Goal: Transaction & Acquisition: Purchase product/service

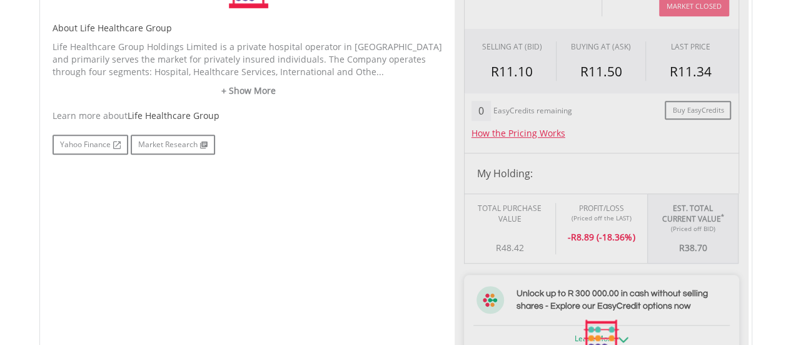
type input "*****"
type input "******"
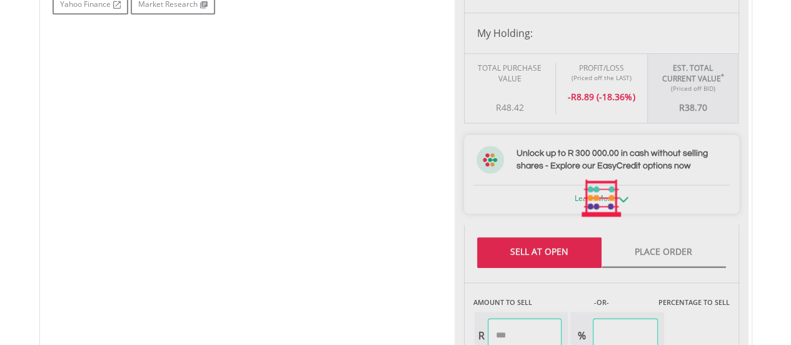
scroll to position [688, 0]
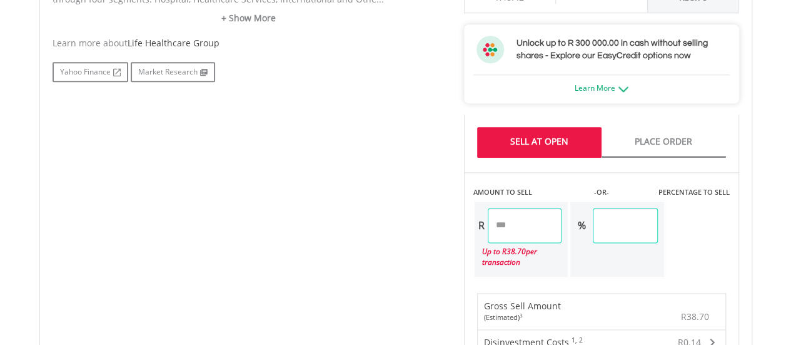
drag, startPoint x: 521, startPoint y: 227, endPoint x: 493, endPoint y: 229, distance: 28.2
click at [493, 229] on input "*****" at bounding box center [525, 225] width 74 height 35
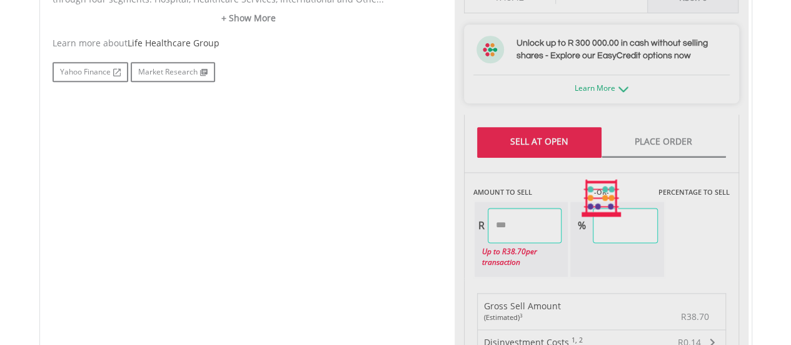
click at [526, 149] on div "Last Updated Price: 15-min. Delay* Price Update Cost: 0 Credits Market Closed S…" at bounding box center [602, 198] width 294 height 969
type input "*****"
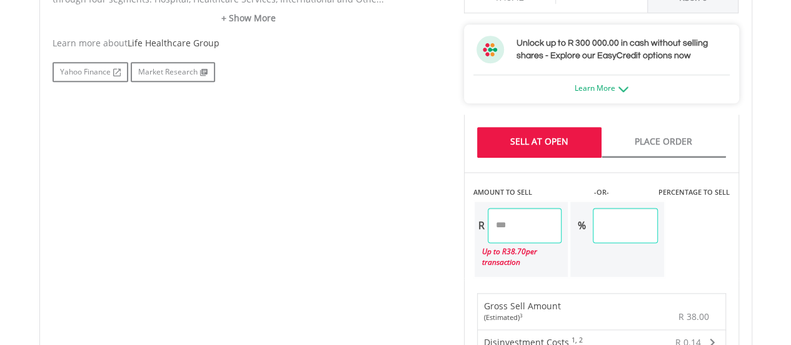
click at [526, 149] on link "Sell At Open" at bounding box center [539, 142] width 124 height 31
click at [532, 144] on link "Sell At Open" at bounding box center [539, 142] width 124 height 31
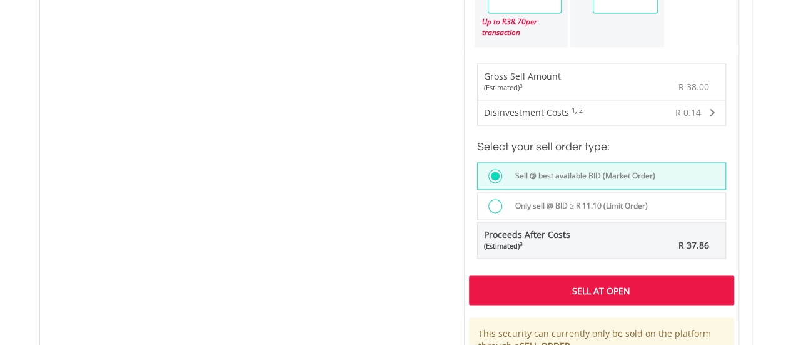
scroll to position [938, 0]
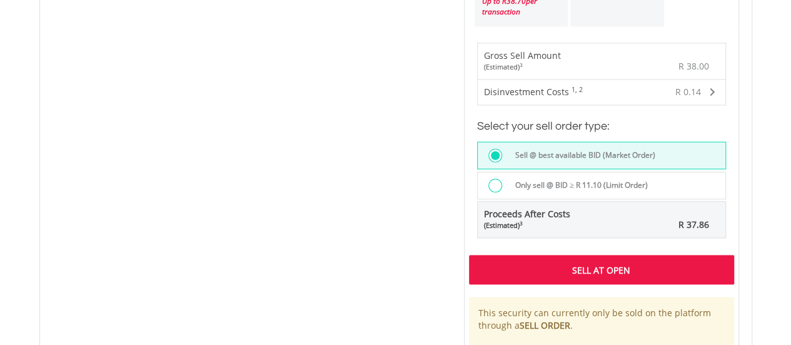
click at [524, 261] on div "Sell At Open" at bounding box center [601, 269] width 265 height 29
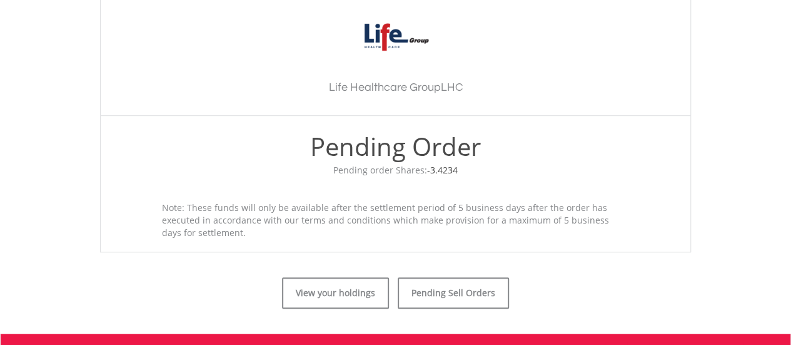
scroll to position [438, 0]
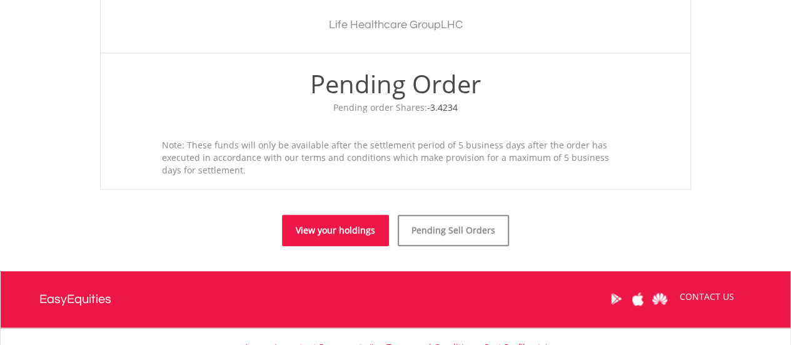
click at [354, 240] on link "View your holdings" at bounding box center [335, 230] width 107 height 31
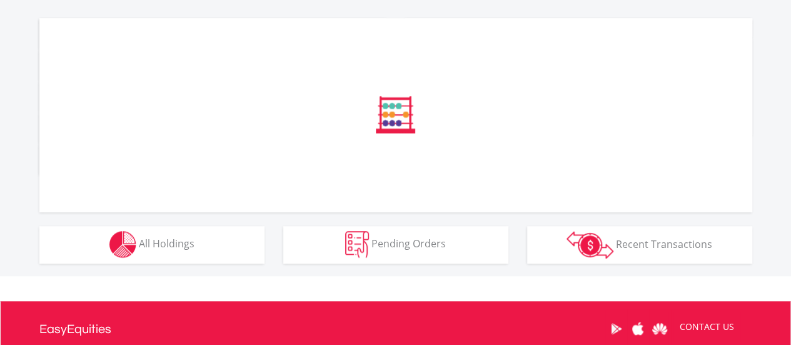
scroll to position [438, 0]
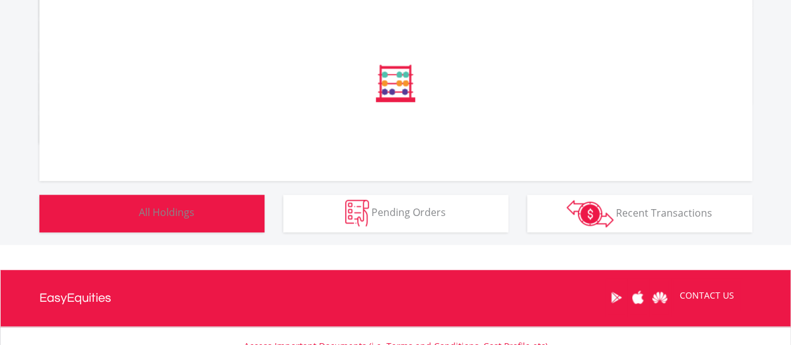
click at [198, 212] on button "Holdings All Holdings" at bounding box center [151, 213] width 225 height 38
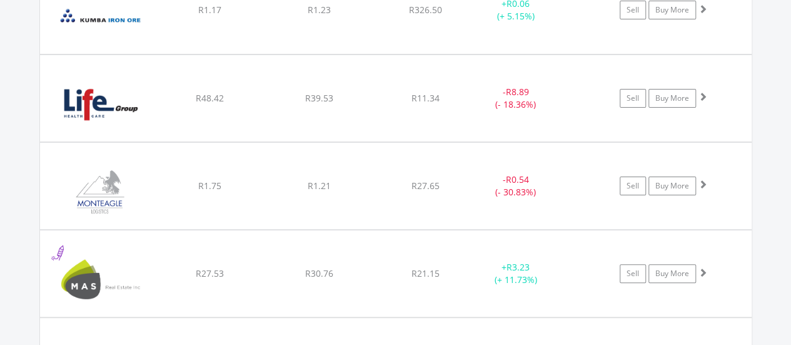
scroll to position [11984, 0]
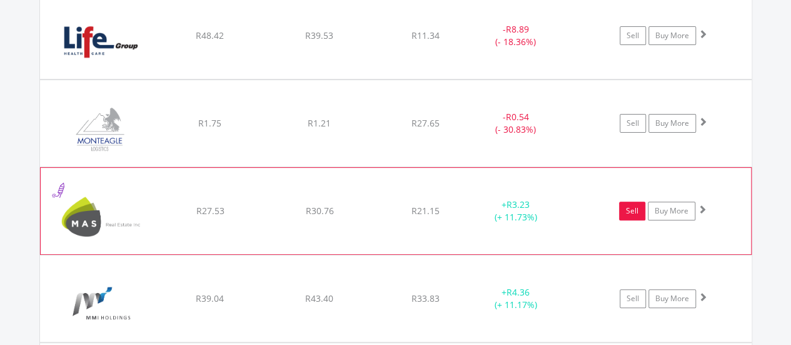
click at [624, 201] on link "Sell" at bounding box center [632, 210] width 26 height 19
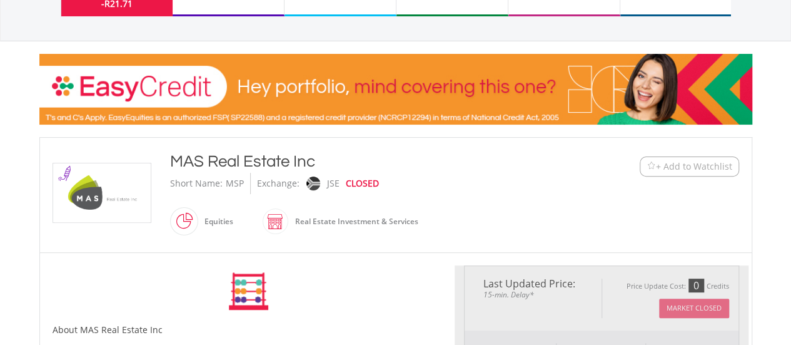
scroll to position [250, 0]
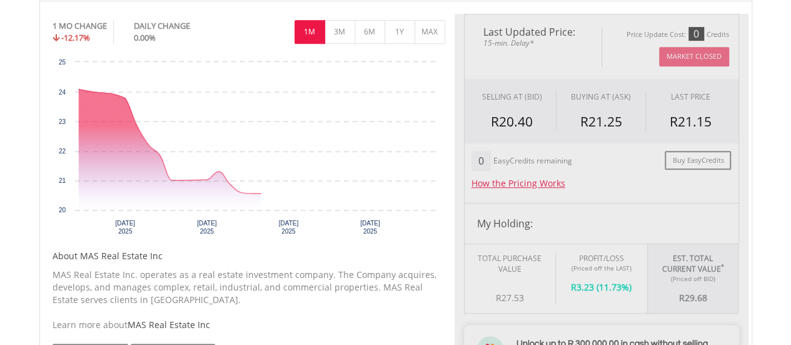
type input "*****"
type input "******"
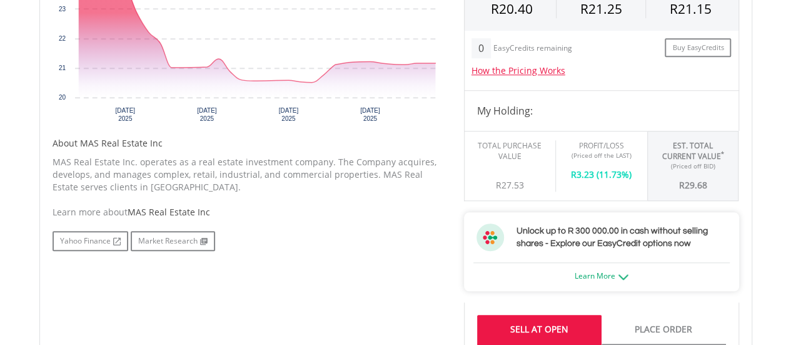
scroll to position [625, 0]
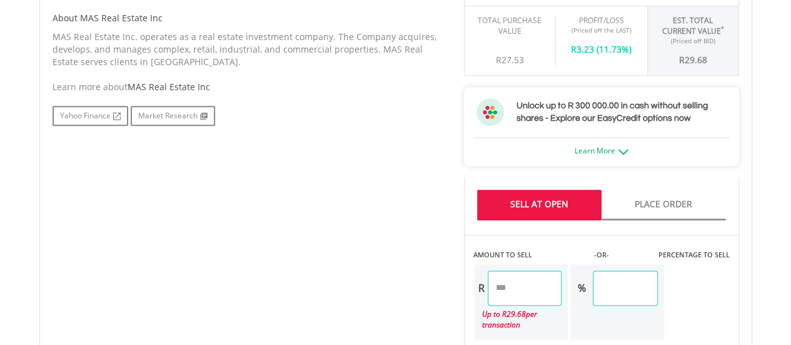
drag, startPoint x: 545, startPoint y: 286, endPoint x: 429, endPoint y: 287, distance: 116.3
click at [429, 287] on div "No chart available. 1 MO CHANGE -12.17% DAILY CHANGE 0.00% 1M 3M 6M 1Y MAX Char…" at bounding box center [395, 260] width 705 height 969
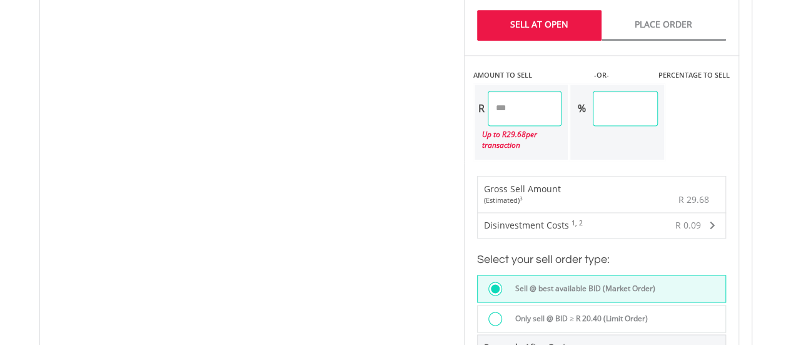
scroll to position [876, 0]
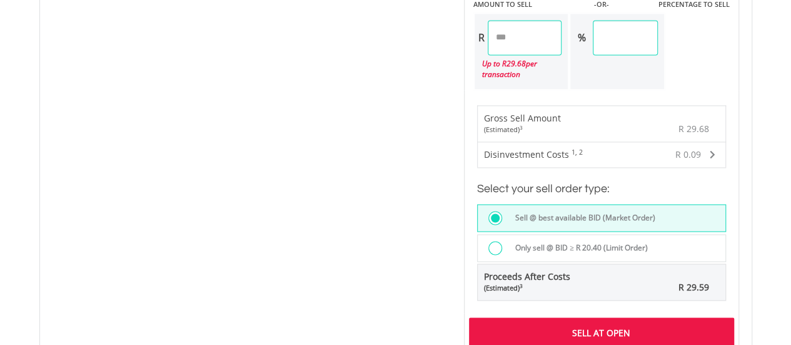
click at [553, 325] on div "Last Updated Price: 15-min. Delay* Price Update Cost: 0 Credits Market Closed S…" at bounding box center [602, 10] width 294 height 969
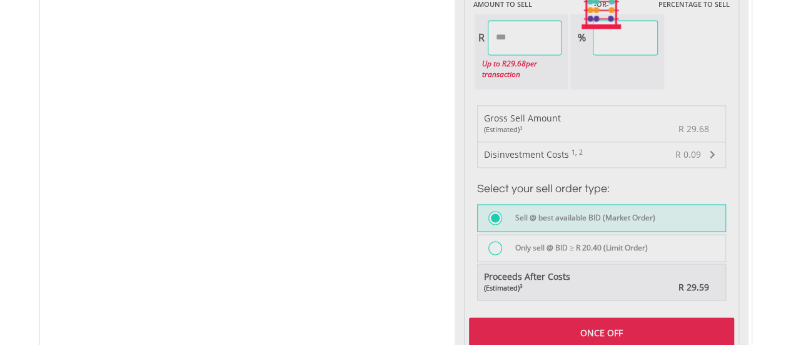
type input "*****"
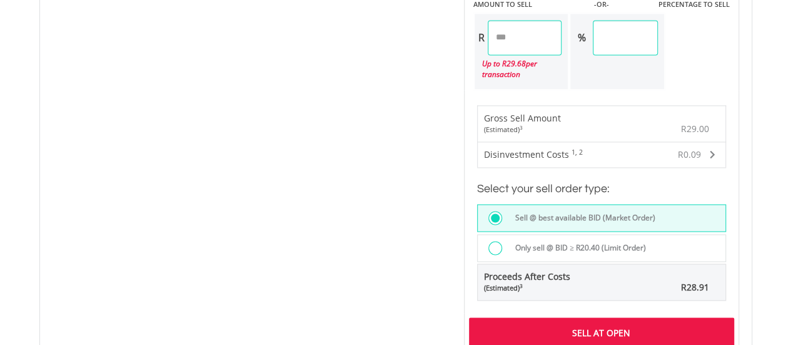
click at [553, 325] on div "Sell At Open" at bounding box center [601, 331] width 265 height 29
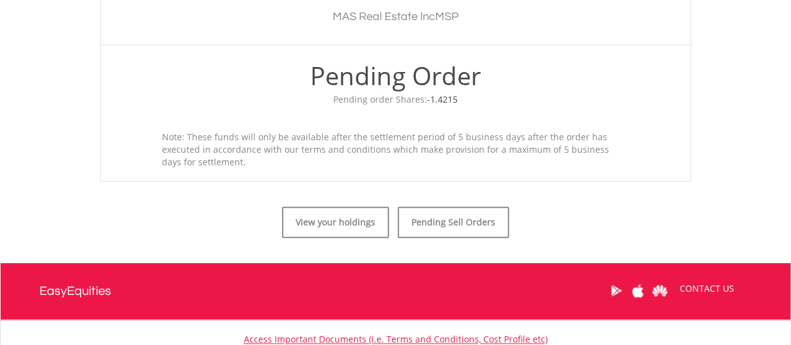
scroll to position [543, 0]
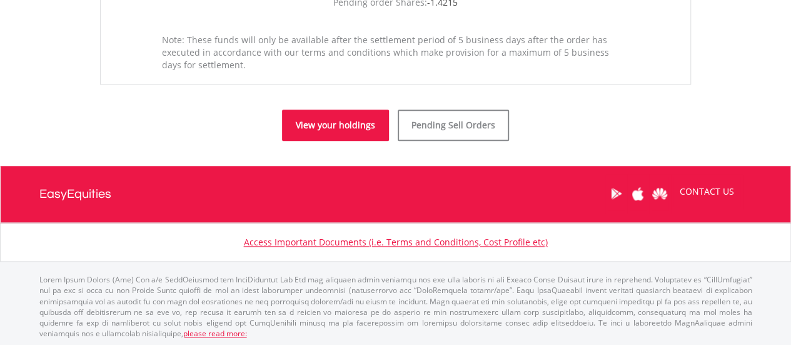
click at [319, 133] on link "View your holdings" at bounding box center [335, 124] width 107 height 31
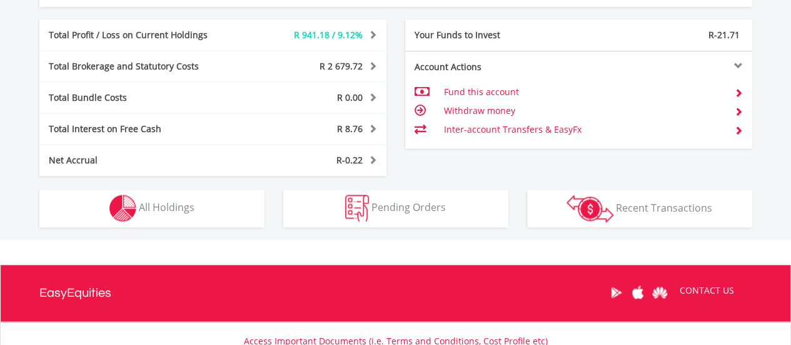
scroll to position [738, 0]
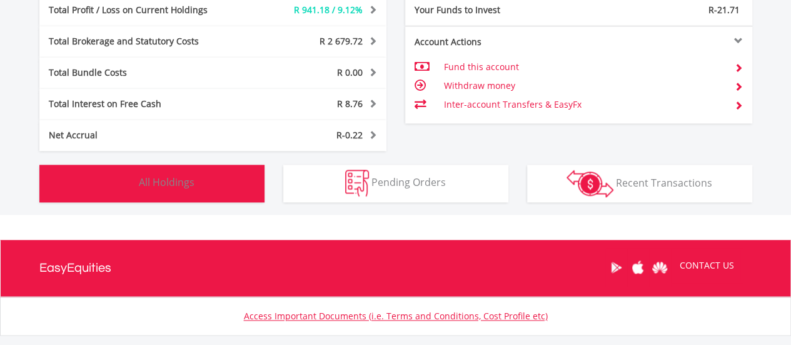
click at [168, 189] on button "Holdings All Holdings" at bounding box center [151, 183] width 225 height 38
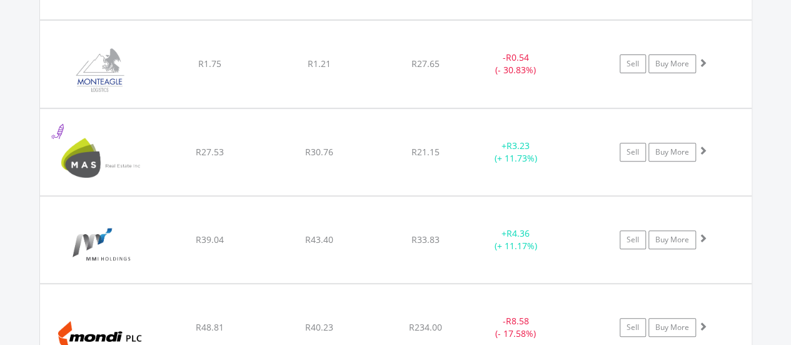
scroll to position [11984, 0]
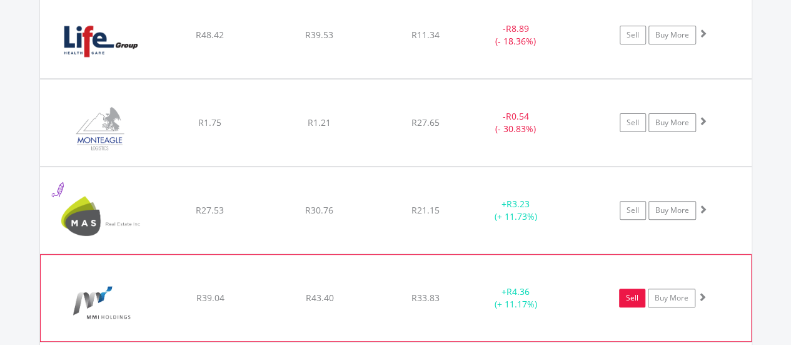
click at [629, 288] on link "Sell" at bounding box center [632, 297] width 26 height 19
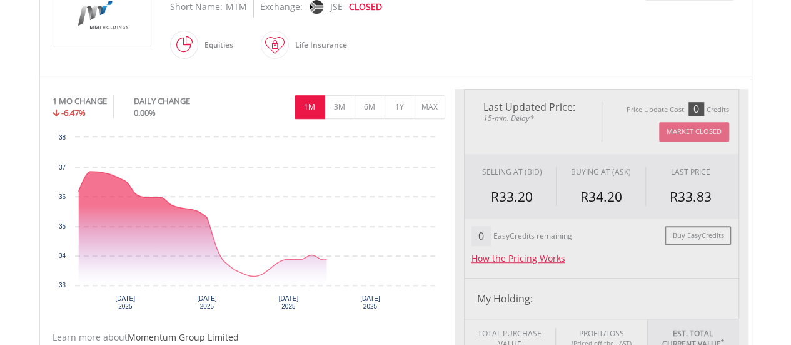
type input "*****"
type input "******"
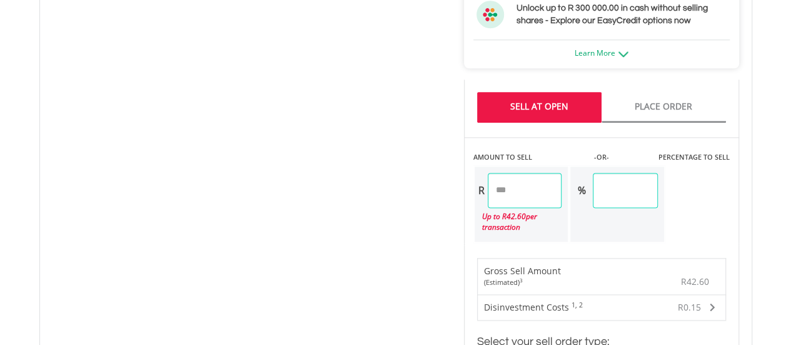
scroll to position [750, 0]
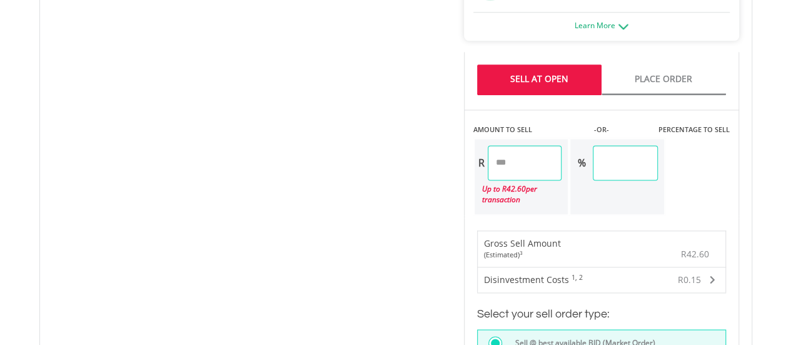
drag, startPoint x: 527, startPoint y: 163, endPoint x: 474, endPoint y: 162, distance: 52.5
click at [475, 162] on div "R *****" at bounding box center [519, 162] width 88 height 35
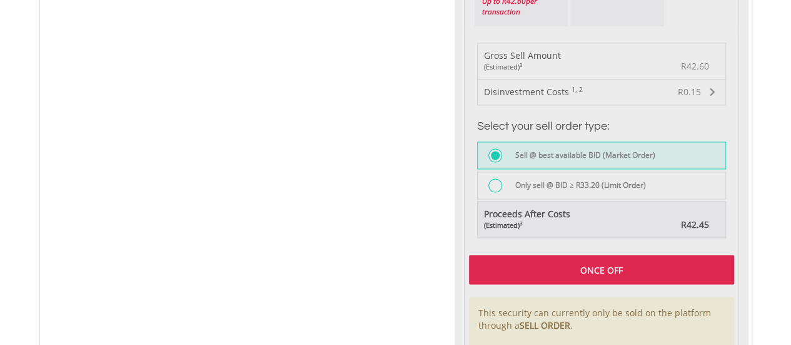
type input "*****"
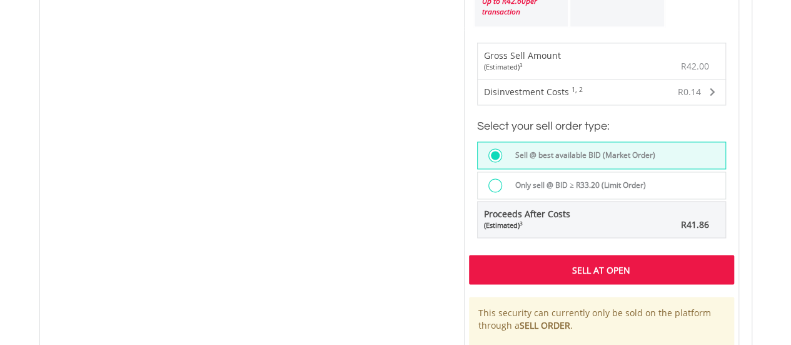
click at [577, 270] on div "Sell At Open" at bounding box center [601, 269] width 265 height 29
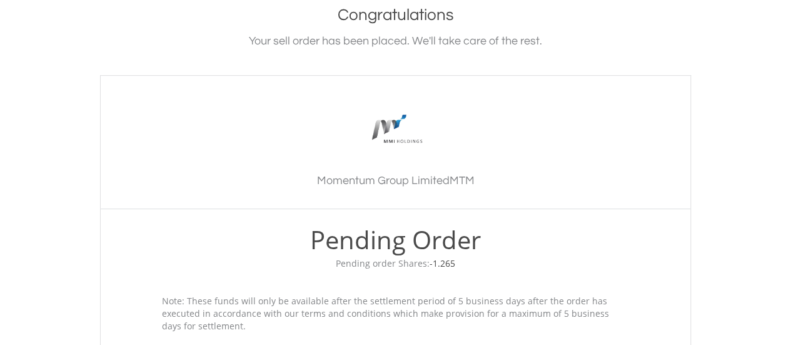
scroll to position [438, 0]
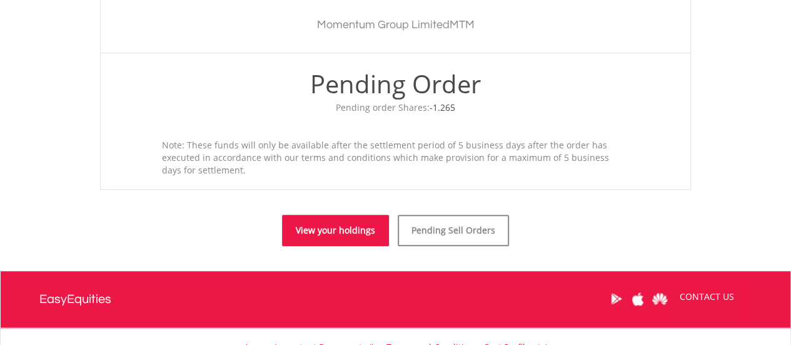
click at [328, 231] on link "View your holdings" at bounding box center [335, 230] width 107 height 31
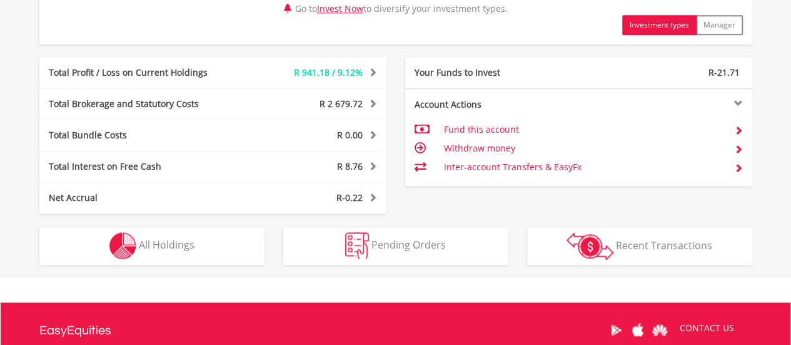
scroll to position [801, 0]
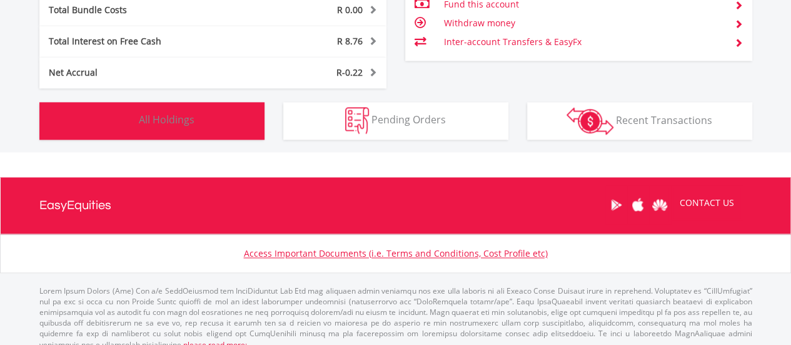
click at [152, 134] on button "Holdings All Holdings" at bounding box center [151, 121] width 225 height 38
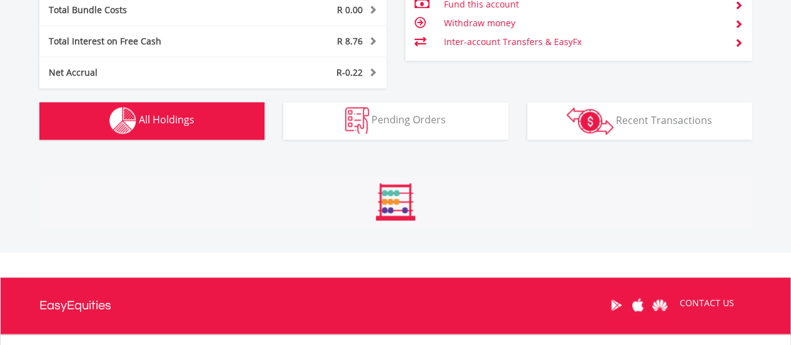
click at [157, 124] on span "All Holdings" at bounding box center [167, 120] width 56 height 14
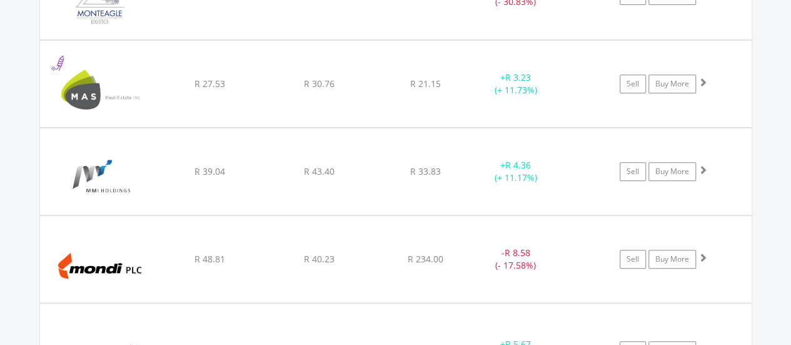
scroll to position [12173, 0]
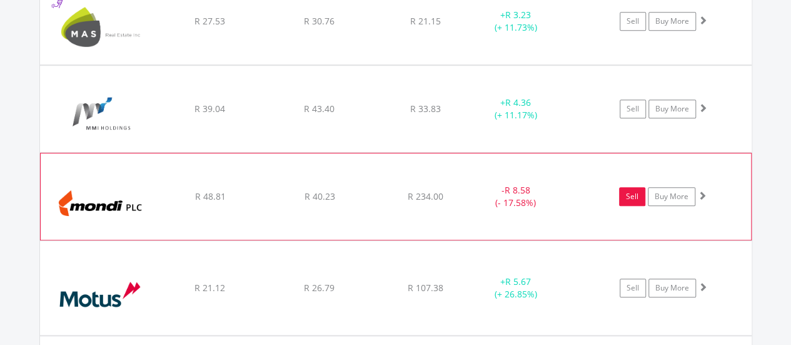
click at [624, 187] on link "Sell" at bounding box center [632, 196] width 26 height 19
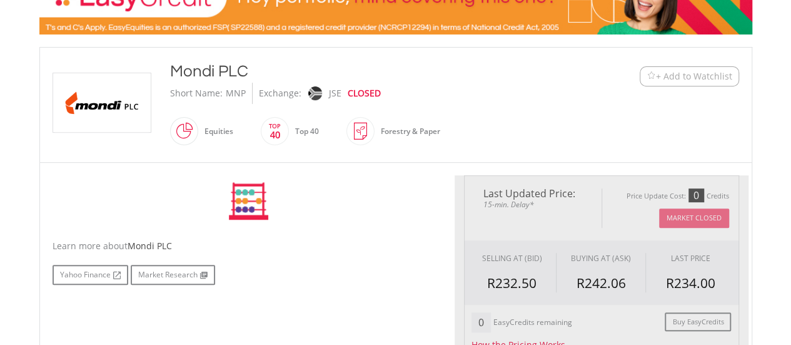
scroll to position [313, 0]
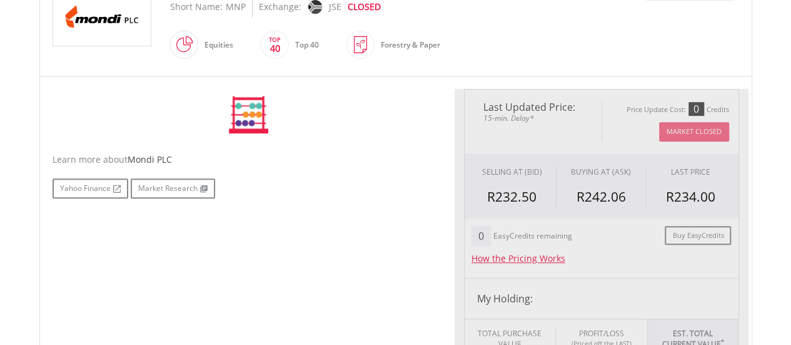
type input "*****"
type input "******"
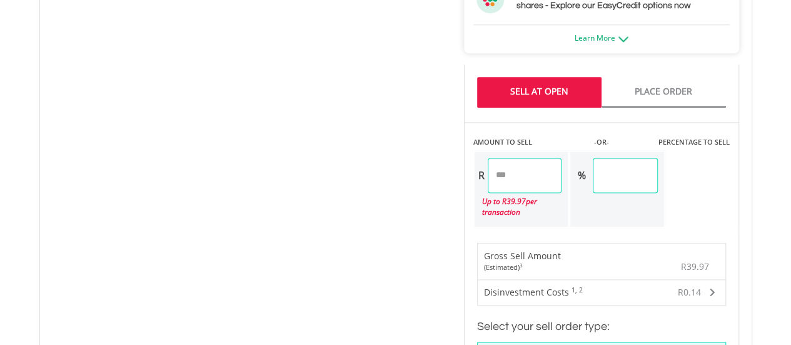
scroll to position [750, 0]
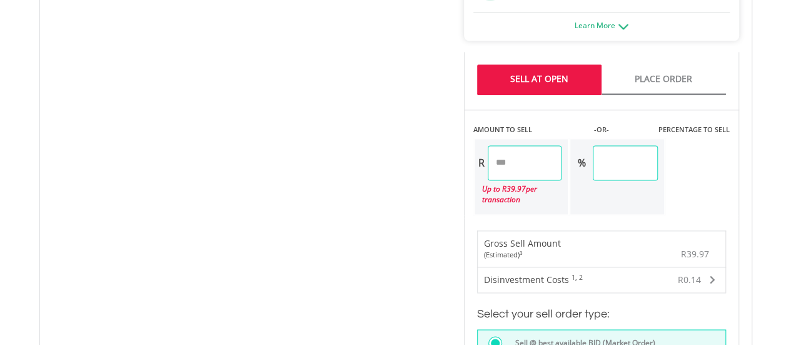
click at [432, 168] on div "No chart available. 1 MO CHANGE -6.71% DAILY CHANGE 0.00% 1M 3M 6M 1Y MAX Chart…" at bounding box center [395, 135] width 705 height 969
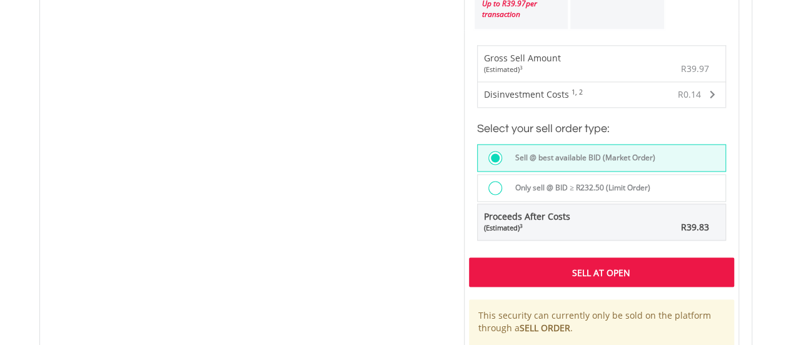
scroll to position [938, 0]
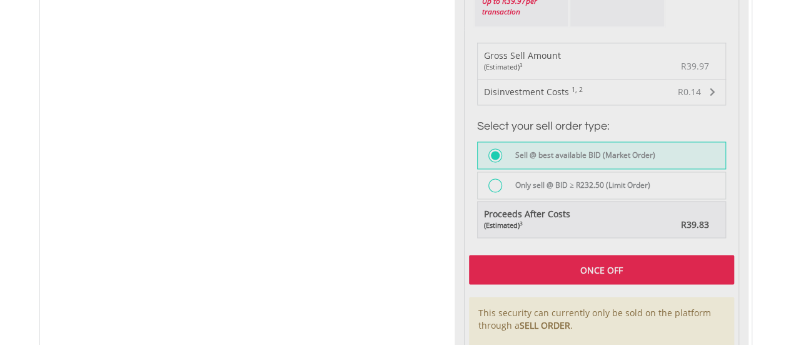
type input "*****"
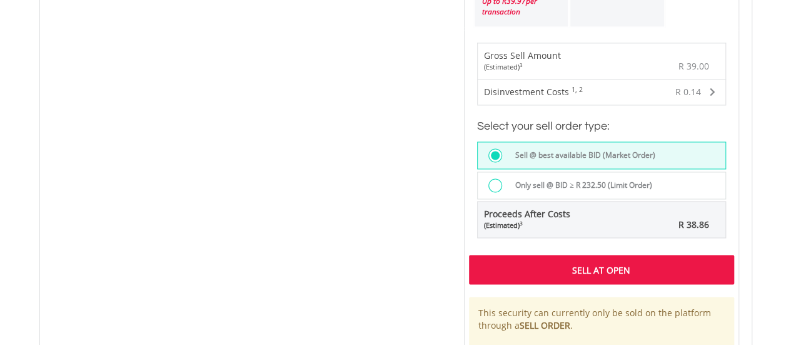
click at [535, 266] on div "Sell At Open" at bounding box center [601, 269] width 265 height 29
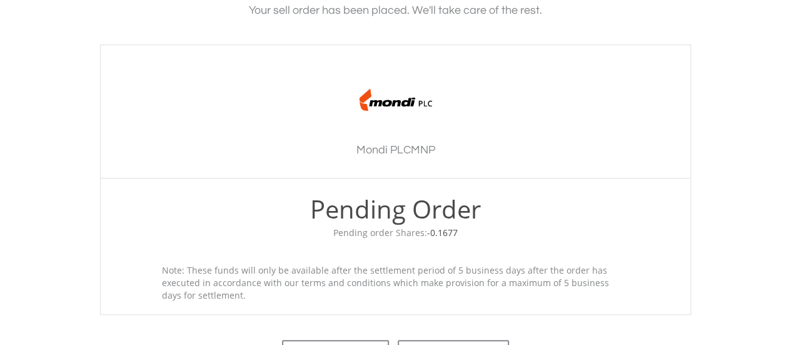
scroll to position [543, 0]
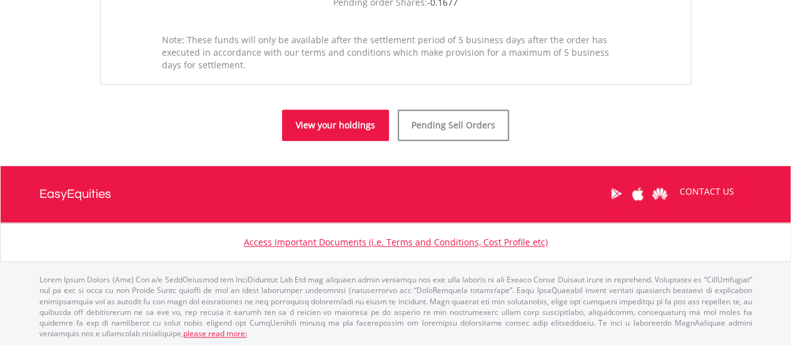
click at [330, 121] on link "View your holdings" at bounding box center [335, 124] width 107 height 31
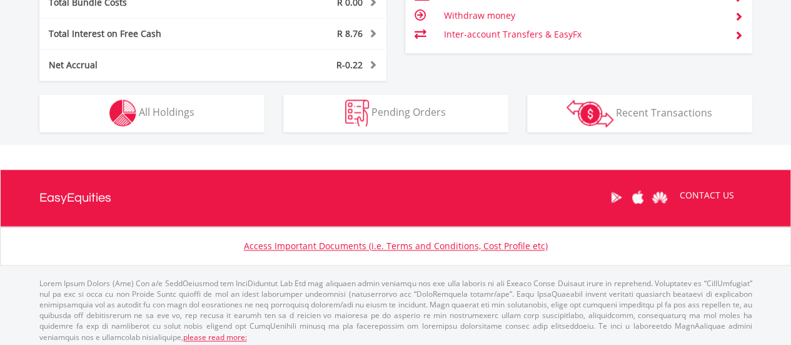
scroll to position [120, 238]
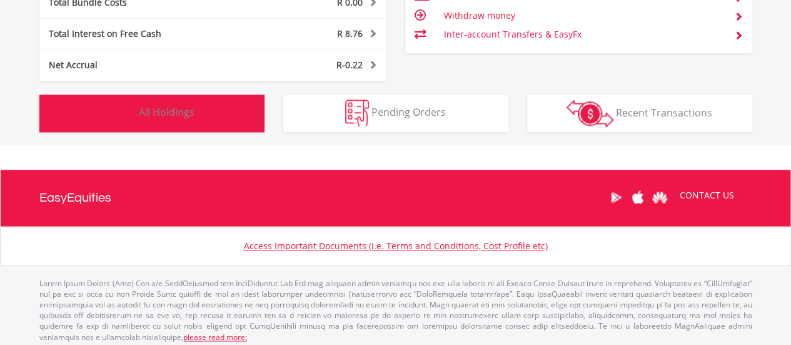
click at [164, 126] on button "Holdings All Holdings" at bounding box center [151, 113] width 225 height 38
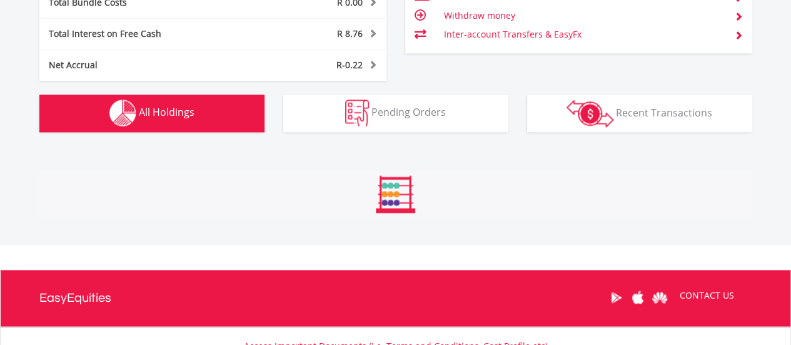
click at [171, 115] on span "All Holdings" at bounding box center [167, 112] width 56 height 14
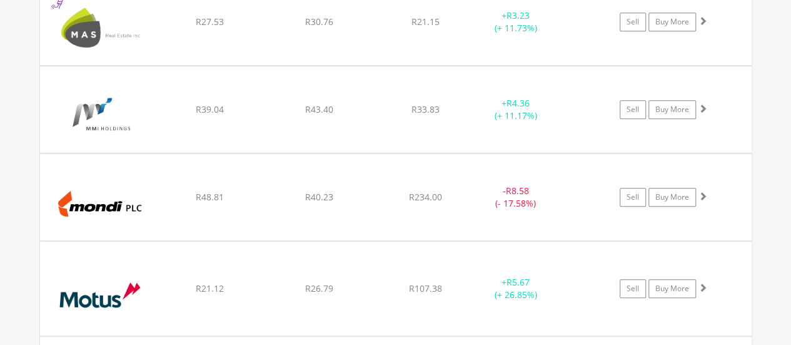
scroll to position [12235, 0]
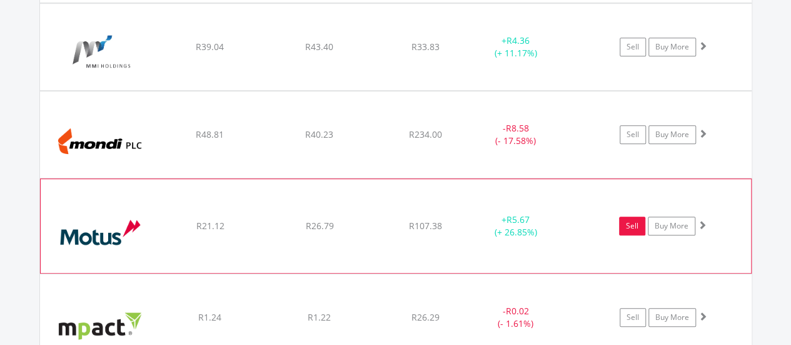
click at [622, 216] on link "Sell" at bounding box center [632, 225] width 26 height 19
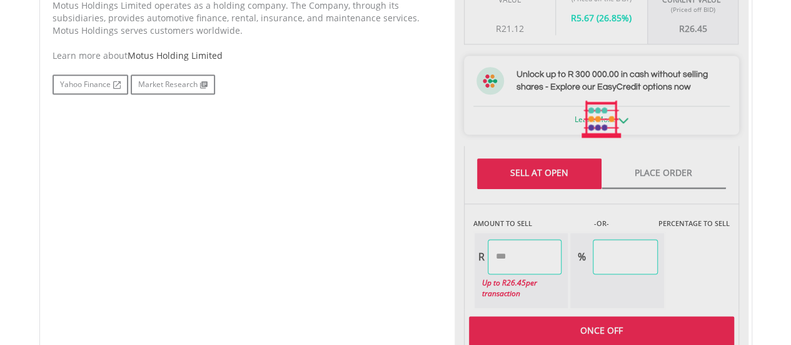
scroll to position [688, 0]
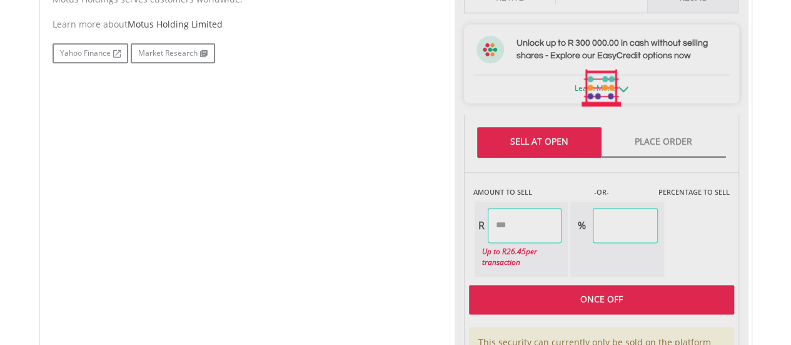
type input "*****"
type input "******"
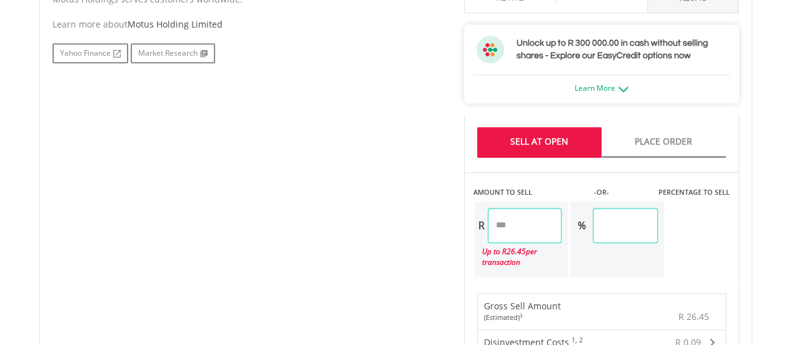
drag, startPoint x: 522, startPoint y: 225, endPoint x: 463, endPoint y: 218, distance: 59.1
click at [463, 218] on div "Last Updated Price: 15-min. Delay* Price Update Cost: 0 Credits Market Closed S…" at bounding box center [602, 198] width 294 height 969
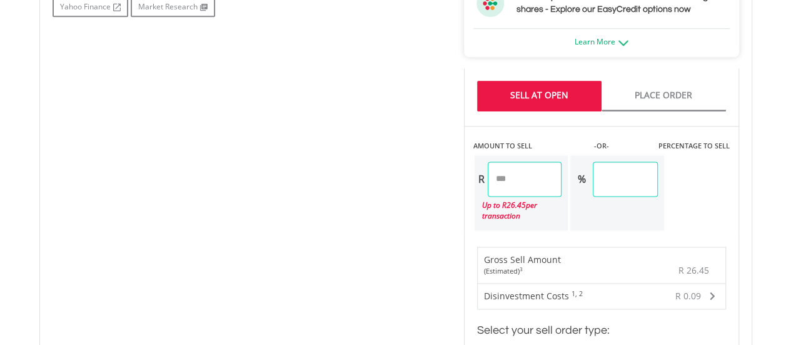
scroll to position [938, 0]
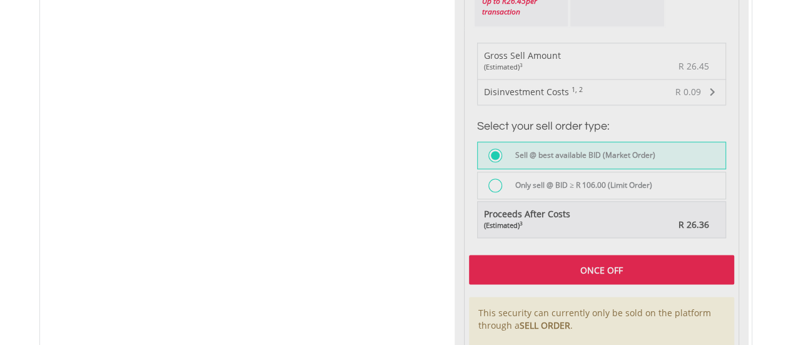
type input "*****"
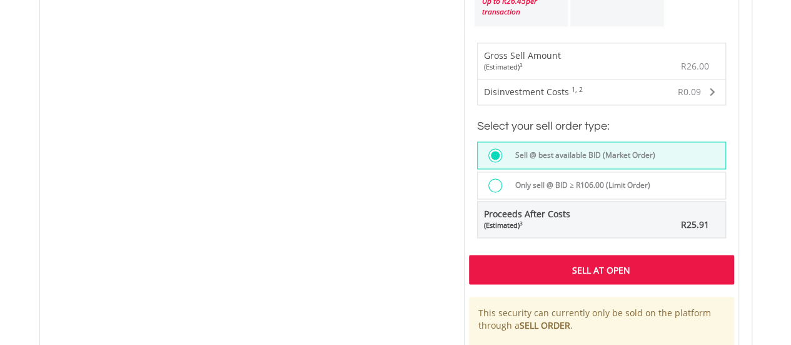
click at [497, 262] on div "Sell At Open" at bounding box center [601, 269] width 265 height 29
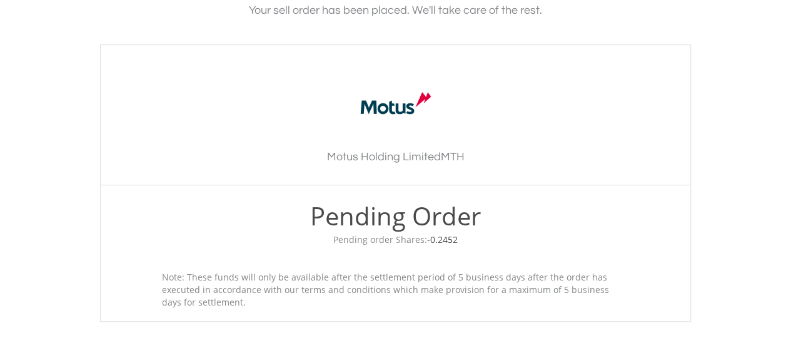
scroll to position [549, 0]
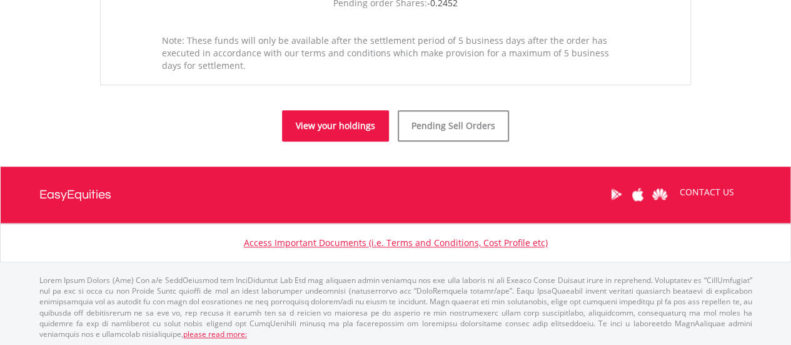
click at [296, 124] on link "View your holdings" at bounding box center [335, 125] width 107 height 31
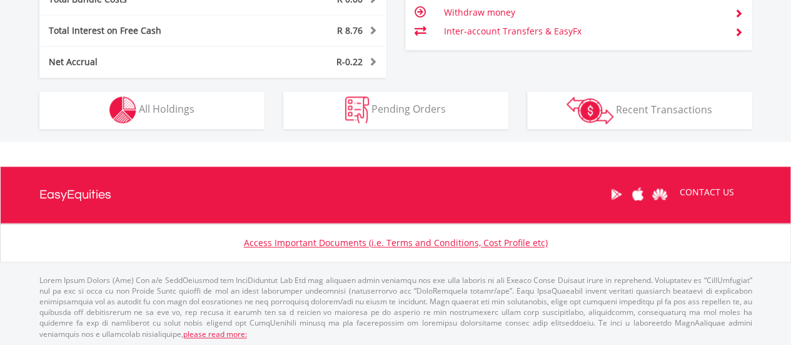
scroll to position [812, 0]
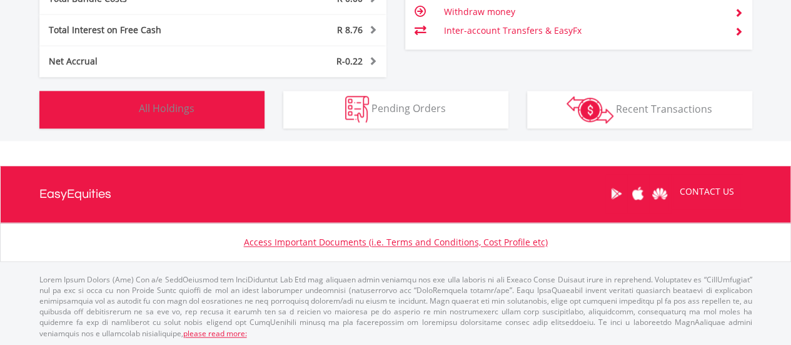
click at [163, 106] on span "All Holdings" at bounding box center [167, 108] width 56 height 14
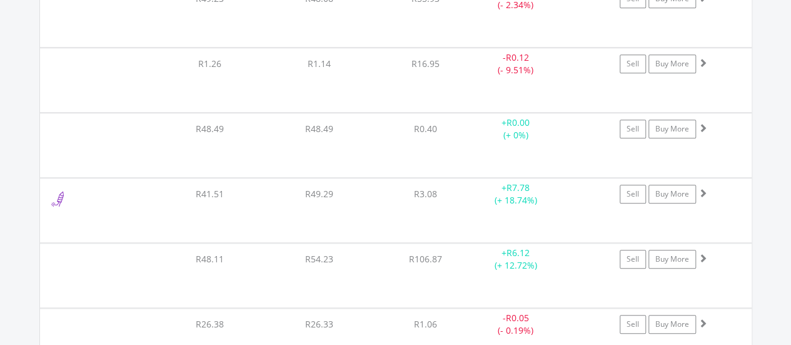
scroll to position [12423, 0]
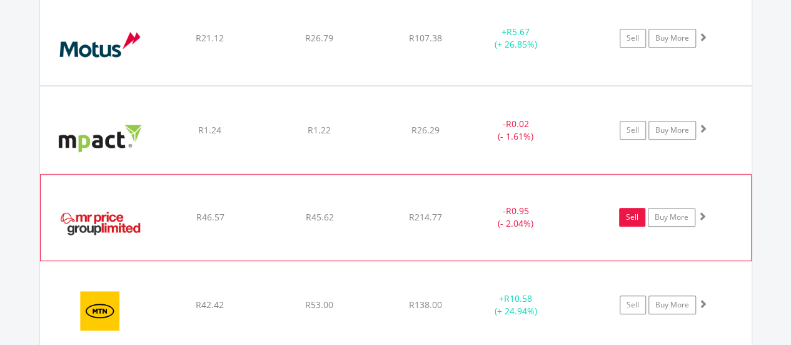
click at [625, 208] on link "Sell" at bounding box center [632, 217] width 26 height 19
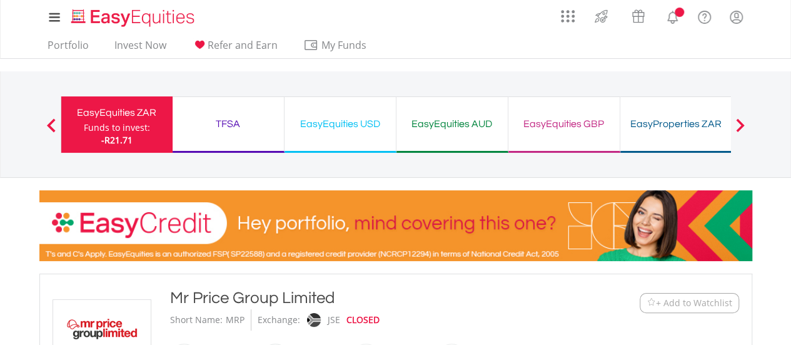
type input "*****"
type input "******"
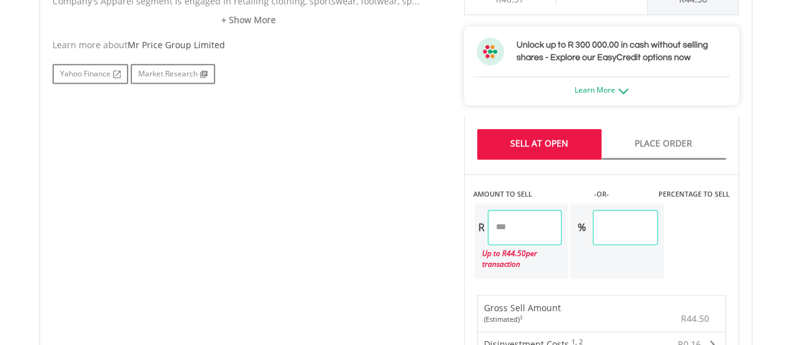
scroll to position [688, 0]
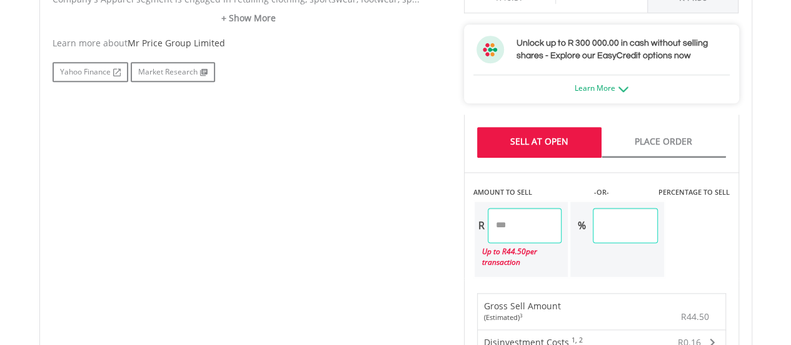
drag, startPoint x: 518, startPoint y: 226, endPoint x: 447, endPoint y: 226, distance: 70.7
click at [447, 226] on div "No chart available. 1 MO CHANGE 0.87% DAILY CHANGE 0.00% 1M 3M 6M 1Y MAX Chart …" at bounding box center [395, 198] width 705 height 969
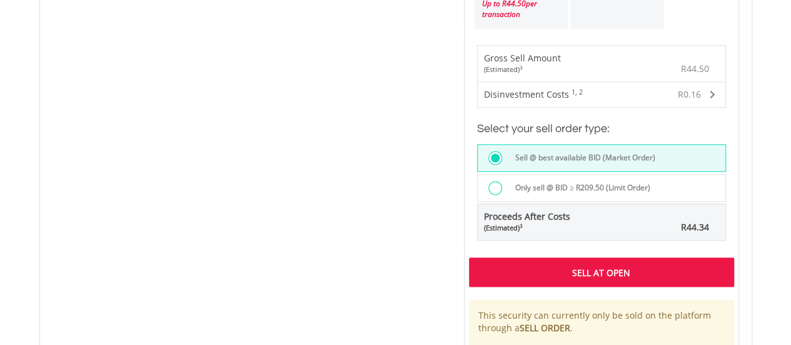
scroll to position [938, 0]
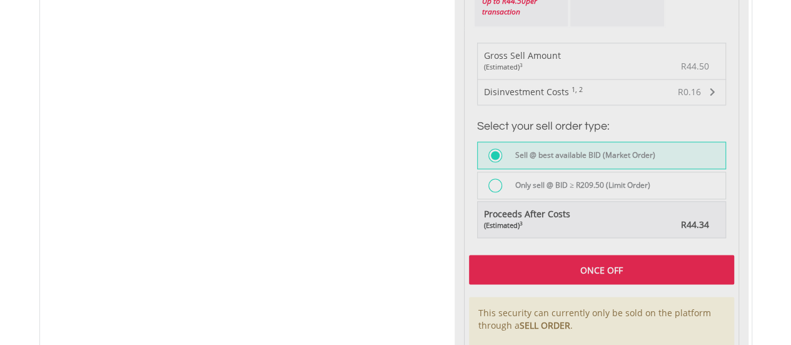
type input "*****"
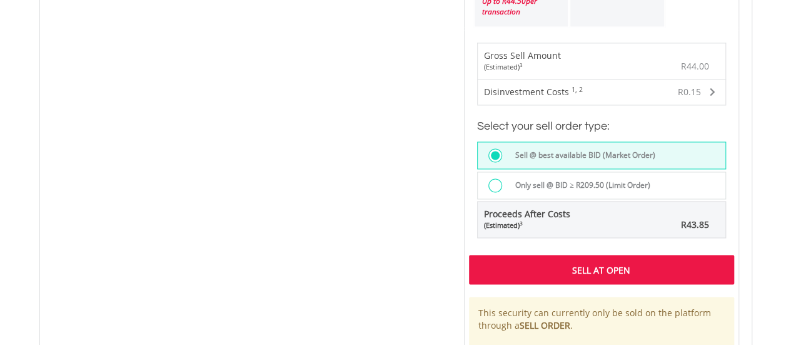
click at [495, 262] on div "Sell At Open" at bounding box center [601, 269] width 265 height 29
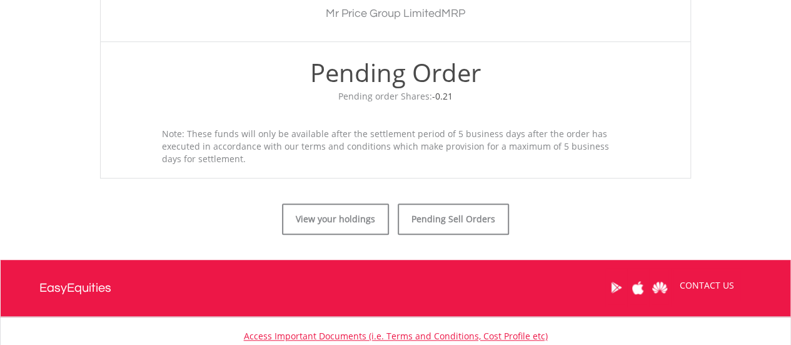
scroll to position [543, 0]
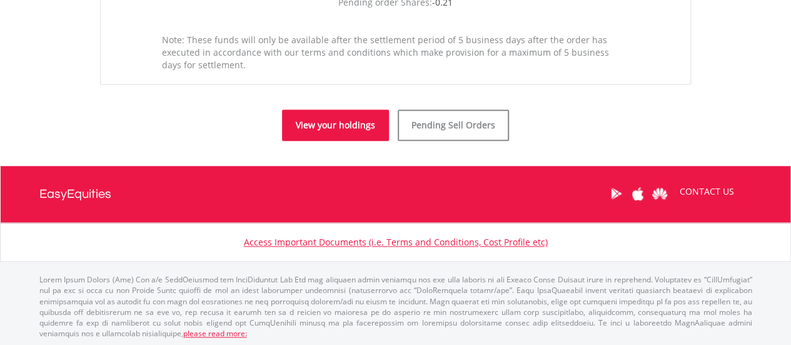
click at [317, 127] on link "View your holdings" at bounding box center [335, 124] width 107 height 31
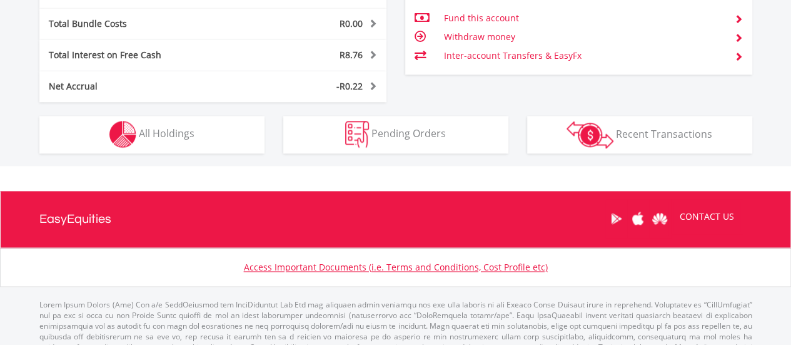
scroll to position [812, 0]
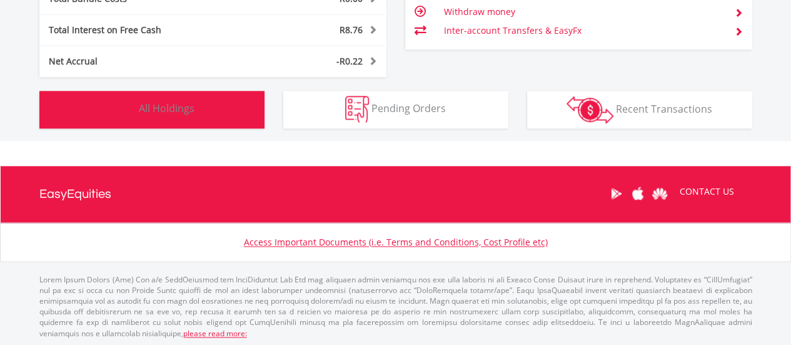
click at [174, 123] on button "Holdings All Holdings" at bounding box center [151, 110] width 225 height 38
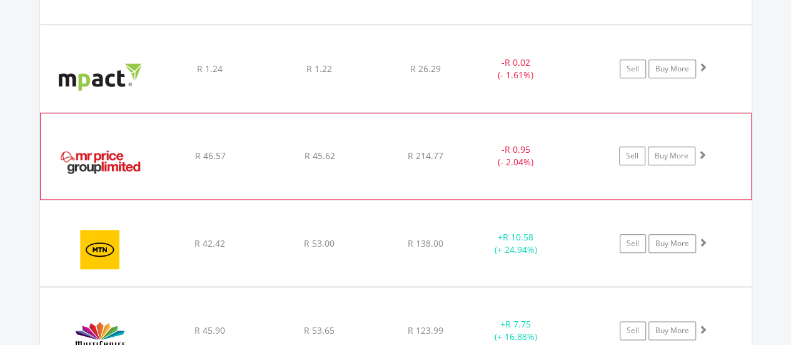
scroll to position [12485, 0]
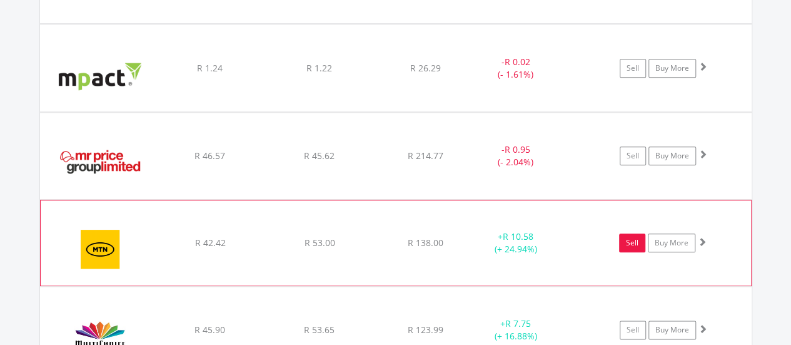
click at [623, 233] on link "Sell" at bounding box center [632, 242] width 26 height 19
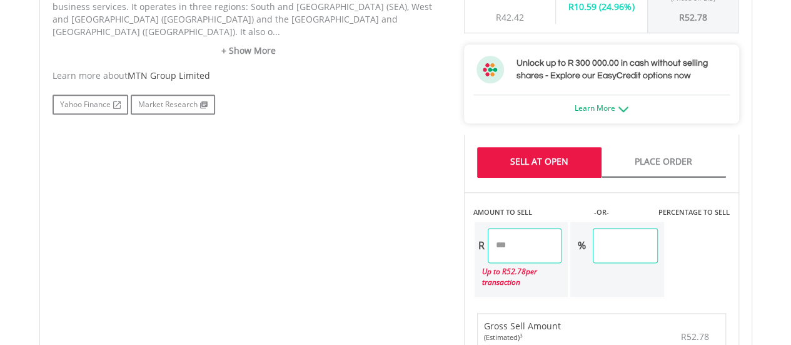
scroll to position [688, 0]
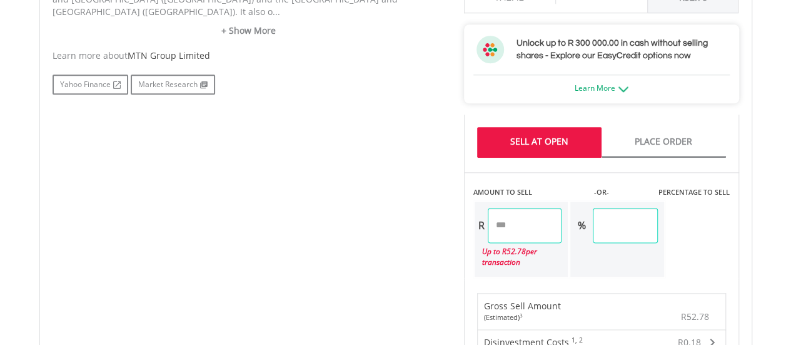
drag, startPoint x: 540, startPoint y: 231, endPoint x: 484, endPoint y: 231, distance: 55.7
click at [484, 231] on div "R *****" at bounding box center [519, 225] width 88 height 35
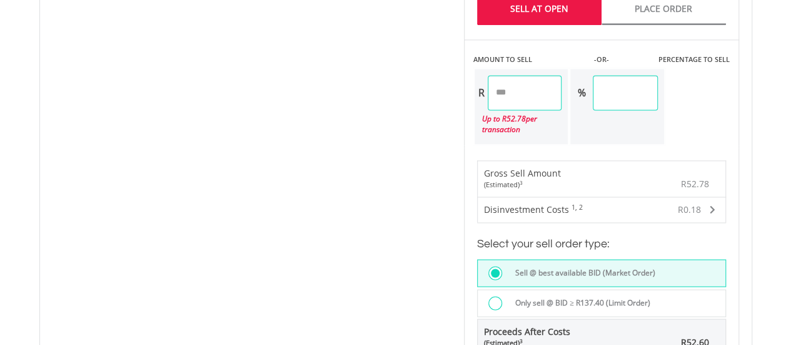
scroll to position [1001, 0]
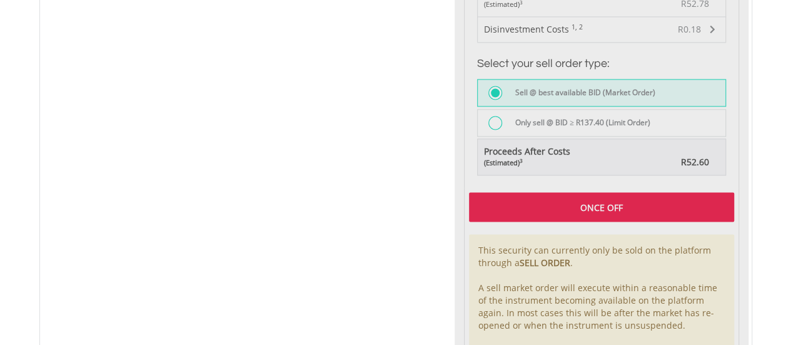
type input "*****"
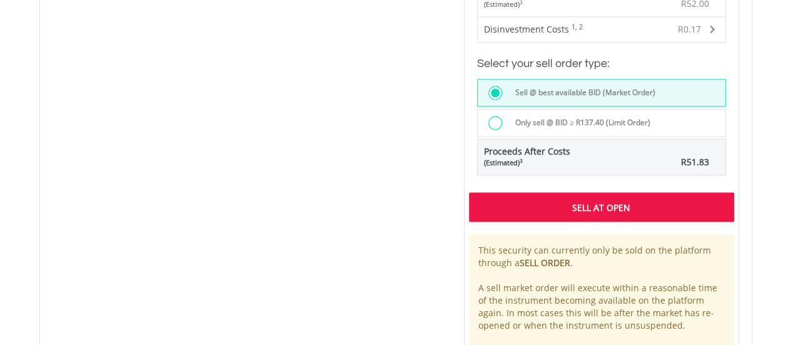
click at [512, 203] on div "Sell At Open" at bounding box center [601, 206] width 265 height 29
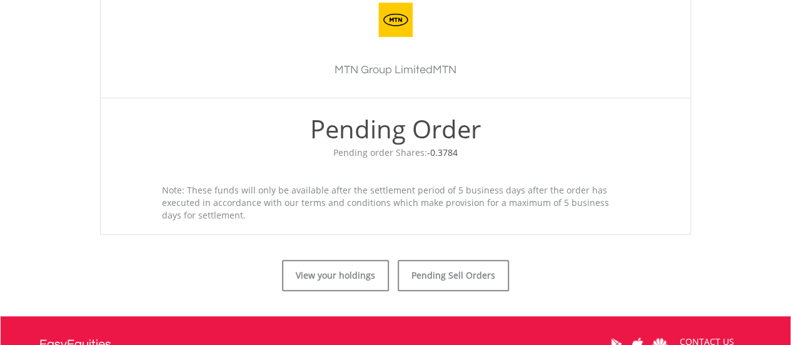
scroll to position [542, 0]
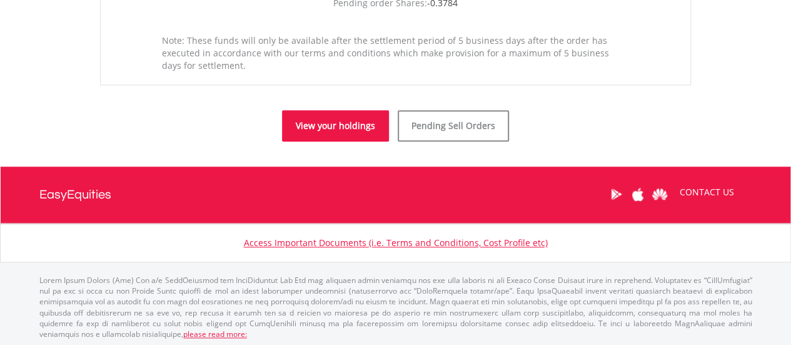
click at [355, 123] on link "View your holdings" at bounding box center [335, 125] width 107 height 31
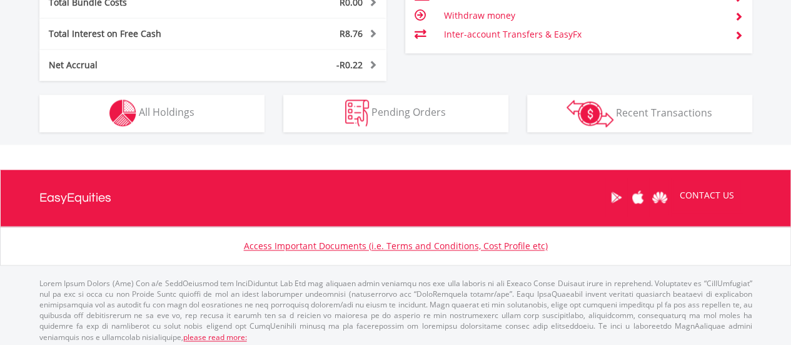
scroll to position [120, 238]
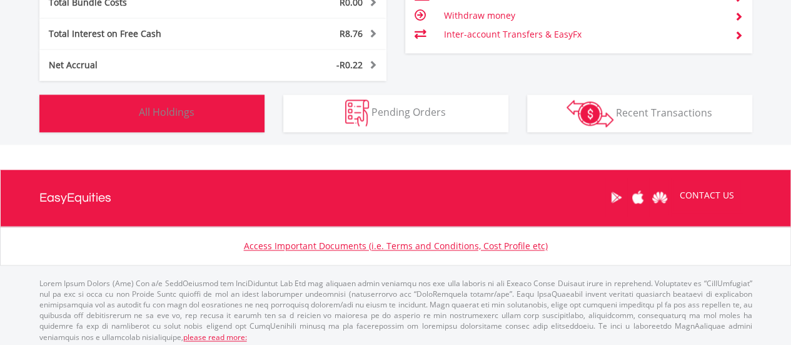
click at [220, 113] on button "Holdings All Holdings" at bounding box center [151, 113] width 225 height 38
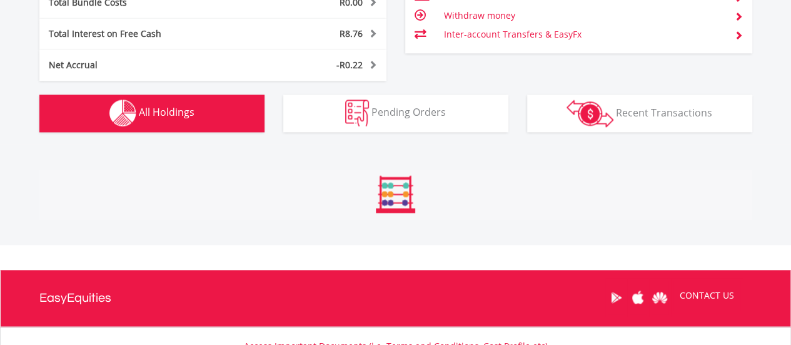
click at [220, 113] on button "Holdings All Holdings" at bounding box center [151, 113] width 225 height 38
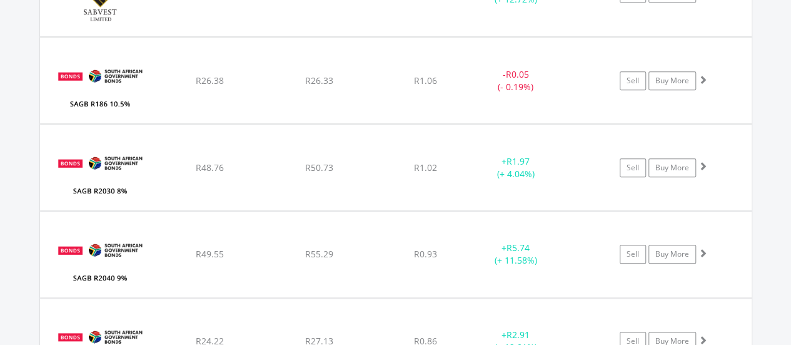
scroll to position [12673, 0]
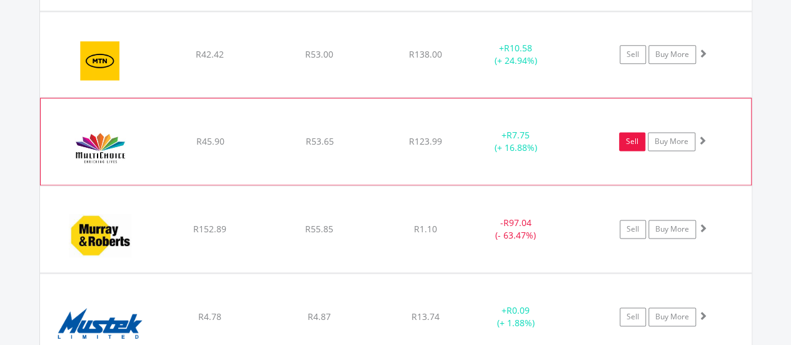
click at [624, 132] on link "Sell" at bounding box center [632, 141] width 26 height 19
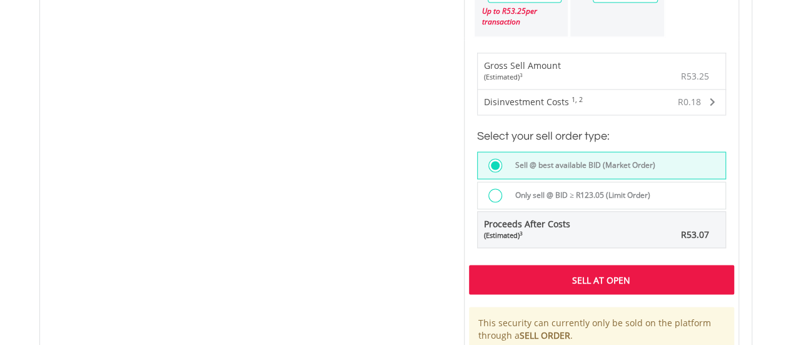
scroll to position [803, 0]
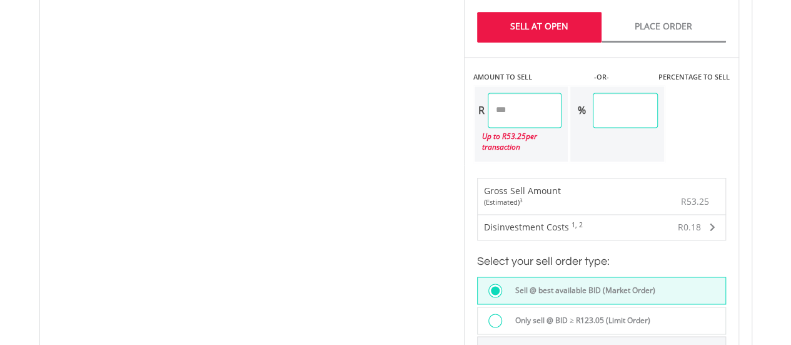
drag, startPoint x: 527, startPoint y: 109, endPoint x: 445, endPoint y: 113, distance: 82.0
click at [445, 113] on div "No chart available. 1 MO CHANGE 2.10% DAILY CHANGE 0.00% 1M 3M 6M 1Y MAX Chart …" at bounding box center [395, 82] width 705 height 969
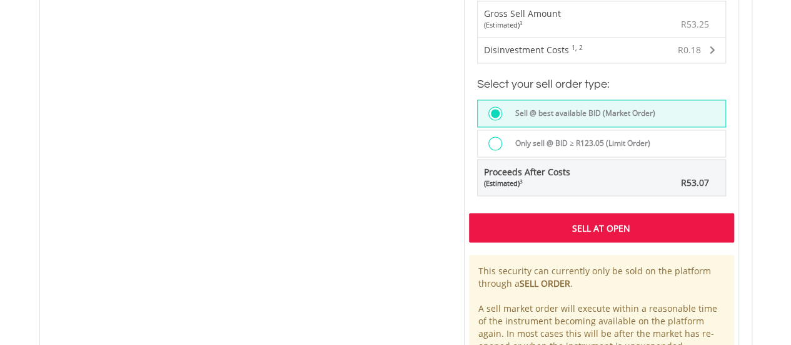
scroll to position [991, 0]
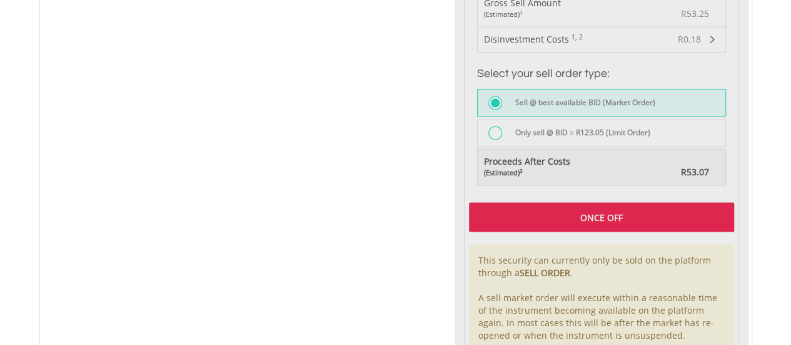
type input "*****"
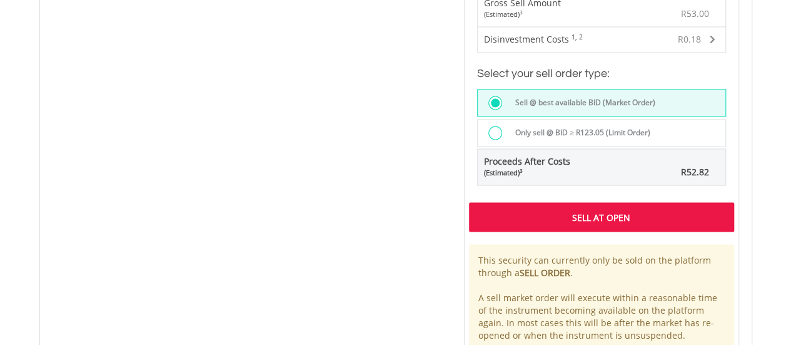
click at [552, 207] on div "Sell At Open" at bounding box center [601, 216] width 265 height 29
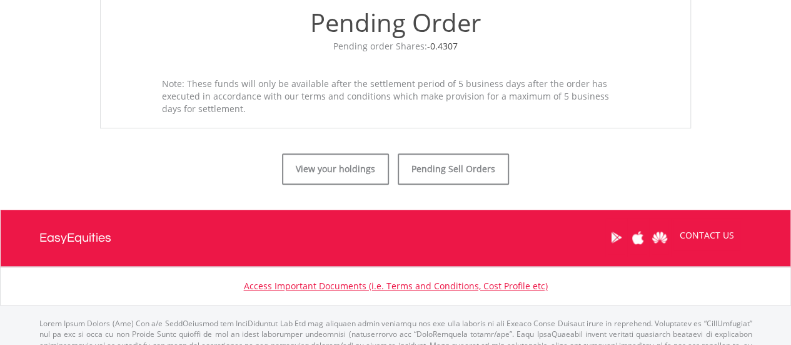
scroll to position [500, 0]
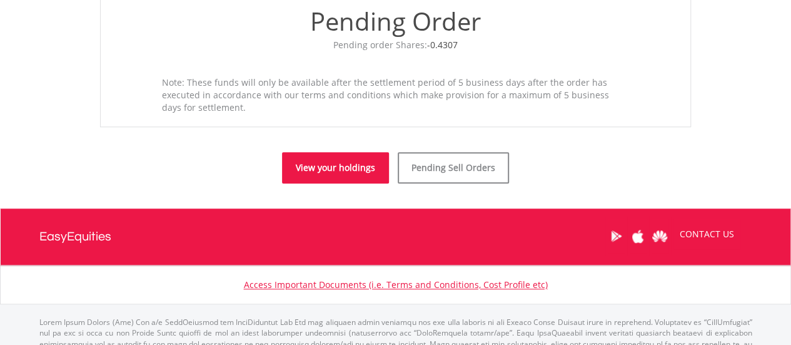
click at [333, 173] on link "View your holdings" at bounding box center [335, 167] width 107 height 31
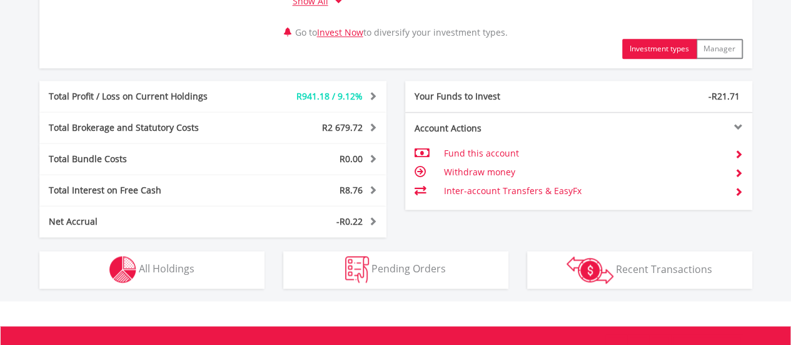
scroll to position [812, 0]
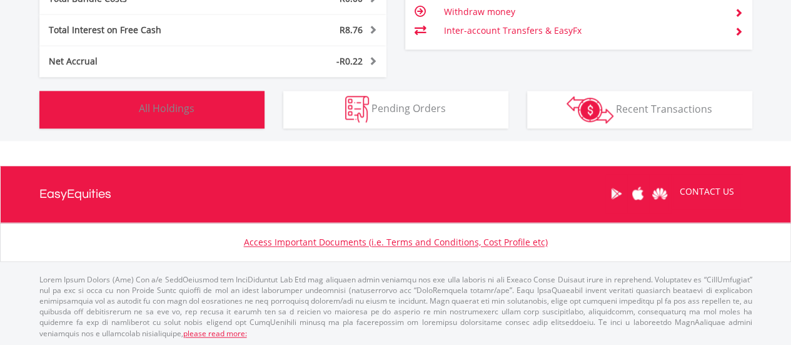
click at [193, 115] on button "Holdings All Holdings" at bounding box center [151, 110] width 225 height 38
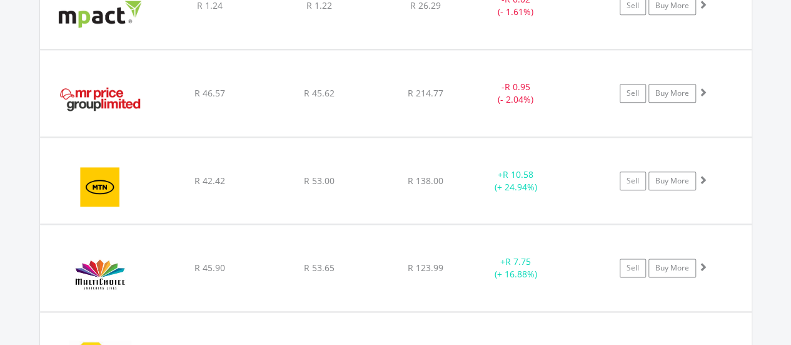
scroll to position [12609, 0]
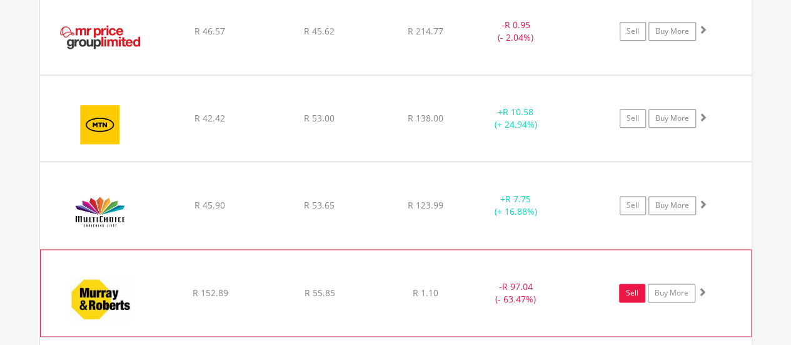
click at [625, 283] on link "Sell" at bounding box center [632, 292] width 26 height 19
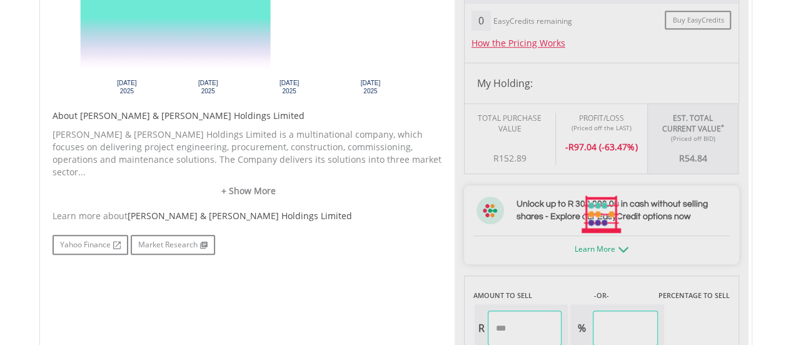
type input "*****"
type input "******"
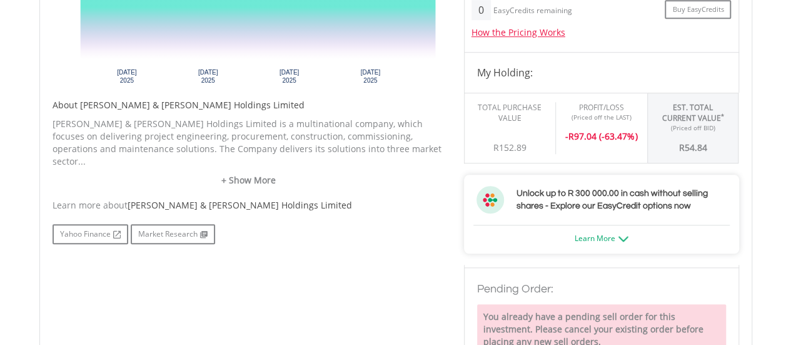
scroll to position [375, 0]
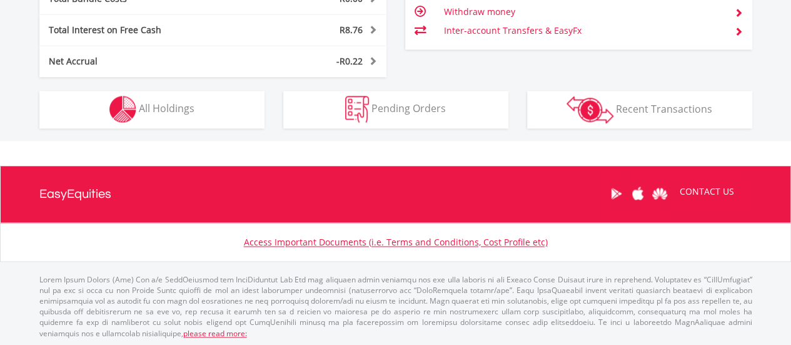
scroll to position [120, 238]
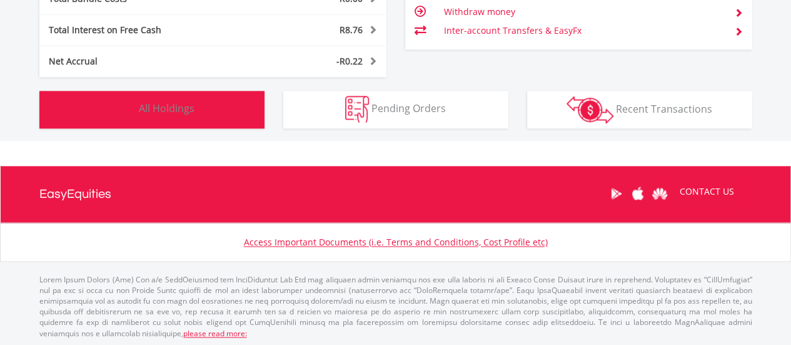
click at [156, 109] on span "All Holdings" at bounding box center [167, 108] width 56 height 14
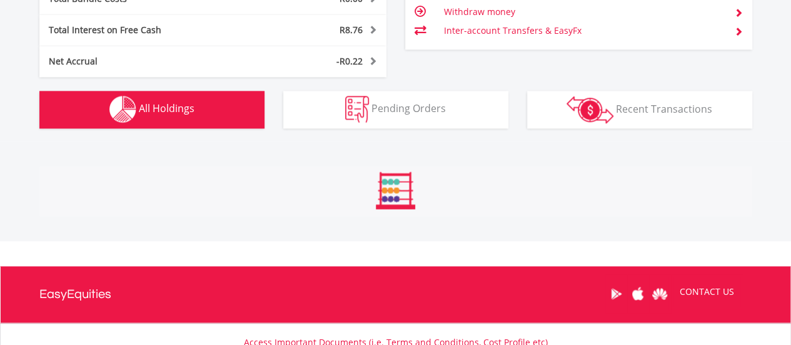
click at [156, 109] on span "All Holdings" at bounding box center [167, 108] width 56 height 14
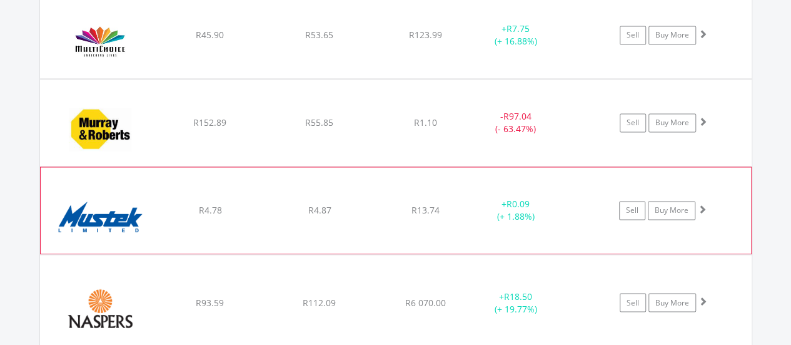
scroll to position [12797, 0]
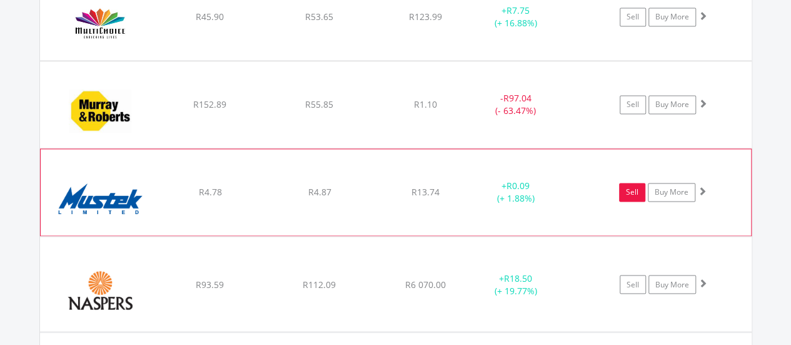
click at [632, 183] on link "Sell" at bounding box center [632, 192] width 26 height 19
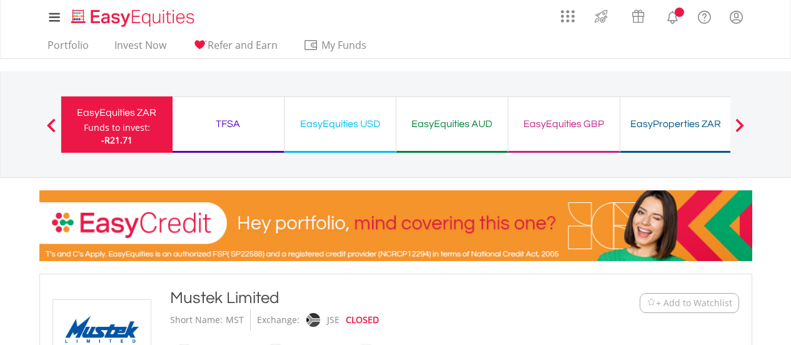
scroll to position [563, 0]
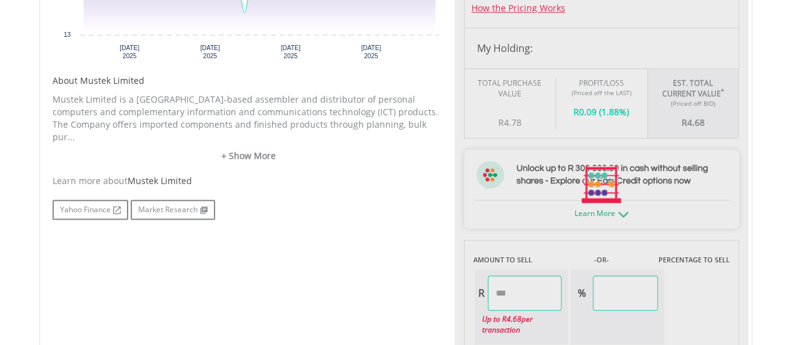
type input "****"
type input "******"
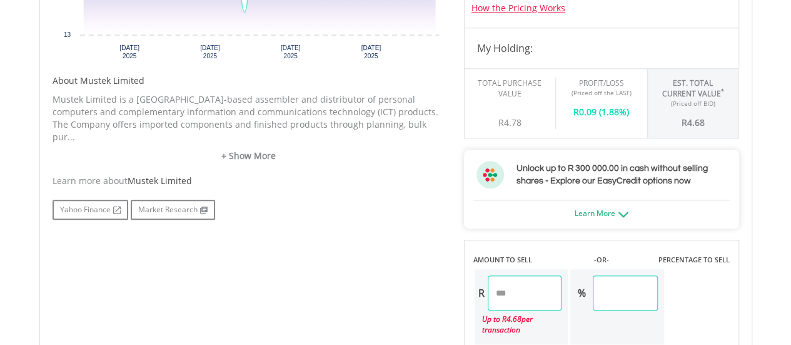
drag, startPoint x: 518, startPoint y: 290, endPoint x: 451, endPoint y: 293, distance: 67.0
click at [451, 293] on div "No chart available. 1 MO CHANGE 0.29% DAILY CHANGE 0.00% 1M 3M 6M 1Y MAX Chart …" at bounding box center [395, 295] width 705 height 912
type input "*"
click at [390, 280] on div "No chart available. 1 MO CHANGE 0.29% DAILY CHANGE 0.00% 1M 3M 6M 1Y MAX Chart …" at bounding box center [395, 295] width 705 height 912
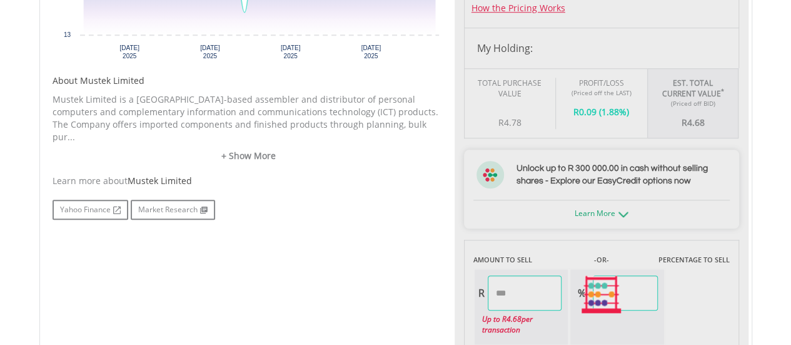
type input "****"
type input "*****"
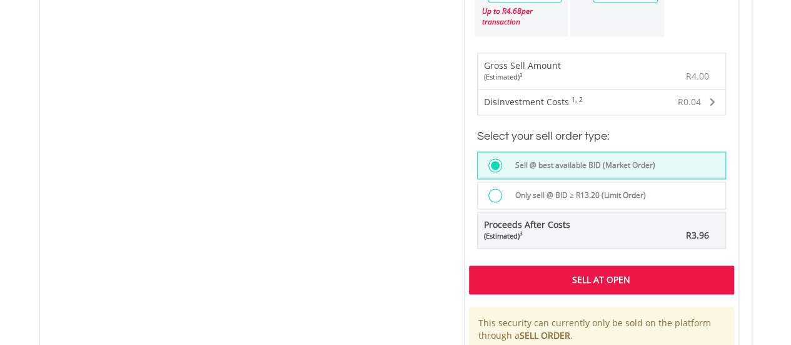
scroll to position [876, 0]
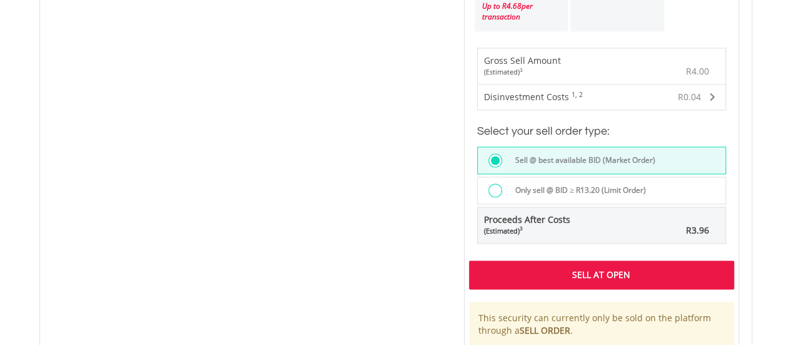
click at [535, 260] on div "Sell At Open" at bounding box center [601, 274] width 265 height 29
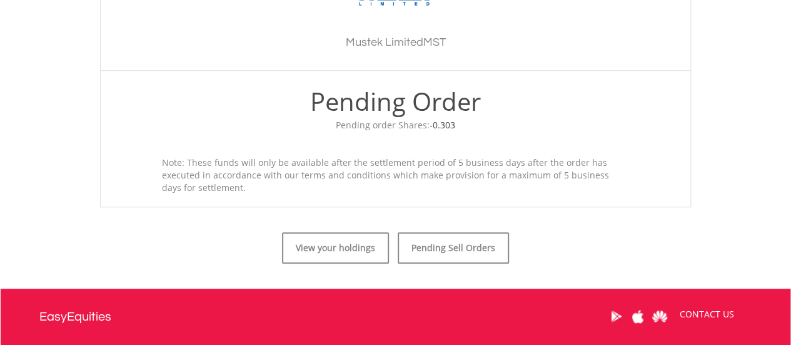
scroll to position [543, 0]
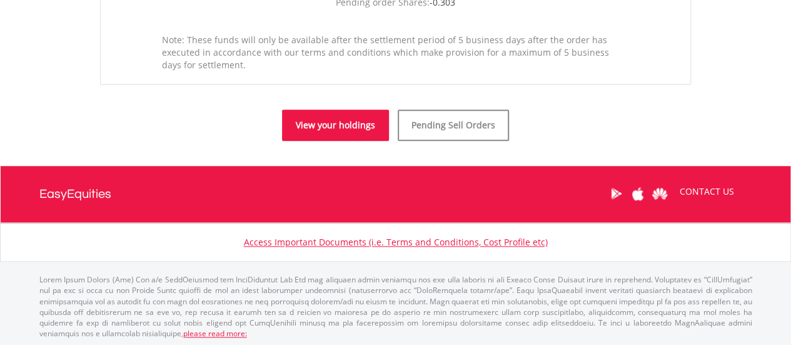
click at [323, 134] on link "View your holdings" at bounding box center [335, 124] width 107 height 31
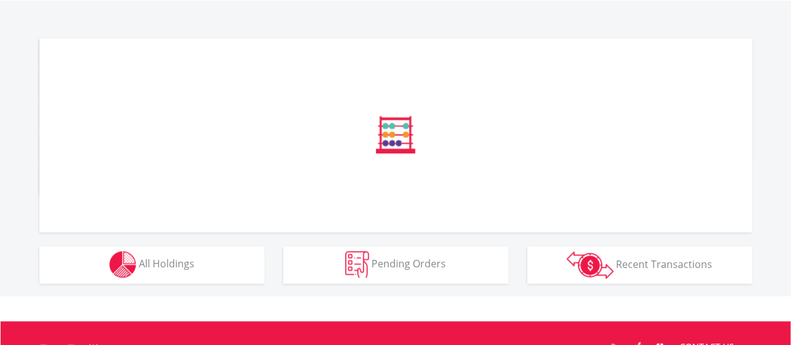
scroll to position [542, 0]
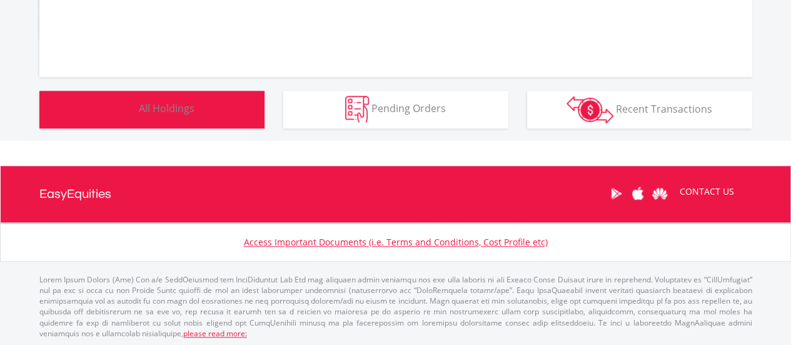
click at [211, 111] on button "Holdings All Holdings" at bounding box center [151, 110] width 225 height 38
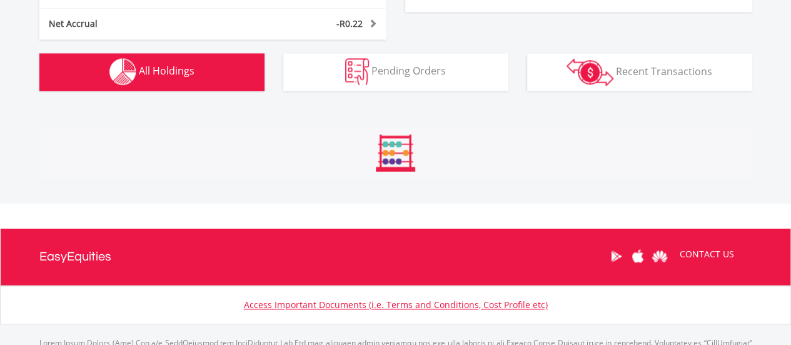
scroll to position [120, 238]
click at [220, 81] on button "Holdings All Holdings" at bounding box center [151, 72] width 225 height 38
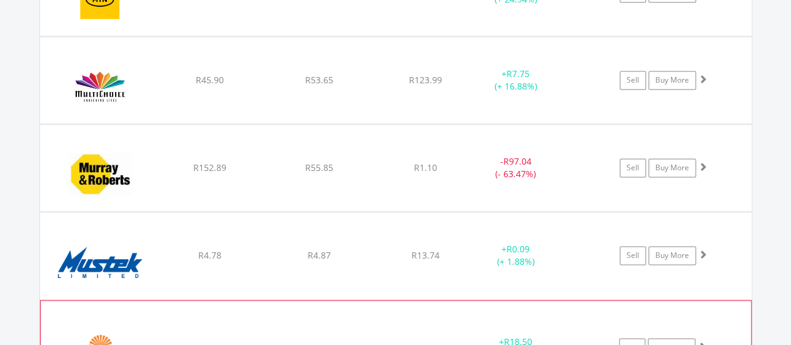
scroll to position [12922, 0]
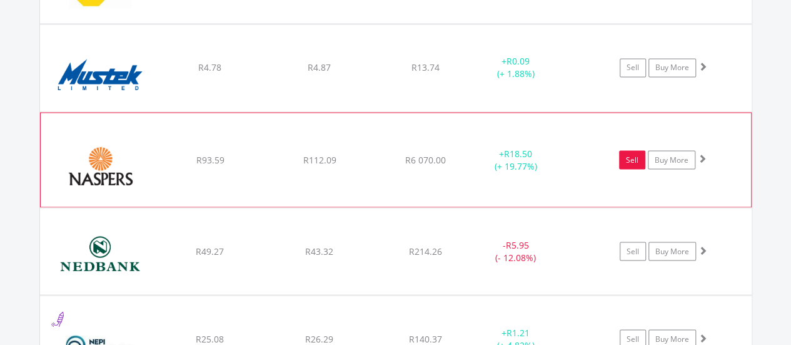
click at [622, 150] on link "Sell" at bounding box center [632, 159] width 26 height 19
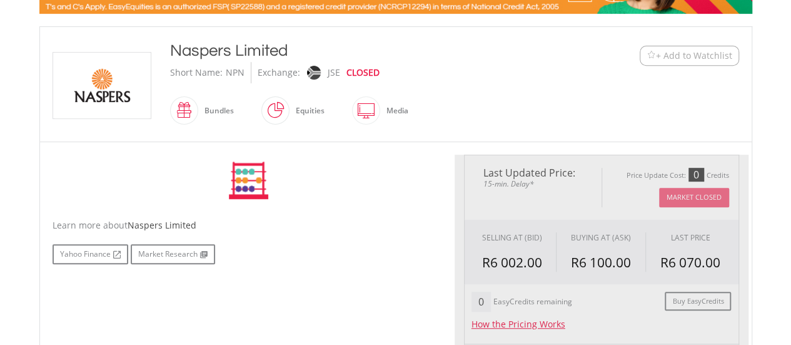
scroll to position [375, 0]
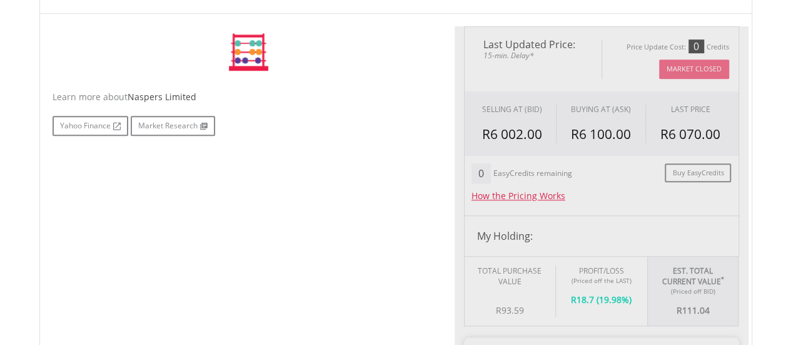
type input "******"
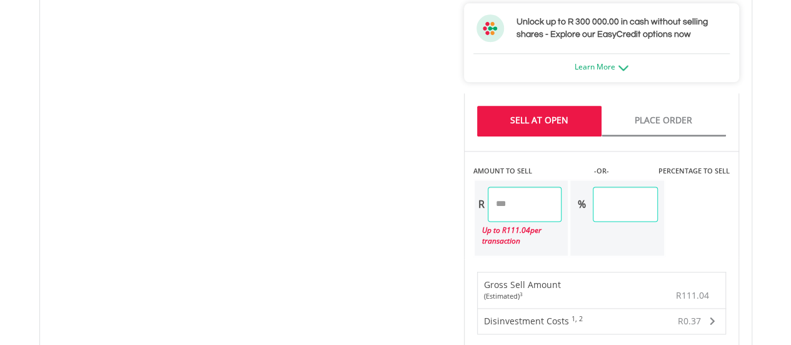
scroll to position [750, 0]
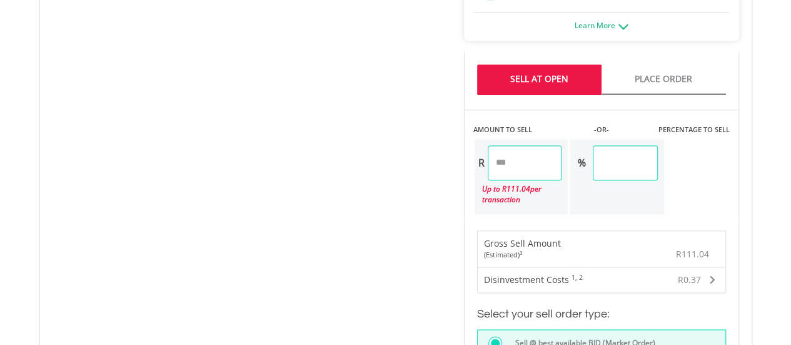
drag, startPoint x: 535, startPoint y: 157, endPoint x: 483, endPoint y: 164, distance: 52.4
click at [483, 164] on div "R ******" at bounding box center [519, 162] width 88 height 35
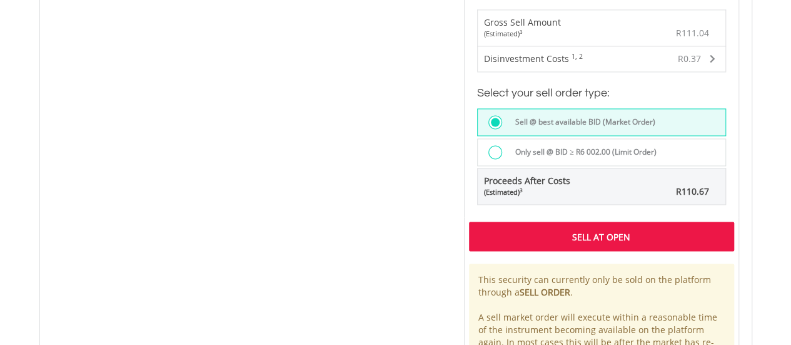
scroll to position [1001, 0]
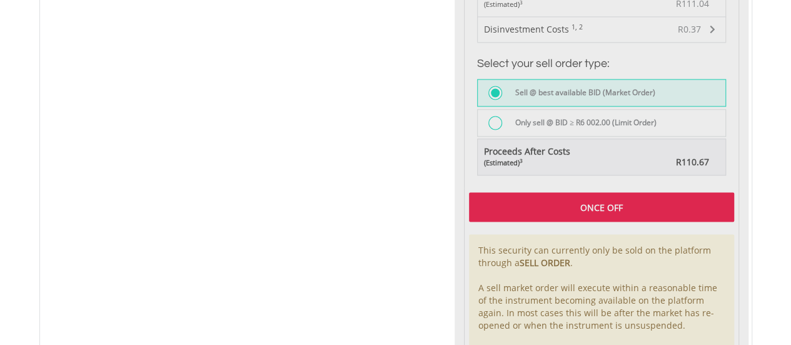
type input "******"
type input "*****"
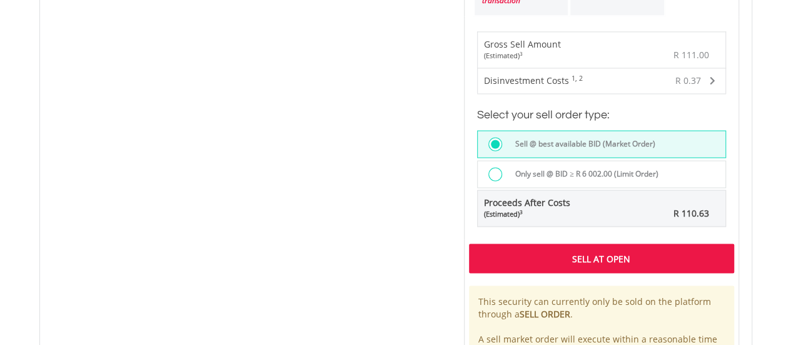
scroll to position [938, 0]
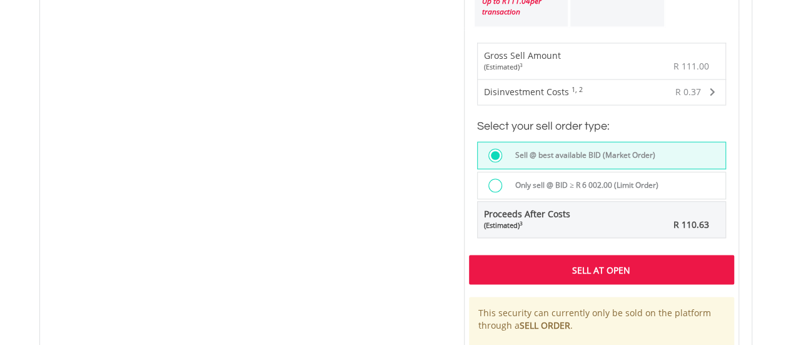
click at [564, 258] on div "Sell At Open" at bounding box center [601, 269] width 265 height 29
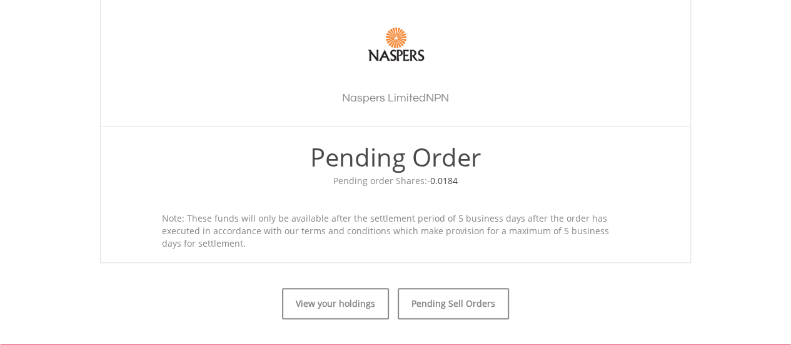
scroll to position [375, 0]
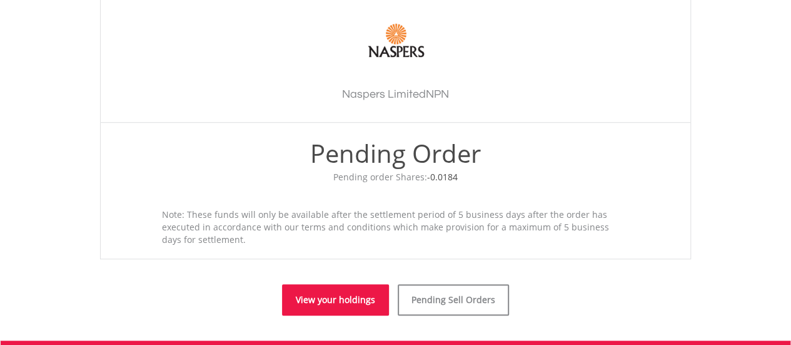
click at [361, 300] on link "View your holdings" at bounding box center [335, 299] width 107 height 31
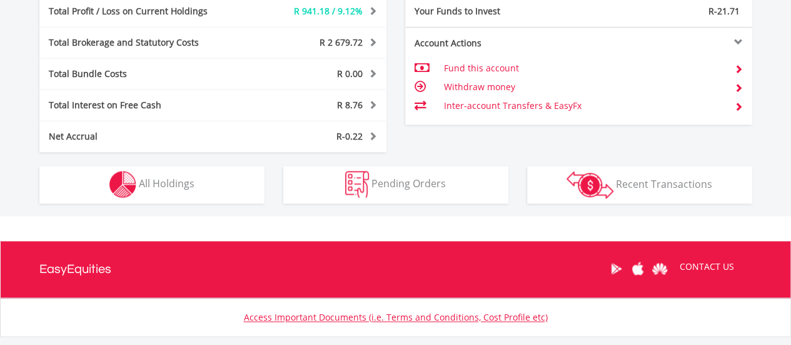
scroll to position [738, 0]
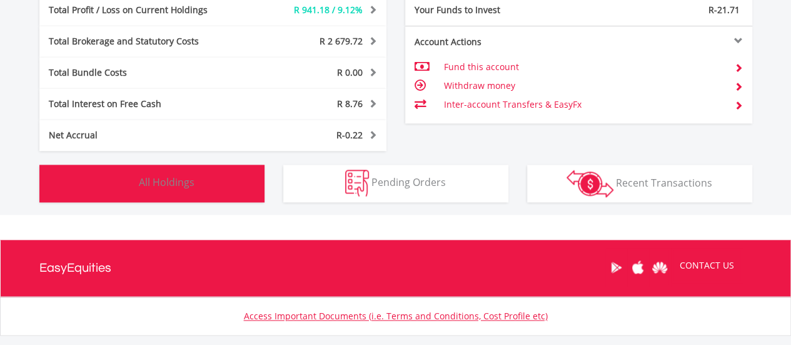
click at [175, 191] on button "Holdings All Holdings" at bounding box center [151, 183] width 225 height 38
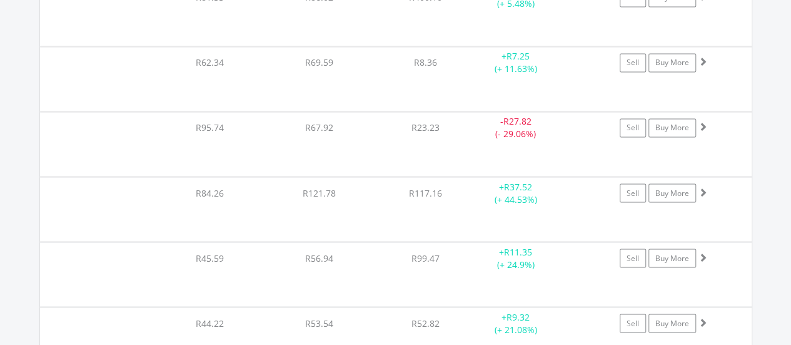
scroll to position [12922, 0]
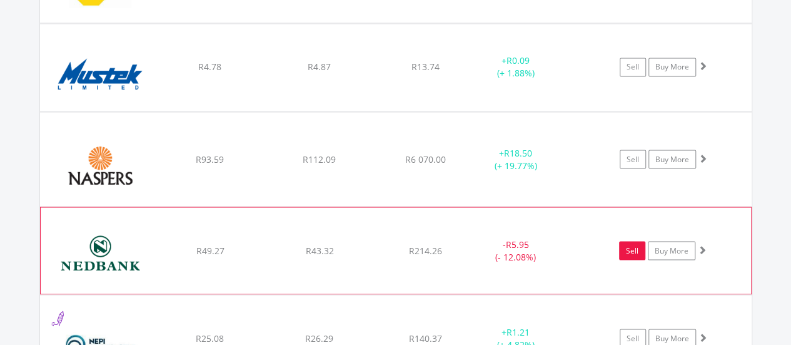
click at [632, 241] on link "Sell" at bounding box center [632, 250] width 26 height 19
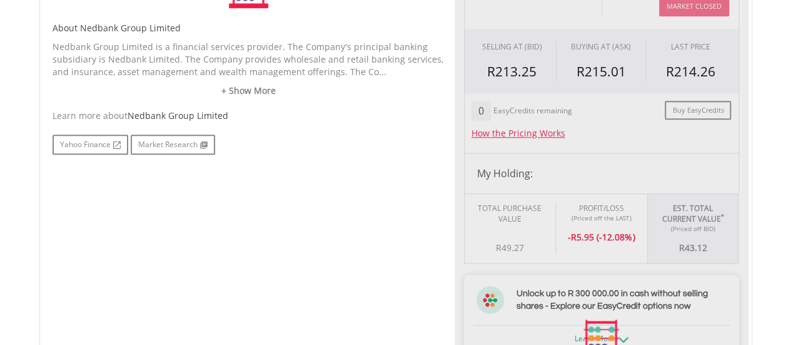
type input "*****"
type input "******"
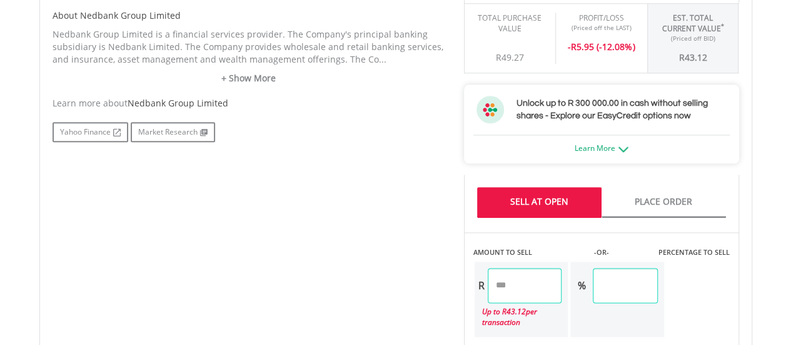
scroll to position [635, 0]
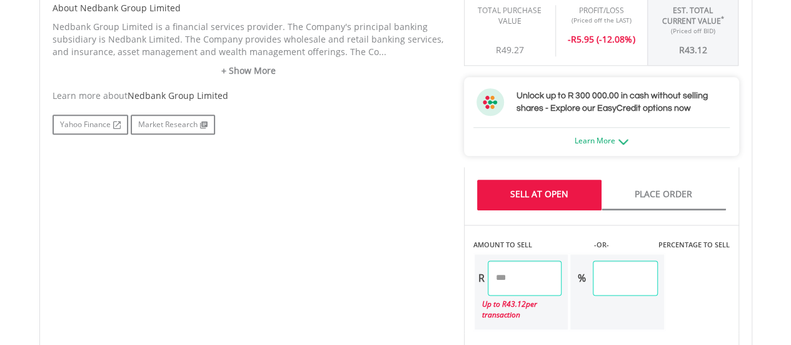
drag, startPoint x: 520, startPoint y: 285, endPoint x: 480, endPoint y: 284, distance: 40.0
click at [480, 284] on div "R *****" at bounding box center [519, 277] width 88 height 35
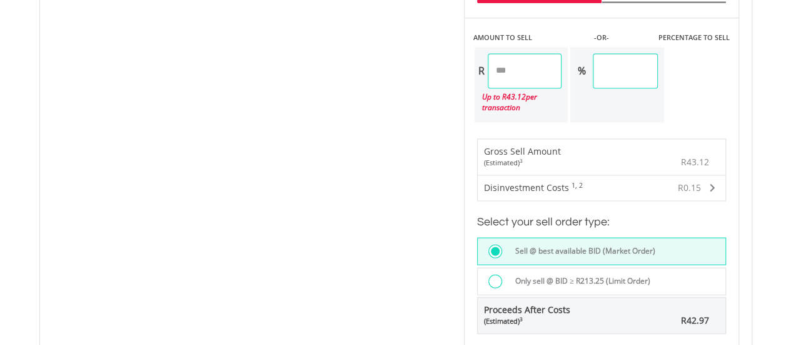
scroll to position [886, 0]
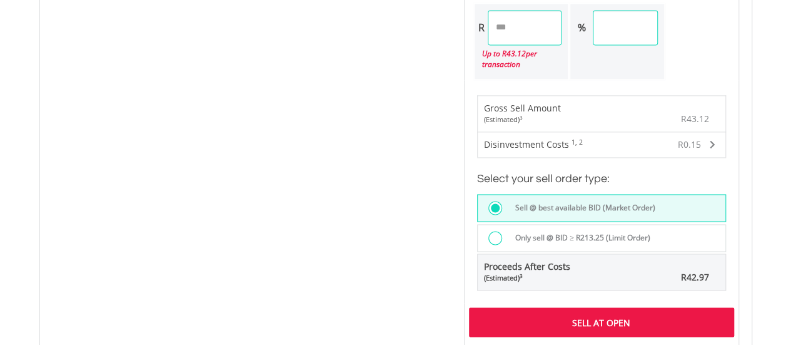
click at [608, 320] on div "Last Updated Price: 15-min. Delay* Price Update Cost: 0 Credits Market Closed S…" at bounding box center [602, 0] width 294 height 969
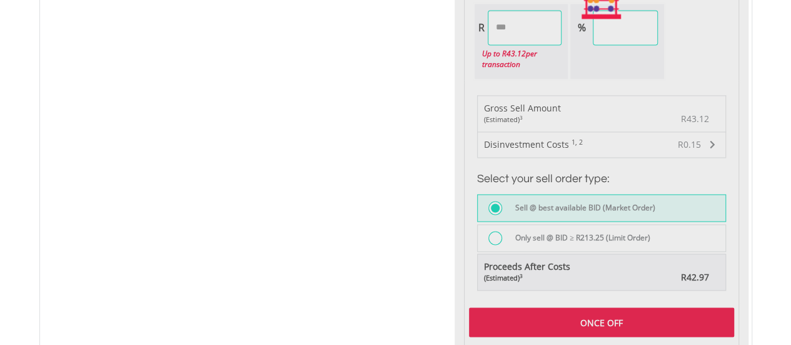
type input "*****"
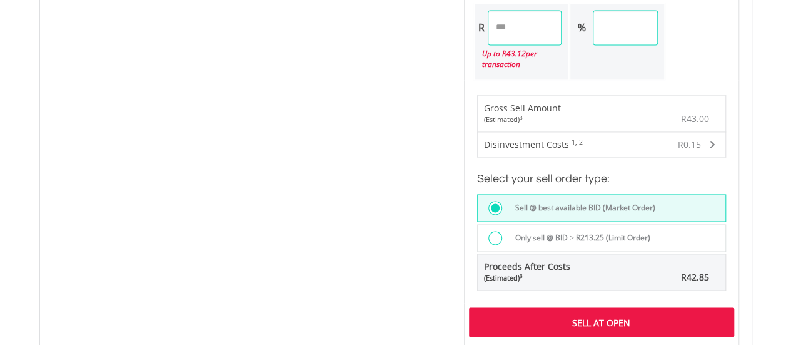
click at [608, 320] on div "Sell At Open" at bounding box center [601, 321] width 265 height 29
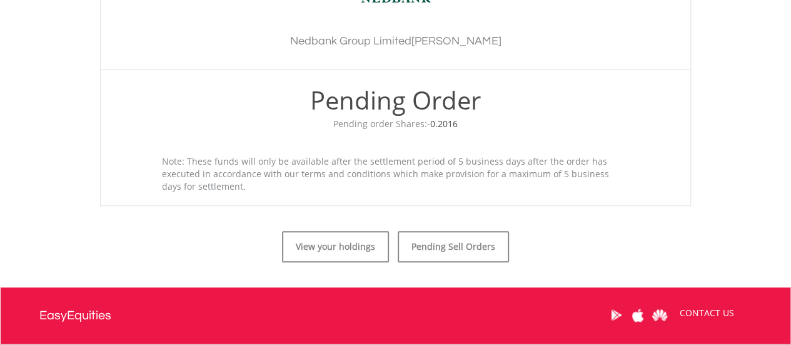
scroll to position [500, 0]
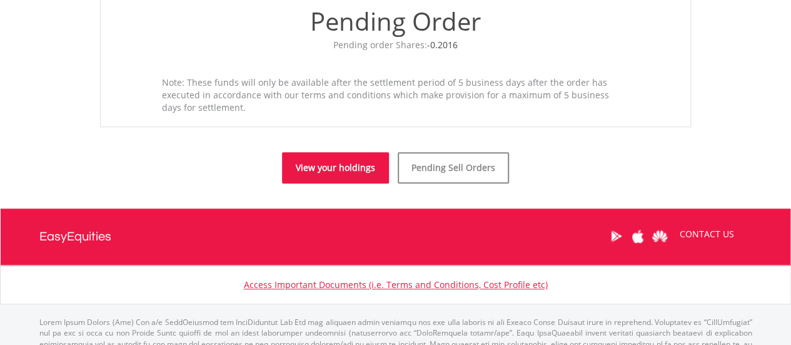
click at [342, 169] on link "View your holdings" at bounding box center [335, 167] width 107 height 31
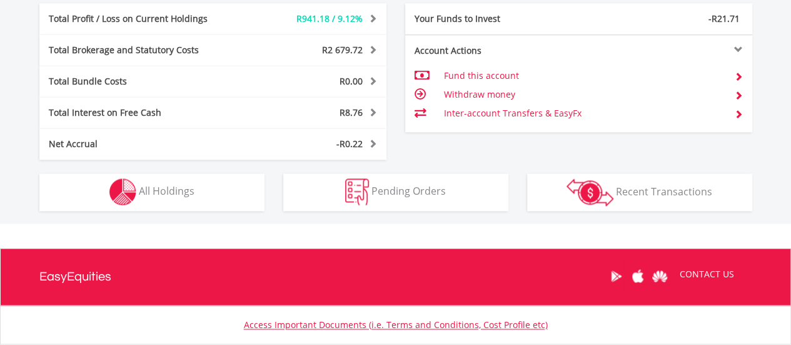
scroll to position [812, 0]
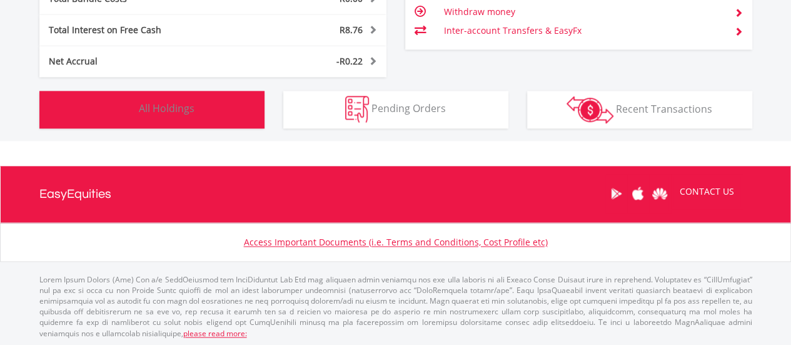
click at [233, 122] on button "Holdings All Holdings" at bounding box center [151, 110] width 225 height 38
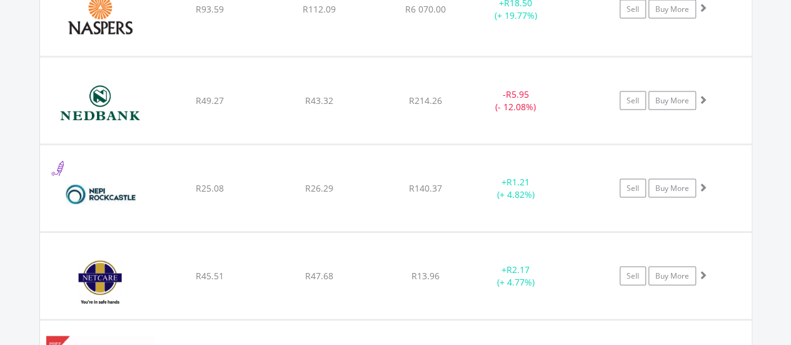
scroll to position [13047, 0]
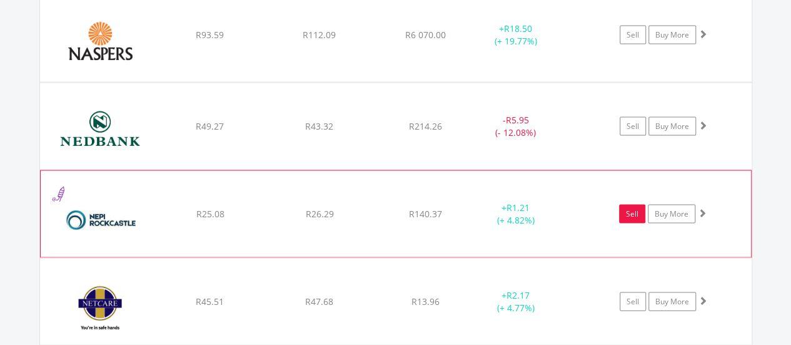
click at [632, 204] on link "Sell" at bounding box center [632, 213] width 26 height 19
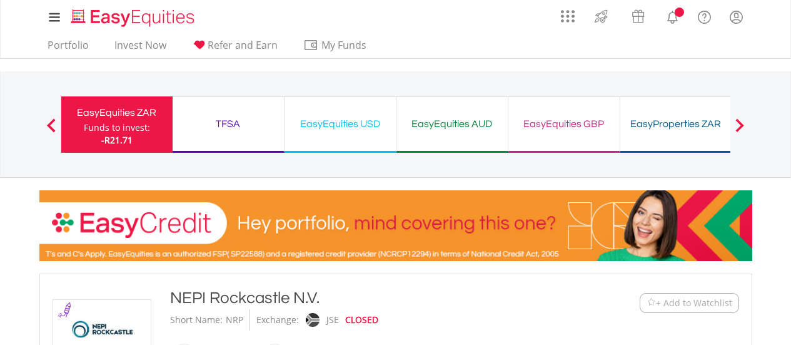
scroll to position [313, 0]
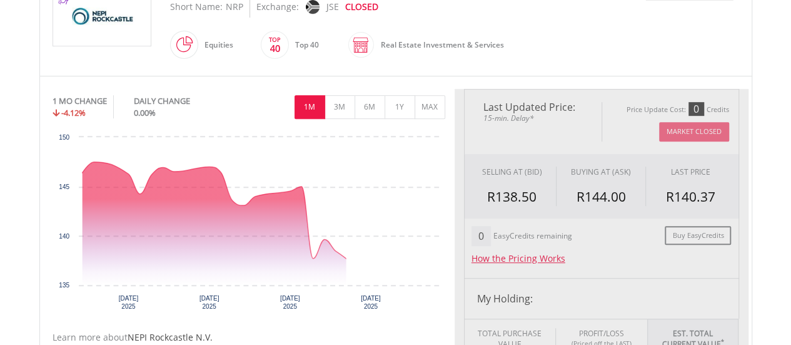
type input "*****"
type input "******"
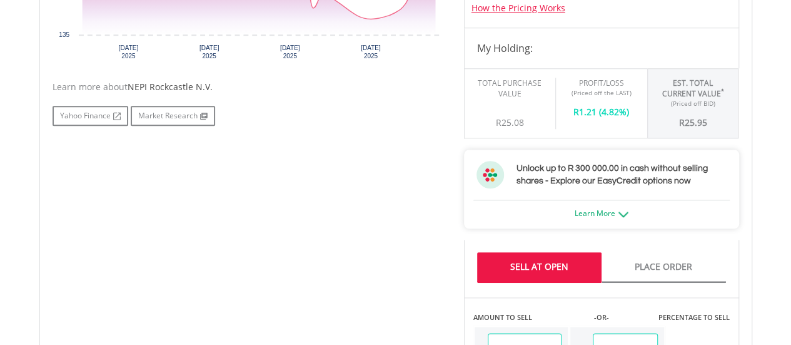
scroll to position [688, 0]
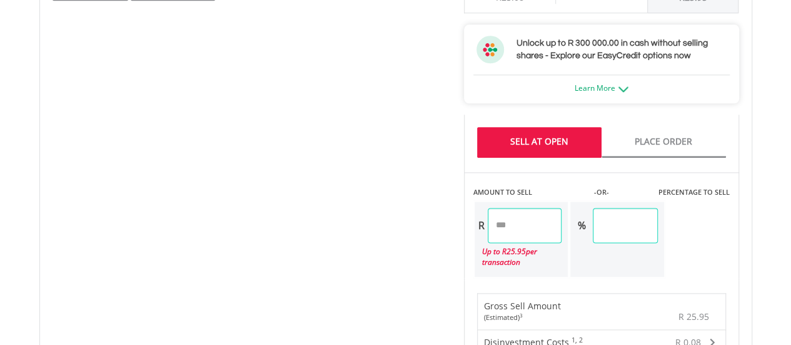
drag, startPoint x: 526, startPoint y: 225, endPoint x: 462, endPoint y: 235, distance: 65.3
click at [462, 235] on div "Last Updated Price: 15-min. Delay* Price Update Cost: 0 Credits Market Closed S…" at bounding box center [602, 198] width 294 height 969
click at [446, 237] on div "No chart available. 1 MO CHANGE -4.12% DAILY CHANGE 0.00% 1M 3M 6M 1Y MAX Chart…" at bounding box center [395, 198] width 705 height 969
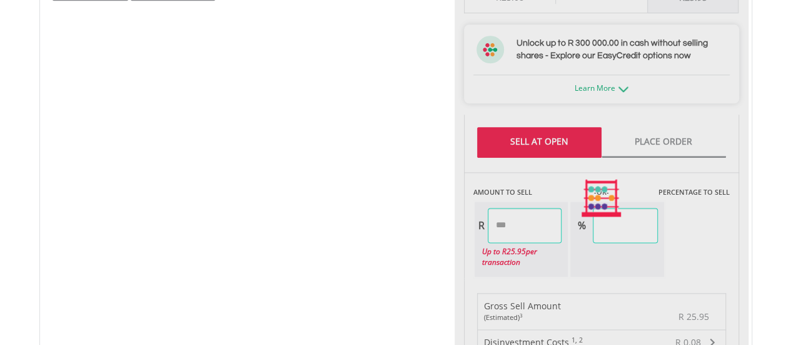
type input "*****"
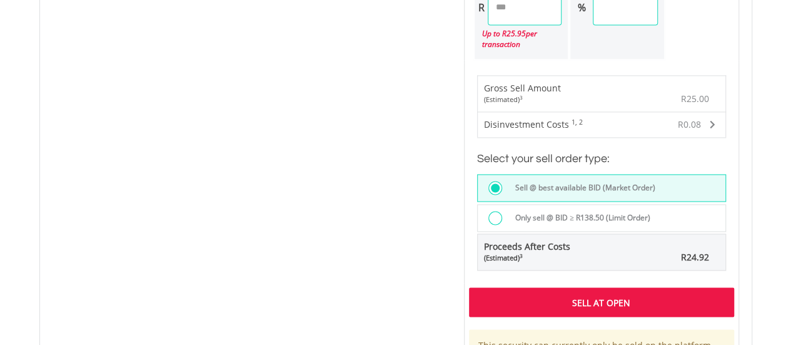
scroll to position [938, 0]
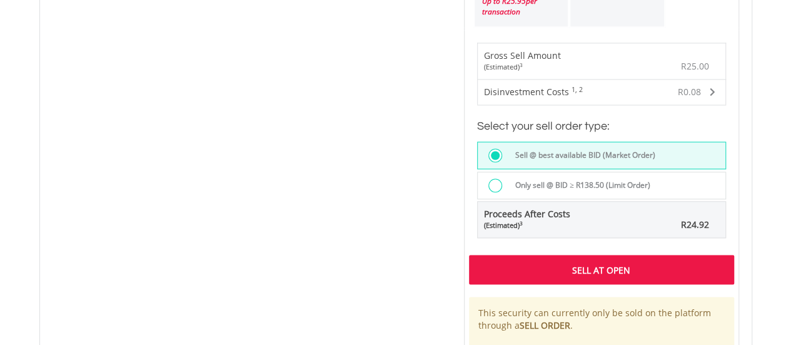
click at [537, 258] on div "Sell At Open" at bounding box center [601, 269] width 265 height 29
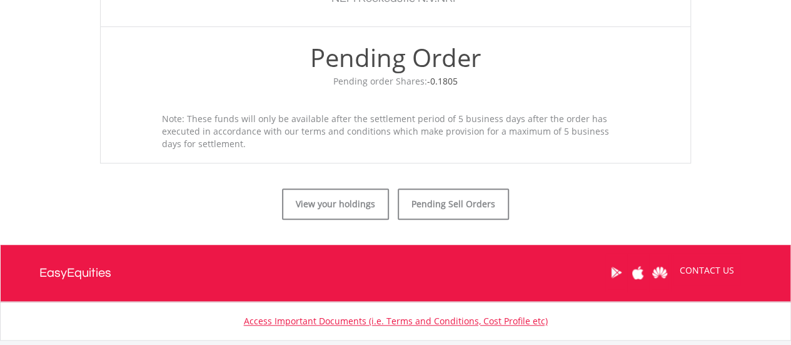
scroll to position [543, 0]
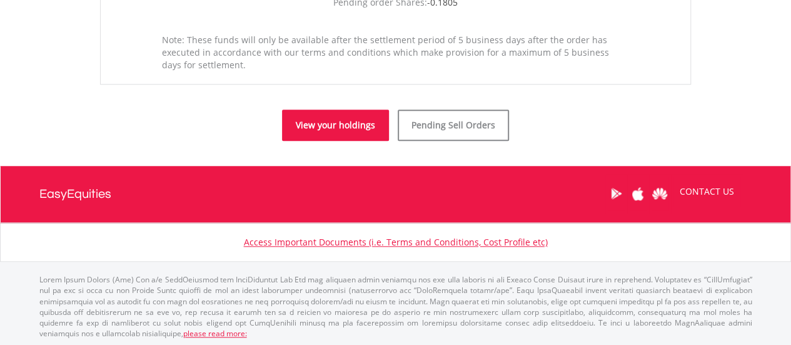
click at [343, 128] on link "View your holdings" at bounding box center [335, 124] width 107 height 31
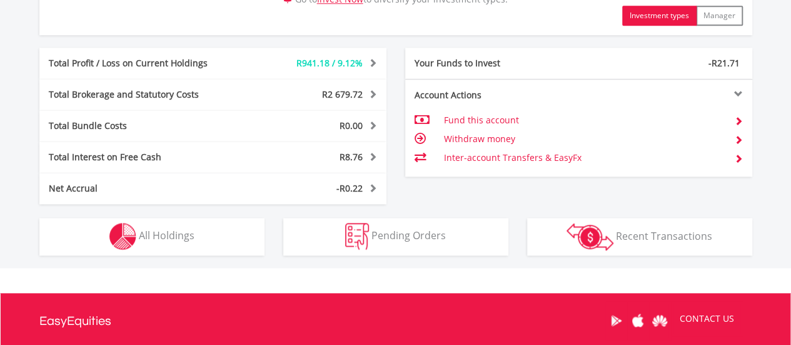
scroll to position [688, 0]
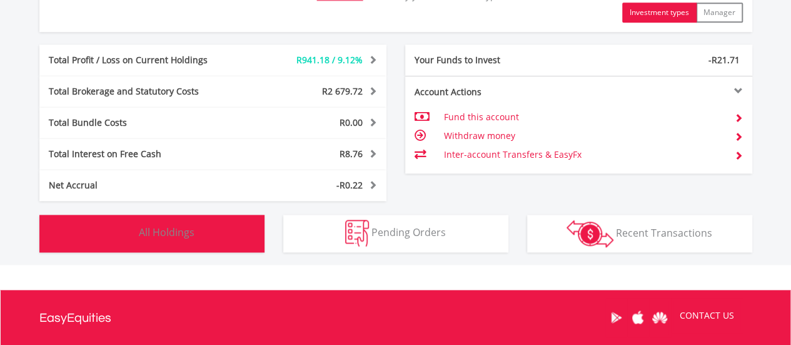
click at [189, 243] on button "Holdings All Holdings" at bounding box center [151, 234] width 225 height 38
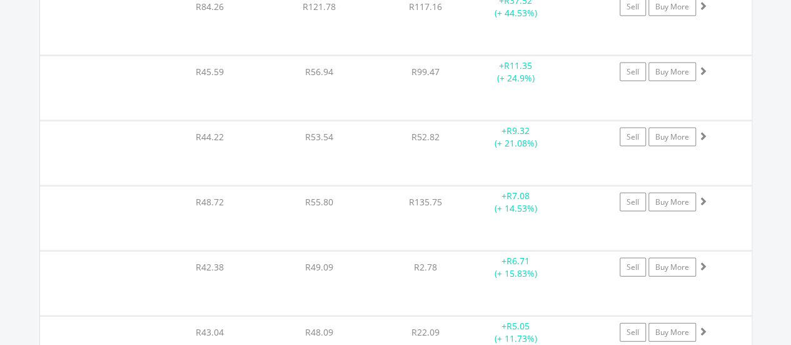
scroll to position [13109, 0]
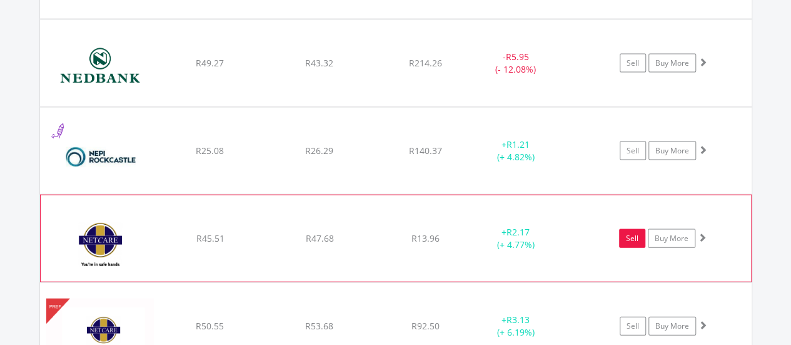
click at [634, 229] on link "Sell" at bounding box center [632, 238] width 26 height 19
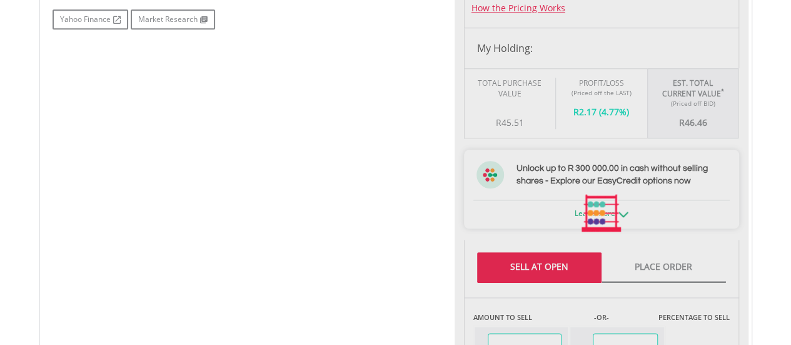
type input "*****"
type input "******"
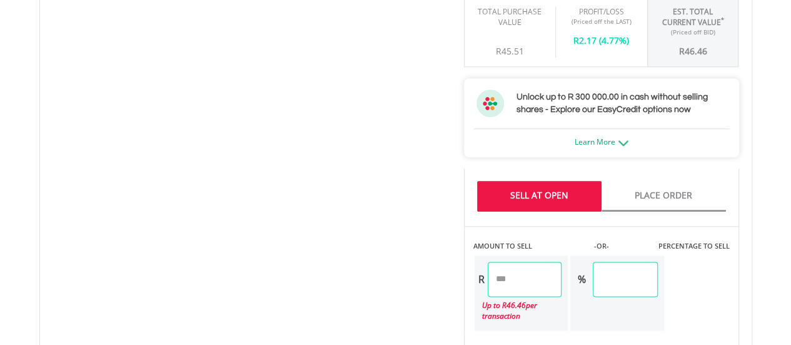
scroll to position [688, 0]
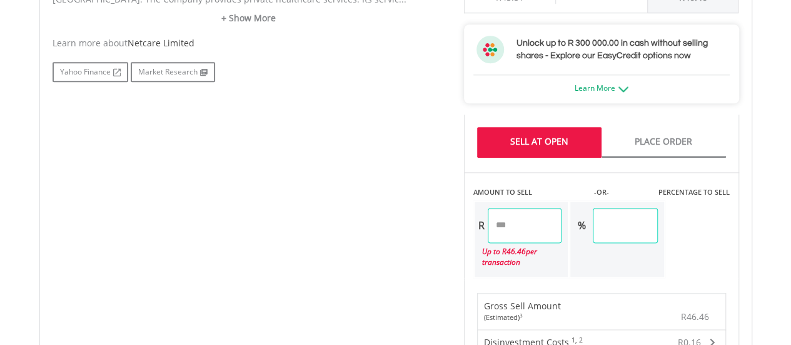
drag, startPoint x: 527, startPoint y: 222, endPoint x: 464, endPoint y: 227, distance: 62.7
click at [464, 227] on div "AMOUNT TO SELL -OR- PERCENTAGE TO SELL R ***** Up to R 46.46 per transaction % …" at bounding box center [601, 225] width 275 height 106
type input "*"
click at [373, 260] on div "No chart available. 1 MO CHANGE 0.87% DAILY CHANGE 0.00% 1M 3M 6M 1Y MAX Chart …" at bounding box center [395, 198] width 705 height 969
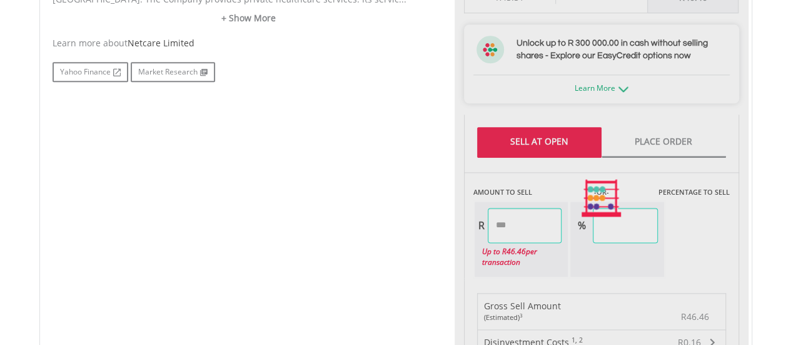
type input "*****"
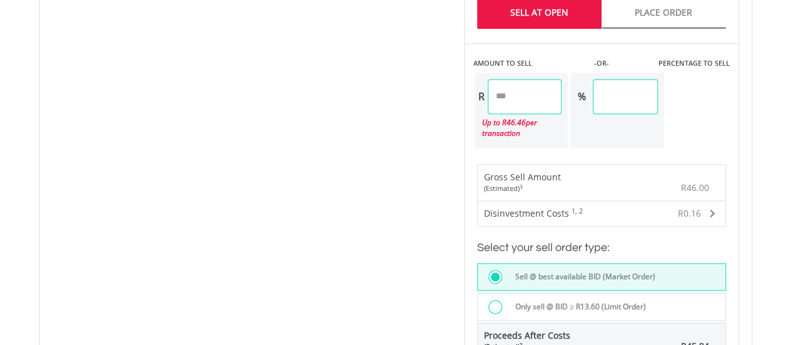
scroll to position [1001, 0]
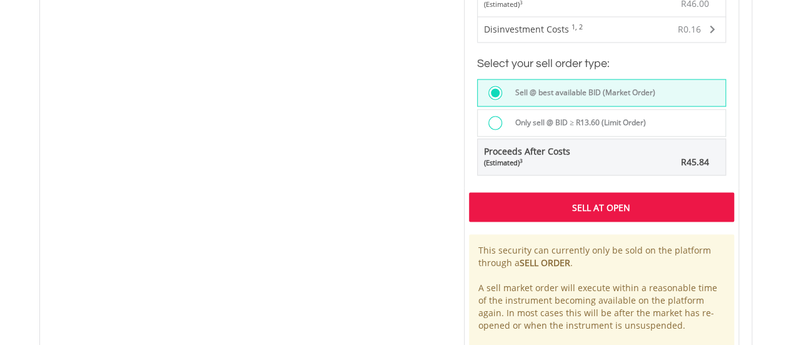
click at [515, 200] on div "Sell At Open" at bounding box center [601, 206] width 265 height 29
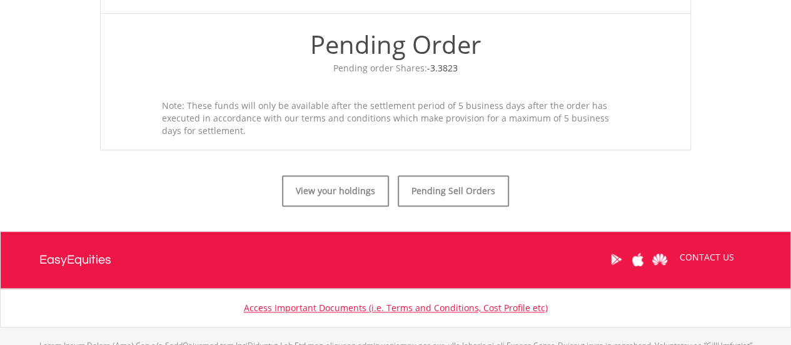
scroll to position [543, 0]
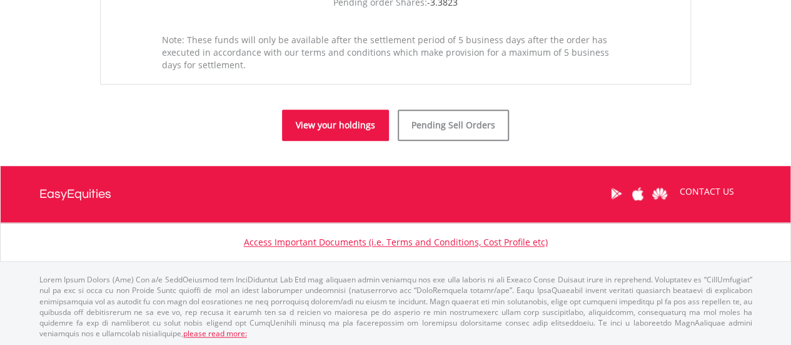
click at [343, 124] on link "View your holdings" at bounding box center [335, 124] width 107 height 31
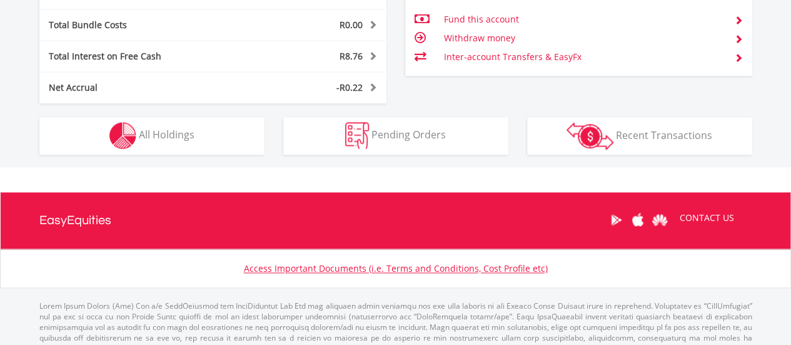
scroll to position [812, 0]
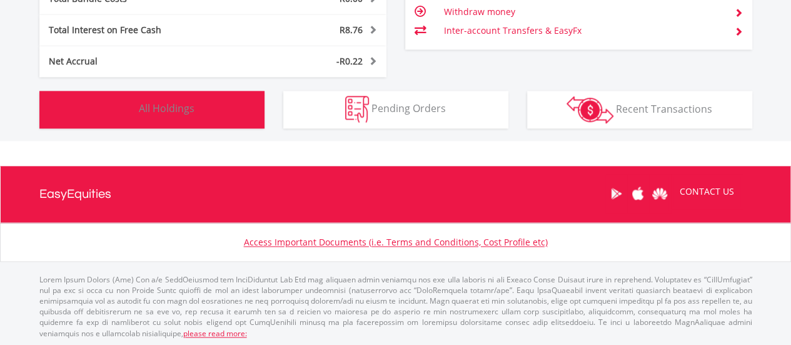
click at [183, 119] on button "Holdings All Holdings" at bounding box center [151, 110] width 225 height 38
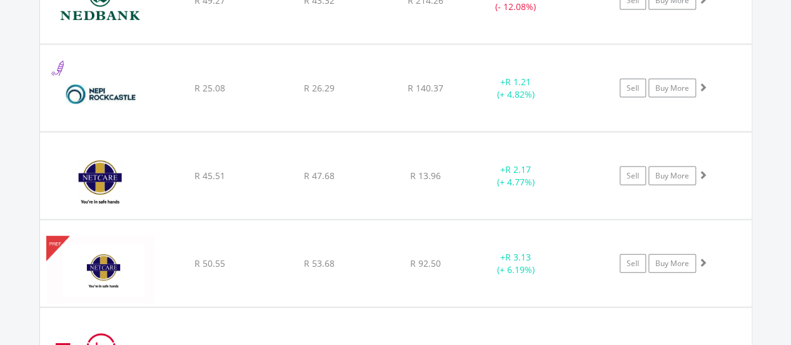
scroll to position [13109, 0]
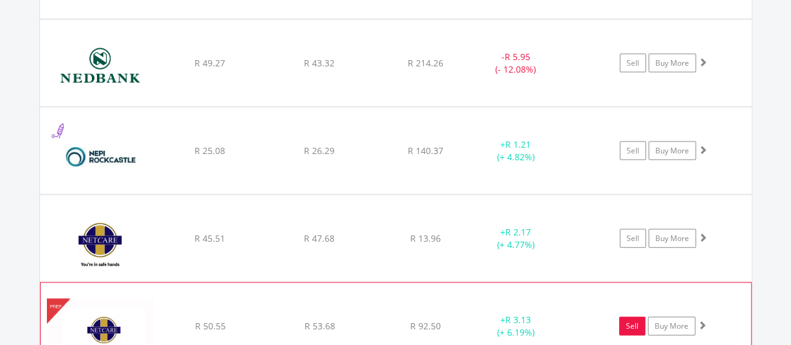
click at [628, 316] on link "Sell" at bounding box center [632, 325] width 26 height 19
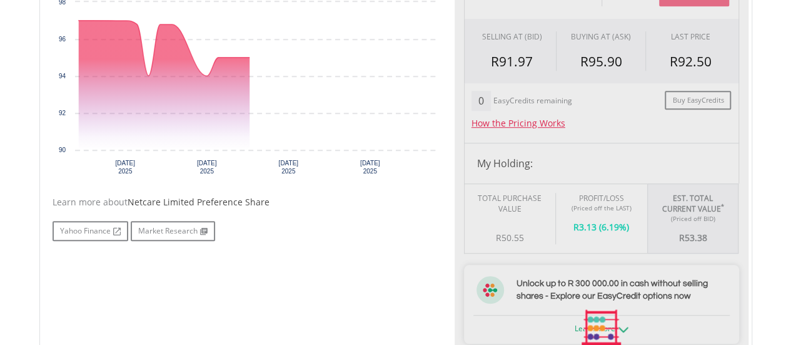
type input "*****"
type input "******"
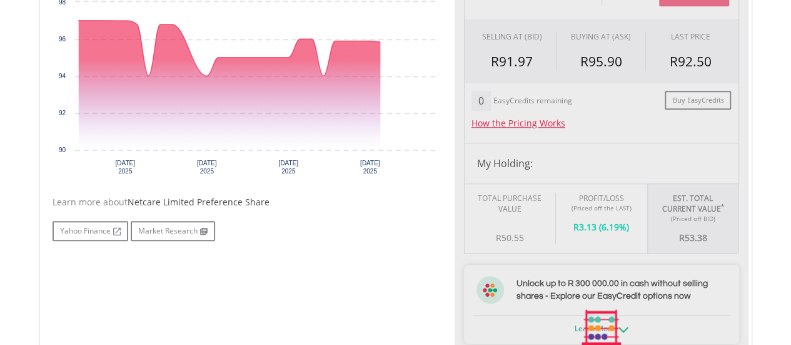
scroll to position [635, 0]
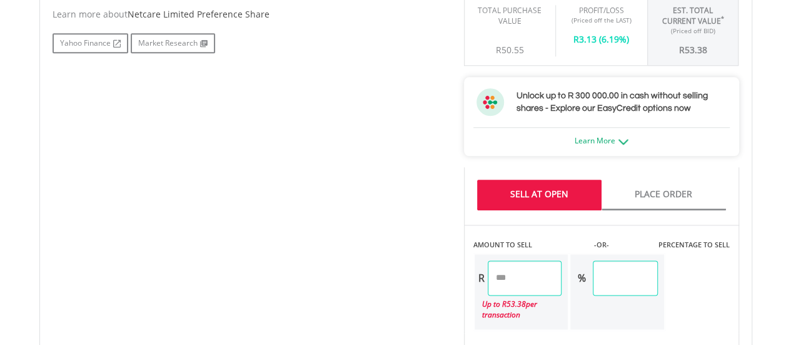
drag, startPoint x: 532, startPoint y: 278, endPoint x: 472, endPoint y: 283, distance: 60.2
click at [472, 283] on div "AMOUNT TO SELL -OR- PERCENTAGE TO SELL R ***** Up to R 53.38 per transaction % …" at bounding box center [601, 278] width 275 height 106
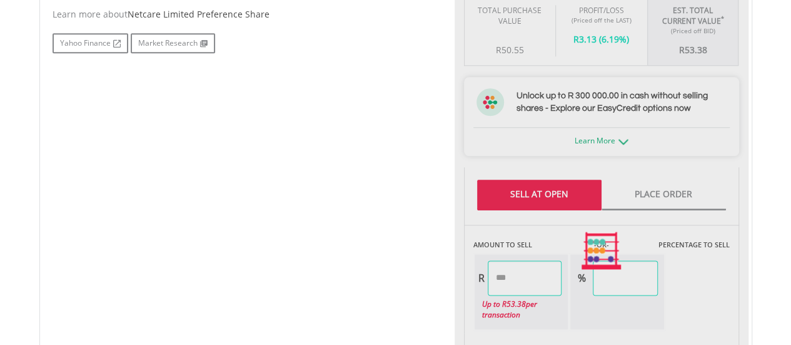
click at [326, 285] on div "No chart available. 1 MO CHANGE -4.64% DAILY CHANGE 0.00% 1M 3M 6M 1Y MAX Chart…" at bounding box center [395, 250] width 705 height 969
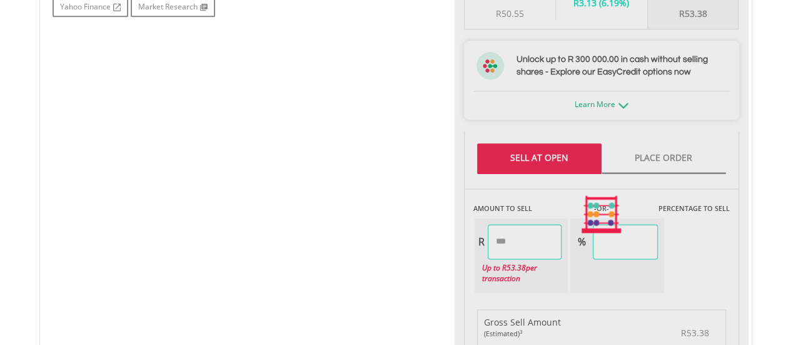
scroll to position [698, 0]
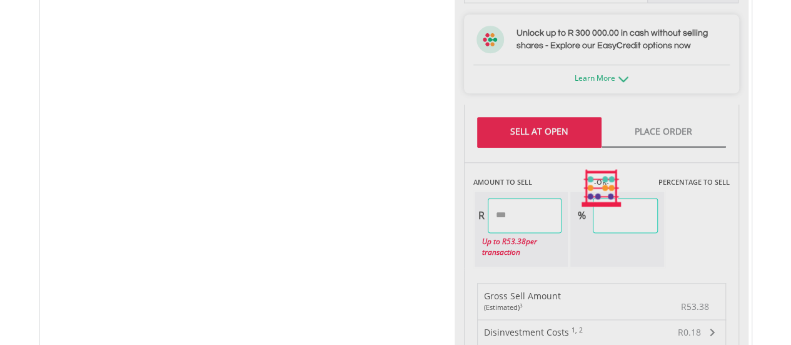
type input "*****"
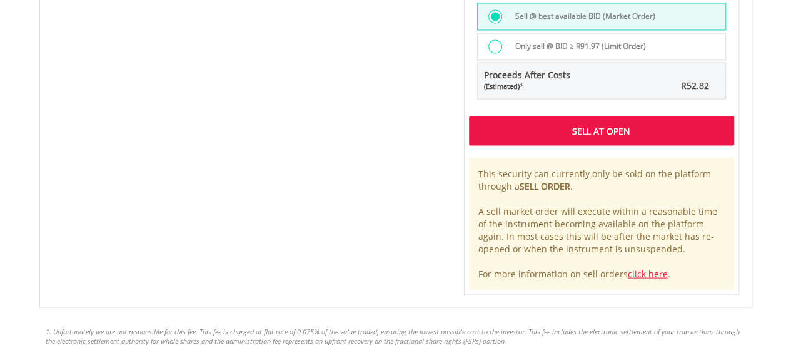
scroll to position [1073, 0]
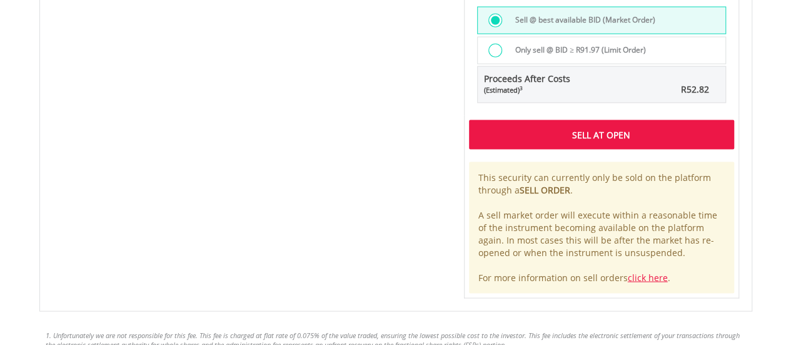
click at [541, 133] on div "Sell At Open" at bounding box center [601, 133] width 265 height 29
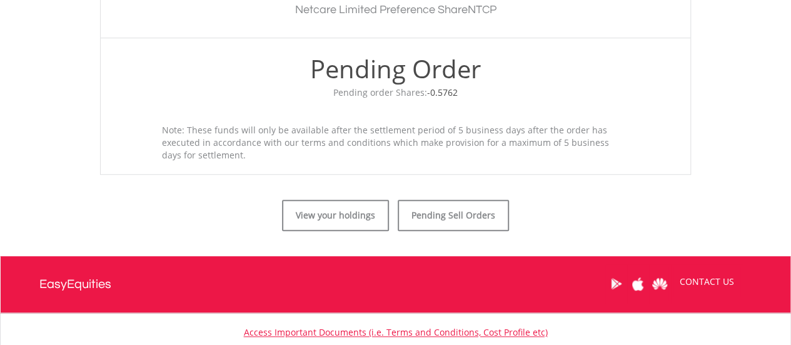
scroll to position [480, 0]
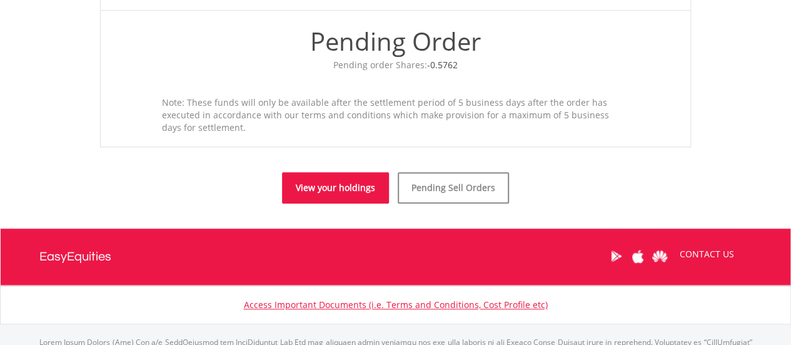
click at [350, 181] on link "View your holdings" at bounding box center [335, 187] width 107 height 31
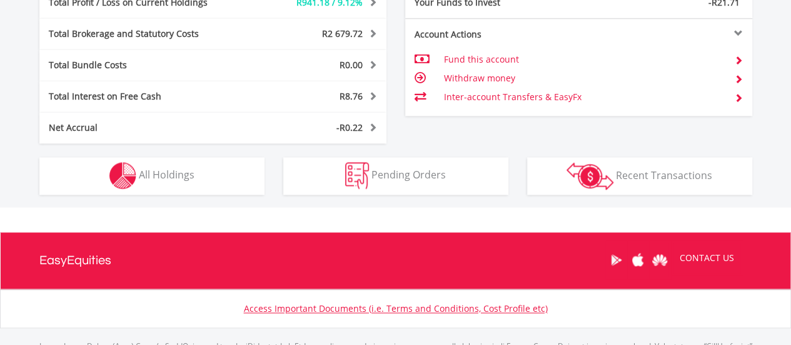
scroll to position [120, 238]
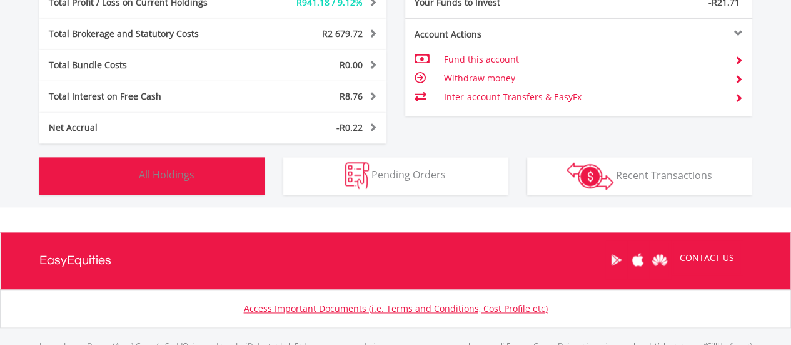
click at [158, 176] on span "All Holdings" at bounding box center [167, 175] width 56 height 14
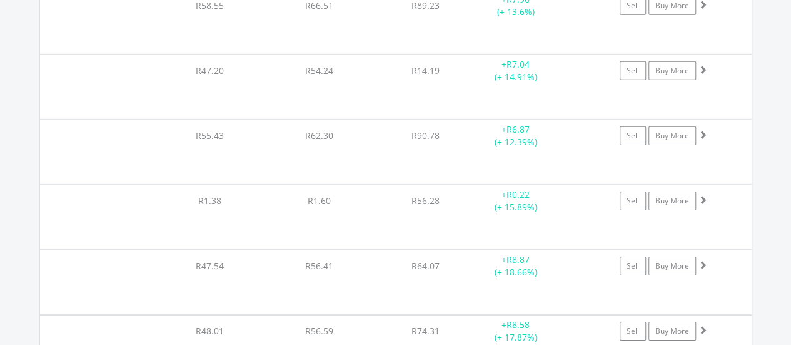
scroll to position [13860, 0]
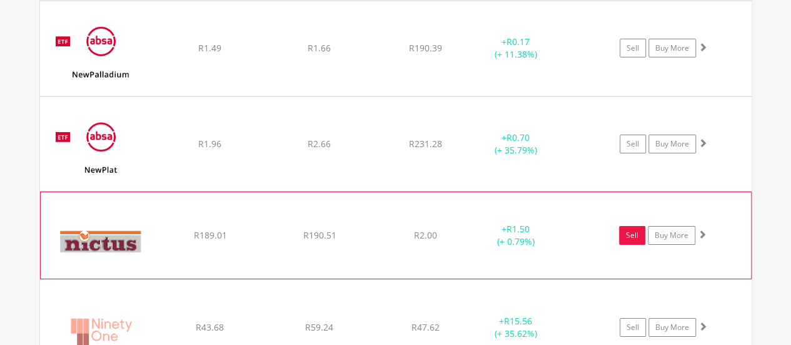
click at [625, 226] on link "Sell" at bounding box center [632, 235] width 26 height 19
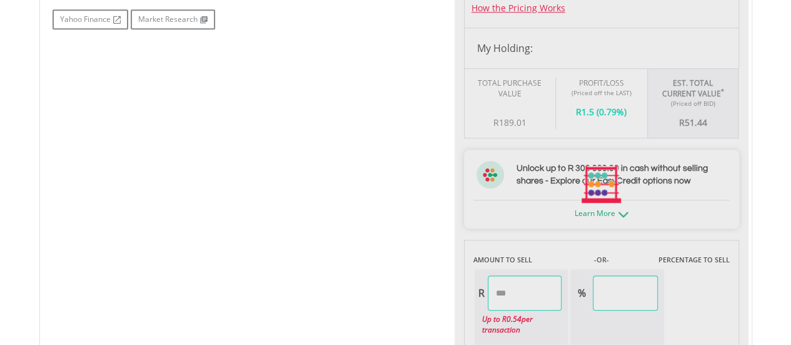
type input "*****"
type input "******"
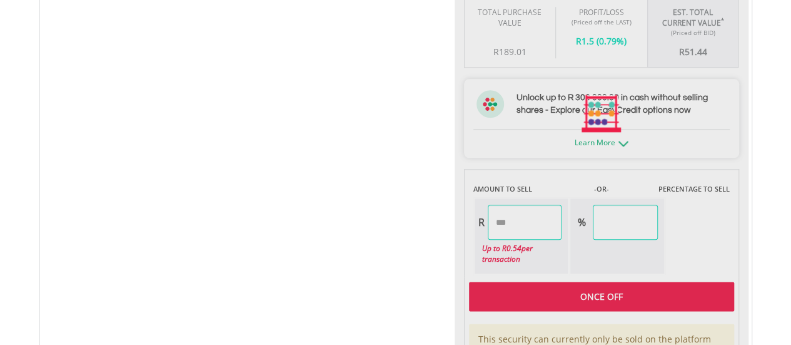
scroll to position [688, 0]
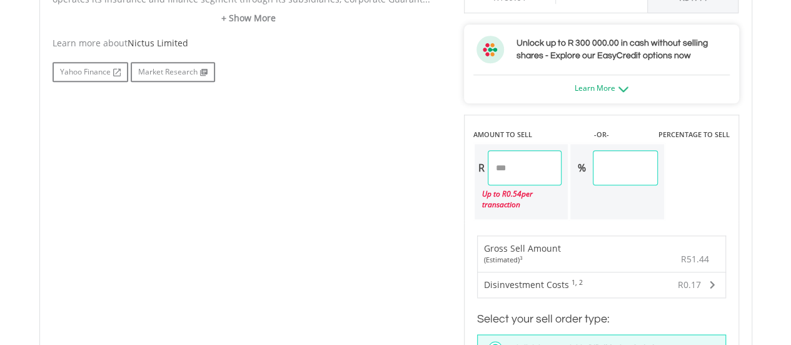
drag, startPoint x: 534, startPoint y: 168, endPoint x: 481, endPoint y: 168, distance: 53.2
click at [481, 168] on div "R *****" at bounding box center [519, 167] width 88 height 35
click at [424, 167] on div "No chart available. 1 MO CHANGE 2.56% DAILY CHANGE 0.00% 1M 3M 6M 1Y MAX Chart …" at bounding box center [395, 170] width 705 height 912
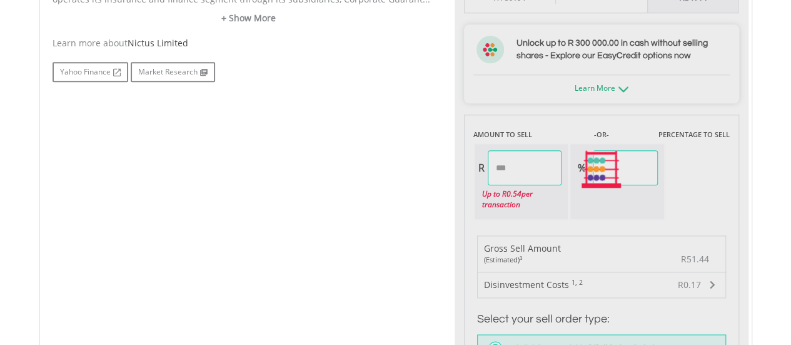
type input "*****"
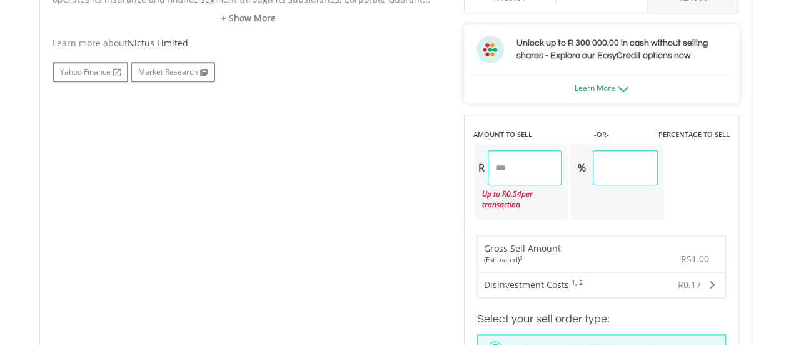
scroll to position [1001, 0]
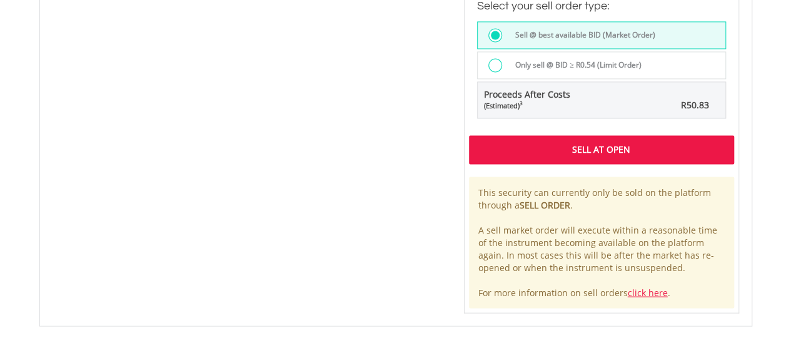
click at [513, 142] on div "Sell At Open" at bounding box center [601, 149] width 265 height 29
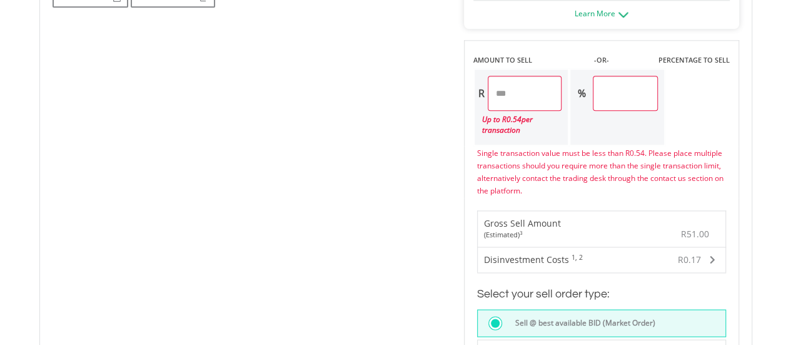
scroll to position [737, 0]
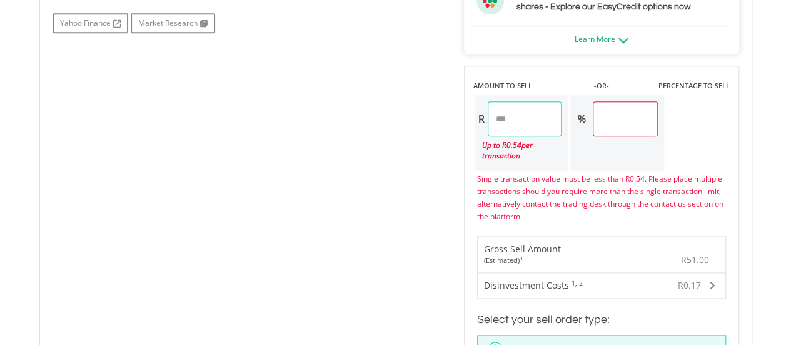
click at [514, 118] on input "*****" at bounding box center [525, 118] width 74 height 35
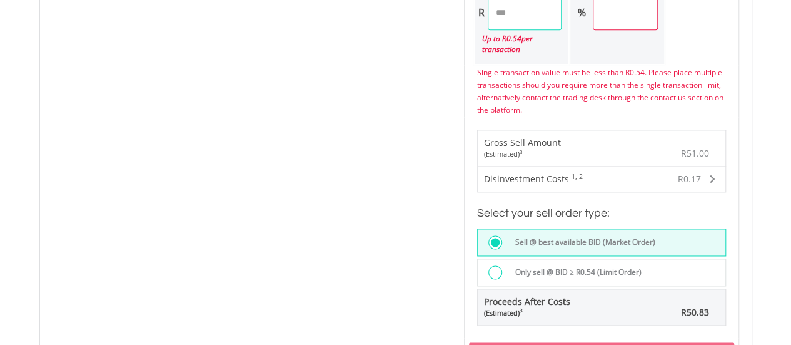
scroll to position [799, 0]
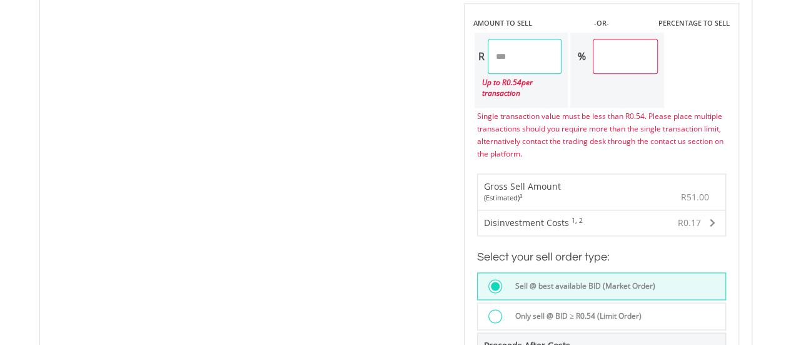
drag, startPoint x: 538, startPoint y: 49, endPoint x: 288, endPoint y: 77, distance: 251.7
click at [288, 77] on div "No chart available. 1 MO CHANGE 2.56% DAILY CHANGE 0.00% 1M 3M 6M 1Y MAX Chart …" at bounding box center [395, 82] width 705 height 961
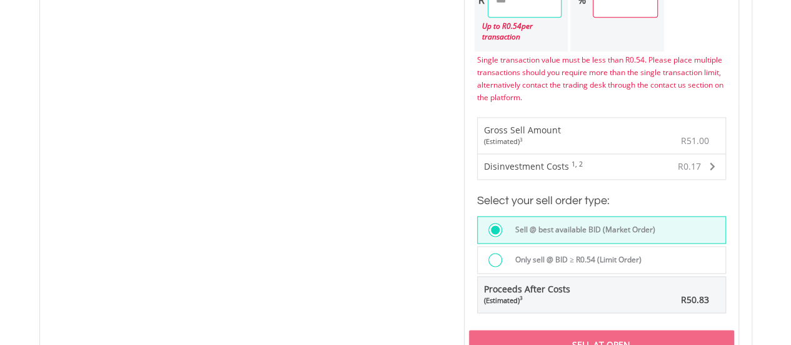
scroll to position [924, 0]
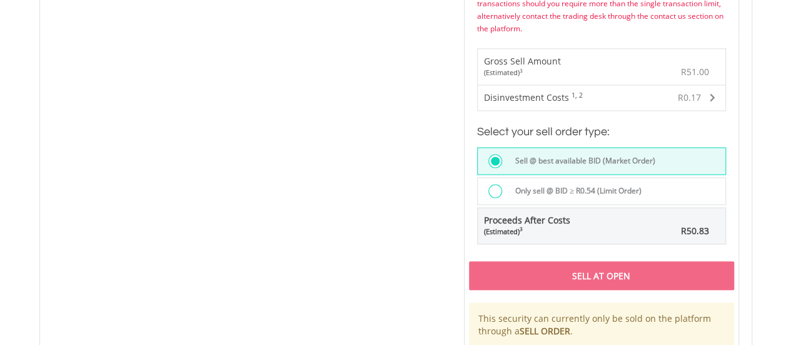
type input "****"
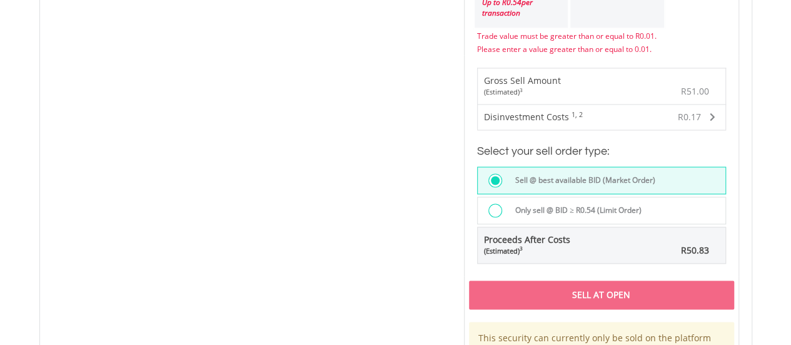
scroll to position [799, 0]
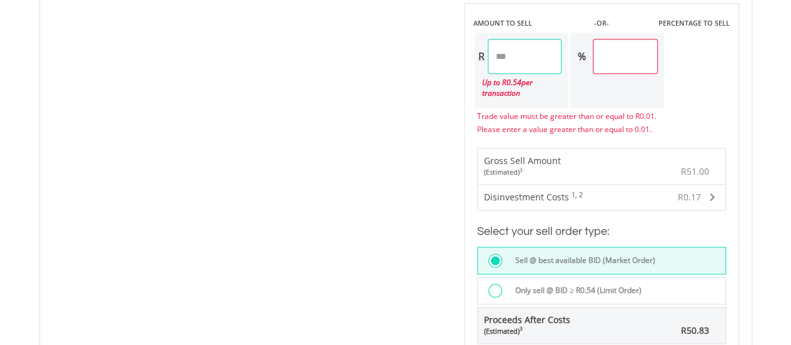
click at [524, 52] on input "****" at bounding box center [525, 56] width 74 height 35
type input "****"
click at [108, 168] on div "No chart available. 1 MO CHANGE 2.56% DAILY CHANGE 0.00% 1M 3M 6M 1Y MAX Chart …" at bounding box center [395, 70] width 705 height 936
click at [303, 146] on div "No chart available. 1 MO CHANGE 2.56% DAILY CHANGE 0.00% 1M 3M 6M 1Y MAX Chart …" at bounding box center [395, 70] width 705 height 936
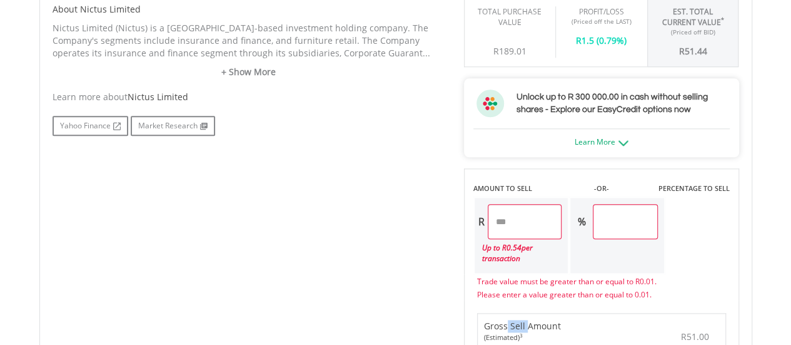
scroll to position [424, 0]
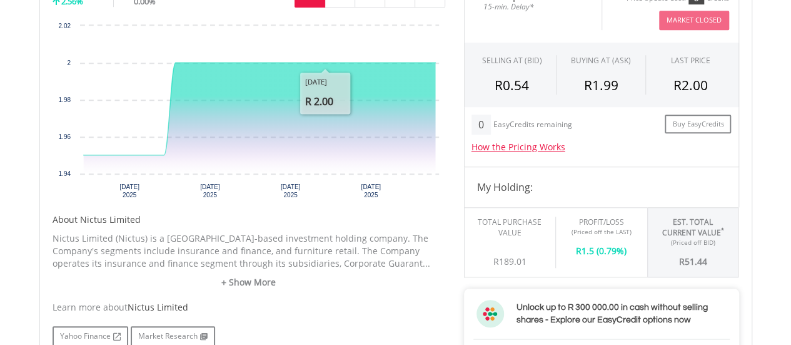
click at [368, 308] on div "Learn more about Nictus Limited" at bounding box center [249, 307] width 393 height 13
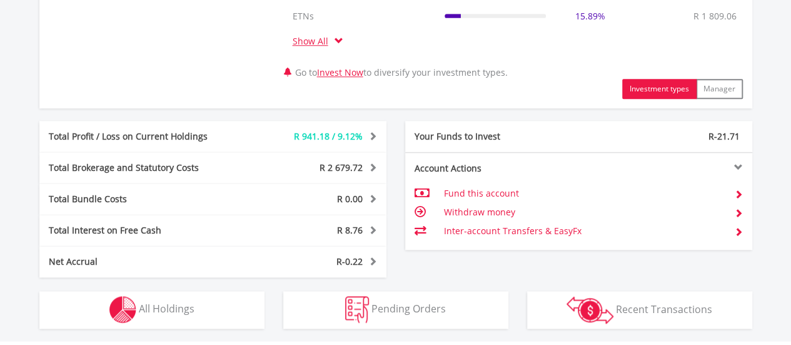
scroll to position [750, 0]
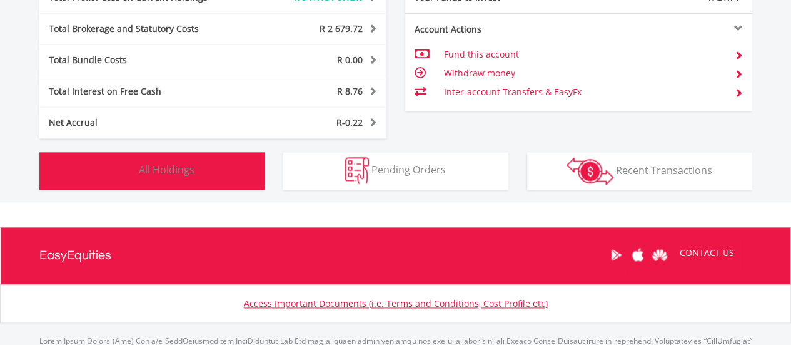
click at [204, 181] on button "Holdings All Holdings" at bounding box center [151, 171] width 225 height 38
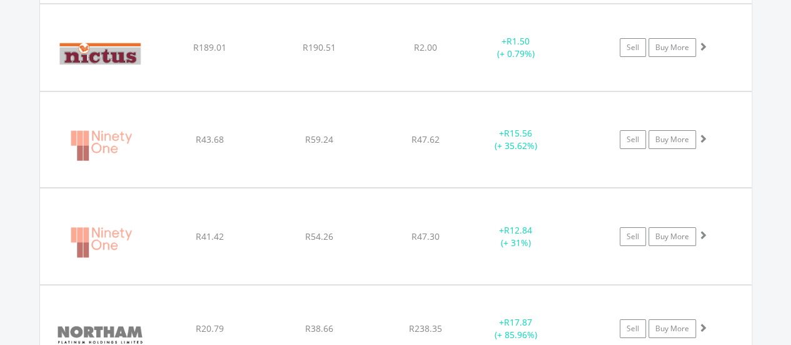
scroll to position [13985, 0]
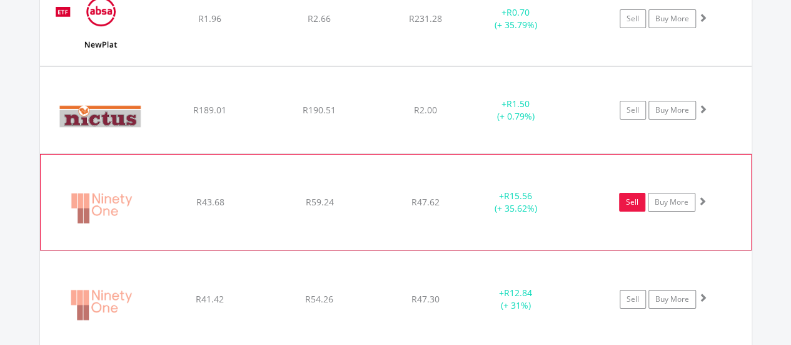
click at [622, 193] on link "Sell" at bounding box center [632, 202] width 26 height 19
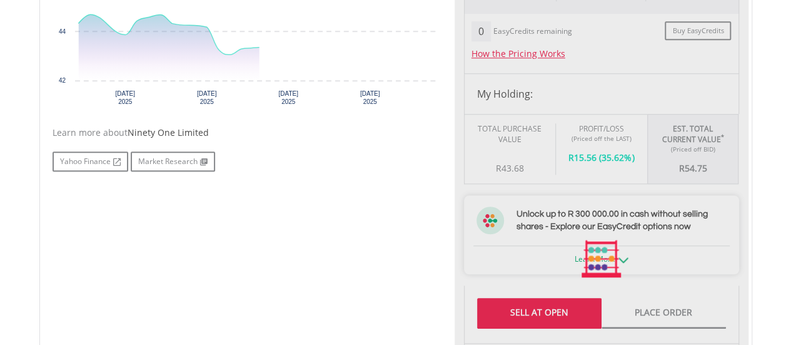
type input "*****"
type input "******"
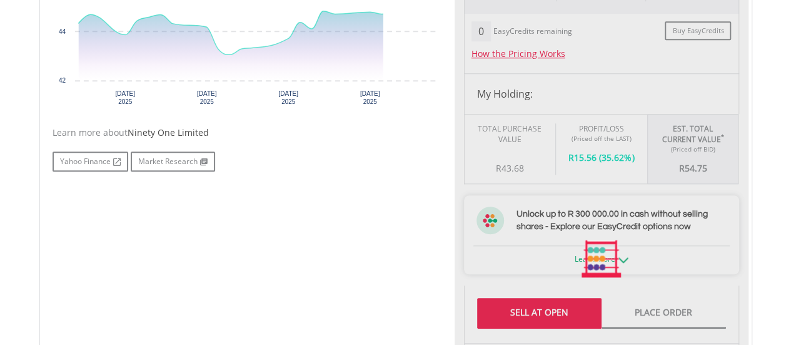
scroll to position [688, 0]
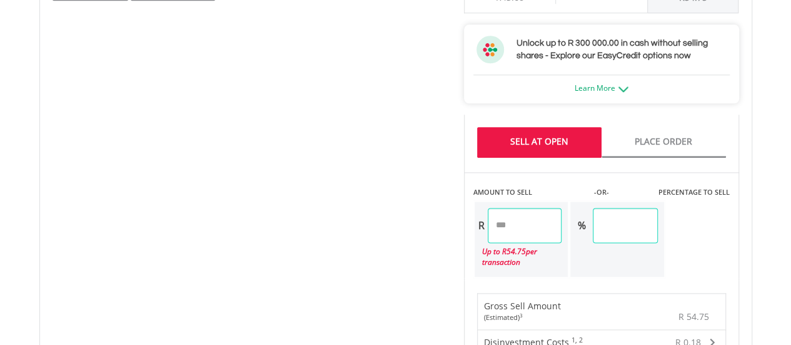
drag, startPoint x: 528, startPoint y: 228, endPoint x: 458, endPoint y: 230, distance: 70.7
click at [458, 230] on div "Last Updated Price: 15-min. Delay* Price Update Cost: 0 Credits Market Closed S…" at bounding box center [602, 198] width 294 height 969
click at [336, 232] on div "No chart available. 1 MO CHANGE 7.45% DAILY CHANGE 0.00% 1M 3M 6M 1Y MAX Chart …" at bounding box center [395, 198] width 705 height 969
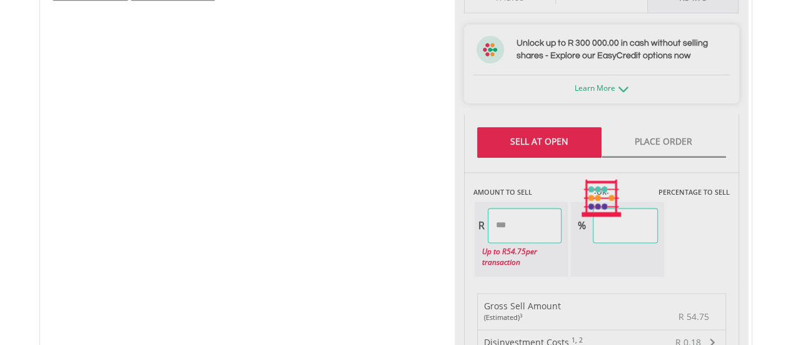
type input "*****"
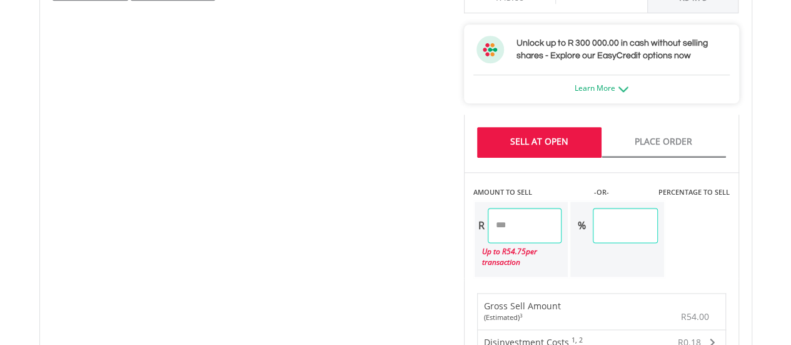
scroll to position [1001, 0]
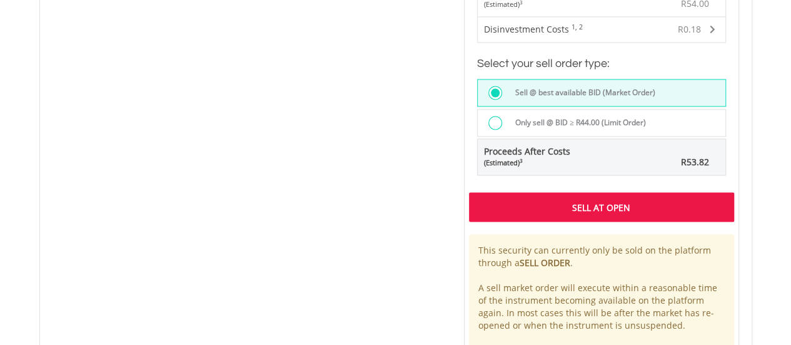
click at [625, 200] on div "Sell At Open" at bounding box center [601, 206] width 265 height 29
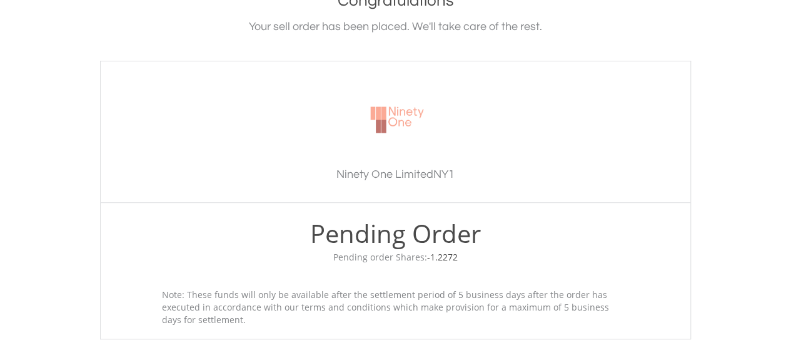
scroll to position [375, 0]
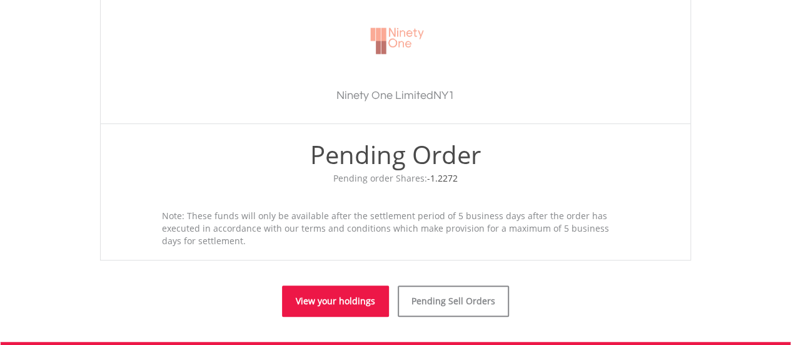
click at [356, 298] on link "View your holdings" at bounding box center [335, 300] width 107 height 31
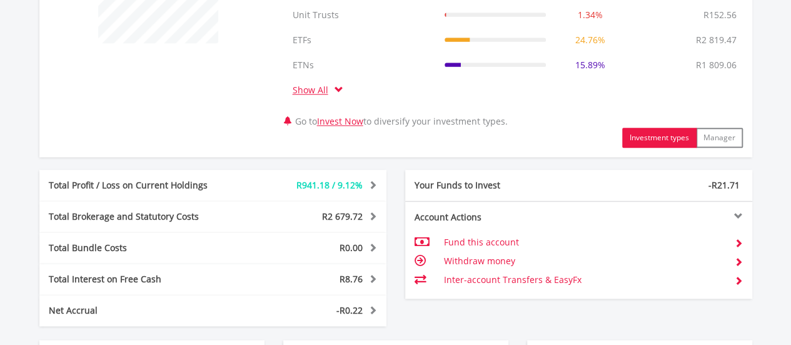
scroll to position [812, 0]
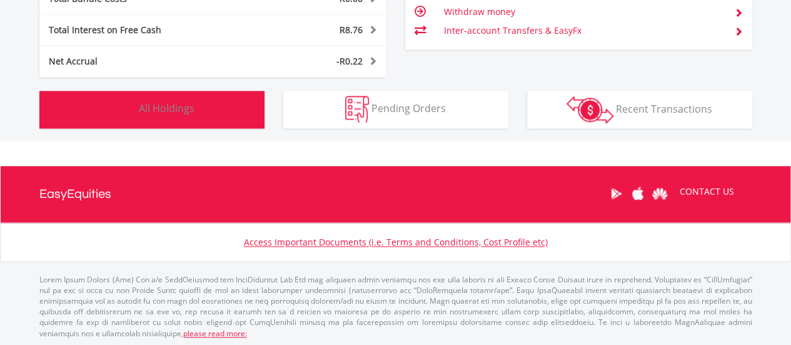
click at [236, 109] on button "Holdings All Holdings" at bounding box center [151, 110] width 225 height 38
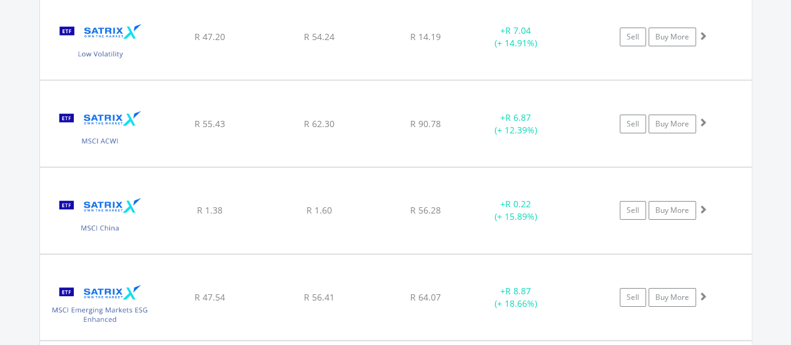
scroll to position [13986, 0]
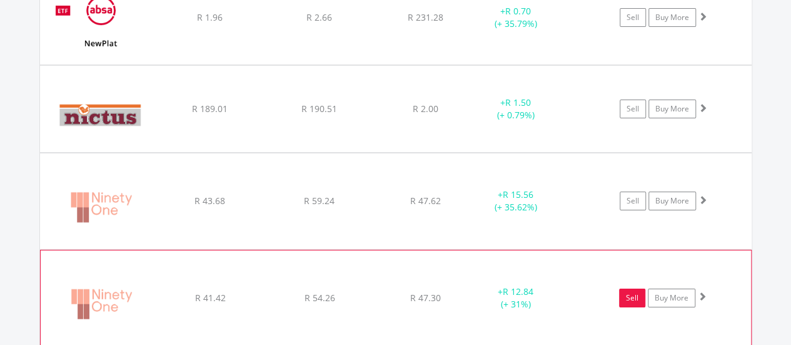
click at [630, 288] on link "Sell" at bounding box center [632, 297] width 26 height 19
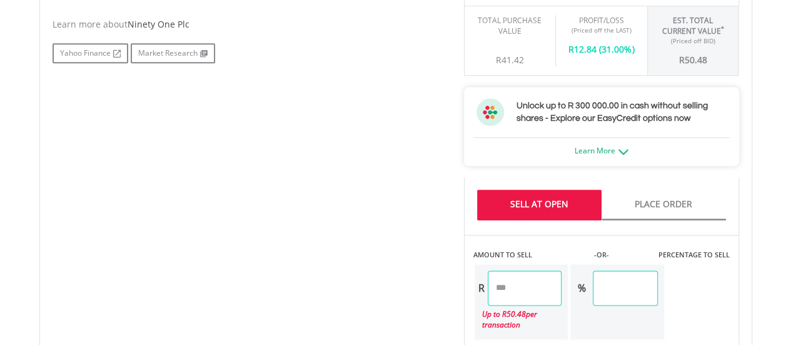
scroll to position [688, 0]
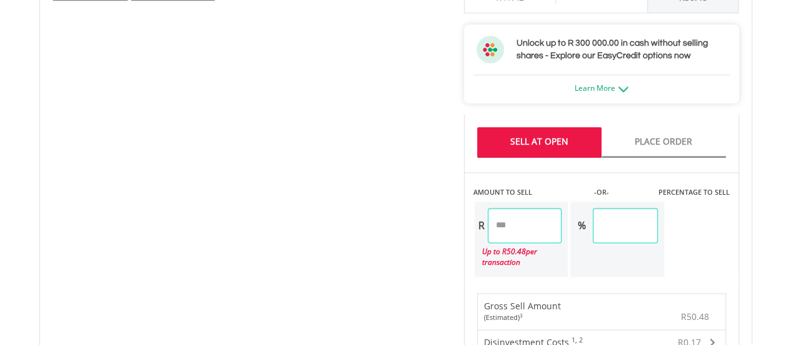
drag, startPoint x: 520, startPoint y: 223, endPoint x: 465, endPoint y: 227, distance: 55.8
click at [465, 227] on div "AMOUNT TO SELL -OR- PERCENTAGE TO SELL R ***** Up to R 50.48 per transaction % …" at bounding box center [601, 225] width 275 height 106
click at [142, 257] on div "No chart available. 1 MO CHANGE 4.95% DAILY CHANGE 0.00% 1M 3M 6M 1Y MAX Chart …" at bounding box center [395, 198] width 705 height 969
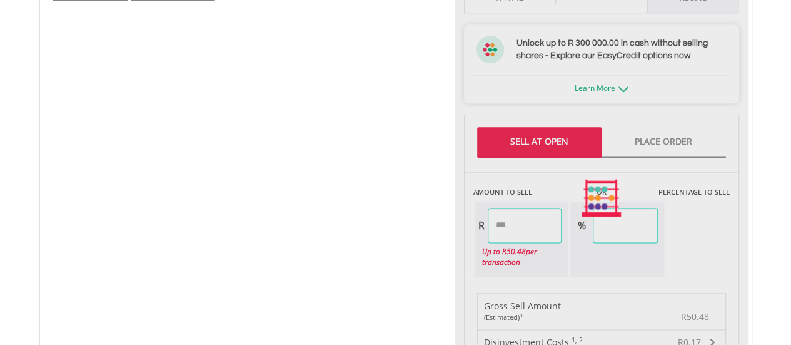
type input "*****"
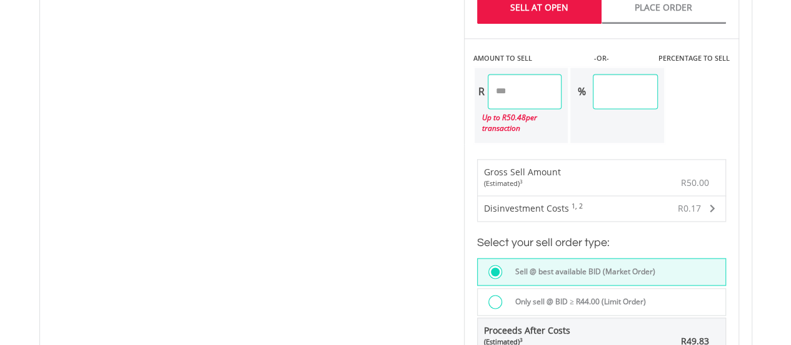
scroll to position [1126, 0]
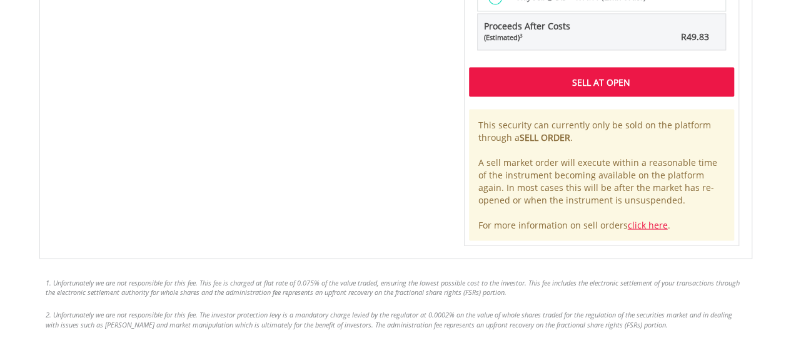
click at [547, 76] on div "Sell At Open" at bounding box center [601, 81] width 265 height 29
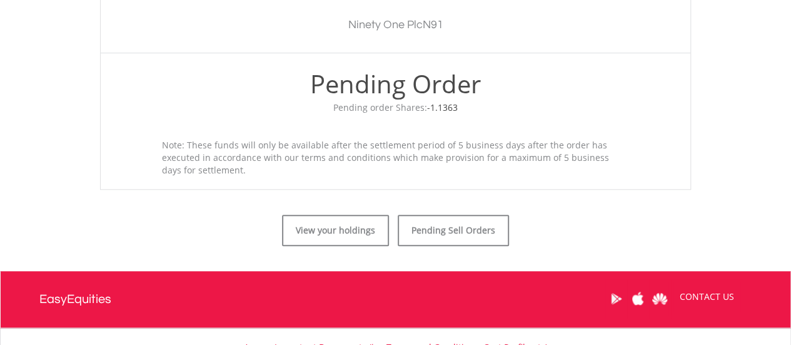
scroll to position [550, 0]
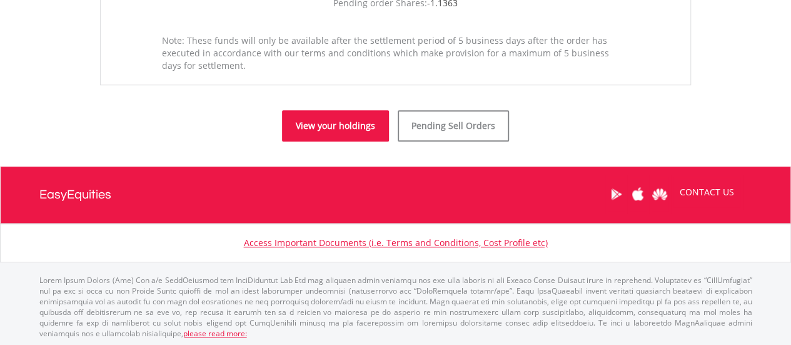
click at [309, 131] on link "View your holdings" at bounding box center [335, 125] width 107 height 31
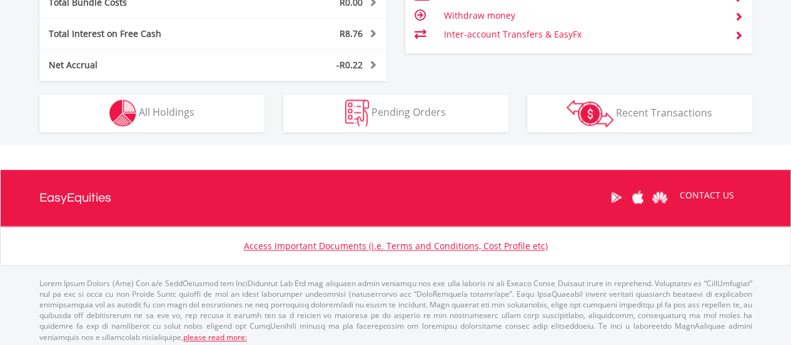
scroll to position [812, 0]
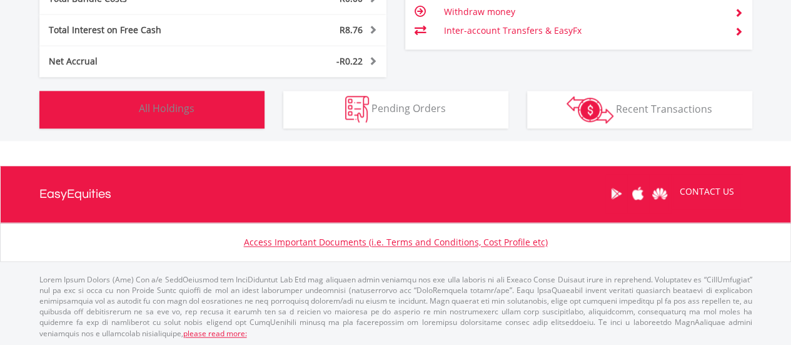
click at [223, 114] on button "Holdings All Holdings" at bounding box center [151, 110] width 225 height 38
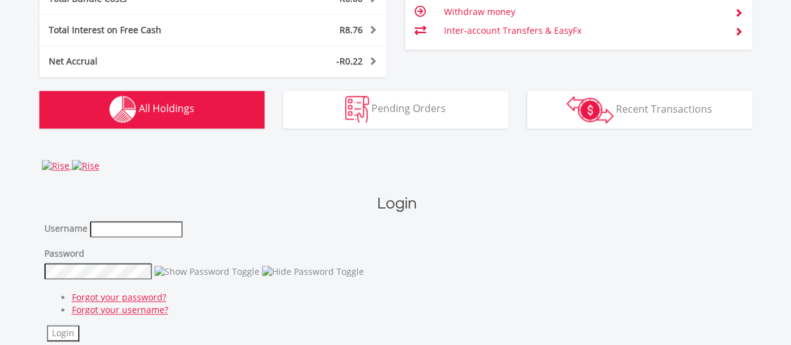
scroll to position [964, 0]
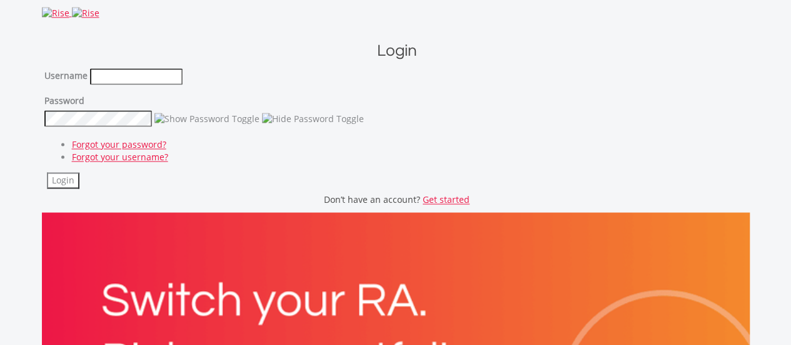
click at [400, 76] on div "Username" at bounding box center [396, 76] width 705 height 17
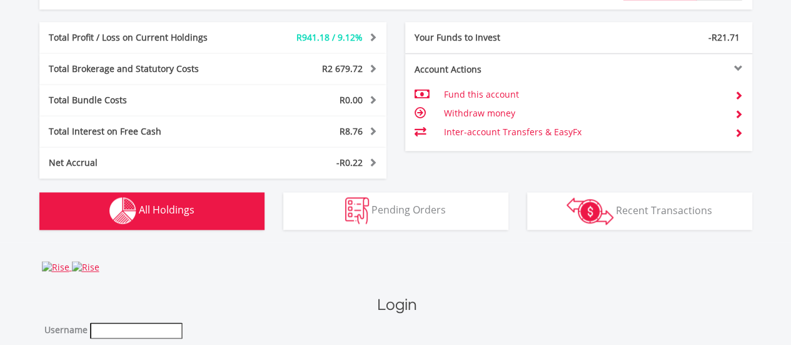
scroll to position [777, 0]
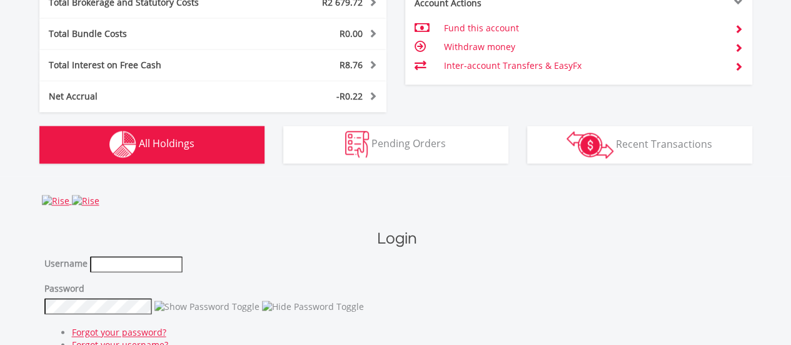
click at [221, 134] on button "Holdings All Holdings" at bounding box center [151, 145] width 225 height 38
click at [219, 146] on button "Holdings All Holdings" at bounding box center [151, 145] width 225 height 38
click at [220, 146] on button "Holdings All Holdings" at bounding box center [151, 145] width 225 height 38
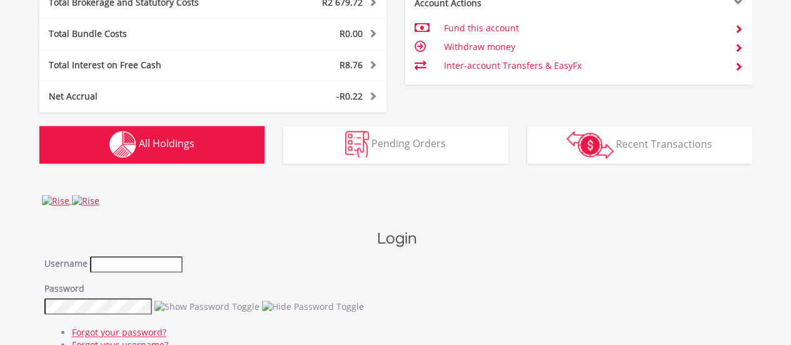
click at [220, 146] on button "Holdings All Holdings" at bounding box center [151, 145] width 225 height 38
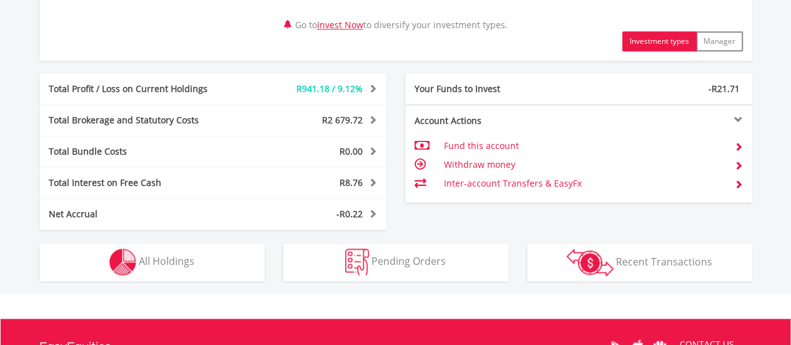
scroll to position [688, 0]
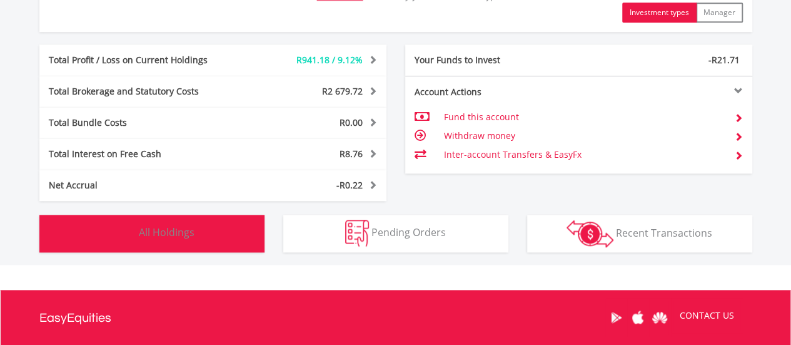
click at [183, 233] on span "All Holdings" at bounding box center [167, 232] width 56 height 14
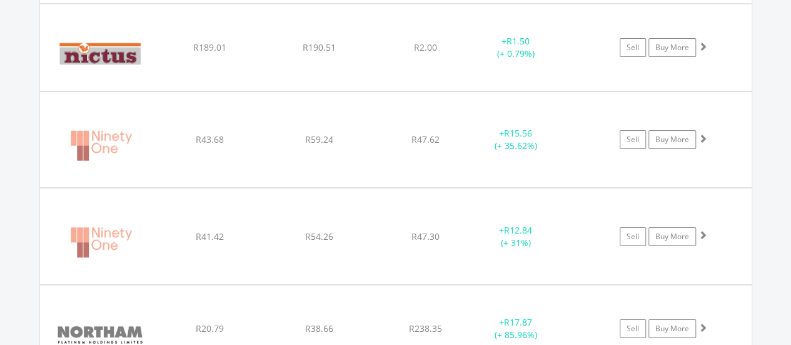
scroll to position [14048, 0]
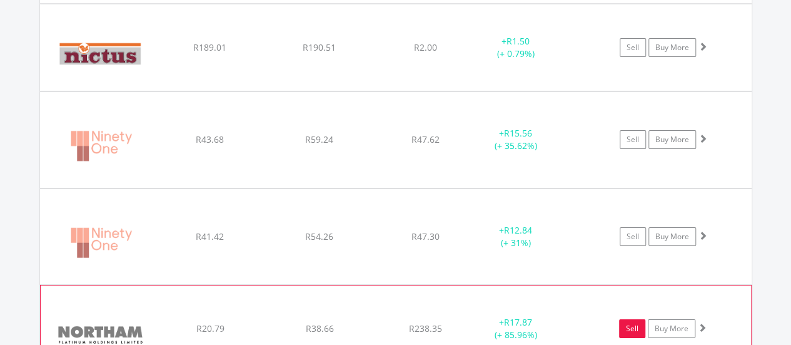
click at [630, 319] on link "Sell" at bounding box center [632, 328] width 26 height 19
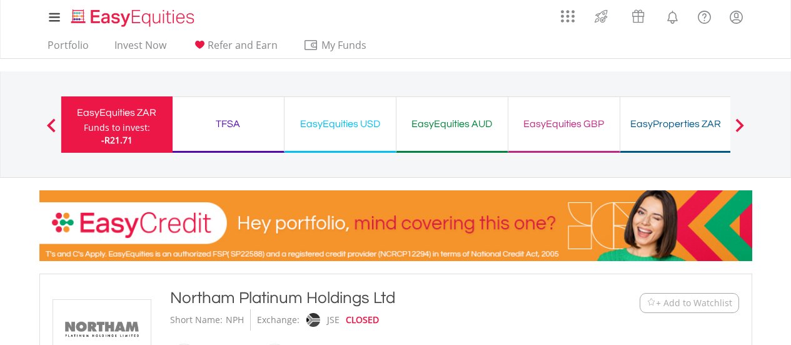
scroll to position [678, 0]
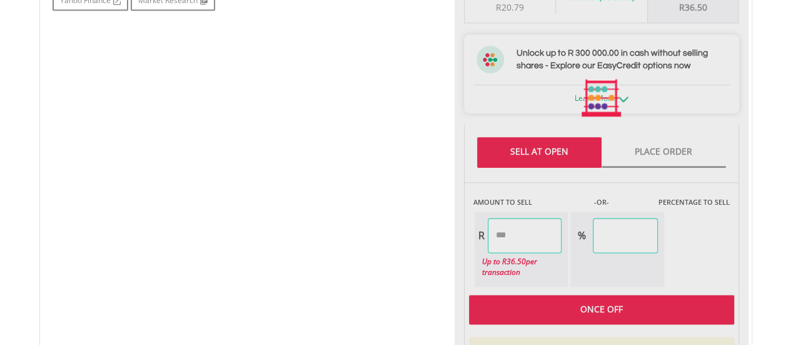
type input "*****"
type input "******"
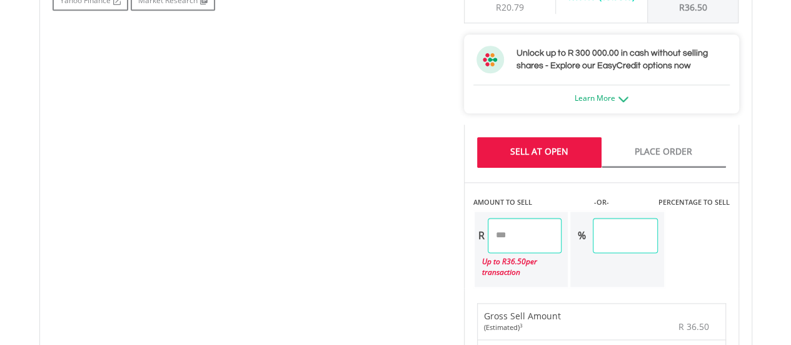
drag, startPoint x: 535, startPoint y: 235, endPoint x: 482, endPoint y: 235, distance: 53.8
click at [482, 235] on div "R *****" at bounding box center [519, 235] width 88 height 35
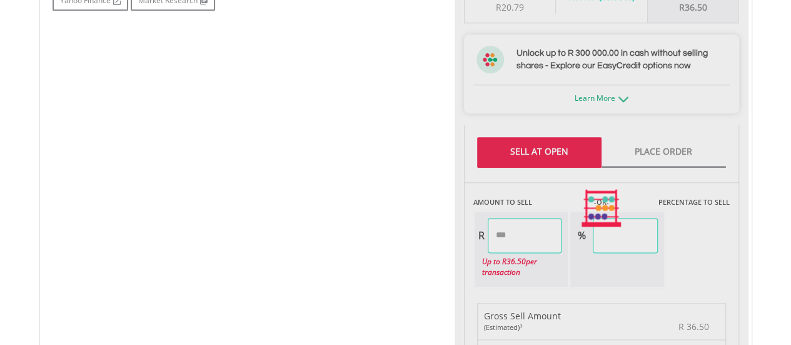
click at [303, 229] on div "No chart available. 1 MO CHANGE 15.70% DAILY CHANGE 0.00% 1M 3M 6M 1Y MAX Chart…" at bounding box center [395, 208] width 705 height 969
type input "*****"
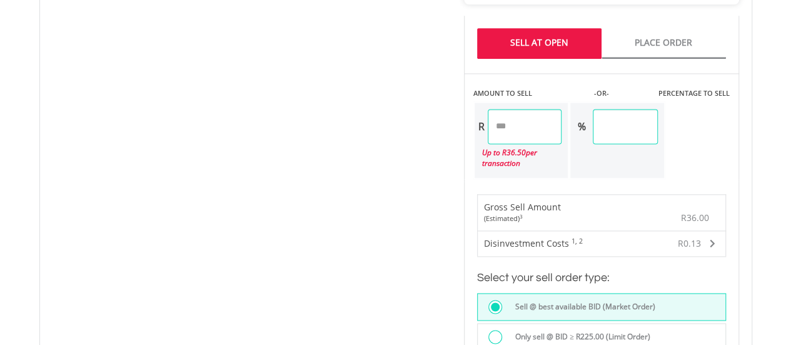
scroll to position [928, 0]
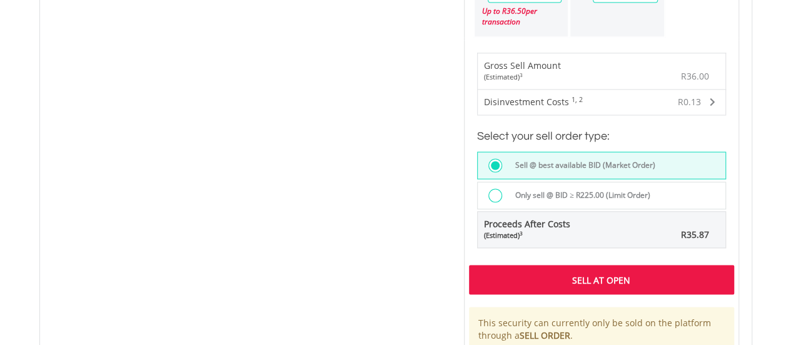
click at [522, 279] on div "Sell At Open" at bounding box center [601, 279] width 265 height 29
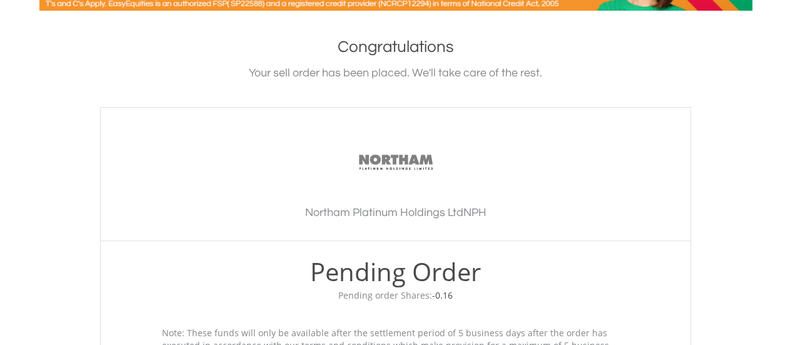
scroll to position [500, 0]
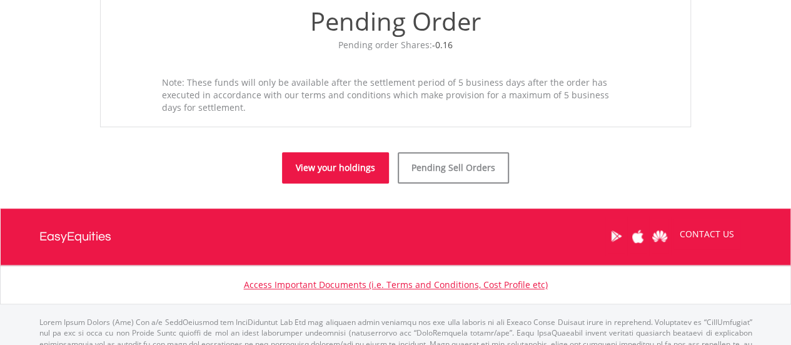
click at [352, 163] on link "View your holdings" at bounding box center [335, 167] width 107 height 31
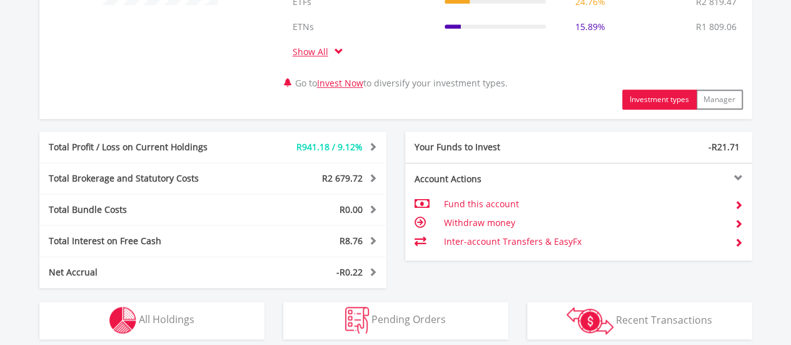
scroll to position [613, 0]
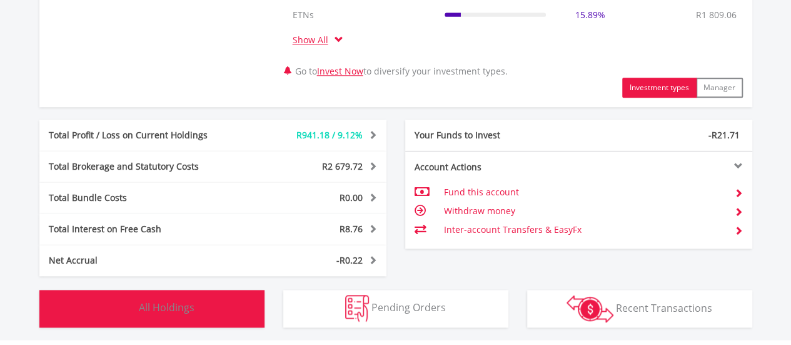
click at [189, 301] on span "All Holdings" at bounding box center [167, 307] width 56 height 14
click at [193, 305] on span "All Holdings" at bounding box center [167, 307] width 56 height 14
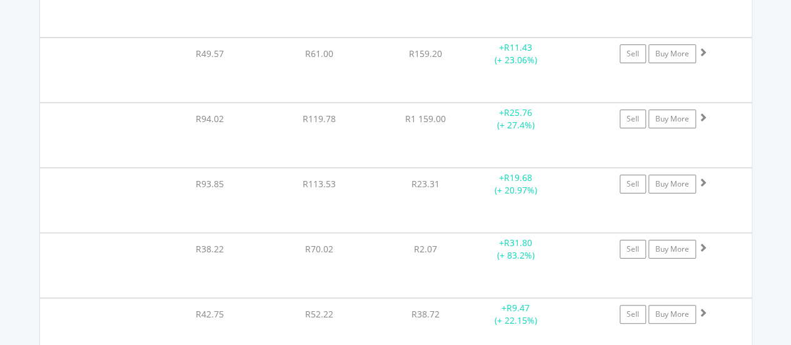
scroll to position [14236, 0]
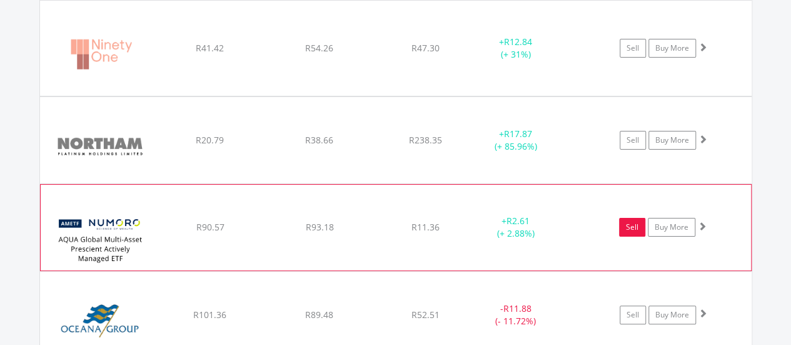
click at [634, 218] on link "Sell" at bounding box center [632, 227] width 26 height 19
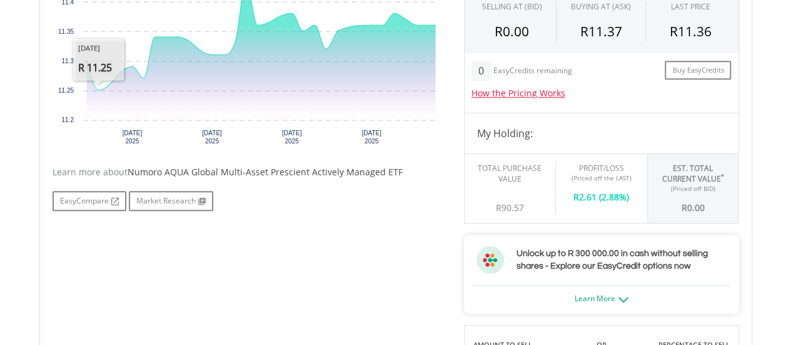
scroll to position [188, 0]
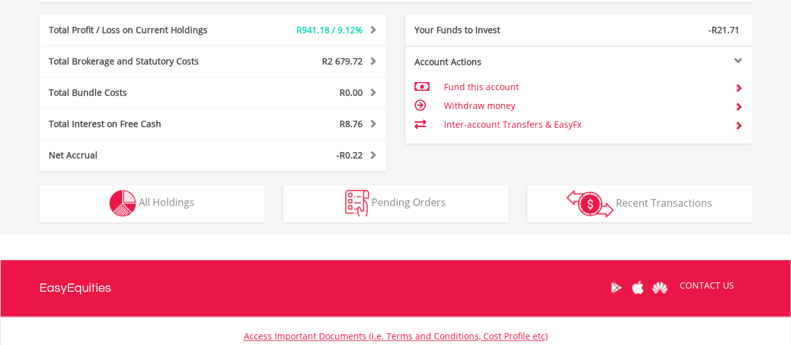
scroll to position [812, 0]
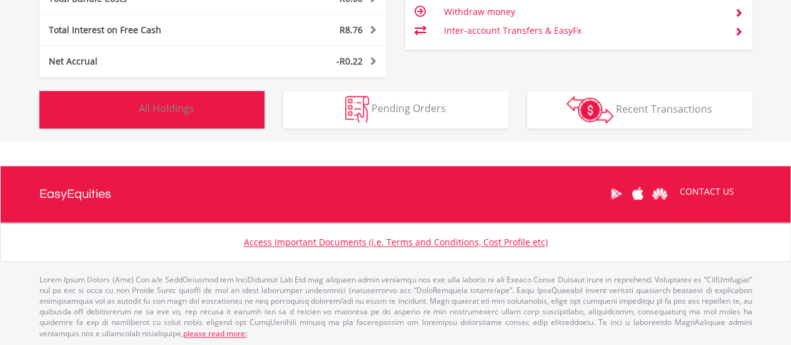
click at [169, 112] on span "All Holdings" at bounding box center [167, 108] width 56 height 14
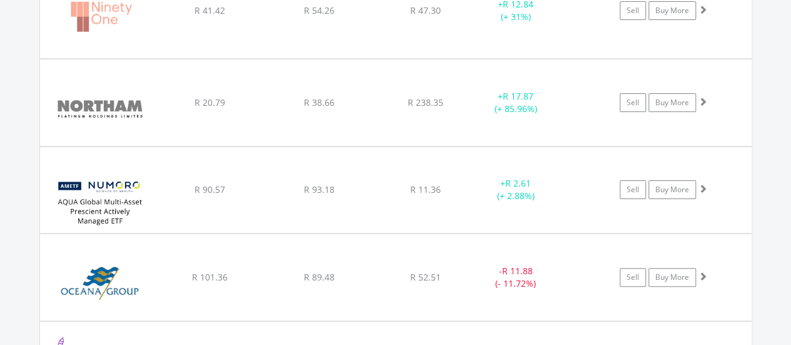
scroll to position [14299, 0]
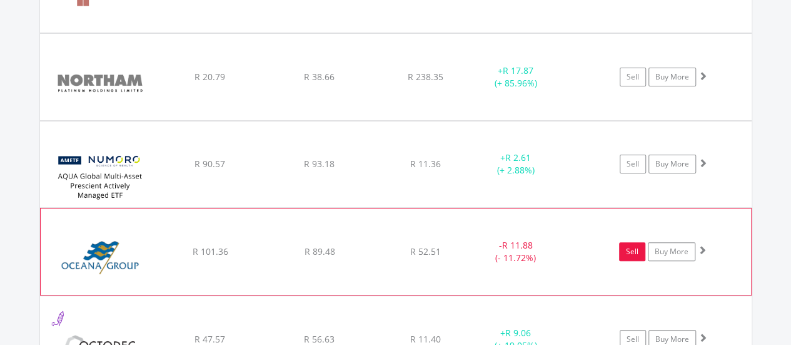
click at [622, 242] on link "Sell" at bounding box center [632, 251] width 26 height 19
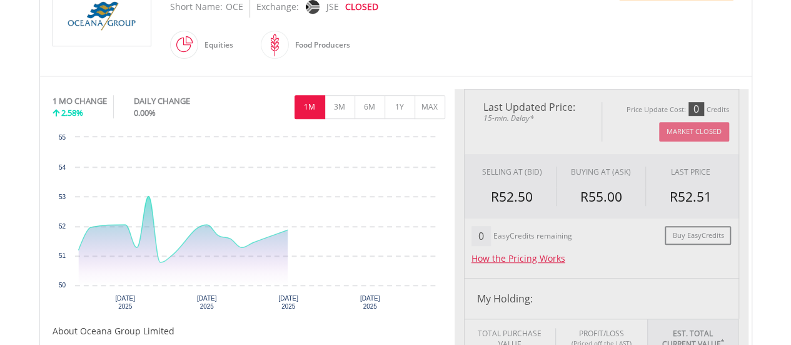
type input "*****"
type input "******"
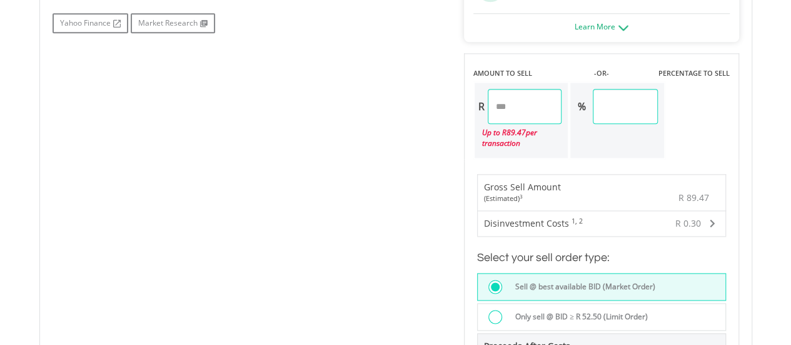
scroll to position [750, 0]
drag, startPoint x: 518, startPoint y: 107, endPoint x: 395, endPoint y: 108, distance: 123.2
click at [395, 108] on div "No chart available. 1 MO CHANGE 2.58% DAILY CHANGE 0.00% 1M 3M 6M 1Y MAX Chart …" at bounding box center [395, 107] width 705 height 912
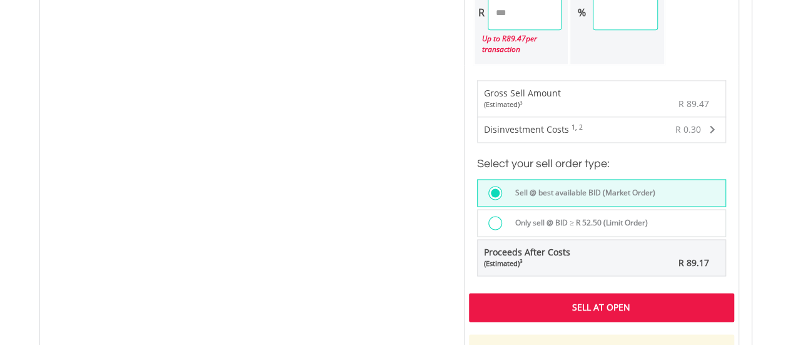
scroll to position [938, 0]
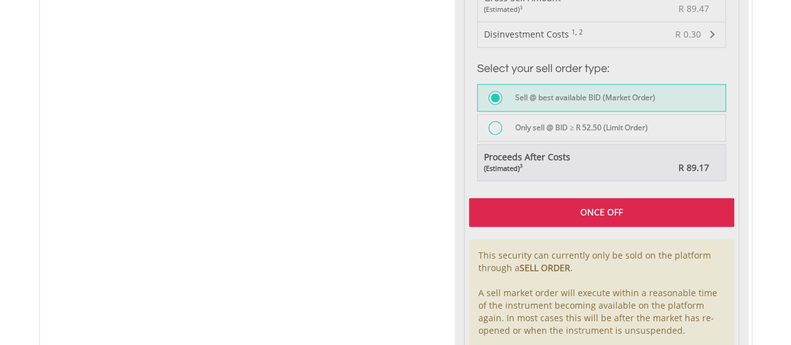
type input "*****"
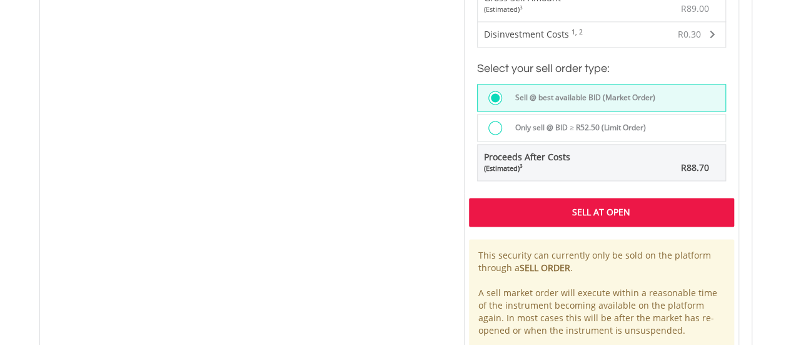
click at [531, 207] on div "Sell At Open" at bounding box center [601, 212] width 265 height 29
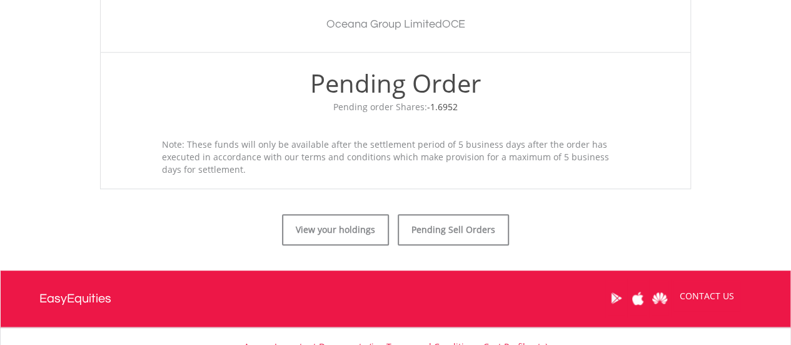
scroll to position [543, 0]
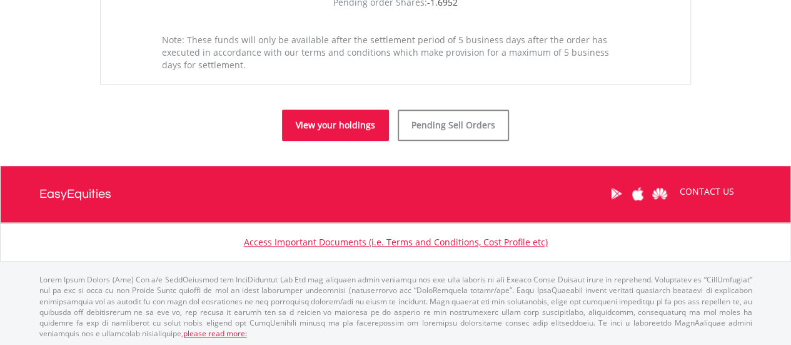
click at [378, 132] on link "View your holdings" at bounding box center [335, 124] width 107 height 31
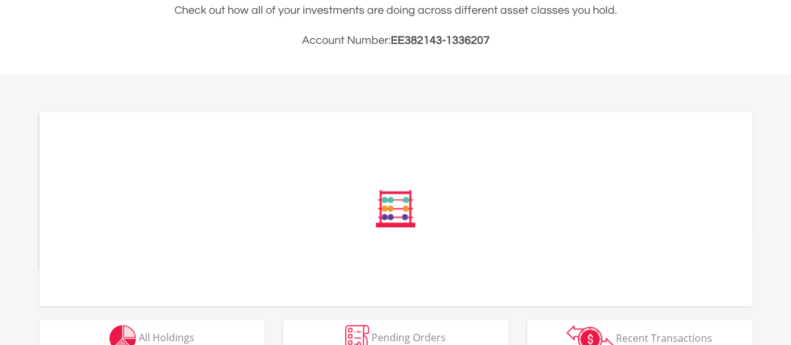
scroll to position [542, 0]
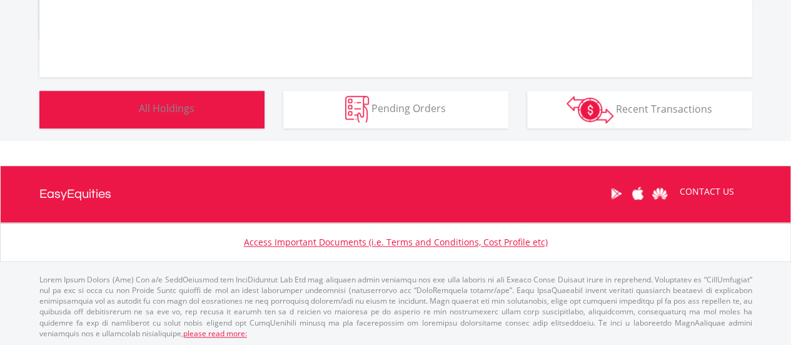
click at [159, 102] on span "All Holdings" at bounding box center [167, 108] width 56 height 14
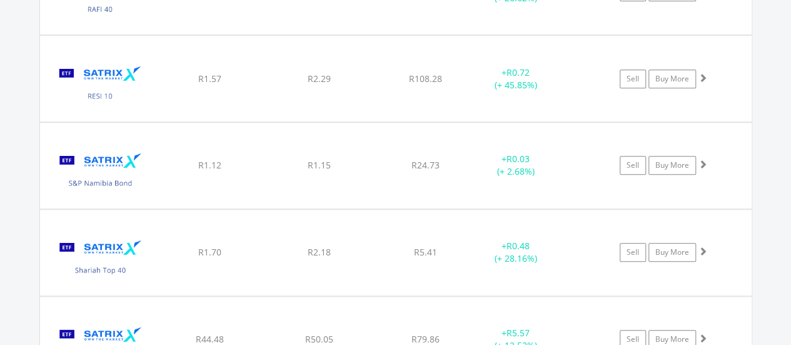
scroll to position [14424, 0]
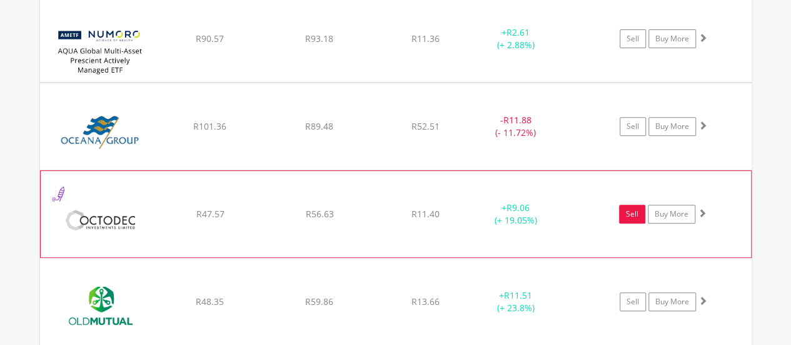
click at [633, 205] on link "Sell" at bounding box center [632, 214] width 26 height 19
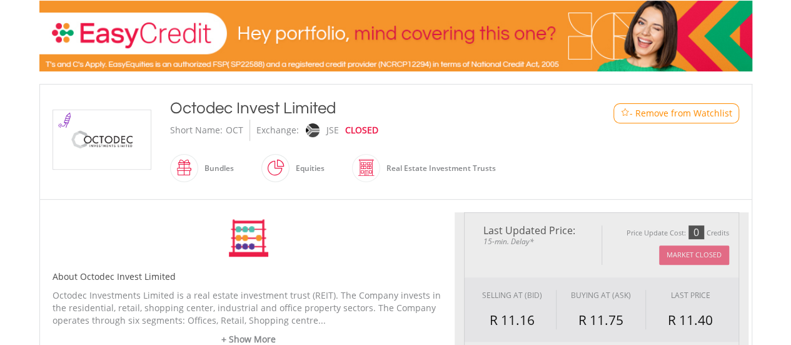
type input "*****"
type input "******"
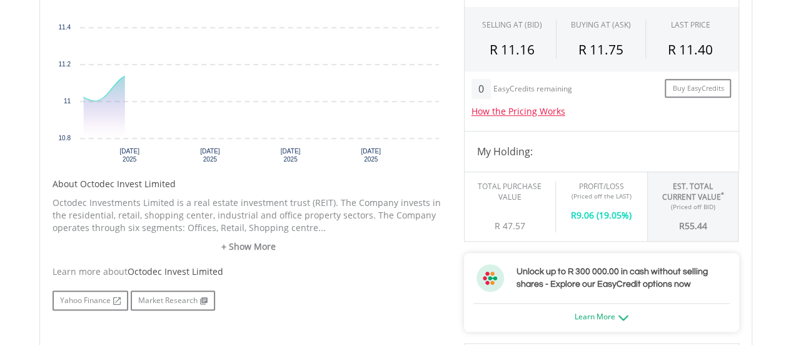
scroll to position [573, 0]
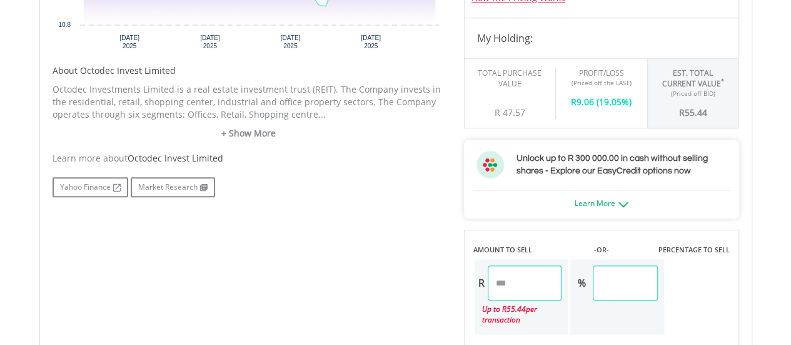
drag, startPoint x: 520, startPoint y: 277, endPoint x: 476, endPoint y: 277, distance: 43.8
click at [476, 277] on div "R *****" at bounding box center [519, 282] width 88 height 35
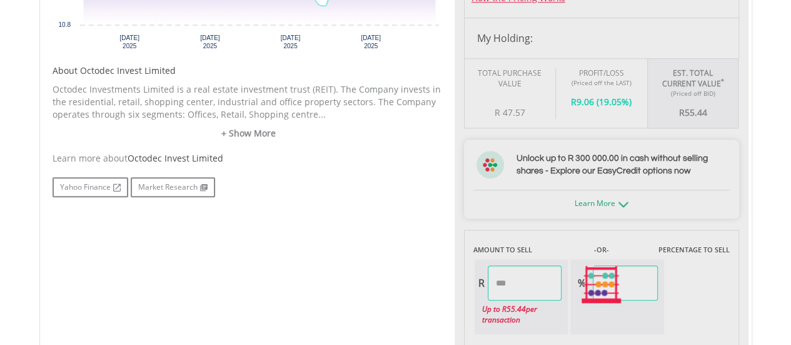
click at [404, 281] on div "No chart available. 1 MO CHANGE 3.45% DAILY CHANGE 0.00% 1M 3M 6M 1Y MAX Chart …" at bounding box center [395, 285] width 705 height 912
type input "*****"
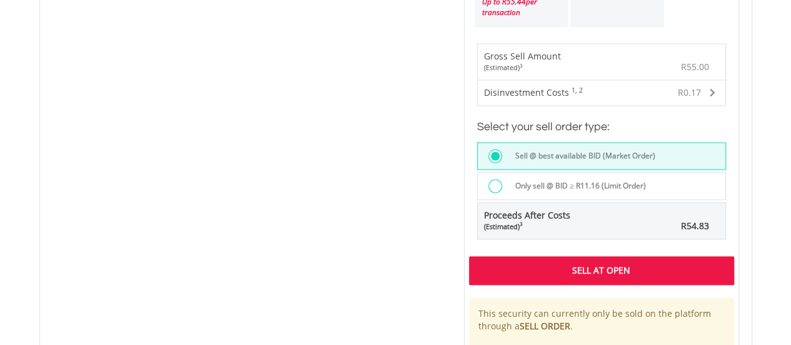
scroll to position [886, 0]
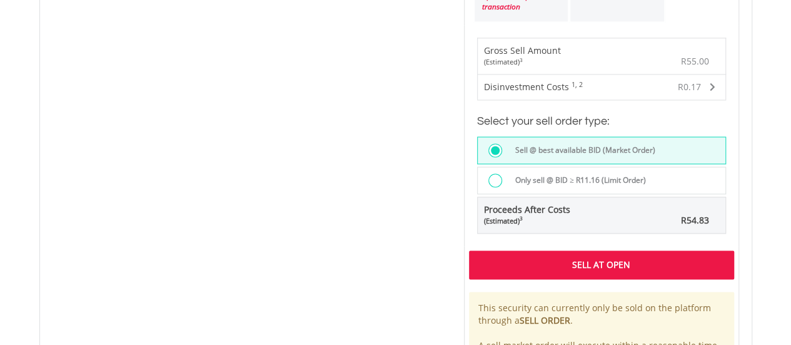
click at [494, 256] on div "Sell At Open" at bounding box center [601, 264] width 265 height 29
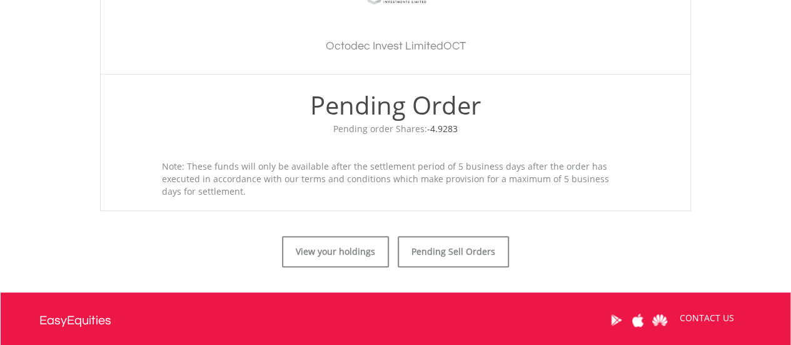
scroll to position [543, 0]
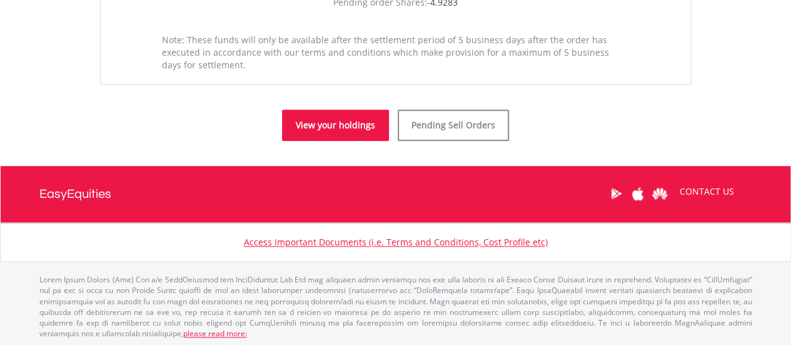
click at [319, 119] on link "View your holdings" at bounding box center [335, 124] width 107 height 31
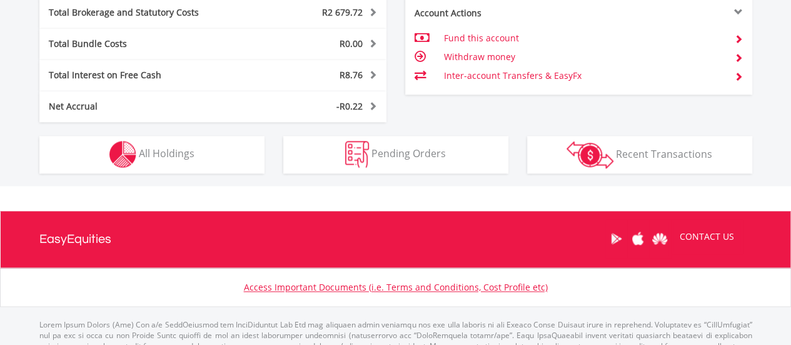
scroll to position [812, 0]
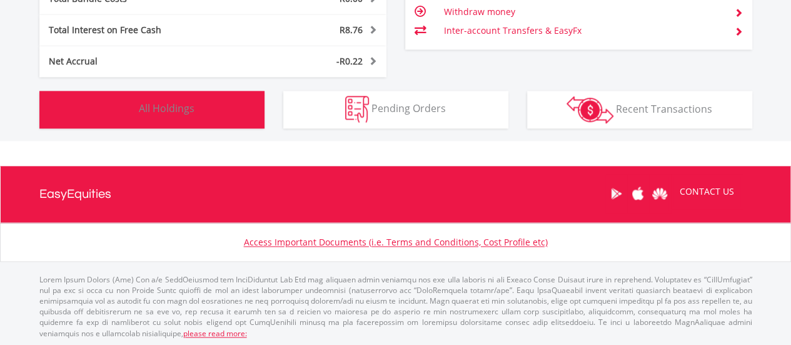
click at [248, 119] on button "Holdings All Holdings" at bounding box center [151, 110] width 225 height 38
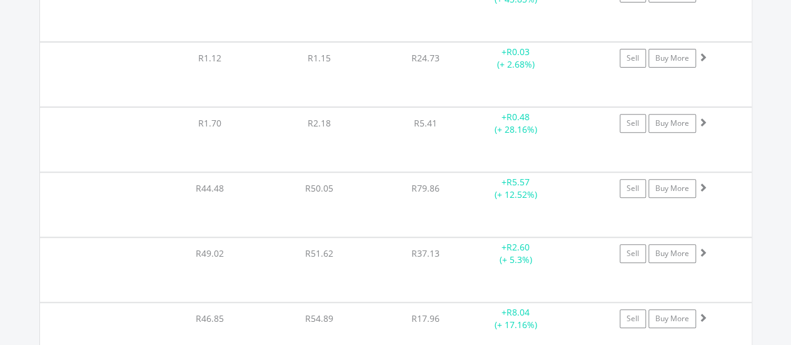
scroll to position [14487, 0]
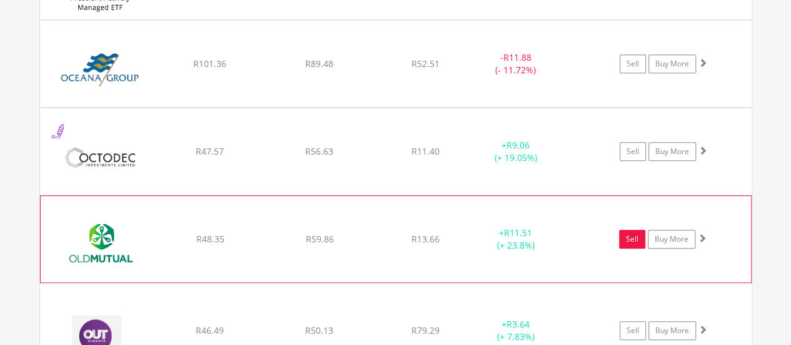
click at [627, 230] on link "Sell" at bounding box center [632, 239] width 26 height 19
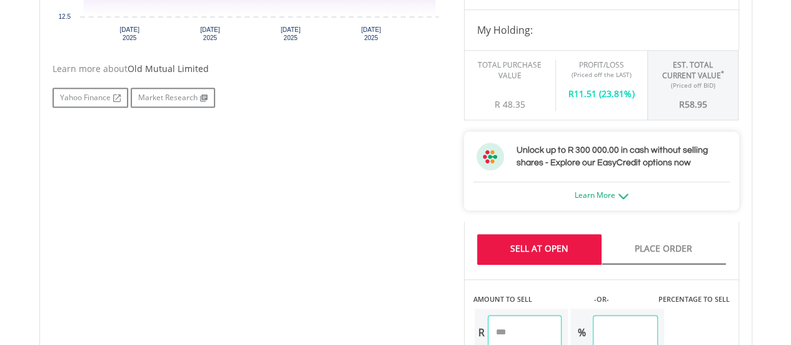
scroll to position [625, 0]
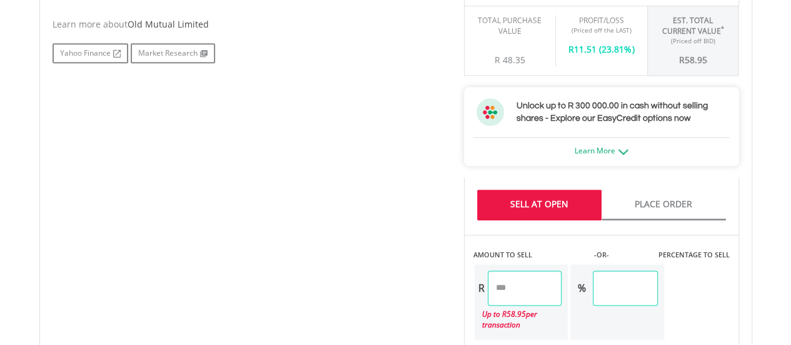
drag, startPoint x: 539, startPoint y: 291, endPoint x: 444, endPoint y: 291, distance: 95.1
click at [444, 291] on div "No chart available. 1 MO CHANGE 5.97% DAILY CHANGE 0.00% 1M 3M 6M 1Y MAX Chart …" at bounding box center [395, 260] width 705 height 969
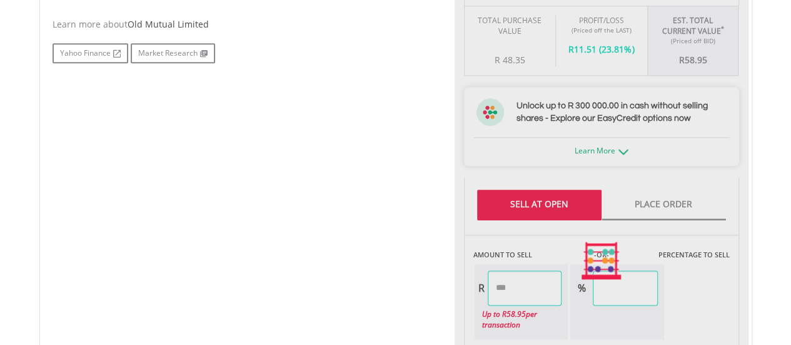
click at [418, 289] on div "No chart available. 1 MO CHANGE 5.97% DAILY CHANGE 0.00% 1M 3M 6M 1Y MAX Chart …" at bounding box center [395, 260] width 705 height 969
type input "*****"
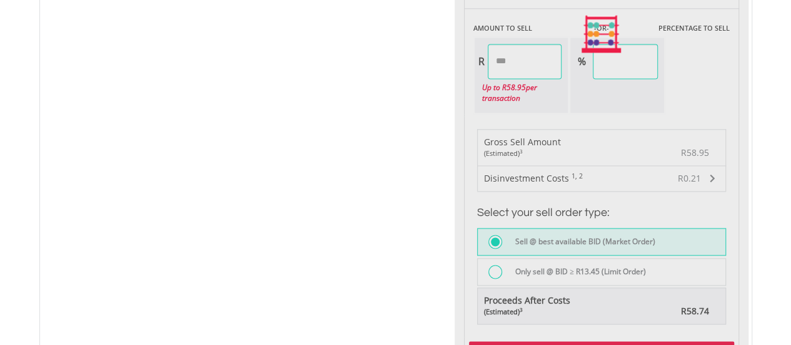
scroll to position [876, 0]
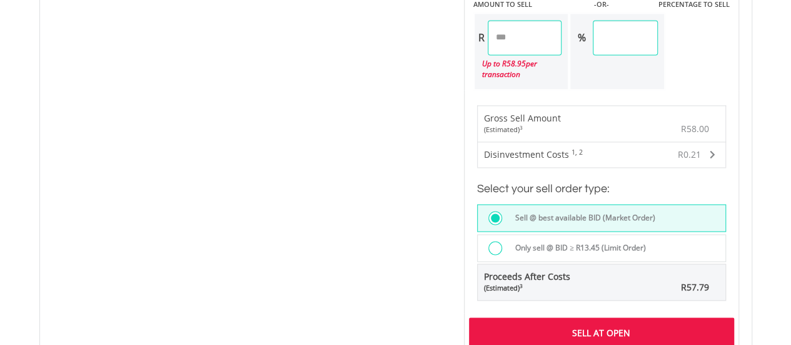
click at [559, 324] on div "Sell At Open" at bounding box center [601, 331] width 265 height 29
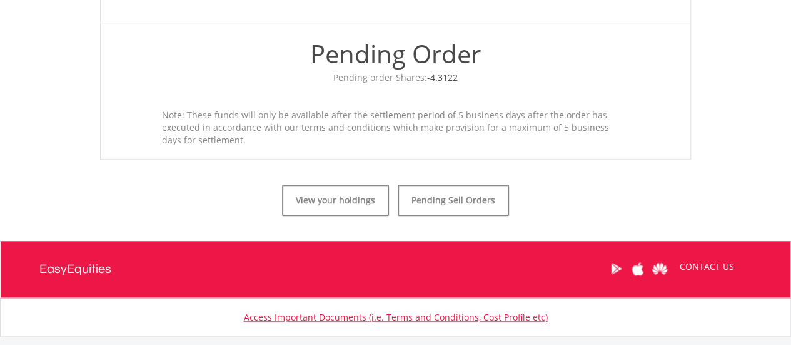
scroll to position [543, 0]
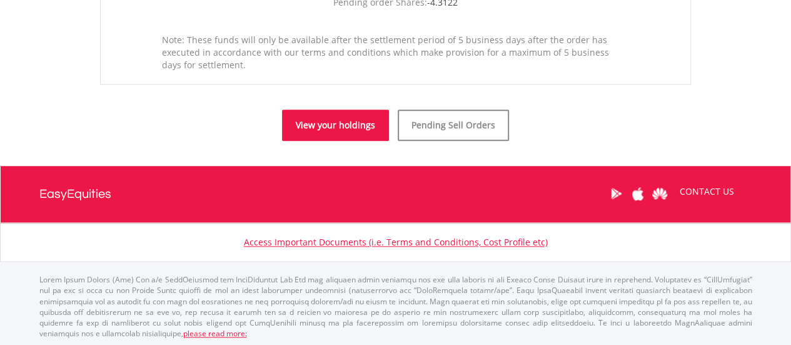
click at [339, 129] on link "View your holdings" at bounding box center [335, 124] width 107 height 31
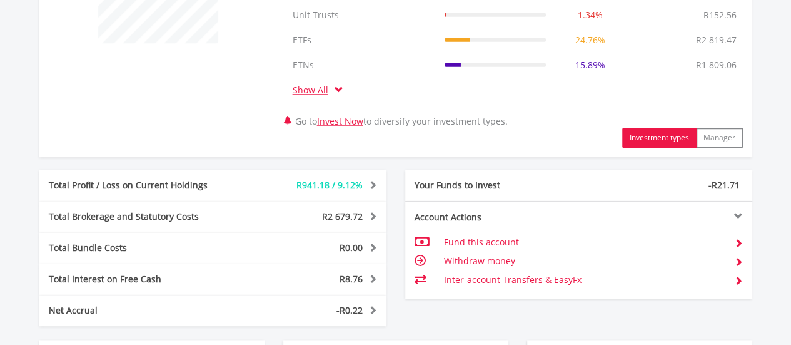
scroll to position [812, 0]
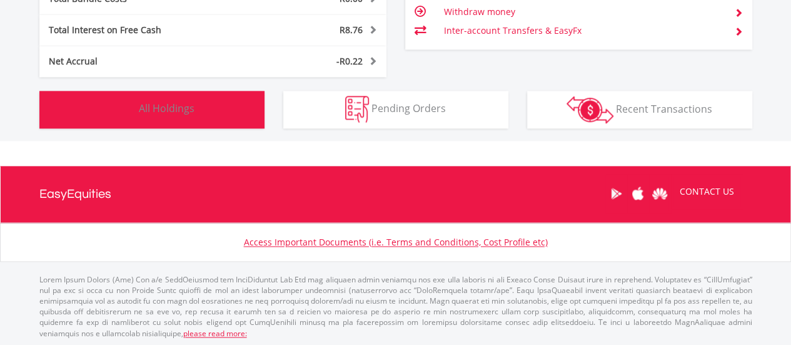
click at [240, 118] on button "Holdings All Holdings" at bounding box center [151, 110] width 225 height 38
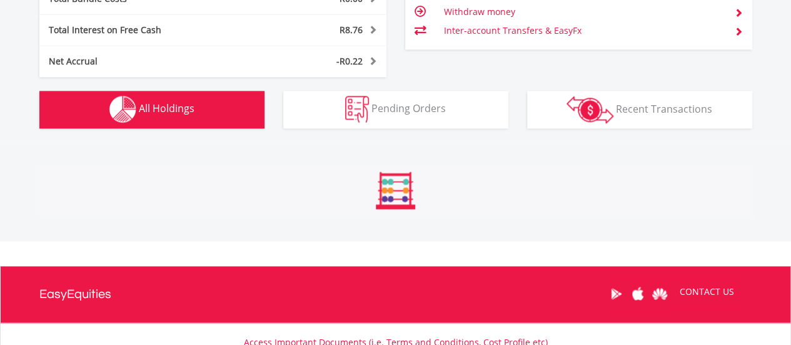
click at [244, 114] on button "Holdings All Holdings" at bounding box center [151, 110] width 225 height 38
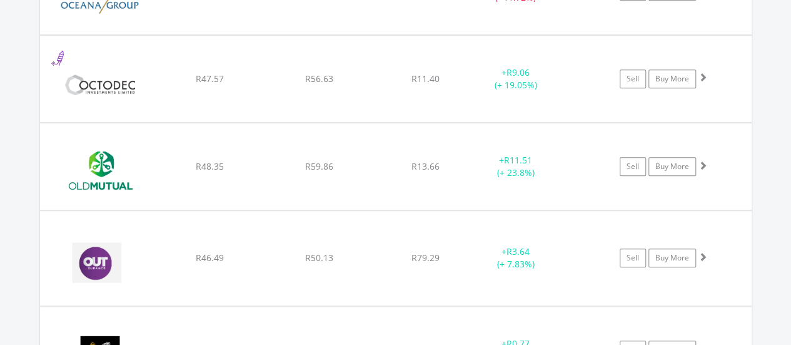
scroll to position [14673, 0]
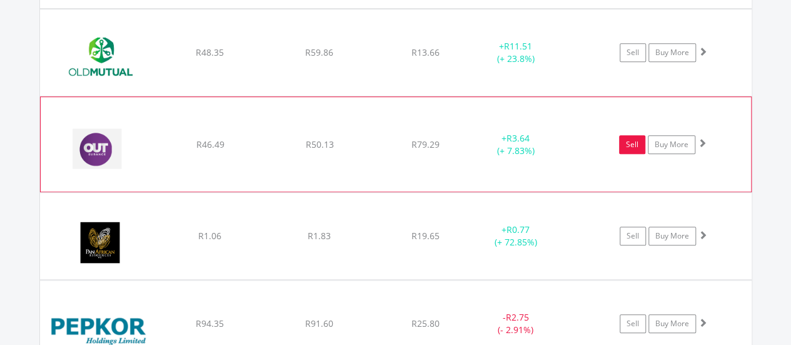
click at [629, 135] on link "Sell" at bounding box center [632, 144] width 26 height 19
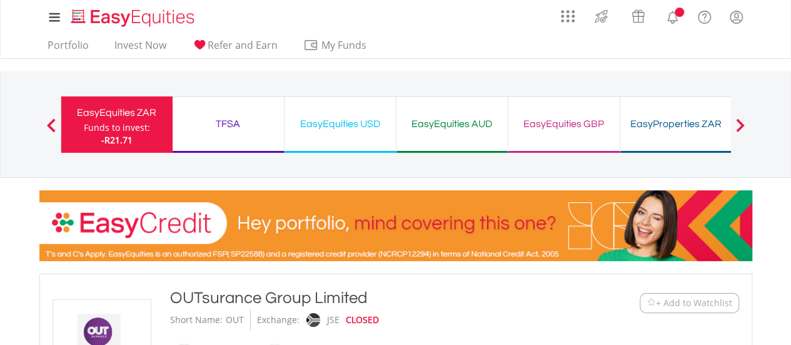
type input "*****"
type input "******"
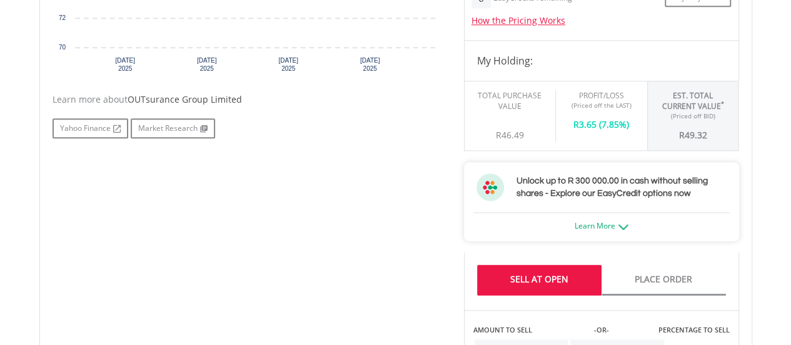
scroll to position [688, 0]
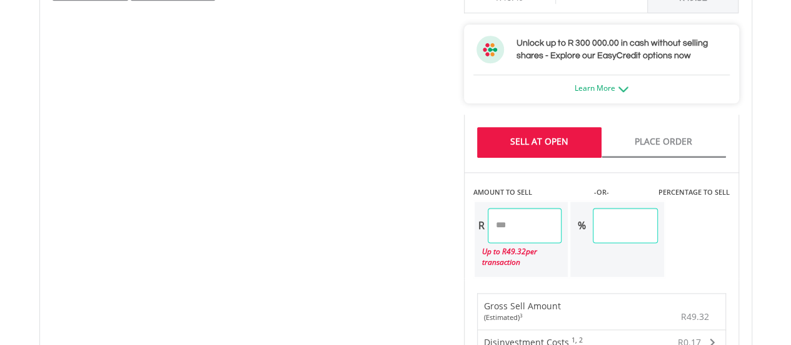
drag, startPoint x: 522, startPoint y: 223, endPoint x: 460, endPoint y: 235, distance: 62.4
click at [460, 235] on div "Last Updated Price: 15-min. Delay* Price Update Cost: 0 Credits Market Closed S…" at bounding box center [602, 198] width 294 height 969
click at [374, 229] on div "No chart available. 1 MO CHANGE 6.43% DAILY CHANGE 0.00% 1M 3M 6M 1Y MAX Chart …" at bounding box center [395, 198] width 705 height 969
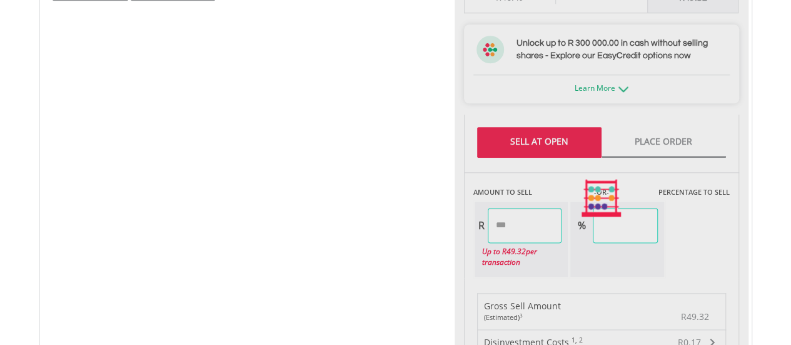
type input "*****"
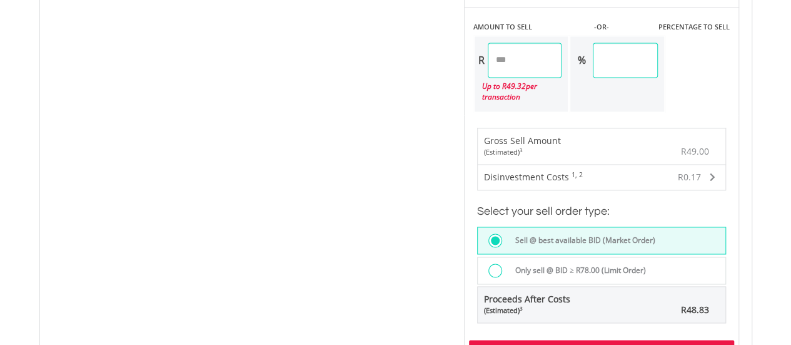
scroll to position [1001, 0]
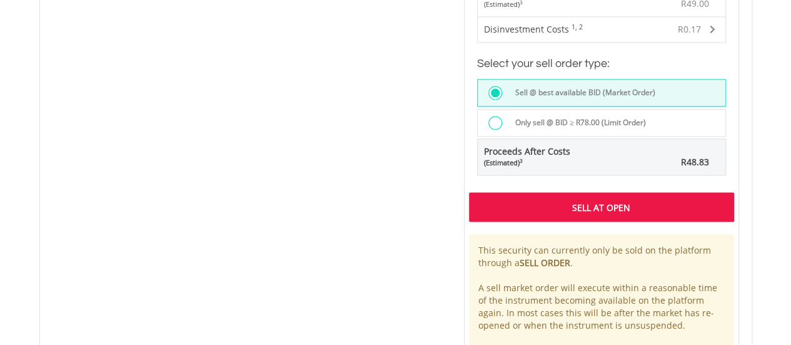
click at [520, 205] on div "Sell At Open" at bounding box center [601, 206] width 265 height 29
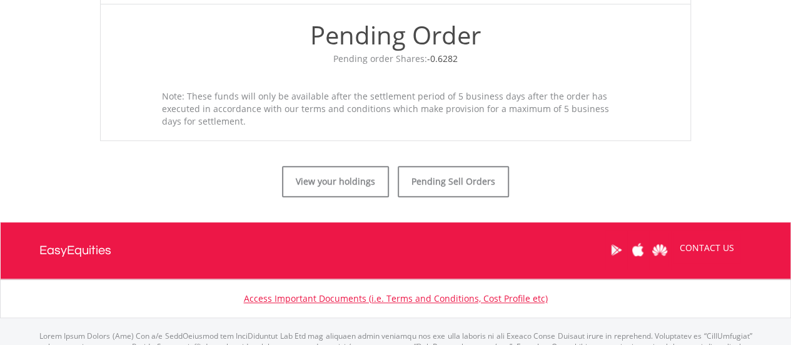
scroll to position [550, 0]
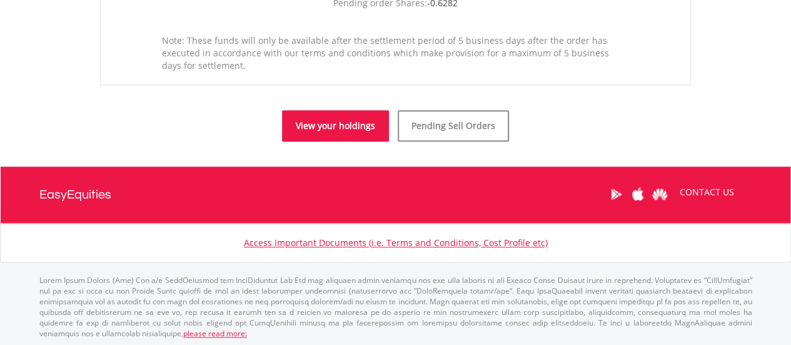
click at [331, 119] on link "View your holdings" at bounding box center [335, 125] width 107 height 31
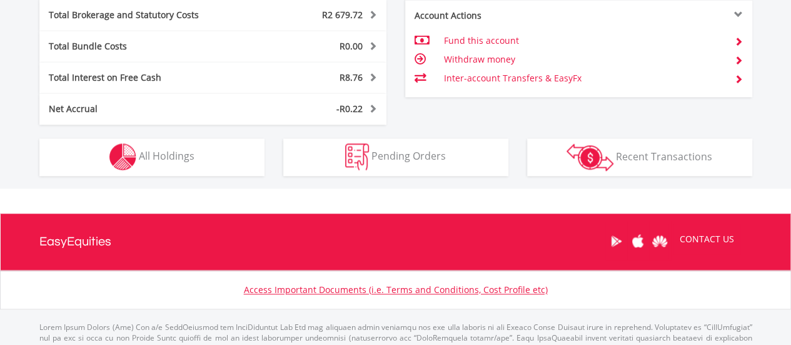
scroll to position [812, 0]
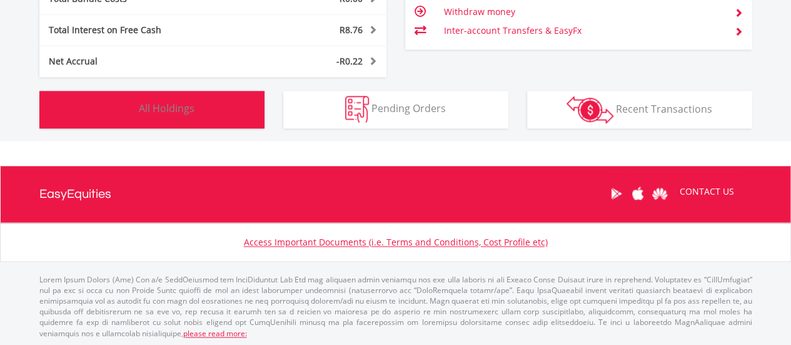
click at [226, 109] on button "Holdings All Holdings" at bounding box center [151, 110] width 225 height 38
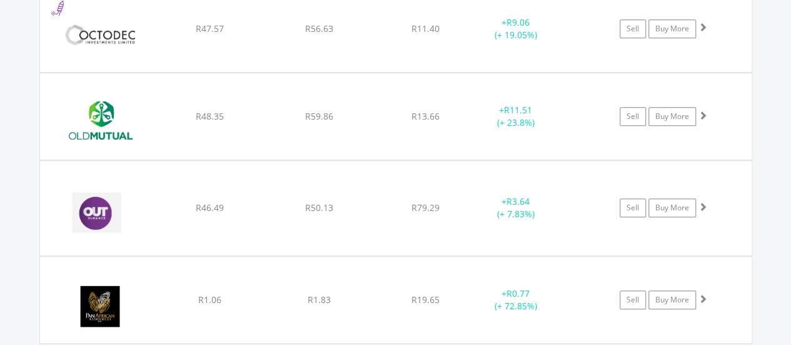
scroll to position [14736, 0]
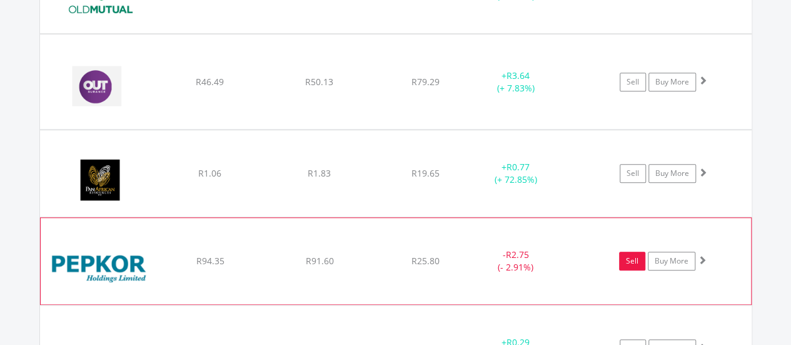
click at [621, 251] on link "Sell" at bounding box center [632, 260] width 26 height 19
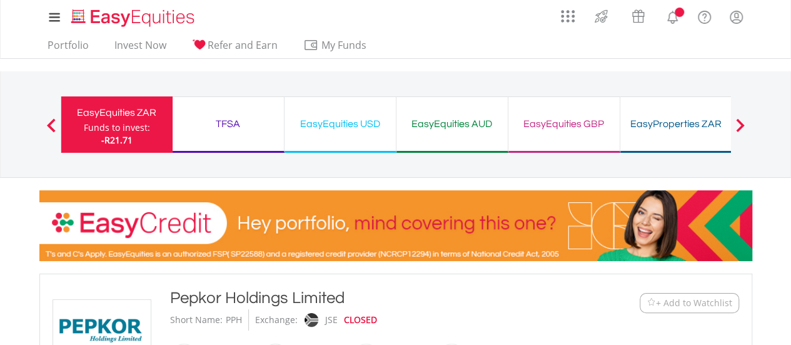
scroll to position [375, 0]
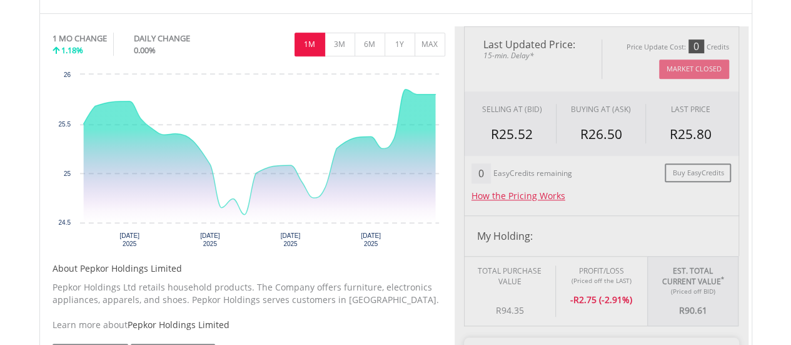
type input "*****"
type input "******"
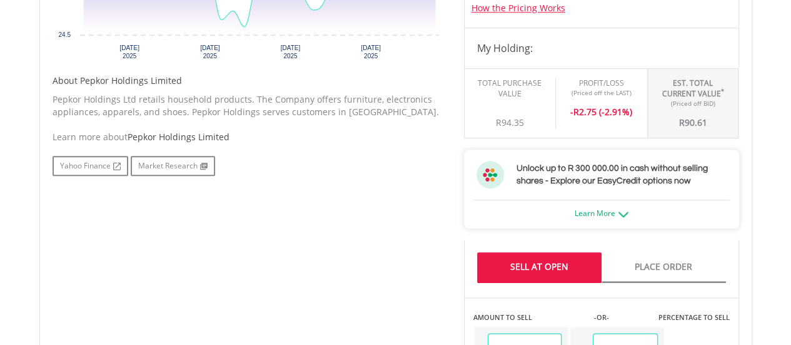
scroll to position [750, 0]
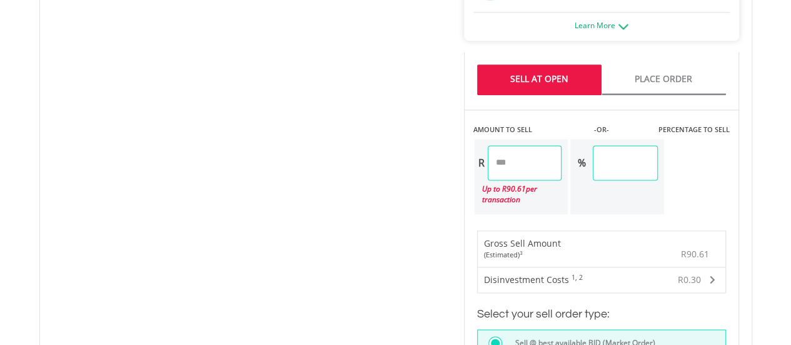
drag, startPoint x: 516, startPoint y: 154, endPoint x: 456, endPoint y: 163, distance: 60.6
click at [456, 163] on div "Last Updated Price: 15-min. Delay* Price Update Cost: 0 Credits Market Closed S…" at bounding box center [602, 135] width 294 height 969
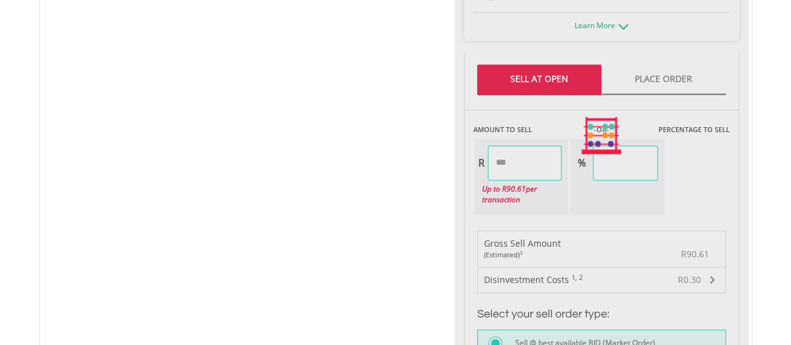
click at [369, 162] on div "No chart available. 1 MO CHANGE 1.18% DAILY CHANGE 0.00% 1M 3M 6M 1Y MAX Chart …" at bounding box center [395, 135] width 705 height 969
type input "*****"
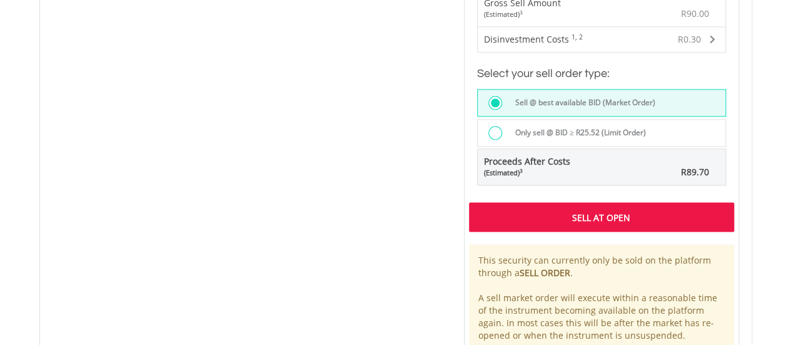
scroll to position [1001, 0]
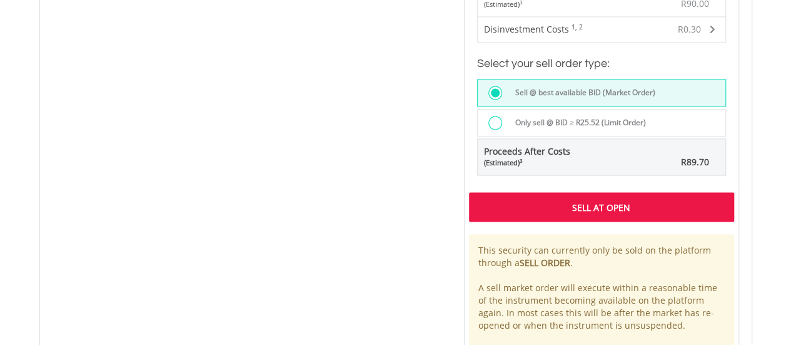
click at [547, 204] on div "Sell At Open" at bounding box center [601, 206] width 265 height 29
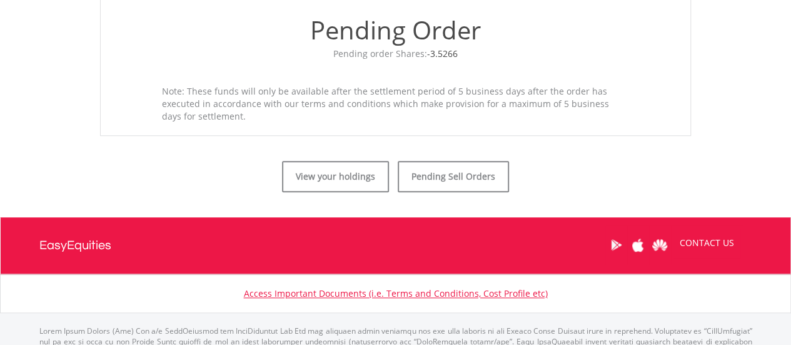
scroll to position [500, 0]
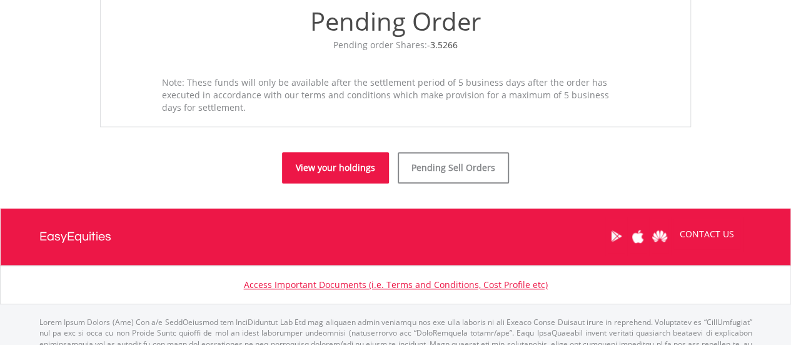
click at [288, 167] on link "View your holdings" at bounding box center [335, 167] width 107 height 31
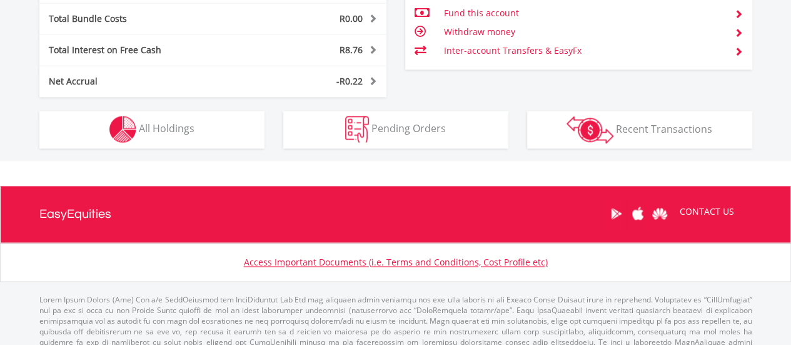
scroll to position [812, 0]
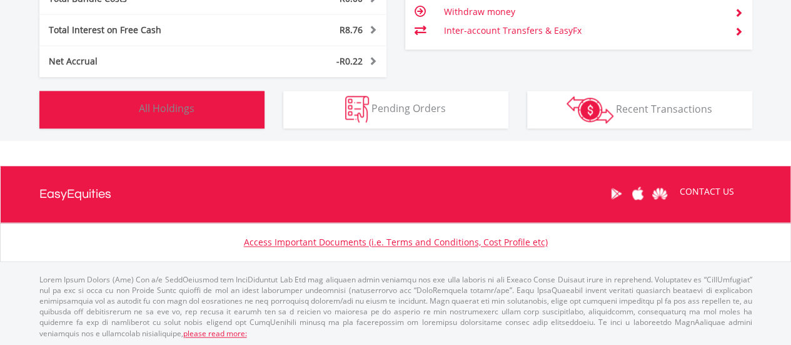
click at [199, 107] on button "Holdings All Holdings" at bounding box center [151, 110] width 225 height 38
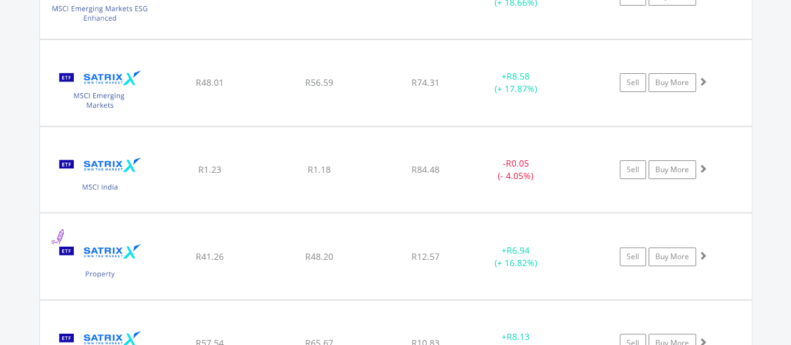
scroll to position [14988, 0]
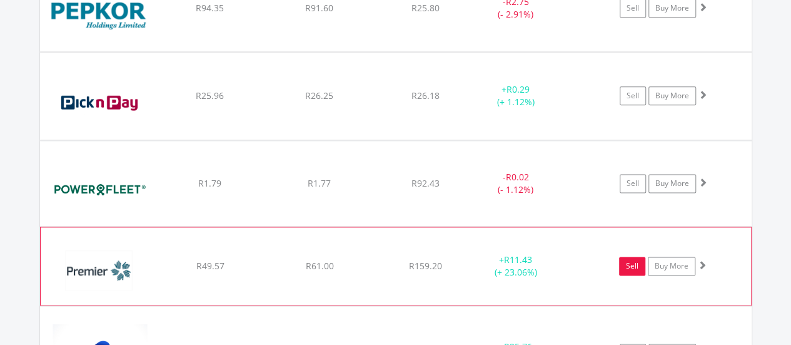
click at [629, 256] on link "Sell" at bounding box center [632, 265] width 26 height 19
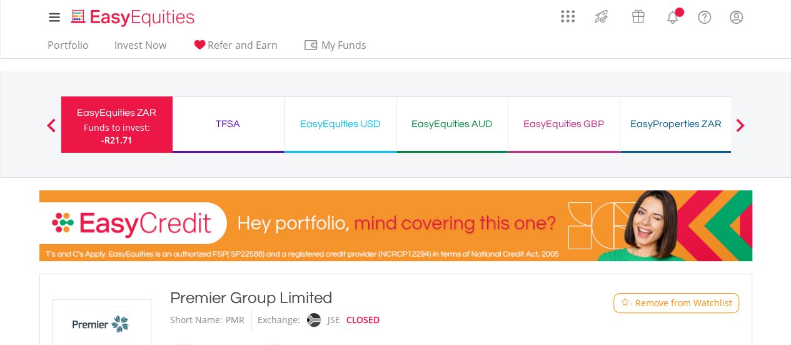
type input "*****"
type input "******"
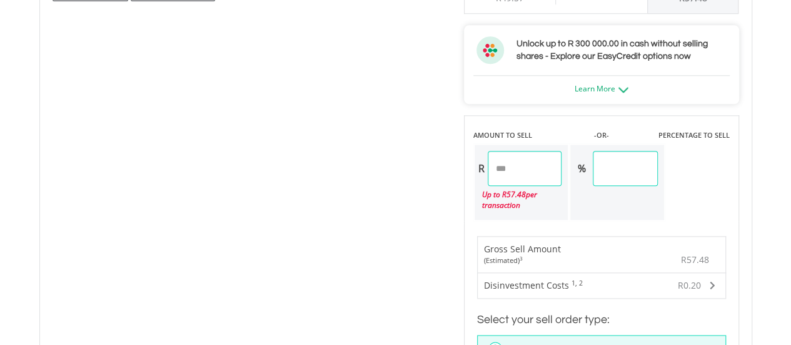
scroll to position [688, 0]
drag, startPoint x: 543, startPoint y: 176, endPoint x: 384, endPoint y: 203, distance: 161.7
click at [384, 203] on div "No chart available. 1 MO CHANGE 8.63% DAILY CHANGE 0.00% 1M 3M 6M 1Y MAX Chart …" at bounding box center [395, 170] width 705 height 912
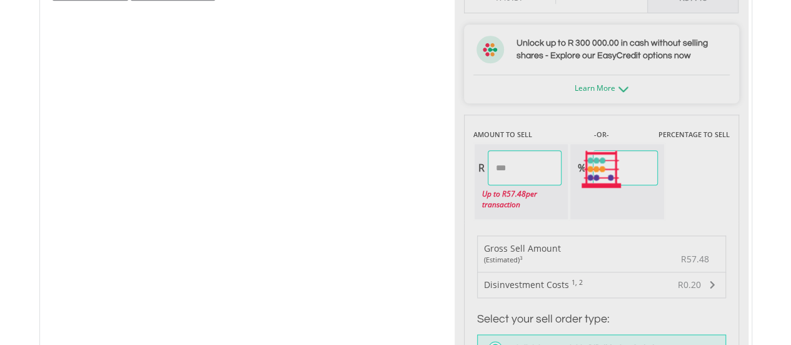
click at [342, 207] on div "No chart available. 1 MO CHANGE 8.63% DAILY CHANGE 0.00% 1M 3M 6M 1Y MAX Chart …" at bounding box center [395, 170] width 705 height 912
type input "*****"
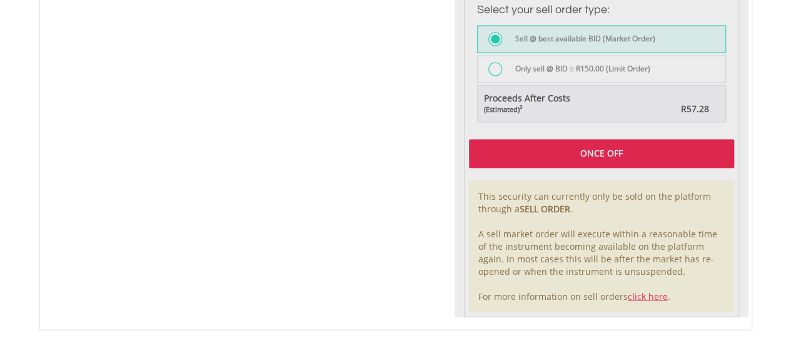
scroll to position [1001, 0]
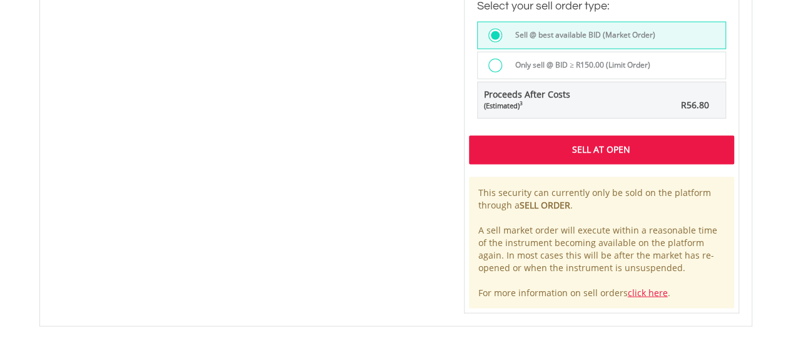
click at [497, 161] on div "Sell At Open This security can currently only be sold on the platform through a…" at bounding box center [601, 222] width 275 height 182
click at [498, 153] on div "Sell At Open" at bounding box center [601, 149] width 265 height 29
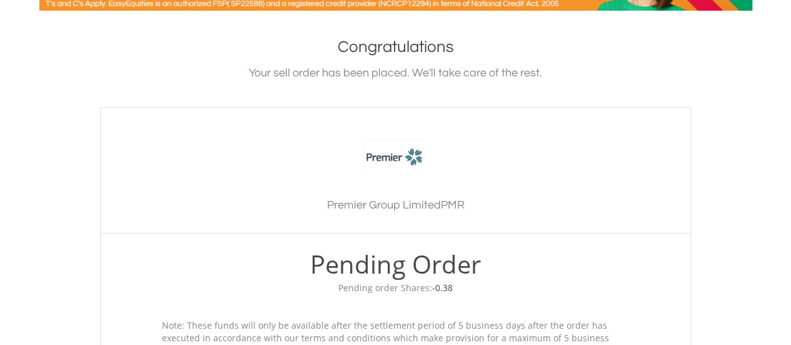
scroll to position [500, 0]
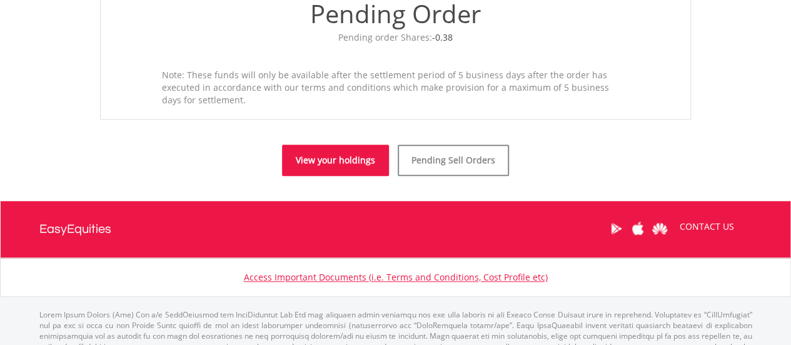
click at [343, 168] on link "View your holdings" at bounding box center [335, 159] width 107 height 31
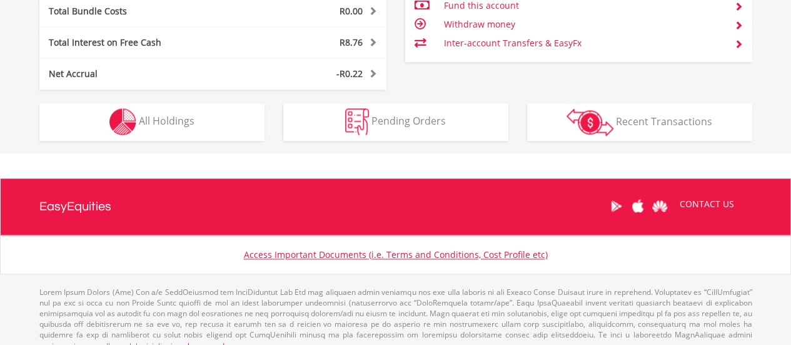
scroll to position [812, 0]
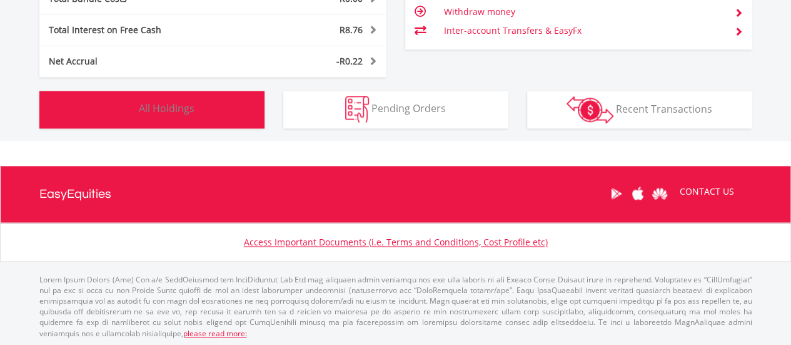
click at [235, 121] on button "Holdings All Holdings" at bounding box center [151, 110] width 225 height 38
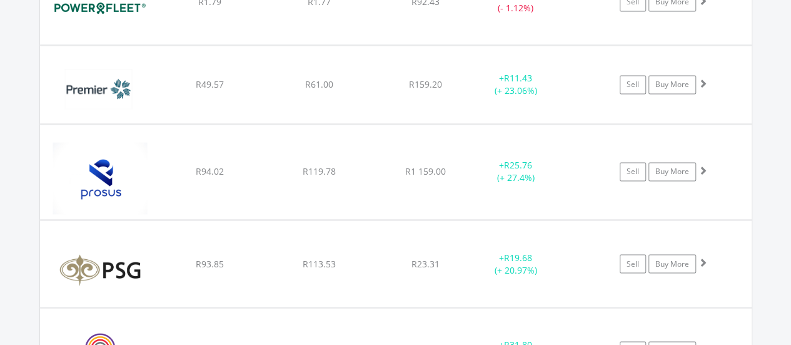
scroll to position [15175, 0]
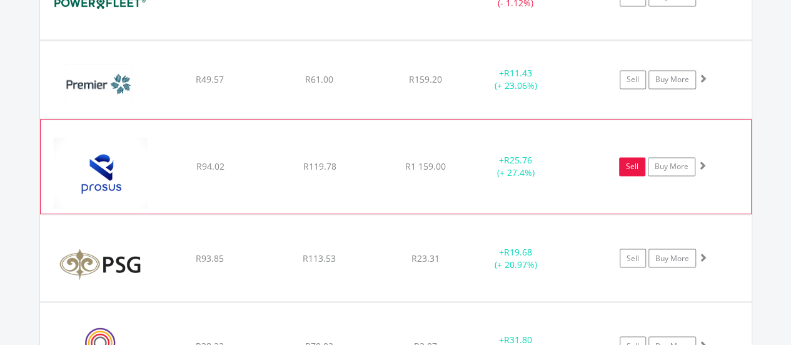
click at [627, 157] on link "Sell" at bounding box center [632, 166] width 26 height 19
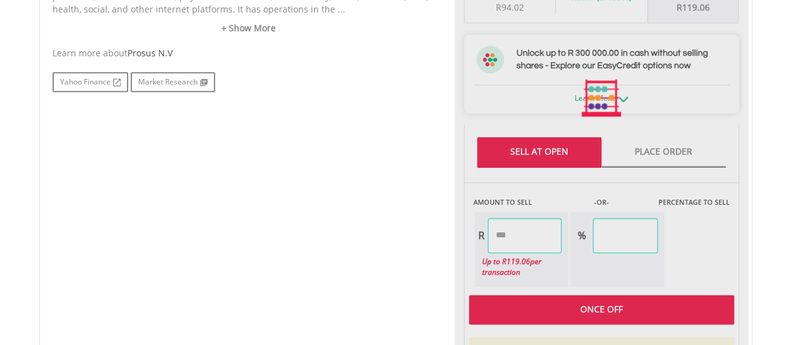
scroll to position [740, 0]
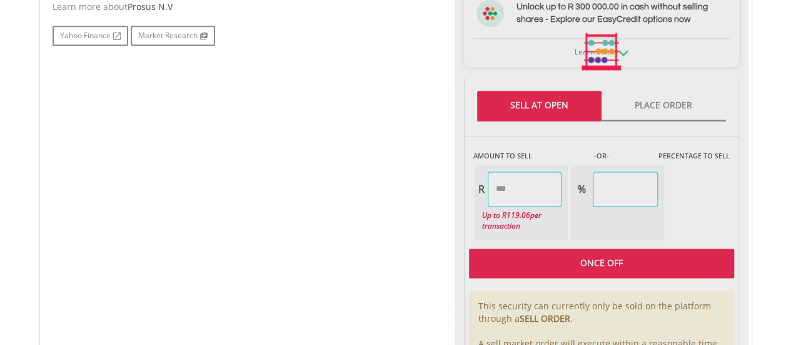
type input "******"
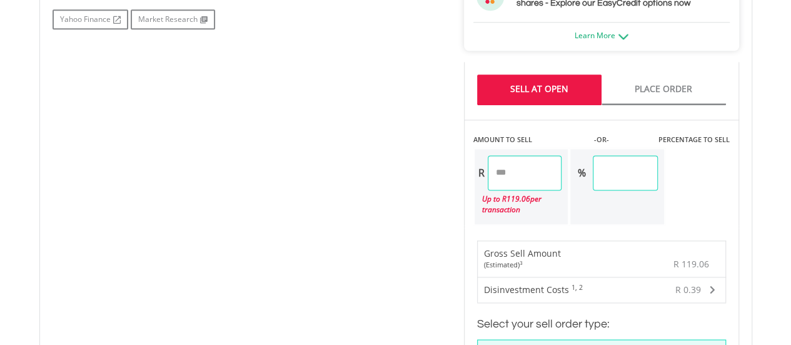
drag, startPoint x: 536, startPoint y: 169, endPoint x: 451, endPoint y: 186, distance: 86.7
click at [451, 186] on div "No chart available. 1 MO CHANGE 7.40% DAILY CHANGE 0.00% 1M 3M 6M 1Y MAX Chart …" at bounding box center [395, 145] width 705 height 969
click at [435, 188] on div "No chart available. 1 MO CHANGE 7.40% DAILY CHANGE 0.00% 1M 3M 6M 1Y MAX Chart …" at bounding box center [395, 145] width 705 height 969
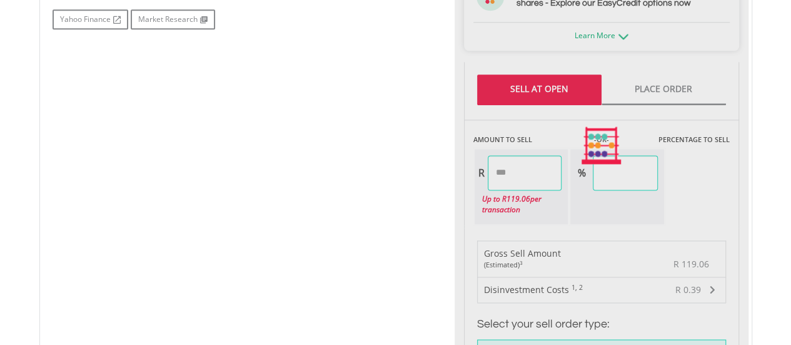
type input "******"
type input "*****"
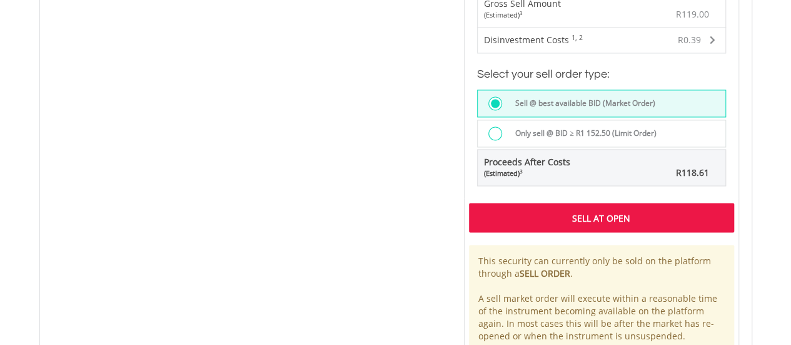
scroll to position [991, 0]
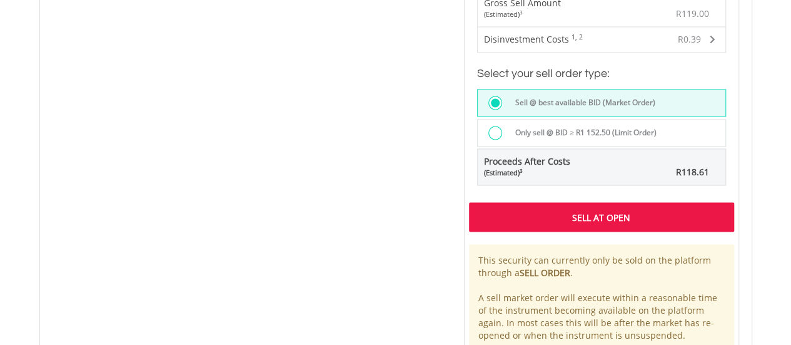
click at [515, 216] on div "Sell At Open" at bounding box center [601, 216] width 265 height 29
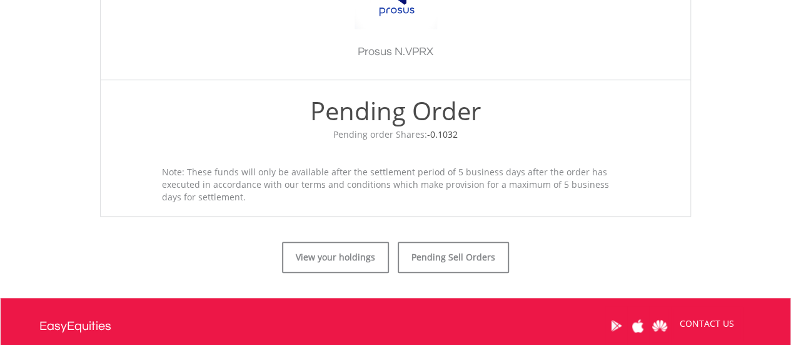
scroll to position [438, 0]
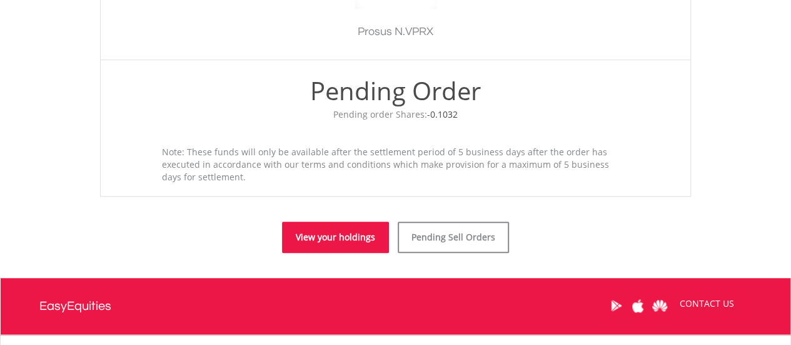
click at [321, 231] on link "View your holdings" at bounding box center [335, 236] width 107 height 31
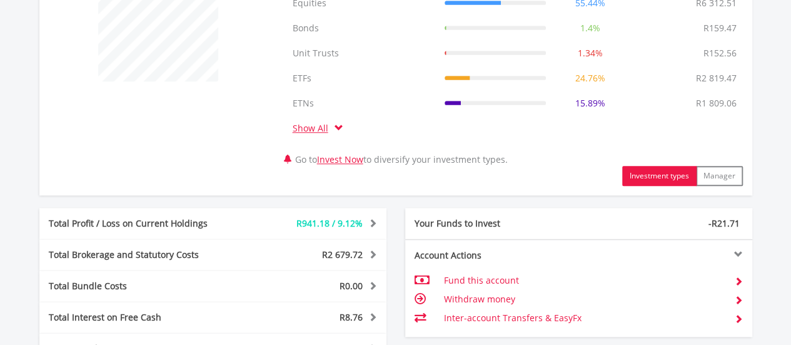
scroll to position [675, 0]
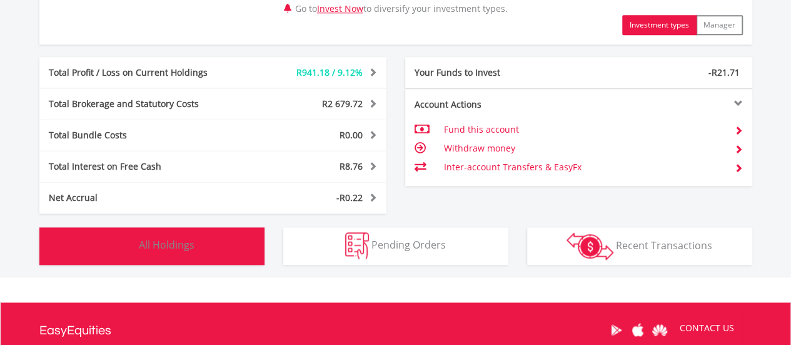
click at [221, 252] on button "Holdings All Holdings" at bounding box center [151, 246] width 225 height 38
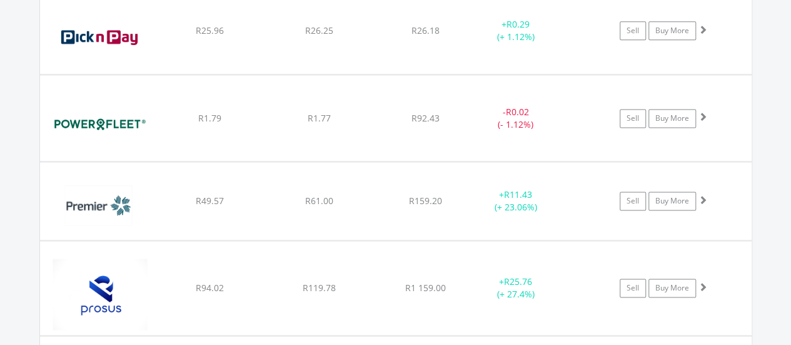
scroll to position [15111, 0]
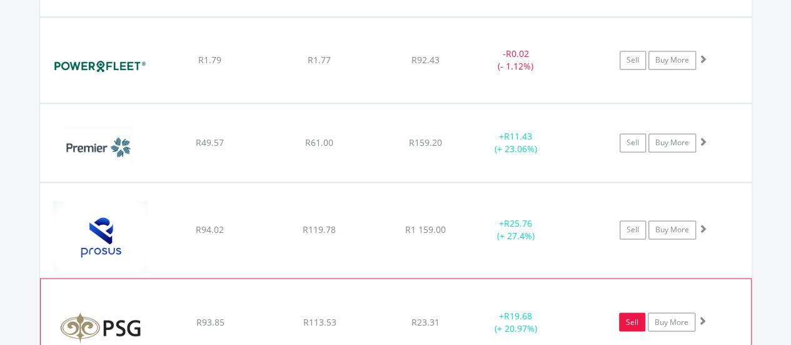
click at [635, 312] on link "Sell" at bounding box center [632, 321] width 26 height 19
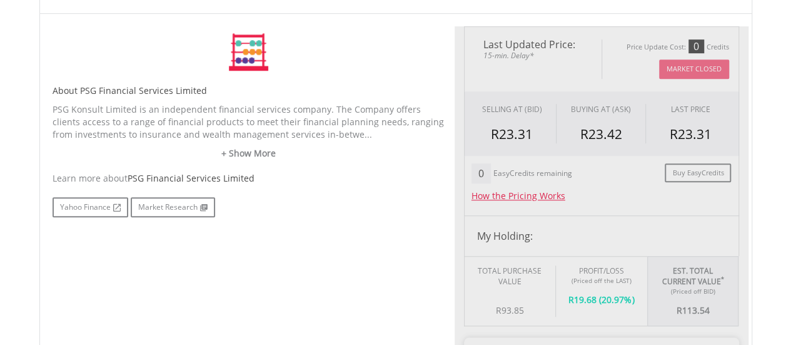
scroll to position [688, 0]
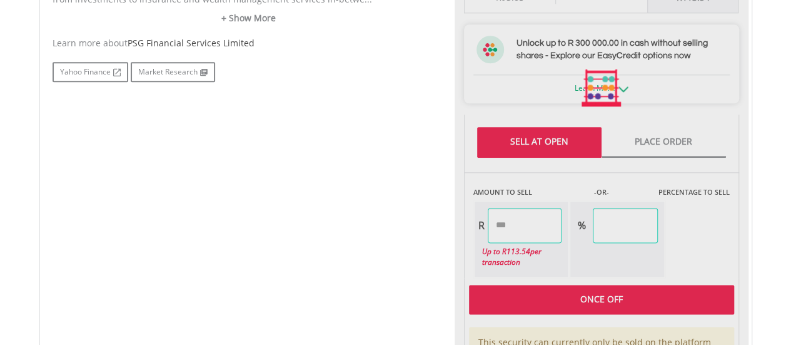
type input "******"
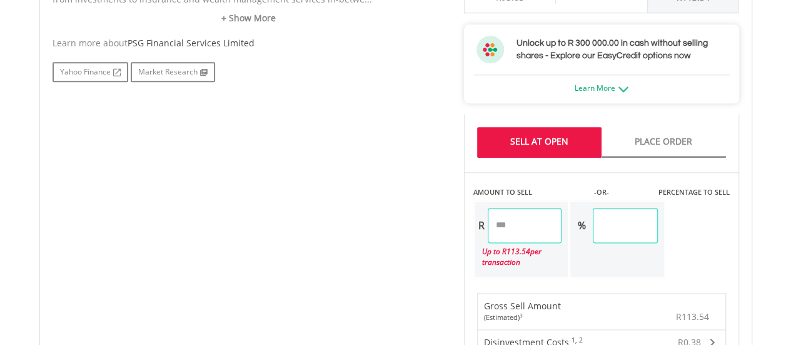
drag, startPoint x: 543, startPoint y: 226, endPoint x: 377, endPoint y: 218, distance: 165.9
click at [377, 218] on div "No chart available. 1 MO CHANGE 0.69% DAILY CHANGE 0.00% 1M 3M 6M 1Y MAX Chart …" at bounding box center [395, 198] width 705 height 969
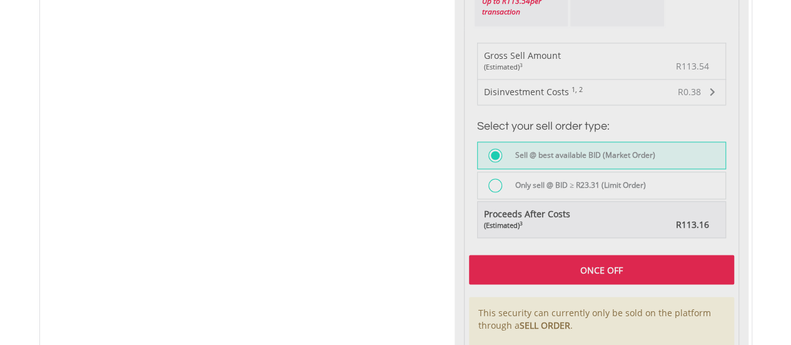
type input "******"
type input "*****"
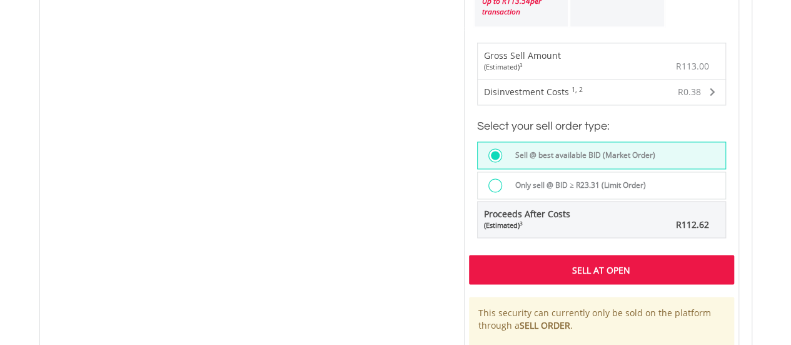
click at [494, 261] on div "Sell At Open" at bounding box center [601, 269] width 265 height 29
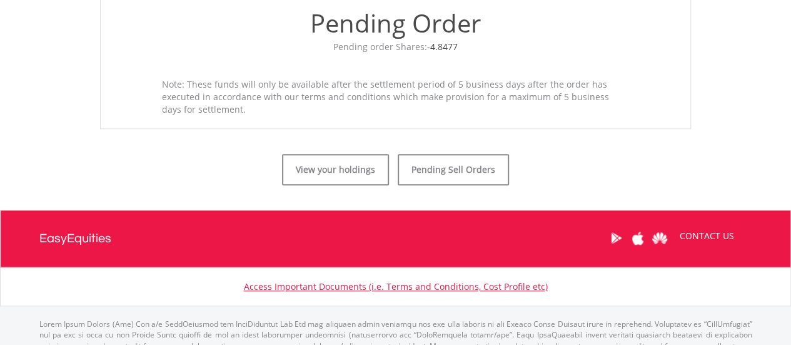
scroll to position [543, 0]
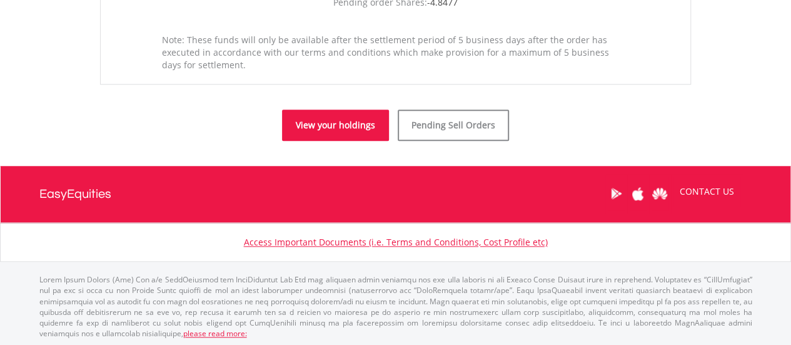
click at [342, 119] on link "View your holdings" at bounding box center [335, 124] width 107 height 31
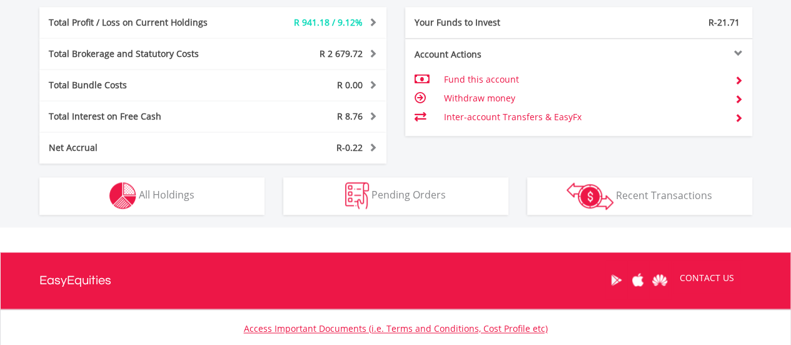
scroll to position [812, 0]
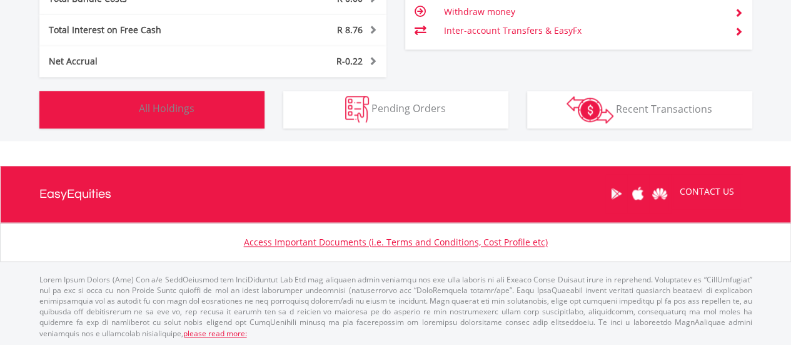
click at [229, 117] on button "Holdings All Holdings" at bounding box center [151, 110] width 225 height 38
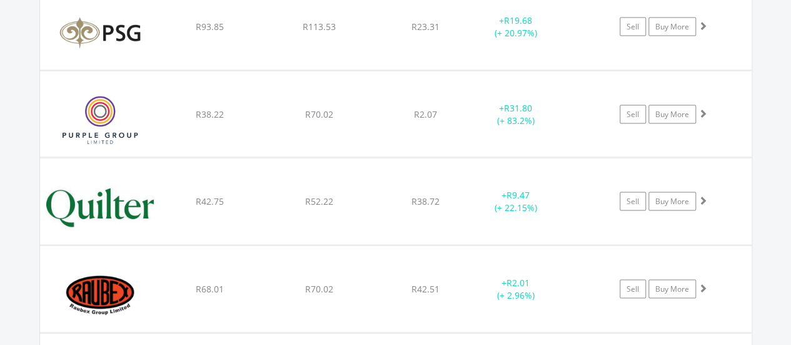
scroll to position [15436, 0]
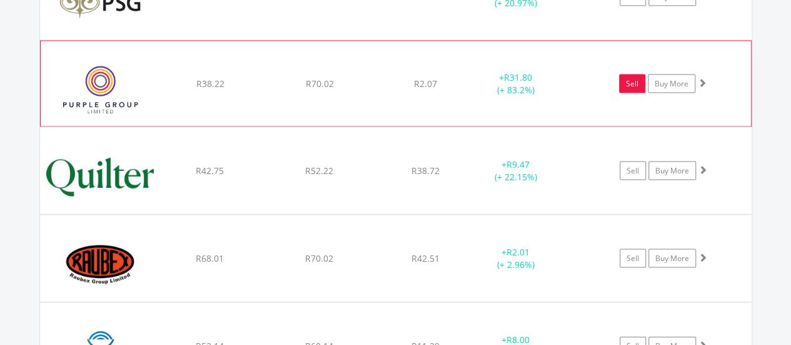
click at [622, 74] on link "Sell" at bounding box center [632, 83] width 26 height 19
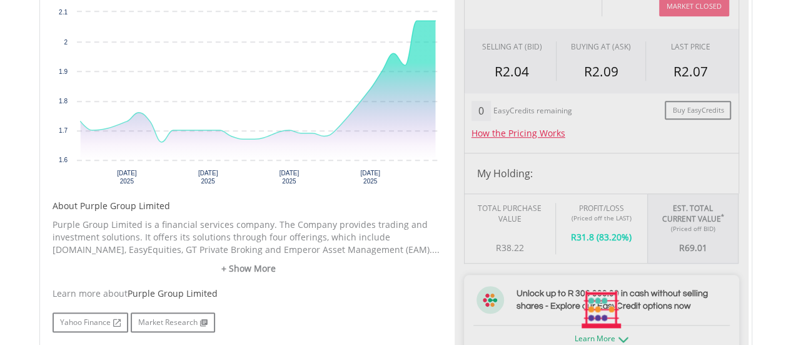
scroll to position [688, 0]
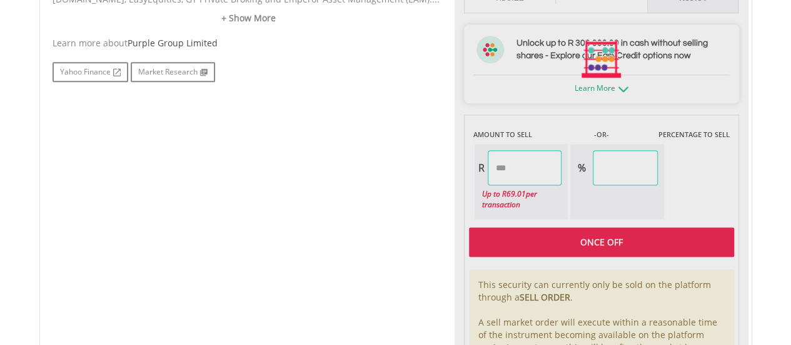
type input "*****"
type input "******"
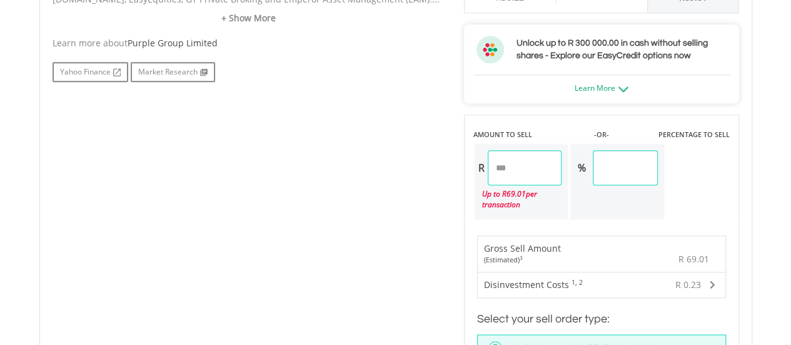
drag, startPoint x: 523, startPoint y: 166, endPoint x: 484, endPoint y: 168, distance: 38.8
click at [484, 168] on div "R *****" at bounding box center [519, 167] width 88 height 35
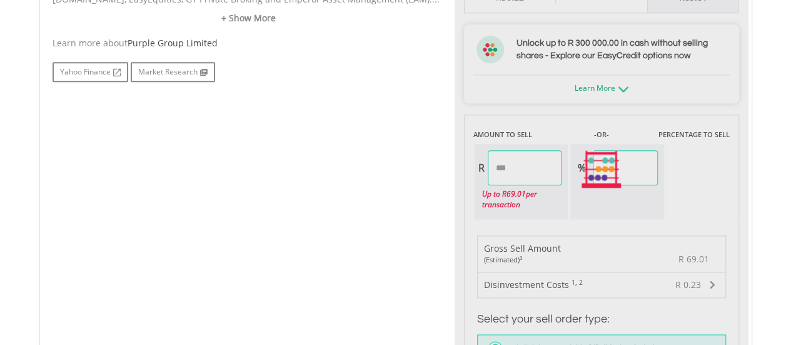
click at [444, 171] on div "No chart available. 1 MO CHANGE 19.65% DAILY CHANGE 0.00% 1M 3M 6M 1Y MAX Chart…" at bounding box center [395, 170] width 705 height 912
type input "*****"
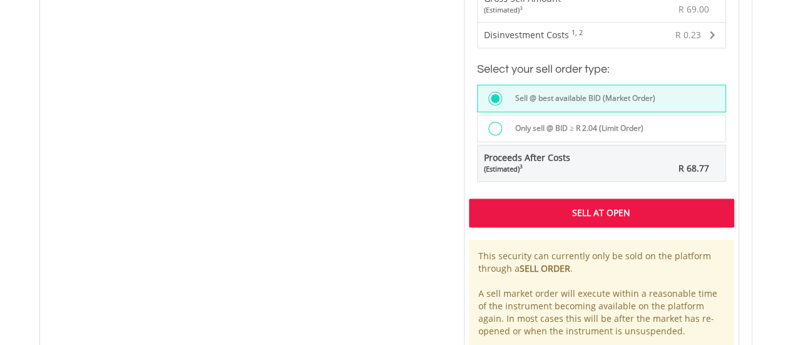
scroll to position [938, 0]
click at [526, 202] on div "Sell At Open" at bounding box center [601, 212] width 265 height 29
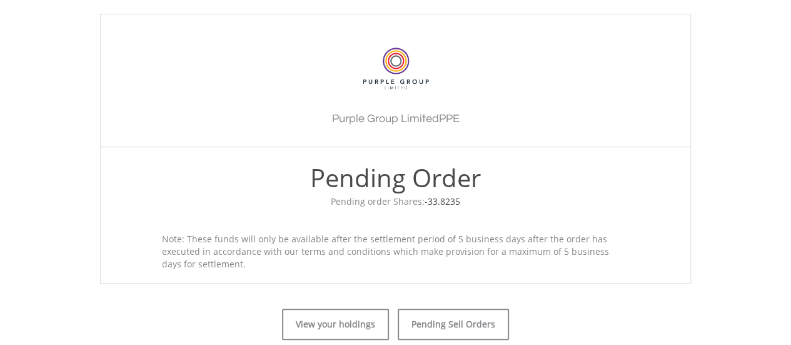
scroll to position [500, 0]
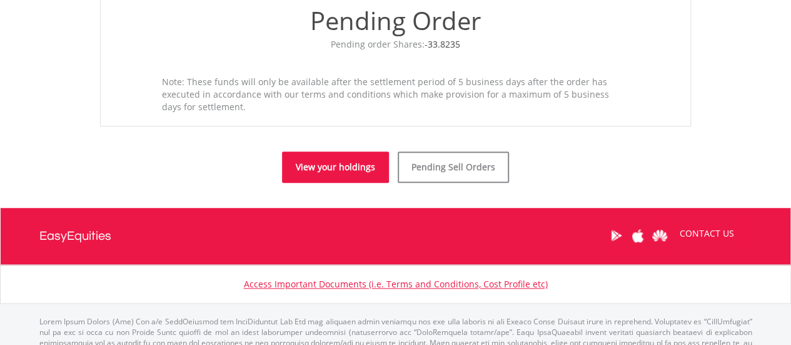
click at [365, 171] on link "View your holdings" at bounding box center [335, 166] width 107 height 31
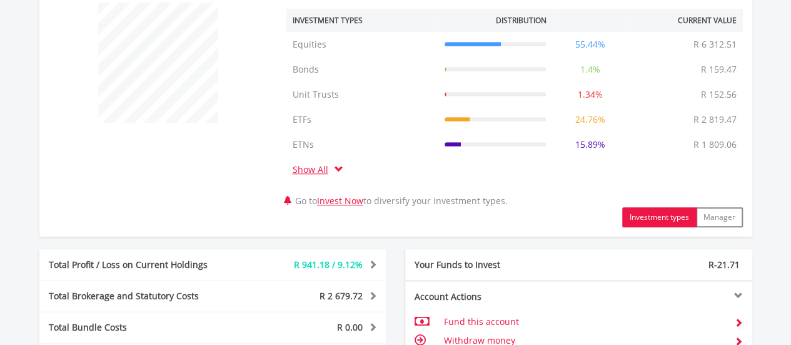
scroll to position [688, 0]
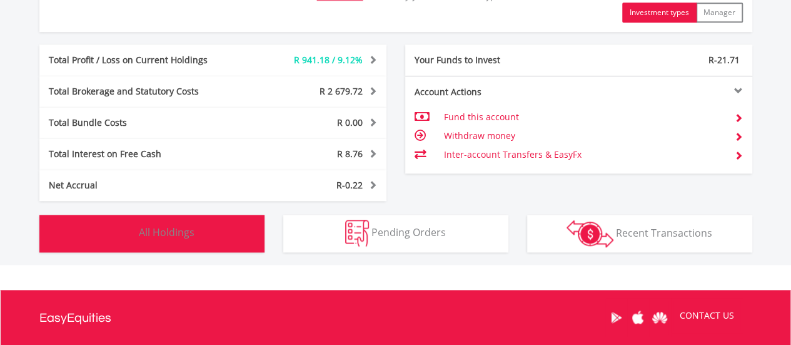
click at [235, 233] on button "Holdings All Holdings" at bounding box center [151, 234] width 225 height 38
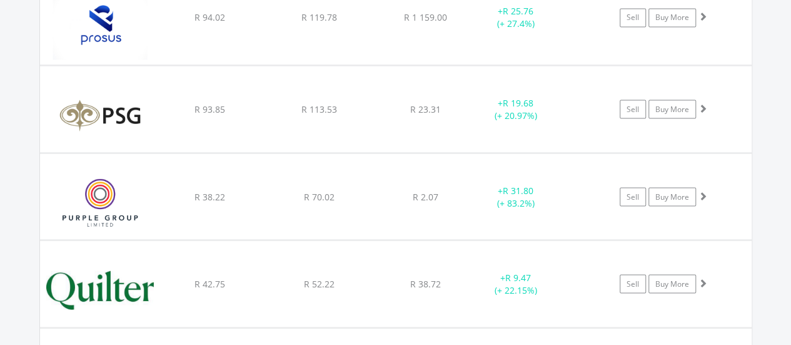
scroll to position [15298, 0]
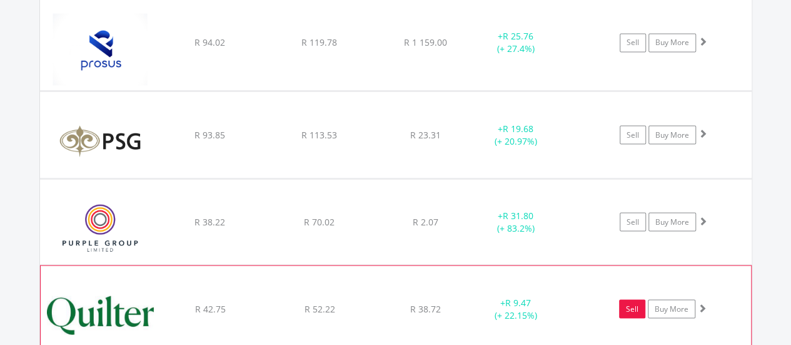
click at [626, 299] on link "Sell" at bounding box center [632, 308] width 26 height 19
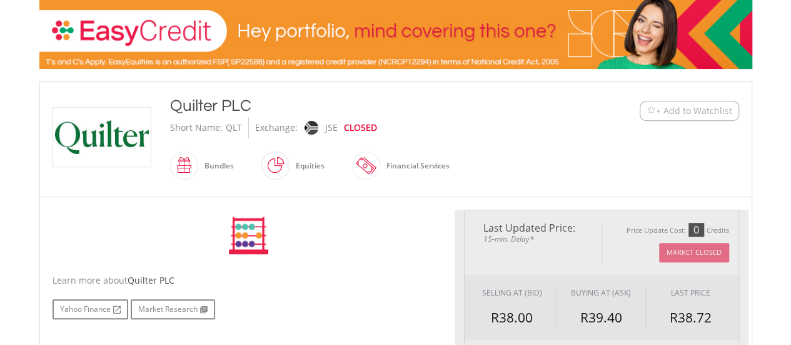
scroll to position [375, 0]
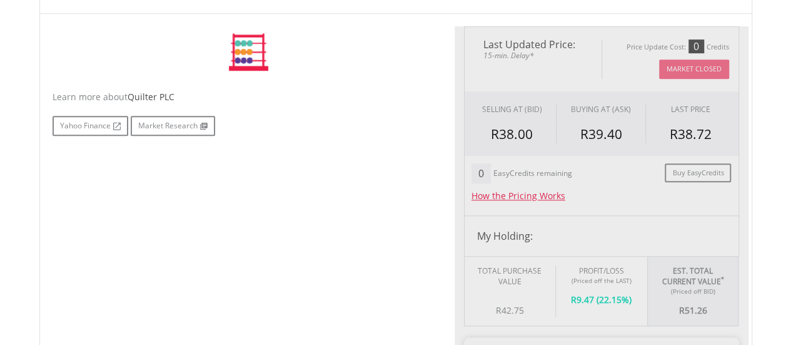
type input "*****"
type input "******"
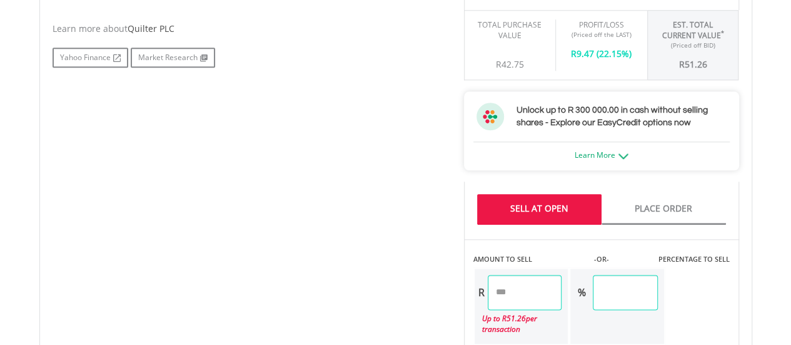
scroll to position [625, 0]
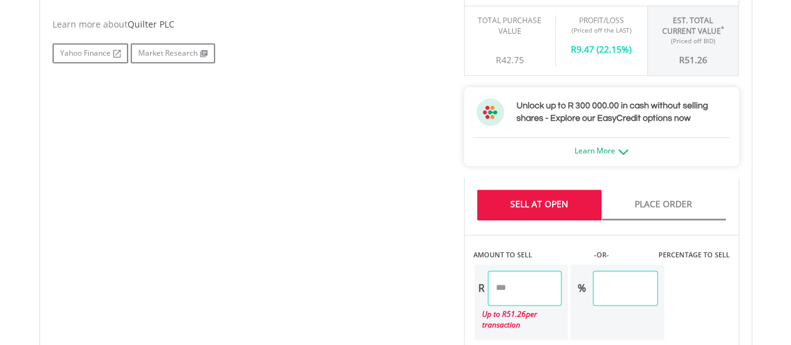
drag, startPoint x: 528, startPoint y: 286, endPoint x: 470, endPoint y: 291, distance: 58.4
click at [470, 291] on div "AMOUNT TO SELL -OR- PERCENTAGE TO SELL R ***** Up to R 51.26 per transaction % …" at bounding box center [601, 288] width 275 height 106
click at [386, 287] on div "No chart available. 1 MO CHANGE -1.85% DAILY CHANGE 0.00% 1M 3M 6M 1Y MAX Chart…" at bounding box center [395, 260] width 705 height 969
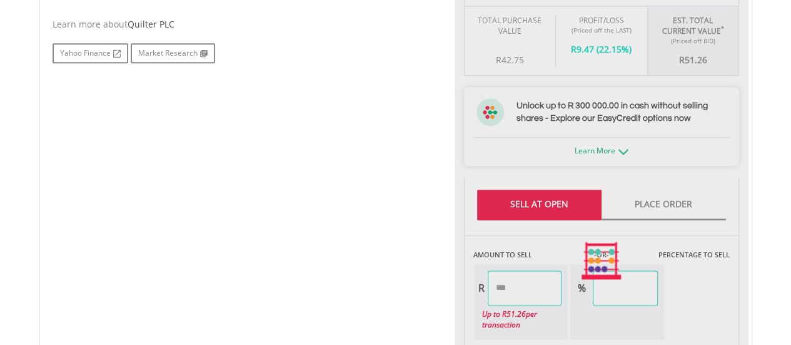
type input "*****"
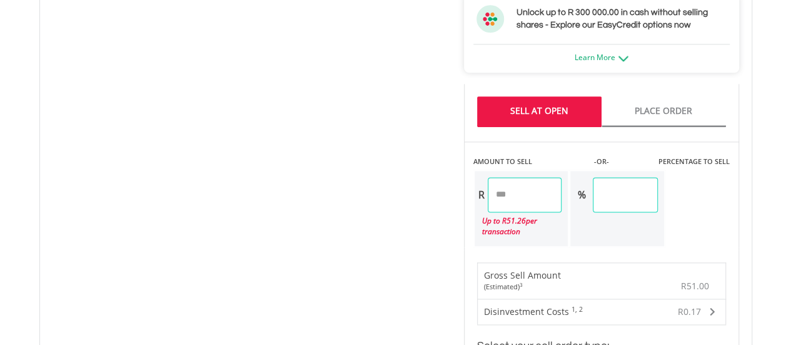
scroll to position [876, 0]
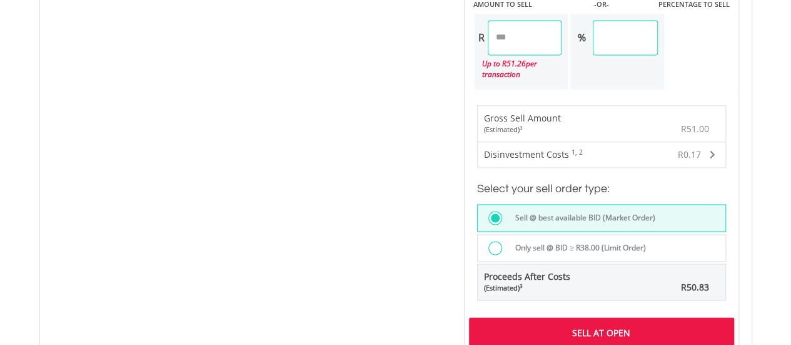
click at [568, 323] on div "Sell At Open" at bounding box center [601, 331] width 265 height 29
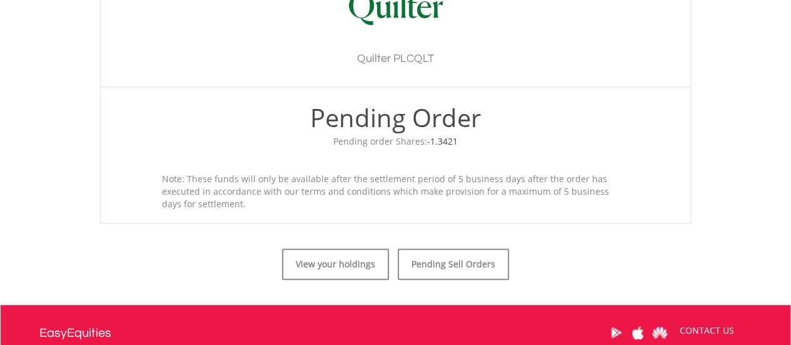
scroll to position [543, 0]
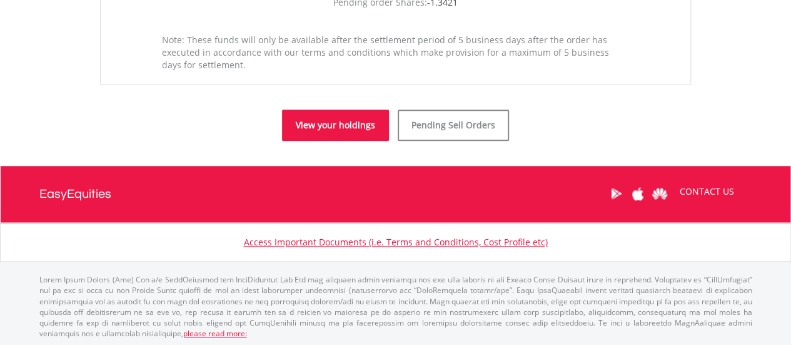
click at [345, 128] on link "View your holdings" at bounding box center [335, 124] width 107 height 31
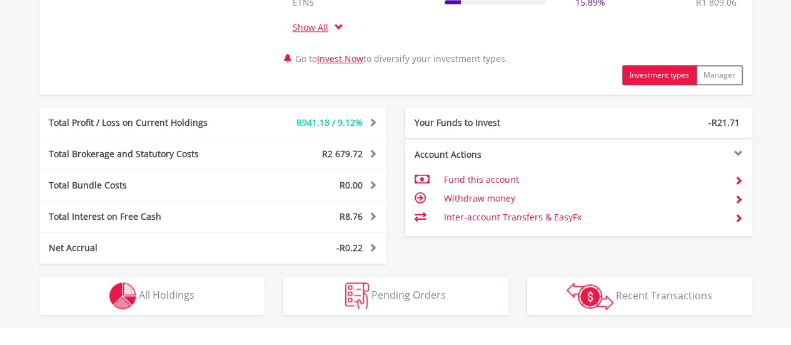
scroll to position [812, 0]
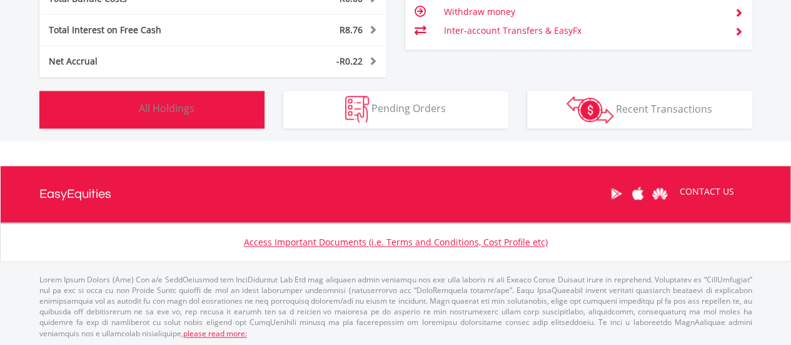
click at [211, 107] on button "Holdings All Holdings" at bounding box center [151, 110] width 225 height 38
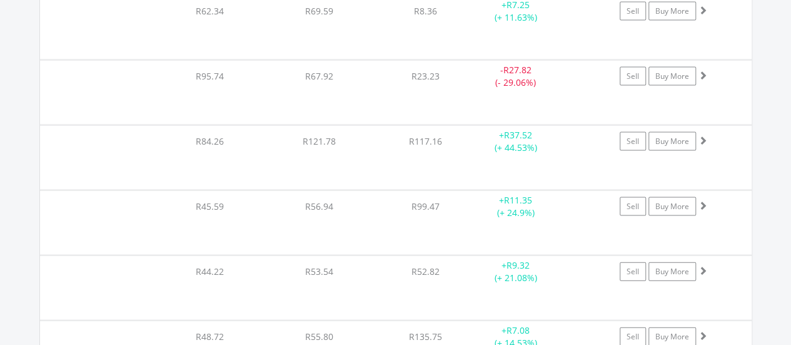
scroll to position [15487, 0]
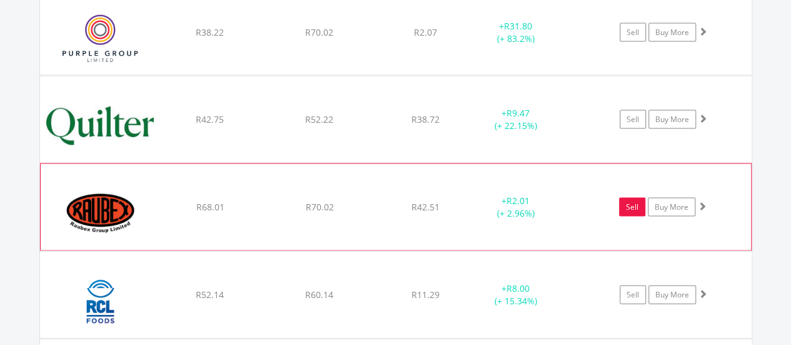
click at [639, 198] on link "Sell" at bounding box center [632, 207] width 26 height 19
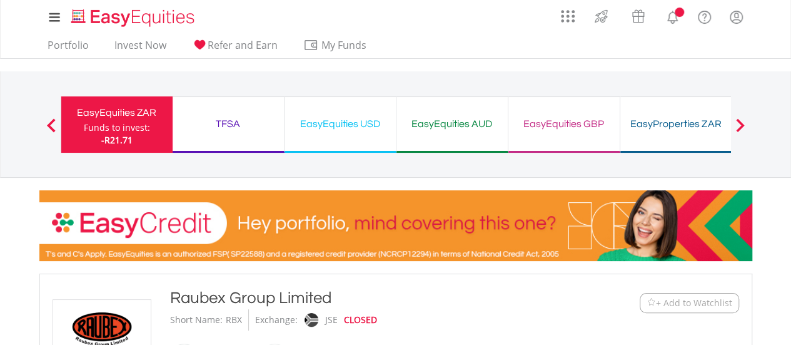
scroll to position [250, 0]
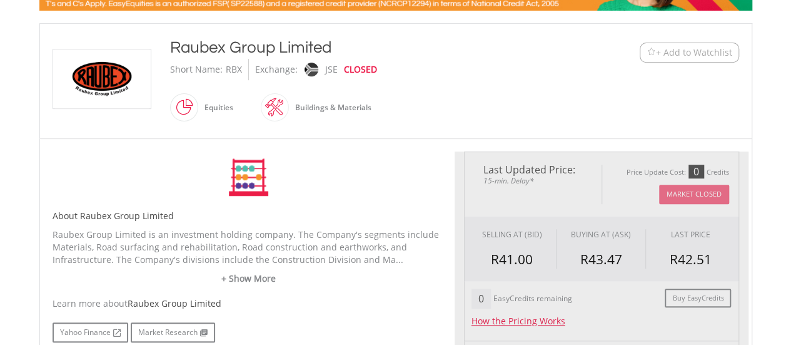
type input "*****"
type input "******"
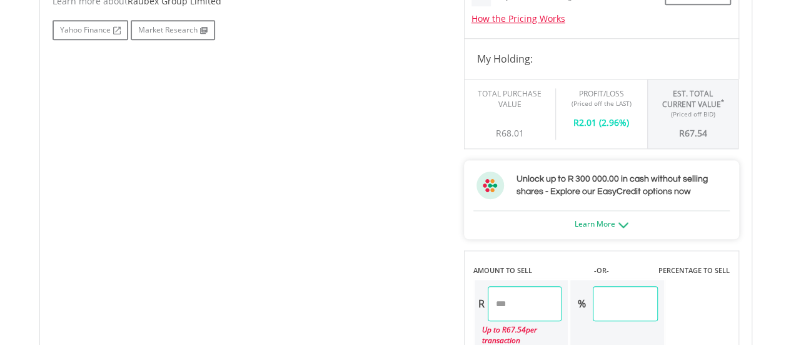
scroll to position [625, 0]
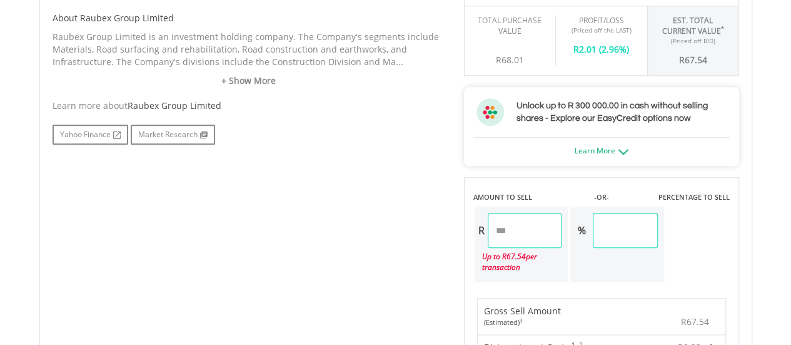
drag, startPoint x: 532, startPoint y: 220, endPoint x: 405, endPoint y: 225, distance: 126.4
click at [405, 225] on div "No chart available. 1 MO CHANGE -6.14% DAILY CHANGE 0.00% 1M 3M 6M 1Y MAX Chart…" at bounding box center [395, 232] width 705 height 912
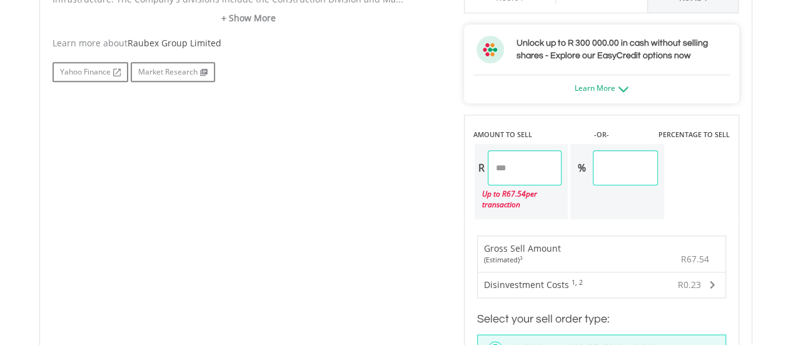
click at [261, 256] on div "No chart available. 1 MO CHANGE -6.14% DAILY CHANGE 0.00% 1M 3M 6M 1Y MAX Chart…" at bounding box center [395, 170] width 705 height 912
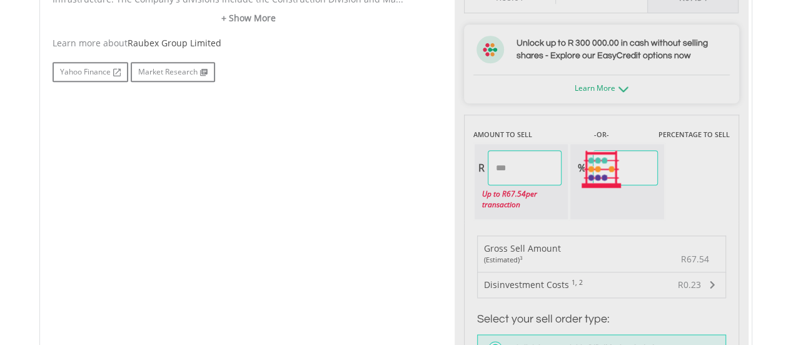
type input "*****"
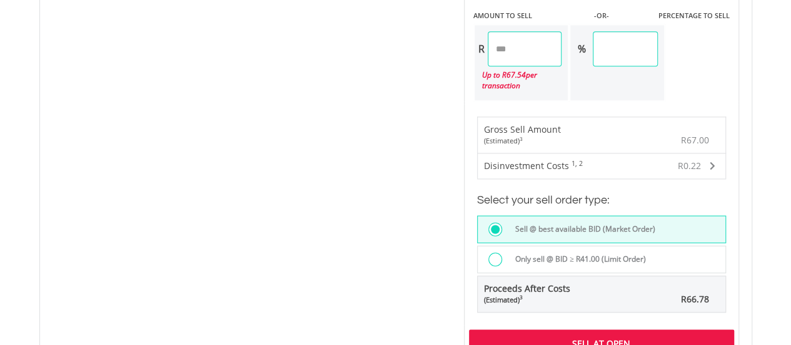
scroll to position [1001, 0]
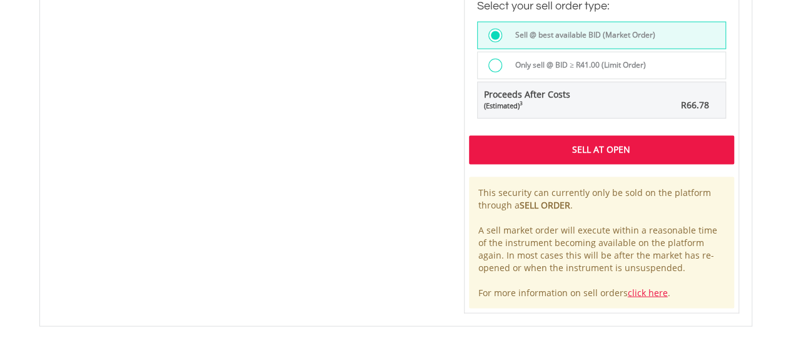
click at [533, 152] on div "Sell At Open" at bounding box center [601, 149] width 265 height 29
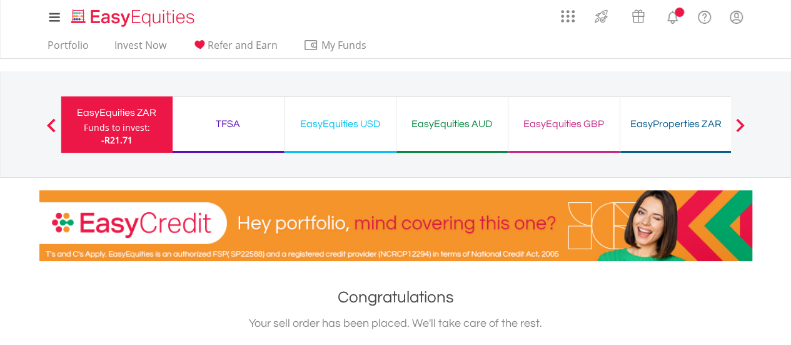
scroll to position [375, 0]
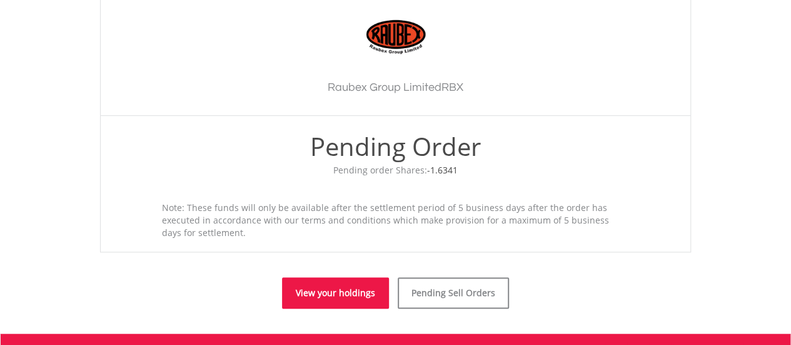
click at [331, 296] on link "View your holdings" at bounding box center [335, 292] width 107 height 31
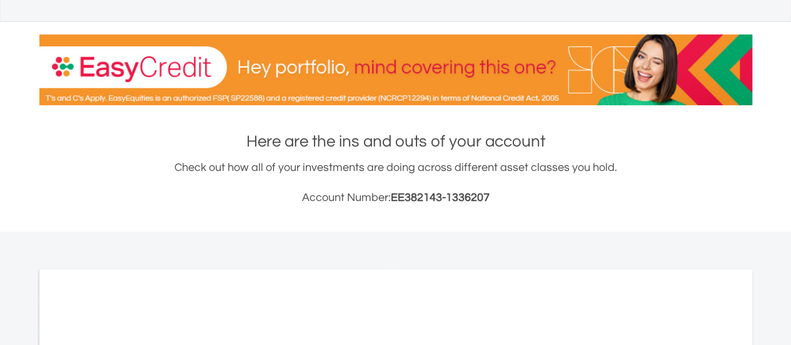
scroll to position [438, 0]
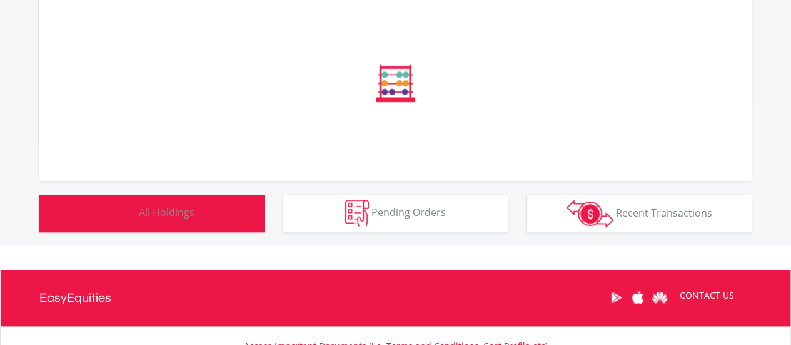
click at [208, 220] on button "Holdings All Holdings" at bounding box center [151, 213] width 225 height 38
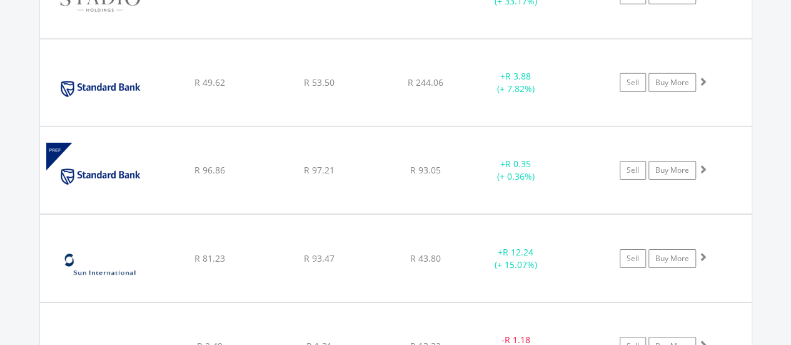
scroll to position [15549, 0]
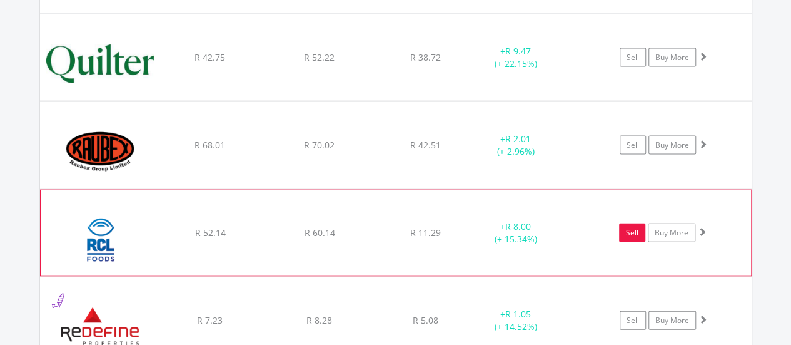
click at [629, 223] on link "Sell" at bounding box center [632, 232] width 26 height 19
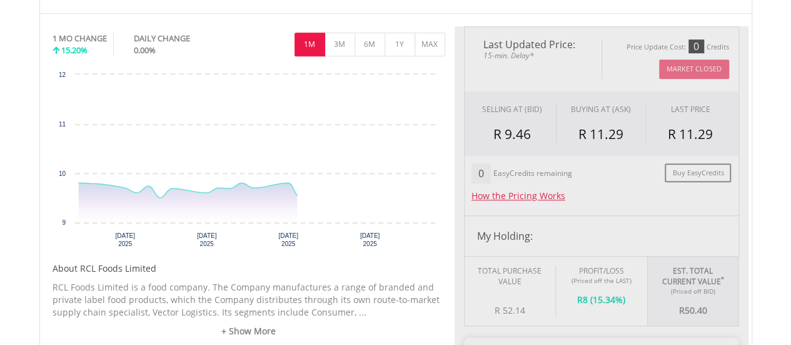
type input "*****"
type input "******"
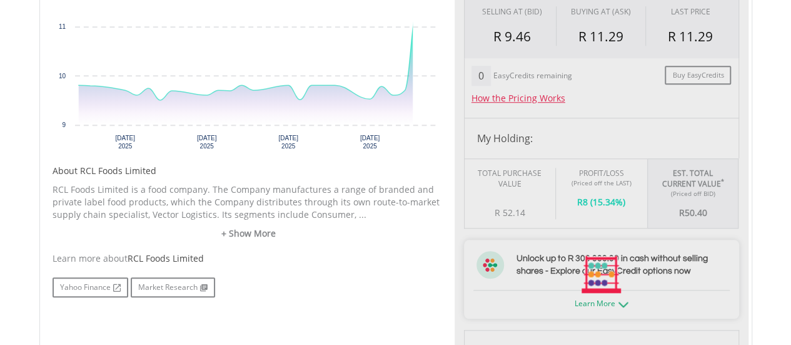
scroll to position [688, 0]
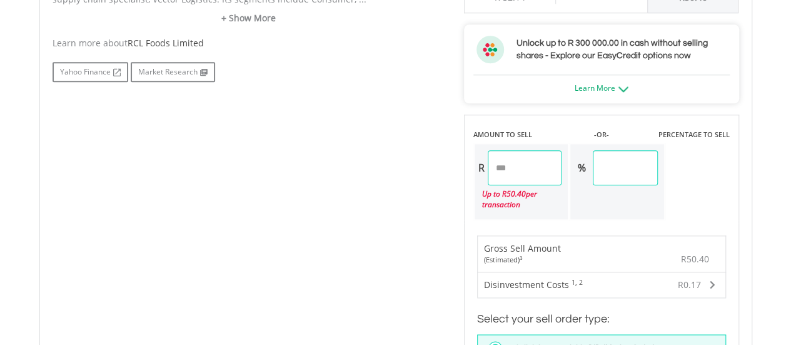
drag, startPoint x: 514, startPoint y: 170, endPoint x: 472, endPoint y: 176, distance: 42.3
click at [472, 176] on div "AMOUNT TO SELL -OR- PERCENTAGE TO SELL R ***** Up to R 50.40 per transaction % …" at bounding box center [601, 167] width 275 height 106
drag, startPoint x: 520, startPoint y: 173, endPoint x: 493, endPoint y: 170, distance: 27.6
click at [493, 170] on input "*****" at bounding box center [525, 167] width 74 height 35
click at [413, 189] on div "No chart available. 1 MO CHANGE 15.20% DAILY CHANGE 0.00% 1M 3M 6M 1Y MAX Chart…" at bounding box center [395, 170] width 705 height 912
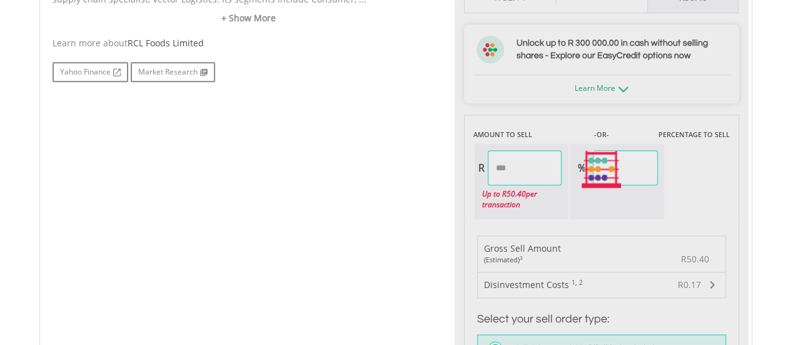
type input "*****"
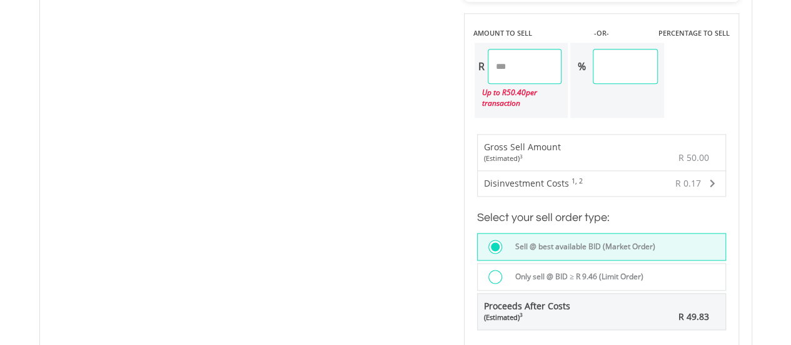
scroll to position [1001, 0]
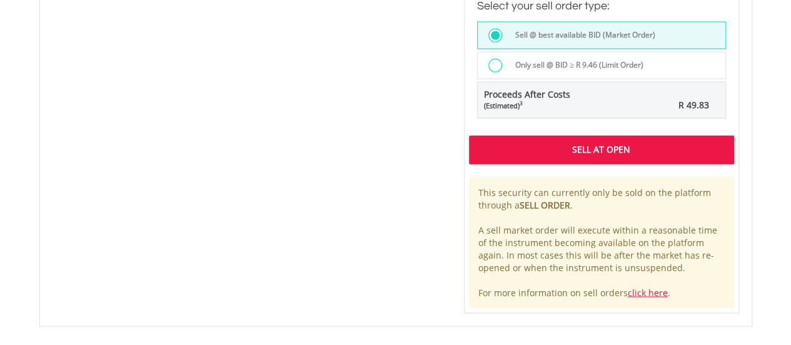
click at [519, 149] on div "Sell At Open" at bounding box center [601, 149] width 265 height 29
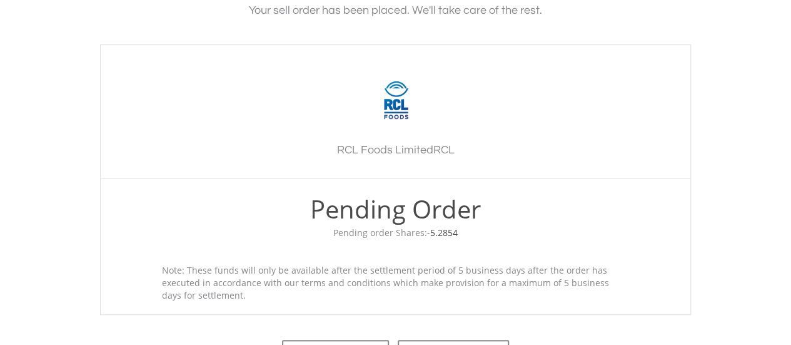
scroll to position [543, 0]
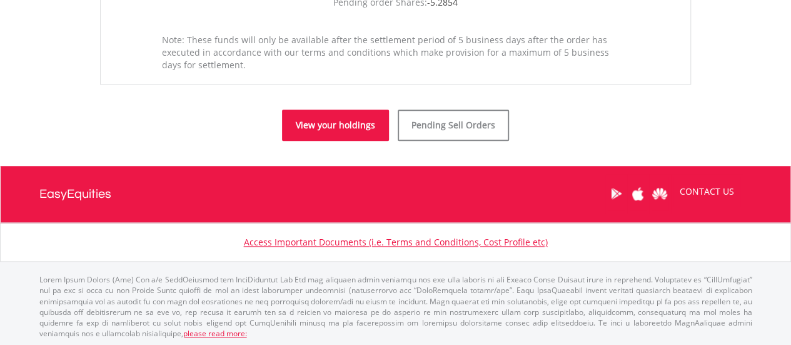
click at [310, 123] on link "View your holdings" at bounding box center [335, 124] width 107 height 31
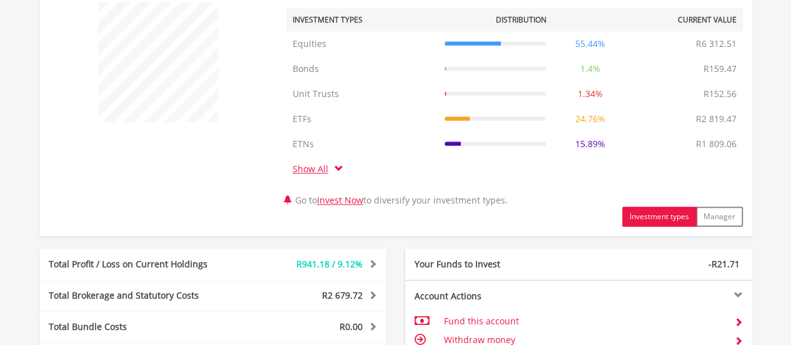
scroll to position [675, 0]
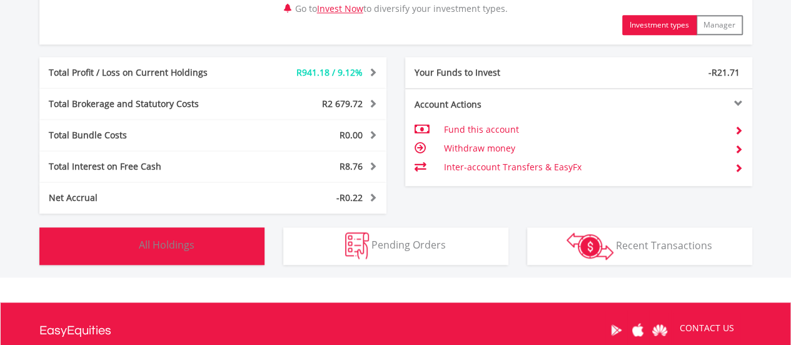
click at [189, 256] on button "Holdings All Holdings" at bounding box center [151, 246] width 225 height 38
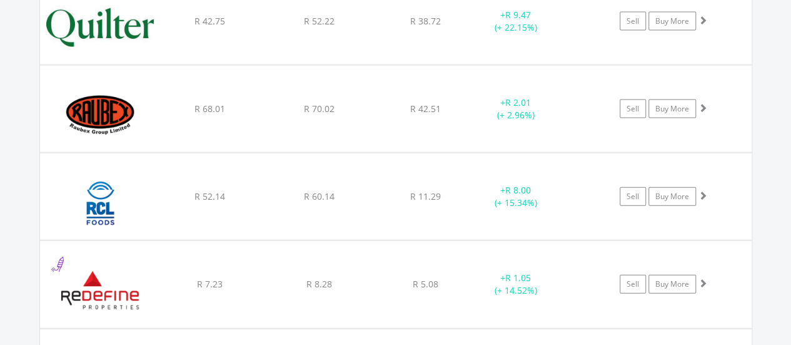
scroll to position [15612, 0]
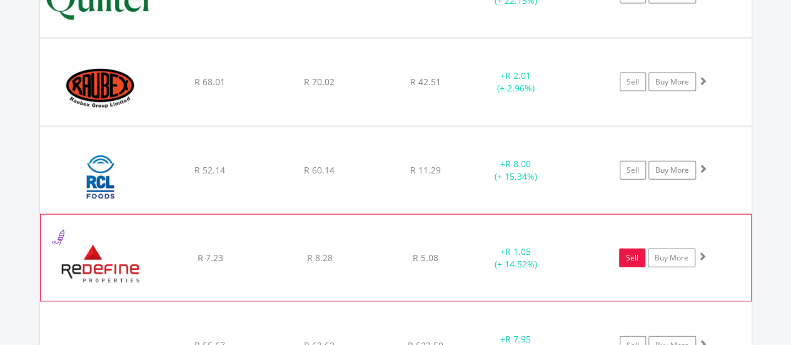
click at [626, 248] on link "Sell" at bounding box center [632, 257] width 26 height 19
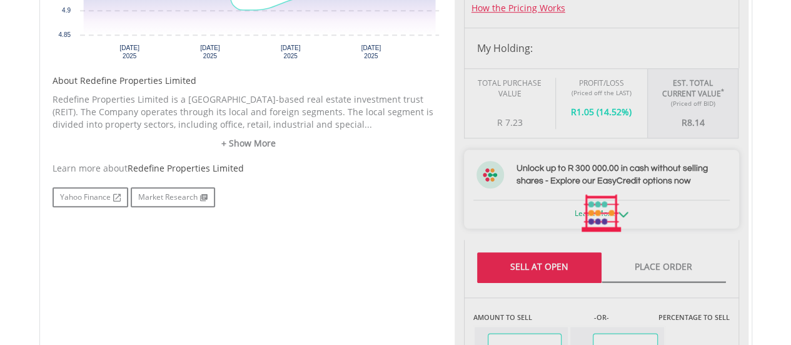
type input "****"
type input "******"
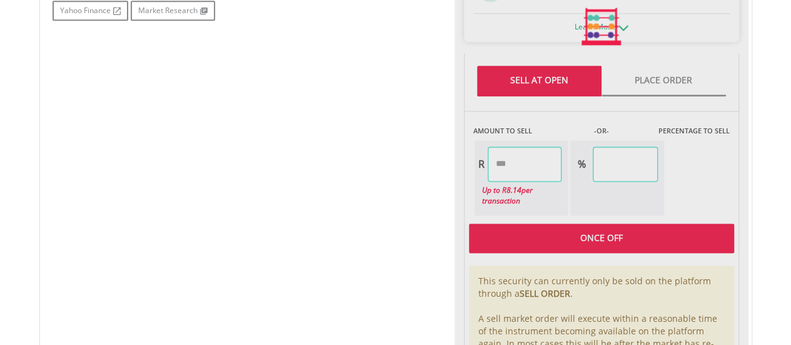
scroll to position [750, 0]
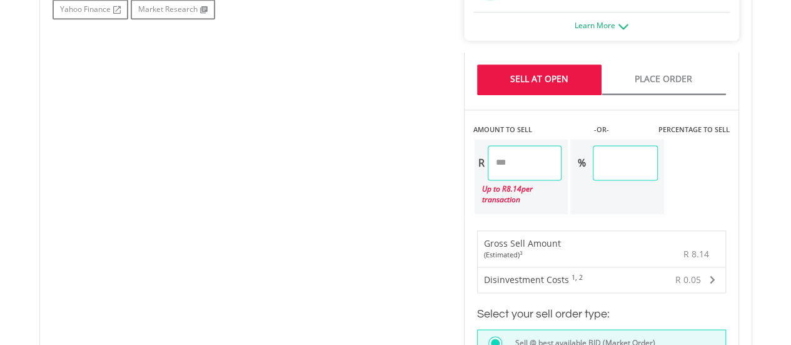
drag, startPoint x: 532, startPoint y: 164, endPoint x: 487, endPoint y: 163, distance: 45.0
click at [488, 163] on input "****" at bounding box center [525, 162] width 74 height 35
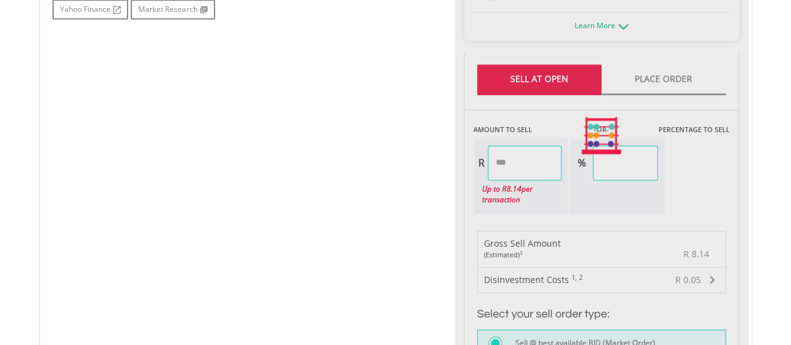
click at [229, 166] on div "No chart available. 1 MO CHANGE 1.80% DAILY CHANGE 0.00% 1M 3M 6M 1Y MAX Chart …" at bounding box center [395, 135] width 705 height 969
type input "****"
type input "*****"
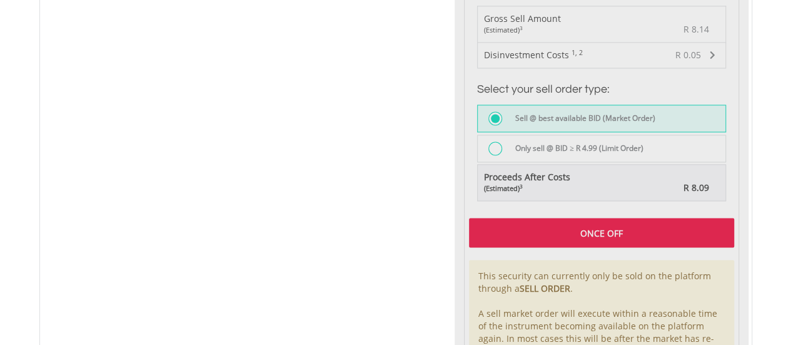
scroll to position [1001, 0]
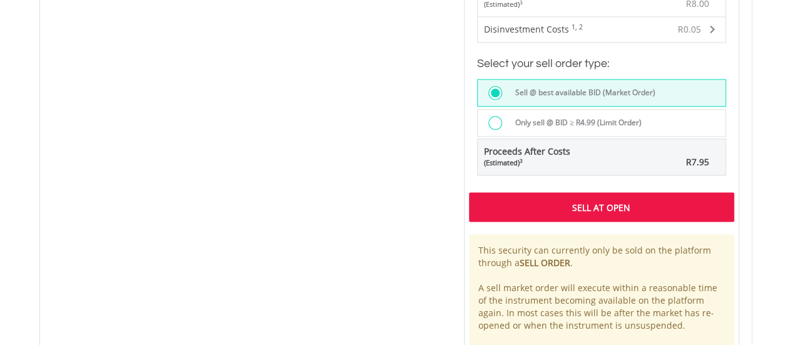
click at [581, 192] on div "Sell At Open" at bounding box center [601, 206] width 265 height 29
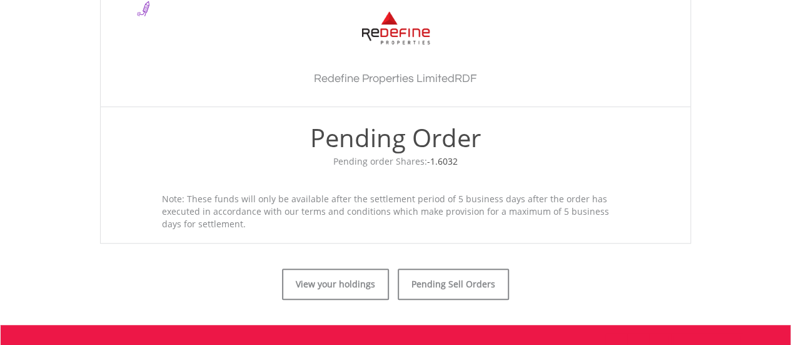
scroll to position [438, 0]
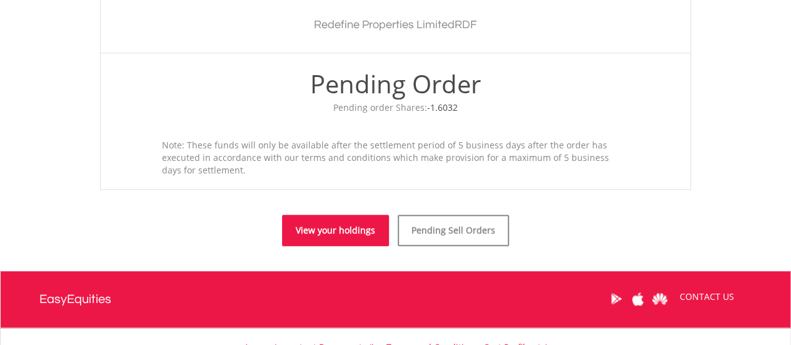
click at [306, 231] on link "View your holdings" at bounding box center [335, 230] width 107 height 31
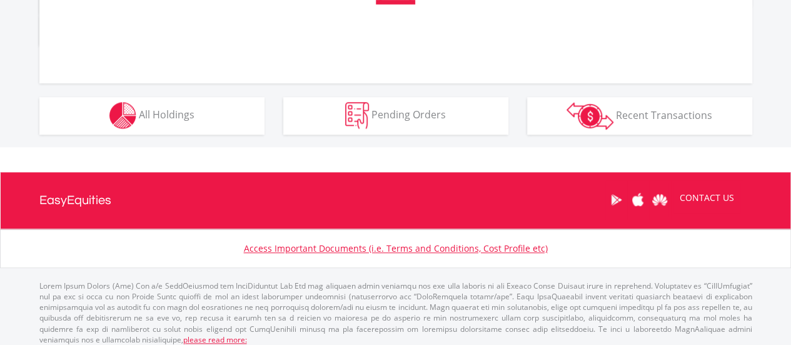
scroll to position [542, 0]
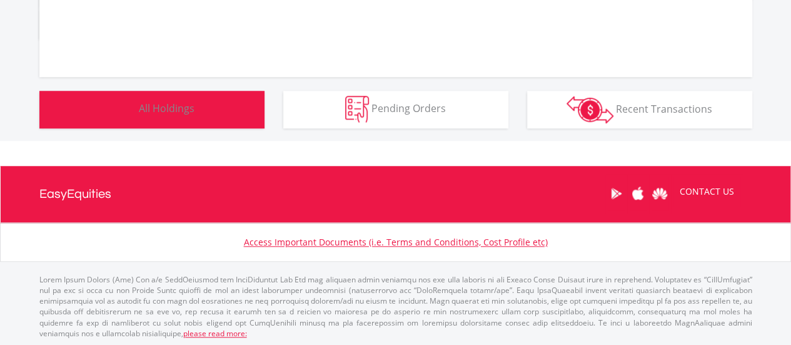
click at [226, 117] on button "Holdings All Holdings" at bounding box center [151, 110] width 225 height 38
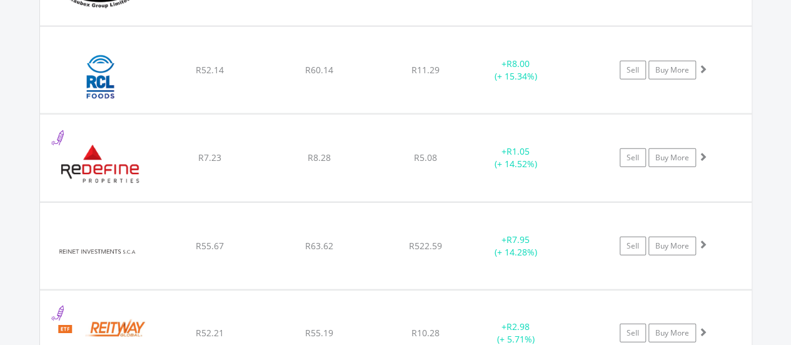
scroll to position [15737, 0]
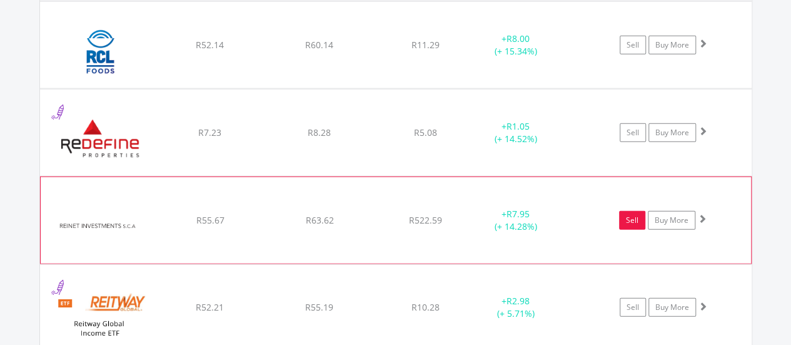
click at [620, 211] on link "Sell" at bounding box center [632, 220] width 26 height 19
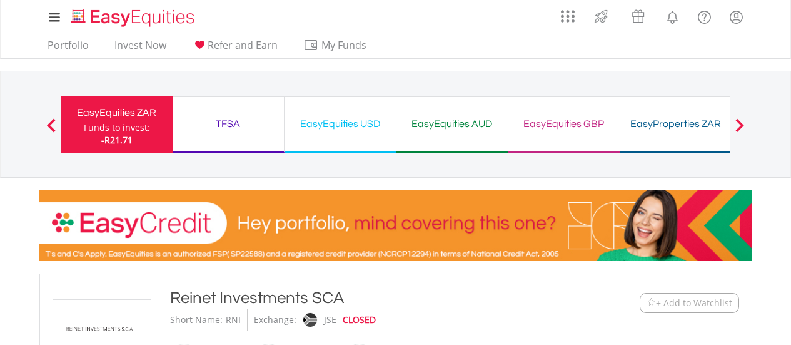
scroll to position [678, 0]
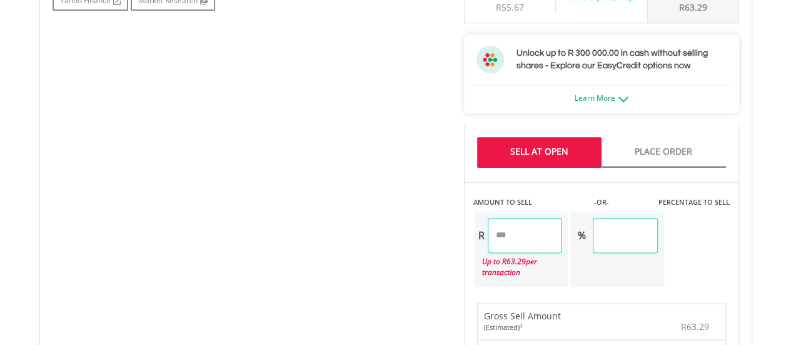
click at [410, 233] on div "No chart available. 1 MO CHANGE -1.55% DAILY CHANGE 0.00% 1M 3M 6M 1Y MAX Chart…" at bounding box center [395, 208] width 705 height 969
click at [331, 239] on div "No chart available. 1 MO CHANGE -1.55% DAILY CHANGE 0.00% 1M 3M 6M 1Y MAX Chart…" at bounding box center [395, 208] width 705 height 969
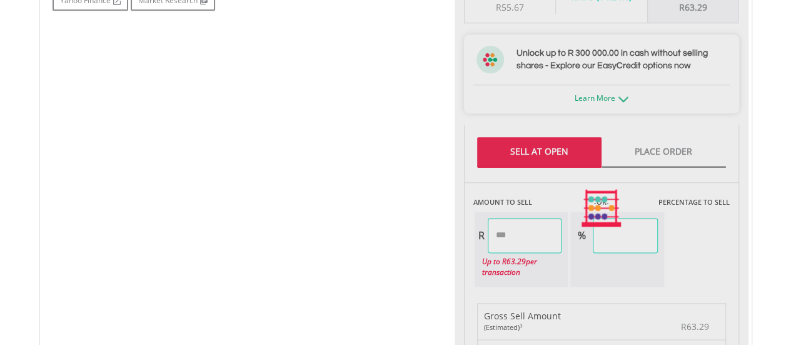
type input "*****"
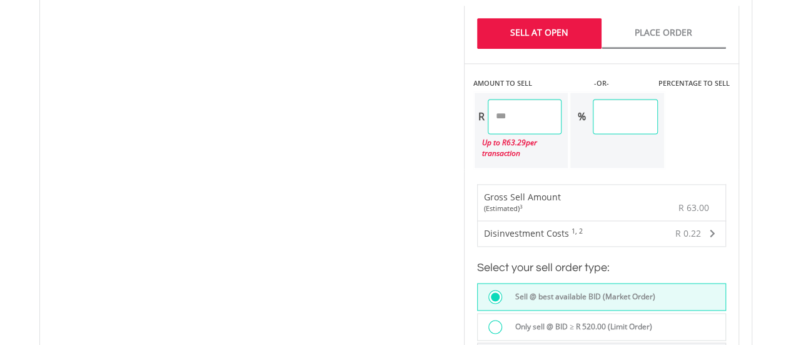
scroll to position [928, 0]
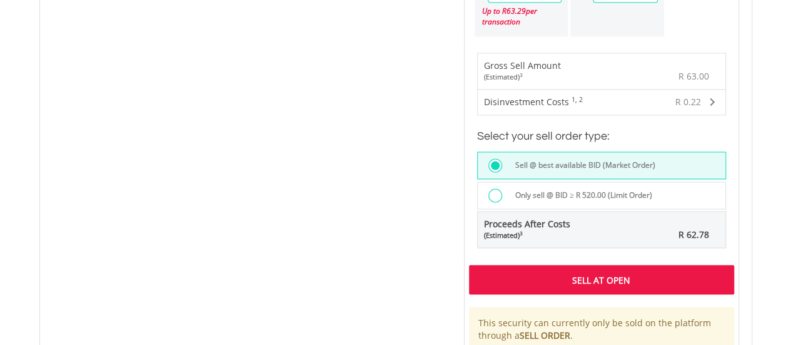
click at [517, 273] on div "Sell At Open" at bounding box center [601, 279] width 265 height 29
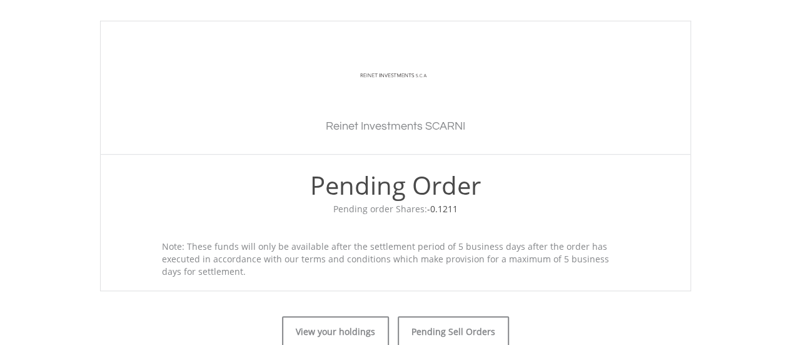
scroll to position [438, 0]
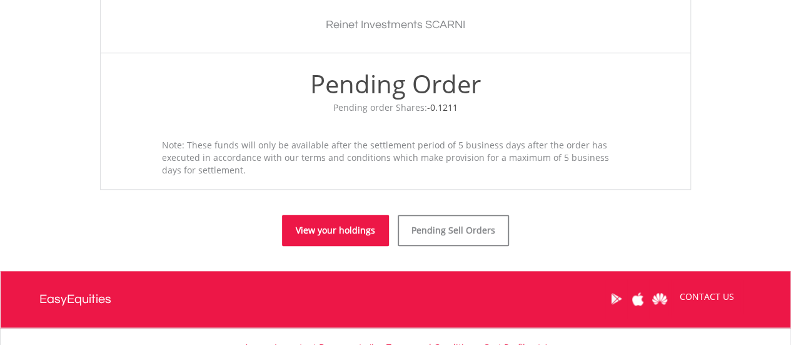
click at [363, 240] on link "View your holdings" at bounding box center [335, 230] width 107 height 31
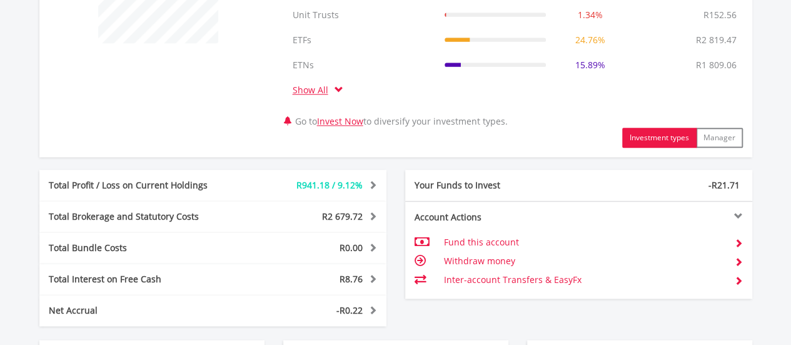
scroll to position [812, 0]
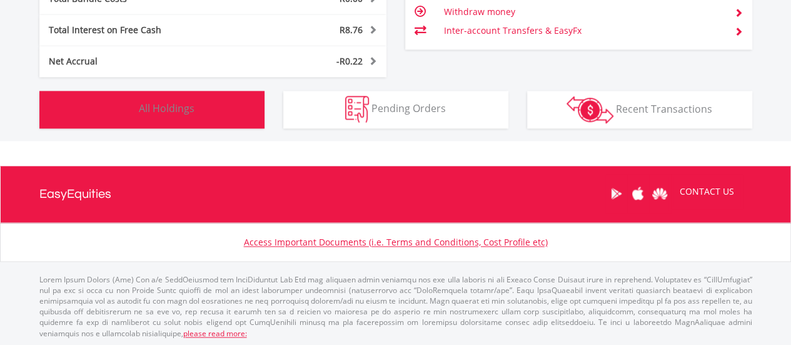
click at [171, 112] on span "All Holdings" at bounding box center [167, 108] width 56 height 14
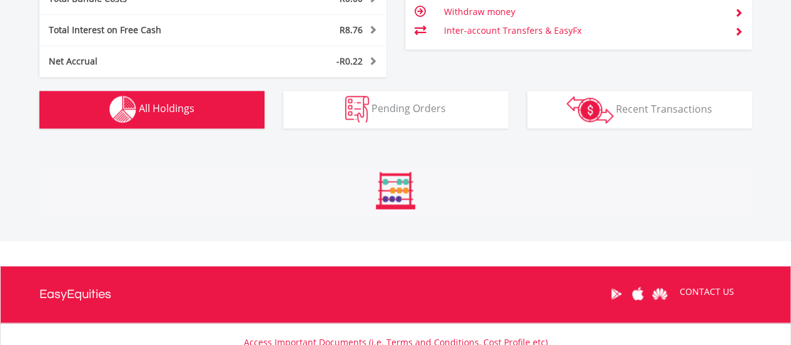
click at [171, 109] on span "All Holdings" at bounding box center [167, 108] width 56 height 14
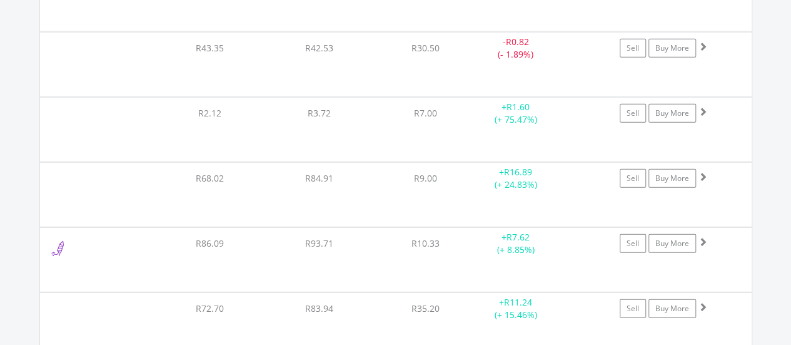
scroll to position [15853, 0]
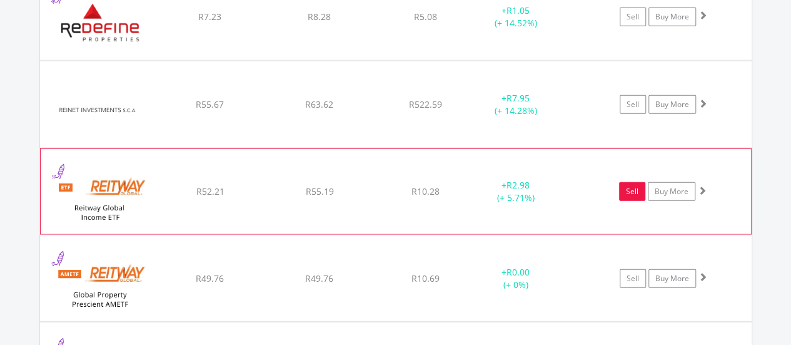
click at [634, 182] on link "Sell" at bounding box center [632, 191] width 26 height 19
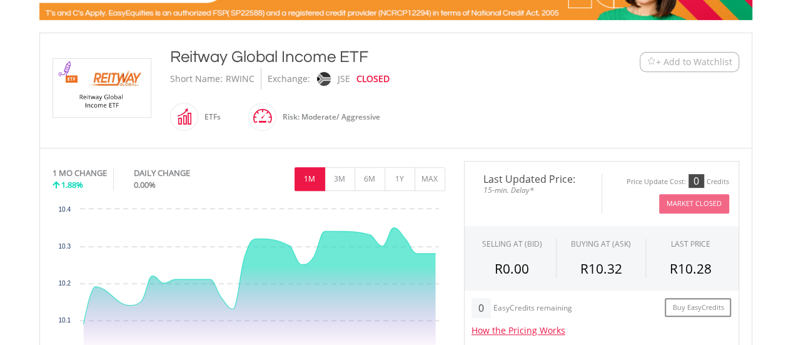
scroll to position [313, 0]
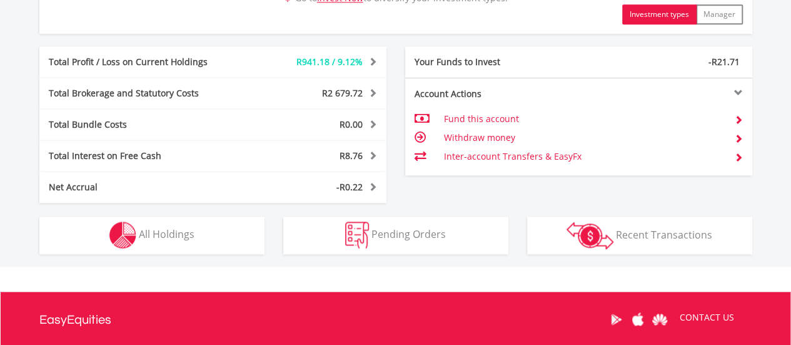
scroll to position [688, 0]
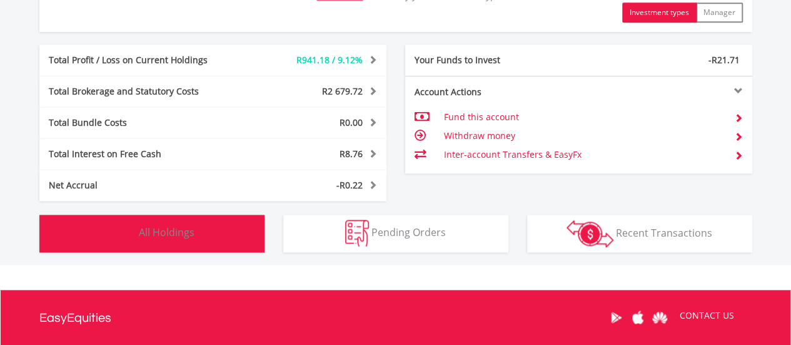
click at [210, 231] on button "Holdings All Holdings" at bounding box center [151, 234] width 225 height 38
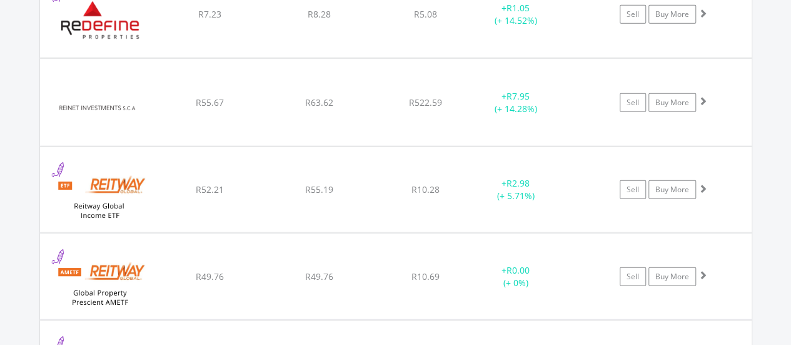
scroll to position [15862, 0]
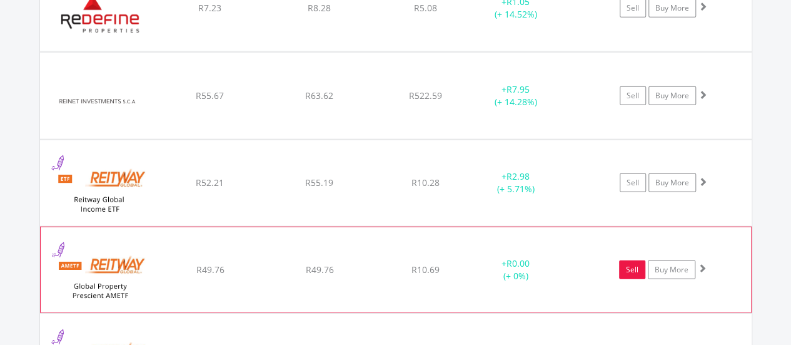
click at [624, 260] on link "Sell" at bounding box center [632, 269] width 26 height 19
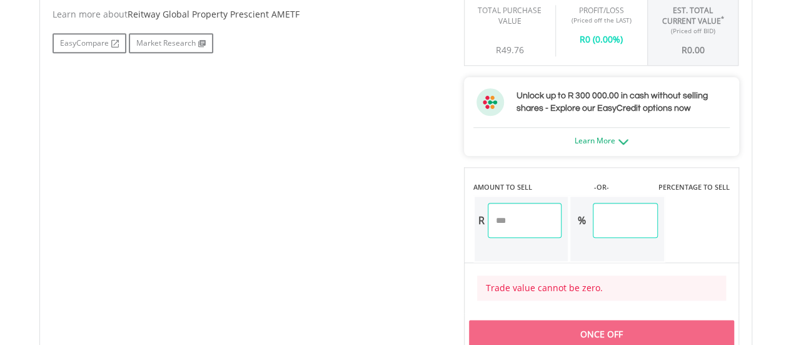
scroll to position [323, 0]
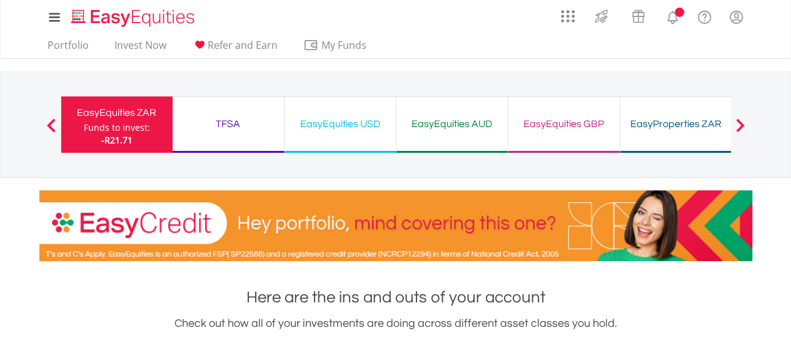
scroll to position [812, 0]
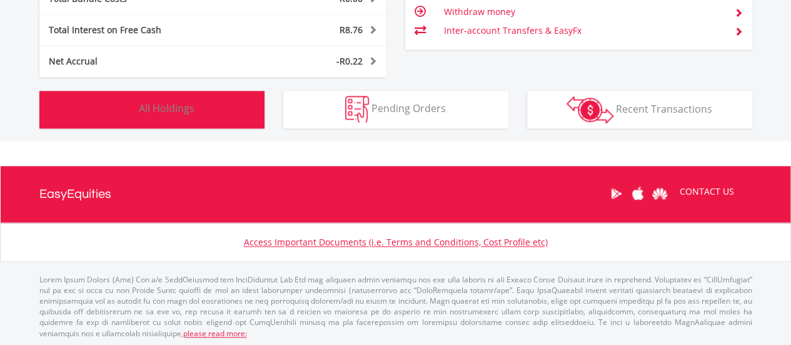
click at [221, 114] on button "Holdings All Holdings" at bounding box center [151, 110] width 225 height 38
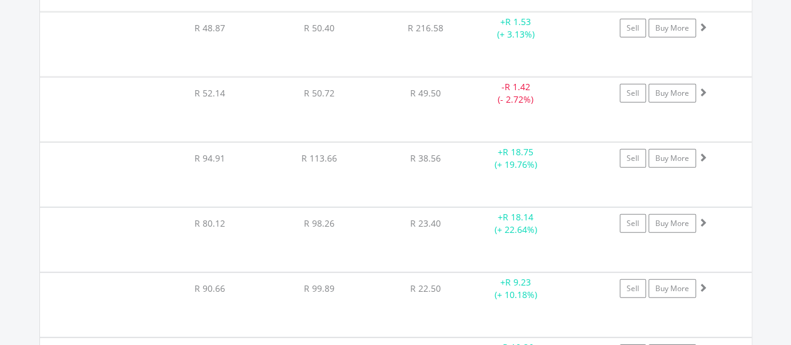
scroll to position [15988, 0]
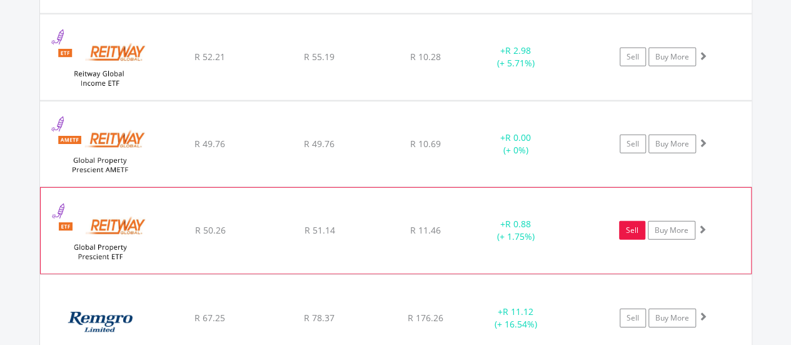
click at [624, 221] on link "Sell" at bounding box center [632, 230] width 26 height 19
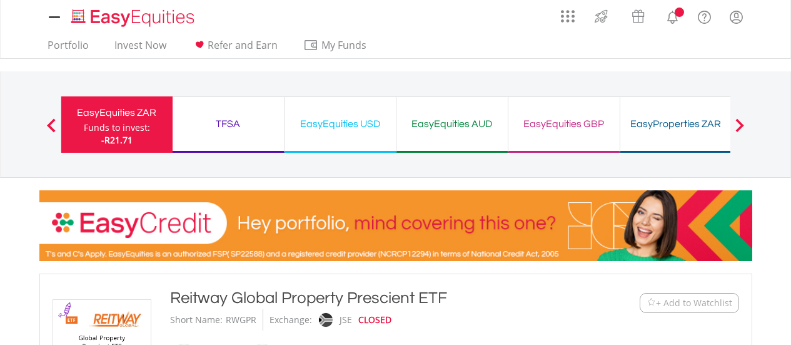
type input "*****"
type input "******"
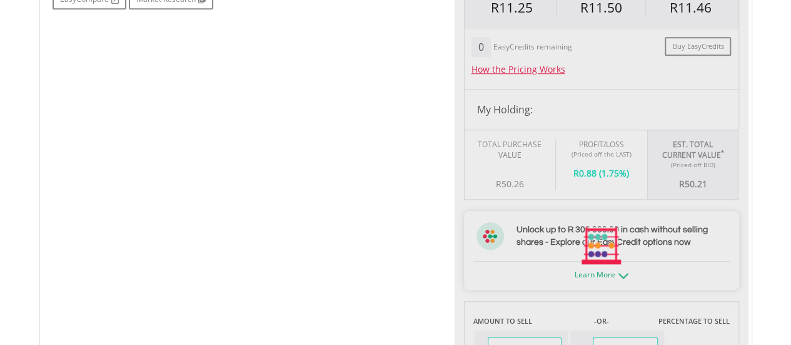
scroll to position [625, 0]
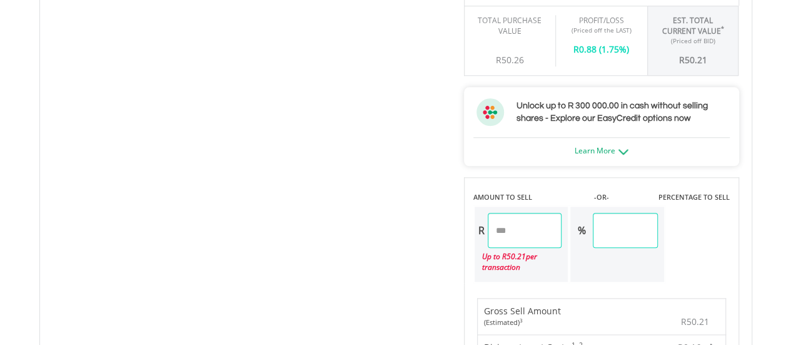
drag, startPoint x: 534, startPoint y: 229, endPoint x: 442, endPoint y: 236, distance: 92.2
click at [442, 236] on div "No chart available. DAILY CHANGE 1M 3M 6M 1Y MAX" at bounding box center [395, 232] width 705 height 912
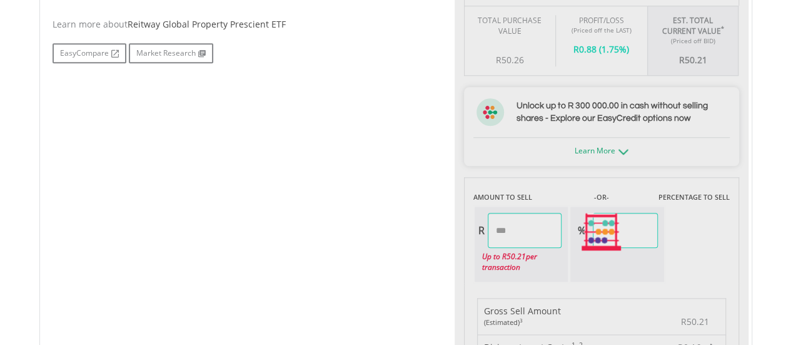
click at [358, 265] on div "No chart available. 1 MO CHANGE -0.69% DAILY CHANGE 0.00% 1M 3M 6M 1Y MAX Chart…" at bounding box center [395, 232] width 705 height 912
type input "*****"
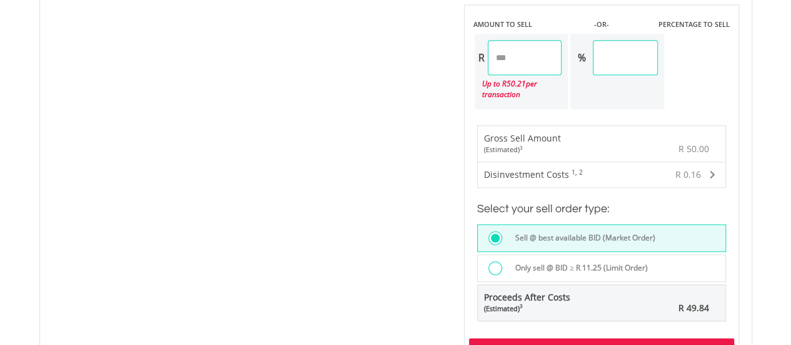
scroll to position [813, 0]
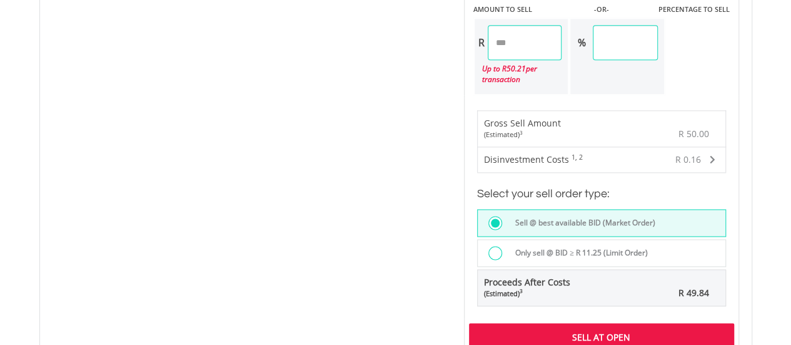
click at [518, 324] on div "Sell At Open" at bounding box center [601, 337] width 265 height 29
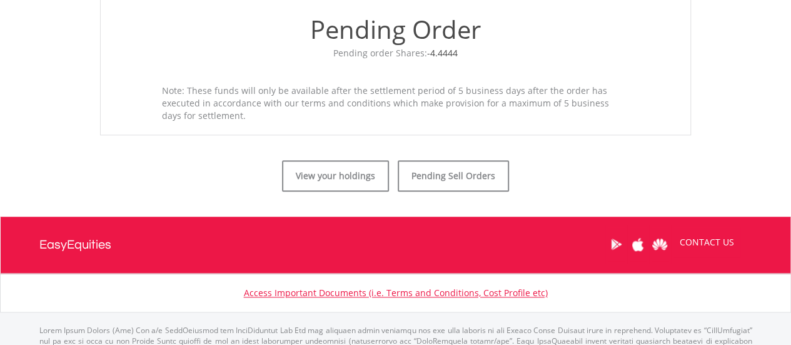
scroll to position [500, 0]
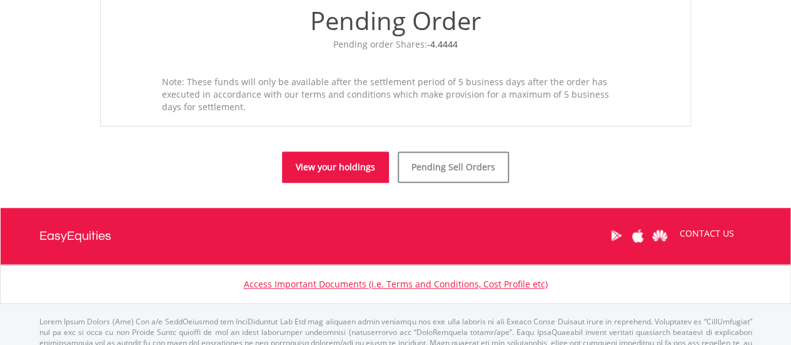
click at [360, 170] on link "View your holdings" at bounding box center [335, 166] width 107 height 31
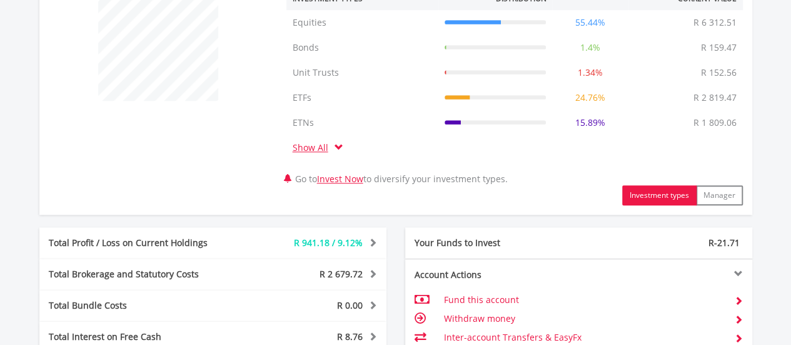
scroll to position [688, 0]
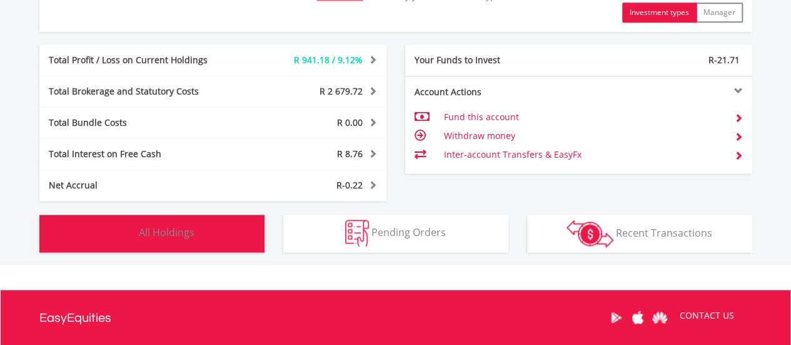
click at [159, 230] on span "All Holdings" at bounding box center [167, 232] width 56 height 14
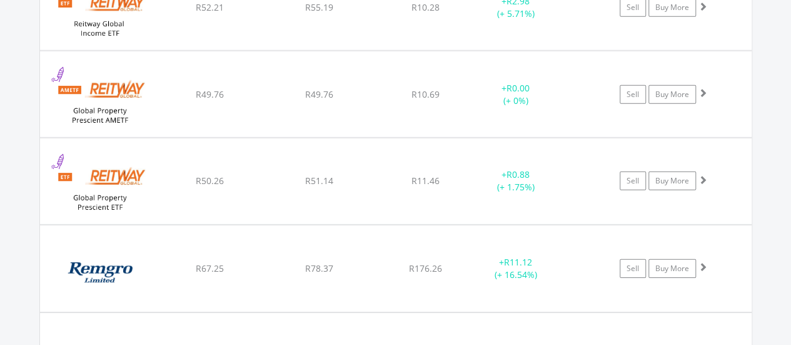
scroll to position [16034, 0]
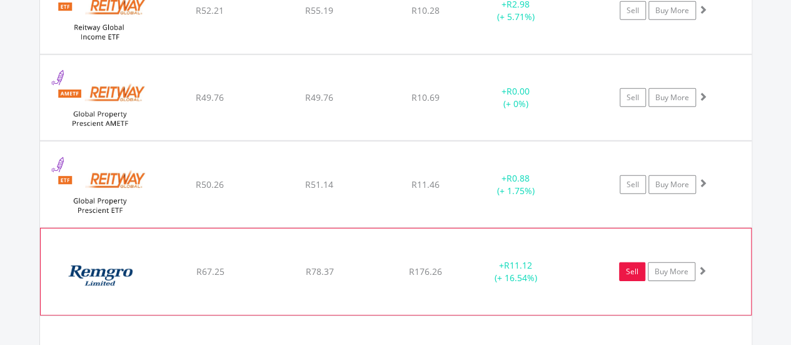
click at [628, 262] on link "Sell" at bounding box center [632, 271] width 26 height 19
click at [627, 262] on link "Sell" at bounding box center [632, 271] width 26 height 19
click at [626, 262] on link "Sell" at bounding box center [632, 271] width 26 height 19
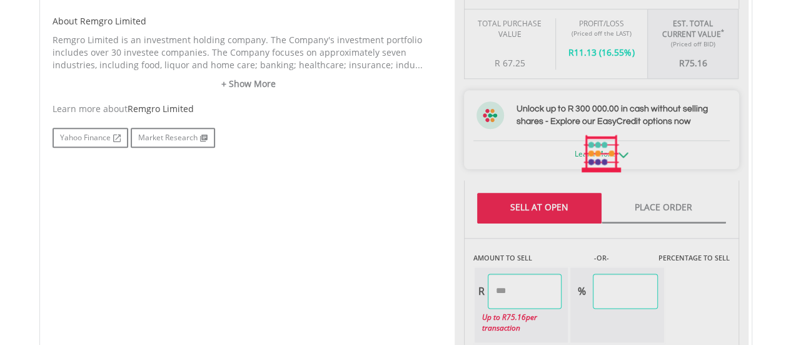
type input "*****"
type input "******"
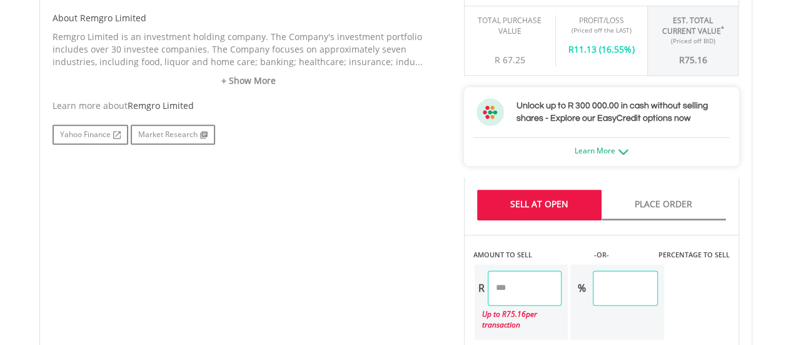
drag, startPoint x: 530, startPoint y: 276, endPoint x: 432, endPoint y: 282, distance: 98.4
click at [432, 282] on div "No chart available. 1 MO CHANGE 4.70% DAILY CHANGE 0.00% 1M 3M 6M 1Y MAX Chart …" at bounding box center [395, 260] width 705 height 969
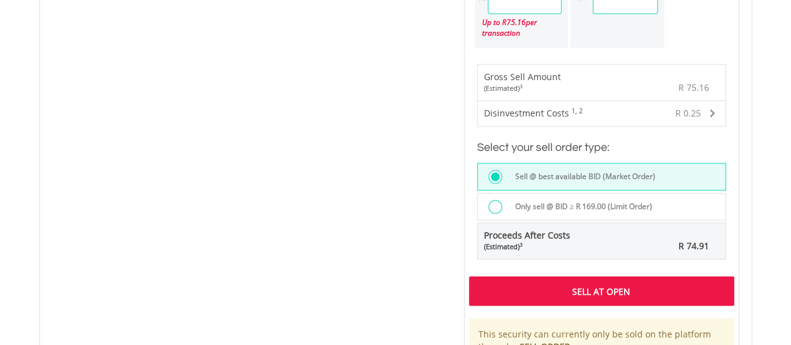
scroll to position [1001, 0]
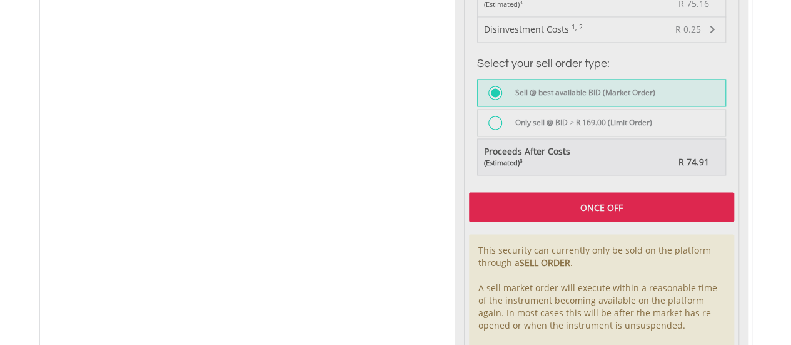
type input "*****"
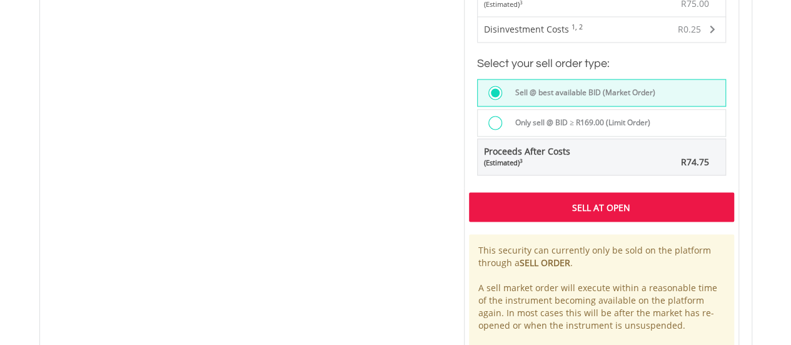
click at [515, 209] on div "Sell At Open" at bounding box center [601, 206] width 265 height 29
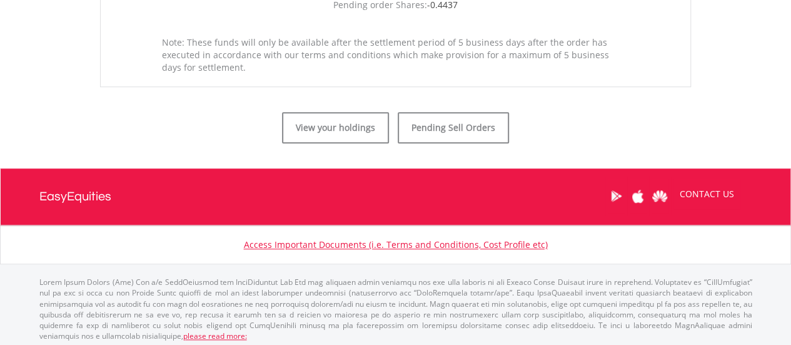
scroll to position [543, 0]
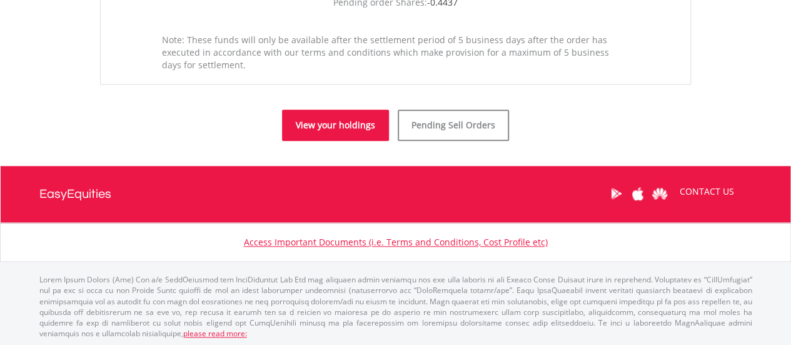
click at [353, 121] on link "View your holdings" at bounding box center [335, 124] width 107 height 31
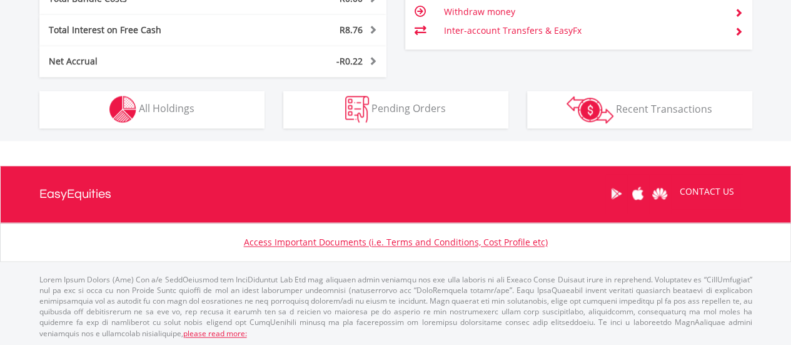
scroll to position [120, 238]
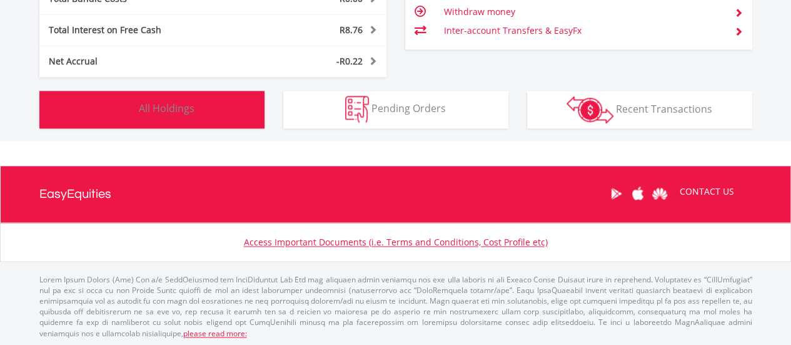
click at [179, 106] on span "All Holdings" at bounding box center [167, 108] width 56 height 14
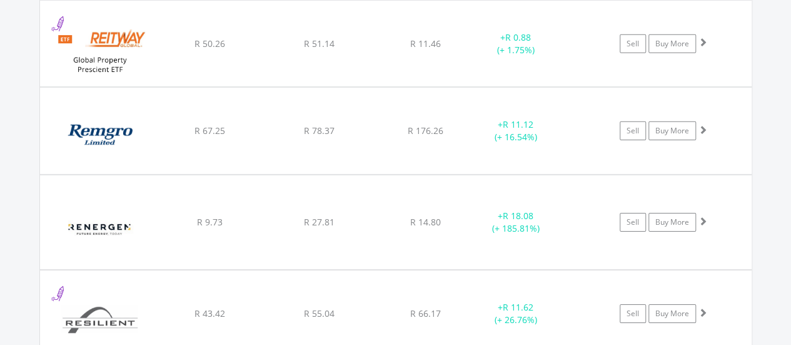
scroll to position [16175, 0]
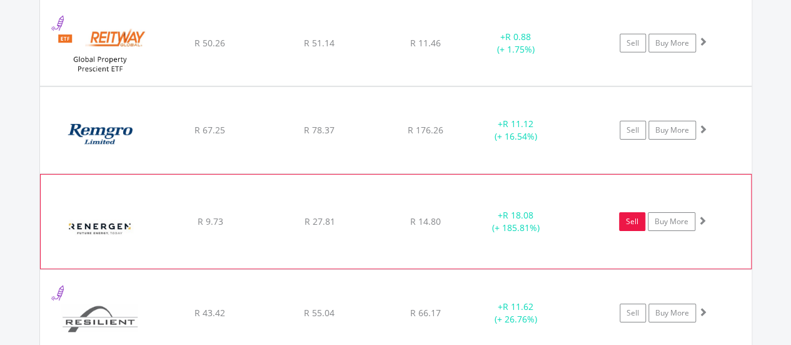
click at [622, 212] on link "Sell" at bounding box center [632, 221] width 26 height 19
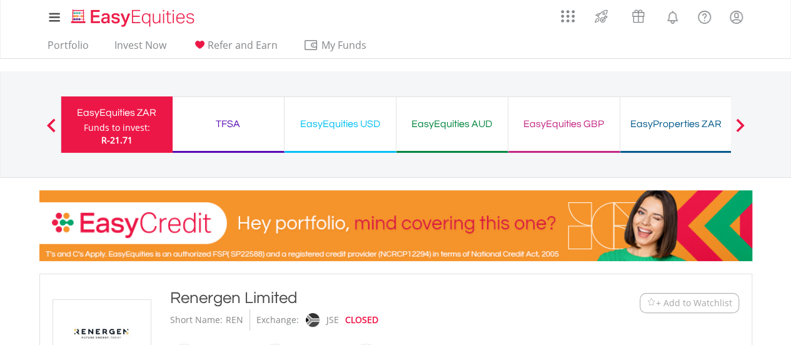
type input "*****"
type input "******"
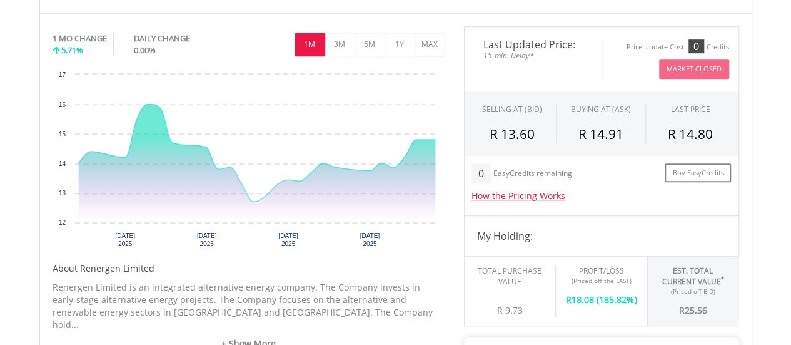
scroll to position [563, 0]
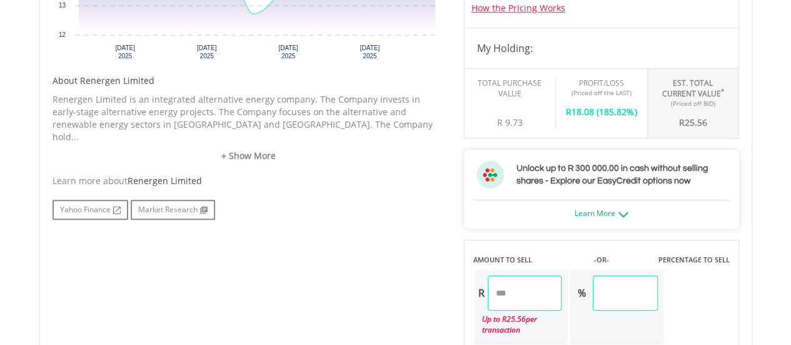
drag, startPoint x: 527, startPoint y: 292, endPoint x: 482, endPoint y: 293, distance: 45.0
click at [482, 293] on div "R *****" at bounding box center [519, 292] width 88 height 35
type input "*"
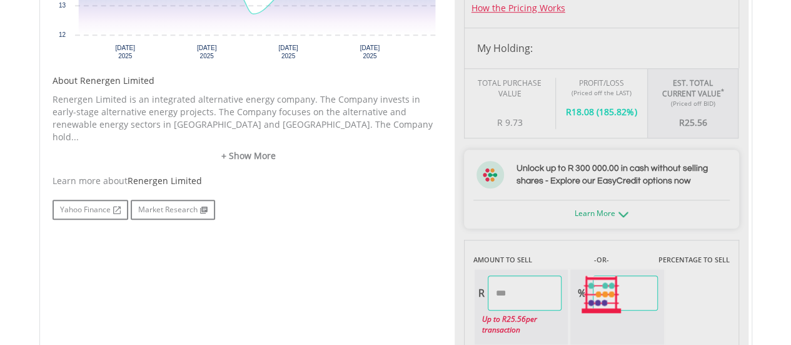
click at [448, 296] on div "No chart available. 1 MO CHANGE 5.71% DAILY CHANGE 0.00% 1M 3M 6M 1Y MAX Chart …" at bounding box center [395, 295] width 705 height 912
type input "*****"
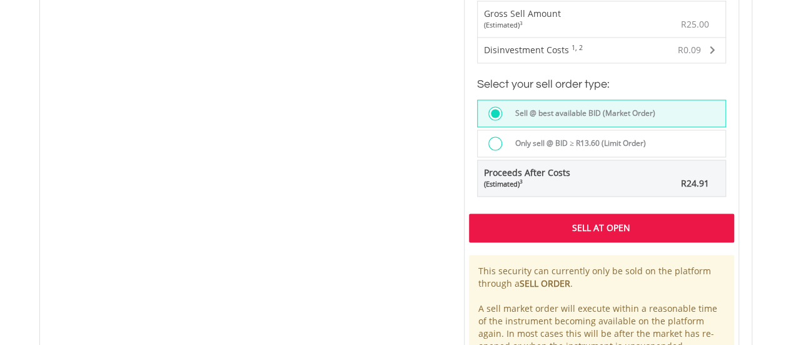
scroll to position [938, 0]
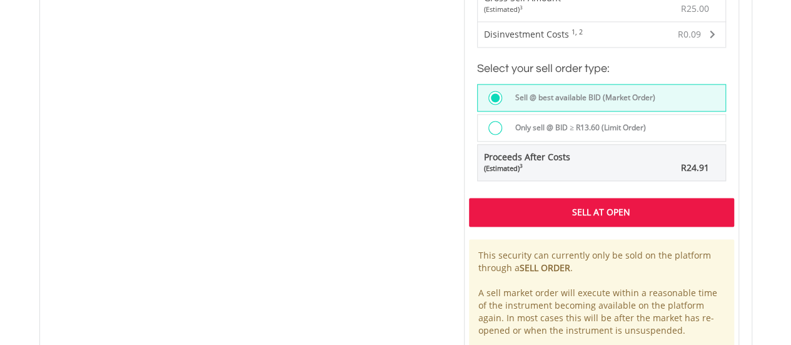
click at [558, 210] on div "Sell At Open" at bounding box center [601, 212] width 265 height 29
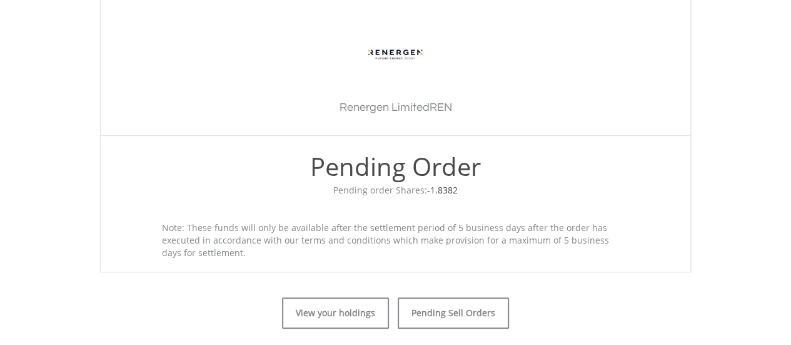
scroll to position [549, 0]
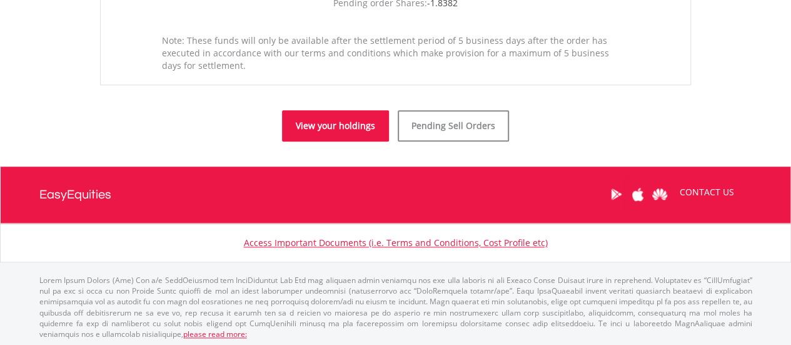
click at [311, 126] on link "View your holdings" at bounding box center [335, 125] width 107 height 31
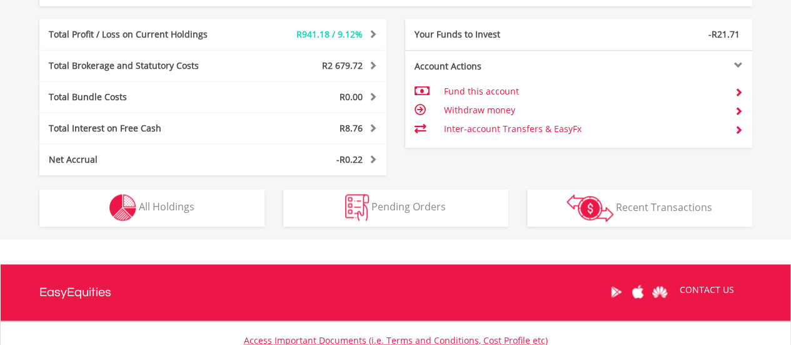
scroll to position [812, 0]
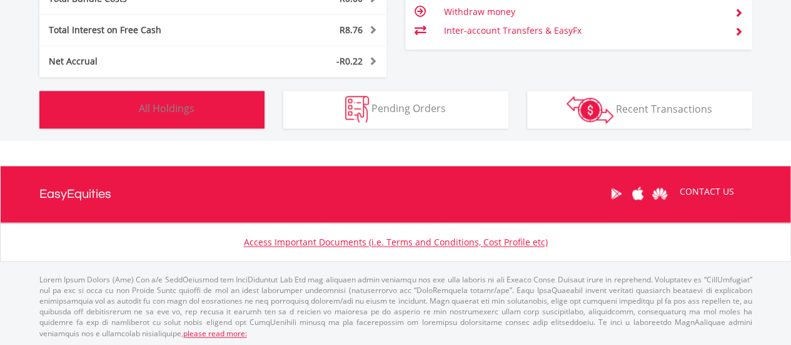
click at [166, 106] on span "All Holdings" at bounding box center [167, 108] width 56 height 14
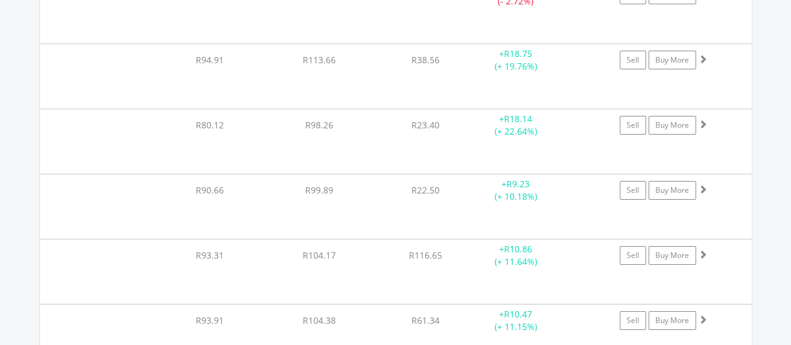
scroll to position [16299, 0]
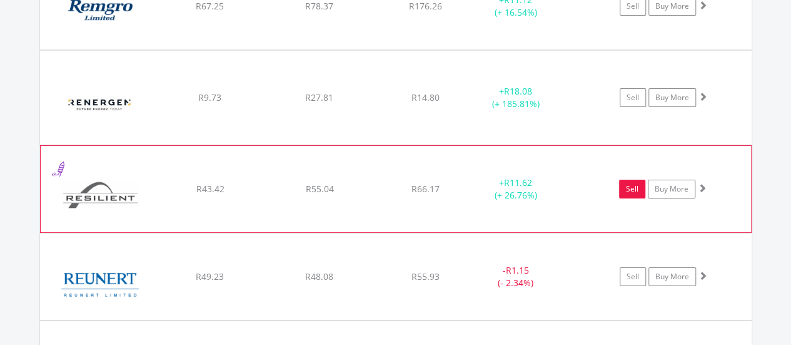
click at [624, 179] on link "Sell" at bounding box center [632, 188] width 26 height 19
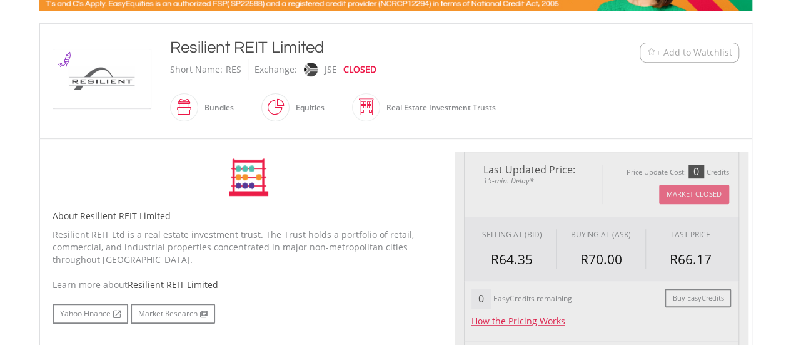
type input "*****"
type input "******"
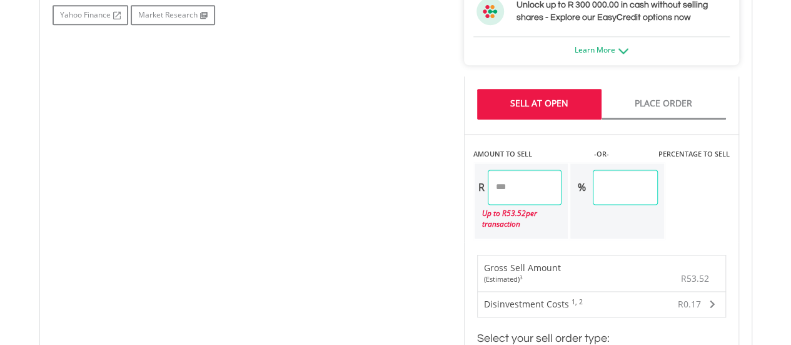
scroll to position [760, 0]
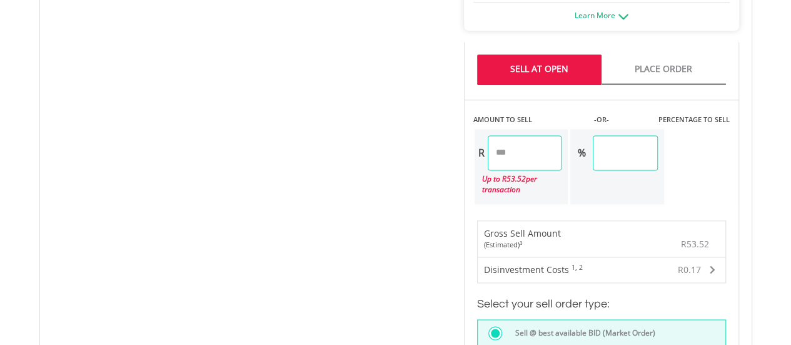
drag, startPoint x: 537, startPoint y: 145, endPoint x: 391, endPoint y: 164, distance: 146.4
click at [391, 164] on div "No chart available. 1 MO CHANGE -0.18% DAILY CHANGE 0.00% 1M 3M 6M 1Y MAX Chart…" at bounding box center [395, 125] width 705 height 969
click at [321, 193] on div "No chart available. 1 MO CHANGE -0.18% DAILY CHANGE 0.00% 1M 3M 6M 1Y MAX Chart…" at bounding box center [395, 125] width 705 height 969
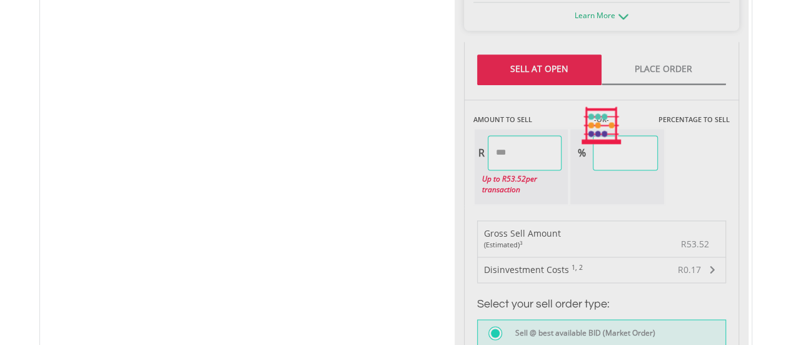
type input "*****"
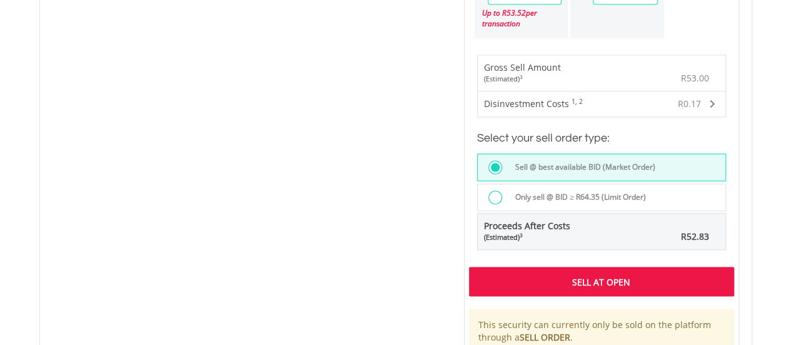
scroll to position [1011, 0]
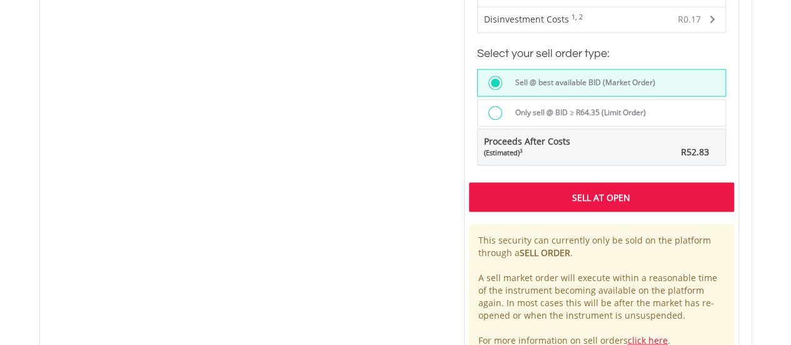
click at [630, 195] on div "Sell At Open" at bounding box center [601, 196] width 265 height 29
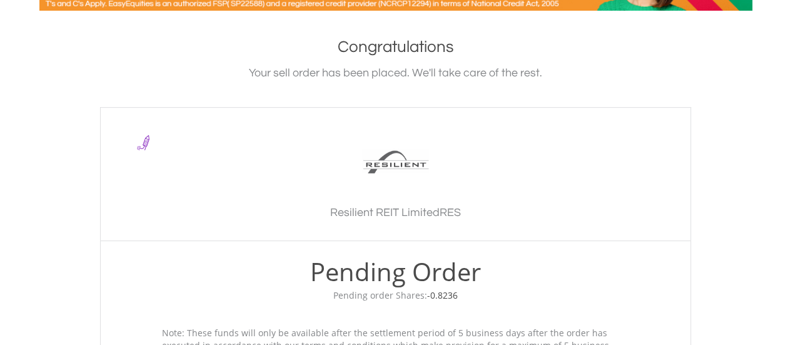
scroll to position [500, 0]
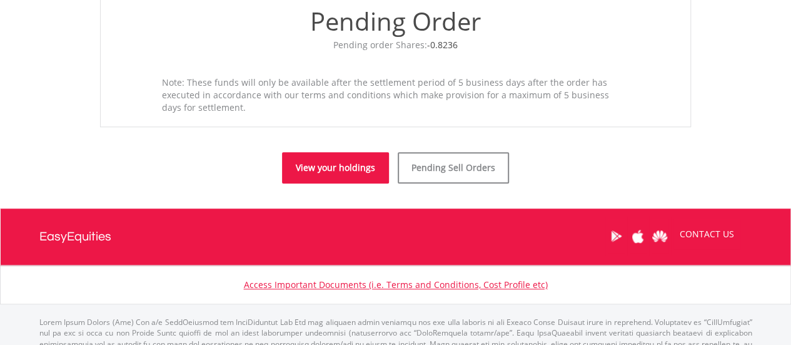
click at [372, 168] on link "View your holdings" at bounding box center [335, 167] width 107 height 31
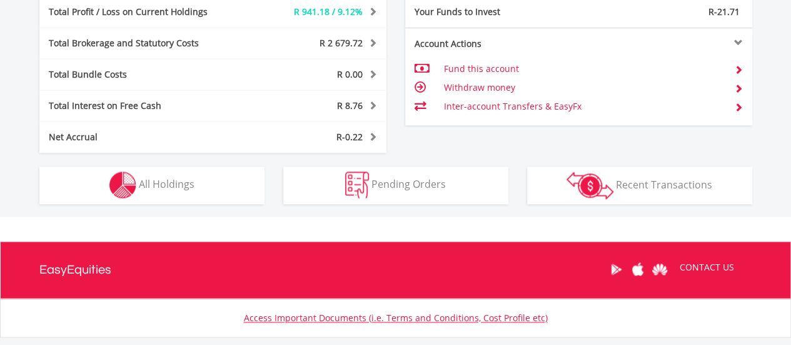
scroll to position [750, 0]
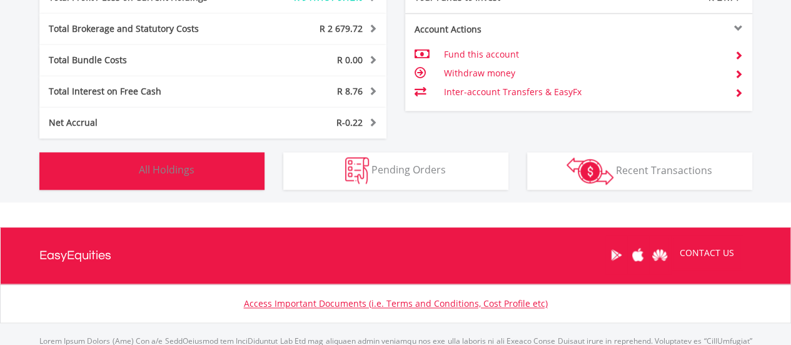
click at [231, 177] on button "Holdings All Holdings" at bounding box center [151, 171] width 225 height 38
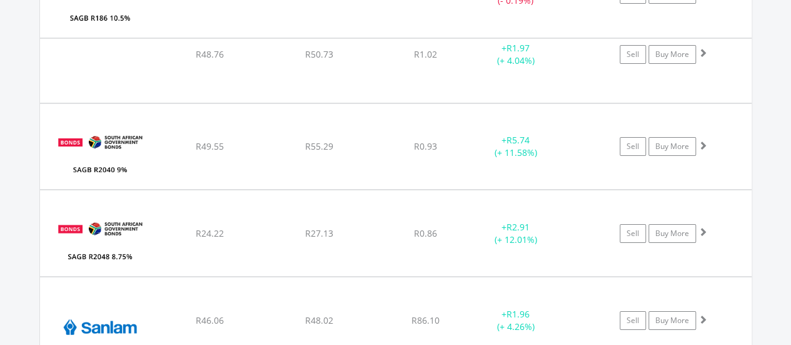
scroll to position [16488, 0]
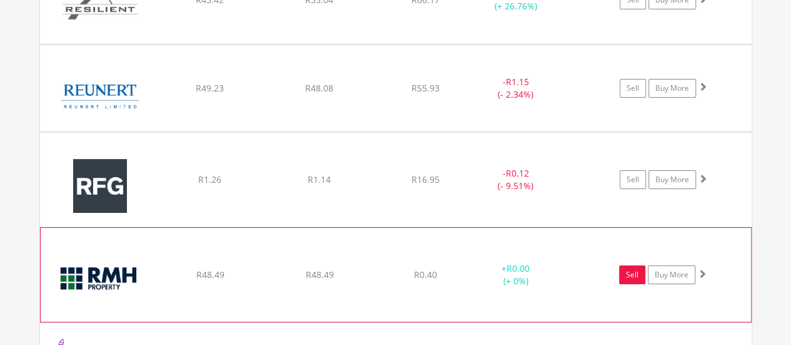
click at [627, 265] on link "Sell" at bounding box center [632, 274] width 26 height 19
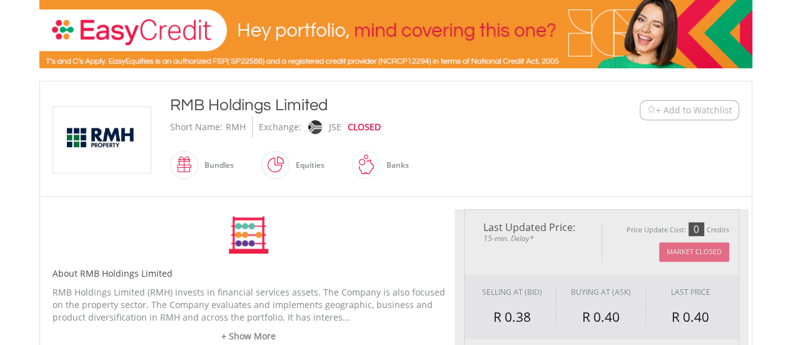
scroll to position [375, 0]
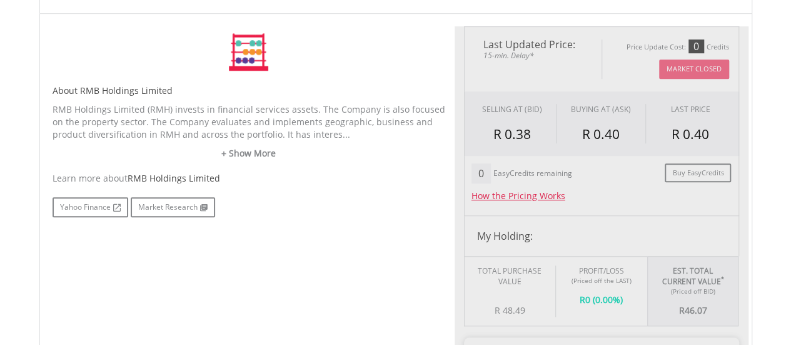
type input "*****"
type input "******"
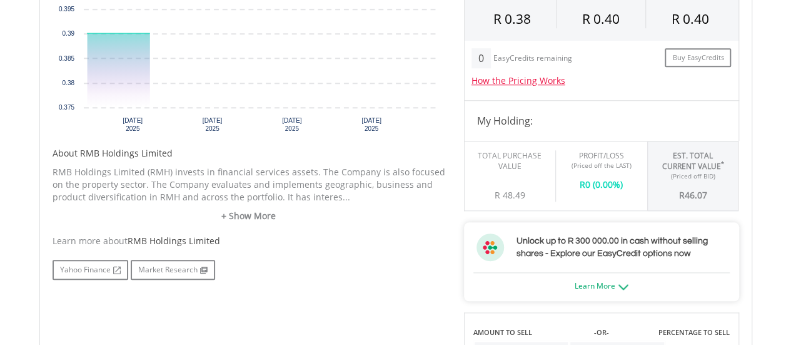
scroll to position [625, 0]
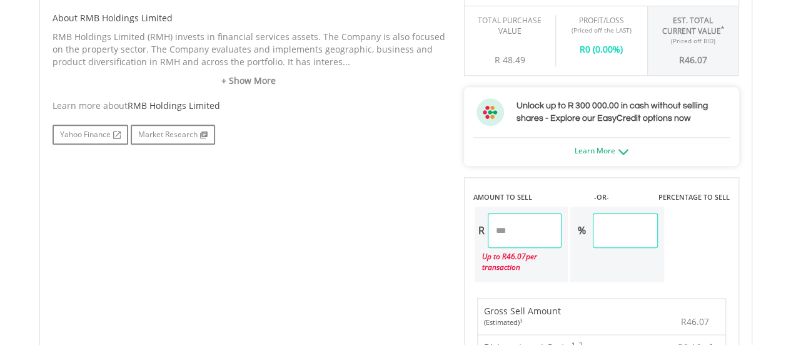
drag, startPoint x: 528, startPoint y: 239, endPoint x: 443, endPoint y: 245, distance: 85.2
click at [443, 245] on div "No chart available. 1 MO CHANGE 2.56% DAILY CHANGE 0.00% 1M 3M 6M 1Y MAX Chart …" at bounding box center [395, 232] width 705 height 912
type input "*"
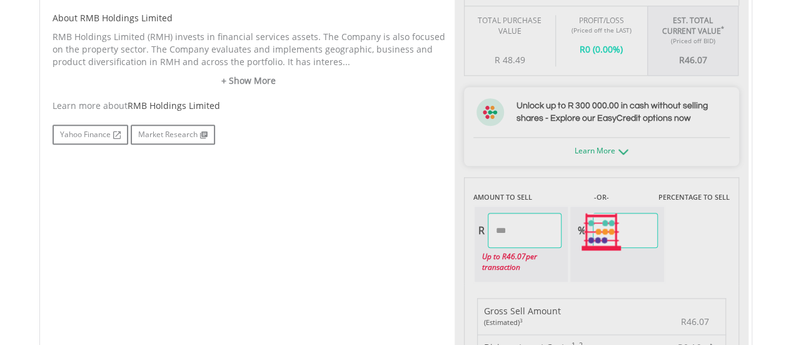
click at [291, 297] on div "No chart available. 1 MO CHANGE 2.56% DAILY CHANGE 0.00% 1M 3M 6M 1Y MAX Chart …" at bounding box center [395, 232] width 705 height 912
type input "*****"
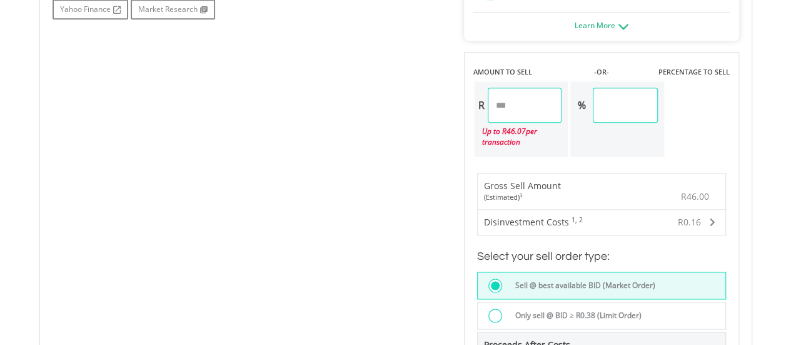
scroll to position [876, 0]
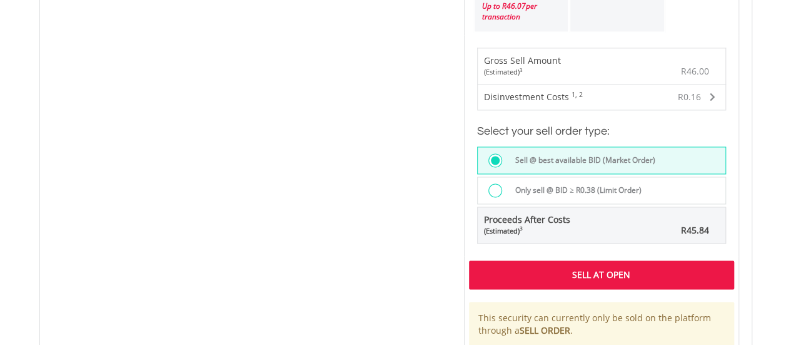
click at [593, 268] on div "Sell At Open" at bounding box center [601, 274] width 265 height 29
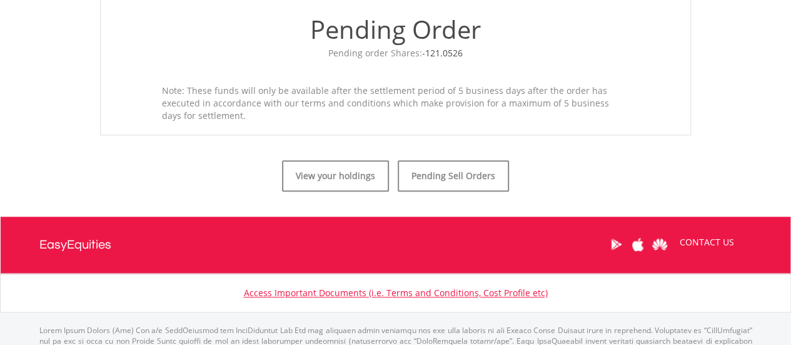
scroll to position [500, 0]
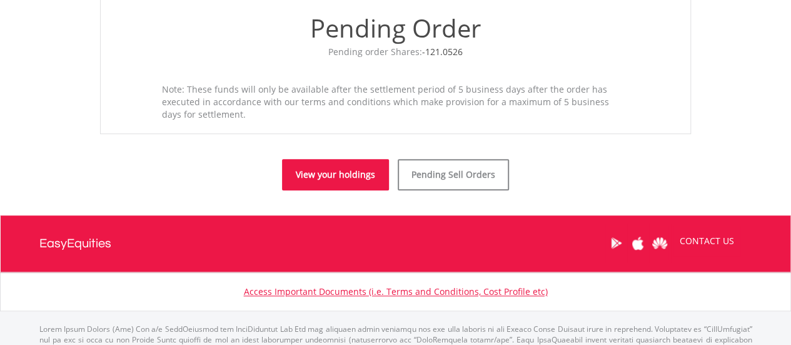
click at [359, 182] on link "View your holdings" at bounding box center [335, 174] width 107 height 31
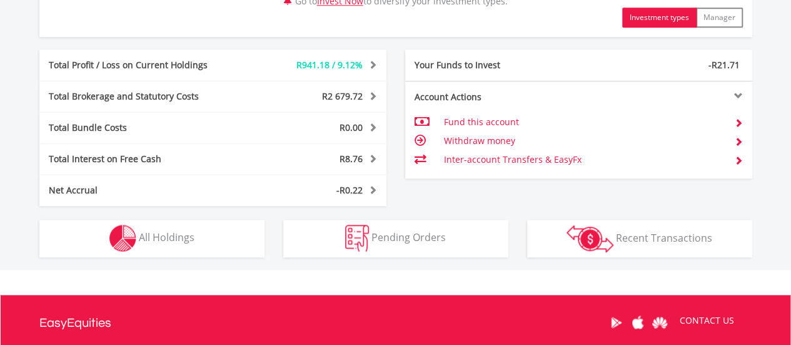
scroll to position [750, 0]
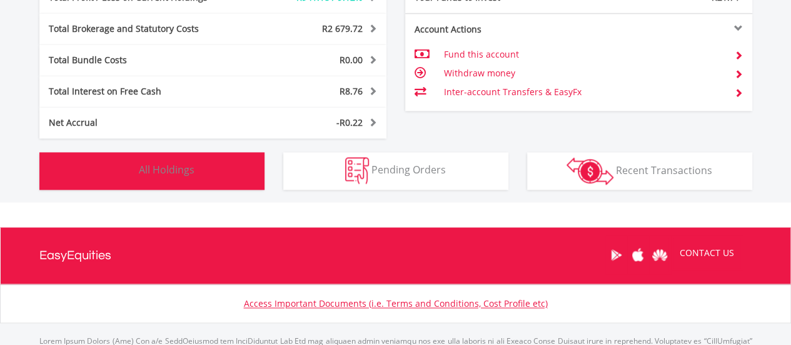
click at [245, 172] on button "Holdings All Holdings" at bounding box center [151, 171] width 225 height 38
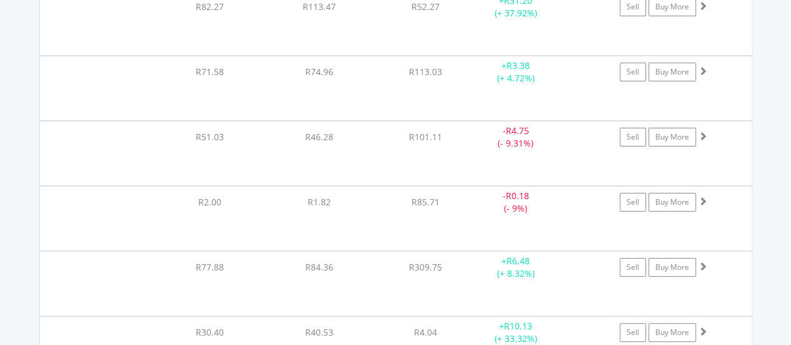
scroll to position [16612, 0]
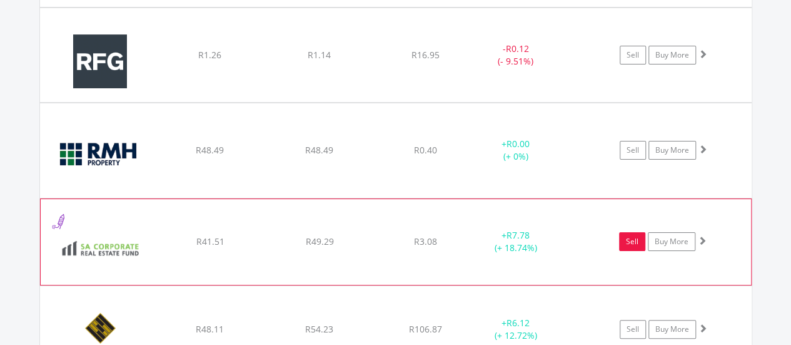
click at [625, 232] on link "Sell" at bounding box center [632, 241] width 26 height 19
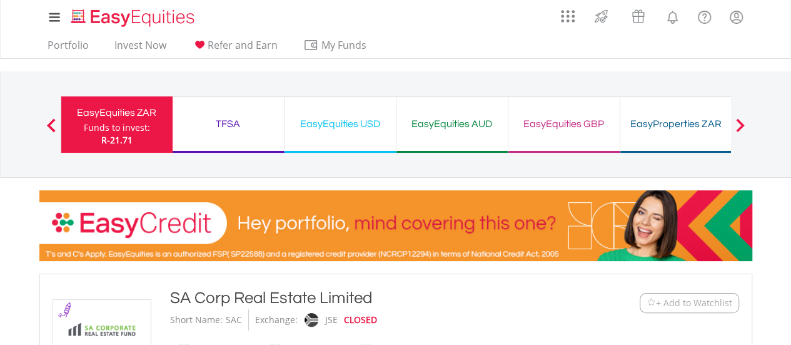
type input "*****"
type input "******"
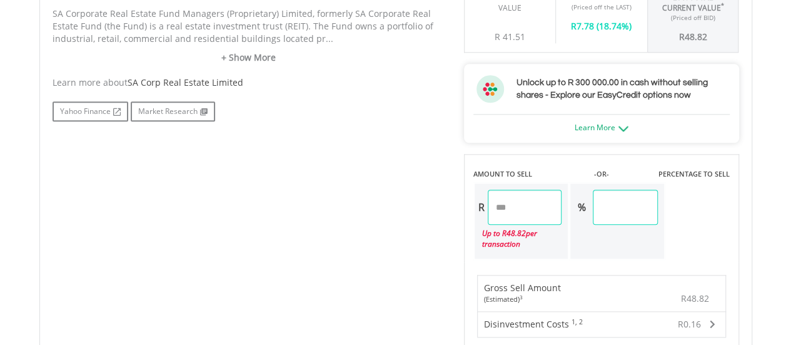
scroll to position [688, 0]
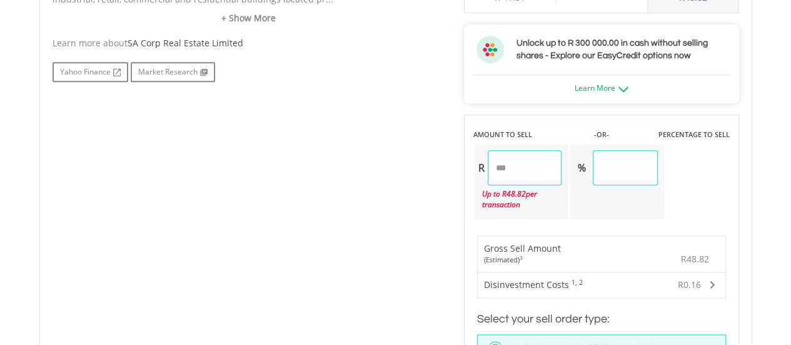
drag, startPoint x: 517, startPoint y: 174, endPoint x: 473, endPoint y: 174, distance: 43.8
click at [473, 174] on div "R ***** Up to R 48.82 per transaction" at bounding box center [521, 182] width 96 height 78
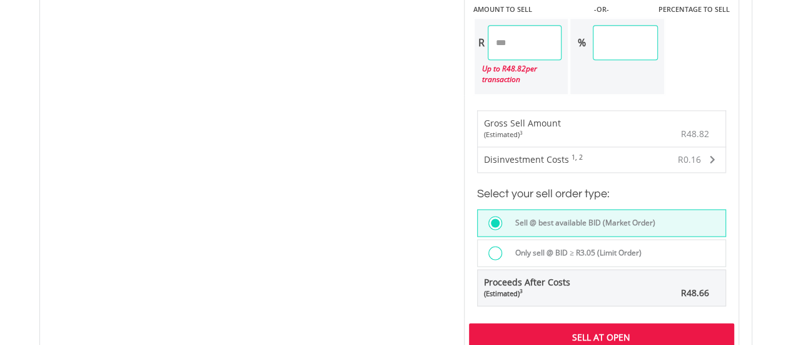
scroll to position [813, 0]
type input "*"
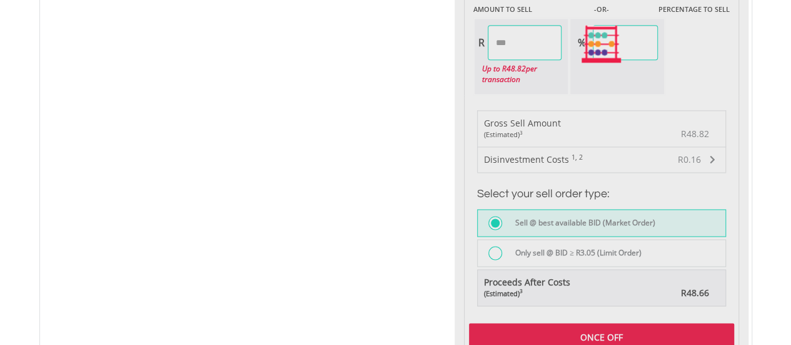
click at [420, 169] on div "No chart available. 1 MO CHANGE -2.22% DAILY CHANGE 0.00% 1M 3M 6M 1Y MAX Chart…" at bounding box center [395, 44] width 705 height 912
type input "*****"
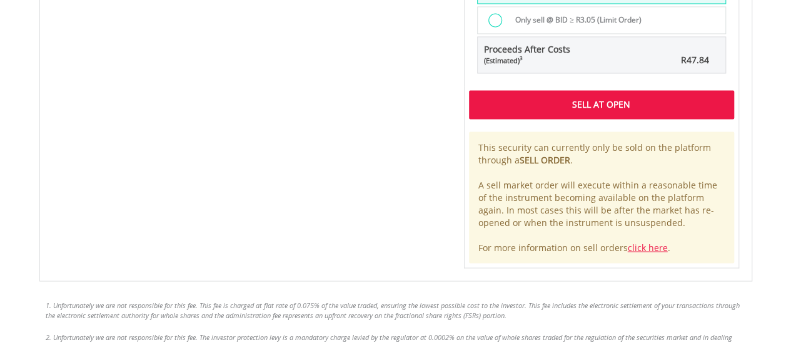
scroll to position [1063, 0]
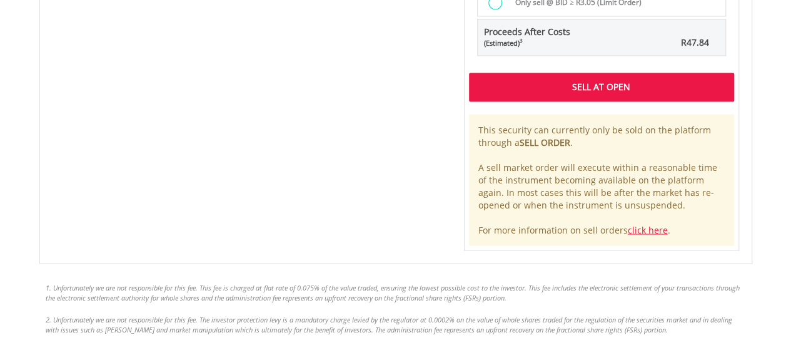
click at [546, 76] on div "Sell At Open" at bounding box center [601, 87] width 265 height 29
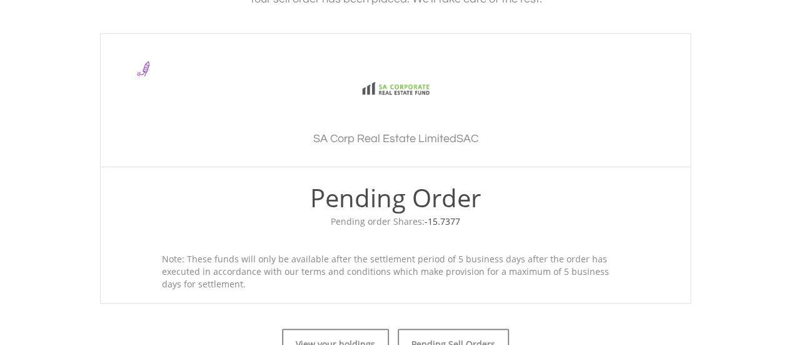
scroll to position [438, 0]
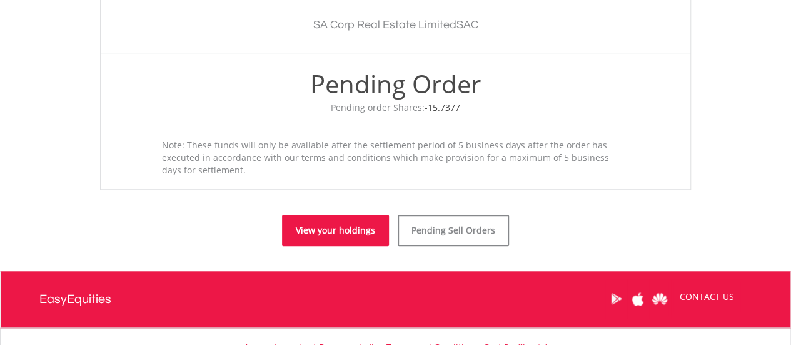
click at [323, 235] on link "View your holdings" at bounding box center [335, 230] width 107 height 31
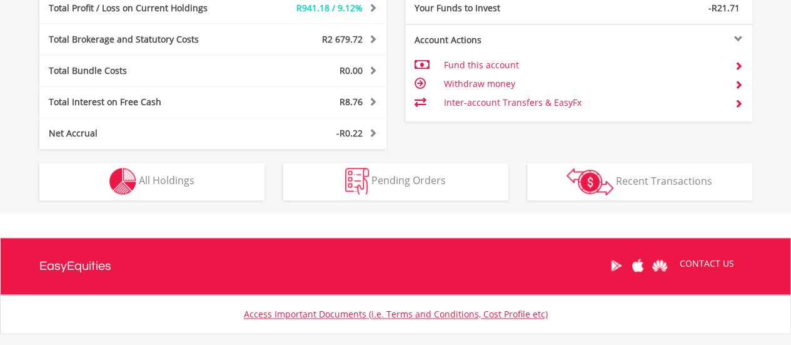
scroll to position [812, 0]
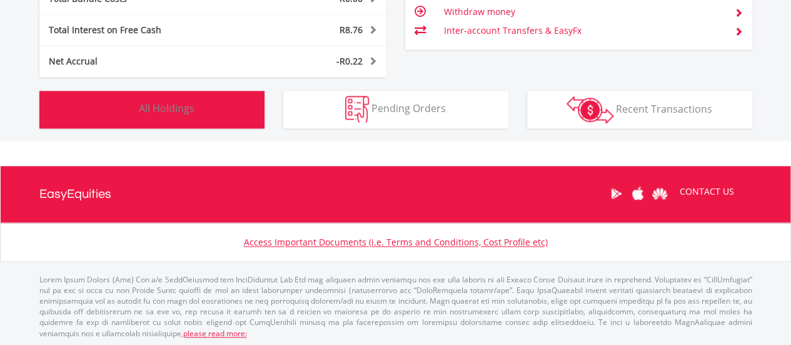
click at [208, 113] on button "Holdings All Holdings" at bounding box center [151, 110] width 225 height 38
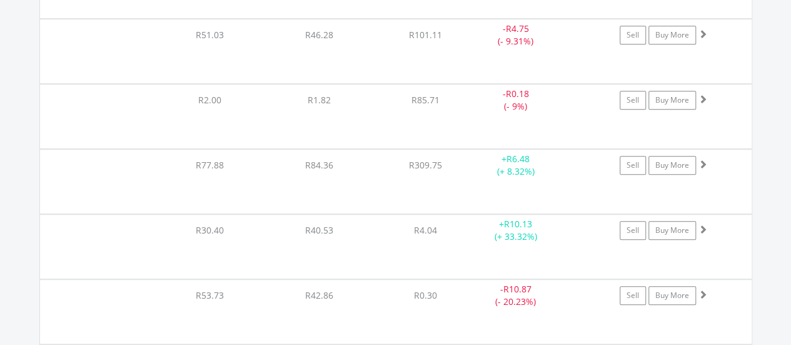
scroll to position [16737, 0]
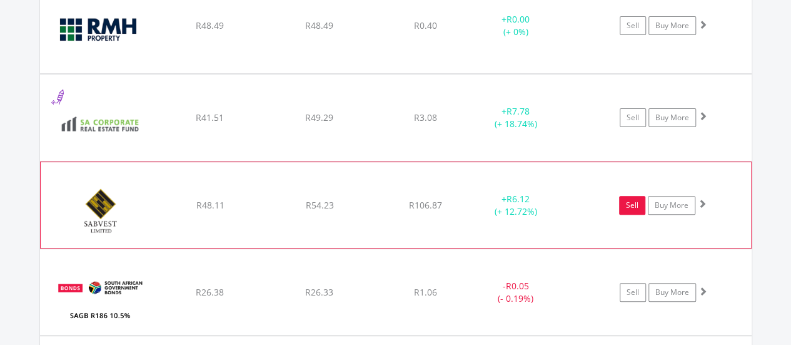
click at [632, 196] on link "Sell" at bounding box center [632, 205] width 26 height 19
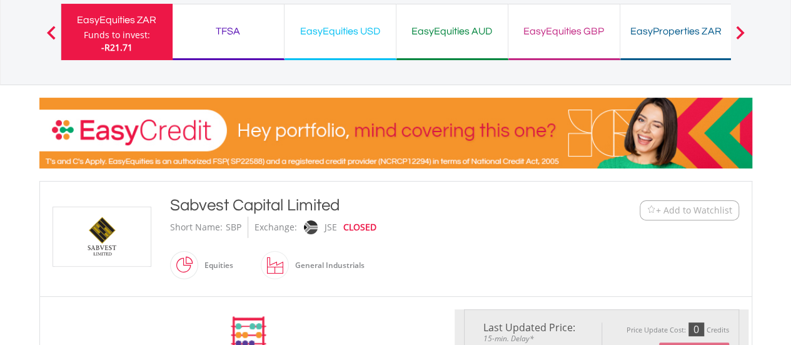
scroll to position [250, 0]
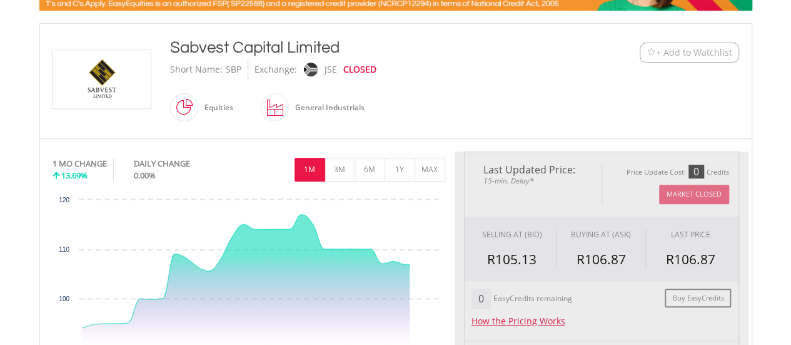
type input "*****"
type input "******"
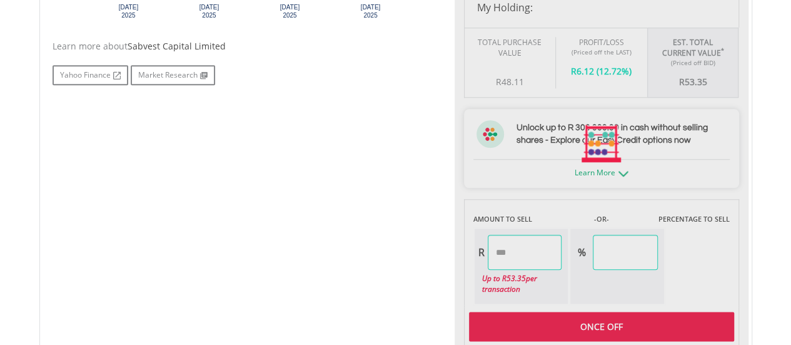
scroll to position [625, 0]
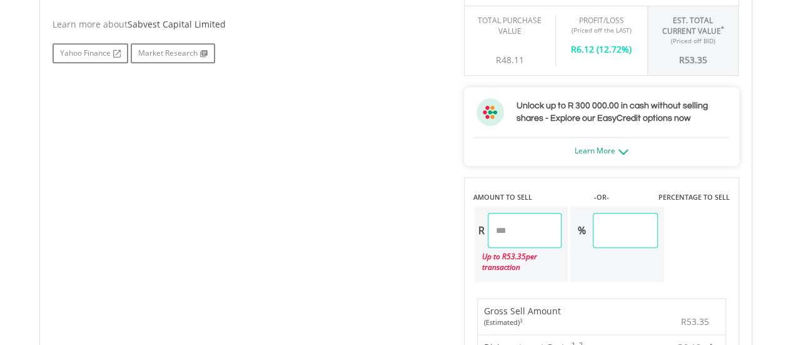
drag, startPoint x: 528, startPoint y: 226, endPoint x: 352, endPoint y: 248, distance: 177.7
click at [352, 248] on div "No chart available. 1 MO CHANGE 13.69% DAILY CHANGE 0.00% 1M 3M 6M 1Y MAX Chart…" at bounding box center [395, 232] width 705 height 912
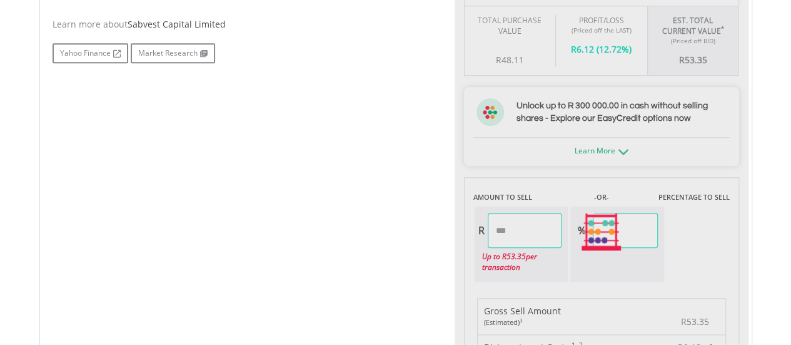
click at [179, 233] on div "No chart available. 1 MO CHANGE 13.69% DAILY CHANGE 0.00% 1M 3M 6M 1Y MAX Chart…" at bounding box center [395, 232] width 705 height 912
type input "*****"
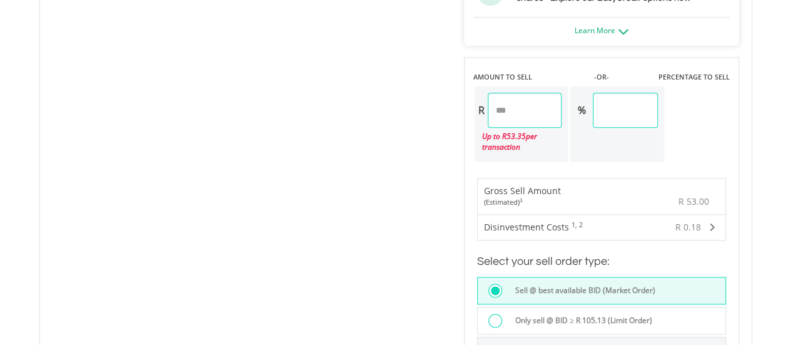
scroll to position [938, 0]
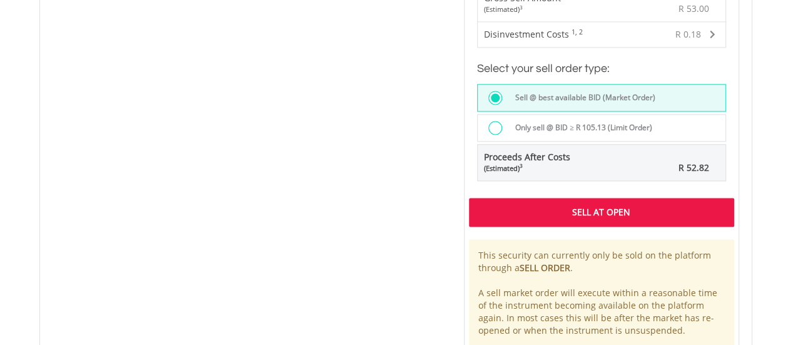
click at [538, 214] on div "Sell At Open" at bounding box center [601, 212] width 265 height 29
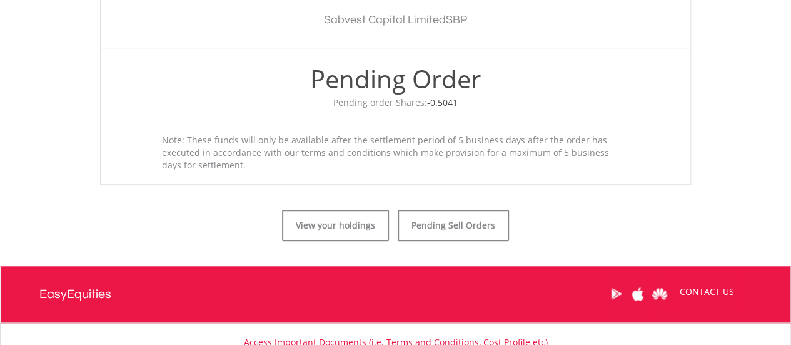
scroll to position [500, 0]
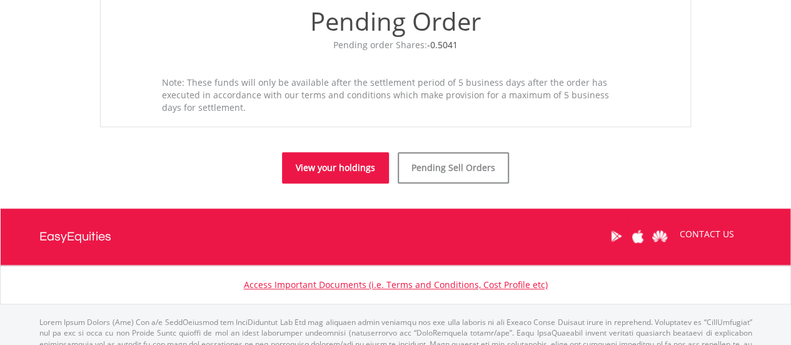
click at [323, 166] on link "View your holdings" at bounding box center [335, 167] width 107 height 31
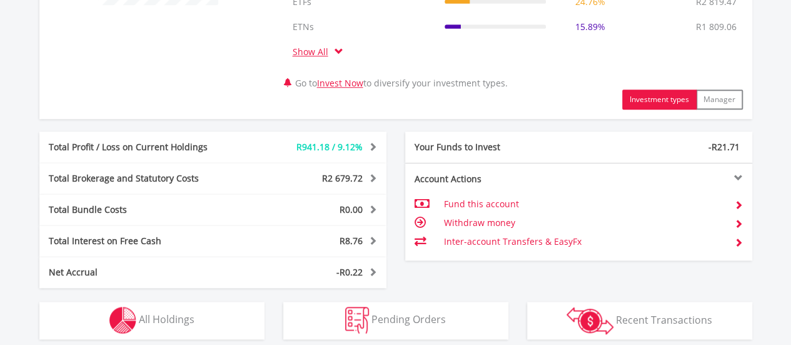
scroll to position [688, 0]
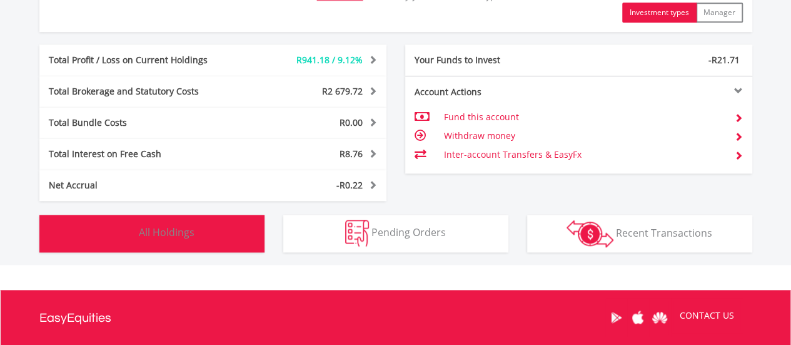
click at [158, 239] on button "Holdings All Holdings" at bounding box center [151, 234] width 225 height 38
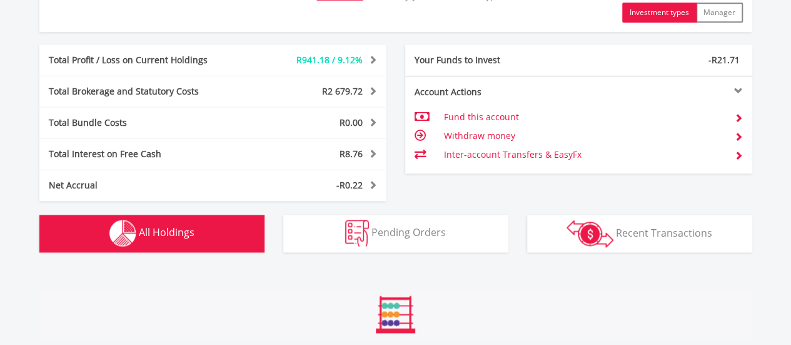
click at [168, 226] on span "All Holdings" at bounding box center [167, 232] width 56 height 14
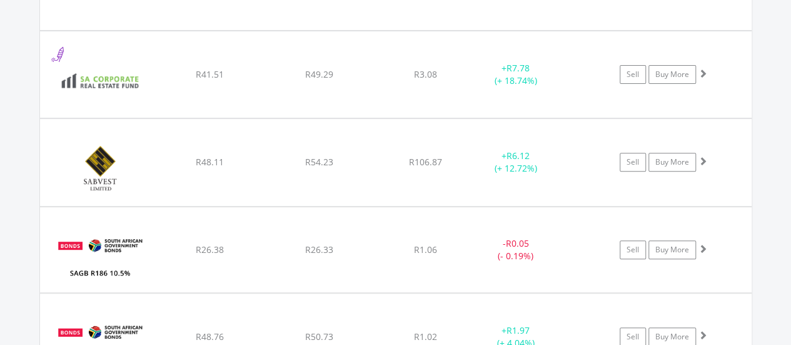
scroll to position [16799, 0]
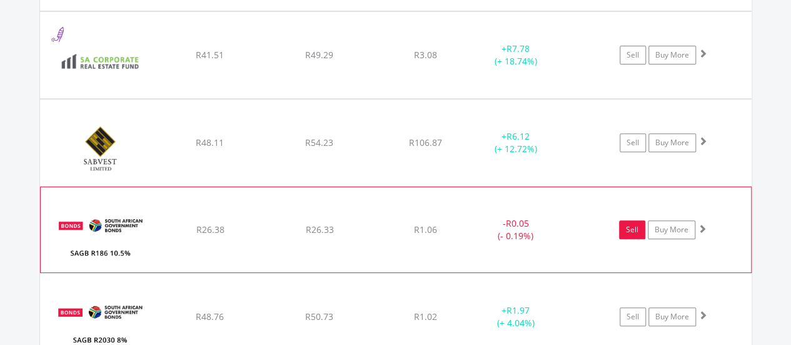
click at [625, 220] on link "Sell" at bounding box center [632, 229] width 26 height 19
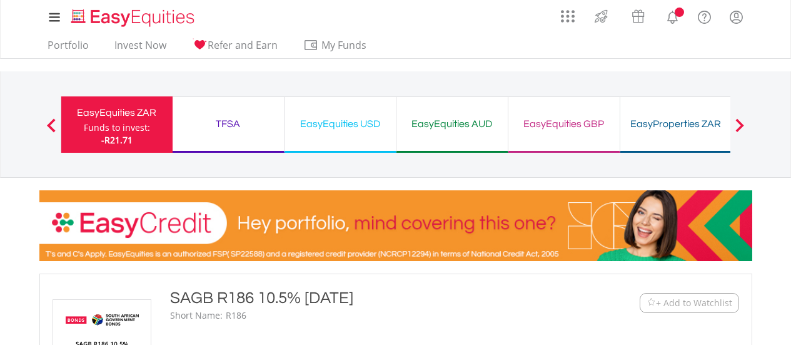
scroll to position [625, 0]
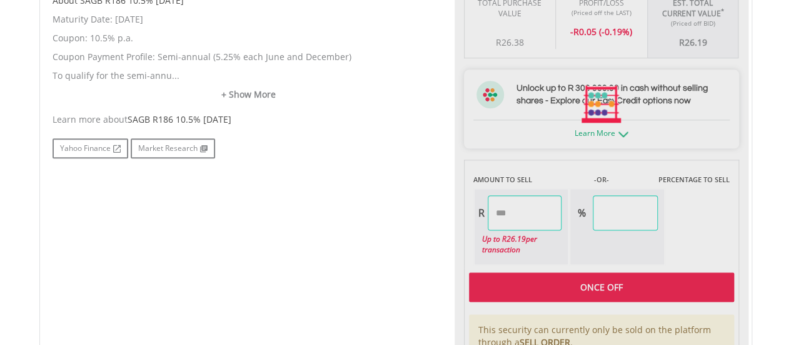
type input "*****"
type input "******"
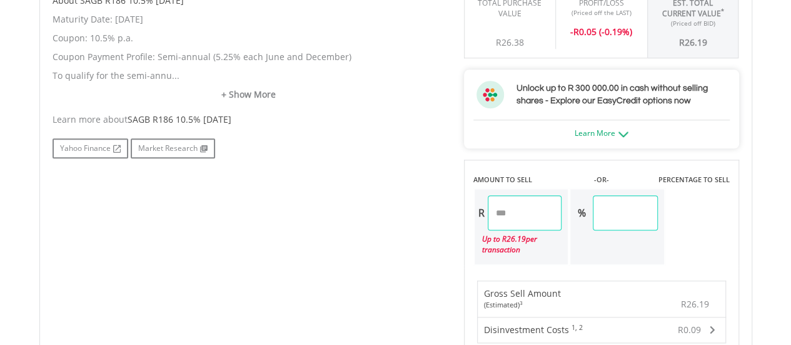
drag, startPoint x: 545, startPoint y: 210, endPoint x: 422, endPoint y: 211, distance: 123.2
click at [422, 211] on div "No chart available. 1 MO CHANGE 0.76% DAILY CHANGE 0.00% 1M 3M 6M 1Y MAX Chart …" at bounding box center [395, 215] width 705 height 912
click at [308, 217] on div "No chart available. 1 MO CHANGE 0.76% DAILY CHANGE 0.00% 1M 3M 6M 1Y MAX Chart …" at bounding box center [395, 215] width 705 height 912
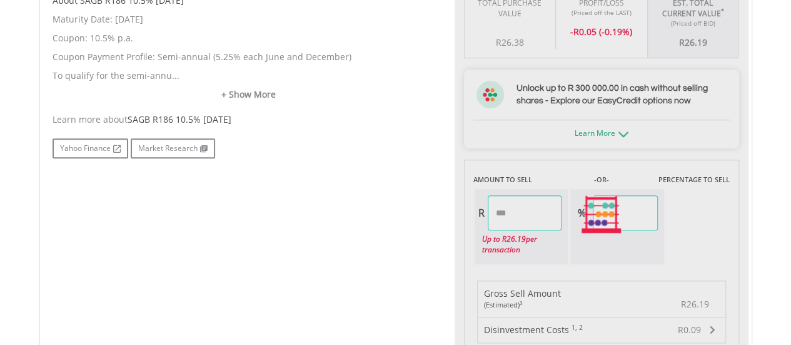
type input "*****"
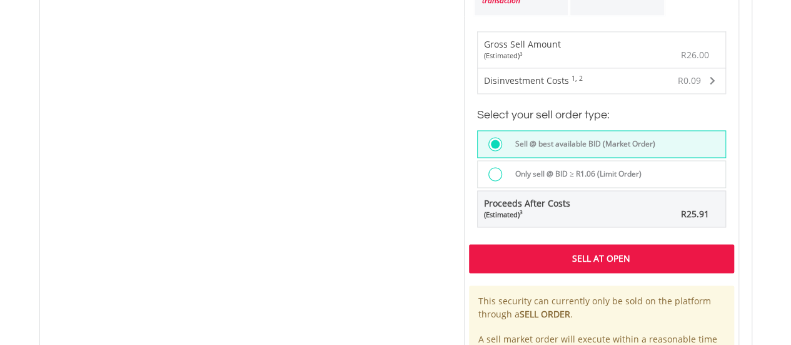
scroll to position [876, 0]
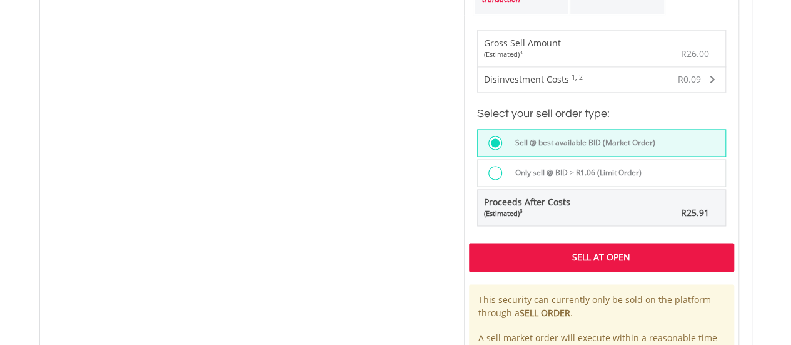
click at [580, 258] on div "Sell At Open" at bounding box center [601, 257] width 265 height 29
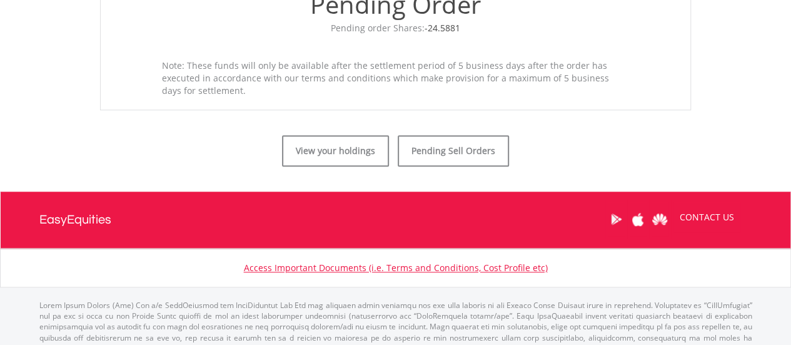
scroll to position [542, 0]
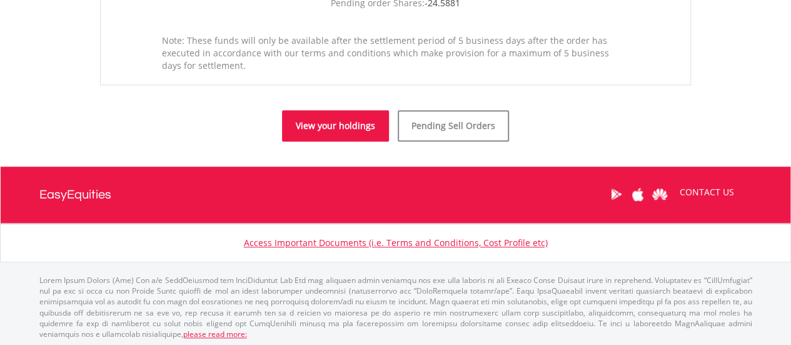
click at [341, 124] on link "View your holdings" at bounding box center [335, 125] width 107 height 31
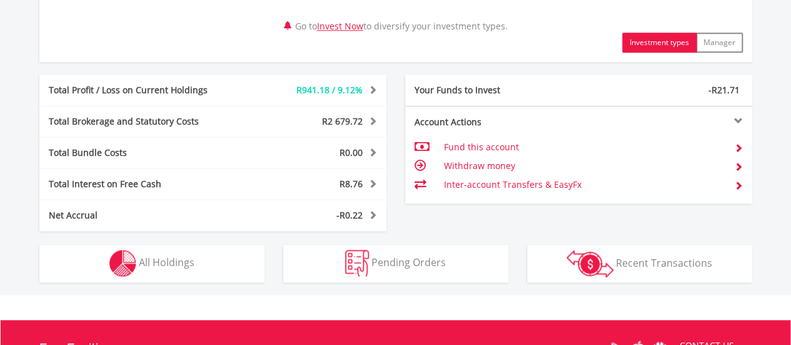
scroll to position [812, 0]
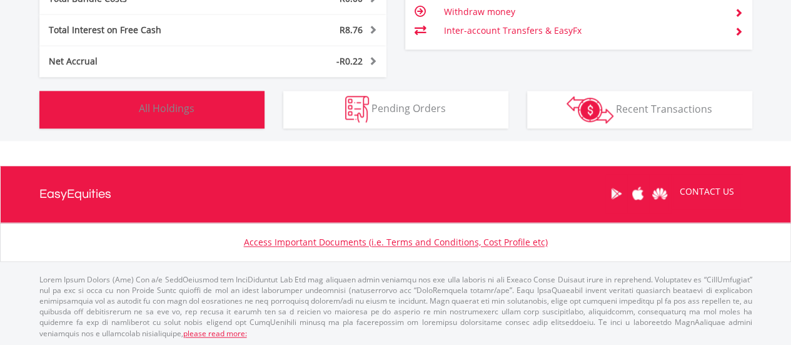
click at [193, 103] on span "All Holdings" at bounding box center [167, 108] width 56 height 14
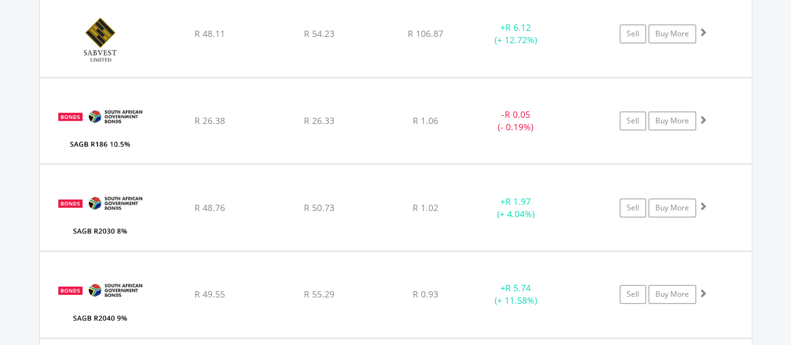
scroll to position [16926, 0]
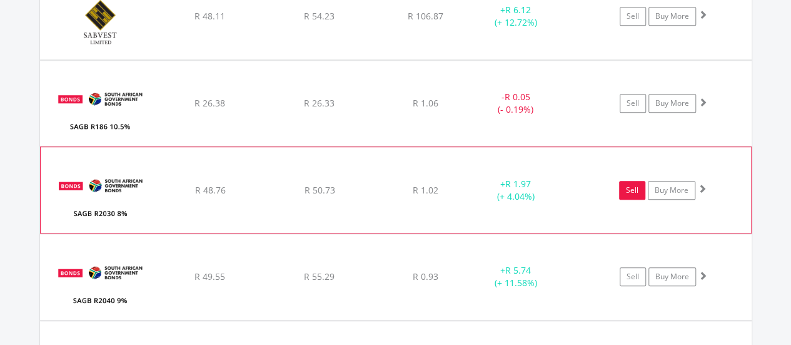
click at [632, 181] on link "Sell" at bounding box center [632, 190] width 26 height 19
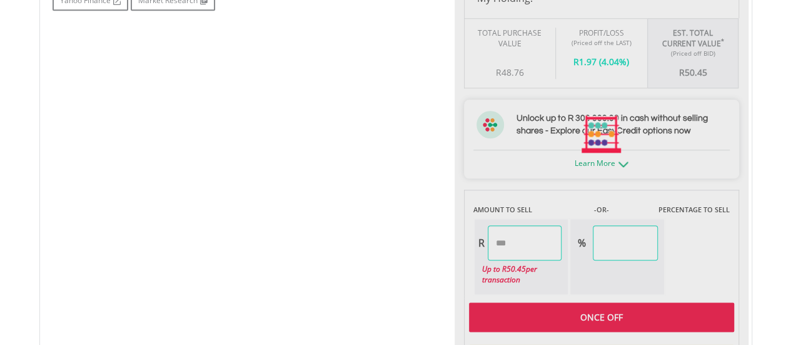
scroll to position [625, 0]
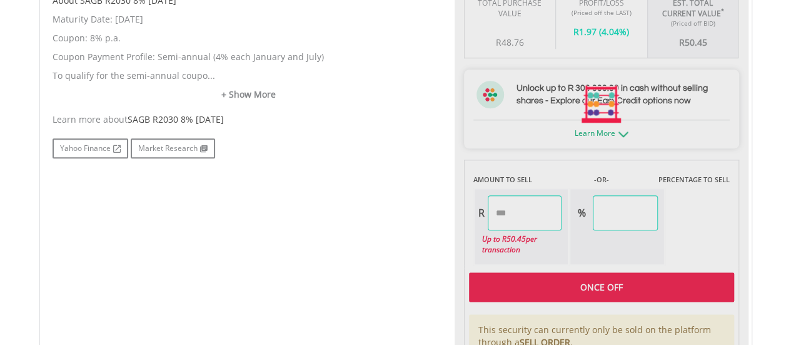
type input "*****"
type input "******"
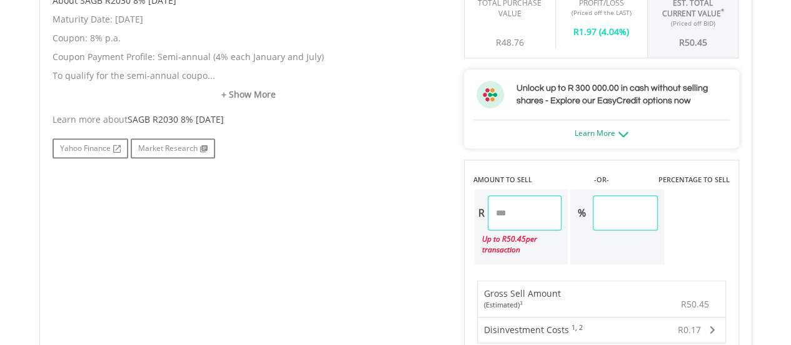
drag, startPoint x: 528, startPoint y: 208, endPoint x: 414, endPoint y: 226, distance: 115.3
click at [414, 226] on div "No chart available. 1 MO CHANGE 1.50% DAILY CHANGE 0.00% 1M 3M 6M 1Y MAX Chart …" at bounding box center [395, 215] width 705 height 912
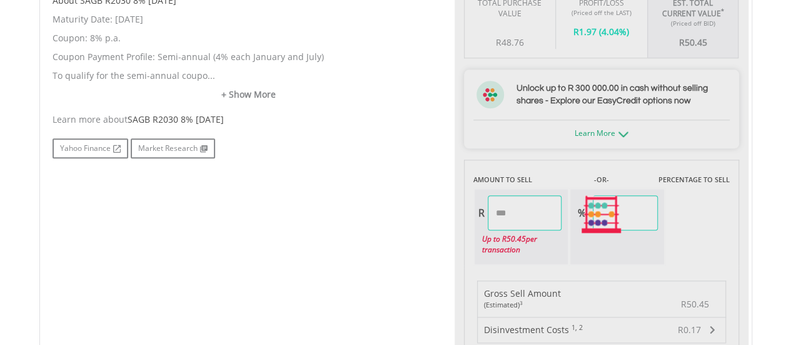
drag, startPoint x: 221, startPoint y: 323, endPoint x: 229, endPoint y: 314, distance: 11.5
click at [226, 318] on div "No chart available. 1 MO CHANGE 1.50% DAILY CHANGE 0.00% 1M 3M 6M 1Y MAX Chart …" at bounding box center [395, 215] width 705 height 912
type input "*****"
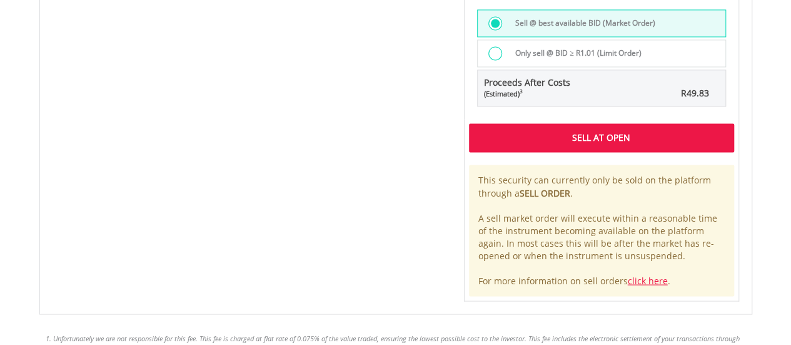
scroll to position [1001, 0]
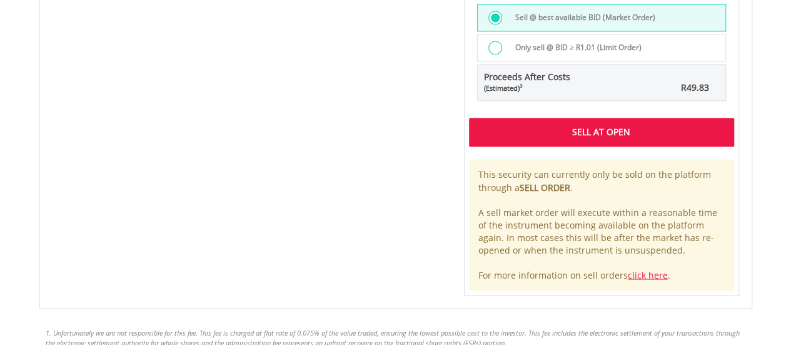
click at [523, 129] on div "Sell At Open" at bounding box center [601, 132] width 265 height 29
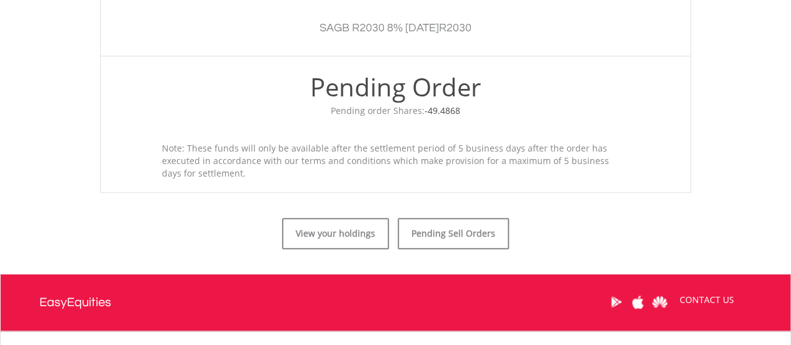
scroll to position [438, 0]
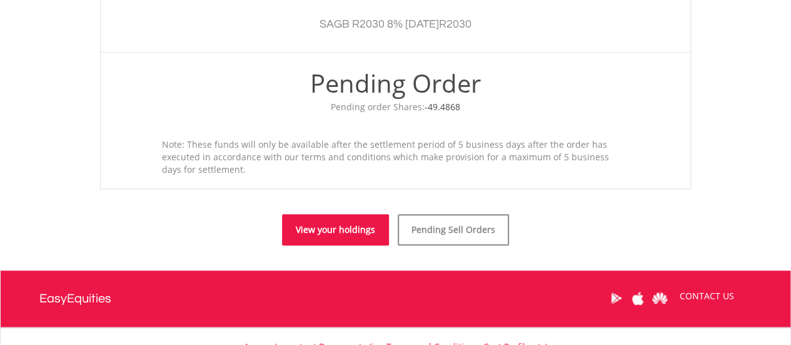
click at [341, 228] on link "View your holdings" at bounding box center [335, 229] width 107 height 31
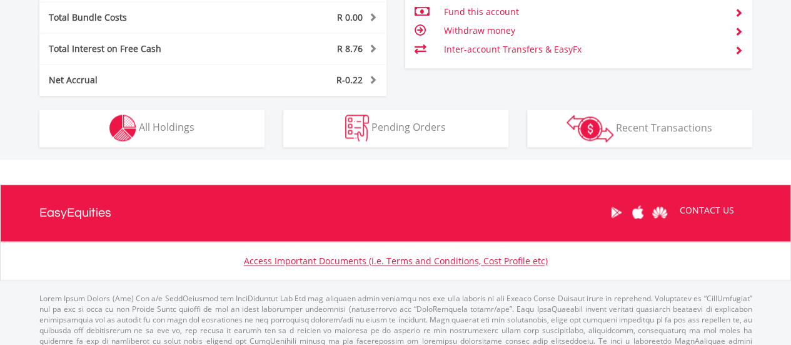
scroll to position [812, 0]
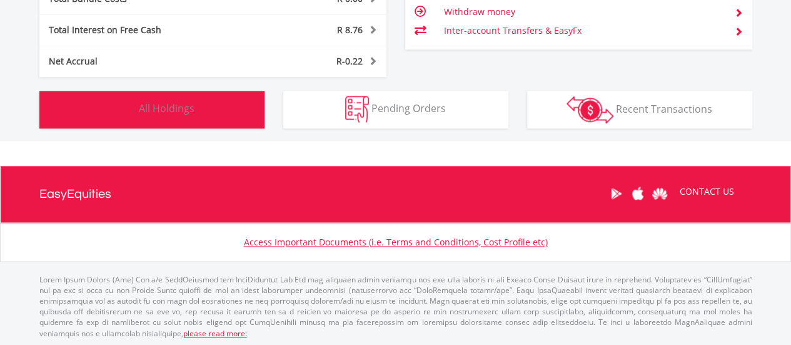
click at [238, 118] on button "Holdings All Holdings" at bounding box center [151, 110] width 225 height 38
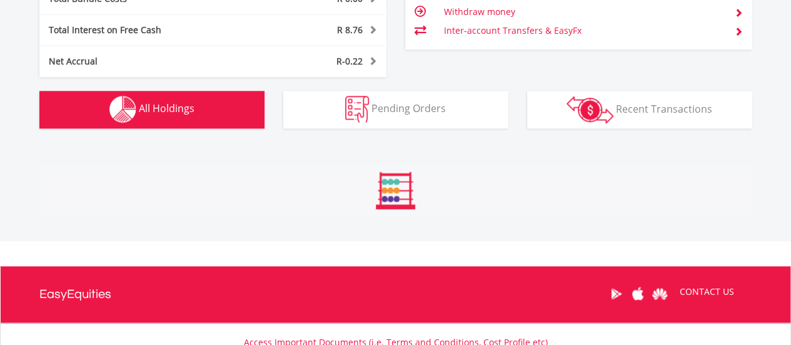
click at [238, 116] on button "Holdings All Holdings" at bounding box center [151, 110] width 225 height 38
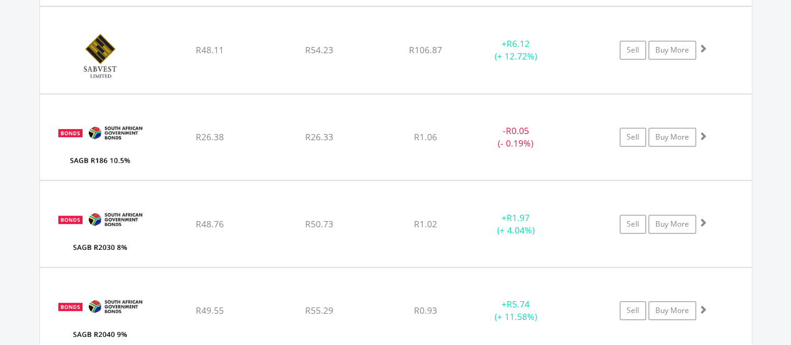
scroll to position [16924, 0]
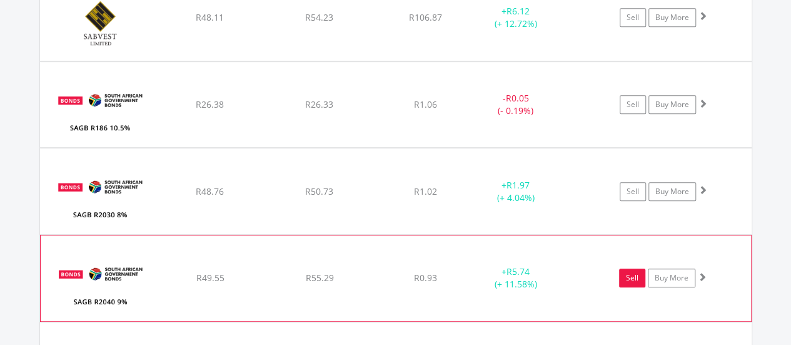
click at [627, 268] on link "Sell" at bounding box center [632, 277] width 26 height 19
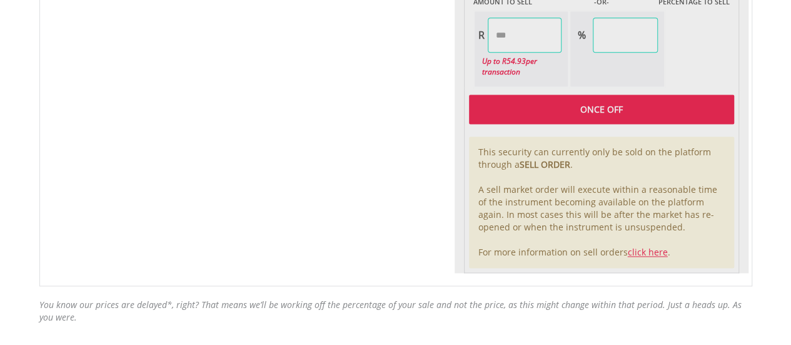
type input "*****"
type input "******"
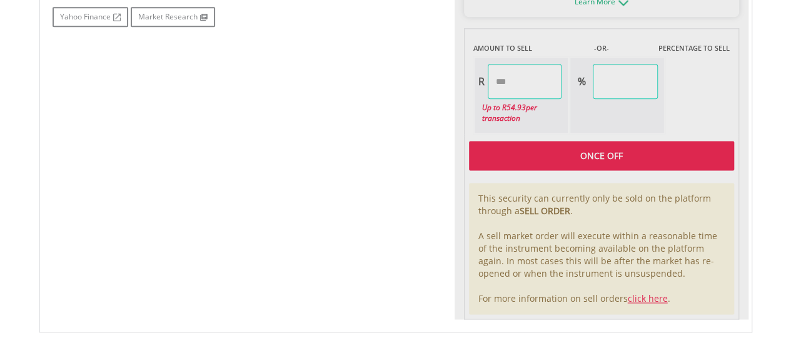
scroll to position [678, 0]
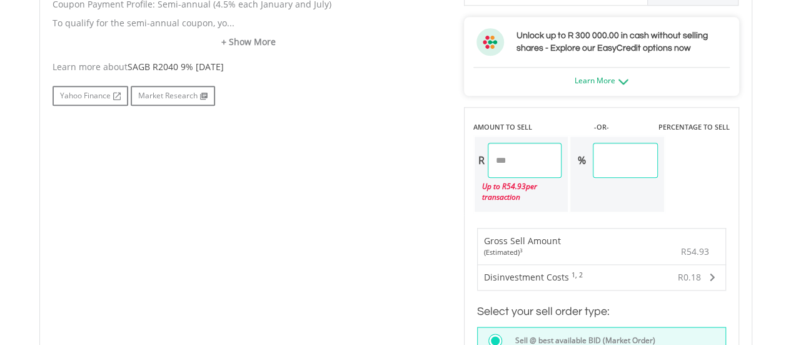
drag, startPoint x: 530, startPoint y: 167, endPoint x: 361, endPoint y: 132, distance: 171.8
click at [361, 132] on div "No chart available. 1 MO CHANGE 4.03% DAILY CHANGE 0.00% 1M 3M 6M 1Y MAX Chart …" at bounding box center [395, 162] width 705 height 912
type input "*"
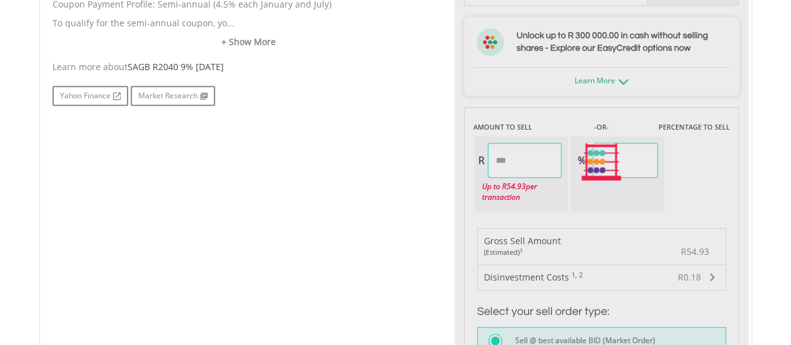
click at [294, 146] on div "No chart available. 1 MO CHANGE 4.03% DAILY CHANGE 0.00% 1M 3M 6M 1Y MAX Chart …" at bounding box center [395, 162] width 705 height 912
type input "*****"
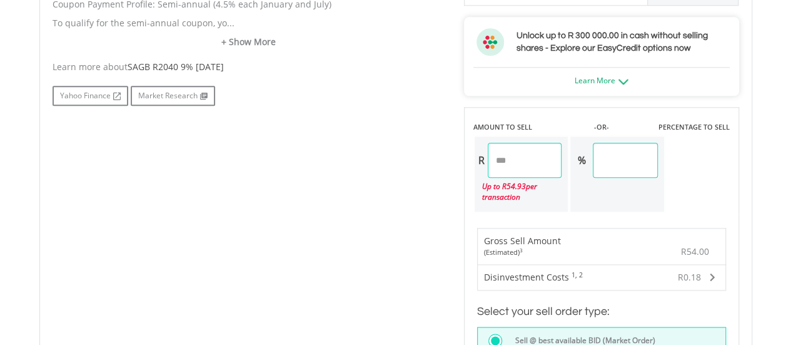
scroll to position [928, 0]
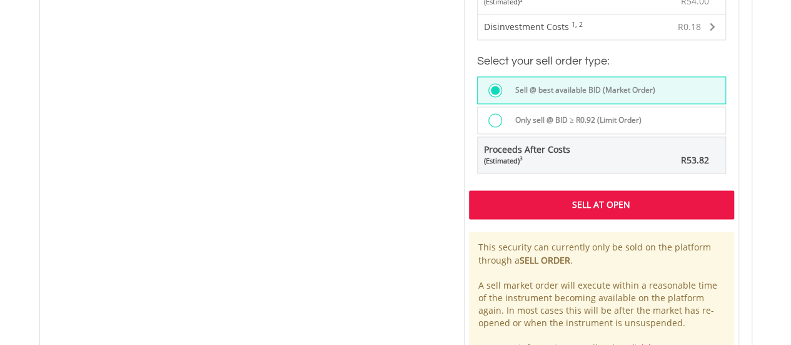
click at [548, 200] on div "Sell At Open" at bounding box center [601, 204] width 265 height 29
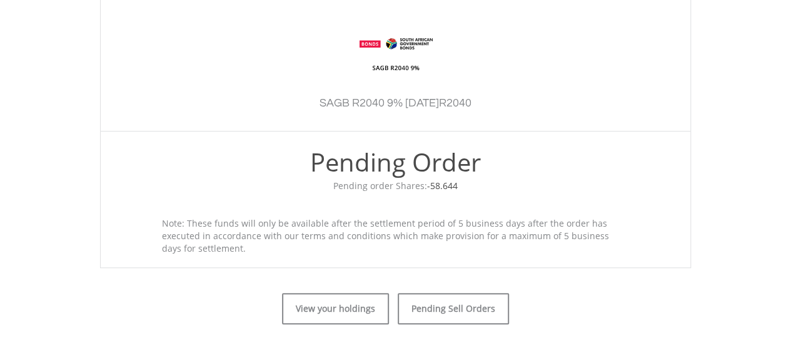
scroll to position [438, 0]
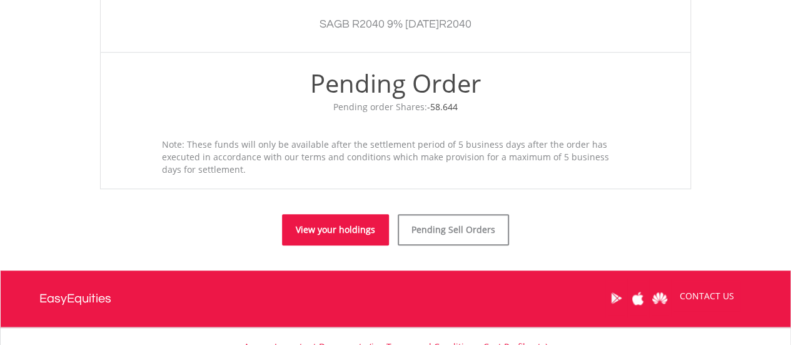
click at [336, 226] on link "View your holdings" at bounding box center [335, 229] width 107 height 31
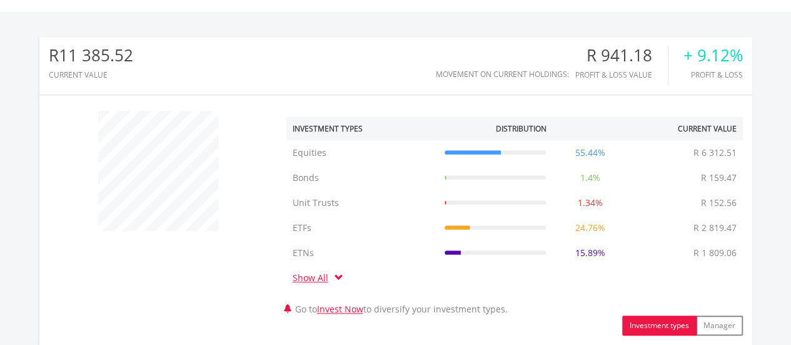
scroll to position [625, 0]
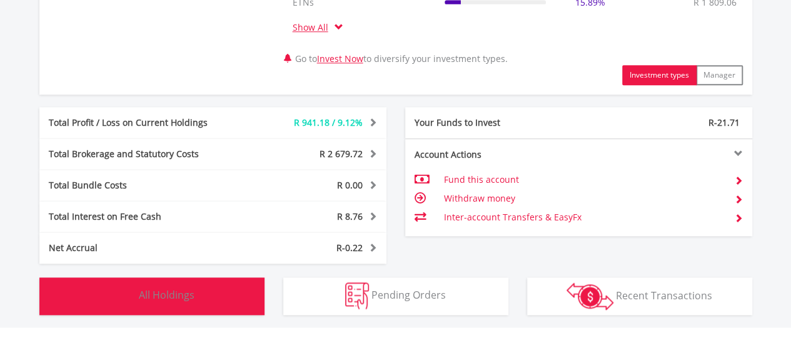
click at [159, 303] on button "Holdings All Holdings" at bounding box center [151, 296] width 225 height 38
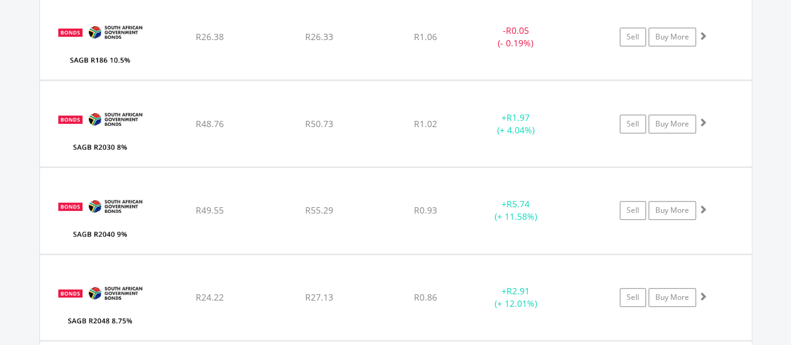
scroll to position [16987, 0]
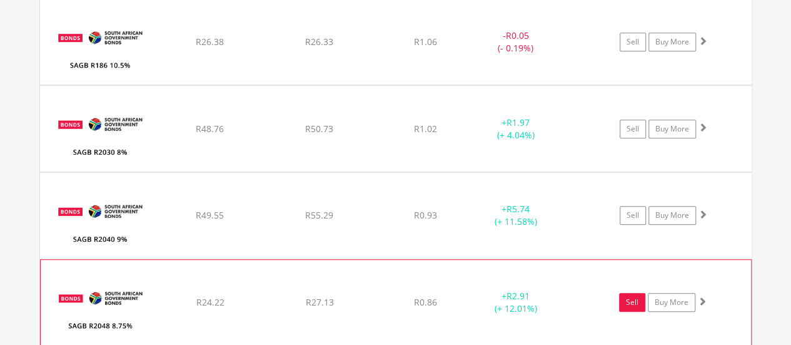
click at [625, 293] on link "Sell" at bounding box center [632, 302] width 26 height 19
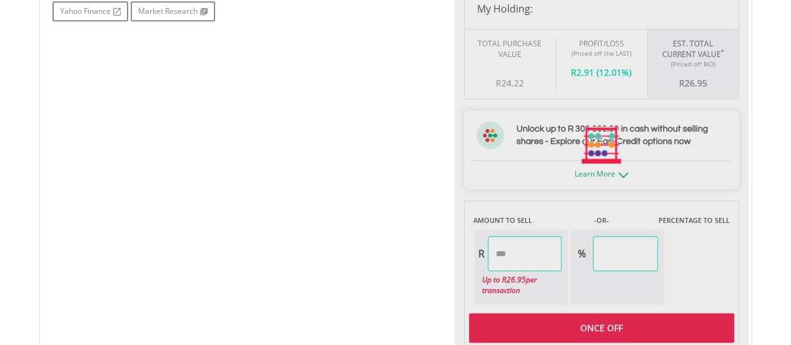
scroll to position [625, 0]
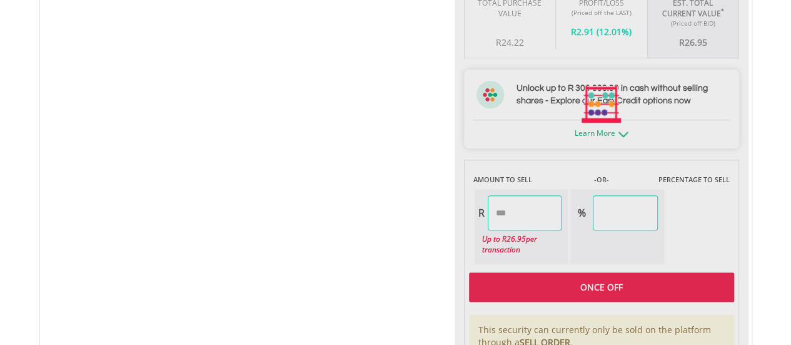
type input "*****"
type input "******"
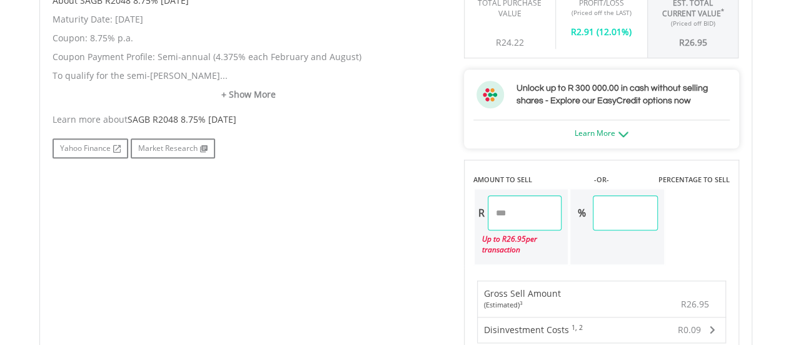
drag, startPoint x: 517, startPoint y: 214, endPoint x: 403, endPoint y: 215, distance: 113.2
click at [403, 215] on div "No chart available. 1 MO CHANGE 4.72% DAILY CHANGE 0.00% 1M 3M 6M 1Y MAX Chart …" at bounding box center [395, 215] width 705 height 912
type input "*"
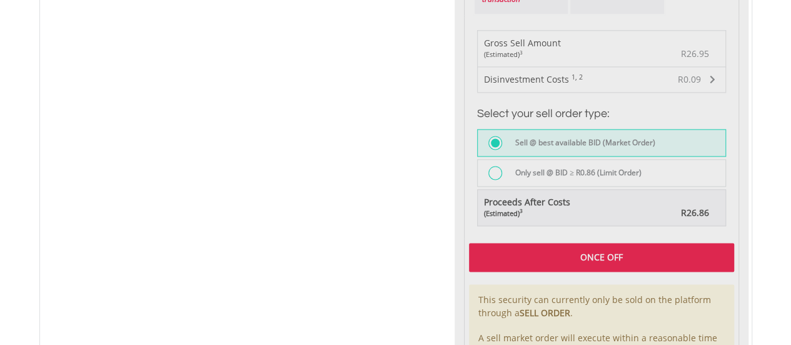
type input "*****"
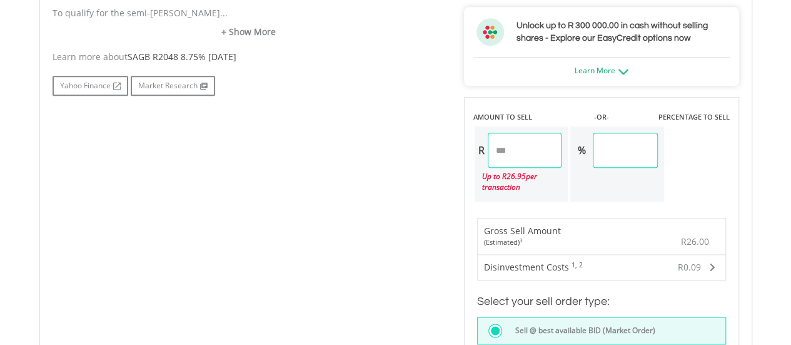
scroll to position [938, 0]
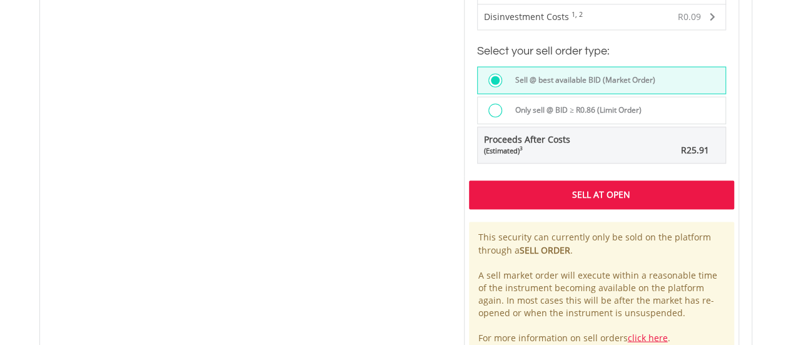
click at [514, 191] on div "Sell At Open" at bounding box center [601, 194] width 265 height 29
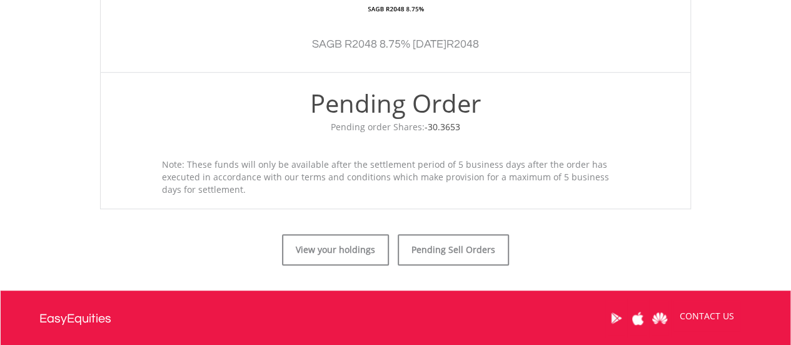
scroll to position [542, 0]
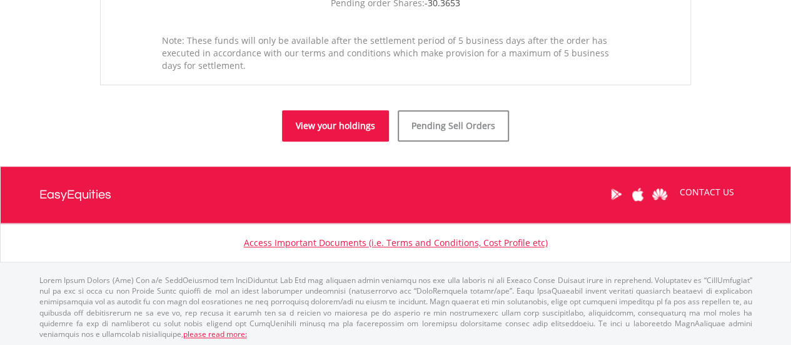
click at [357, 130] on link "View your holdings" at bounding box center [335, 125] width 107 height 31
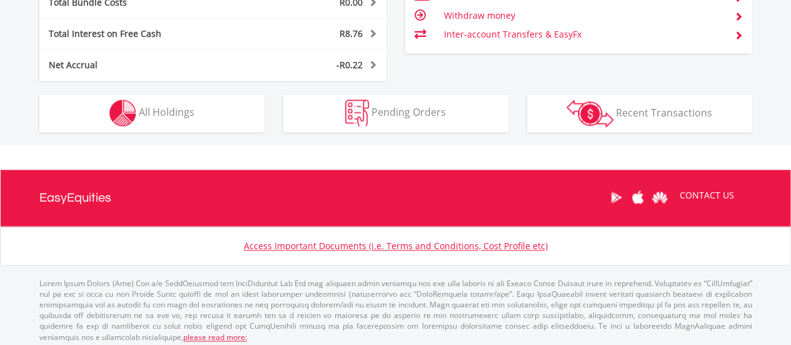
scroll to position [120, 238]
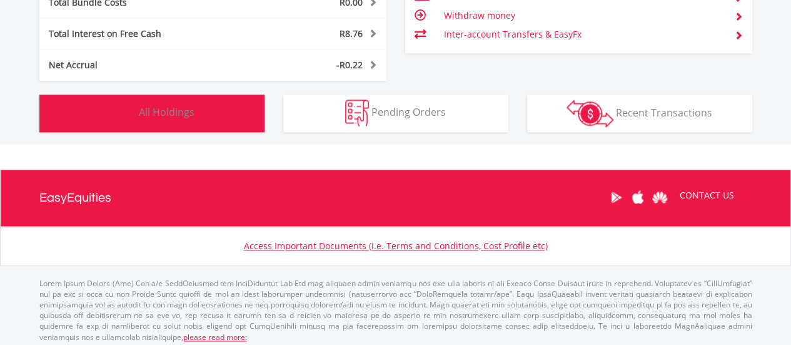
click at [136, 113] on button "Holdings All Holdings" at bounding box center [151, 113] width 225 height 38
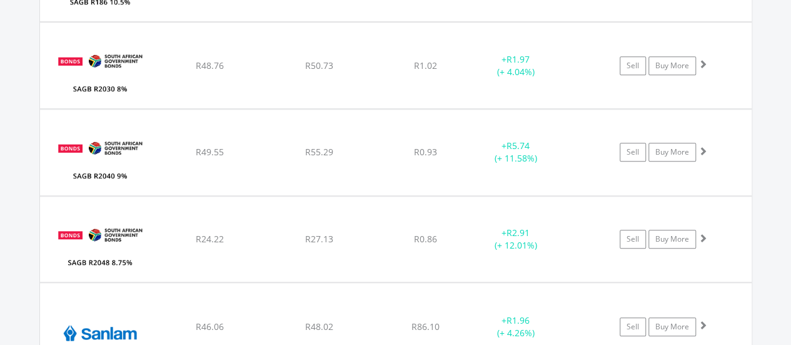
scroll to position [17113, 0]
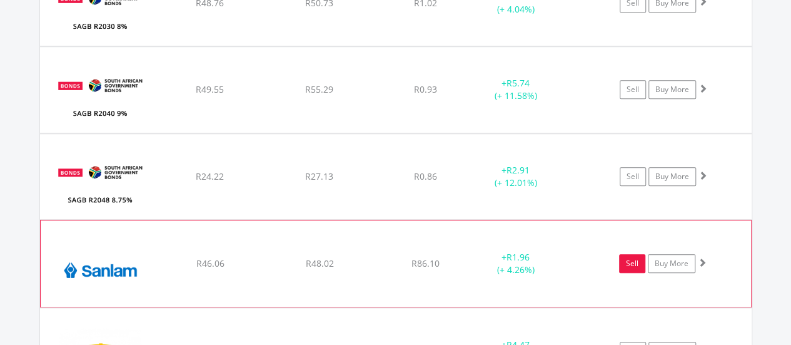
click at [638, 254] on link "Sell" at bounding box center [632, 263] width 26 height 19
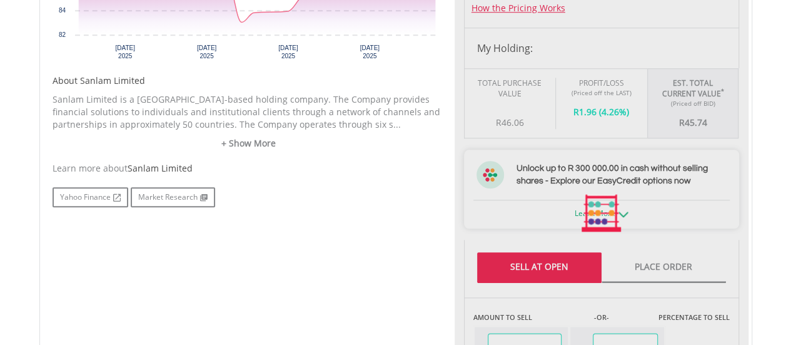
type input "*****"
type input "******"
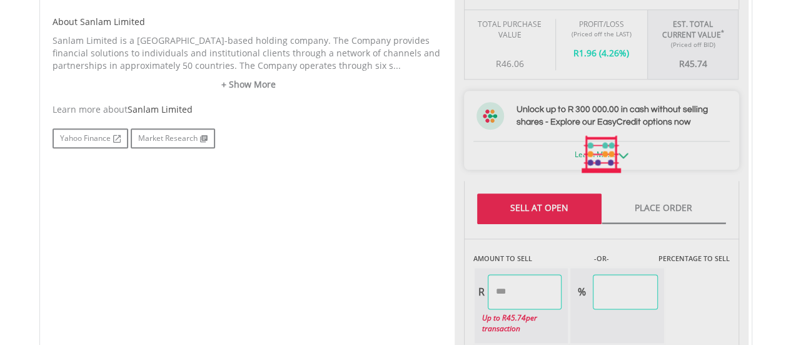
scroll to position [625, 0]
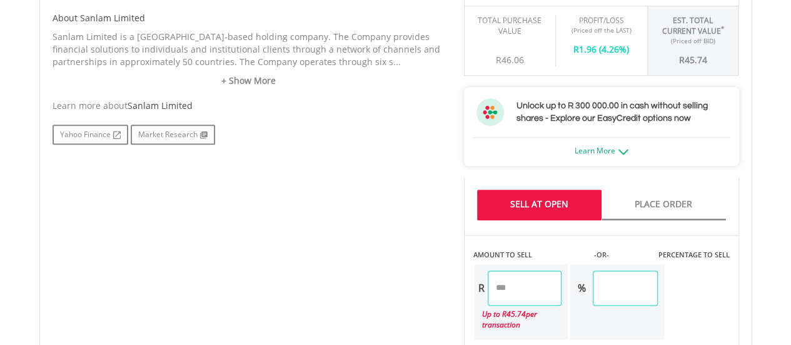
drag, startPoint x: 527, startPoint y: 285, endPoint x: 353, endPoint y: 298, distance: 173.7
click at [353, 298] on div "No chart available. 1 MO CHANGE -2.08% DAILY CHANGE 0.00% 1M 3M 6M 1Y MAX Chart…" at bounding box center [395, 260] width 705 height 969
click at [328, 301] on div "No chart available. 1 MO CHANGE -2.08% DAILY CHANGE 0.00% 1M 3M 6M 1Y MAX Chart…" at bounding box center [395, 260] width 705 height 969
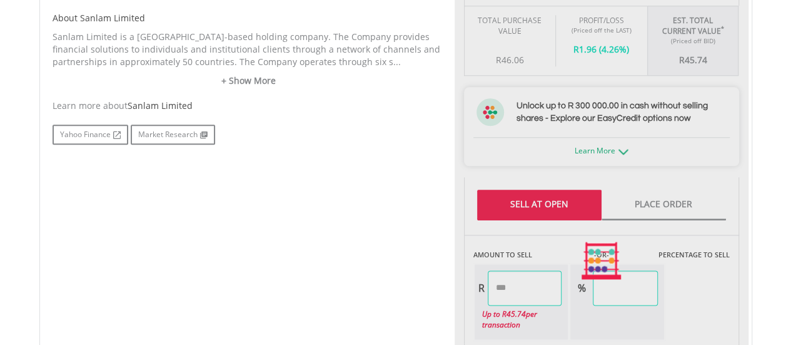
type input "*****"
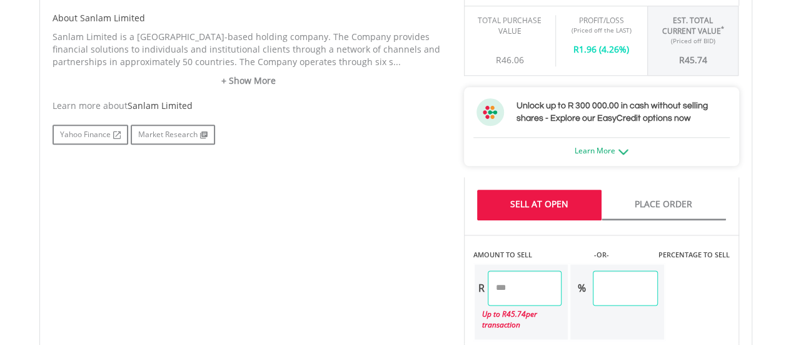
scroll to position [876, 0]
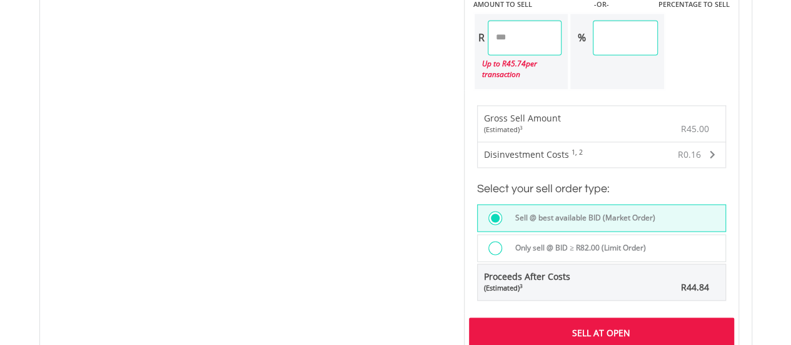
click at [520, 325] on div "Sell At Open" at bounding box center [601, 331] width 265 height 29
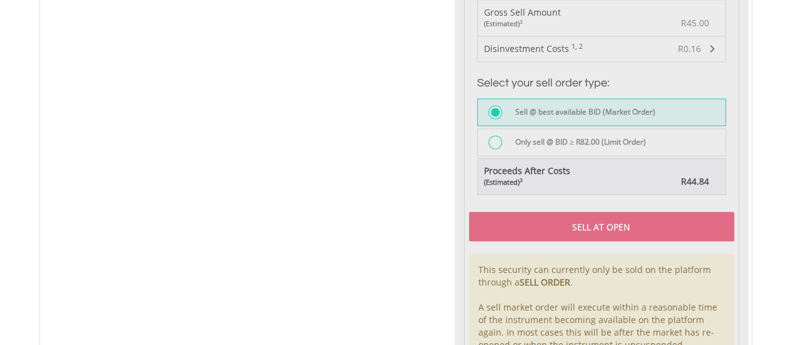
scroll to position [1126, 0]
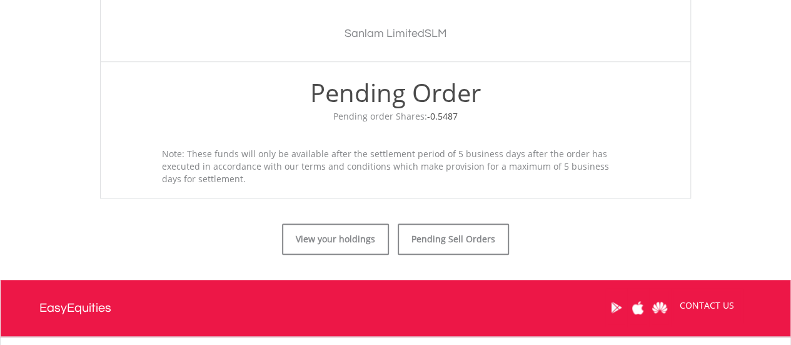
scroll to position [438, 0]
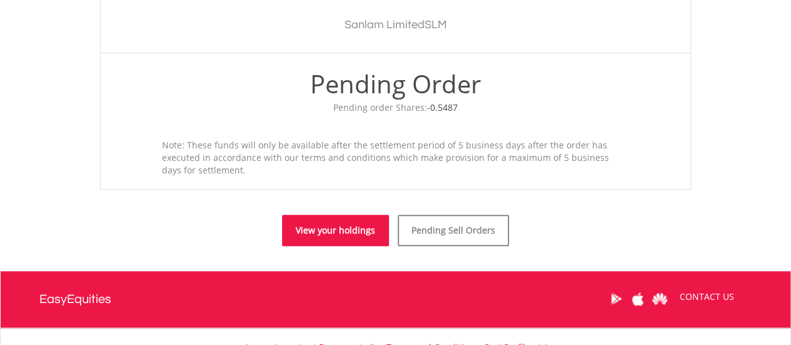
click at [350, 234] on link "View your holdings" at bounding box center [335, 230] width 107 height 31
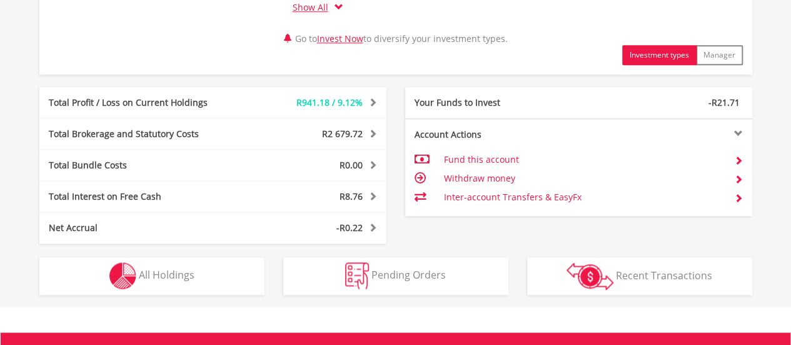
scroll to position [750, 0]
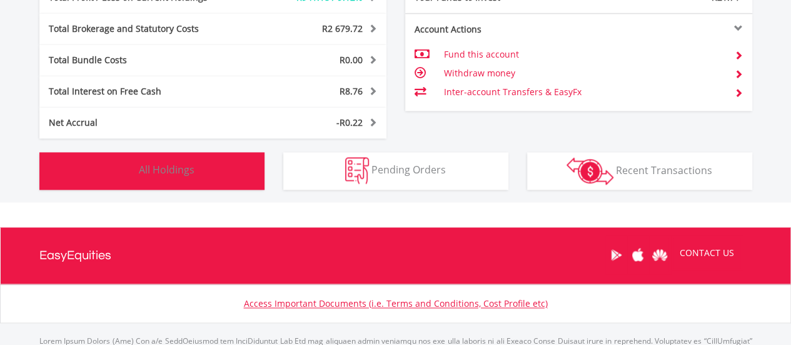
click at [154, 166] on span "All Holdings" at bounding box center [167, 170] width 56 height 14
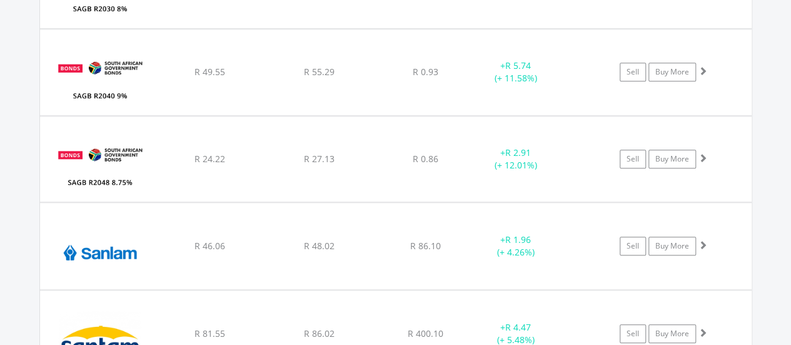
scroll to position [17175, 0]
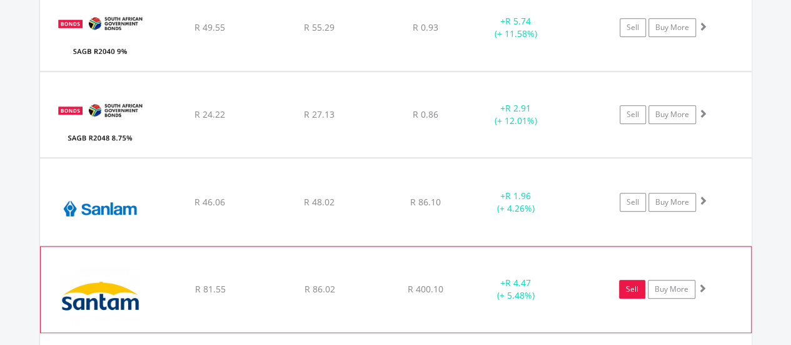
click at [638, 280] on link "Sell" at bounding box center [632, 289] width 26 height 19
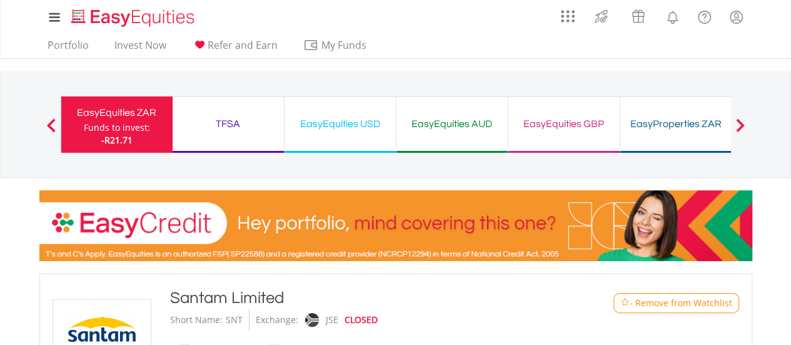
type input "*****"
type input "******"
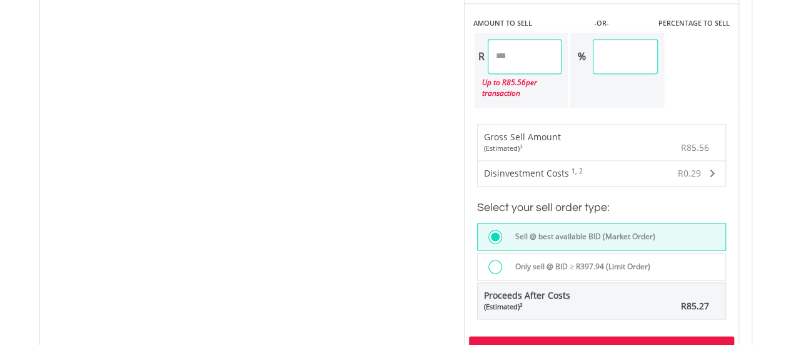
scroll to position [876, 0]
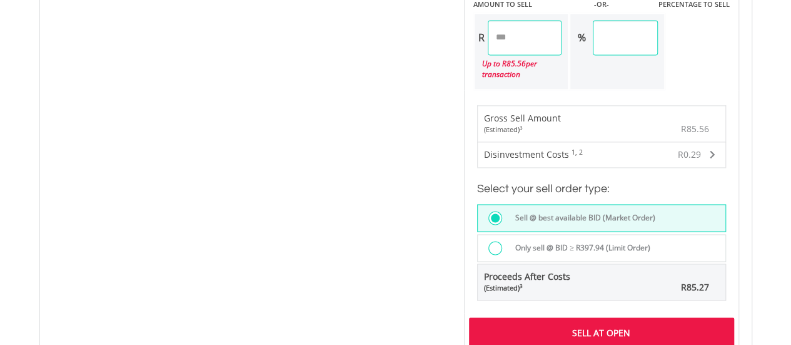
drag, startPoint x: 521, startPoint y: 34, endPoint x: 438, endPoint y: 42, distance: 83.5
click at [440, 42] on div "No chart available. 1 MO CHANGE -8.30% DAILY CHANGE 0.00% 1M 3M 6M 1Y MAX Chart…" at bounding box center [395, 10] width 705 height 969
click at [318, 87] on div "No chart available. 1 MO CHANGE -8.30% DAILY CHANGE 0.00% 1M 3M 6M 1Y MAX Chart…" at bounding box center [395, 10] width 705 height 969
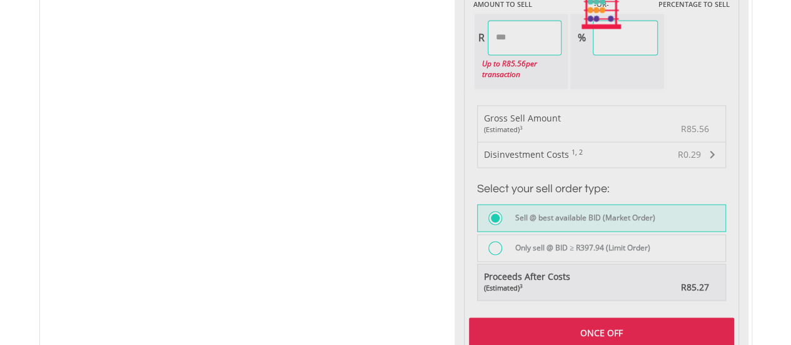
type input "*****"
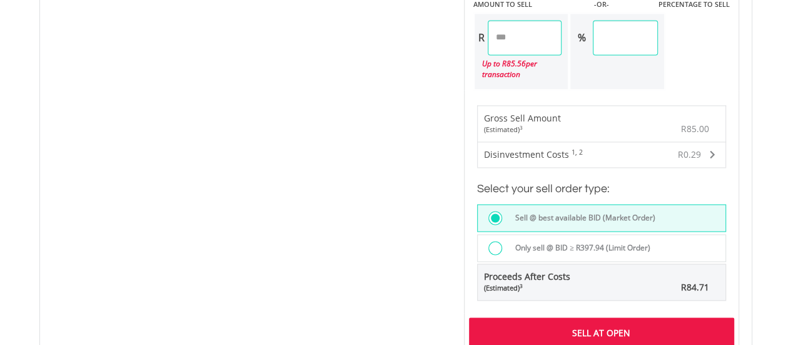
click at [624, 333] on div "Sell At Open" at bounding box center [601, 331] width 265 height 29
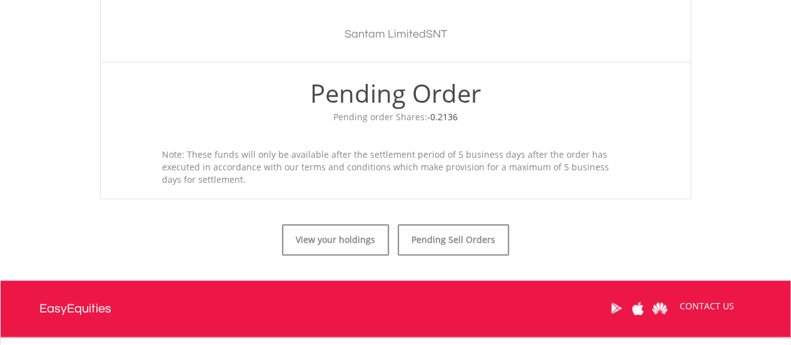
scroll to position [543, 0]
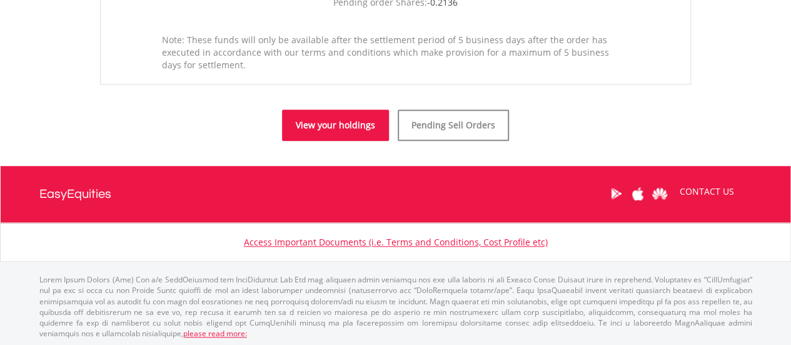
click at [314, 119] on link "View your holdings" at bounding box center [335, 124] width 107 height 31
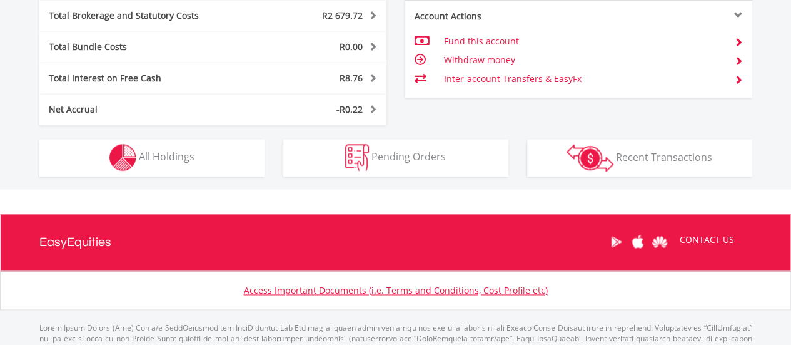
scroll to position [812, 0]
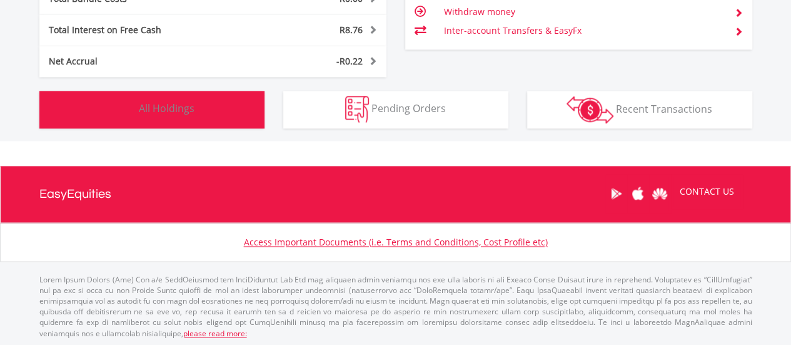
click at [195, 114] on button "Holdings All Holdings" at bounding box center [151, 110] width 225 height 38
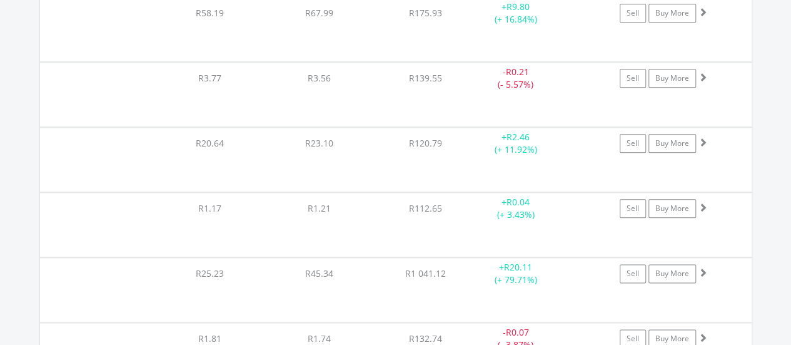
scroll to position [17238, 0]
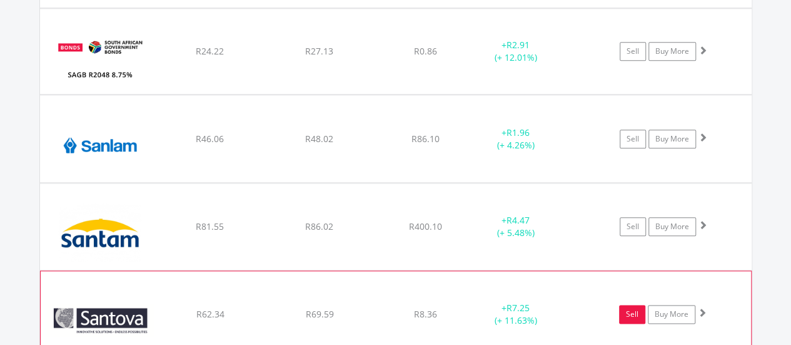
click at [631, 305] on link "Sell" at bounding box center [632, 314] width 26 height 19
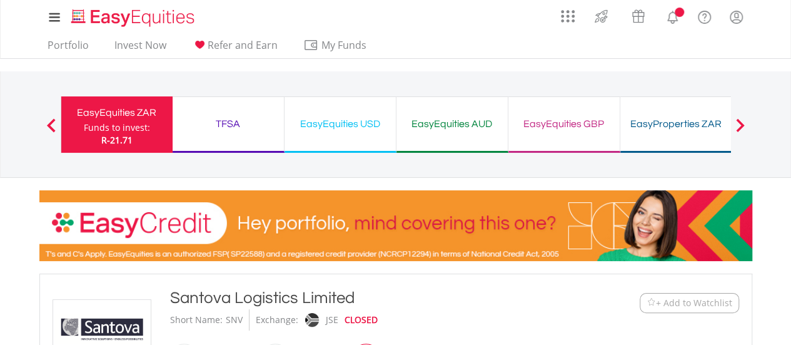
type input "*****"
type input "******"
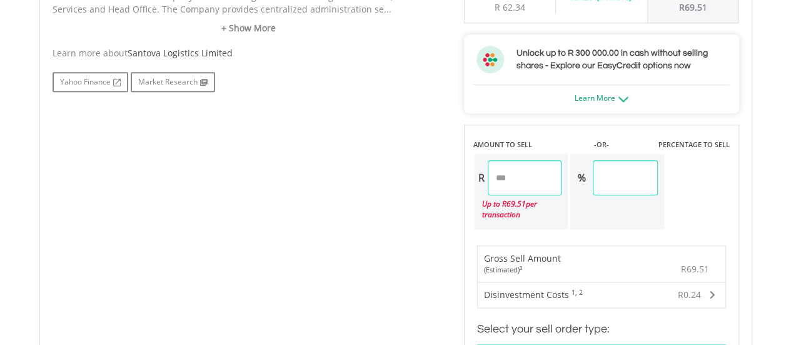
scroll to position [688, 0]
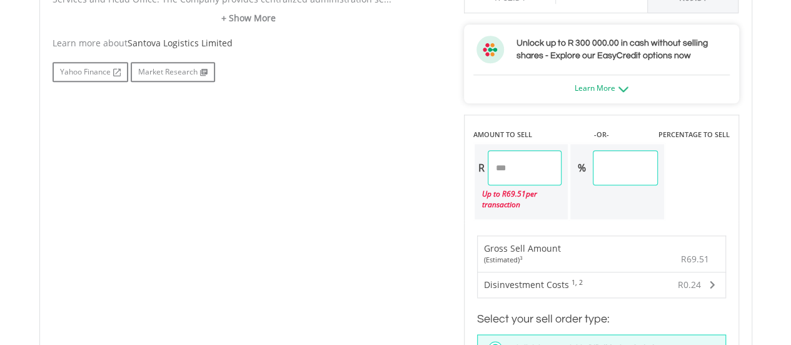
drag, startPoint x: 522, startPoint y: 165, endPoint x: 448, endPoint y: 174, distance: 73.7
click at [448, 174] on div "No chart available. 1 MO CHANGE -5.00% DAILY CHANGE 0.00% 1M 3M 6M 1Y MAX Chart…" at bounding box center [395, 170] width 705 height 912
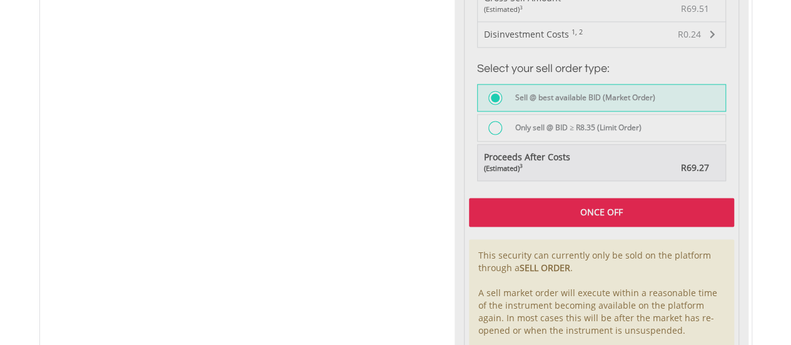
type input "*****"
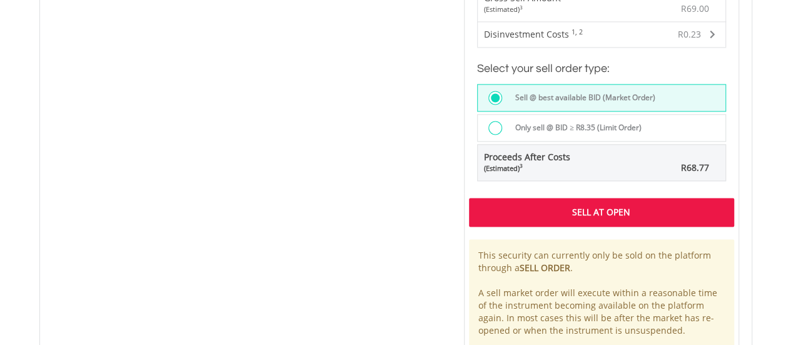
click at [531, 202] on div "Sell At Open" at bounding box center [601, 212] width 265 height 29
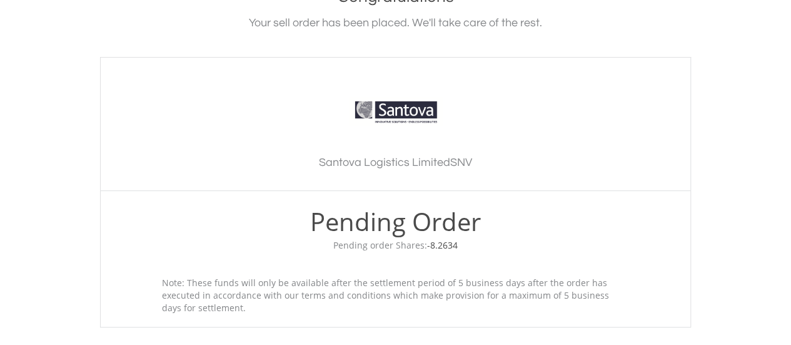
scroll to position [375, 0]
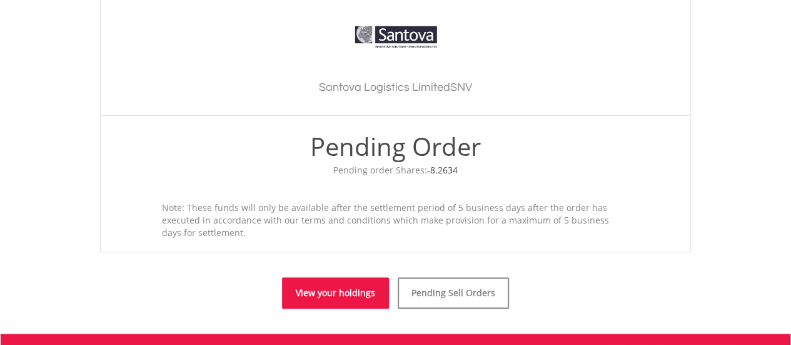
click at [350, 290] on link "View your holdings" at bounding box center [335, 292] width 107 height 31
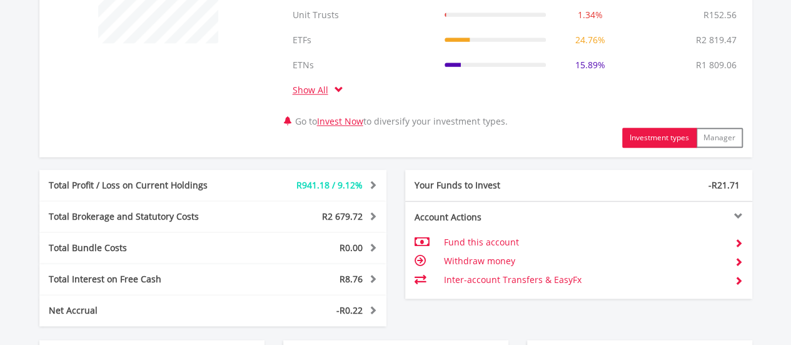
scroll to position [812, 0]
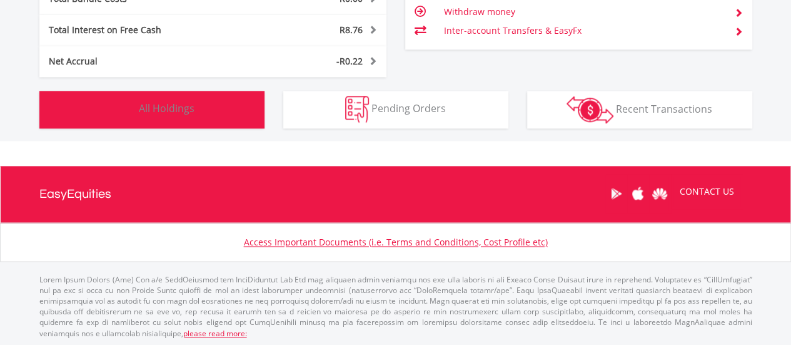
click at [149, 115] on button "Holdings All Holdings" at bounding box center [151, 110] width 225 height 38
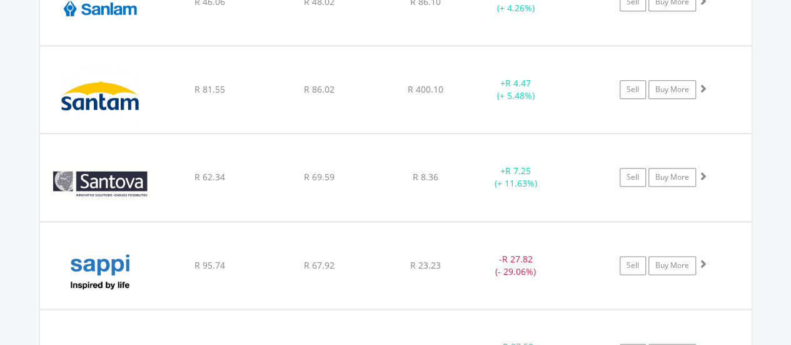
scroll to position [17426, 0]
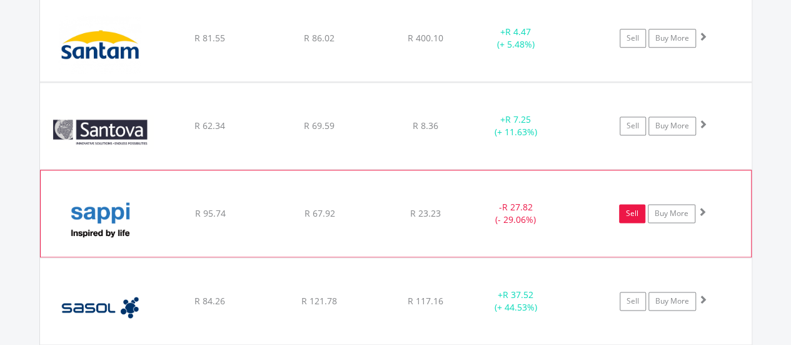
click at [632, 204] on link "Sell" at bounding box center [632, 213] width 26 height 19
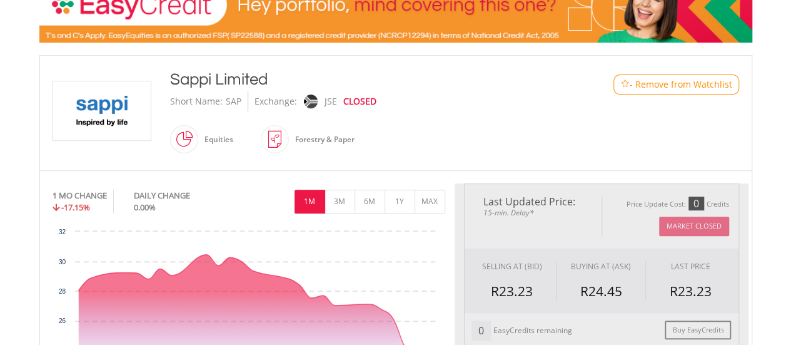
type input "*****"
type input "******"
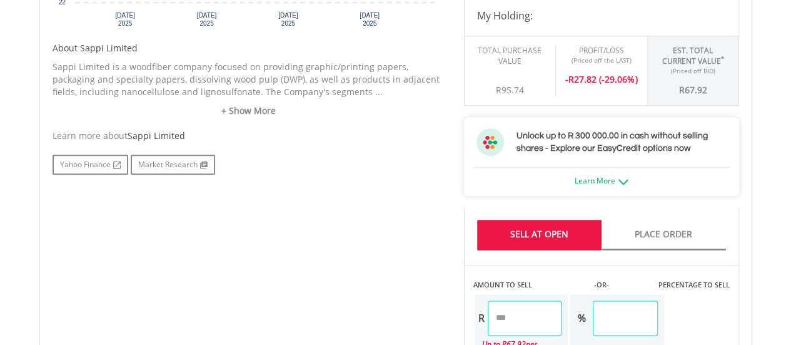
scroll to position [813, 0]
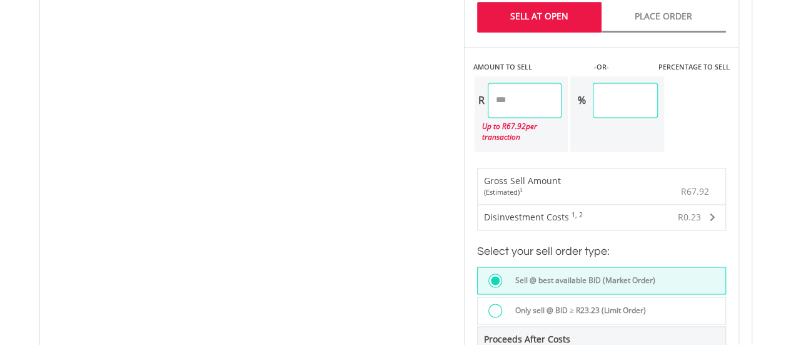
drag, startPoint x: 529, startPoint y: 109, endPoint x: 407, endPoint y: 113, distance: 122.6
click at [407, 113] on div "No chart available. 1 MO CHANGE -17.15% DAILY CHANGE 0.00% 1M 3M 6M 1Y MAX Char…" at bounding box center [395, 72] width 705 height 969
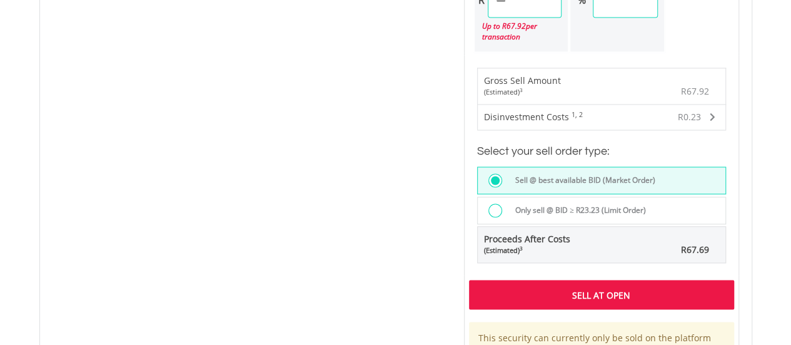
scroll to position [1001, 0]
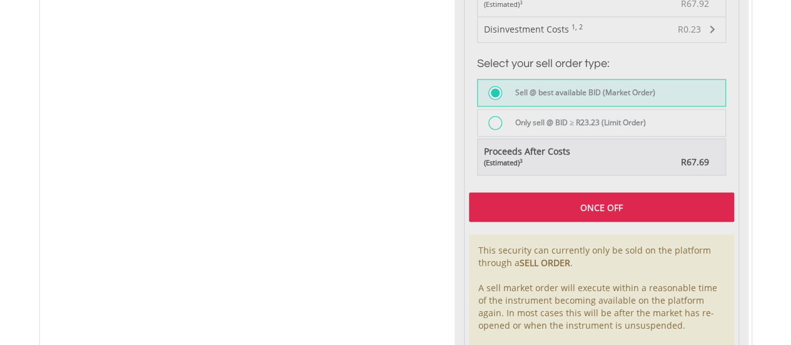
type input "*****"
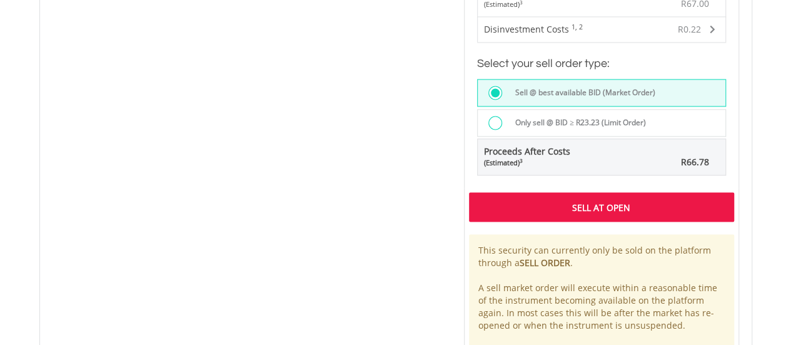
click at [512, 213] on div "Sell At Open" at bounding box center [601, 206] width 265 height 29
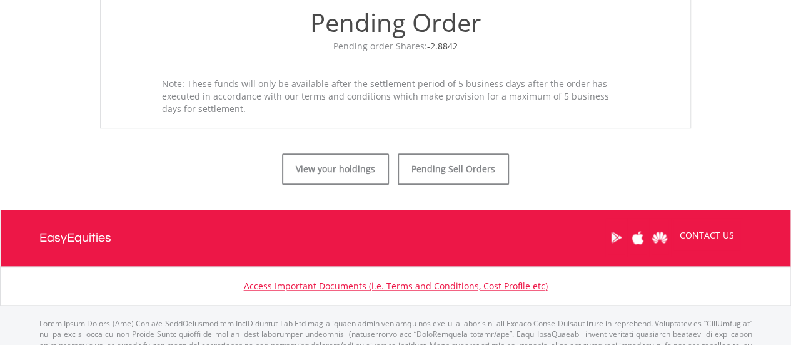
scroll to position [500, 0]
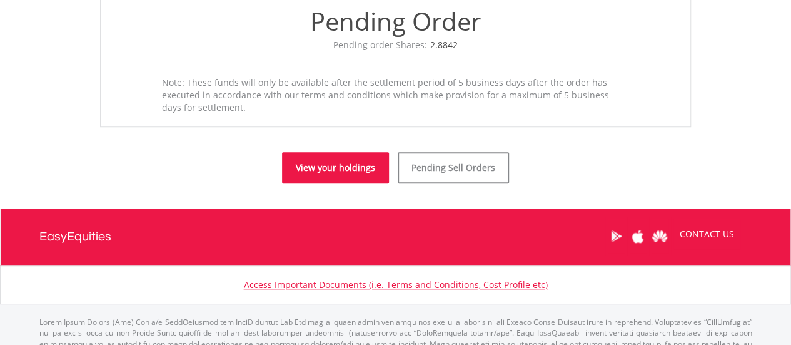
click at [340, 166] on link "View your holdings" at bounding box center [335, 167] width 107 height 31
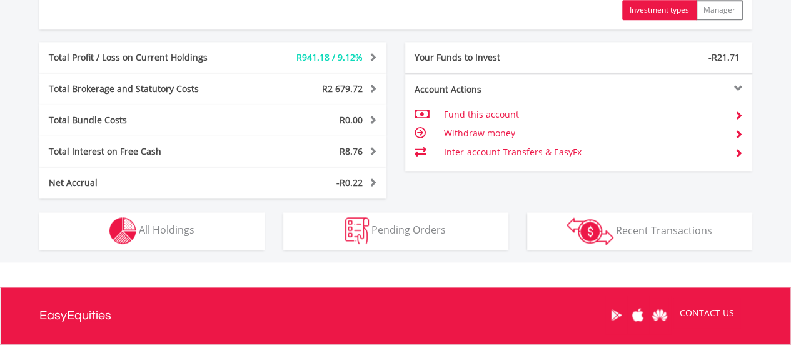
scroll to position [812, 0]
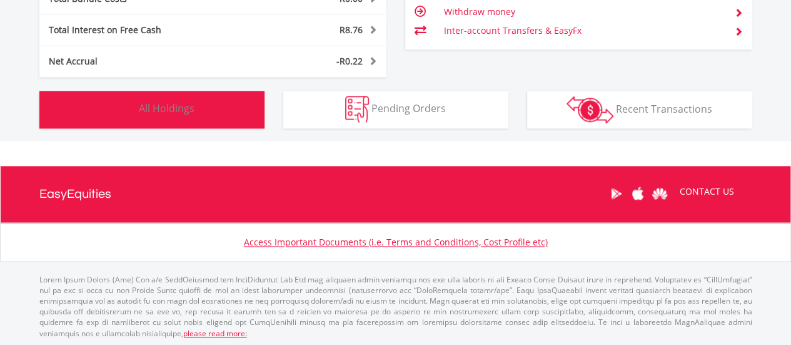
click at [152, 113] on span "All Holdings" at bounding box center [167, 108] width 56 height 14
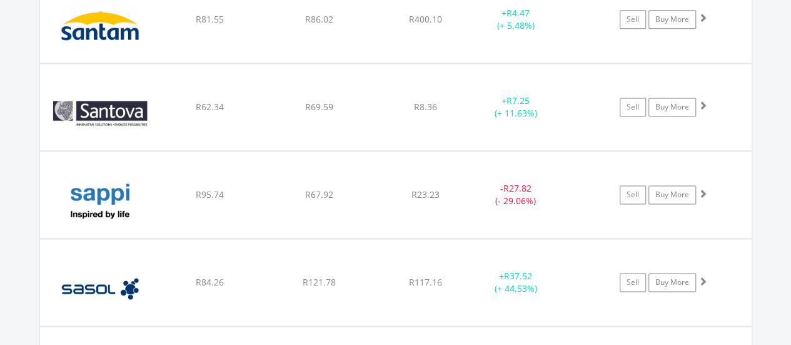
scroll to position [17425, 0]
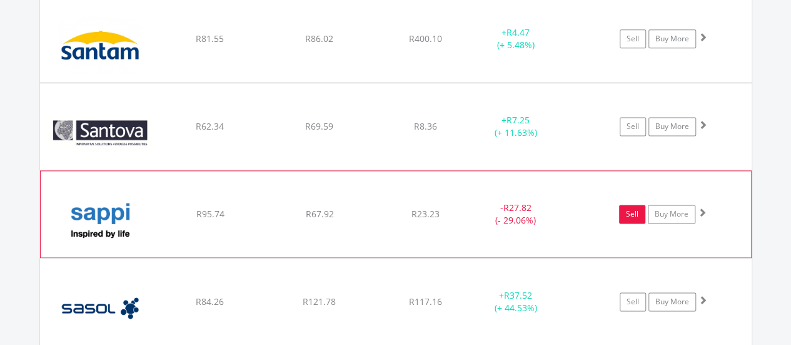
click at [625, 205] on link "Sell" at bounding box center [632, 214] width 26 height 19
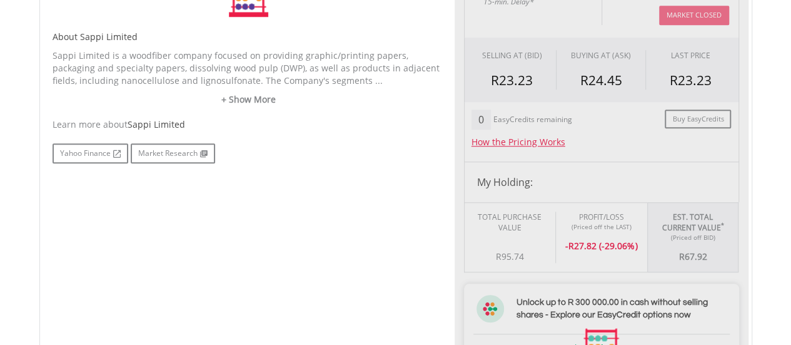
scroll to position [563, 0]
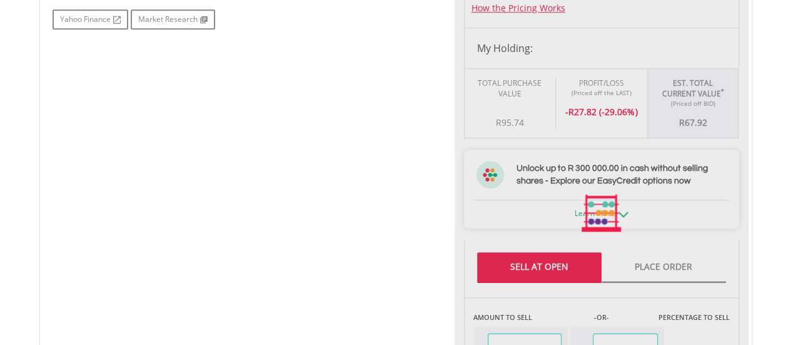
type input "*****"
type input "******"
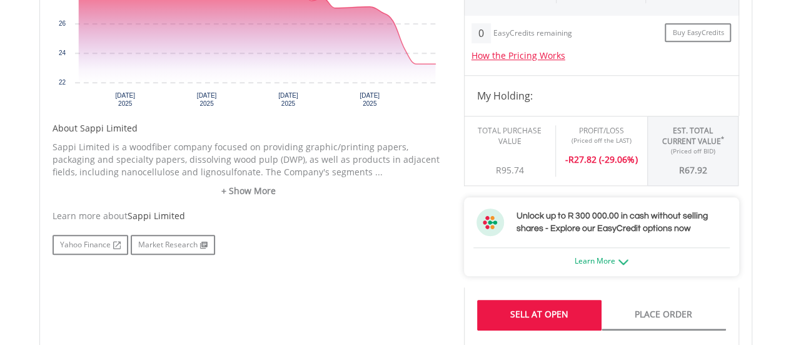
scroll to position [365, 0]
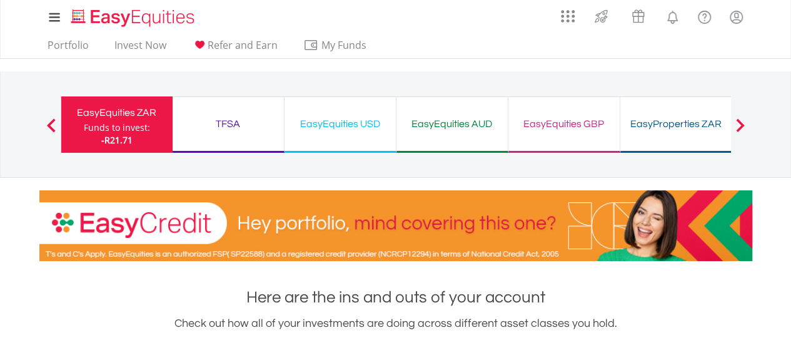
scroll to position [812, 0]
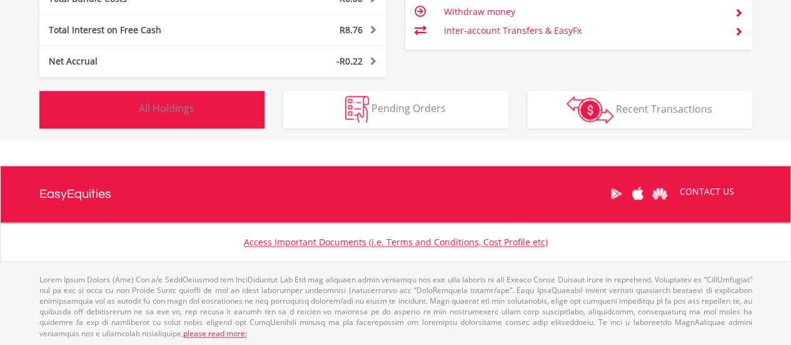
click at [206, 103] on button "Holdings All Holdings" at bounding box center [151, 110] width 225 height 38
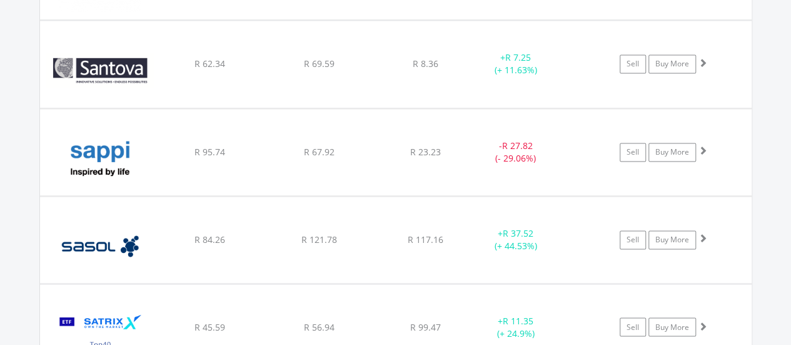
scroll to position [17550, 0]
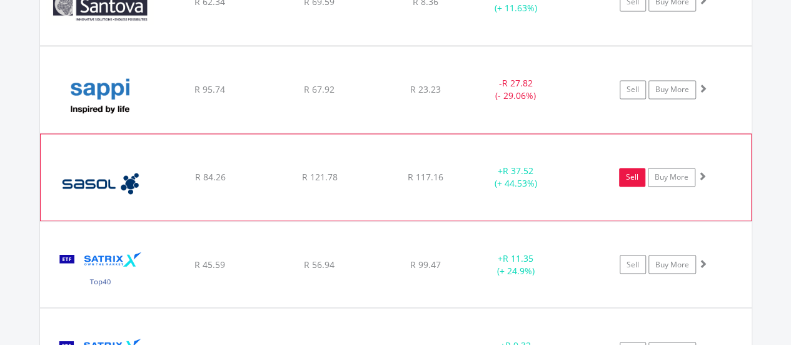
click at [633, 168] on link "Sell" at bounding box center [632, 177] width 26 height 19
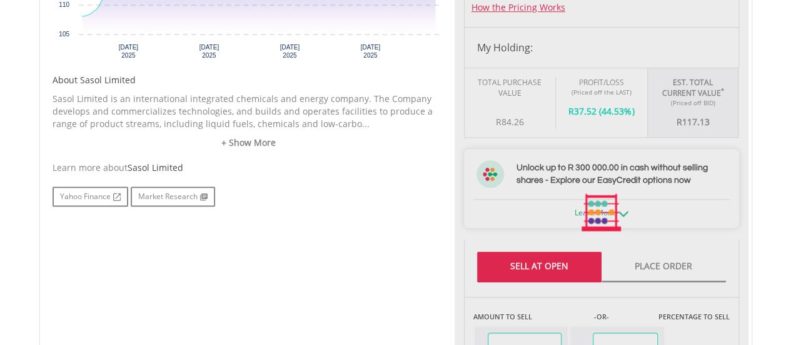
scroll to position [750, 0]
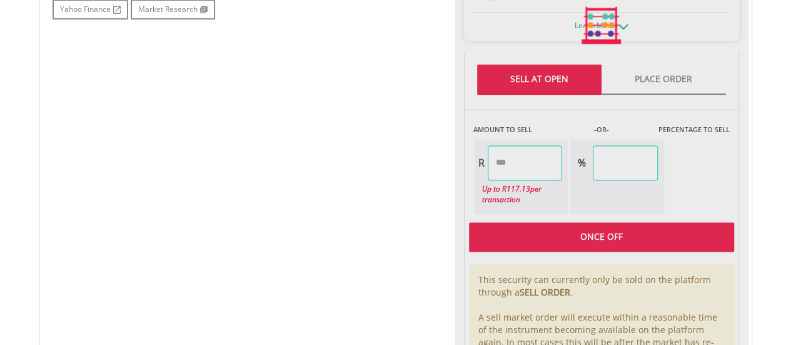
type input "******"
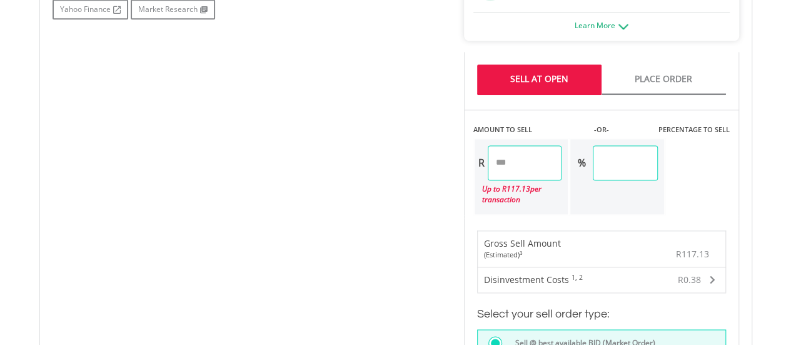
drag, startPoint x: 527, startPoint y: 159, endPoint x: 455, endPoint y: 152, distance: 72.9
click at [455, 152] on div "Last Updated Price: 15-min. Delay* Price Update Cost: 0 Credits Market Closed S…" at bounding box center [602, 135] width 294 height 969
click at [387, 153] on div "No chart available. 1 MO CHANGE 8.48% DAILY CHANGE 0.00% 1M 3M 6M 1Y MAX Chart …" at bounding box center [395, 135] width 705 height 969
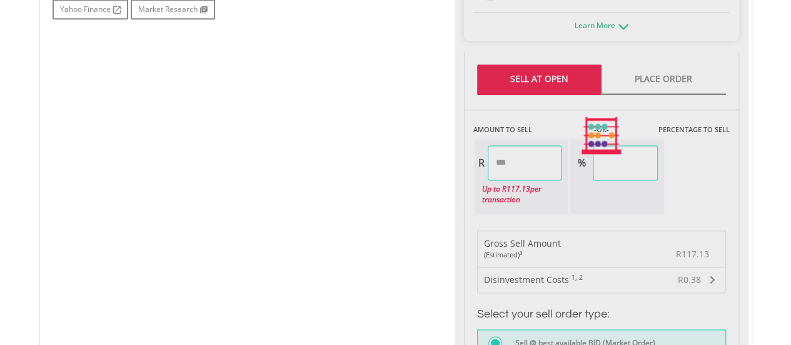
type input "******"
type input "*****"
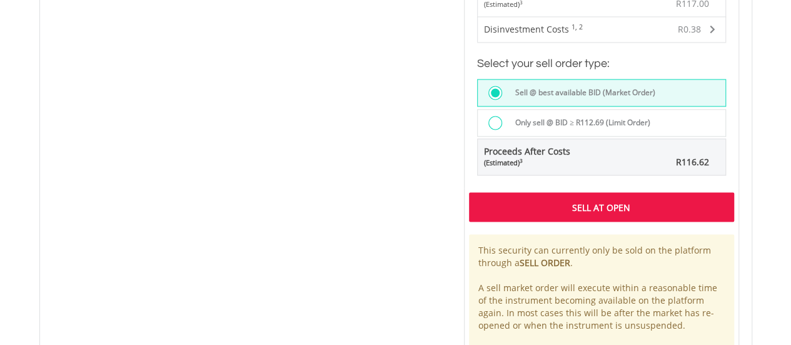
scroll to position [1063, 0]
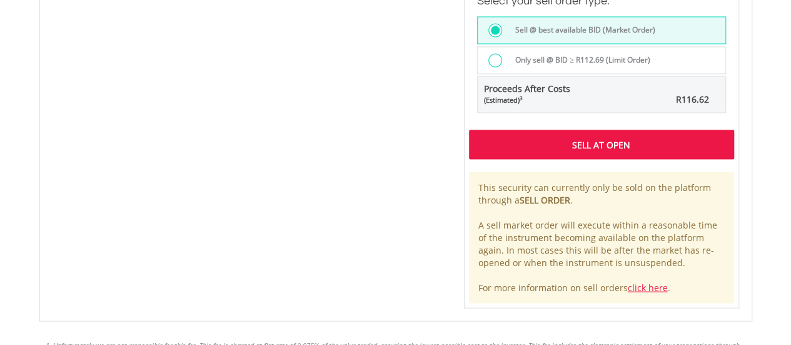
click at [498, 148] on div "Sell At Open" at bounding box center [601, 143] width 265 height 29
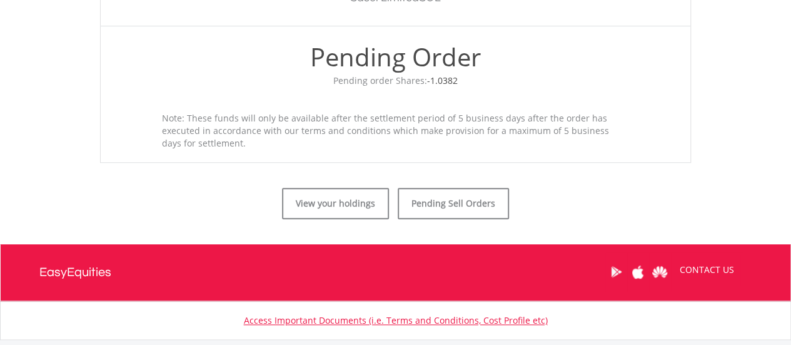
scroll to position [543, 0]
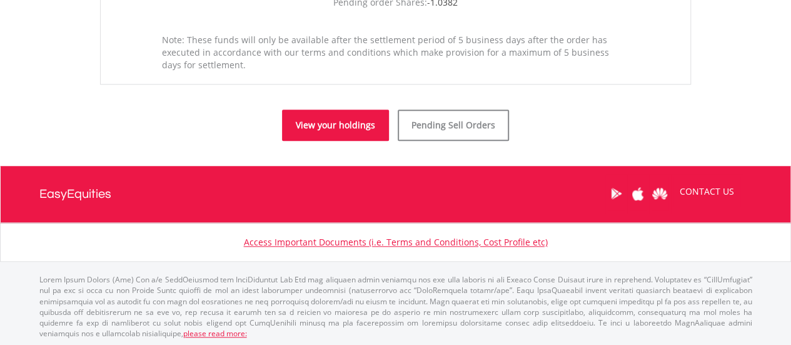
click at [331, 134] on link "View your holdings" at bounding box center [335, 124] width 107 height 31
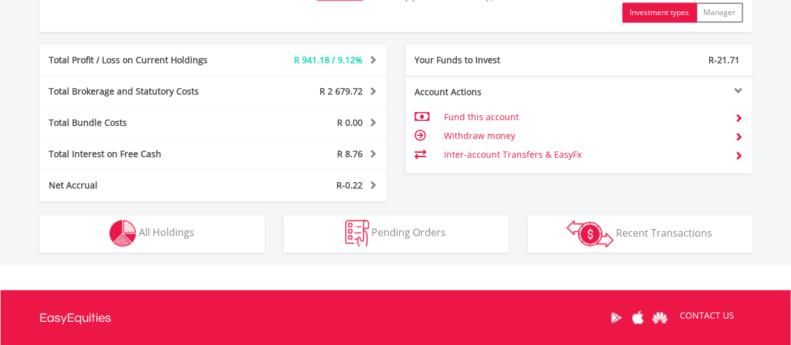
scroll to position [812, 0]
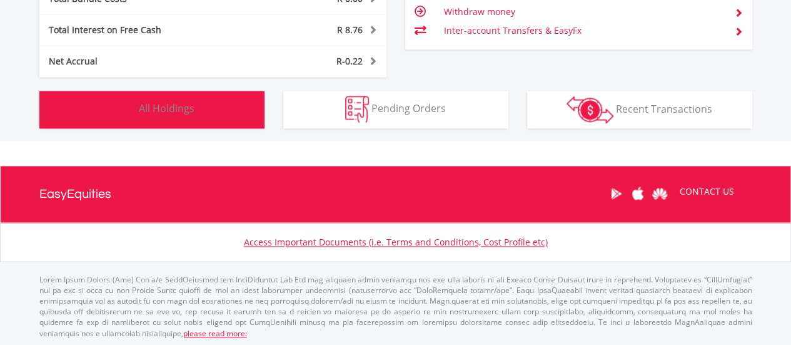
click at [226, 106] on button "Holdings All Holdings" at bounding box center [151, 110] width 225 height 38
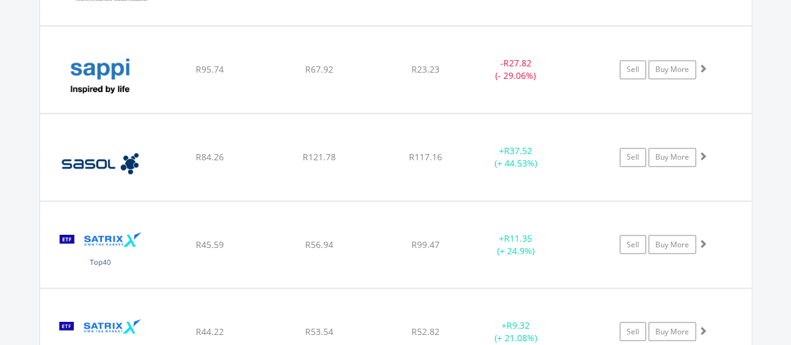
scroll to position [17550, 0]
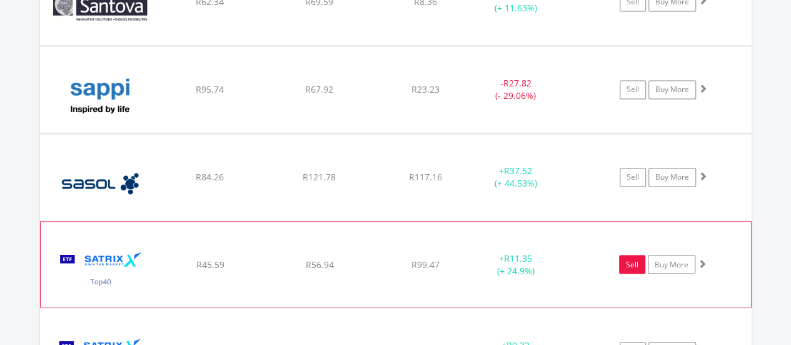
click at [624, 255] on link "Sell" at bounding box center [632, 264] width 26 height 19
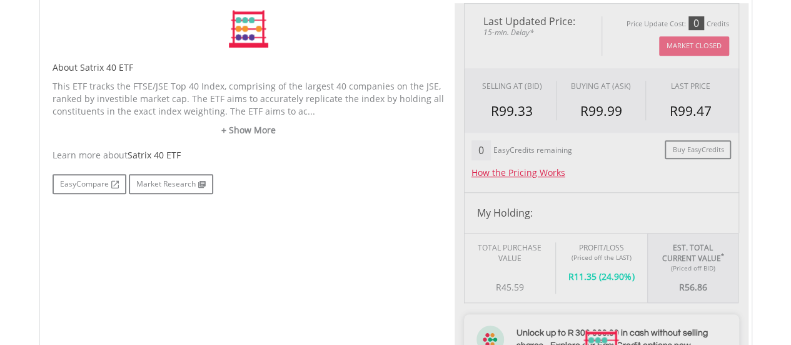
scroll to position [500, 0]
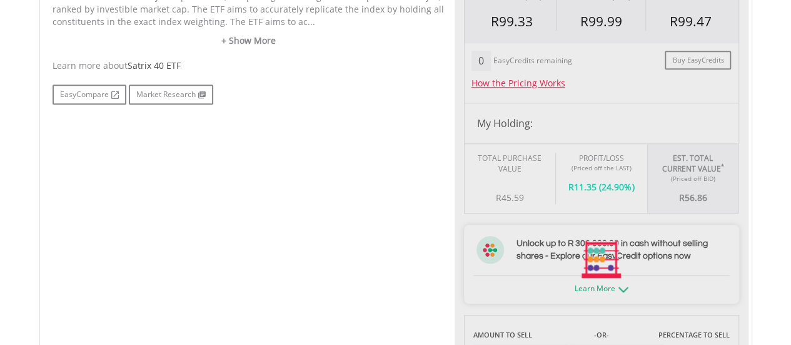
type input "*****"
type input "******"
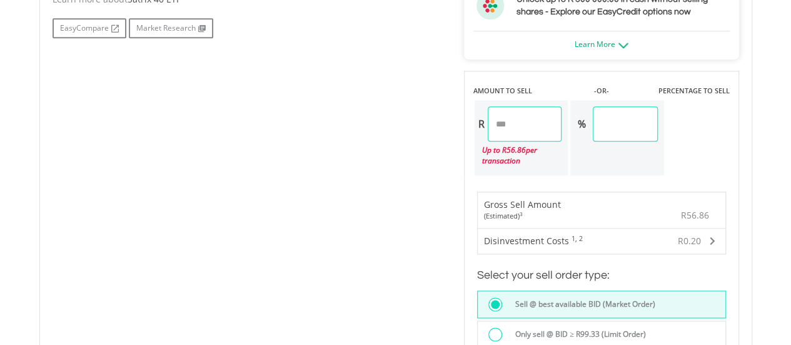
scroll to position [803, 0]
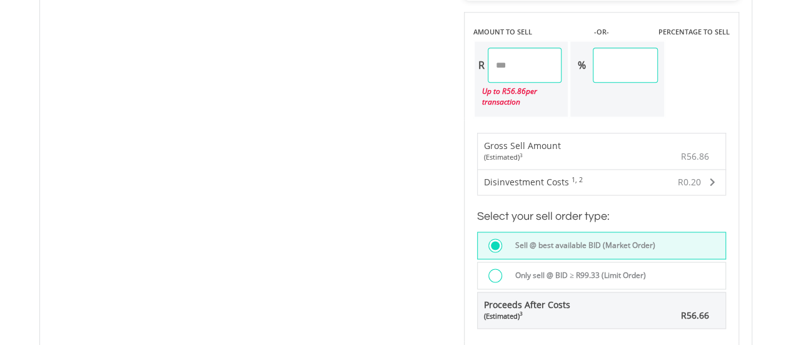
click at [515, 62] on input "*****" at bounding box center [525, 65] width 74 height 35
drag, startPoint x: 518, startPoint y: 60, endPoint x: 483, endPoint y: 59, distance: 35.0
click at [483, 59] on div "R *****" at bounding box center [519, 65] width 88 height 35
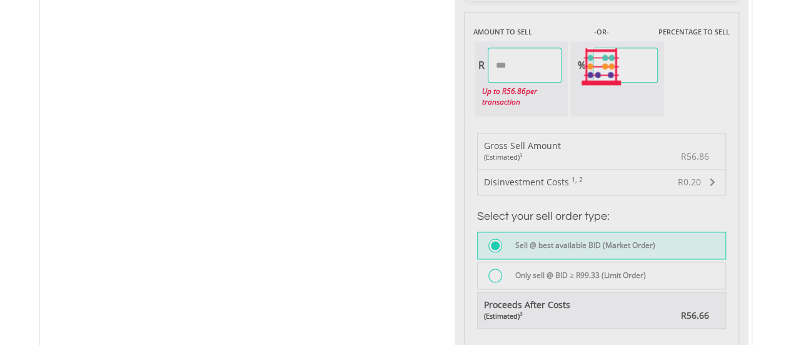
click at [366, 106] on div "No chart available. 1 MO CHANGE 5.35% DAILY CHANGE 0.00% 1M 3M 6M 1Y MAX Chart …" at bounding box center [395, 67] width 705 height 912
type input "*****"
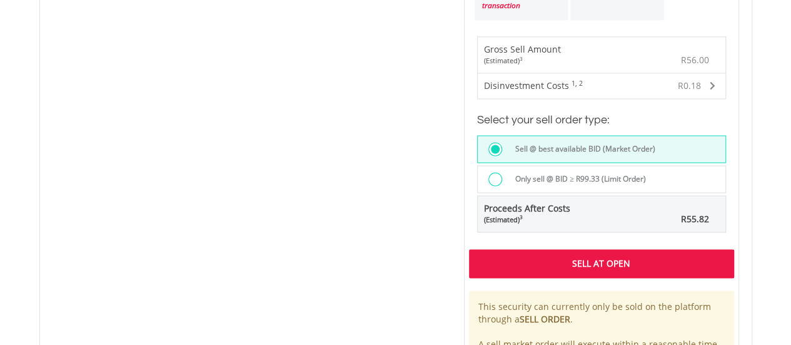
scroll to position [1053, 0]
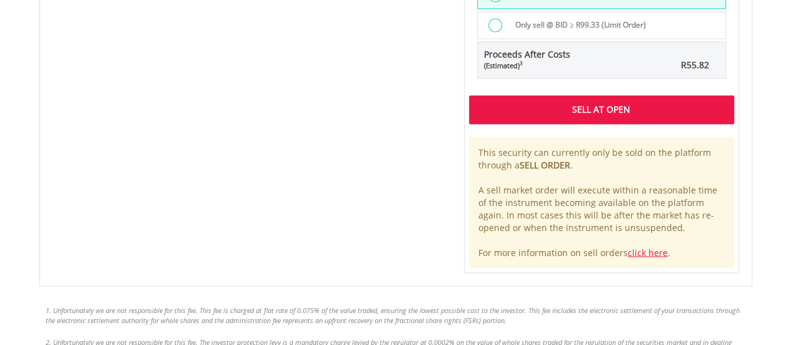
click at [530, 97] on div "Sell At Open" at bounding box center [601, 109] width 265 height 29
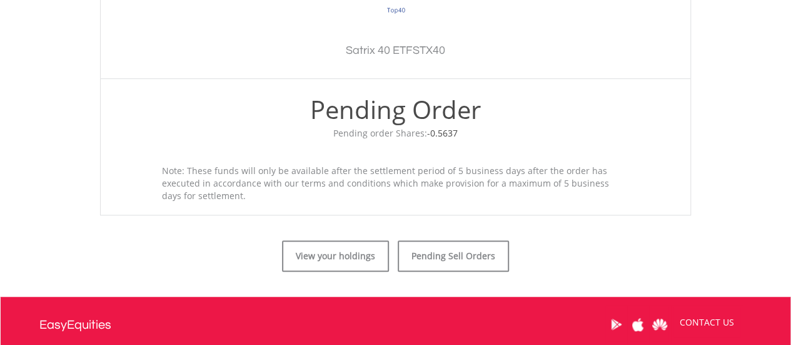
scroll to position [500, 0]
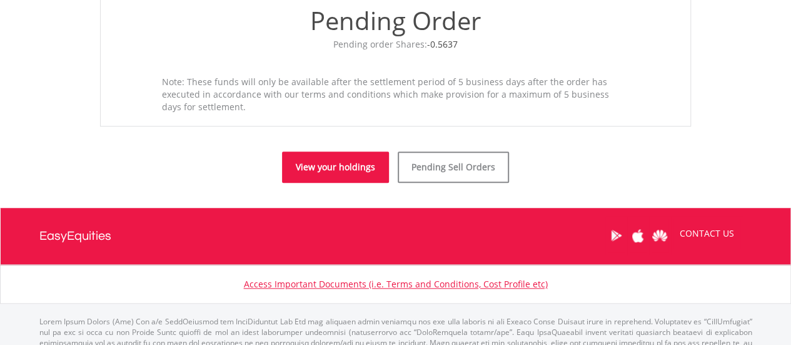
click at [330, 161] on link "View your holdings" at bounding box center [335, 166] width 107 height 31
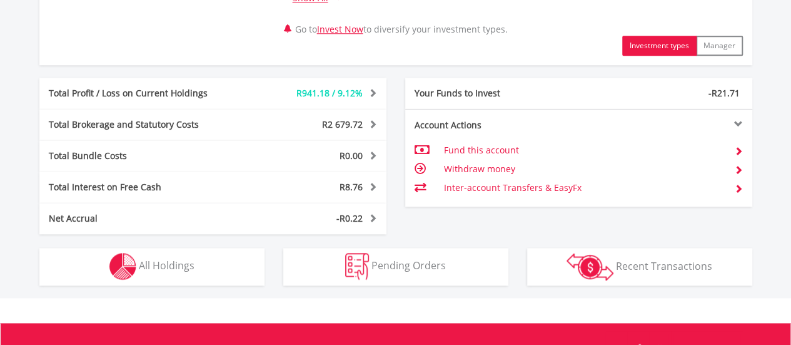
scroll to position [812, 0]
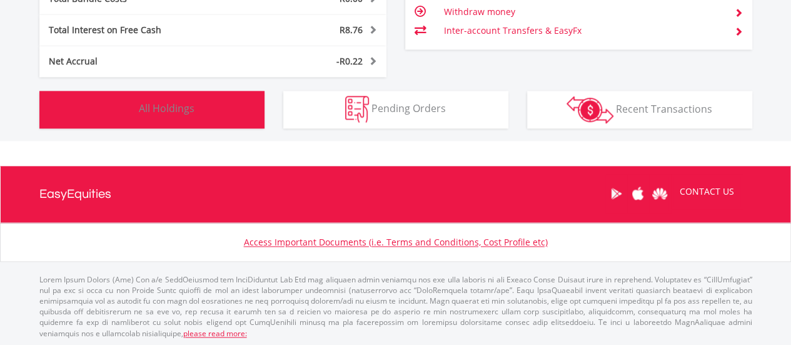
click at [256, 117] on button "Holdings All Holdings" at bounding box center [151, 110] width 225 height 38
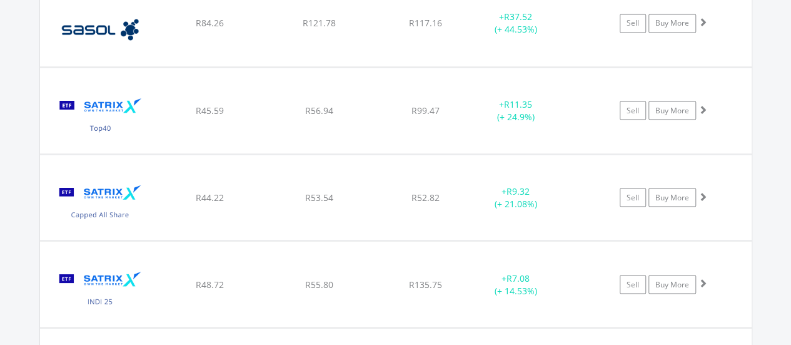
scroll to position [17614, 0]
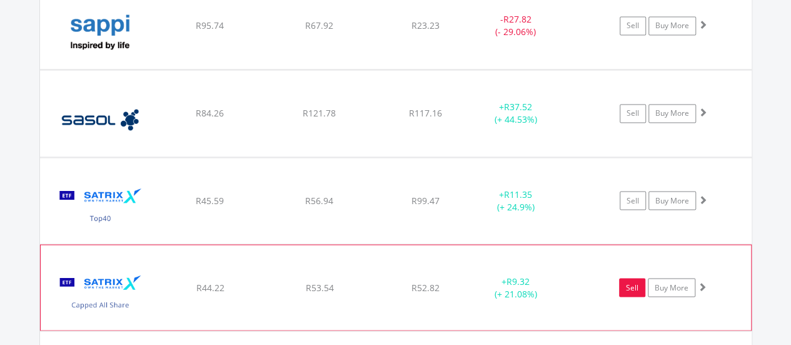
click at [625, 278] on link "Sell" at bounding box center [632, 287] width 26 height 19
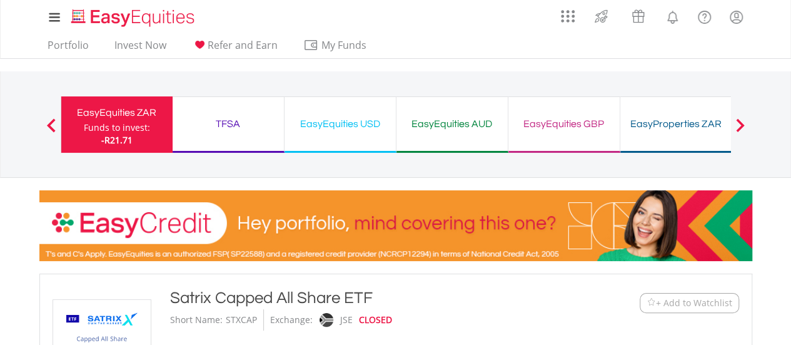
type input "*****"
type input "******"
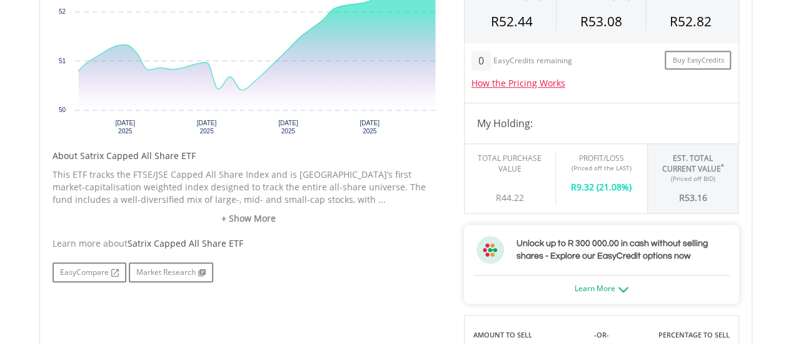
scroll to position [625, 0]
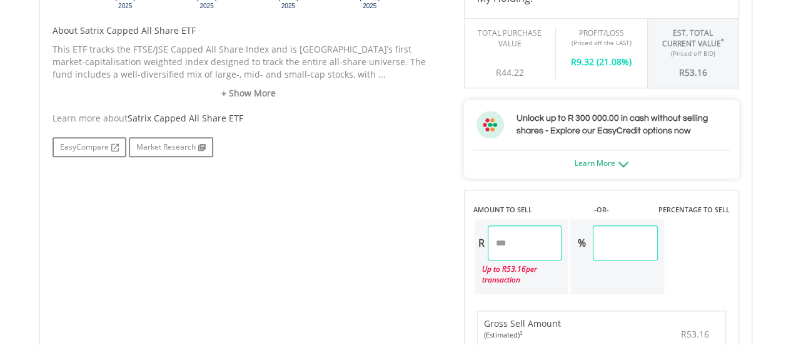
drag, startPoint x: 525, startPoint y: 251, endPoint x: 480, endPoint y: 248, distance: 45.1
click at [480, 248] on div "R *****" at bounding box center [519, 242] width 88 height 35
type input "*"
click at [398, 270] on div "No chart available. 1 MO CHANGE 4.00% DAILY CHANGE 0.00% 1M 3M 6M 1Y MAX Chart …" at bounding box center [395, 245] width 705 height 912
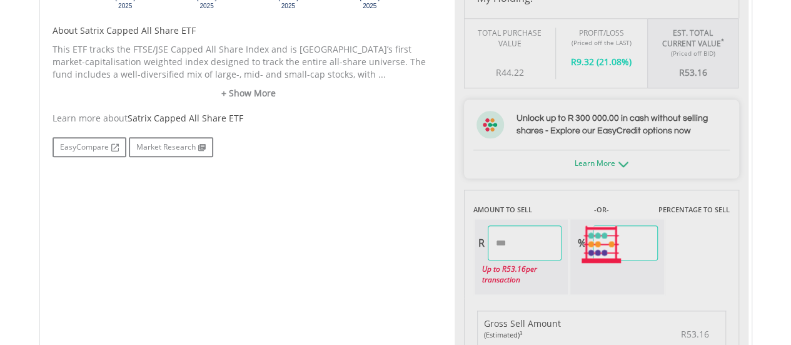
type input "*****"
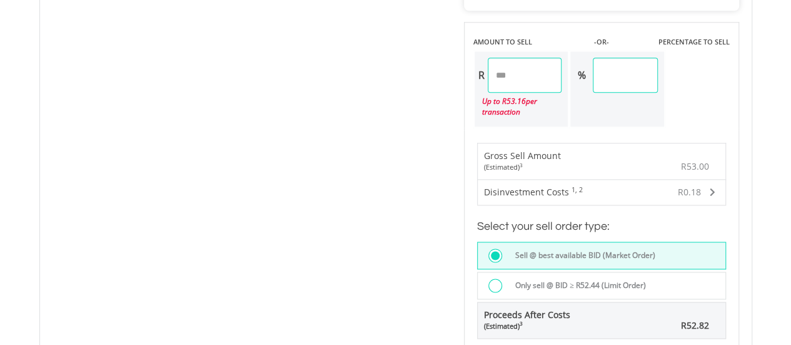
scroll to position [1001, 0]
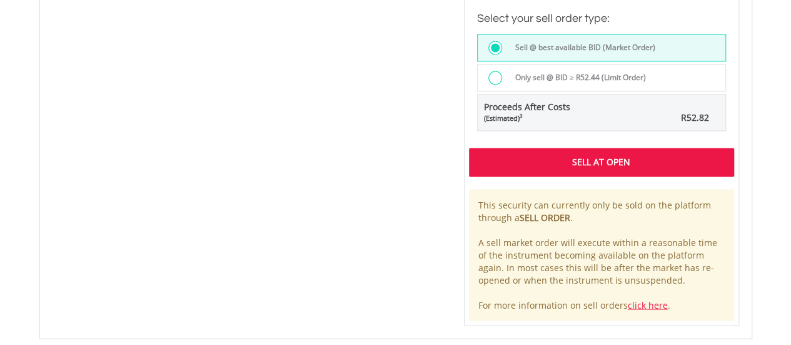
click at [515, 169] on div "Sell At Open" at bounding box center [601, 162] width 265 height 29
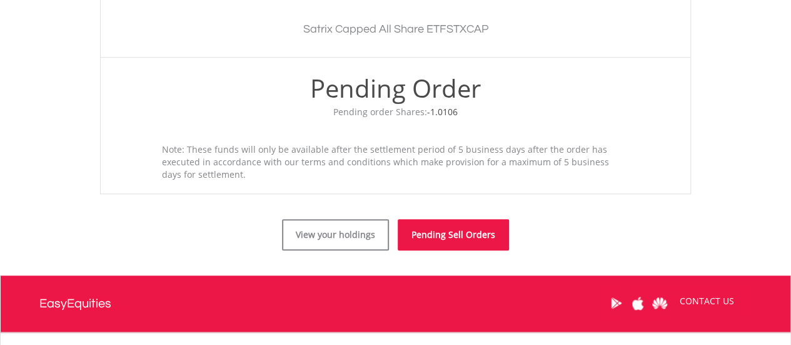
scroll to position [500, 0]
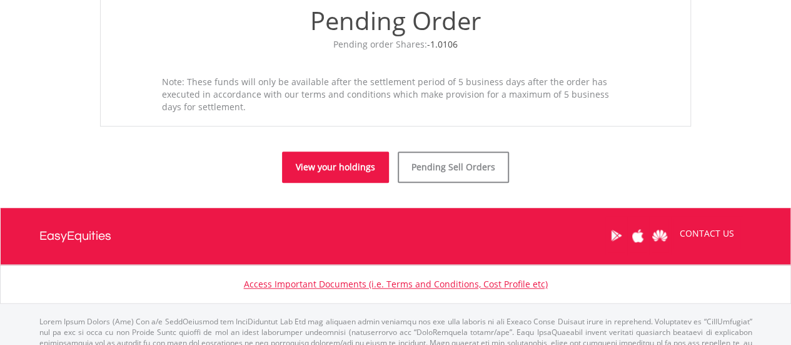
click at [335, 174] on link "View your holdings" at bounding box center [335, 166] width 107 height 31
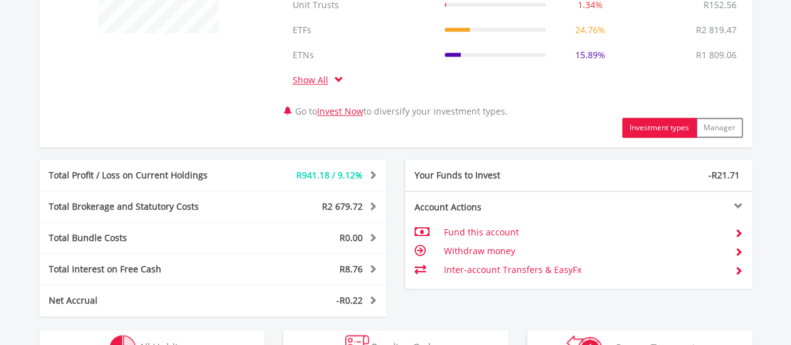
scroll to position [688, 0]
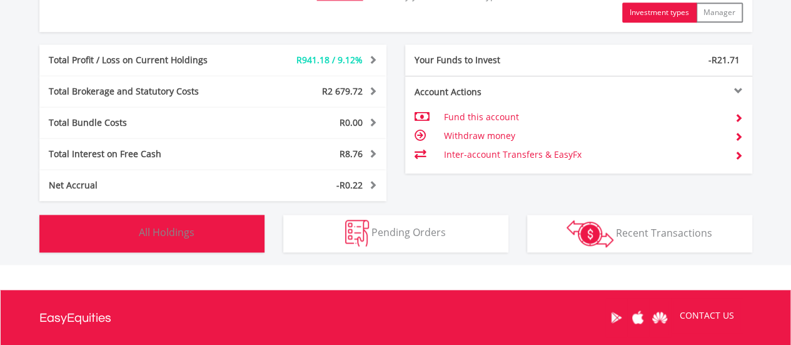
click at [203, 238] on button "Holdings All Holdings" at bounding box center [151, 234] width 225 height 38
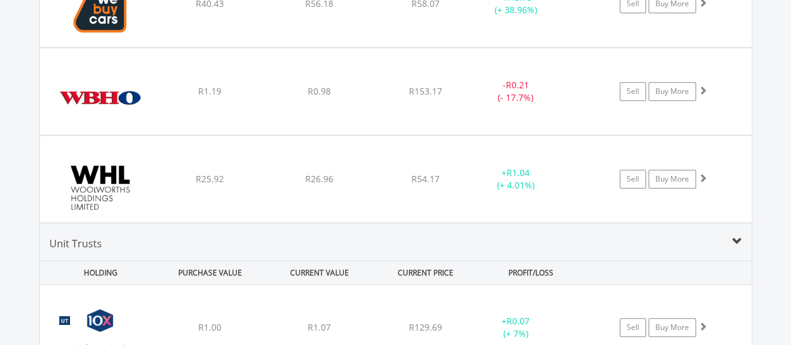
scroll to position [17737, 0]
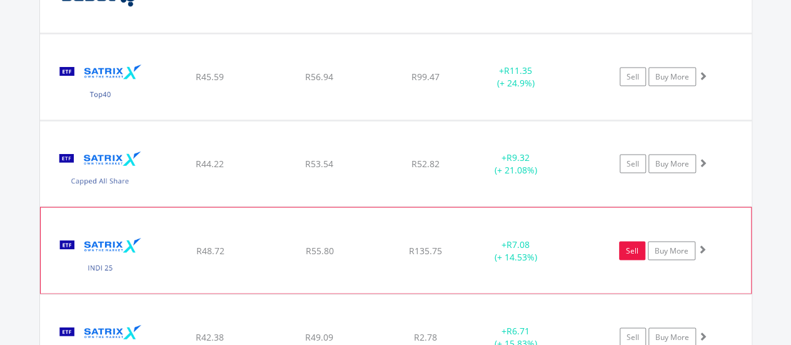
click at [632, 241] on link "Sell" at bounding box center [632, 250] width 26 height 19
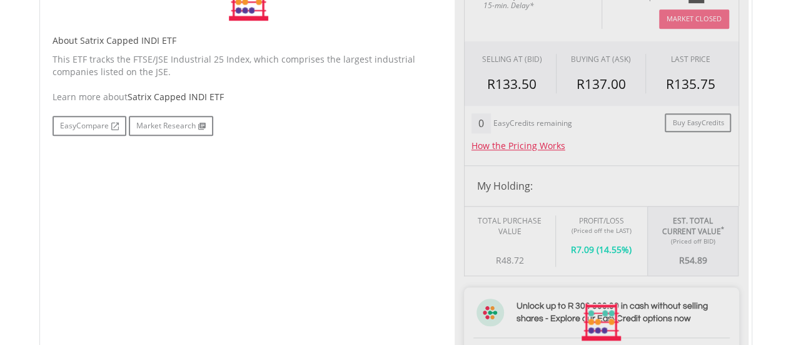
type input "*****"
type input "******"
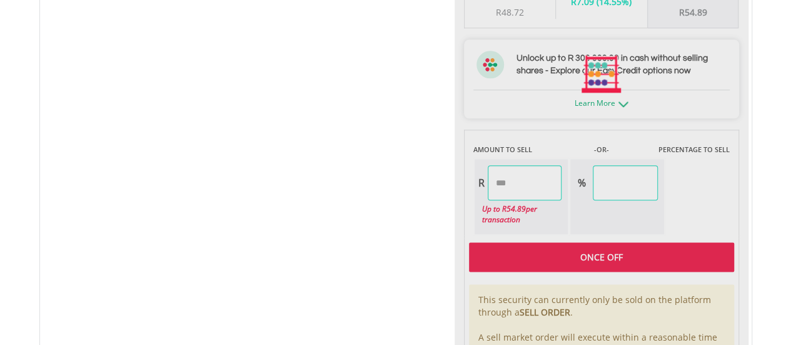
scroll to position [688, 0]
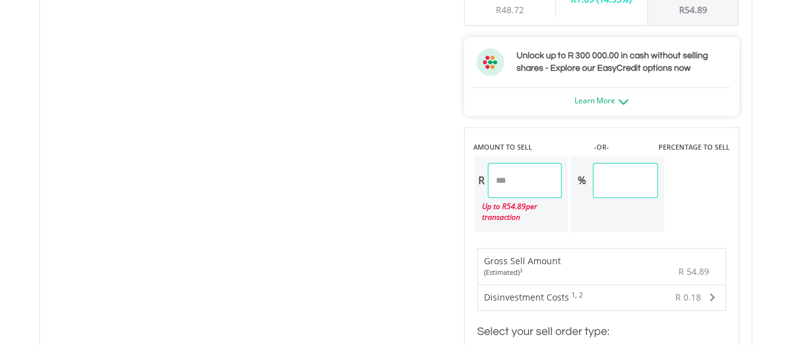
drag, startPoint x: 530, startPoint y: 176, endPoint x: 482, endPoint y: 183, distance: 49.3
click at [482, 183] on div "R *****" at bounding box center [519, 180] width 88 height 35
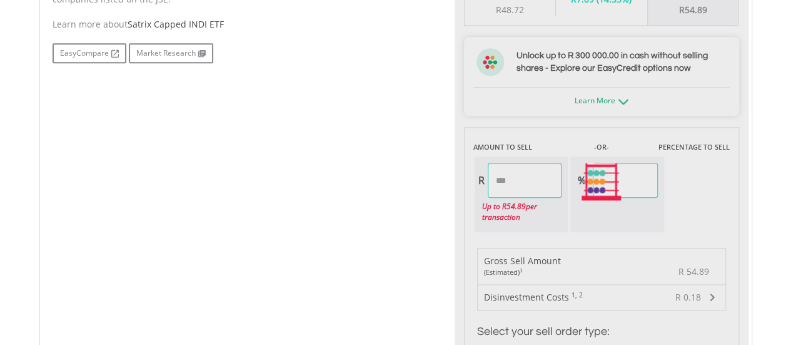
click at [425, 210] on div "No chart available. 1 MO CHANGE -0.13% DAILY CHANGE 0.00% 1M 3M 6M 1Y MAX Chart…" at bounding box center [395, 182] width 705 height 912
type input "*****"
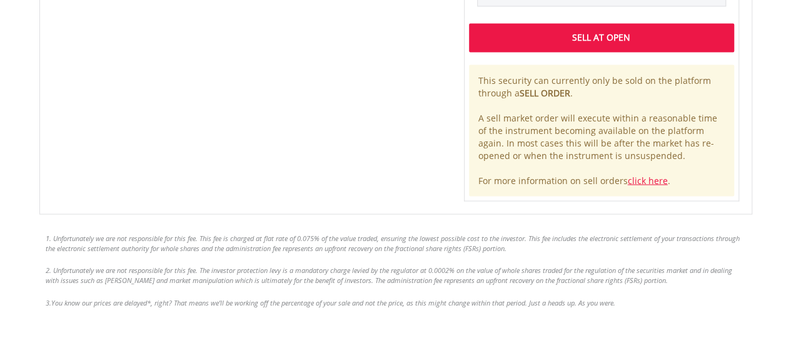
scroll to position [1126, 0]
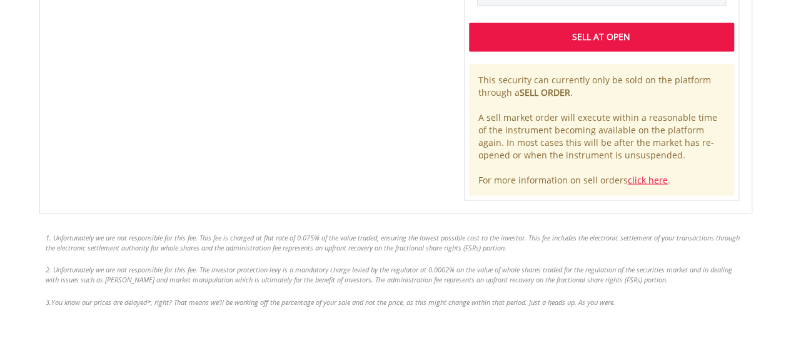
click at [547, 41] on div "Sell At Open" at bounding box center [601, 37] width 265 height 29
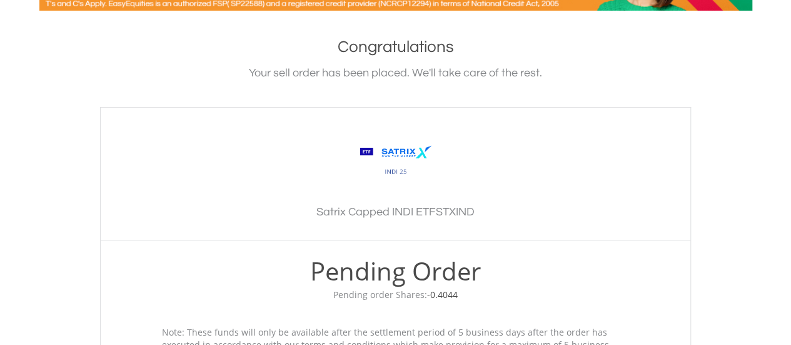
scroll to position [500, 0]
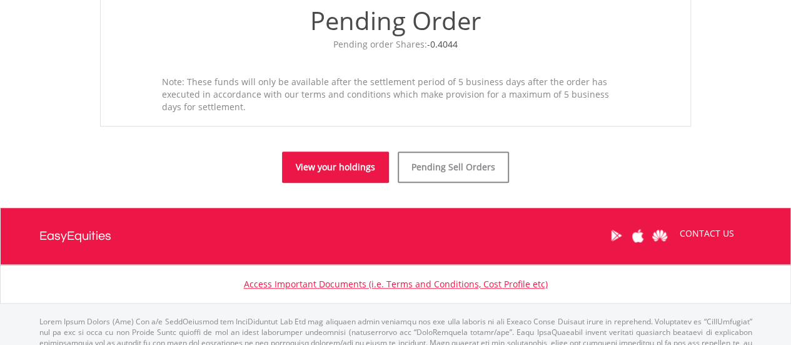
click at [347, 162] on link "View your holdings" at bounding box center [335, 166] width 107 height 31
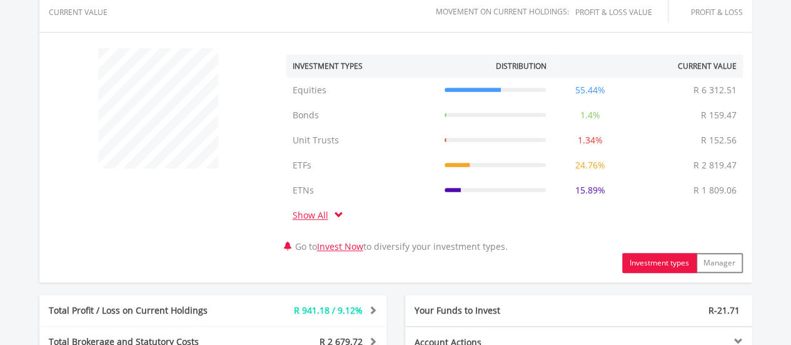
scroll to position [812, 0]
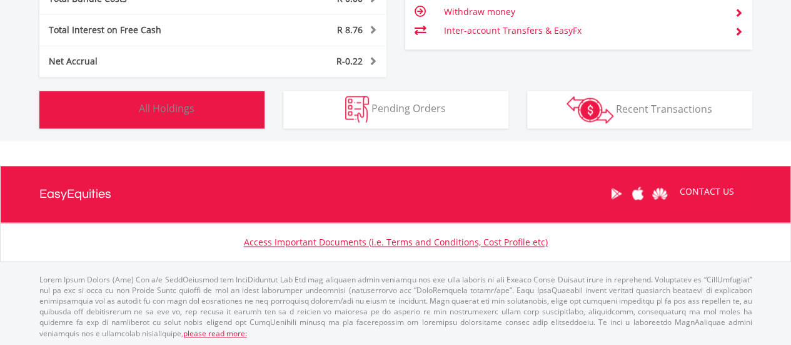
click at [134, 100] on img "button" at bounding box center [122, 109] width 27 height 27
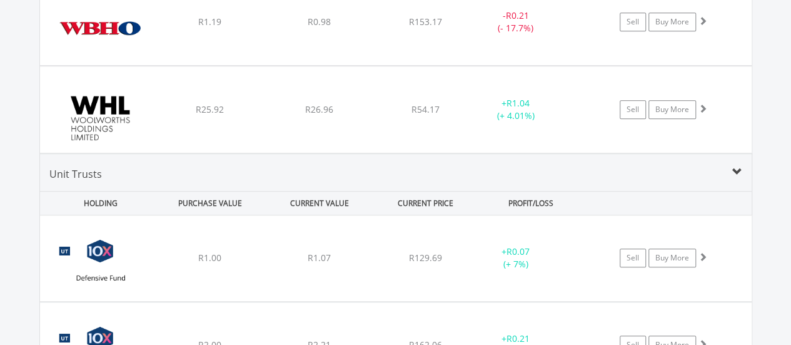
scroll to position [17800, 0]
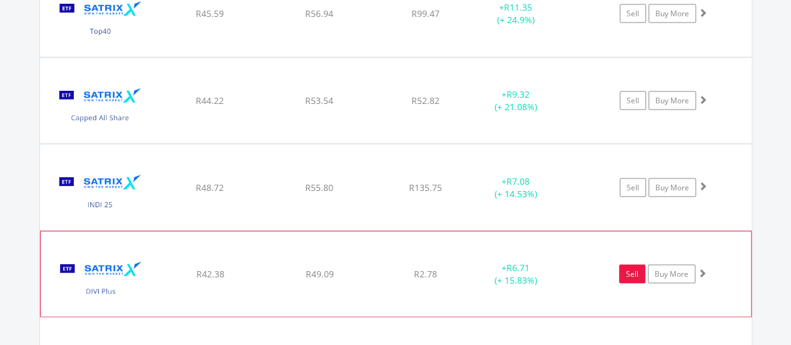
click at [625, 265] on link "Sell" at bounding box center [632, 274] width 26 height 19
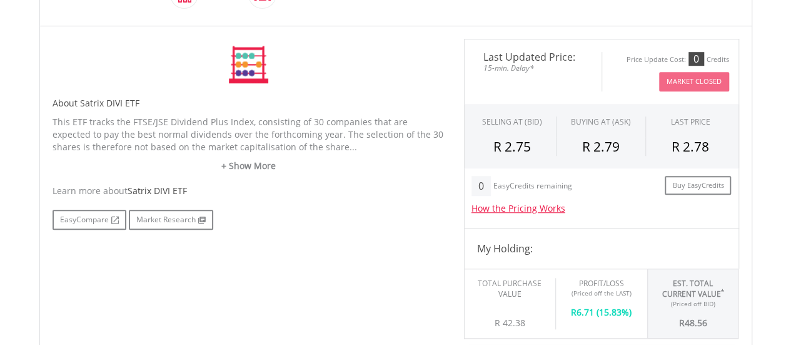
scroll to position [625, 0]
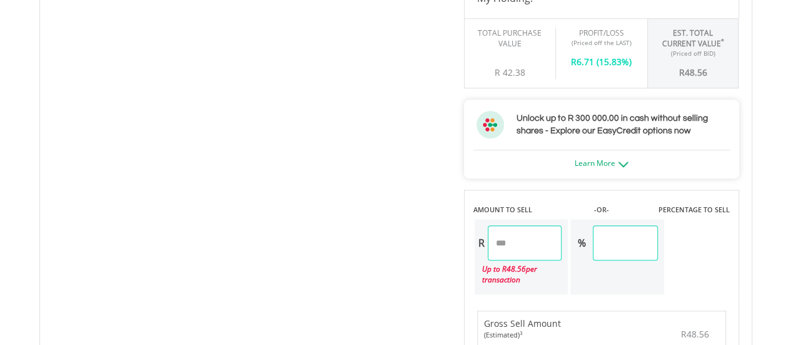
drag, startPoint x: 534, startPoint y: 243, endPoint x: 417, endPoint y: 253, distance: 117.9
click at [417, 253] on div "No chart available. DAILY CHANGE 1M 3M 6M 1Y MAX" at bounding box center [395, 245] width 705 height 912
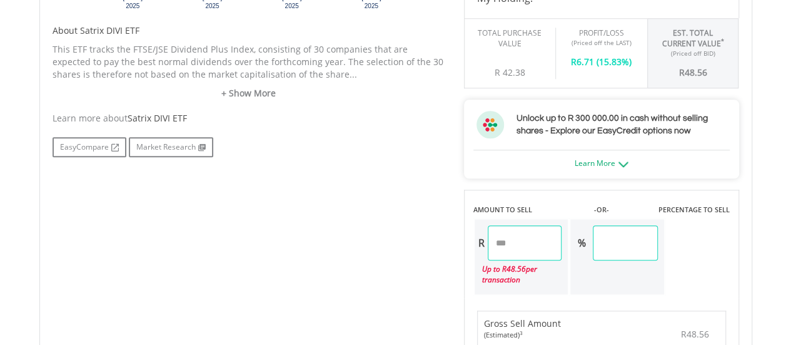
click at [410, 258] on div "No chart available. 1 MO CHANGE 1.09% DAILY CHANGE 0.00% 1M 3M 6M 1Y MAX Chart …" at bounding box center [395, 245] width 705 height 912
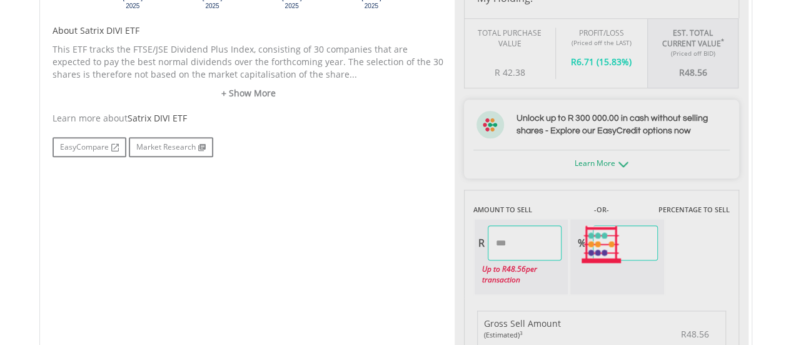
type input "*****"
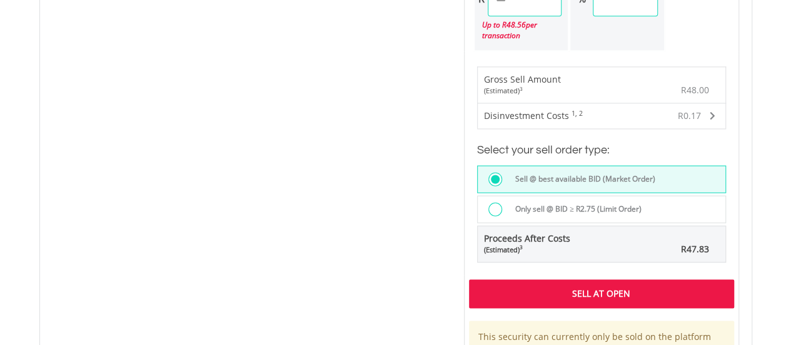
scroll to position [938, 0]
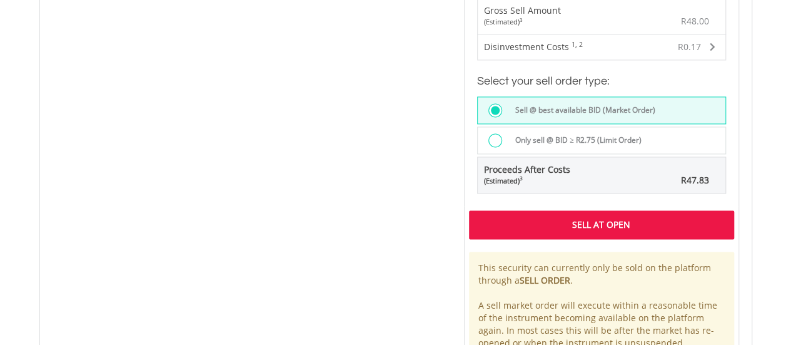
click at [508, 221] on div "Sell At Open" at bounding box center [601, 224] width 265 height 29
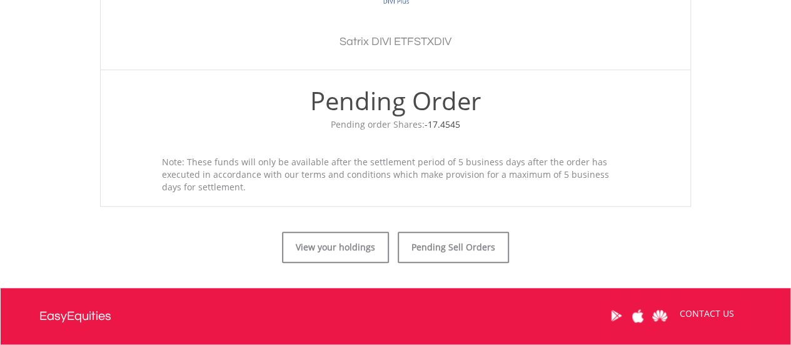
scroll to position [542, 0]
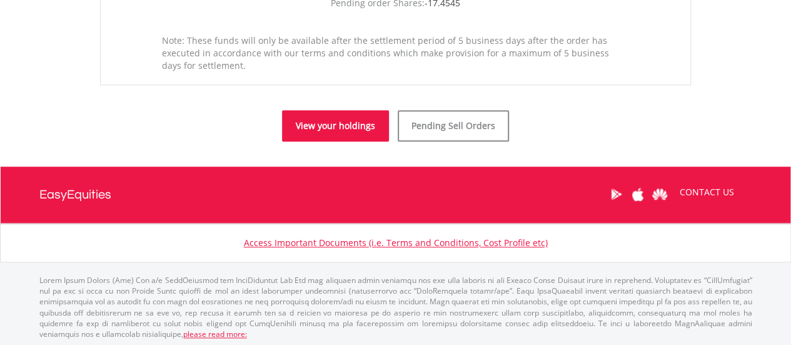
click at [359, 136] on link "View your holdings" at bounding box center [335, 125] width 107 height 31
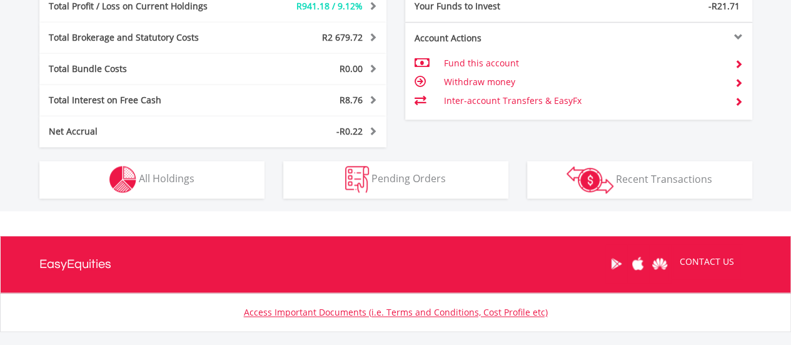
scroll to position [812, 0]
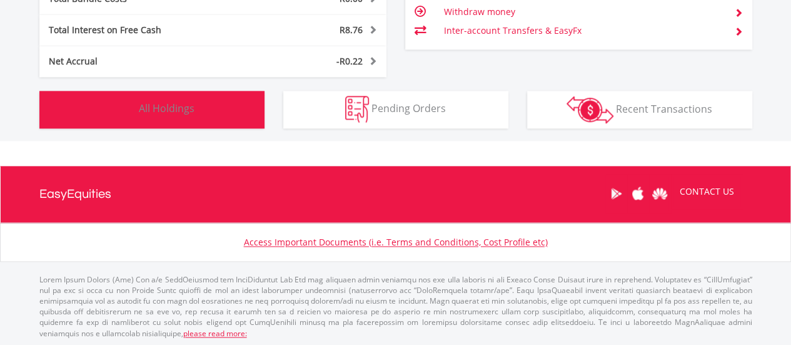
click at [232, 116] on button "Holdings All Holdings" at bounding box center [151, 110] width 225 height 38
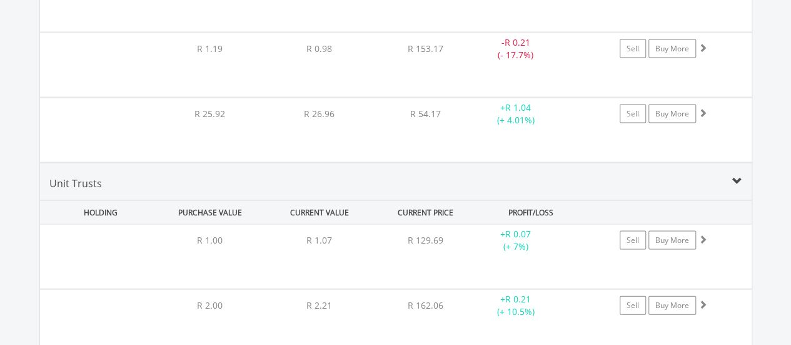
scroll to position [17925, 0]
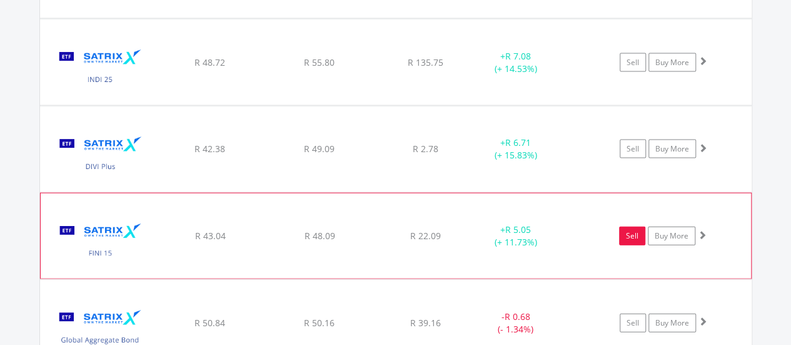
click at [625, 226] on link "Sell" at bounding box center [632, 235] width 26 height 19
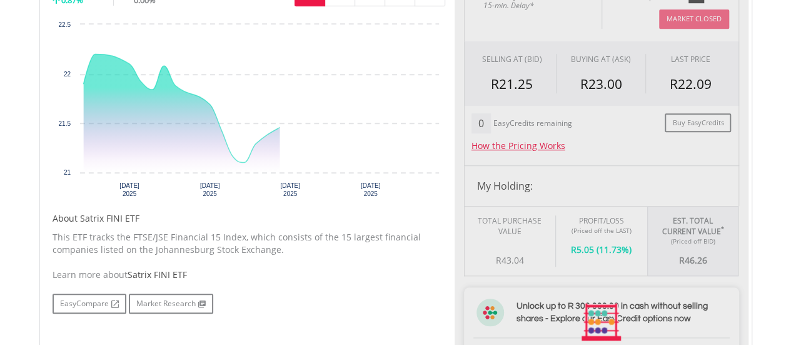
type input "*****"
type input "******"
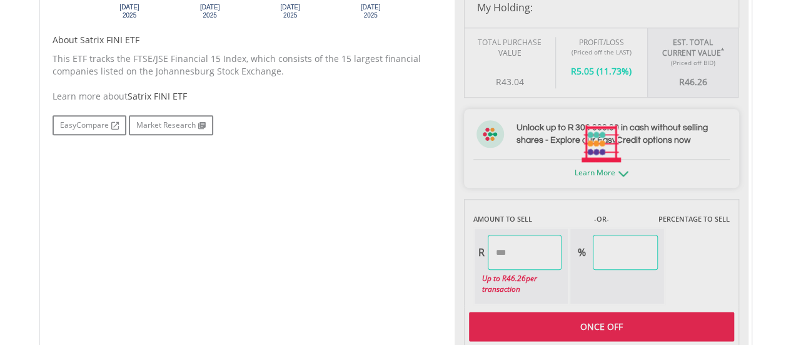
scroll to position [750, 0]
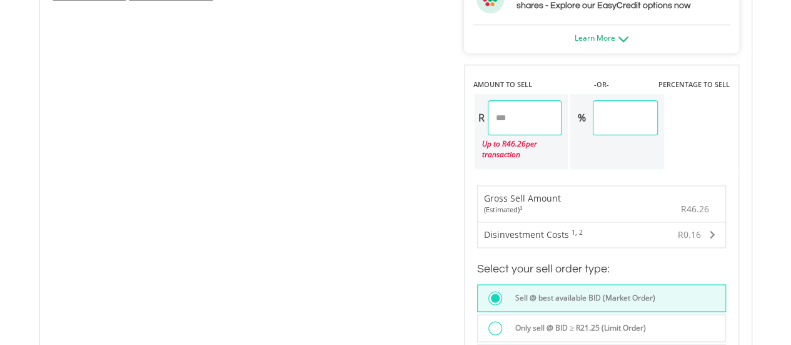
drag, startPoint x: 524, startPoint y: 122, endPoint x: 338, endPoint y: 166, distance: 191.4
click at [338, 166] on div "No chart available. 1 MO CHANGE 0.87% DAILY CHANGE 0.00% 1M 3M 6M 1Y MAX Chart …" at bounding box center [395, 120] width 705 height 912
click at [275, 196] on div "No chart available. 1 MO CHANGE 0.87% DAILY CHANGE 0.00% 1M 3M 6M 1Y MAX Chart …" at bounding box center [395, 120] width 705 height 912
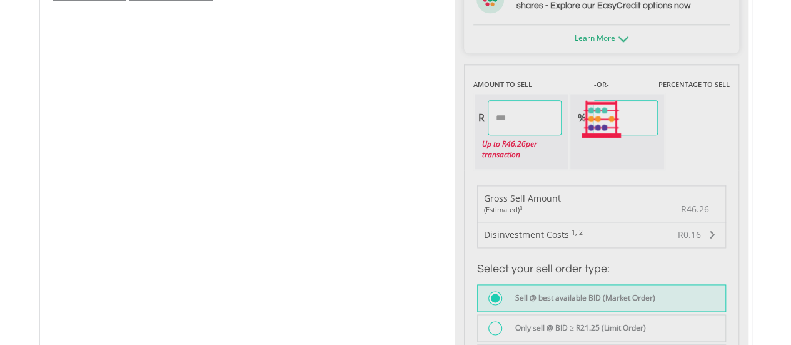
type input "*****"
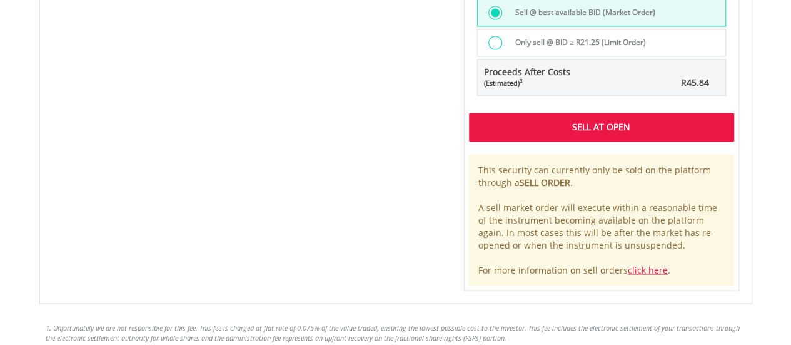
scroll to position [999, 0]
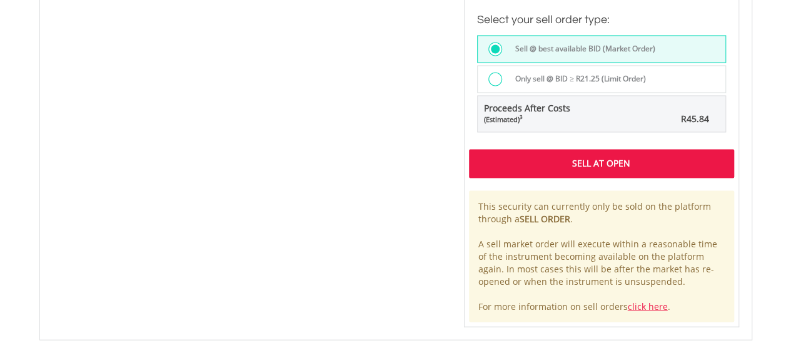
click at [537, 161] on div "Sell At Open" at bounding box center [601, 163] width 265 height 29
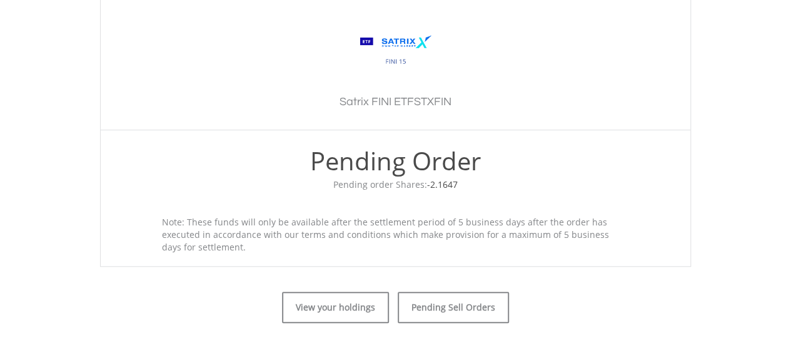
scroll to position [542, 0]
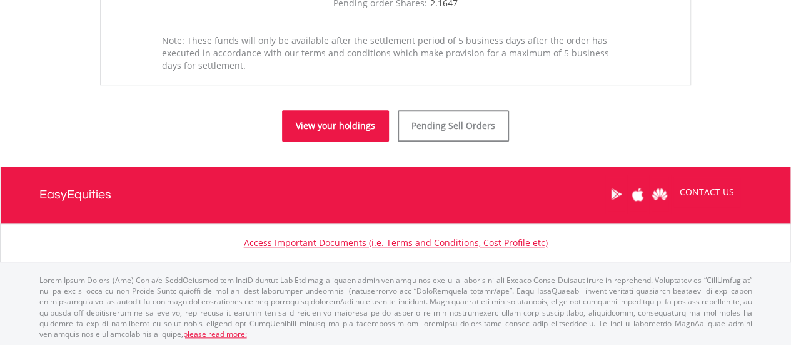
drag, startPoint x: 0, startPoint y: 0, endPoint x: 363, endPoint y: 132, distance: 386.6
click at [363, 132] on link "View your holdings" at bounding box center [335, 125] width 107 height 31
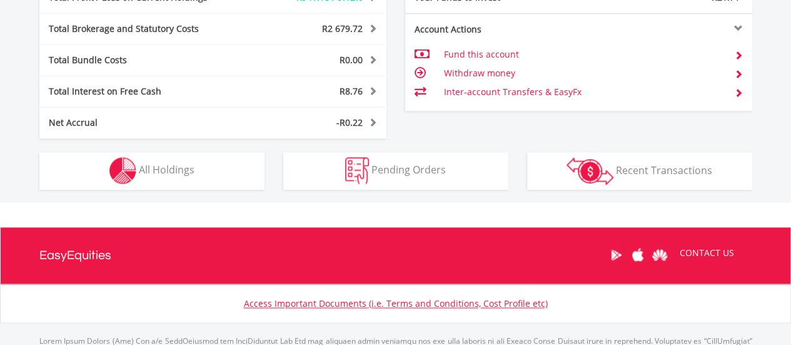
scroll to position [812, 0]
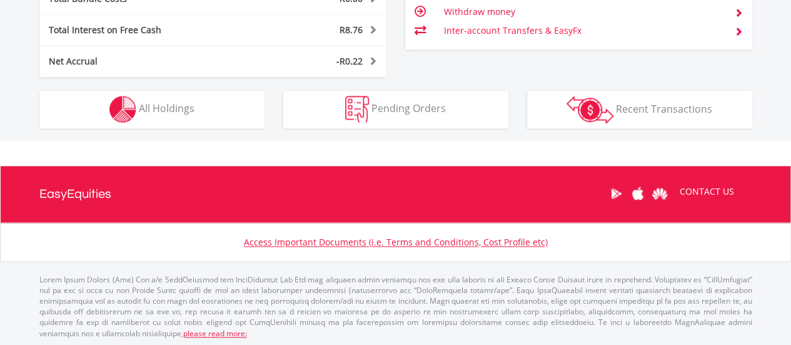
click at [156, 82] on div "Holdings All Holdings" at bounding box center [152, 102] width 244 height 51
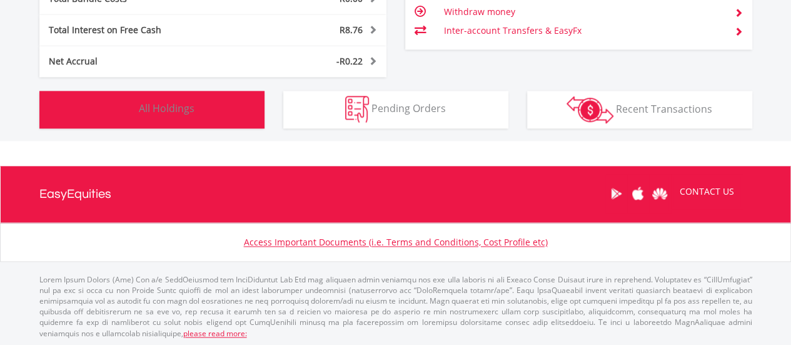
click at [182, 106] on span "All Holdings" at bounding box center [167, 108] width 56 height 14
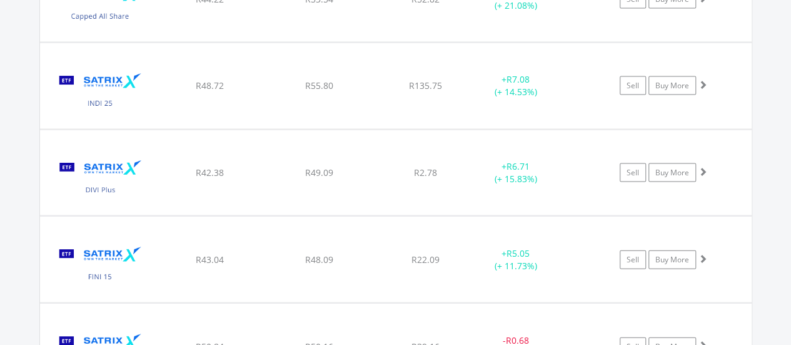
scroll to position [17929, 0]
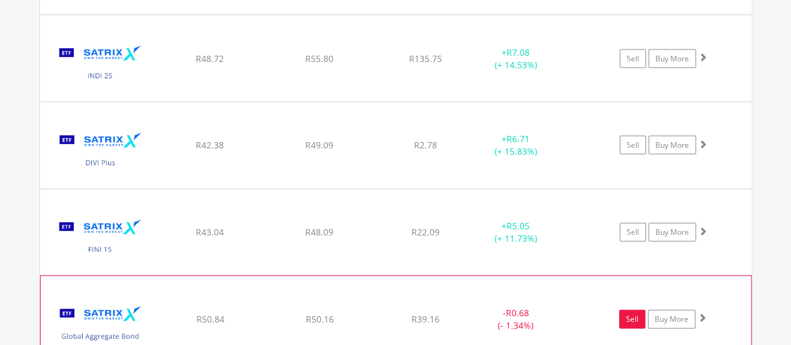
click at [628, 310] on link "Sell" at bounding box center [632, 319] width 26 height 19
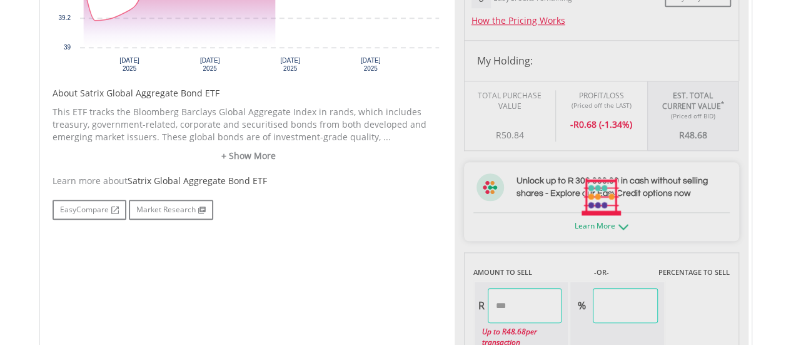
type input "*****"
type input "******"
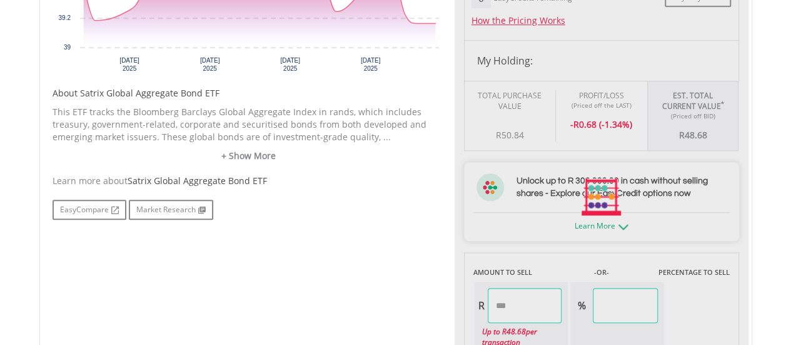
scroll to position [750, 0]
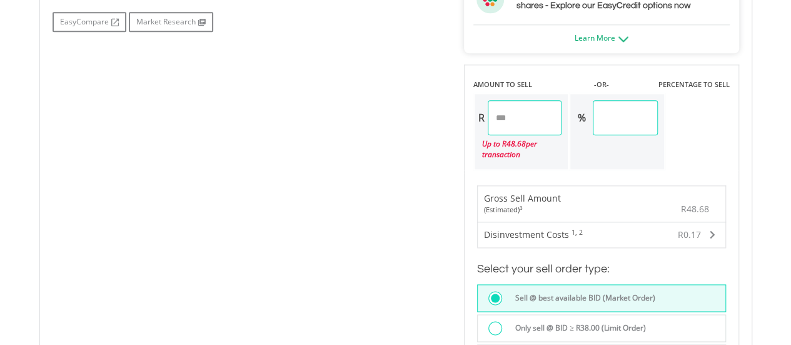
drag, startPoint x: 518, startPoint y: 119, endPoint x: 399, endPoint y: 137, distance: 120.7
click at [399, 137] on div "No chart available. 1 MO CHANGE -0.68% DAILY CHANGE 0.00% 1M 3M 6M 1Y MAX Chart…" at bounding box center [395, 120] width 705 height 912
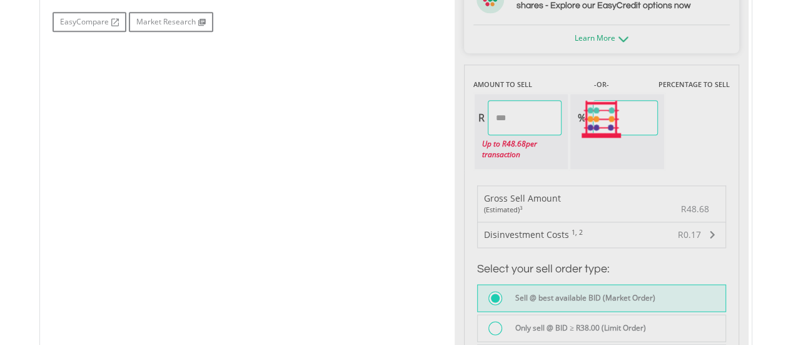
click at [368, 146] on div "No chart available. 1 MO CHANGE -0.68% DAILY CHANGE 0.00% 1M 3M 6M 1Y MAX Chart…" at bounding box center [395, 120] width 705 height 912
type input "*****"
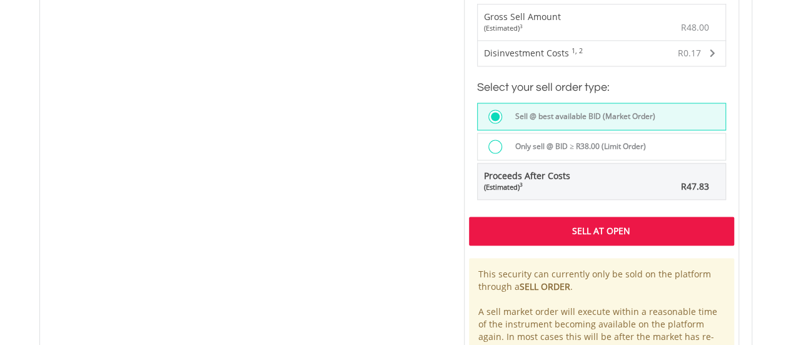
scroll to position [1126, 0]
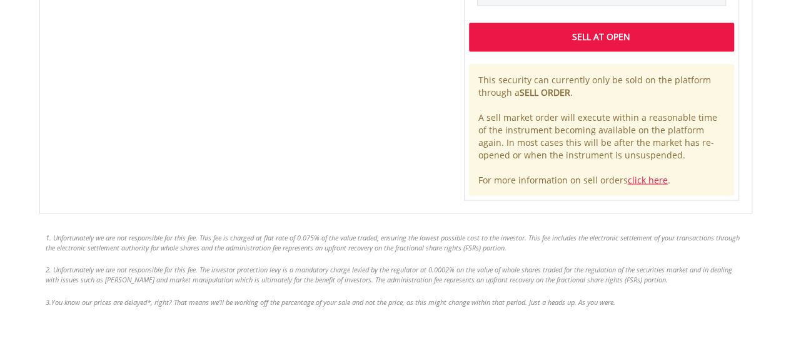
click at [531, 39] on div "Sell At Open" at bounding box center [601, 37] width 265 height 29
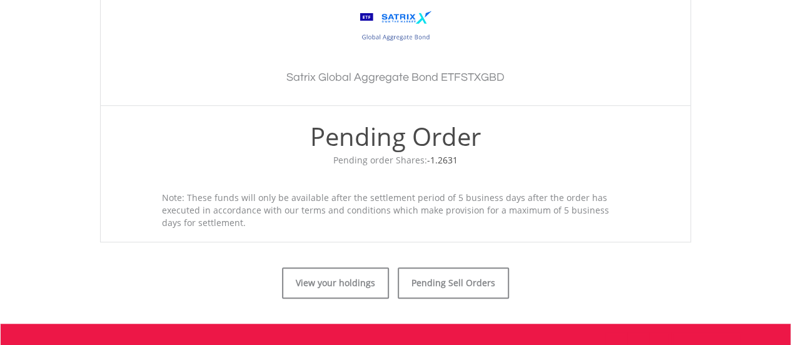
scroll to position [438, 0]
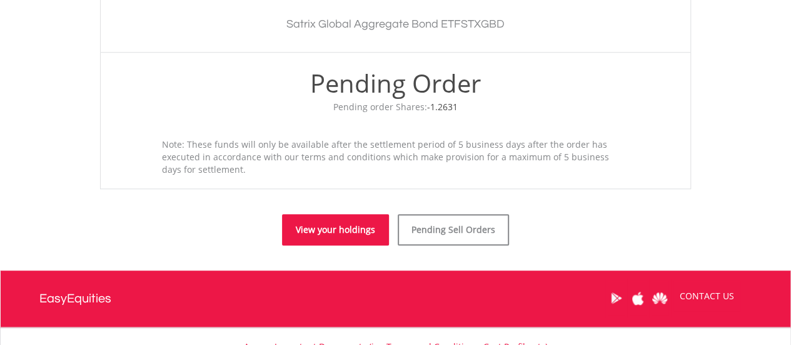
click at [290, 228] on link "View your holdings" at bounding box center [335, 229] width 107 height 31
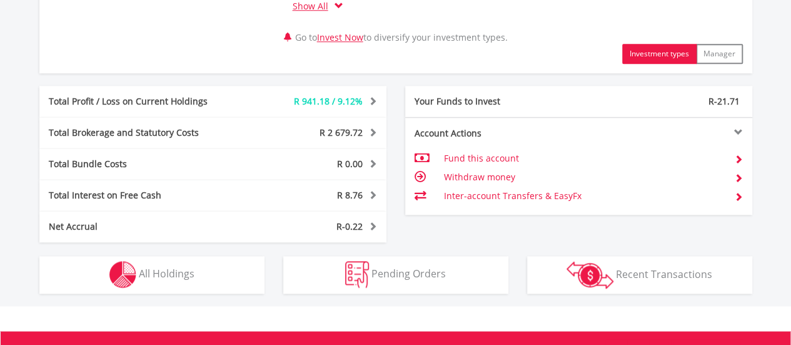
scroll to position [812, 0]
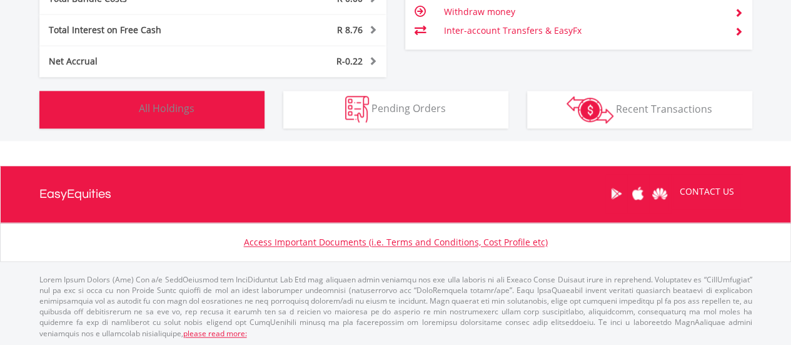
click at [201, 117] on button "Holdings All Holdings" at bounding box center [151, 110] width 225 height 38
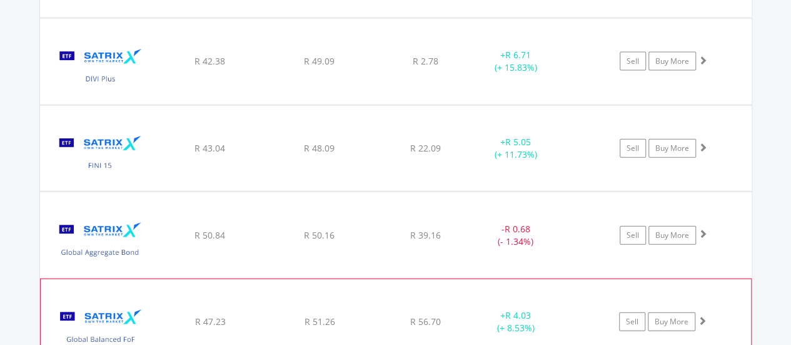
scroll to position [18050, 0]
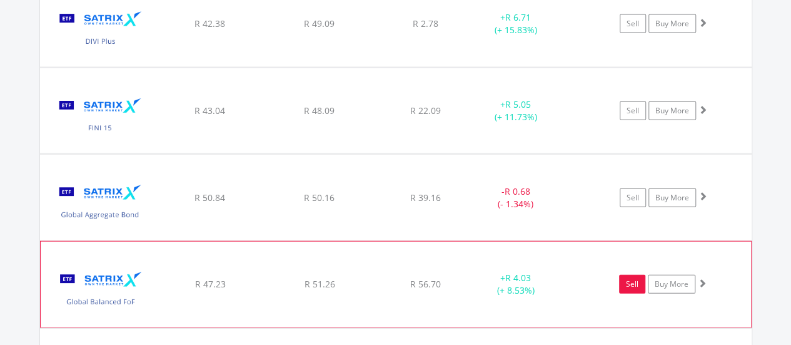
click at [630, 275] on link "Sell" at bounding box center [632, 284] width 26 height 19
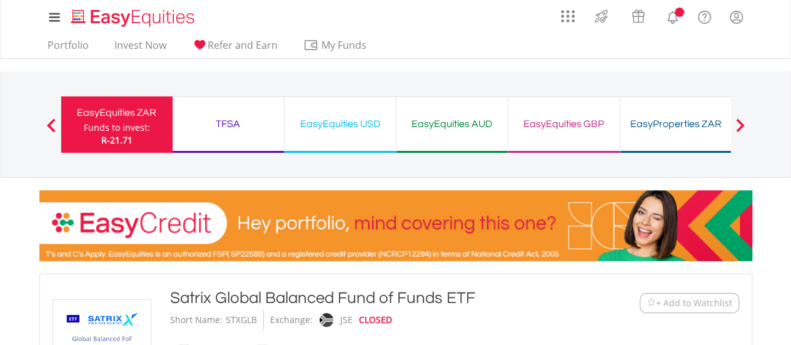
type input "*****"
type input "******"
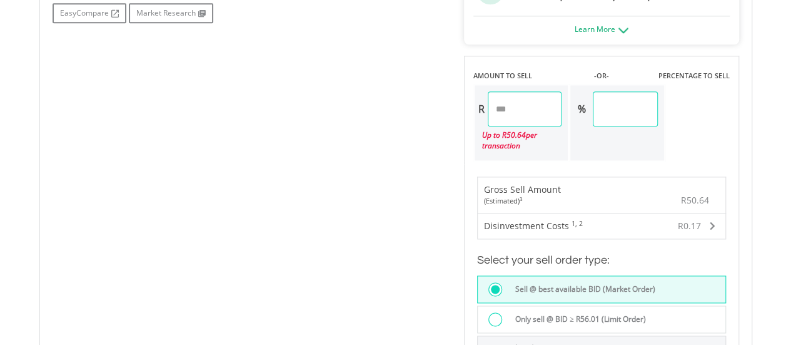
scroll to position [750, 0]
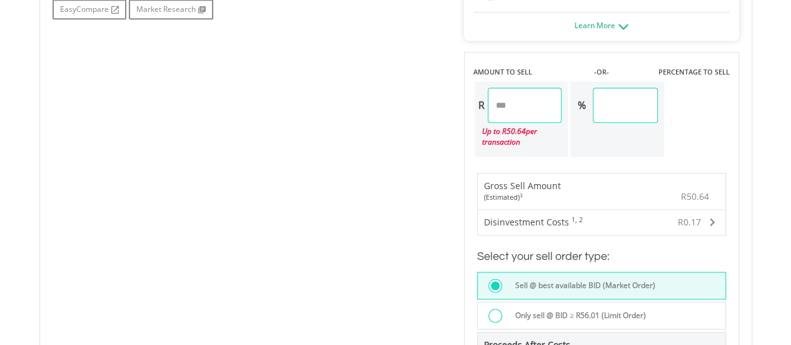
drag, startPoint x: 518, startPoint y: 103, endPoint x: 395, endPoint y: 127, distance: 125.5
click at [395, 127] on div "No chart available. 1 MO CHANGE 0.73% DAILY CHANGE 0.00% 1M 3M 6M 1Y MAX Chart …" at bounding box center [395, 107] width 705 height 912
type input "*"
click at [261, 151] on div "No chart available. 1 MO CHANGE 0.73% DAILY CHANGE 0.00% 1M 3M 6M 1Y MAX Chart …" at bounding box center [395, 107] width 705 height 912
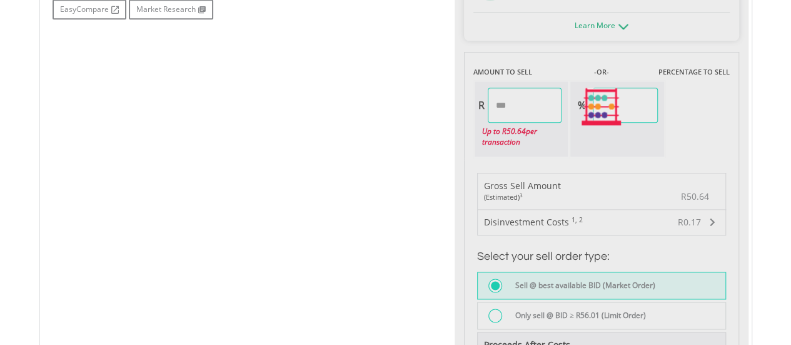
type input "*****"
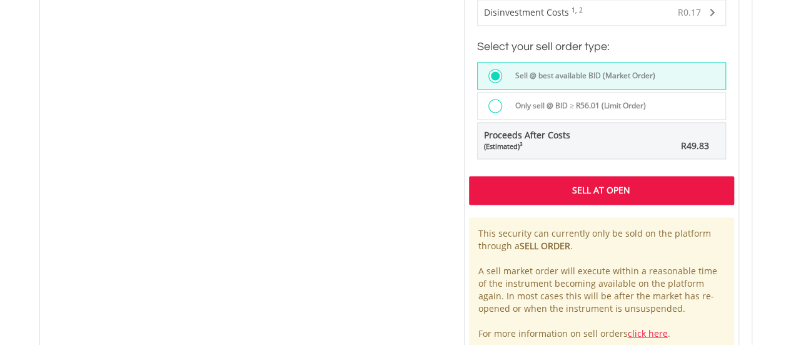
scroll to position [1126, 0]
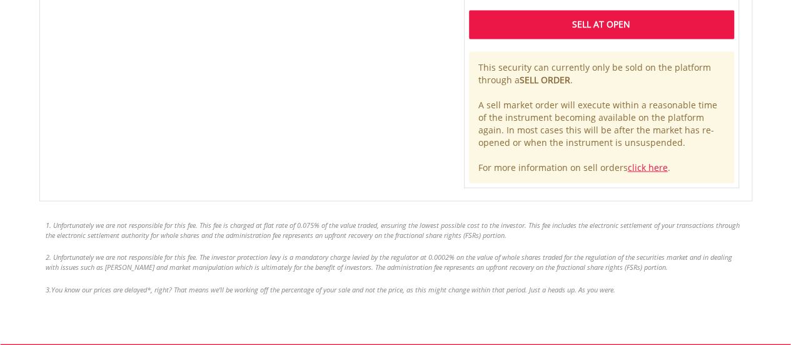
click at [627, 31] on div "Sell At Open" at bounding box center [601, 24] width 265 height 29
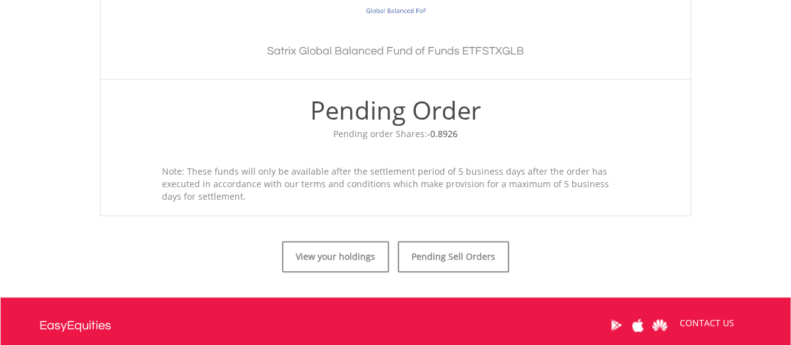
scroll to position [542, 0]
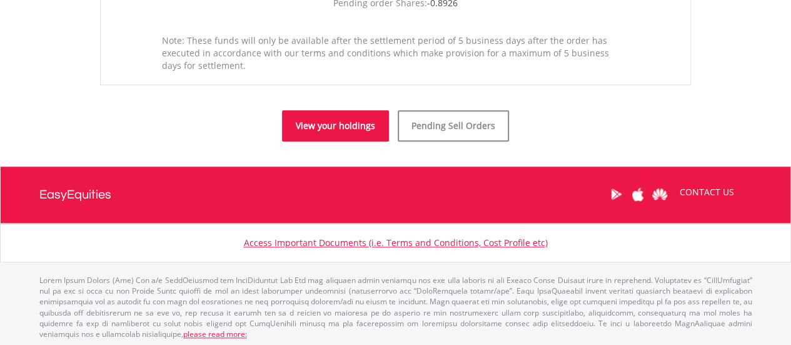
click at [370, 137] on link "View your holdings" at bounding box center [335, 125] width 107 height 31
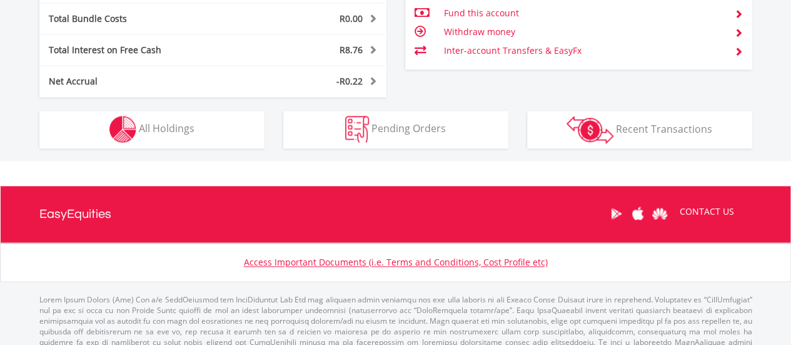
scroll to position [812, 0]
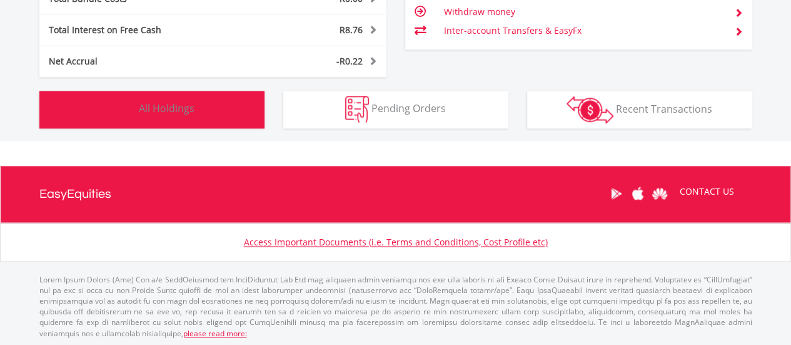
click at [182, 125] on button "Holdings All Holdings" at bounding box center [151, 110] width 225 height 38
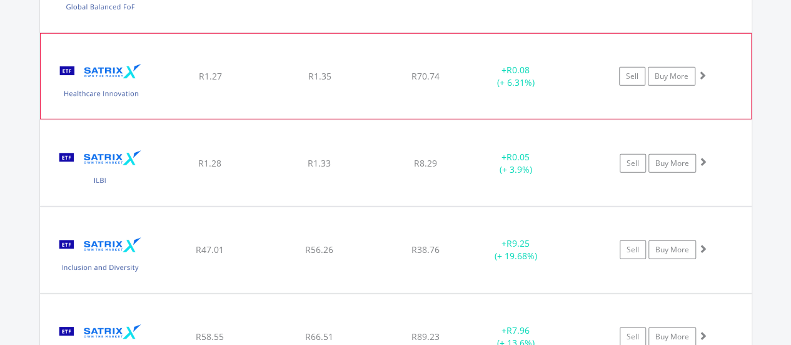
scroll to position [18363, 0]
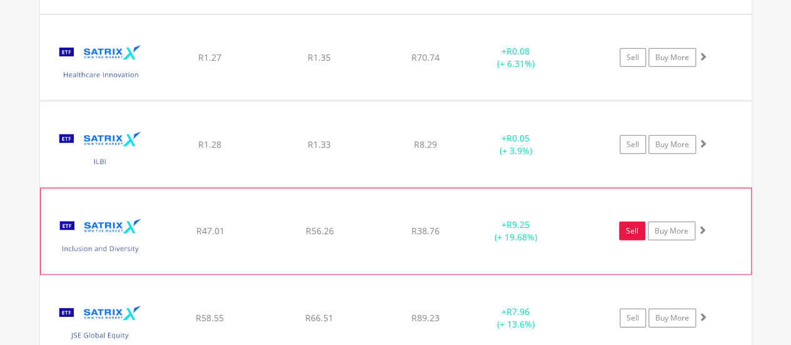
click at [622, 221] on link "Sell" at bounding box center [632, 230] width 26 height 19
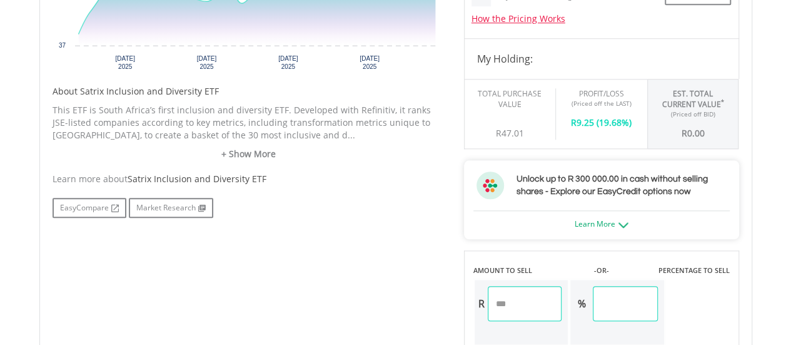
scroll to position [428, 0]
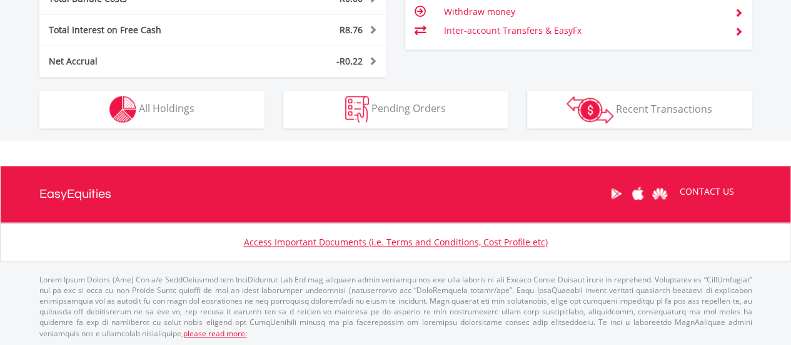
scroll to position [120, 238]
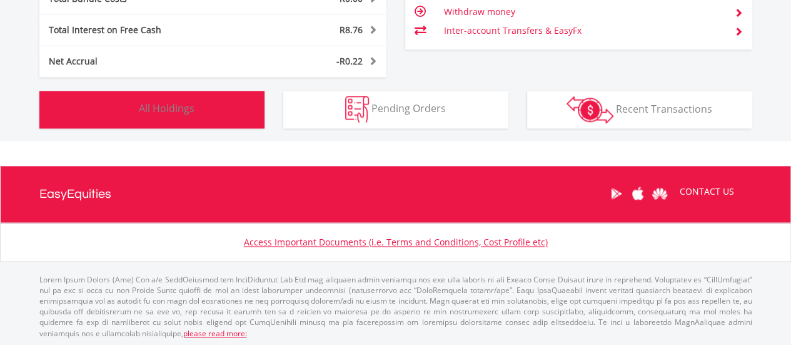
click at [234, 113] on button "Holdings All Holdings" at bounding box center [151, 110] width 225 height 38
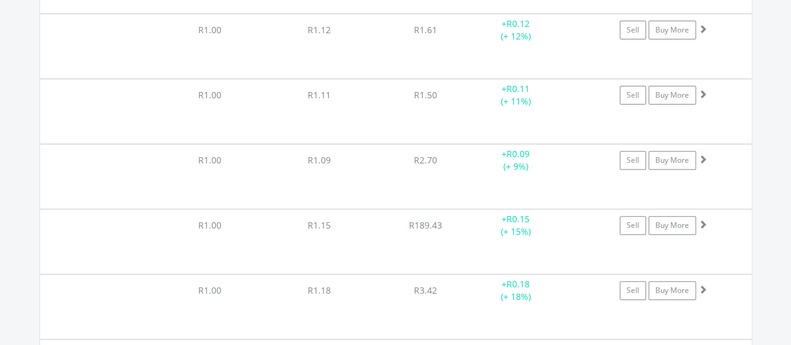
scroll to position [18364, 0]
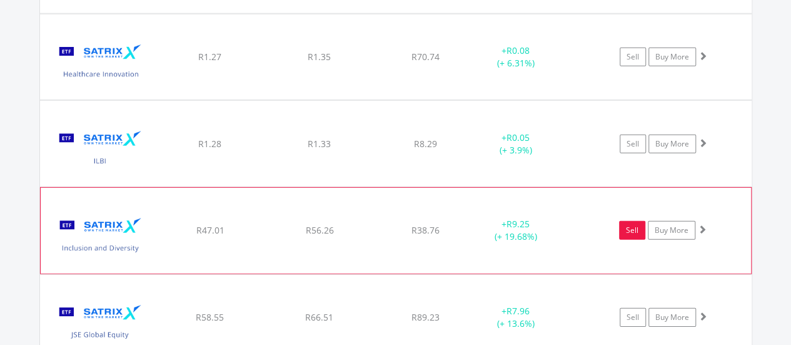
click at [627, 221] on link "Sell" at bounding box center [632, 230] width 26 height 19
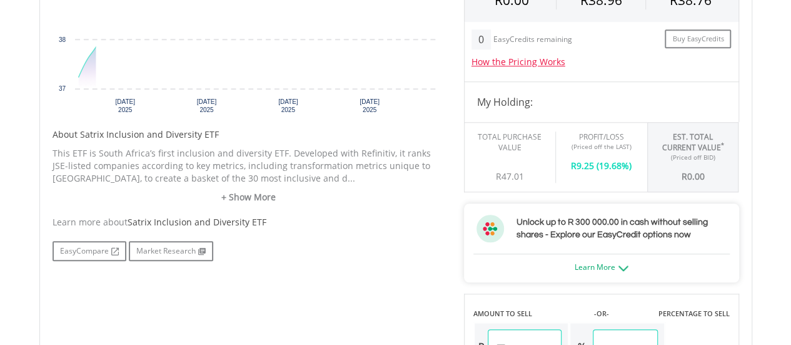
scroll to position [448, 0]
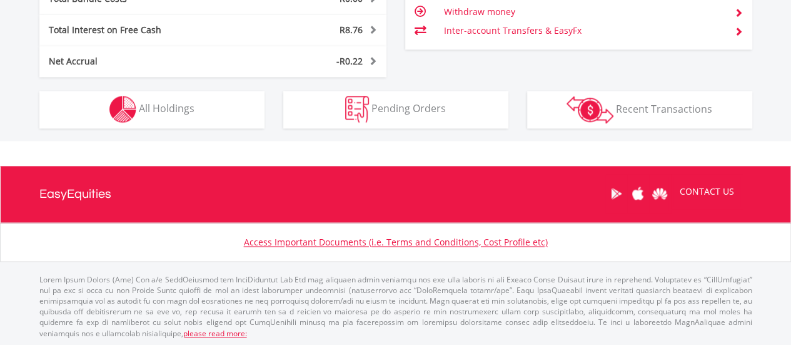
scroll to position [120, 238]
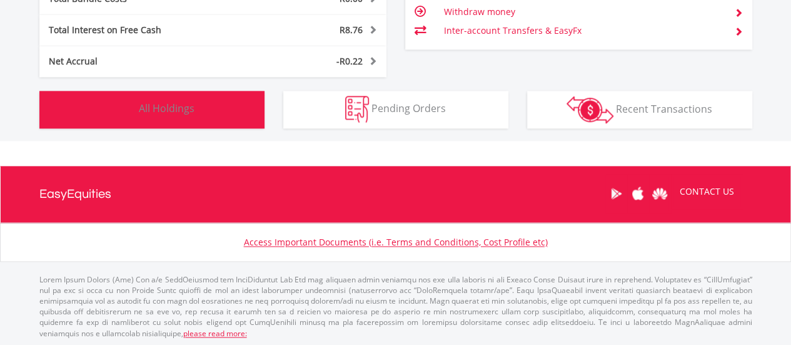
click at [204, 114] on button "Holdings All Holdings" at bounding box center [151, 110] width 225 height 38
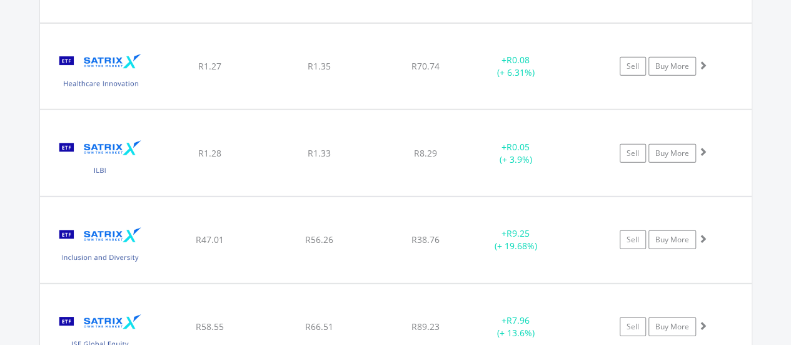
scroll to position [18417, 0]
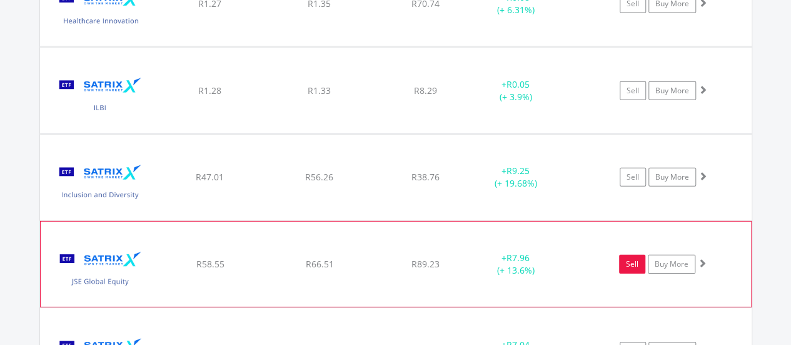
click at [625, 255] on link "Sell" at bounding box center [632, 264] width 26 height 19
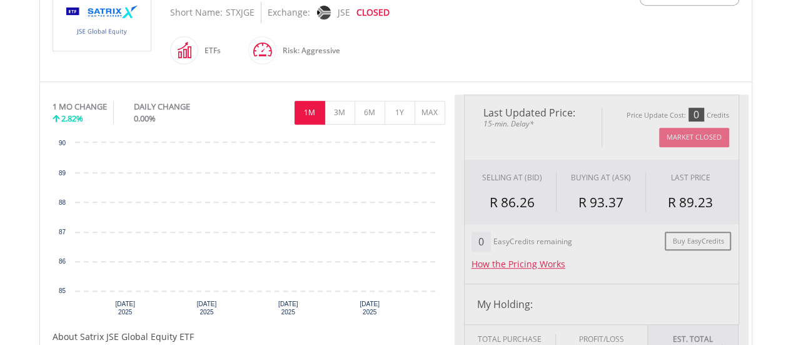
scroll to position [313, 0]
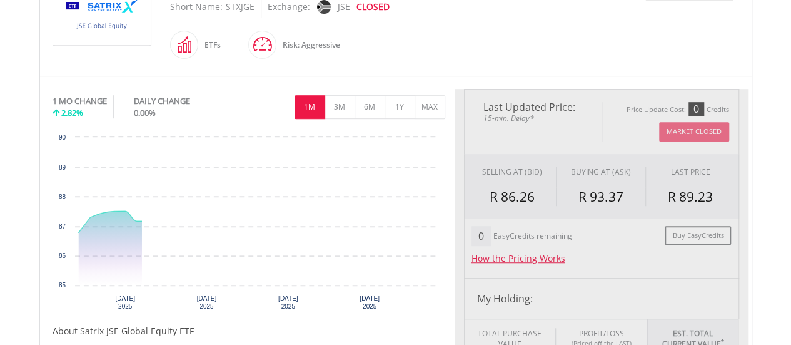
type input "*****"
type input "******"
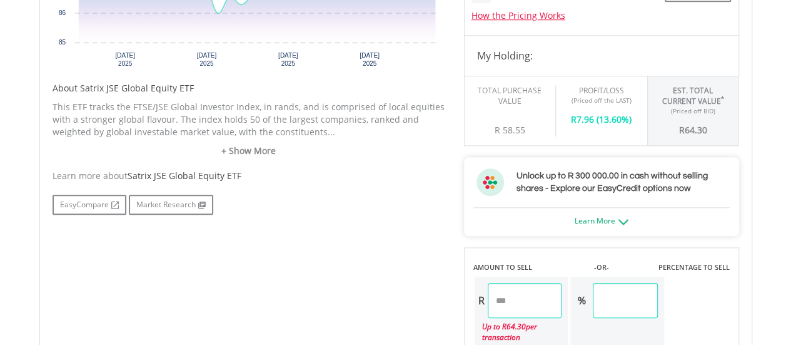
scroll to position [625, 0]
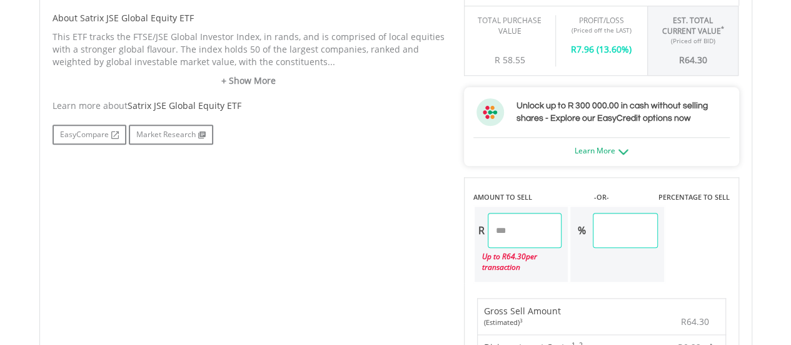
drag, startPoint x: 528, startPoint y: 233, endPoint x: 403, endPoint y: 249, distance: 126.8
click at [403, 249] on div "No chart available. 1 MO CHANGE 2.82% DAILY CHANGE 0.00% 1M 3M 6M 1Y MAX Chart …" at bounding box center [395, 232] width 705 height 912
click at [357, 257] on div "No chart available. 1 MO CHANGE 2.82% DAILY CHANGE 0.00% 1M 3M 6M 1Y MAX Chart …" at bounding box center [395, 232] width 705 height 912
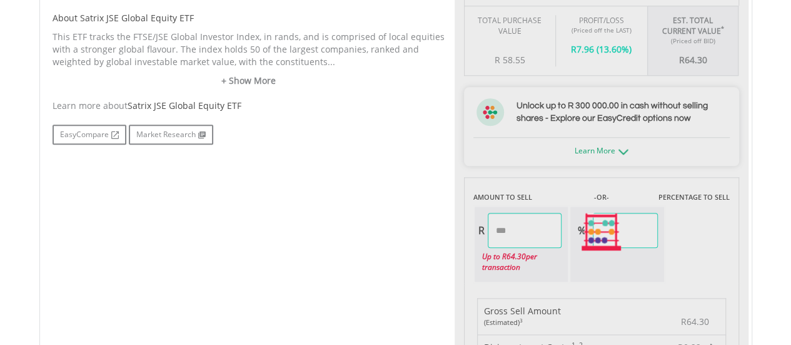
type input "*****"
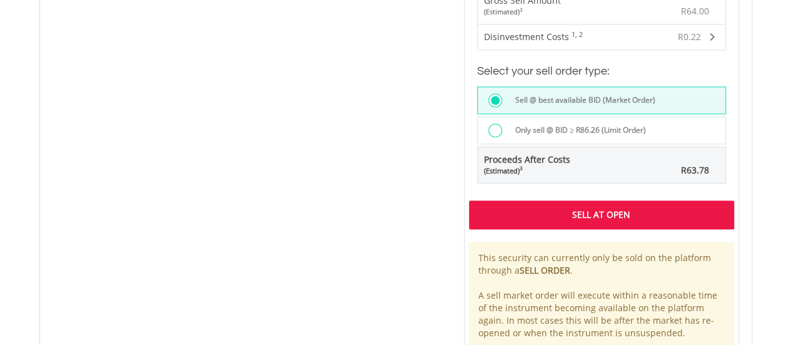
scroll to position [938, 0]
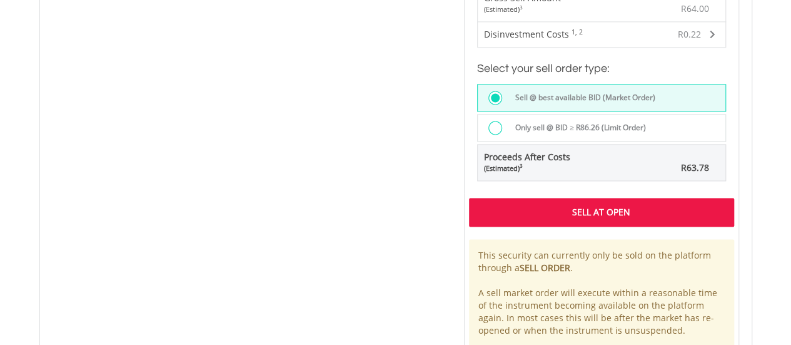
click at [470, 208] on div "Sell At Open" at bounding box center [601, 212] width 265 height 29
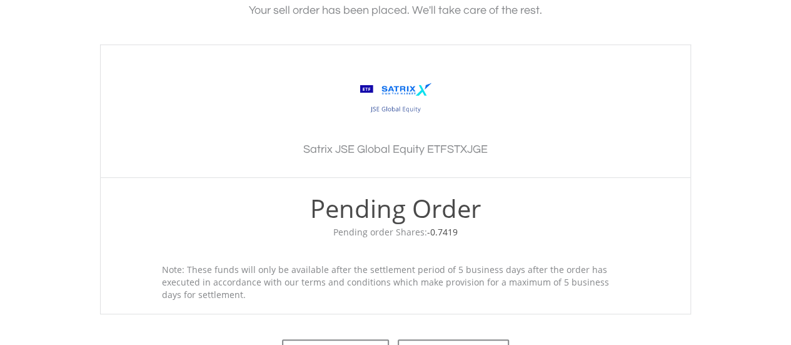
scroll to position [500, 0]
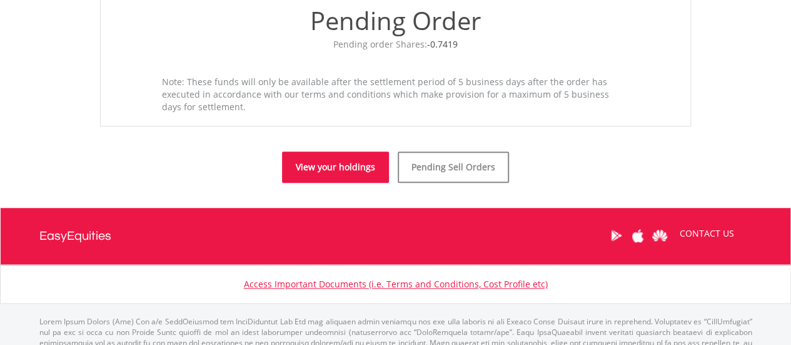
click at [325, 168] on link "View your holdings" at bounding box center [335, 166] width 107 height 31
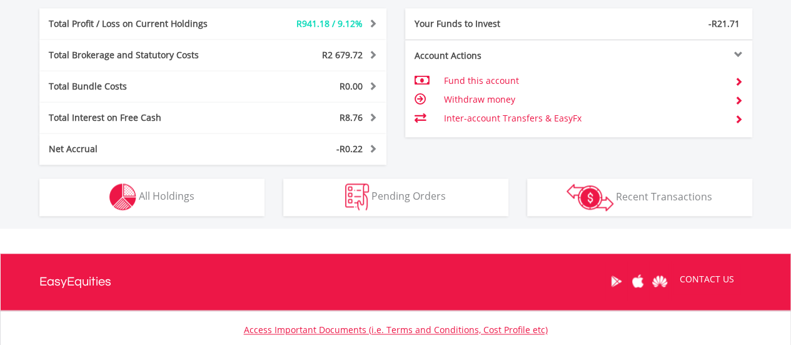
scroll to position [812, 0]
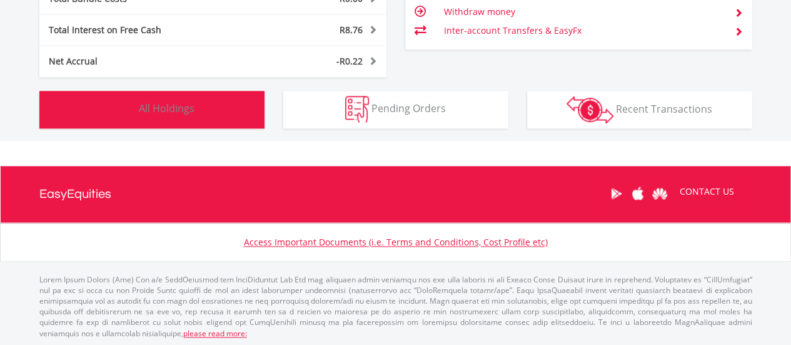
click at [174, 114] on button "Holdings All Holdings" at bounding box center [151, 110] width 225 height 38
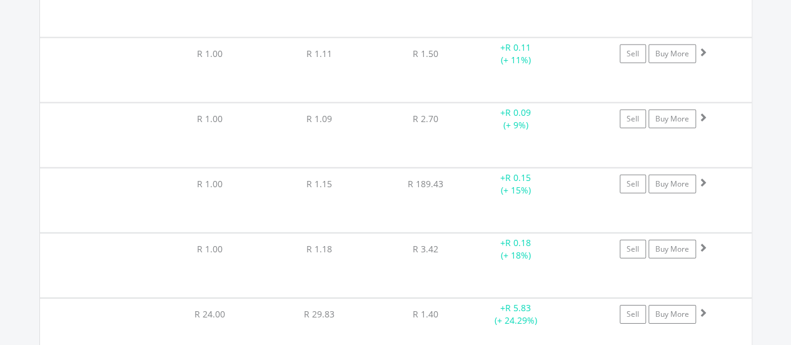
scroll to position [18427, 0]
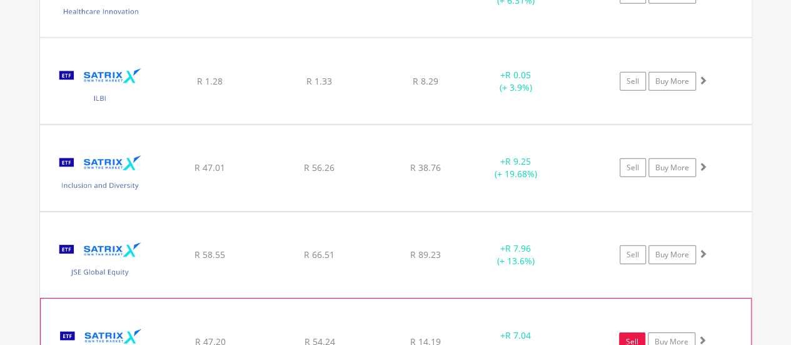
click at [622, 332] on link "Sell" at bounding box center [632, 341] width 26 height 19
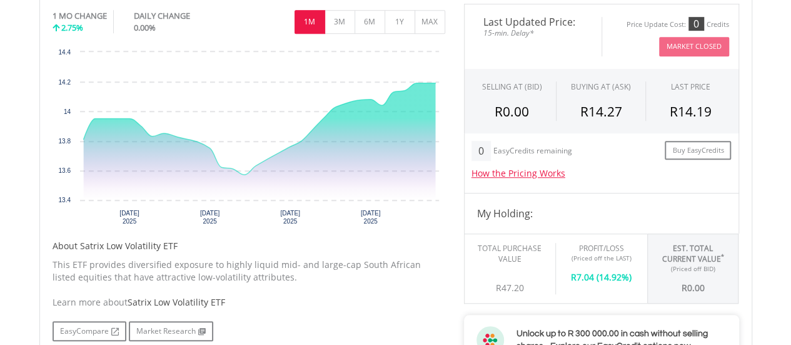
scroll to position [375, 0]
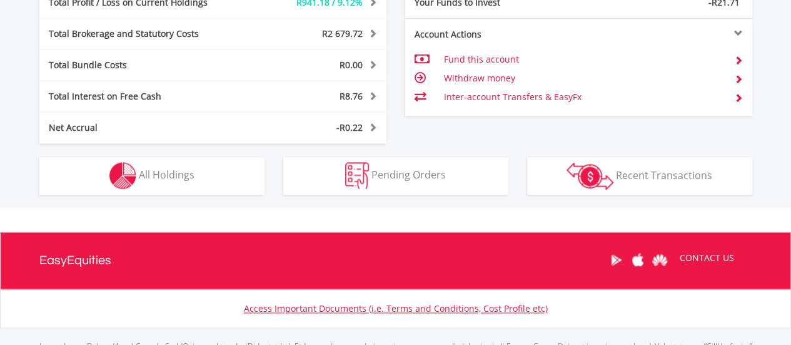
scroll to position [120, 238]
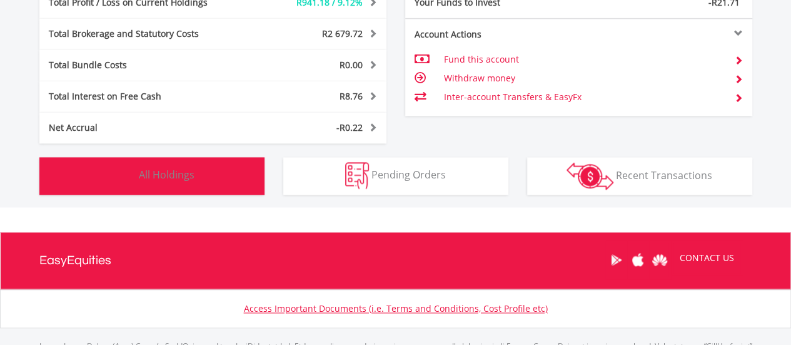
click at [154, 186] on button "Holdings All Holdings" at bounding box center [151, 176] width 225 height 38
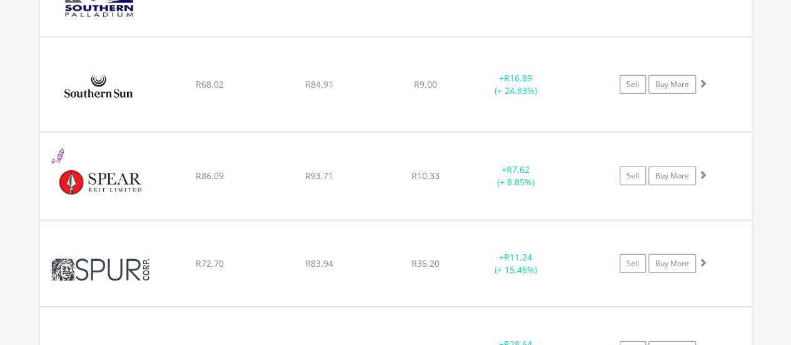
scroll to position [18550, 0]
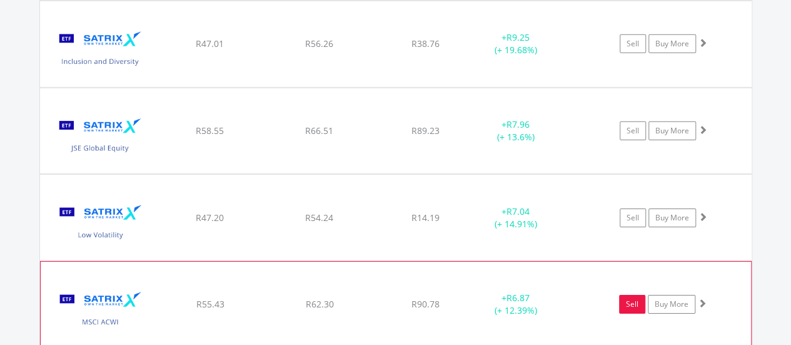
click at [625, 295] on link "Sell" at bounding box center [632, 304] width 26 height 19
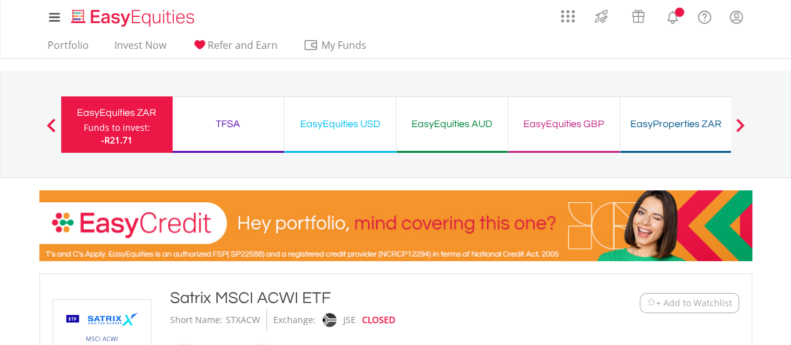
type input "*****"
type input "******"
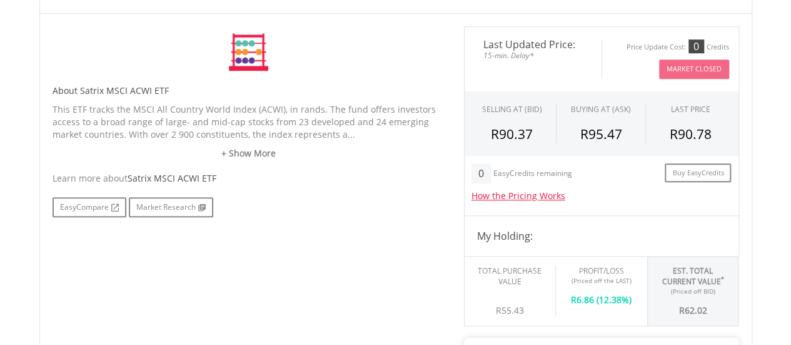
scroll to position [625, 0]
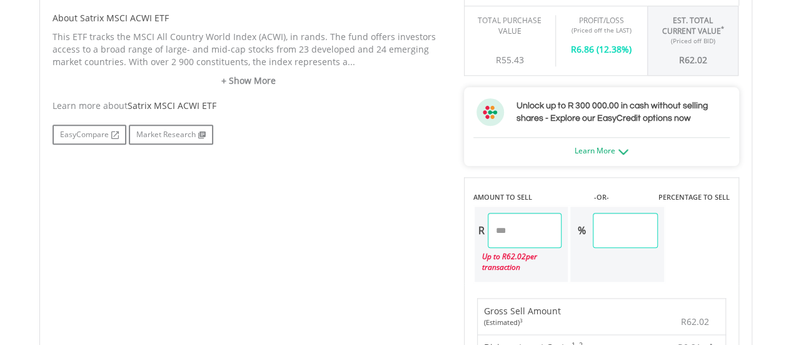
drag, startPoint x: 533, startPoint y: 239, endPoint x: 478, endPoint y: 240, distance: 54.4
click at [478, 240] on div "R *****" at bounding box center [519, 230] width 88 height 35
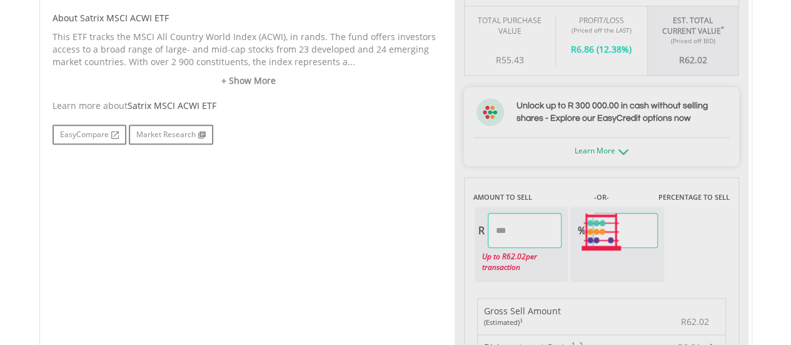
click at [394, 228] on div "No chart available. 1 MO CHANGE 1.65% DAILY CHANGE 0.00% 1M 3M 6M 1Y MAX Chart …" at bounding box center [395, 232] width 705 height 912
type input "*****"
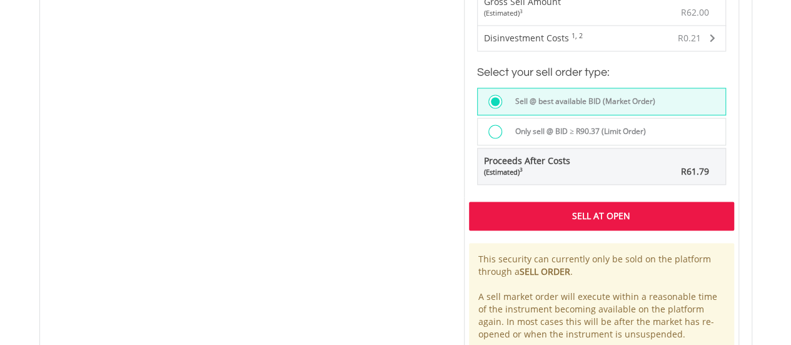
scroll to position [938, 0]
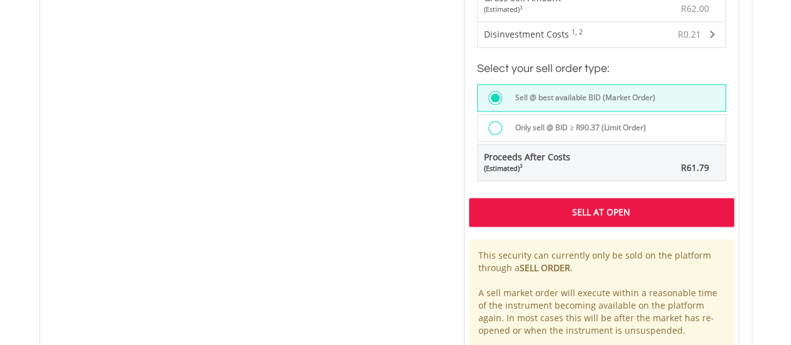
click at [533, 215] on div "Sell At Open" at bounding box center [601, 212] width 265 height 29
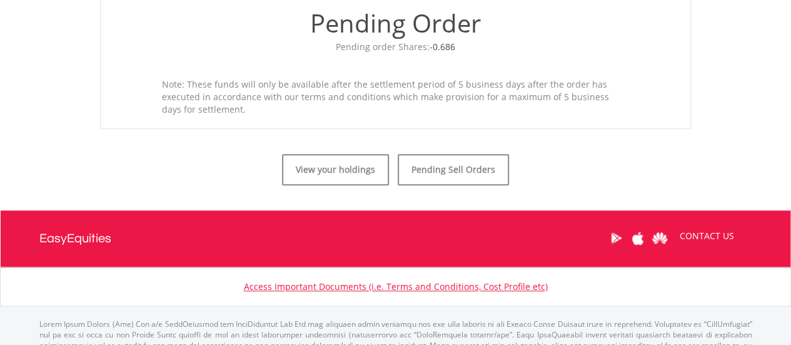
scroll to position [500, 0]
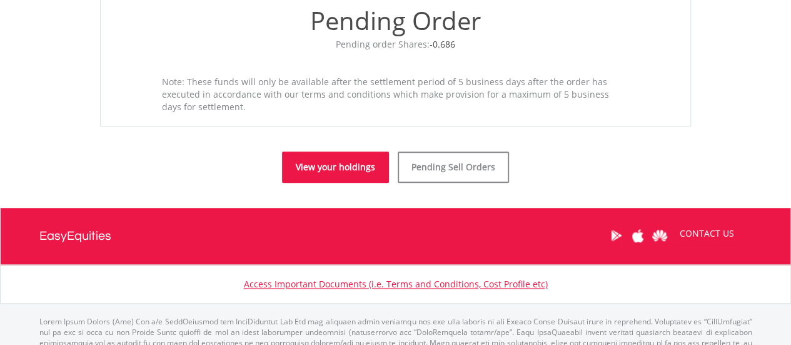
click at [325, 172] on link "View your holdings" at bounding box center [335, 166] width 107 height 31
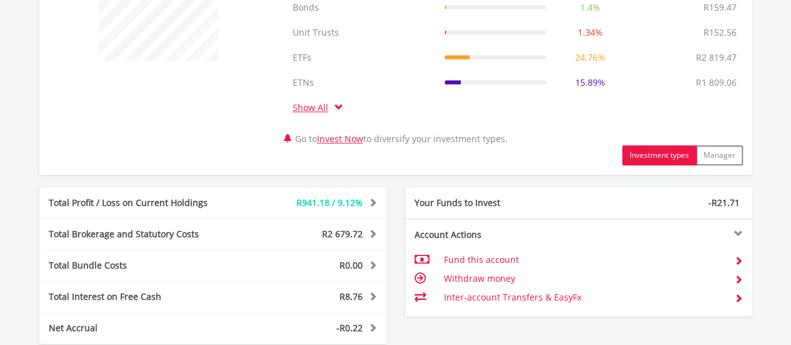
scroll to position [750, 0]
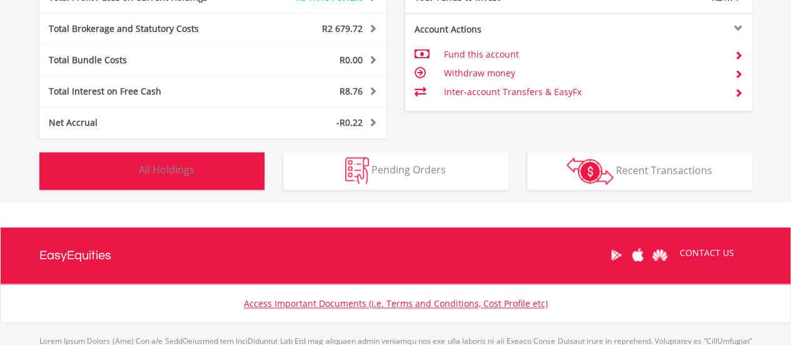
click at [240, 166] on button "Holdings All Holdings" at bounding box center [151, 171] width 225 height 38
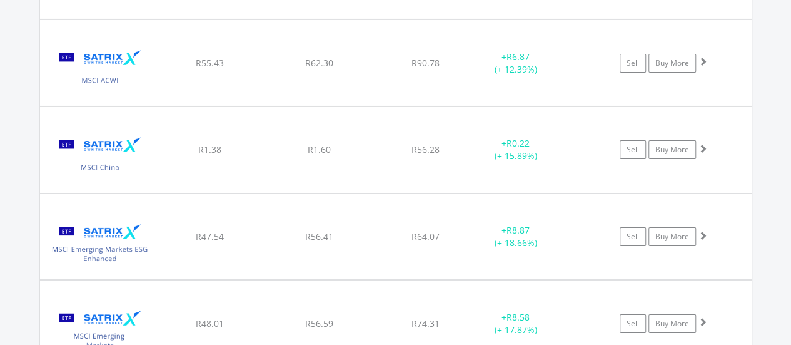
scroll to position [18801, 0]
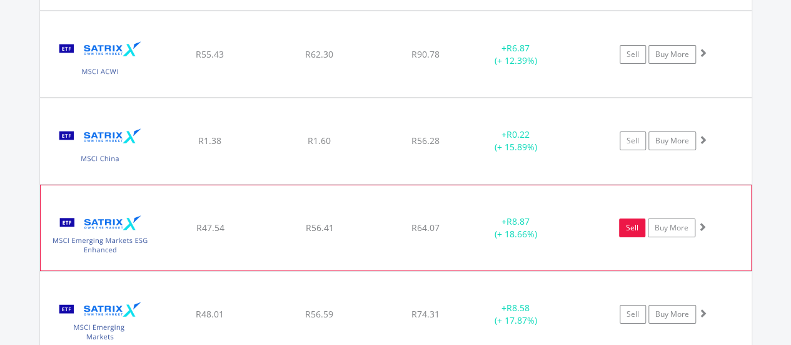
click at [638, 218] on link "Sell" at bounding box center [632, 227] width 26 height 19
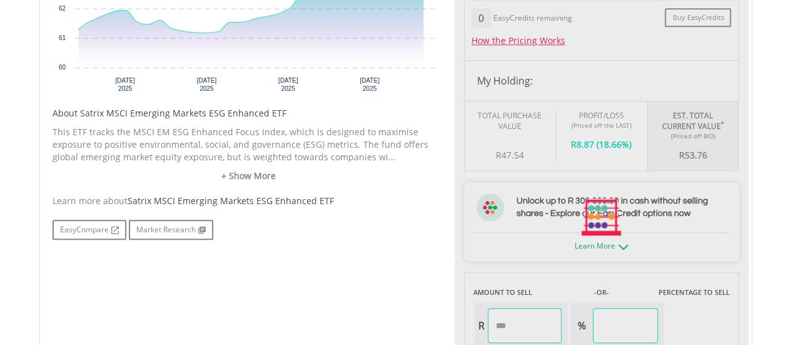
scroll to position [750, 0]
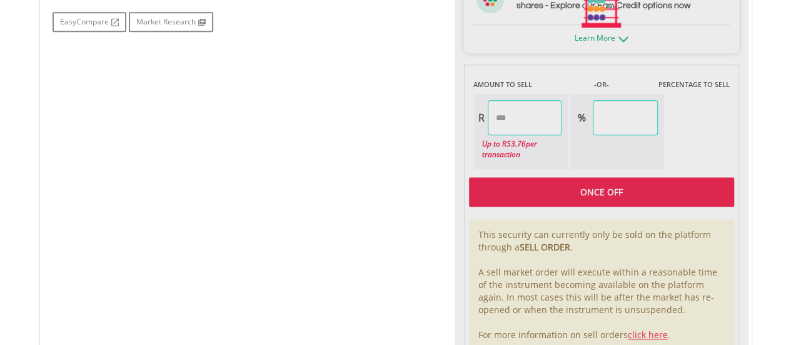
type input "*****"
type input "******"
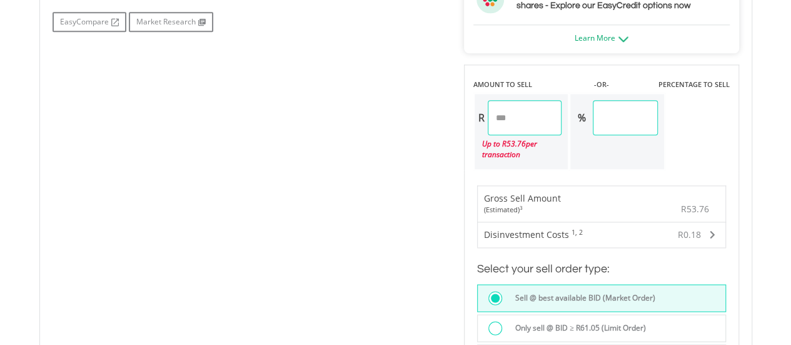
drag, startPoint x: 533, startPoint y: 109, endPoint x: 350, endPoint y: 118, distance: 183.4
click at [350, 118] on div "No chart available. 1 MO CHANGE 4.55% DAILY CHANGE 0.00% 1M 3M 6M 1Y MAX Chart …" at bounding box center [395, 120] width 705 height 912
click at [263, 132] on div "No chart available. 1 MO CHANGE 4.55% DAILY CHANGE 0.00% 1M 3M 6M 1Y MAX Chart …" at bounding box center [395, 120] width 705 height 912
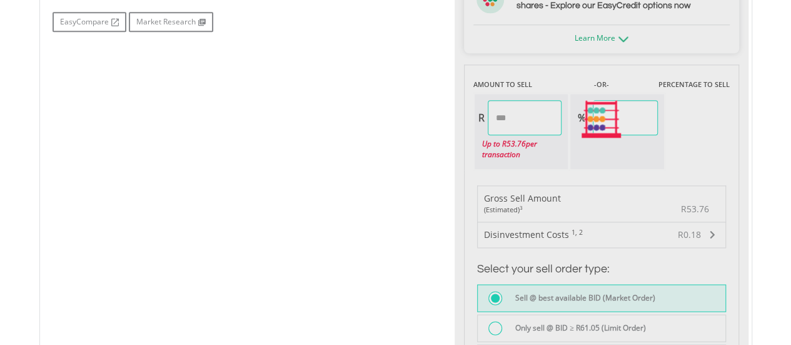
type input "*****"
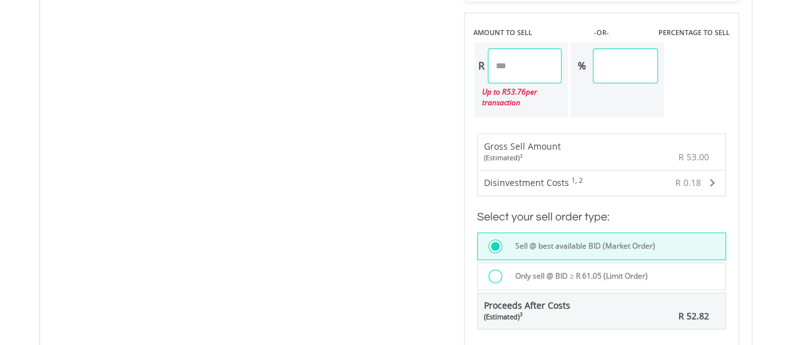
scroll to position [876, 0]
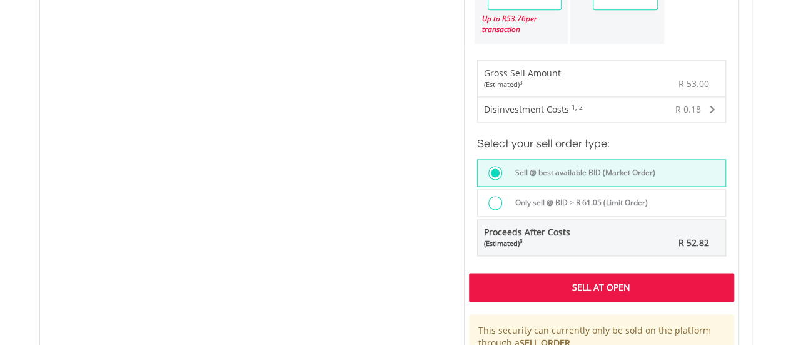
click at [529, 278] on div "Sell At Open" at bounding box center [601, 287] width 265 height 29
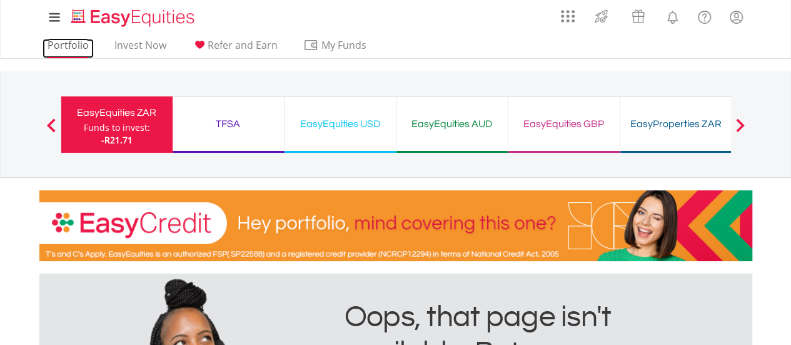
click at [78, 53] on link "Portfolio" at bounding box center [68, 48] width 51 height 19
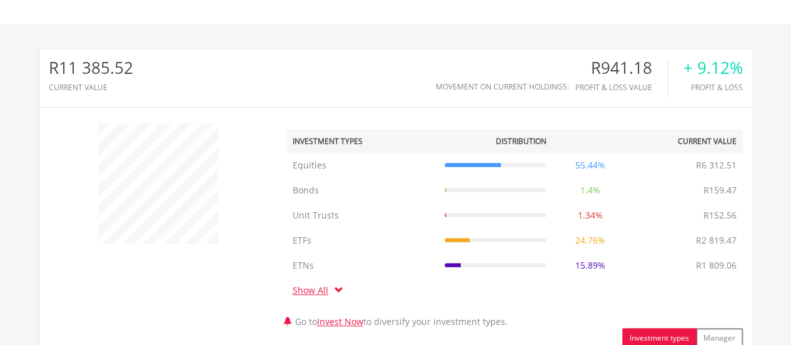
scroll to position [675, 0]
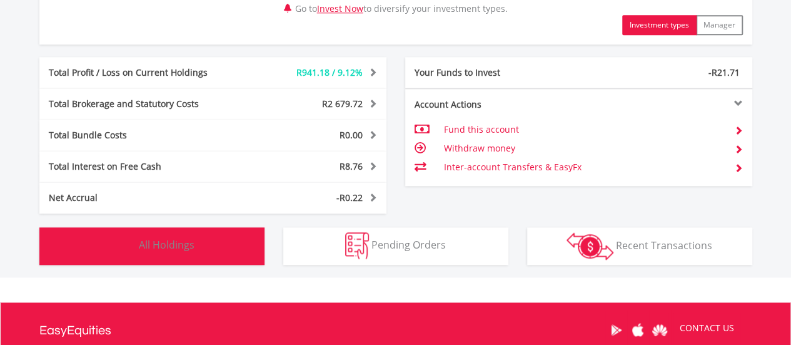
click at [181, 242] on span "All Holdings" at bounding box center [167, 245] width 56 height 14
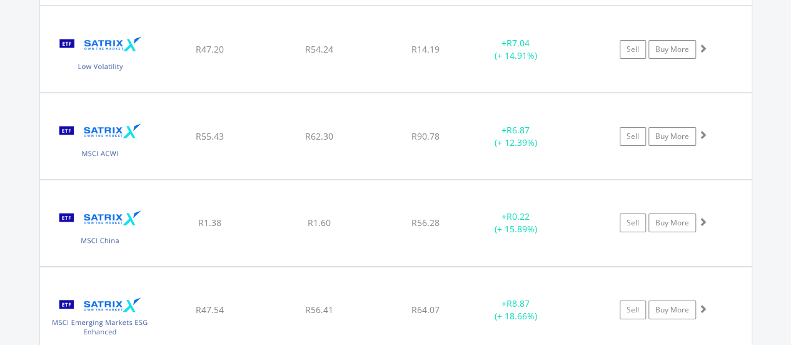
scroll to position [18738, 0]
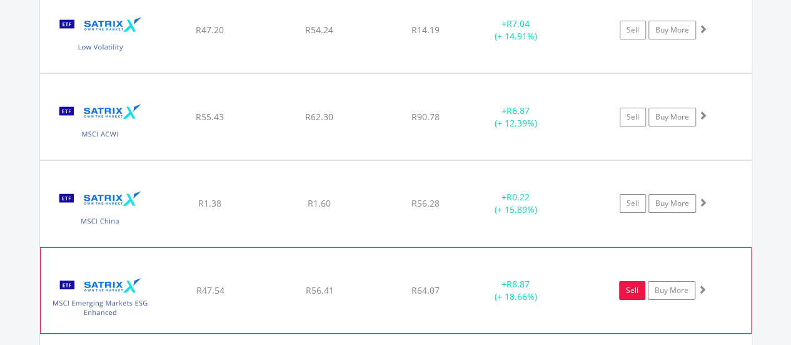
click at [639, 281] on link "Sell" at bounding box center [632, 290] width 26 height 19
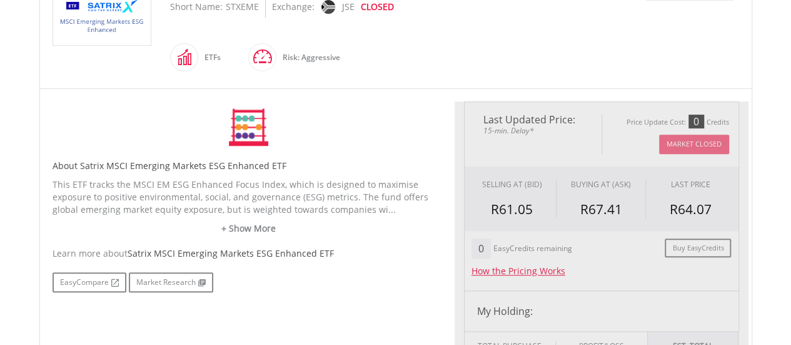
type input "*****"
type input "******"
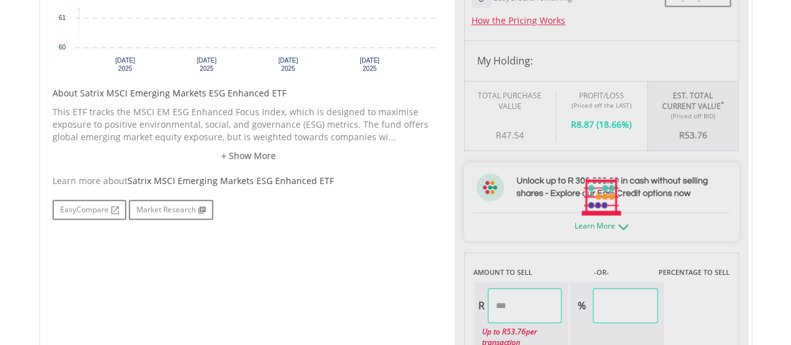
scroll to position [740, 0]
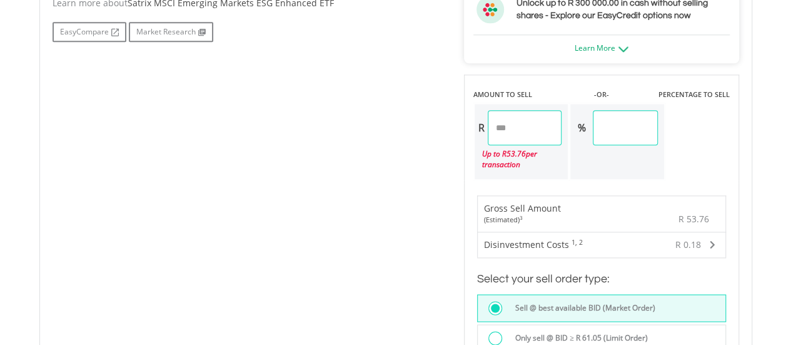
drag, startPoint x: 517, startPoint y: 121, endPoint x: 452, endPoint y: 136, distance: 66.0
click at [452, 136] on div "No chart available. 1 MO CHANGE 4.55% DAILY CHANGE 0.00% 1M 3M 6M 1Y MAX Chart …" at bounding box center [395, 130] width 705 height 912
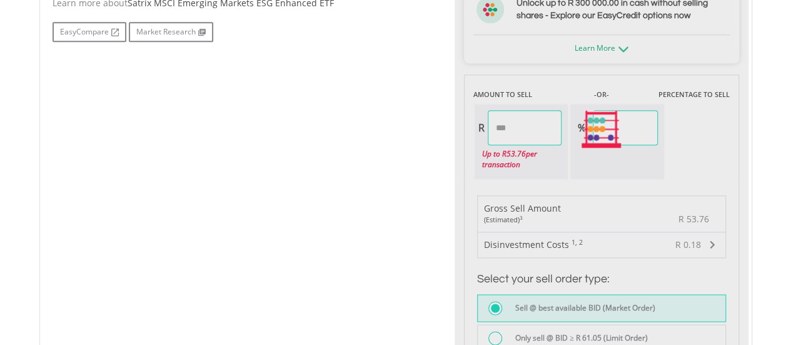
click at [378, 159] on div "No chart available. 1 MO CHANGE 4.55% DAILY CHANGE 0.00% 1M 3M 6M 1Y MAX Chart …" at bounding box center [395, 130] width 705 height 912
type input "*****"
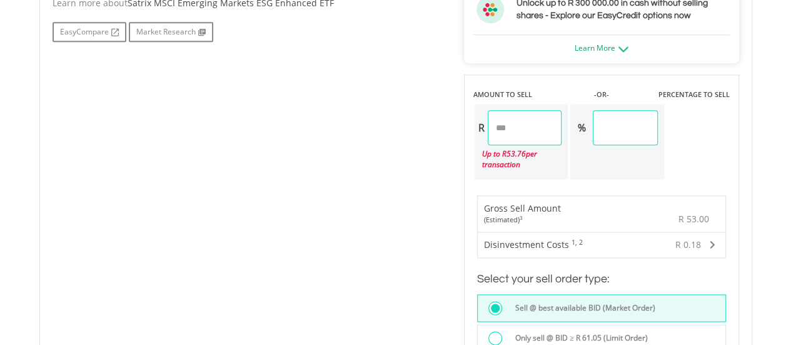
scroll to position [928, 0]
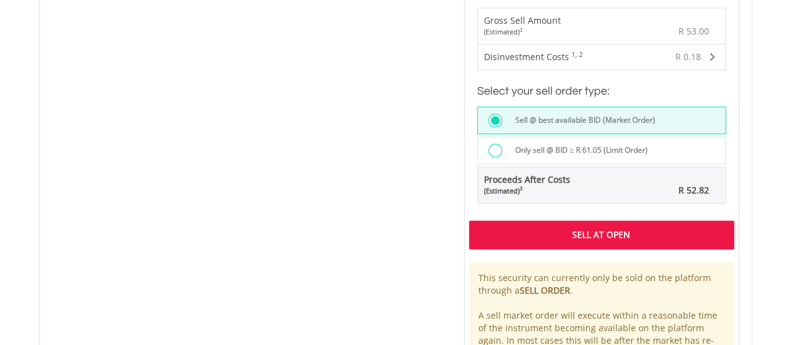
click at [497, 224] on div "Sell At Open" at bounding box center [601, 234] width 265 height 29
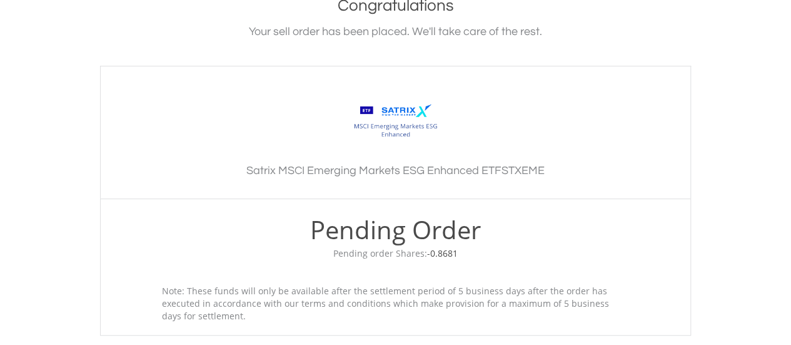
scroll to position [479, 0]
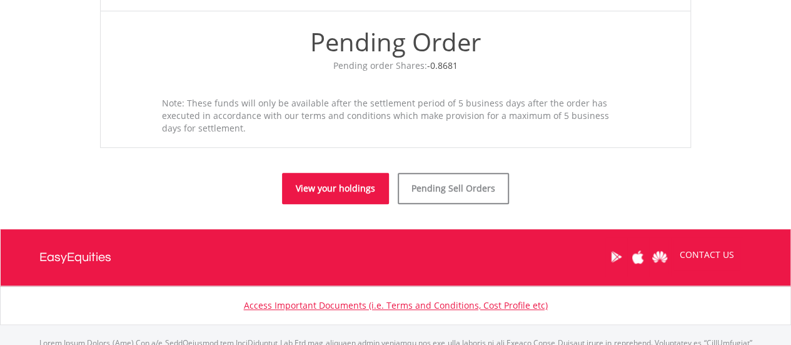
click at [329, 181] on link "View your holdings" at bounding box center [335, 188] width 107 height 31
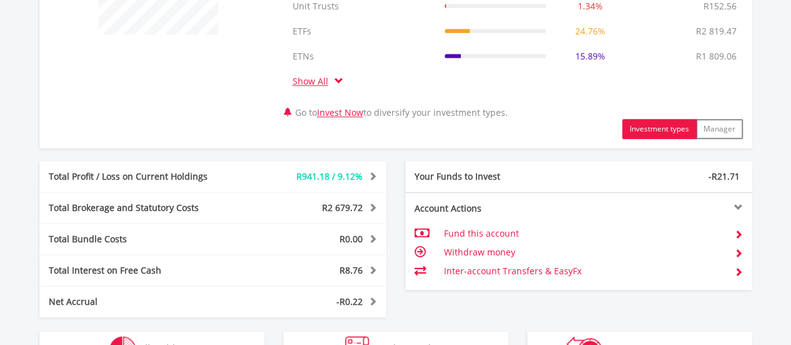
scroll to position [812, 0]
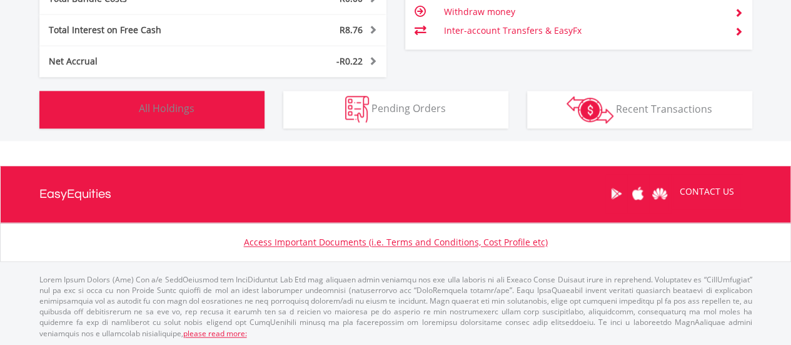
click at [228, 122] on button "Holdings All Holdings" at bounding box center [151, 110] width 225 height 38
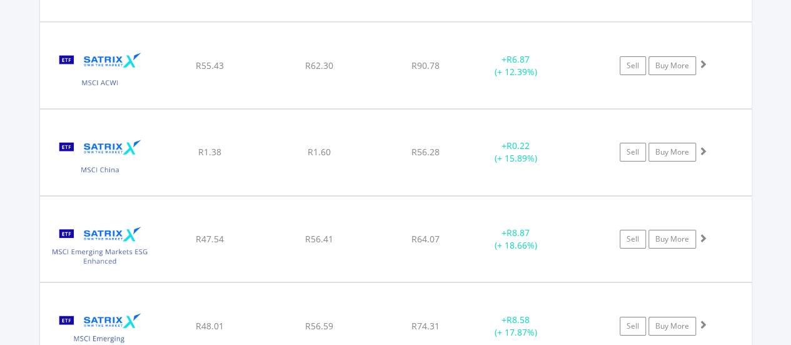
scroll to position [18802, 0]
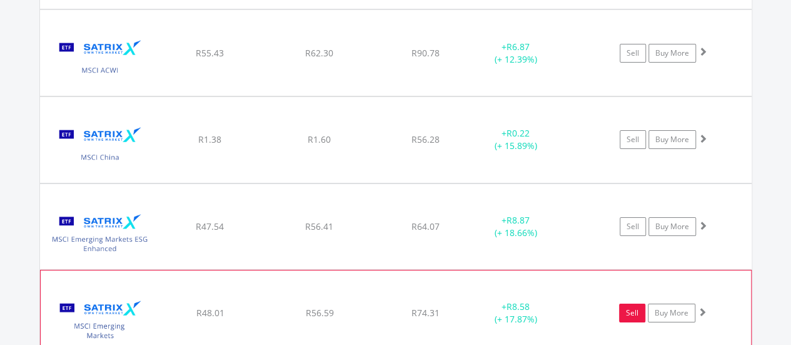
click at [622, 303] on link "Sell" at bounding box center [632, 312] width 26 height 19
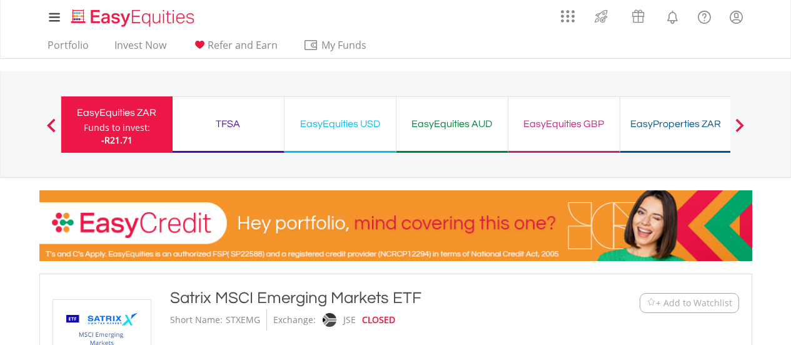
scroll to position [635, 0]
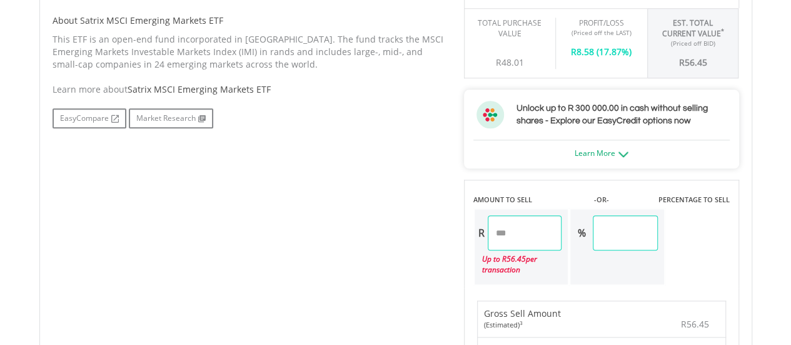
drag, startPoint x: 527, startPoint y: 223, endPoint x: 402, endPoint y: 230, distance: 125.2
click at [402, 230] on div "No chart available. 1 MO CHANGE 4.44% DAILY CHANGE 0.00% 1M 3M 6M 1Y MAX Chart …" at bounding box center [395, 235] width 705 height 912
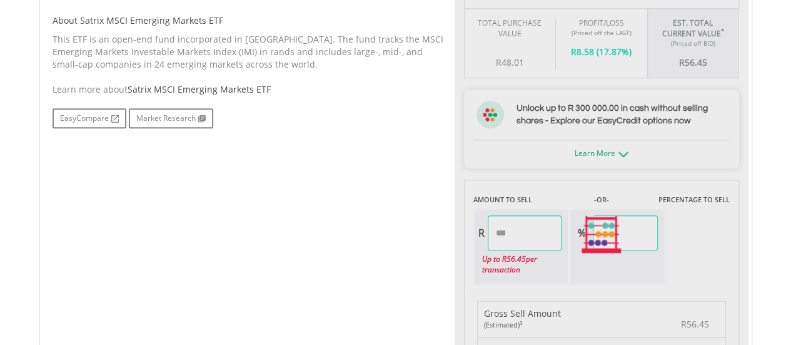
click at [310, 232] on div "No chart available. 1 MO CHANGE 4.44% DAILY CHANGE 0.00% 1M 3M 6M 1Y MAX Chart …" at bounding box center [395, 235] width 705 height 912
type input "*****"
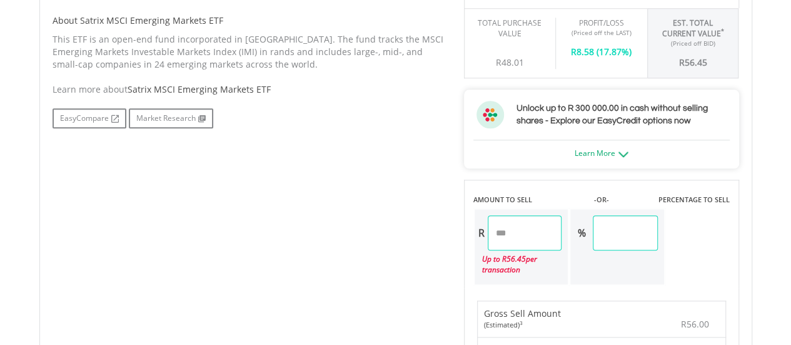
scroll to position [948, 0]
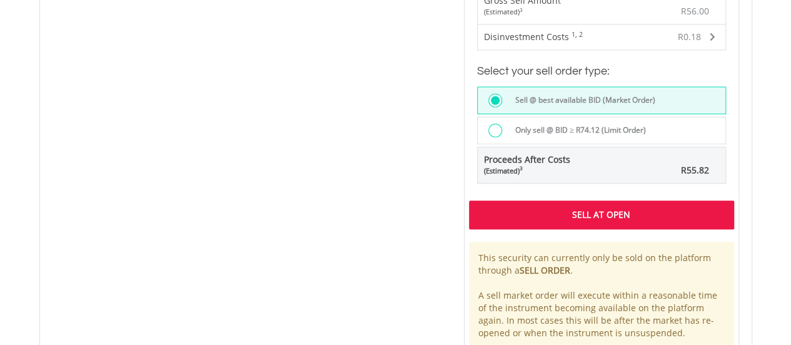
click at [497, 207] on div "Sell At Open" at bounding box center [601, 214] width 265 height 29
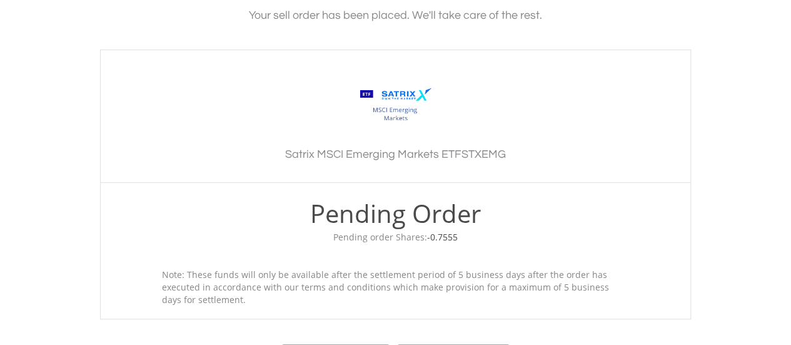
scroll to position [375, 0]
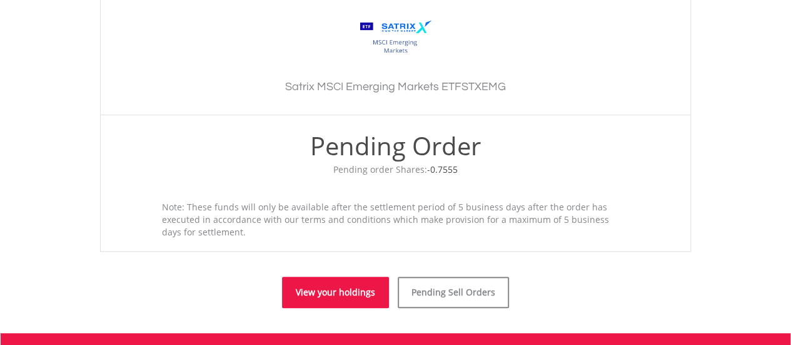
click at [318, 290] on link "View your holdings" at bounding box center [335, 291] width 107 height 31
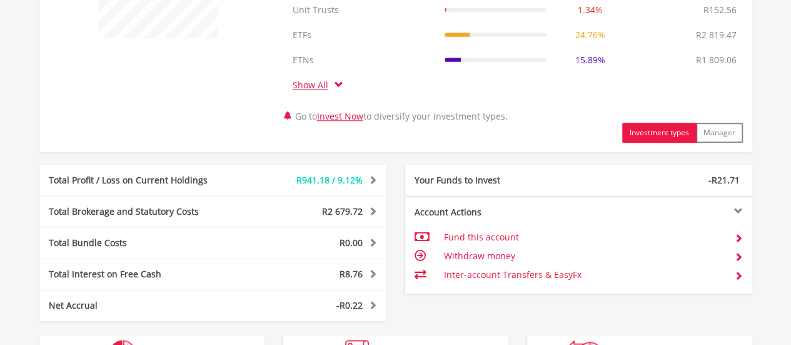
scroll to position [812, 0]
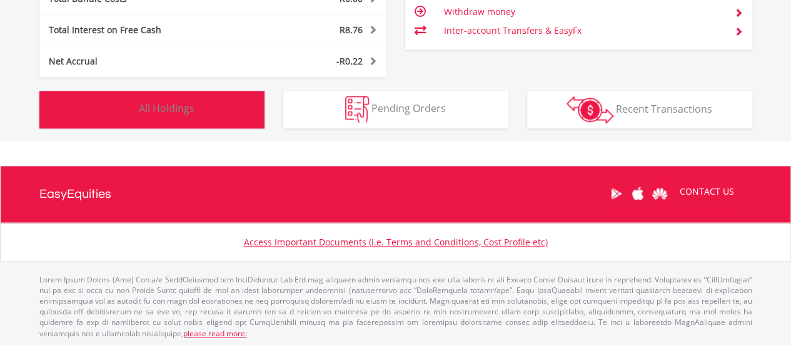
click at [225, 119] on button "Holdings All Holdings" at bounding box center [151, 110] width 225 height 38
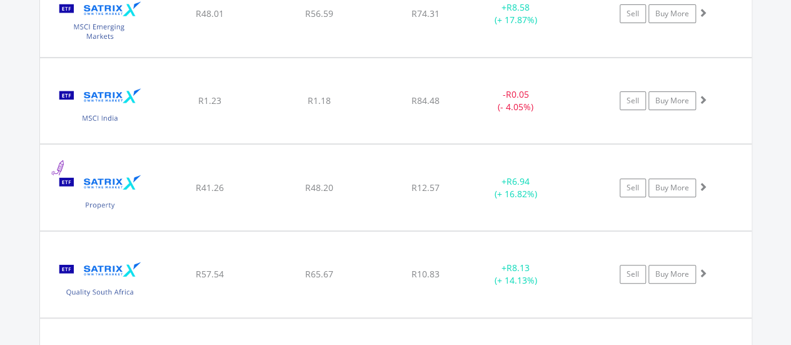
scroll to position [19177, 0]
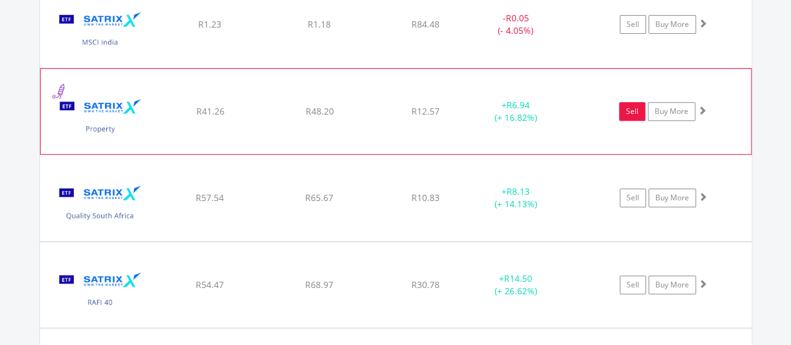
click at [627, 102] on link "Sell" at bounding box center [632, 111] width 26 height 19
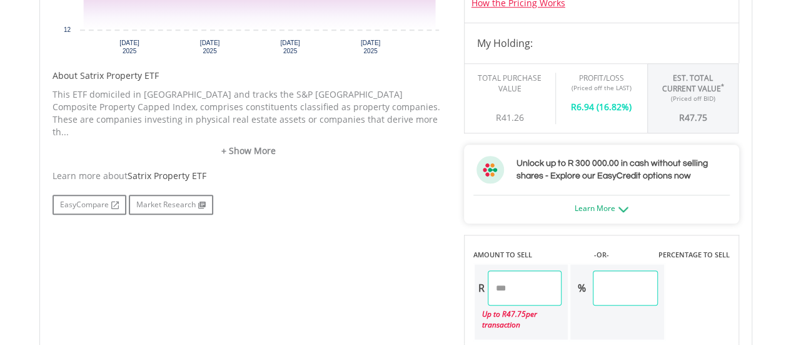
scroll to position [625, 0]
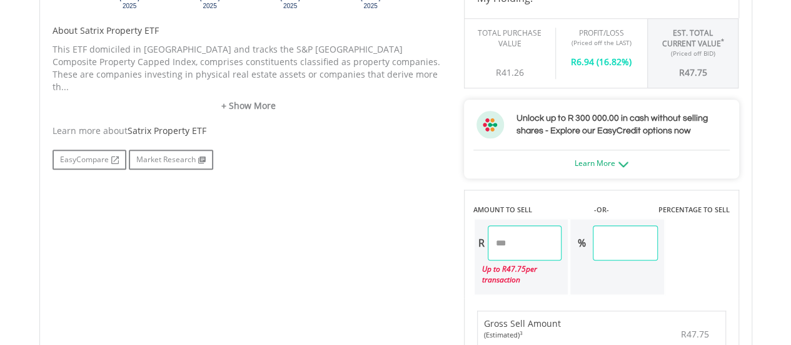
drag, startPoint x: 467, startPoint y: 249, endPoint x: 457, endPoint y: 252, distance: 9.9
click at [457, 252] on div "Last Updated Price: 15-min. Delay* Price Update Cost: 0 Credits Market Closed S…" at bounding box center [602, 245] width 294 height 912
click at [378, 252] on div "No chart available. 1 MO CHANGE -0.71% DAILY CHANGE 0.00% 1M 3M 6M 1Y MAX Chart…" at bounding box center [395, 245] width 705 height 912
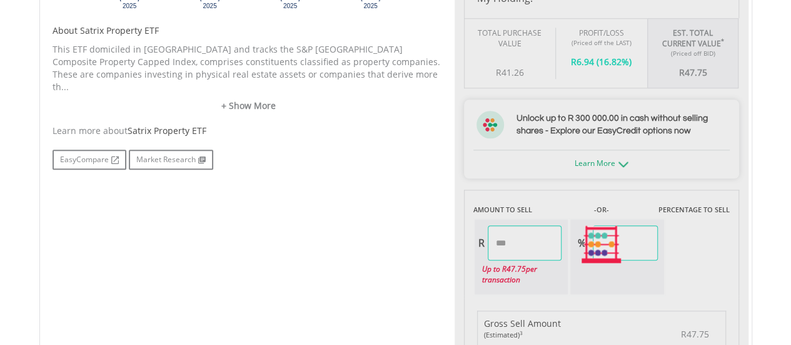
type input "*****"
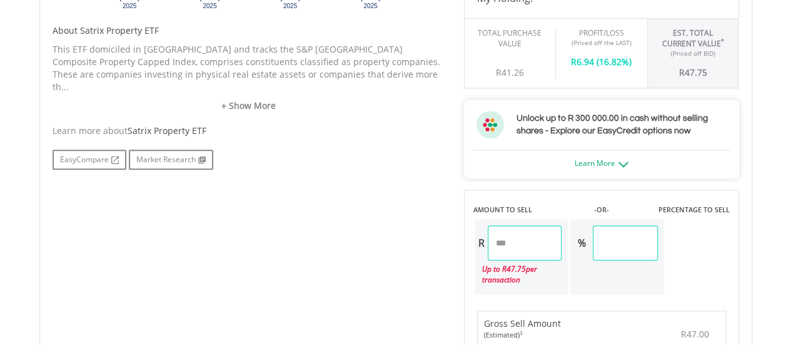
scroll to position [876, 0]
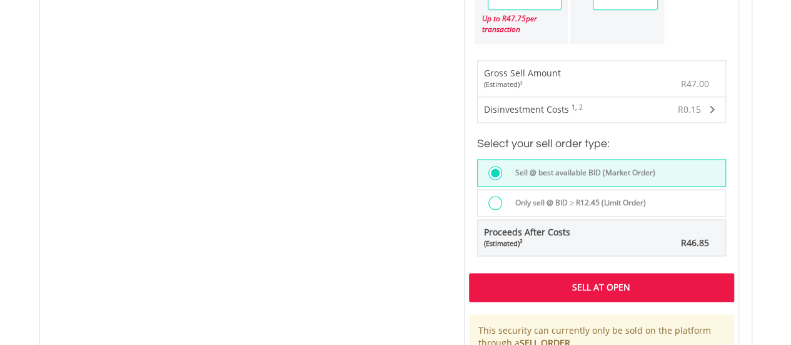
click at [538, 295] on div "Sell At Open" at bounding box center [601, 287] width 265 height 29
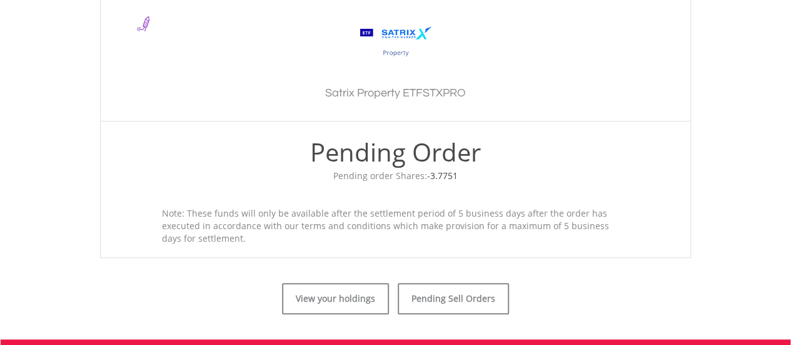
scroll to position [375, 0]
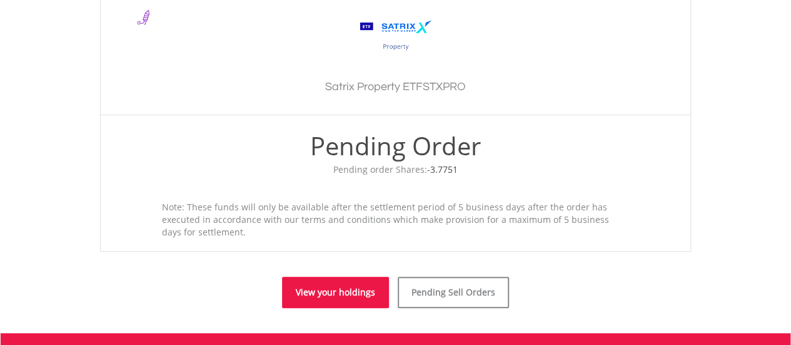
click at [370, 285] on link "View your holdings" at bounding box center [335, 291] width 107 height 31
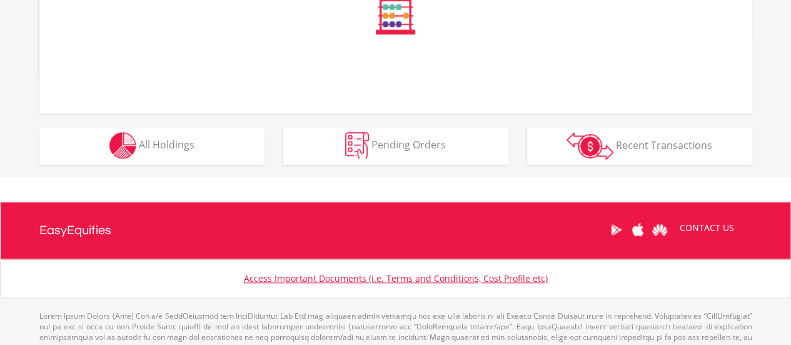
scroll to position [542, 0]
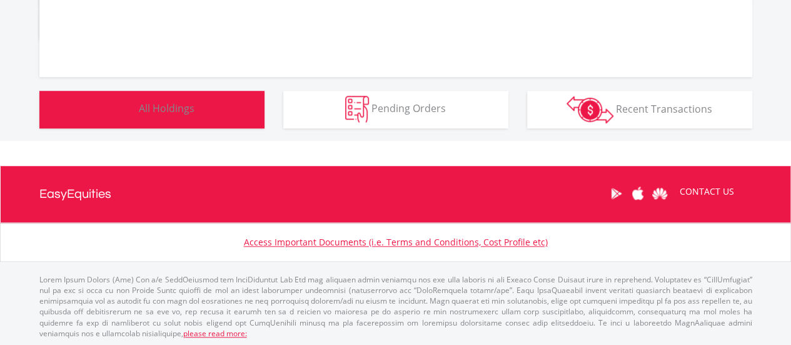
click at [216, 122] on button "Holdings All Holdings" at bounding box center [151, 110] width 225 height 38
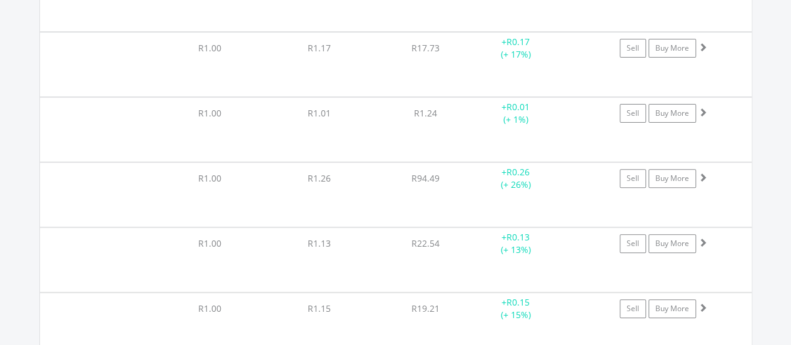
scroll to position [19177, 0]
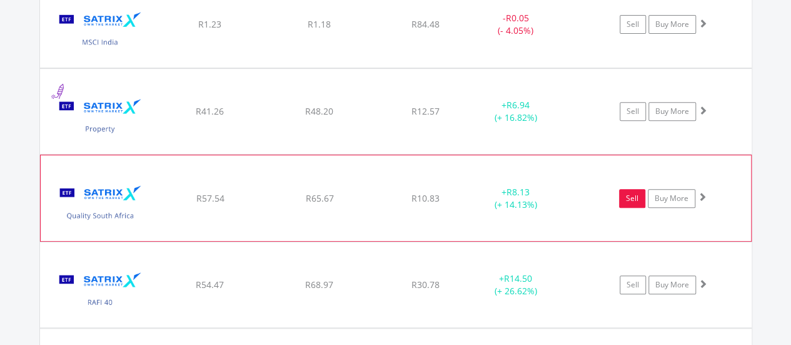
click at [633, 189] on link "Sell" at bounding box center [632, 198] width 26 height 19
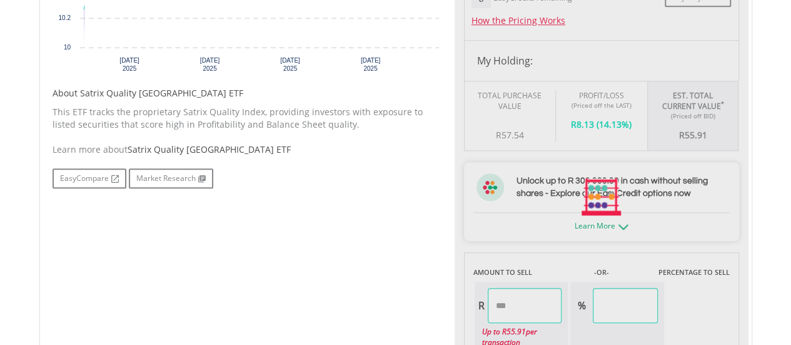
scroll to position [740, 0]
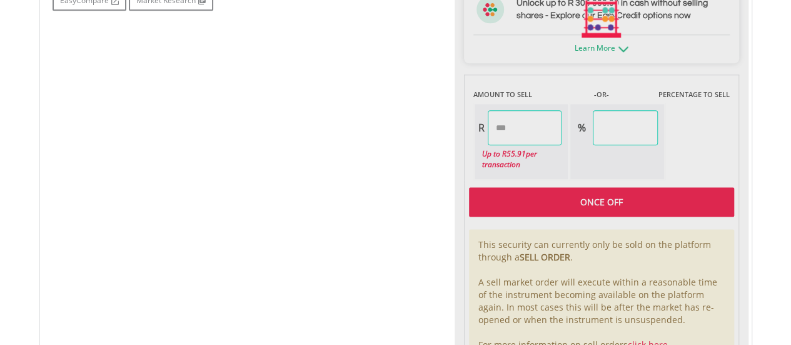
type input "*****"
type input "******"
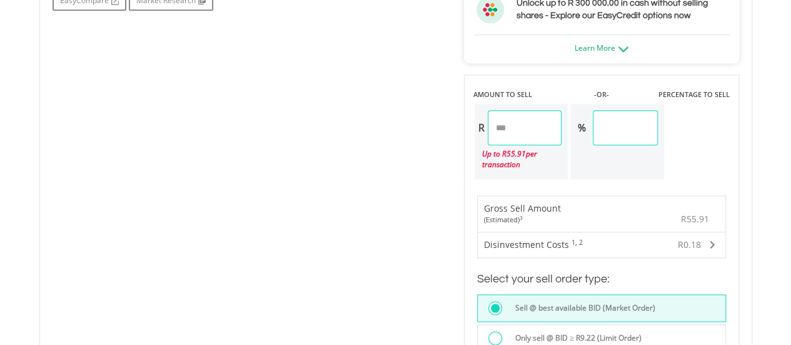
drag, startPoint x: 526, startPoint y: 131, endPoint x: 485, endPoint y: 141, distance: 42.0
click at [485, 141] on div "R *****" at bounding box center [519, 127] width 88 height 35
type input "*"
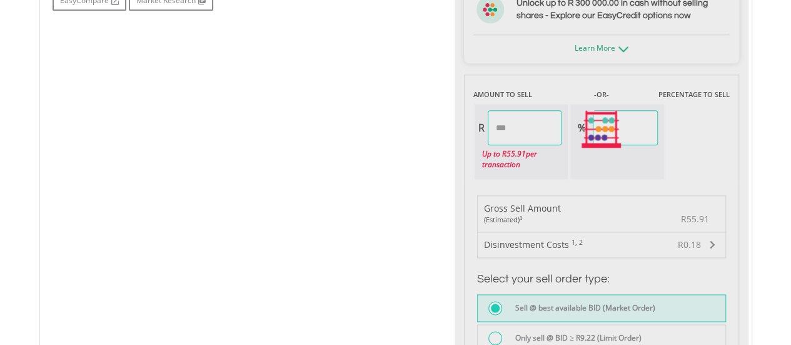
click at [370, 162] on div "No chart available. 1 MO CHANGE 5.56% DAILY CHANGE 0.00% 1M 3M 6M 1Y MAX Chart …" at bounding box center [395, 130] width 705 height 912
type input "*****"
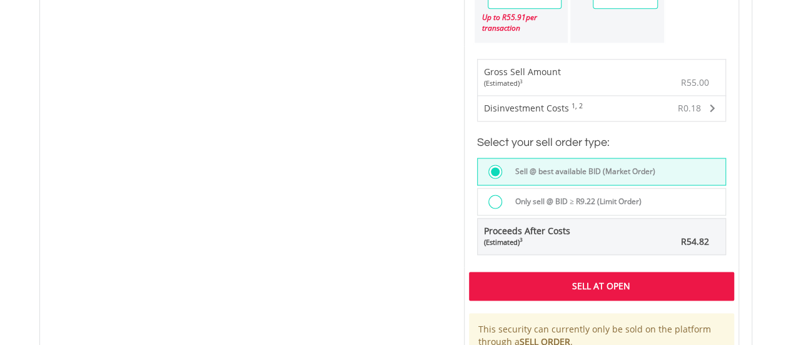
scroll to position [866, 0]
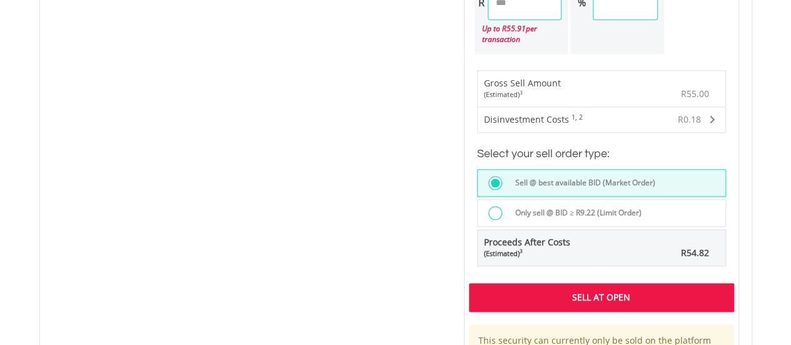
click at [586, 286] on div "Sell At Open" at bounding box center [601, 297] width 265 height 29
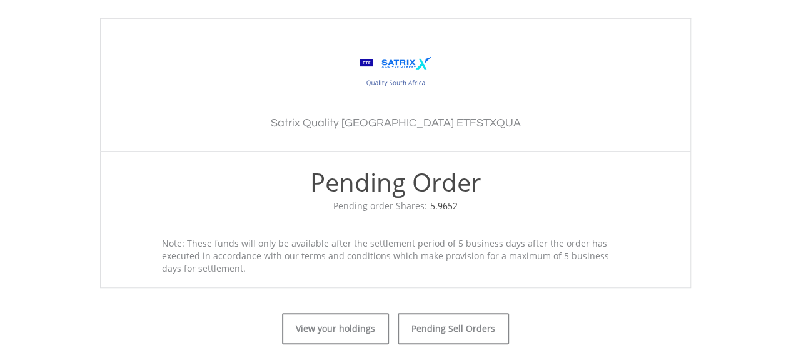
scroll to position [438, 0]
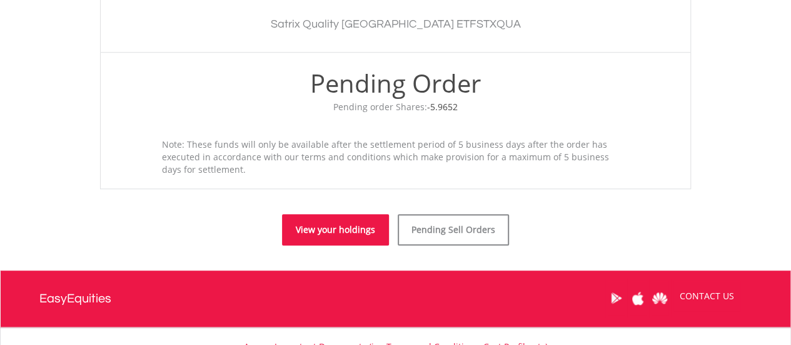
click at [333, 228] on link "View your holdings" at bounding box center [335, 229] width 107 height 31
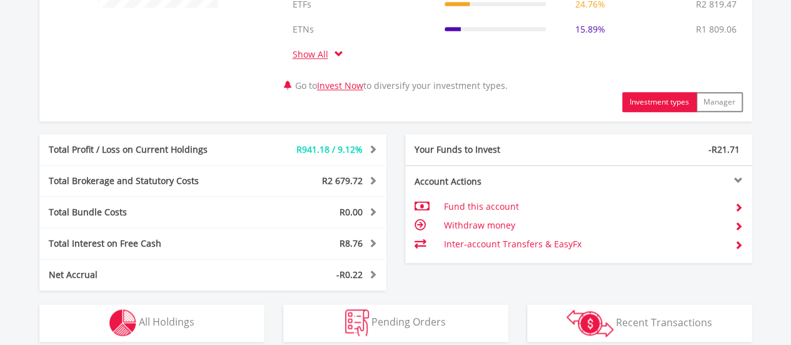
scroll to position [675, 0]
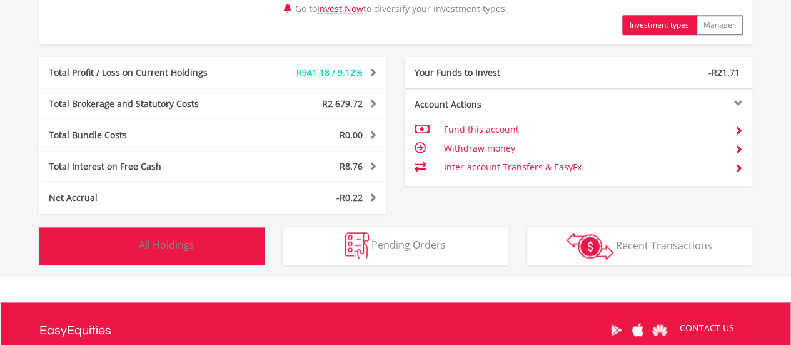
click at [206, 241] on button "Holdings All Holdings" at bounding box center [151, 246] width 225 height 38
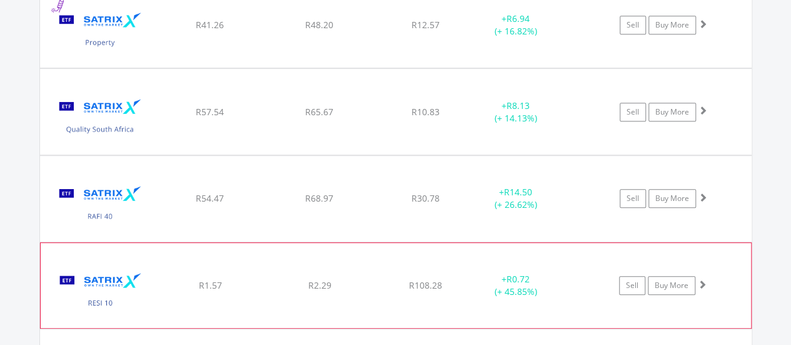
scroll to position [19302, 0]
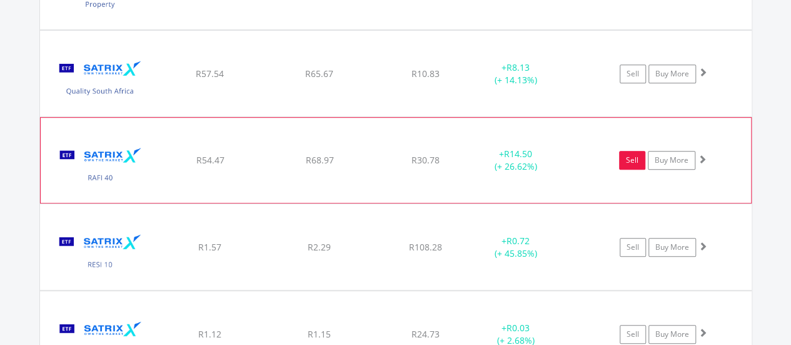
click at [626, 151] on link "Sell" at bounding box center [632, 160] width 26 height 19
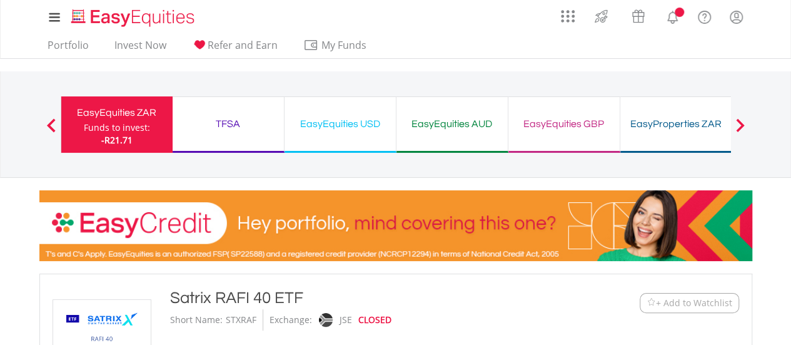
type input "*****"
type input "******"
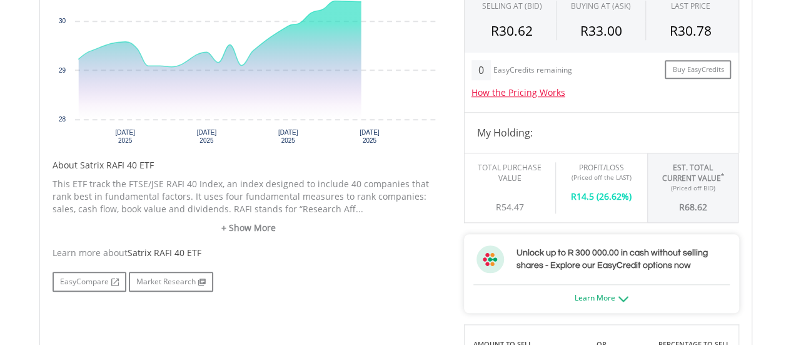
scroll to position [635, 0]
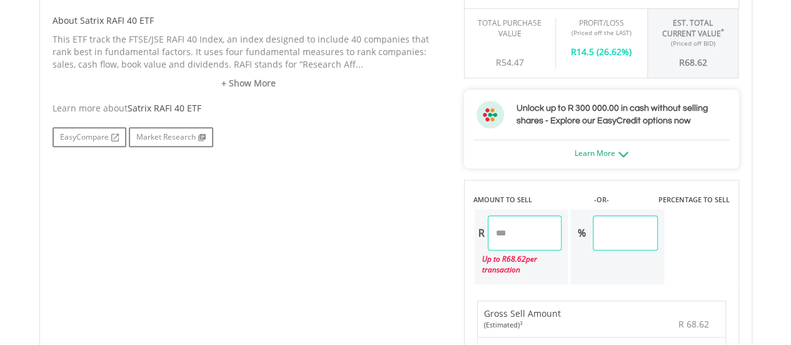
drag, startPoint x: 525, startPoint y: 226, endPoint x: 246, endPoint y: 215, distance: 279.2
click at [246, 216] on div "No chart available. 1 MO CHANGE 5.34% DAILY CHANGE 0.00% 1M 3M 6M 1Y MAX Chart …" at bounding box center [395, 235] width 705 height 912
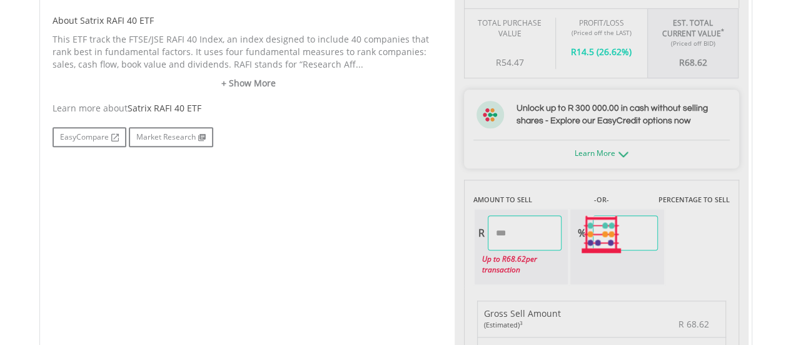
click at [275, 205] on div "No chart available. 1 MO CHANGE 5.34% DAILY CHANGE 0.00% 1M 3M 6M 1Y MAX Chart …" at bounding box center [395, 235] width 705 height 912
type input "*****"
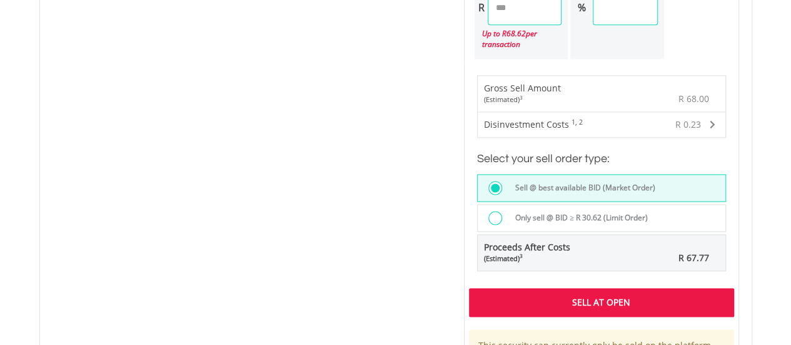
scroll to position [886, 0]
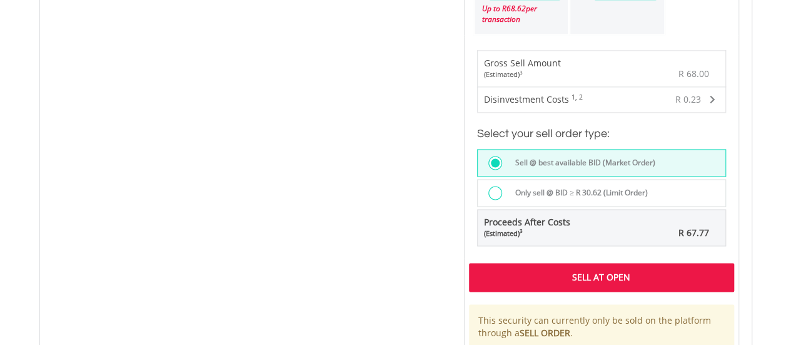
click at [507, 268] on div "Sell At Open" at bounding box center [601, 277] width 265 height 29
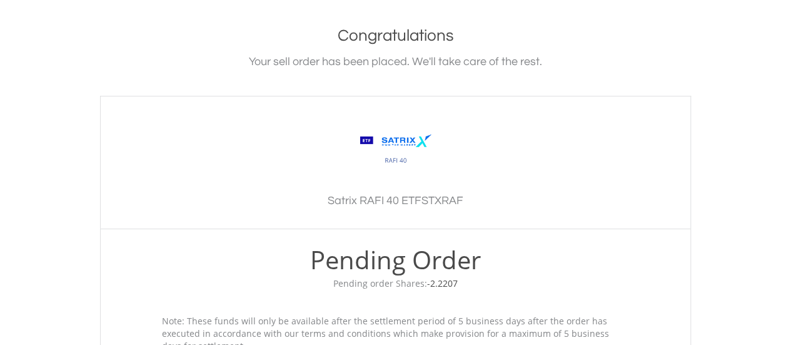
scroll to position [375, 0]
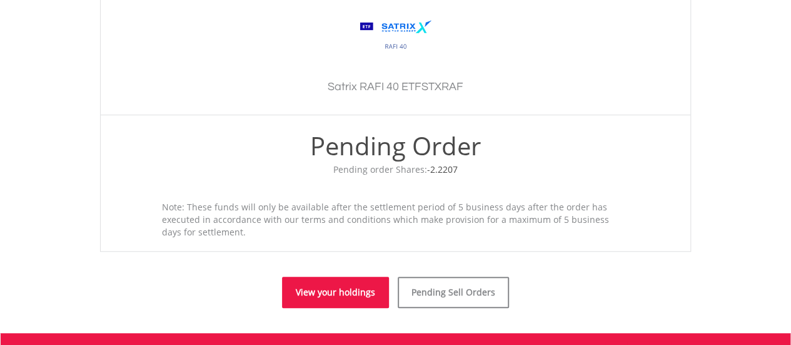
click at [329, 297] on link "View your holdings" at bounding box center [335, 291] width 107 height 31
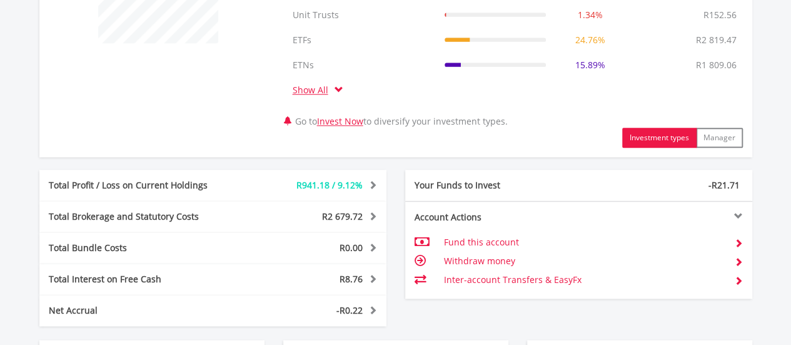
scroll to position [750, 0]
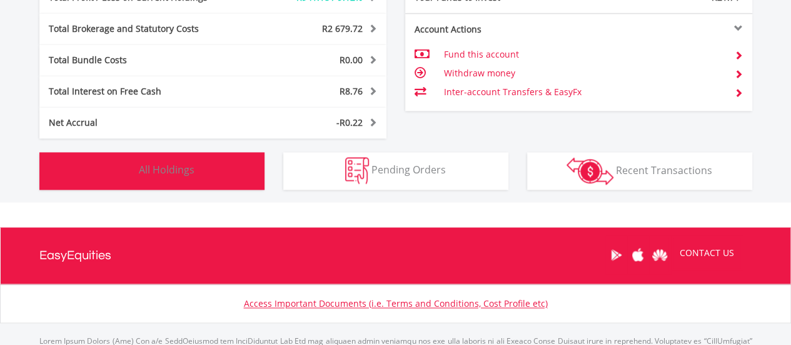
click at [220, 178] on button "Holdings All Holdings" at bounding box center [151, 171] width 225 height 38
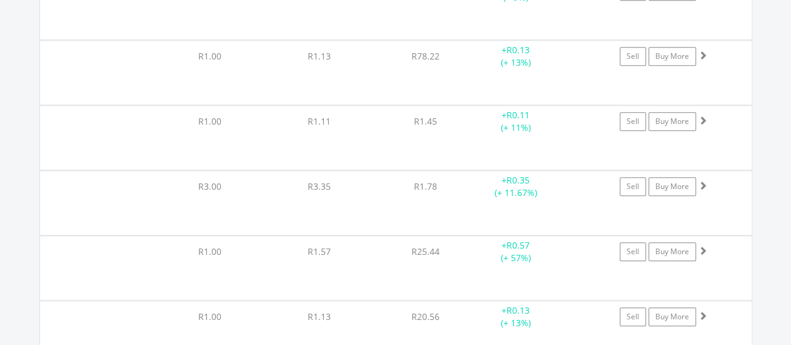
scroll to position [19551, 0]
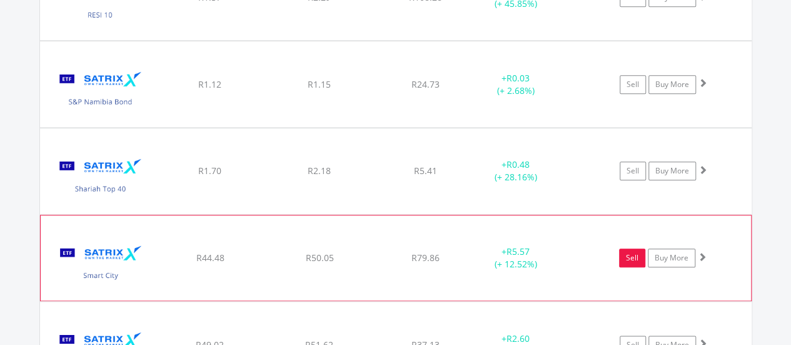
click at [631, 248] on link "Sell" at bounding box center [632, 257] width 26 height 19
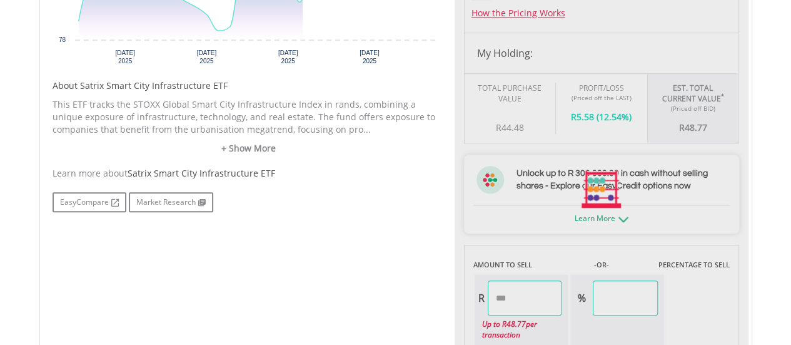
type input "*****"
type input "******"
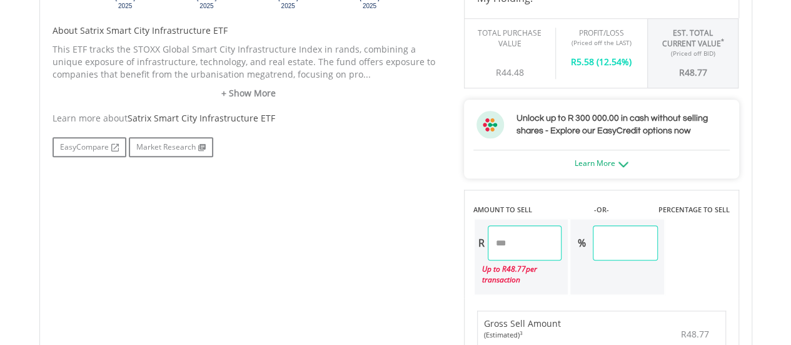
drag, startPoint x: 412, startPoint y: 228, endPoint x: 391, endPoint y: 225, distance: 20.3
click at [391, 225] on div "No chart available. 1 MO CHANGE 1.89% DAILY CHANGE 0.00% 1M 3M 6M 1Y MAX Chart …" at bounding box center [395, 245] width 705 height 912
click at [336, 210] on div "No chart available. 1 MO CHANGE 1.89% DAILY CHANGE 0.00% 1M 3M 6M 1Y MAX Chart …" at bounding box center [395, 245] width 705 height 912
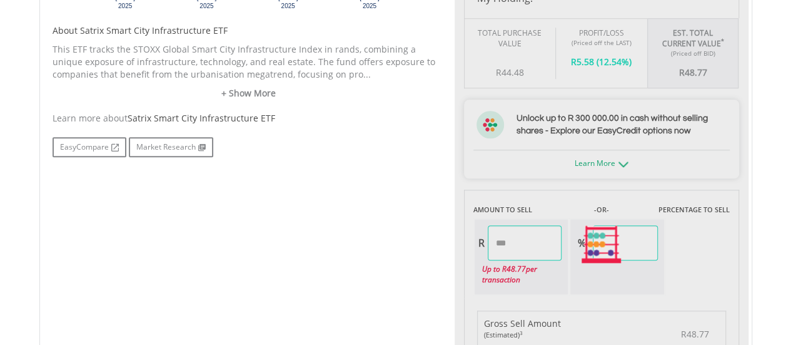
type input "*****"
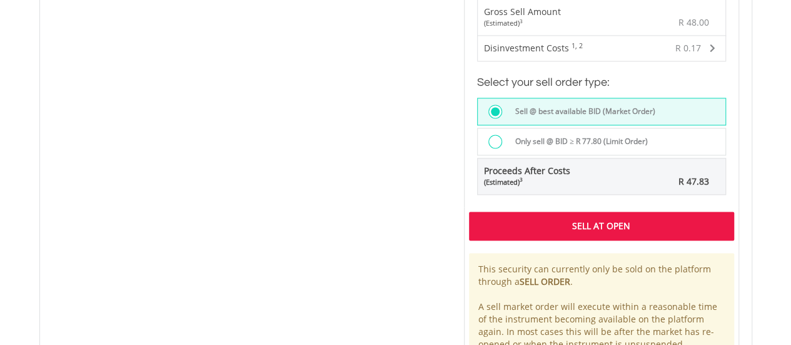
scroll to position [938, 0]
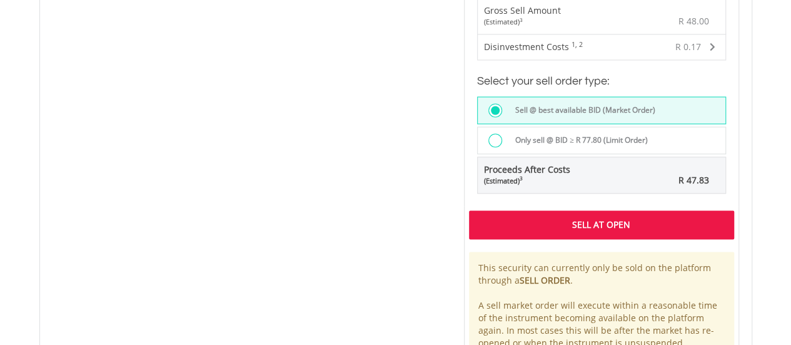
click at [509, 223] on div "Sell At Open" at bounding box center [601, 224] width 265 height 29
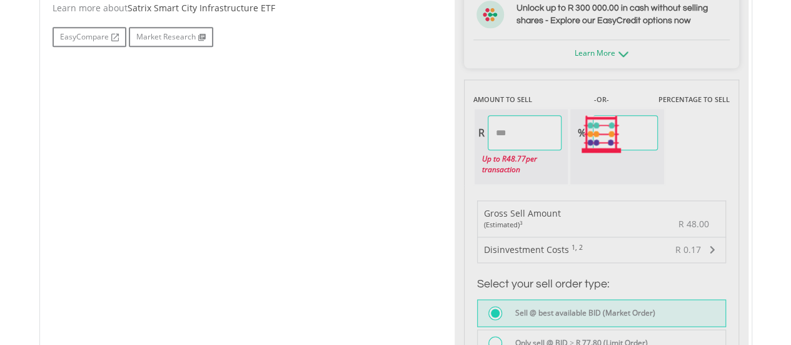
scroll to position [688, 0]
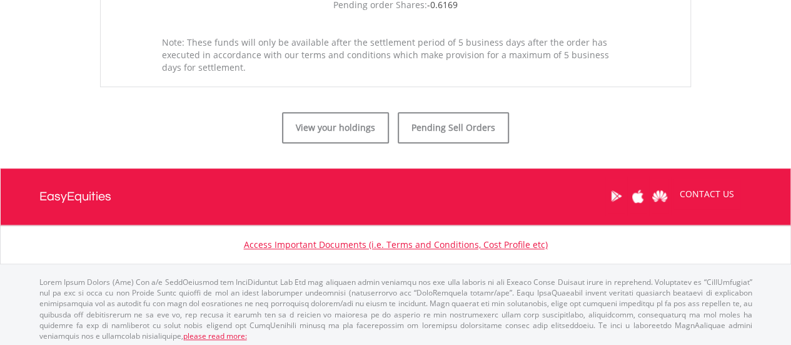
scroll to position [542, 0]
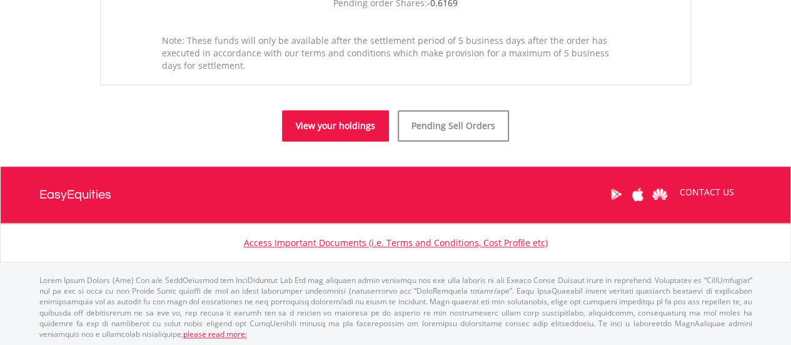
click at [354, 134] on link "View your holdings" at bounding box center [335, 125] width 107 height 31
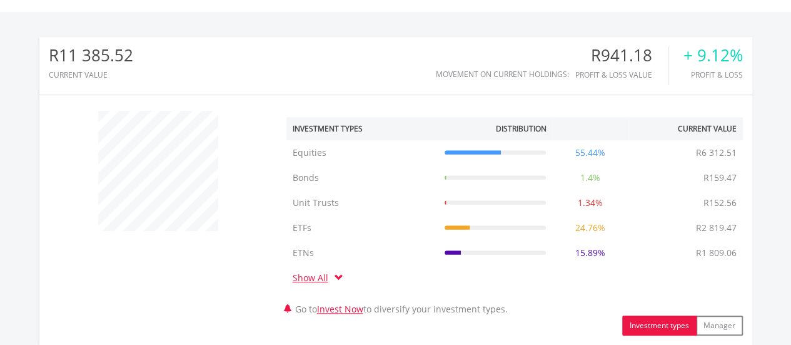
scroll to position [688, 0]
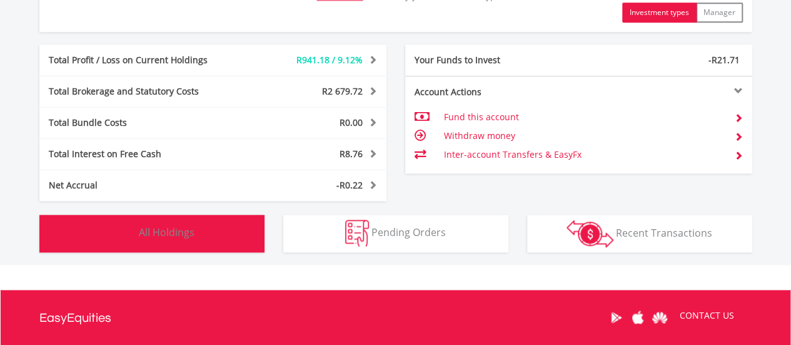
click at [223, 238] on button "Holdings All Holdings" at bounding box center [151, 234] width 225 height 38
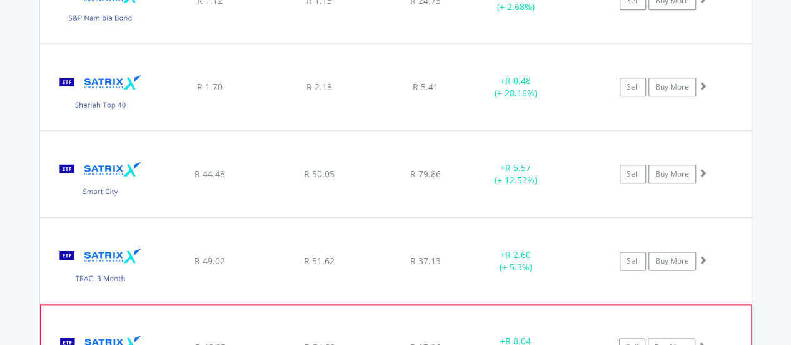
scroll to position [19615, 0]
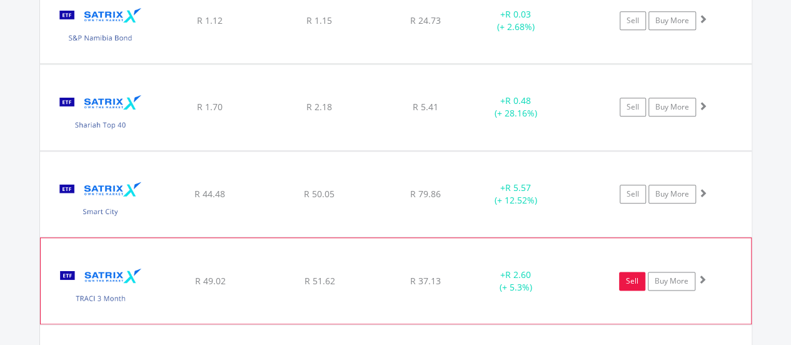
click at [623, 271] on link "Sell" at bounding box center [632, 280] width 26 height 19
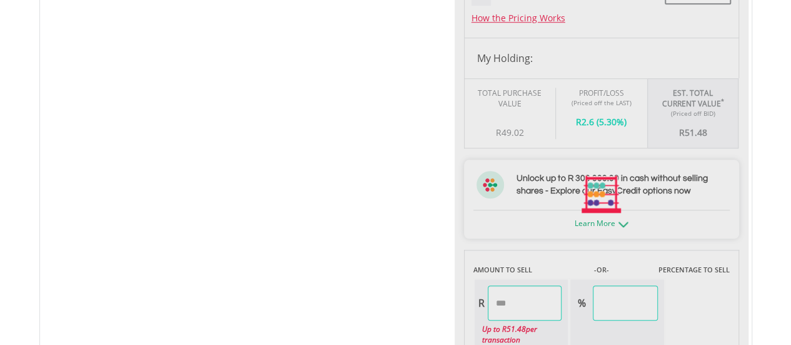
scroll to position [563, 0]
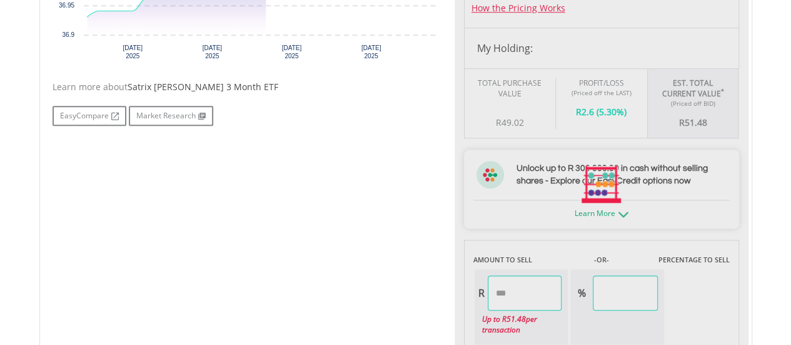
type input "*****"
type input "******"
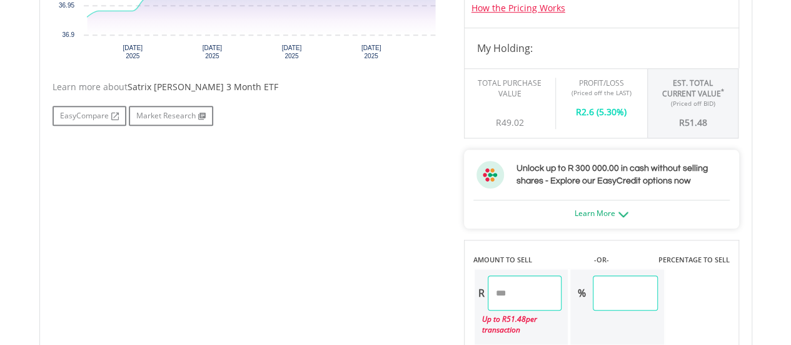
drag, startPoint x: 535, startPoint y: 292, endPoint x: 354, endPoint y: 268, distance: 182.9
click at [354, 268] on div "No chart available. 1 MO CHANGE 0.54% DAILY CHANGE 0.00% 1M 3M 6M 1Y MAX Chart …" at bounding box center [395, 295] width 705 height 912
click at [315, 265] on div "No chart available. 1 MO CHANGE 0.54% DAILY CHANGE 0.00% 1M 3M 6M 1Y MAX Chart …" at bounding box center [395, 295] width 705 height 912
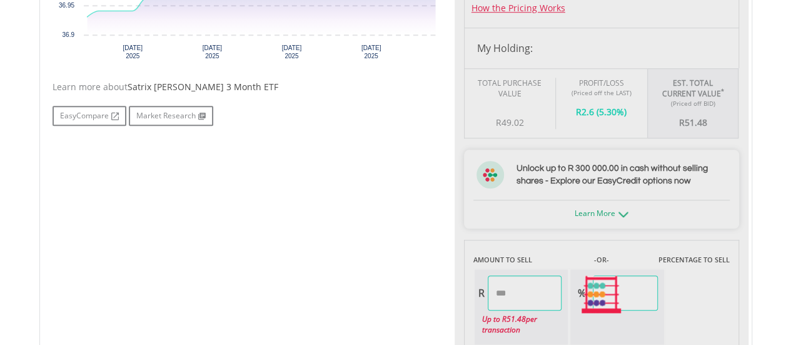
type input "*****"
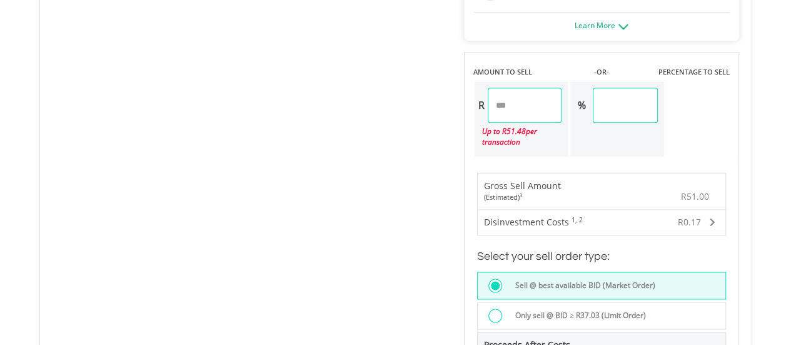
scroll to position [938, 0]
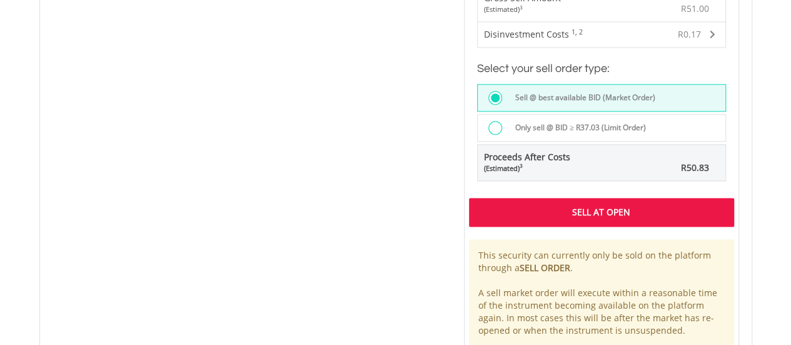
click at [510, 216] on div "Sell At Open" at bounding box center [601, 212] width 265 height 29
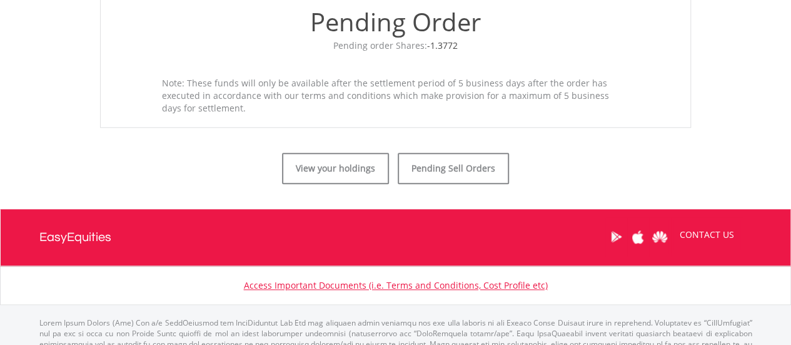
scroll to position [500, 0]
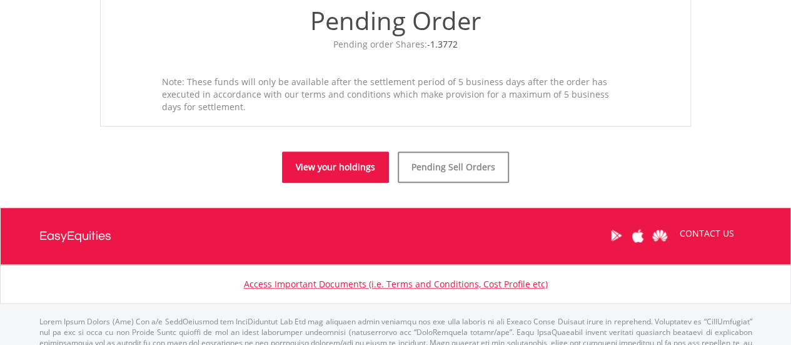
click at [364, 176] on link "View your holdings" at bounding box center [335, 166] width 107 height 31
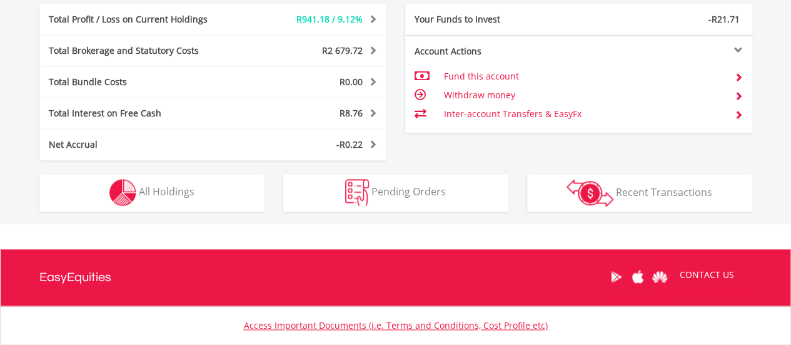
scroll to position [812, 0]
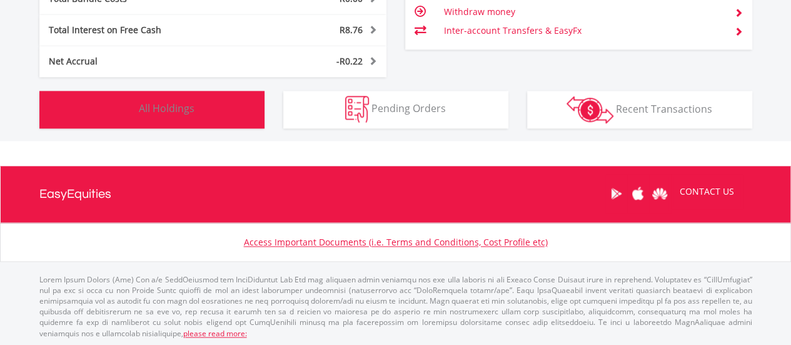
click at [215, 106] on button "Holdings All Holdings" at bounding box center [151, 110] width 225 height 38
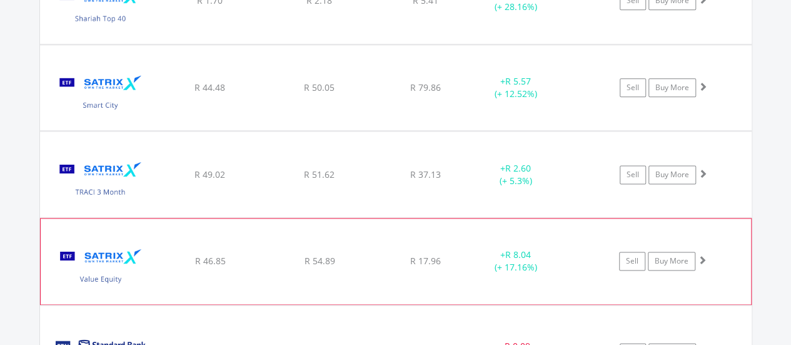
scroll to position [19741, 0]
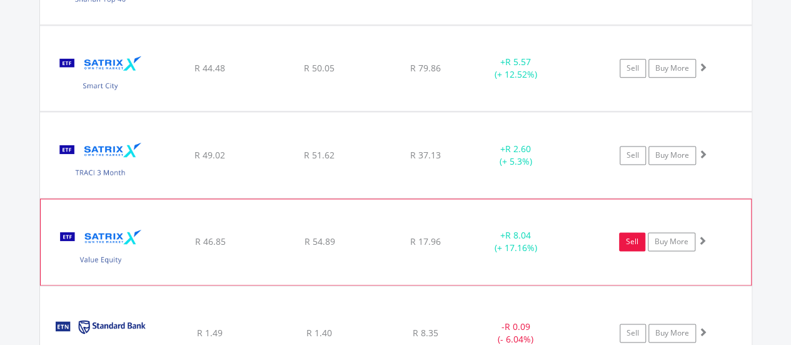
click at [632, 232] on link "Sell" at bounding box center [632, 241] width 26 height 19
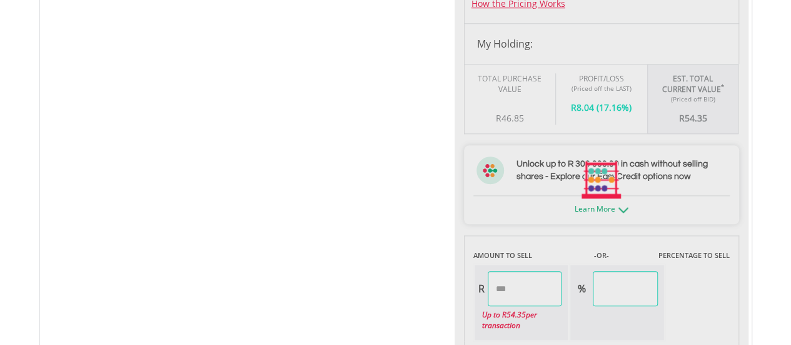
scroll to position [750, 0]
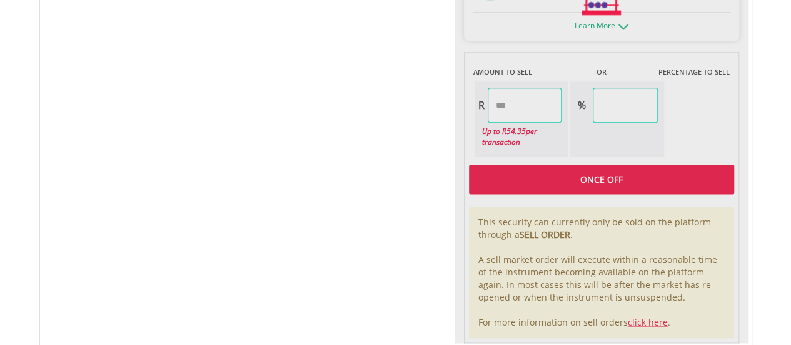
type input "*****"
type input "******"
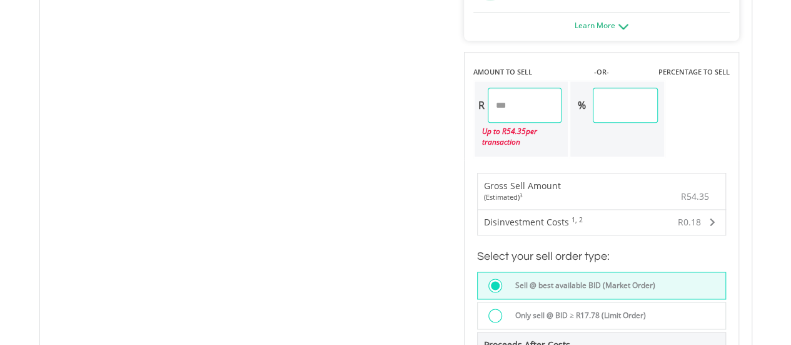
drag, startPoint x: 547, startPoint y: 107, endPoint x: 462, endPoint y: 95, distance: 85.9
click at [462, 95] on div "Last Updated Price: 15-min. Delay* Price Update Cost: 0 Credits Market Closed S…" at bounding box center [602, 107] width 294 height 912
click at [345, 122] on div "No chart available. 1 MO CHANGE 2.28% DAILY CHANGE 0.00% 1M 3M 6M 1Y MAX Chart …" at bounding box center [395, 107] width 705 height 912
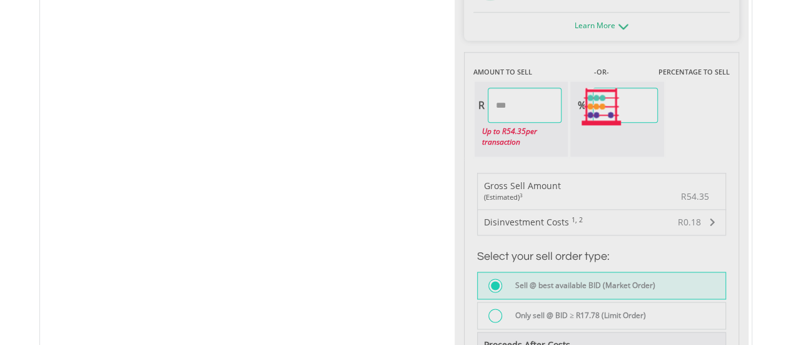
type input "*****"
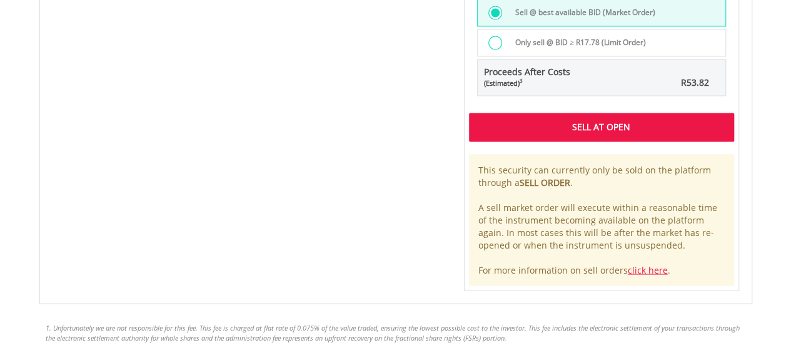
scroll to position [1063, 0]
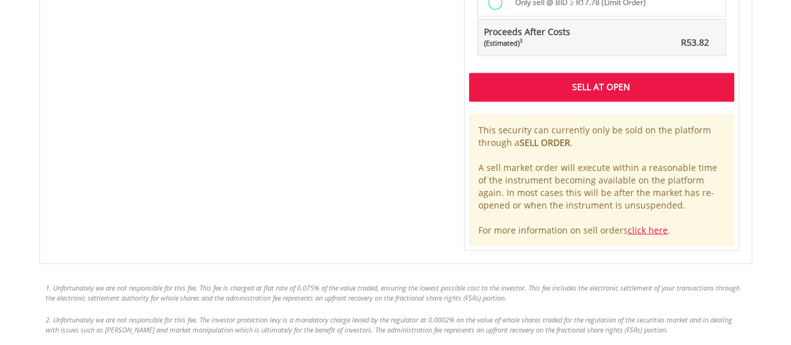
click at [567, 83] on div "Sell At Open" at bounding box center [601, 87] width 265 height 29
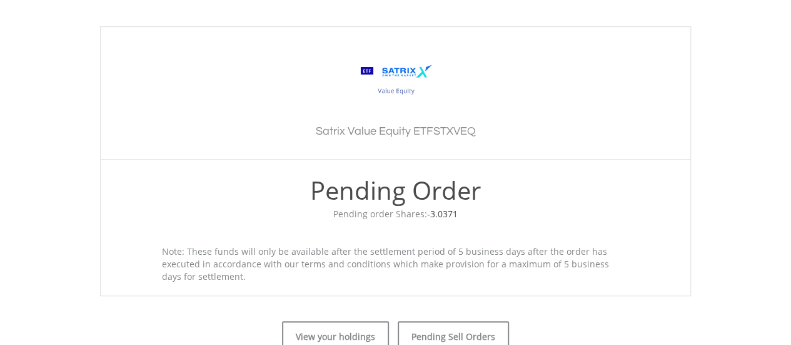
scroll to position [438, 0]
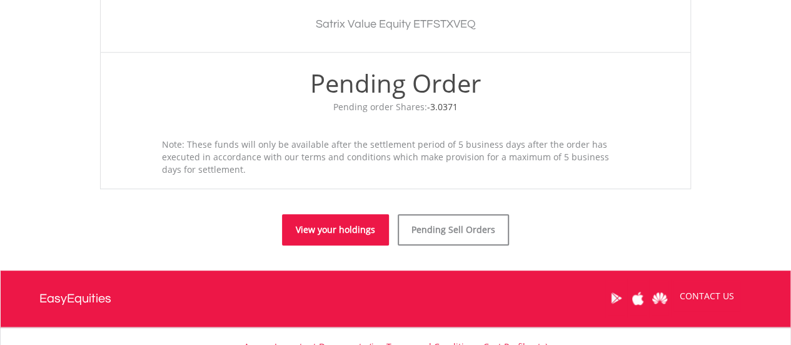
click at [351, 236] on link "View your holdings" at bounding box center [335, 229] width 107 height 31
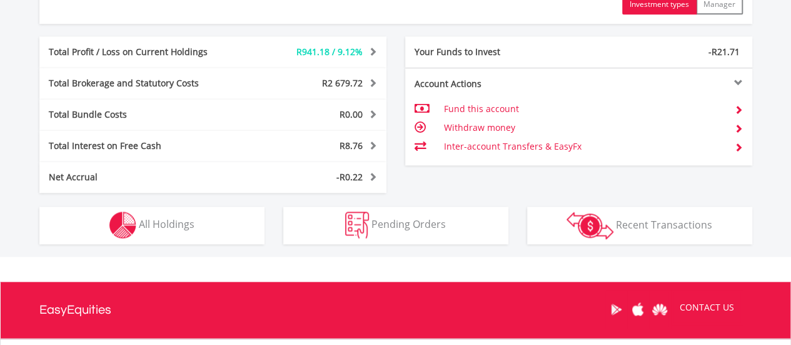
scroll to position [812, 0]
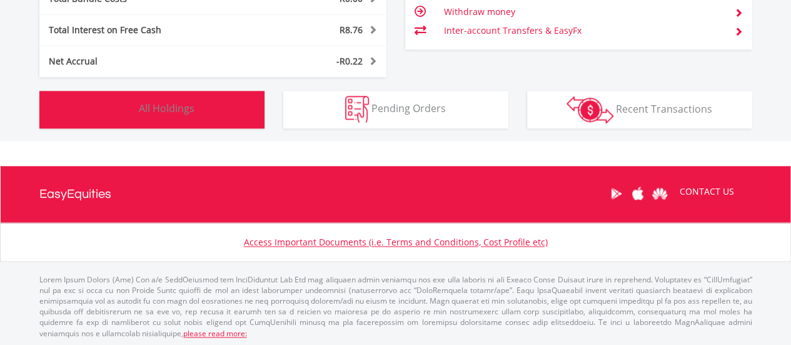
click at [208, 117] on button "Holdings All Holdings" at bounding box center [151, 110] width 225 height 38
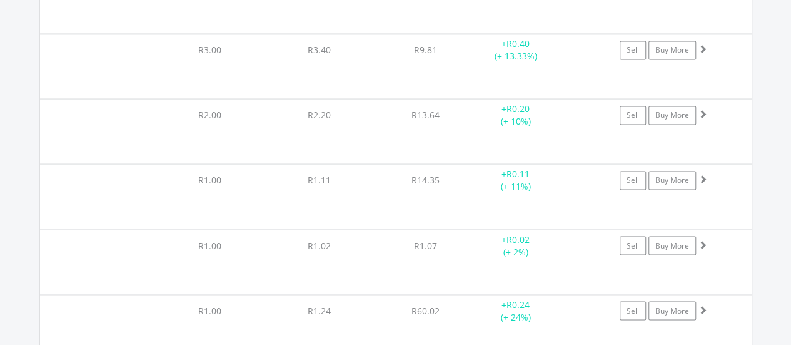
scroll to position [19991, 0]
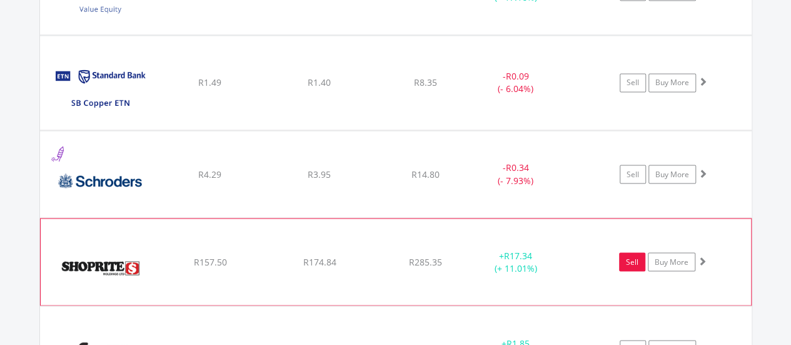
click at [625, 252] on link "Sell" at bounding box center [632, 261] width 26 height 19
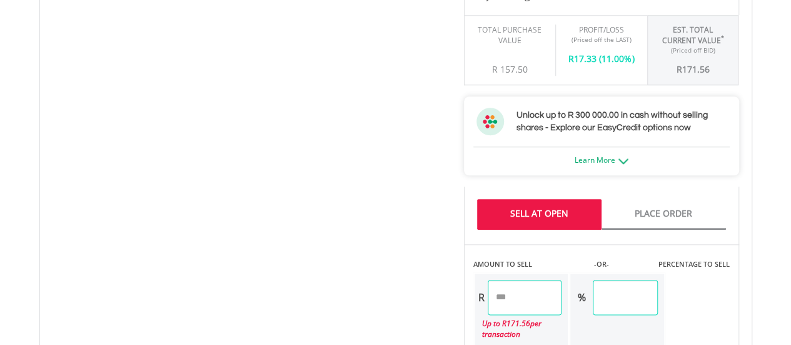
scroll to position [625, 0]
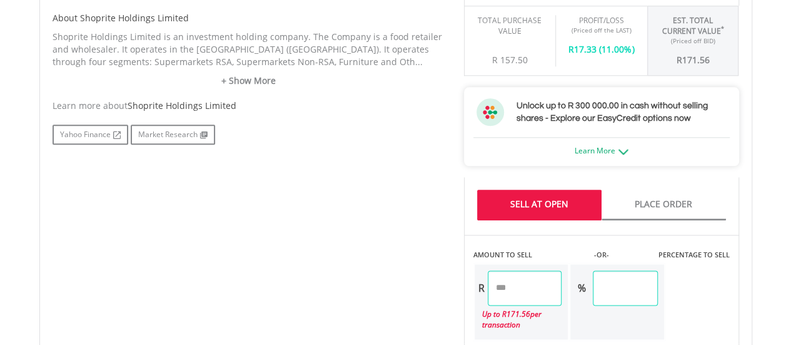
drag, startPoint x: 540, startPoint y: 286, endPoint x: 449, endPoint y: 271, distance: 92.5
click at [449, 271] on div "No chart available. 1 MO CHANGE 5.54% DAILY CHANGE 0.00% 1M 3M 6M 1Y MAX Chart …" at bounding box center [395, 260] width 705 height 969
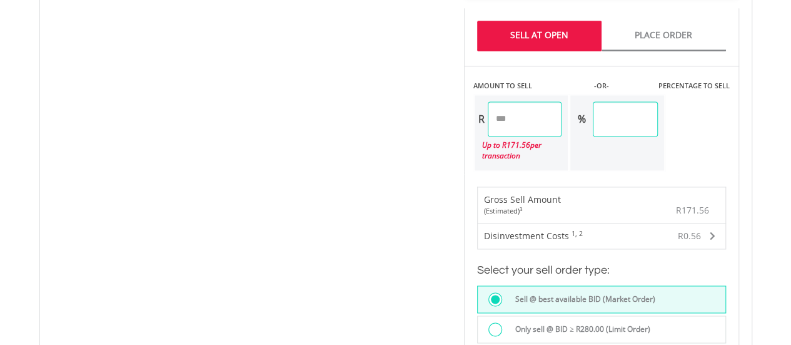
scroll to position [876, 0]
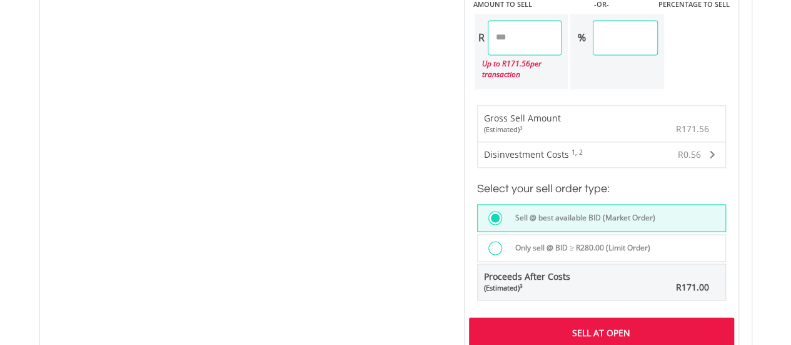
click at [569, 325] on div "Last Updated Price: 15-min. Delay* Price Update Cost: 0 Credits Market Closed S…" at bounding box center [602, 10] width 294 height 969
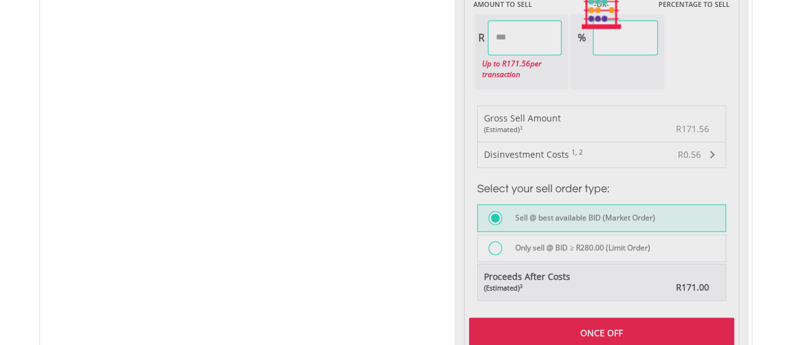
type input "******"
type input "*****"
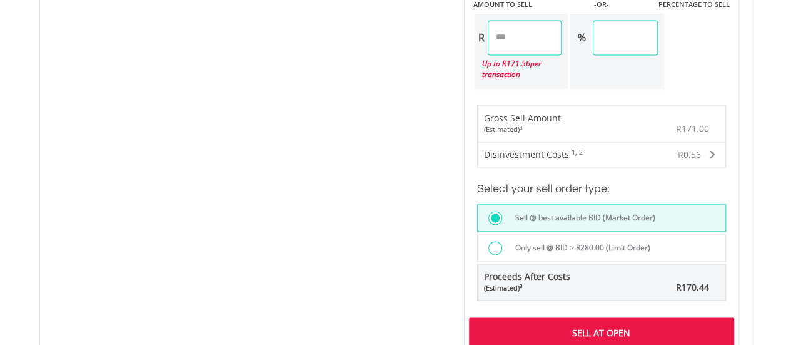
click at [567, 320] on div "Sell At Open" at bounding box center [601, 331] width 265 height 29
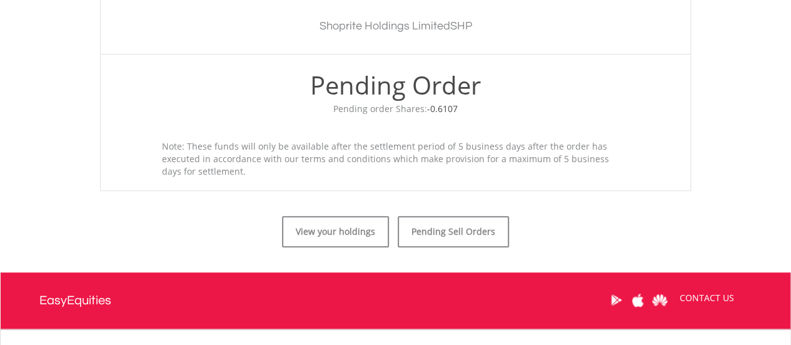
scroll to position [438, 0]
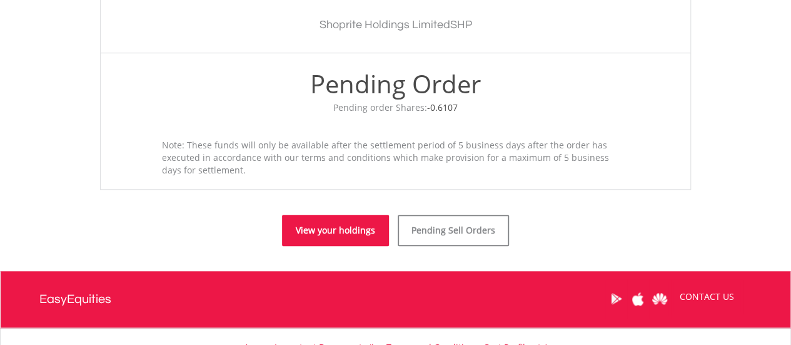
click at [349, 228] on link "View your holdings" at bounding box center [335, 230] width 107 height 31
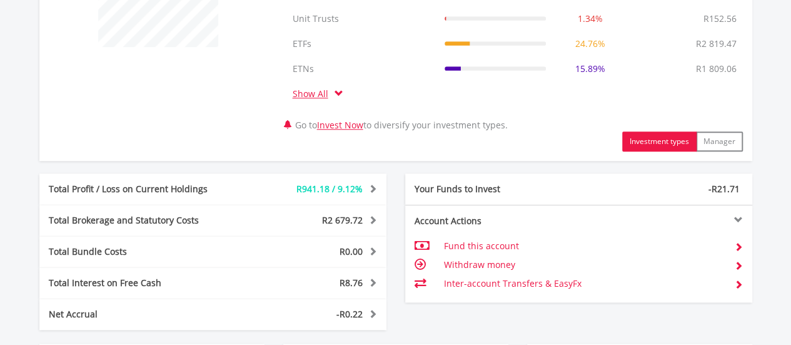
scroll to position [625, 0]
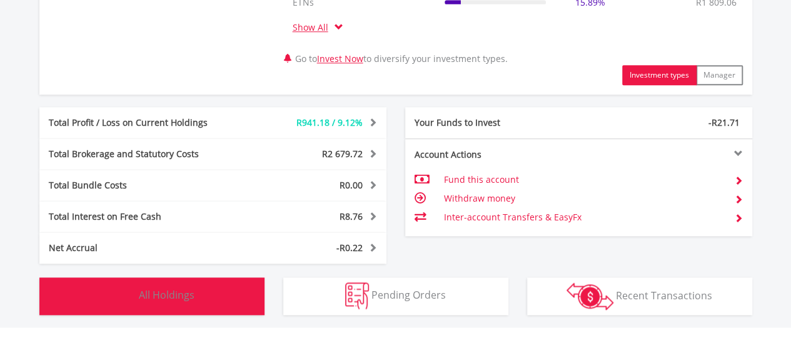
click at [213, 289] on button "Holdings All Holdings" at bounding box center [151, 296] width 225 height 38
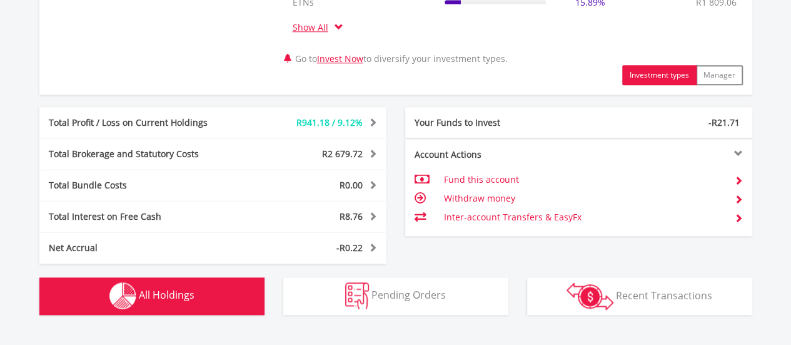
click at [225, 290] on button "Holdings All Holdings" at bounding box center [151, 296] width 225 height 38
click at [221, 293] on button "Holdings All Holdings" at bounding box center [151, 296] width 225 height 38
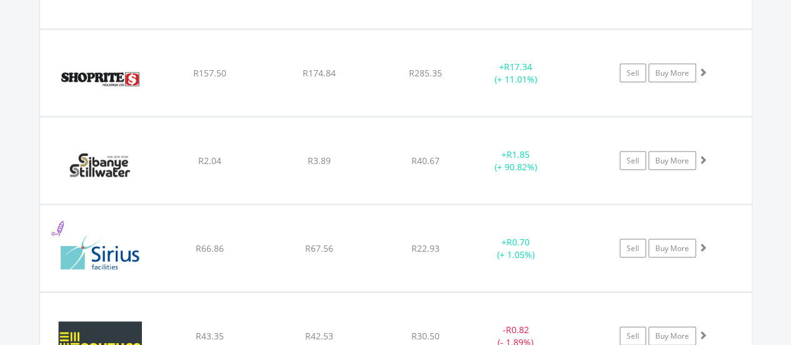
scroll to position [20179, 0]
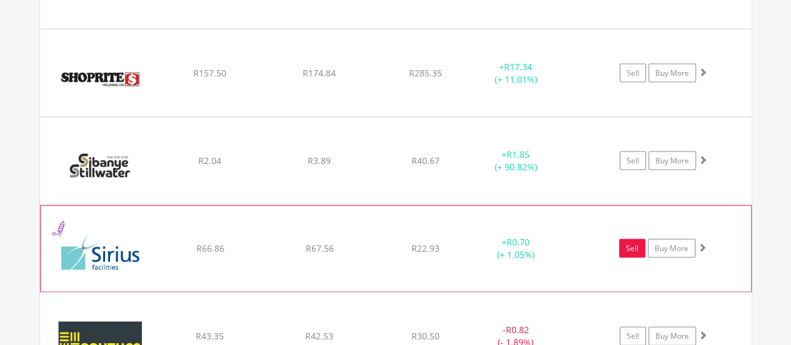
click at [639, 239] on link "Sell" at bounding box center [632, 248] width 26 height 19
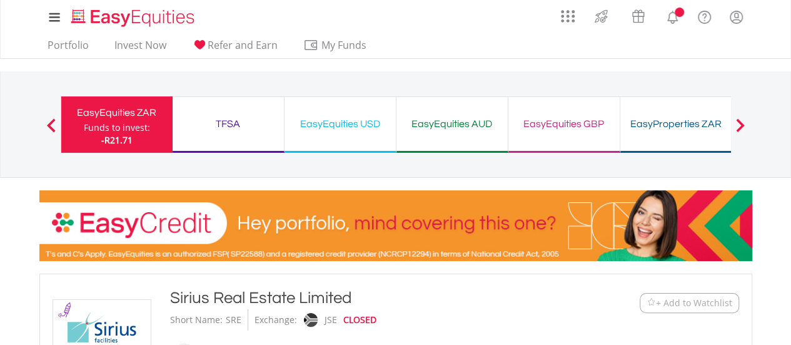
type input "*****"
type input "******"
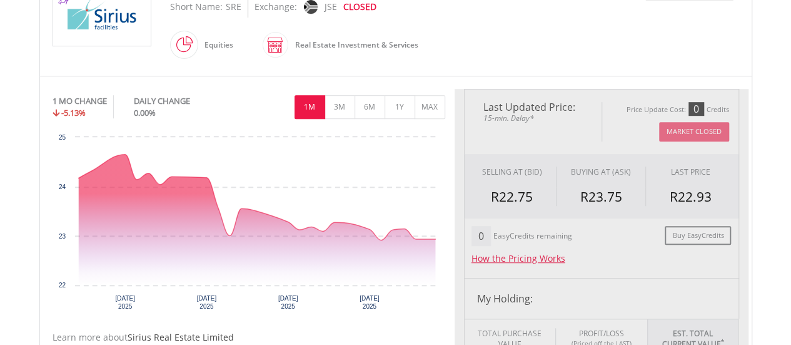
scroll to position [625, 0]
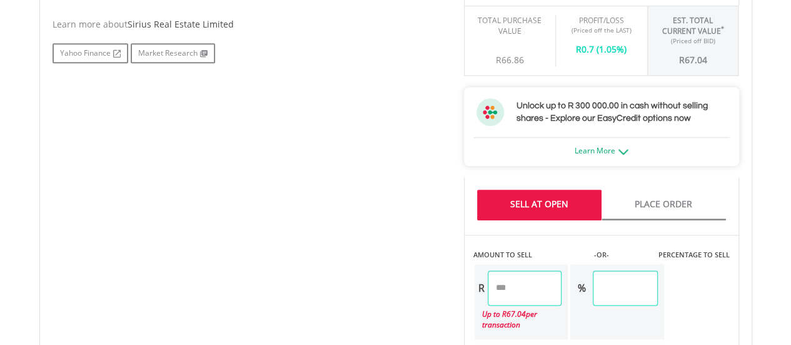
drag, startPoint x: 524, startPoint y: 285, endPoint x: 459, endPoint y: 279, distance: 65.3
click at [459, 280] on div "Last Updated Price: 15-min. Delay* Price Update Cost: 0 Credits Market Closed S…" at bounding box center [602, 260] width 294 height 969
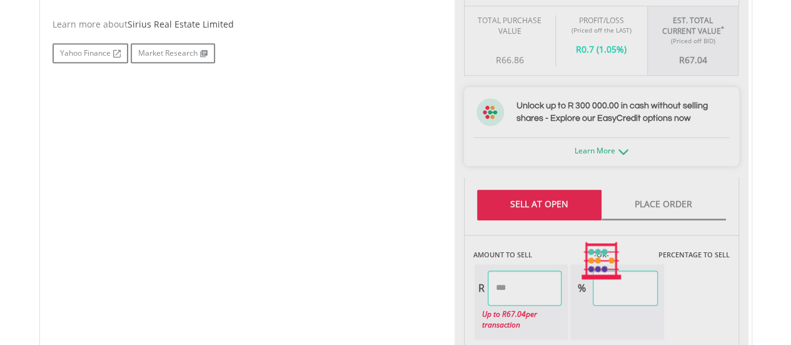
click at [413, 260] on div "No chart available. 1 MO CHANGE -5.13% DAILY CHANGE 0.00% 1M 3M 6M 1Y MAX Chart…" at bounding box center [395, 260] width 705 height 969
type input "*****"
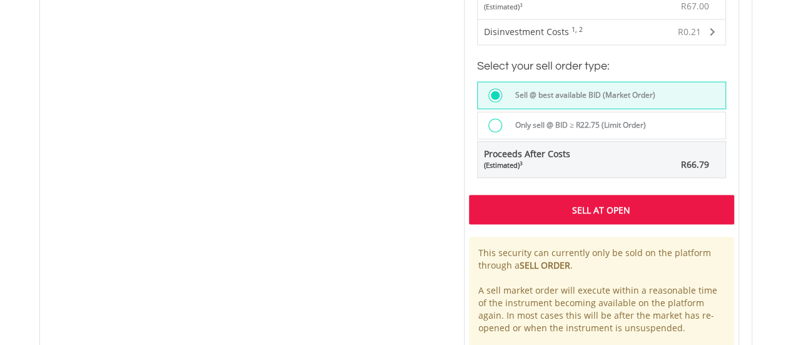
scroll to position [1001, 0]
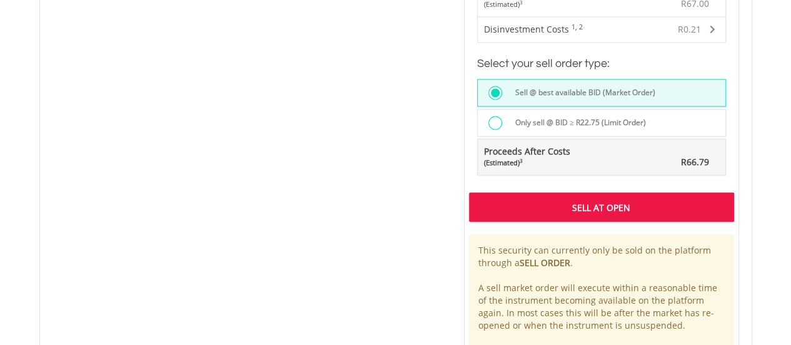
click at [505, 208] on div "Sell At Open" at bounding box center [601, 206] width 265 height 29
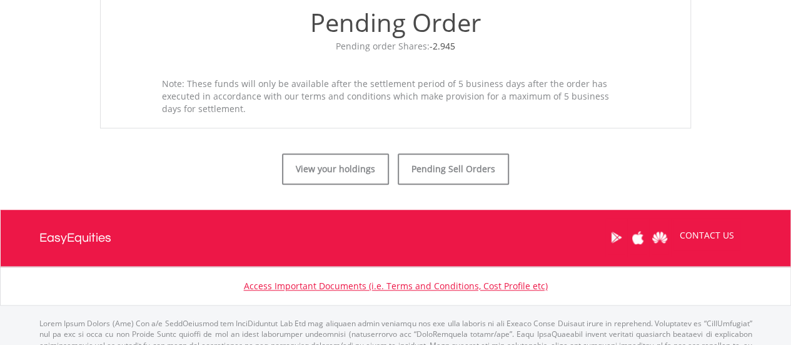
scroll to position [500, 0]
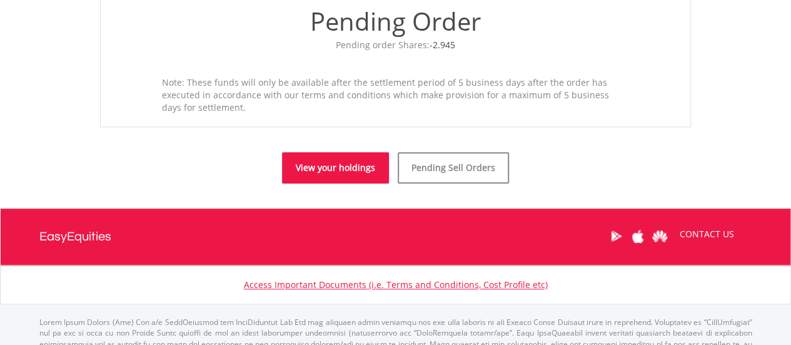
click at [345, 173] on link "View your holdings" at bounding box center [335, 167] width 107 height 31
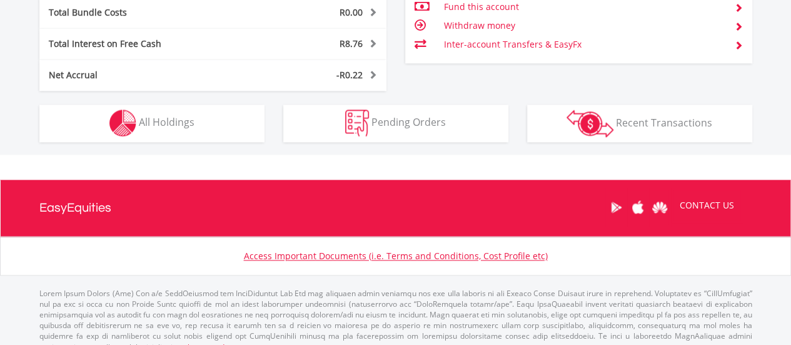
scroll to position [812, 0]
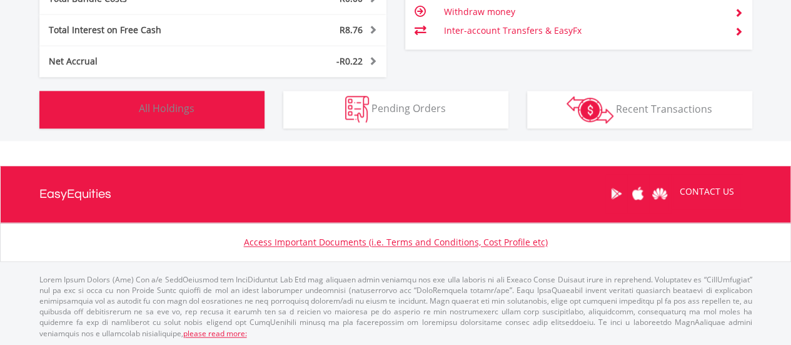
click at [211, 118] on button "Holdings All Holdings" at bounding box center [151, 110] width 225 height 38
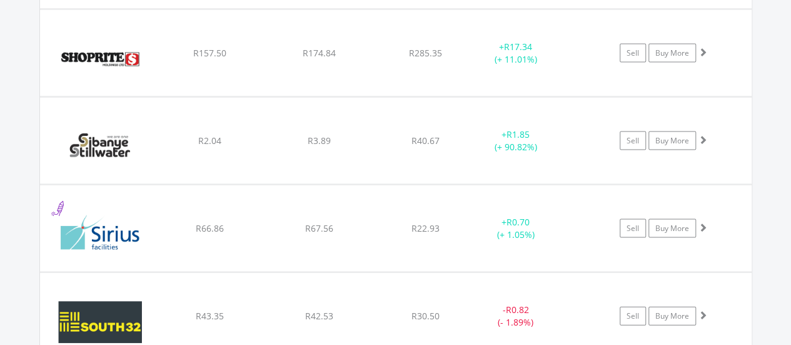
scroll to position [20177, 0]
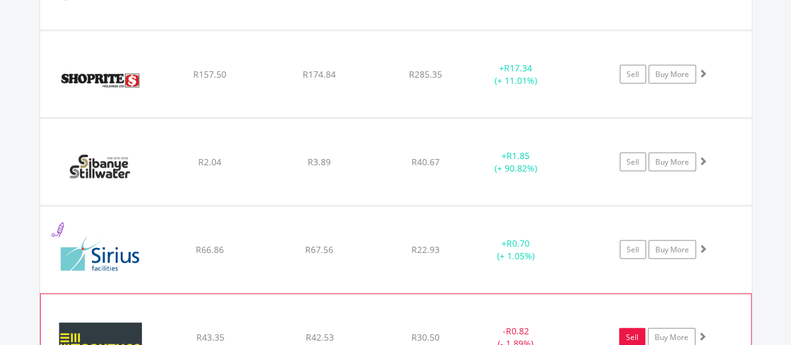
click at [624, 328] on link "Sell" at bounding box center [632, 337] width 26 height 19
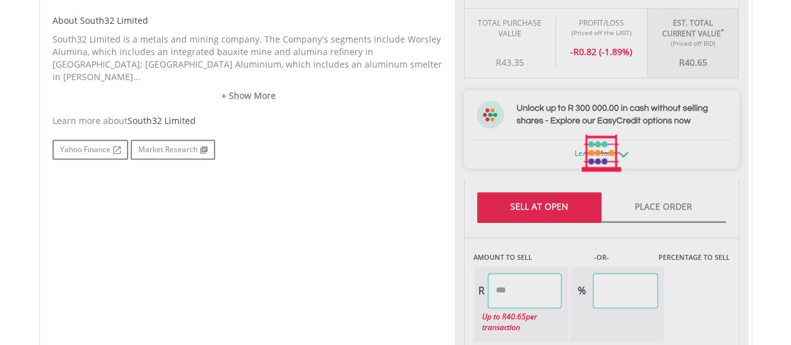
scroll to position [750, 0]
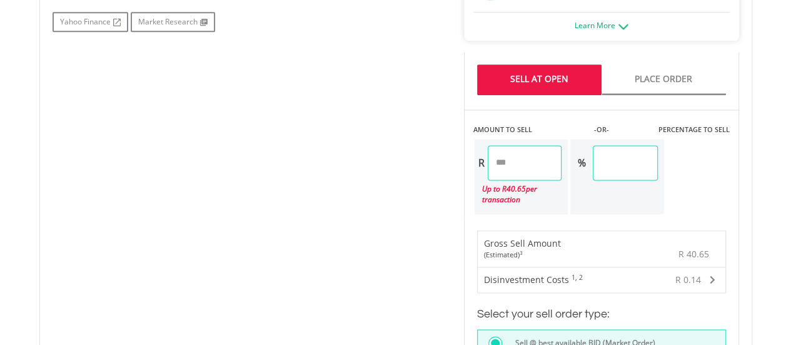
drag, startPoint x: 524, startPoint y: 166, endPoint x: 366, endPoint y: 178, distance: 158.7
click at [366, 178] on div "No chart available. 1 MO CHANGE -6.98% DAILY CHANGE 0.00% 1M 3M 6M 1Y MAX Chart…" at bounding box center [395, 135] width 705 height 969
click at [183, 128] on div "No chart available. 1 MO CHANGE -6.98% DAILY CHANGE 0.00% 1M 3M 6M 1Y MAX Chart…" at bounding box center [395, 135] width 705 height 969
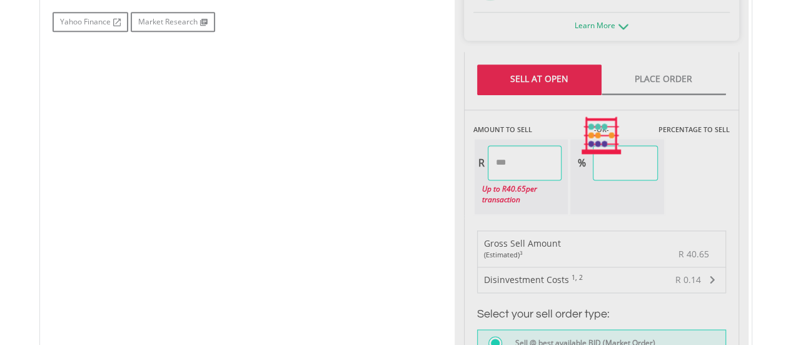
type input "*****"
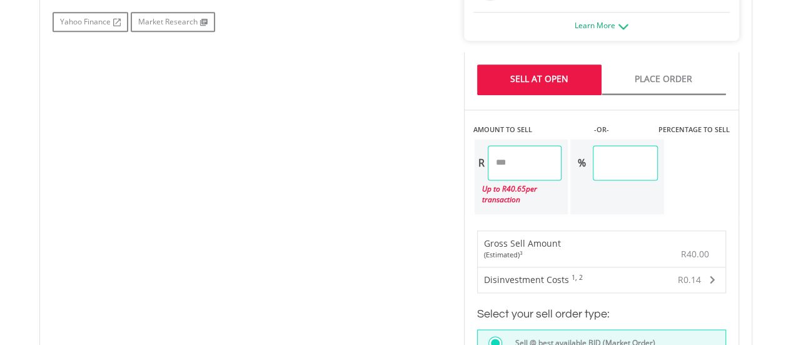
scroll to position [938, 0]
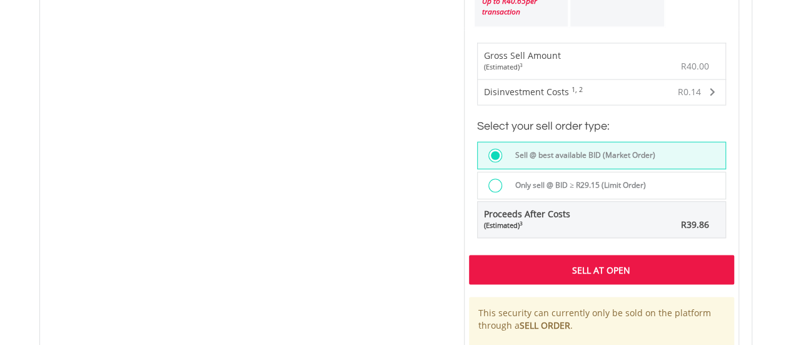
click at [575, 267] on div "Sell At Open" at bounding box center [601, 269] width 265 height 29
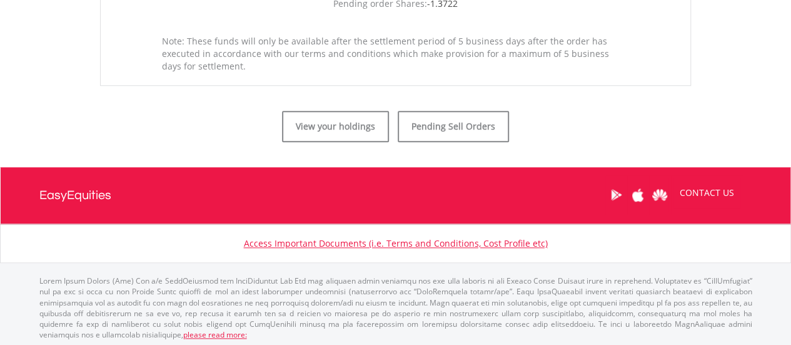
scroll to position [543, 0]
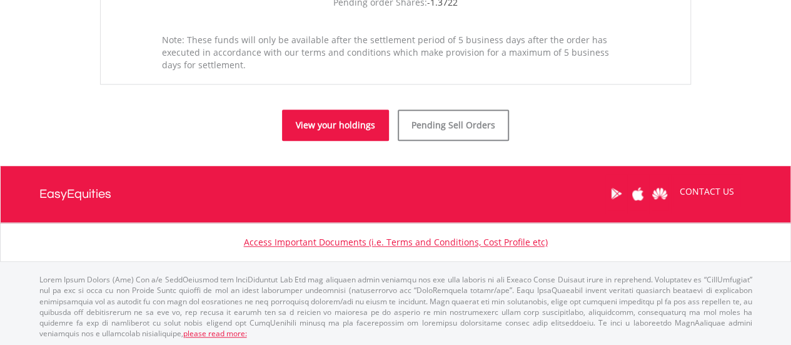
click at [325, 126] on link "View your holdings" at bounding box center [335, 124] width 107 height 31
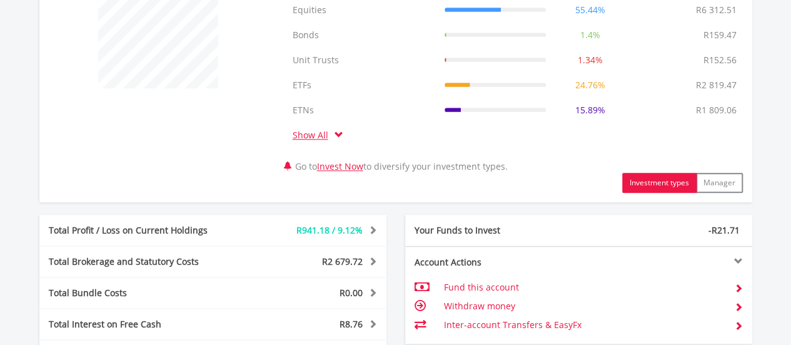
scroll to position [675, 0]
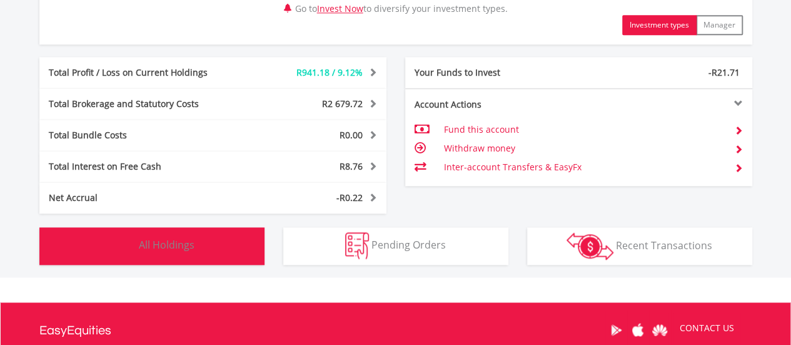
click at [183, 246] on span "All Holdings" at bounding box center [167, 245] width 56 height 14
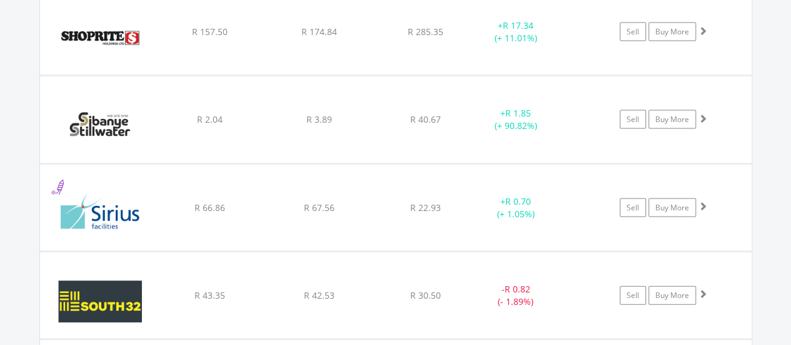
scroll to position [20240, 0]
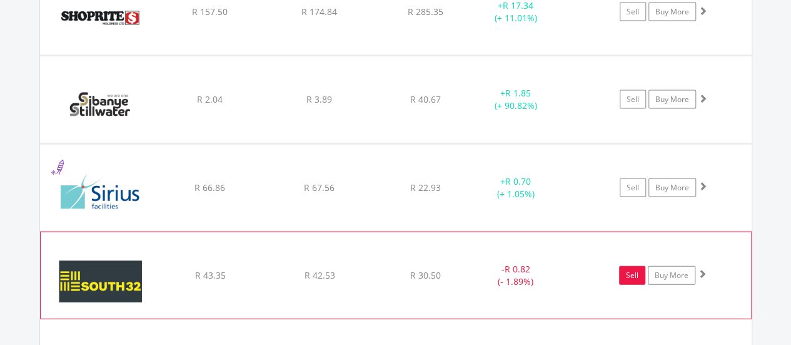
click at [625, 266] on link "Sell" at bounding box center [632, 275] width 26 height 19
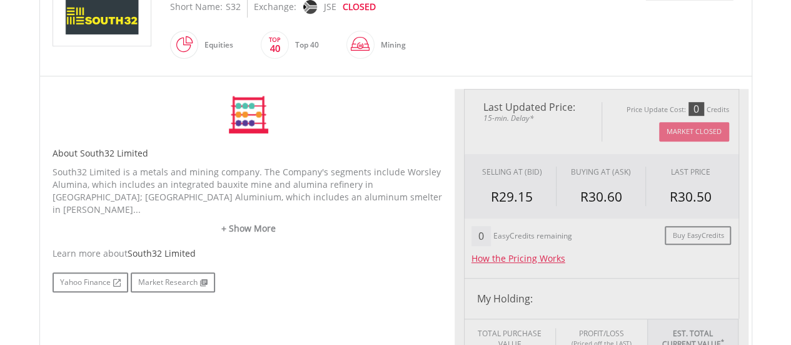
type input "*****"
type input "******"
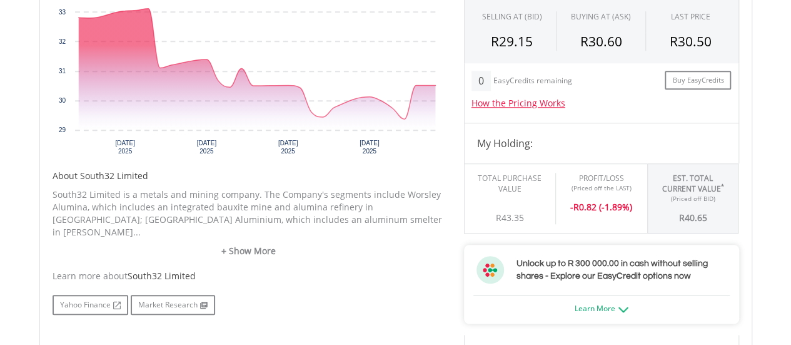
scroll to position [303, 0]
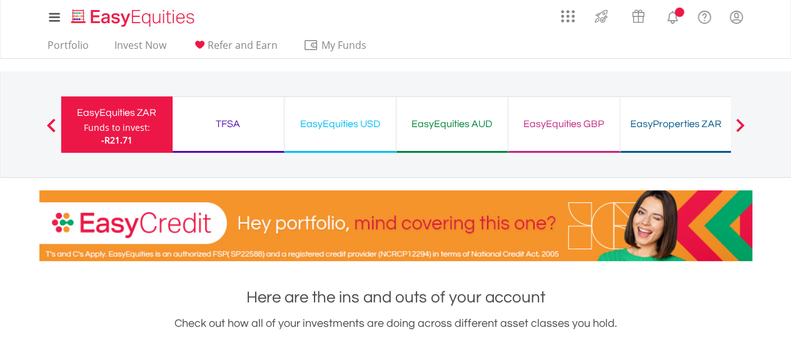
scroll to position [542, 0]
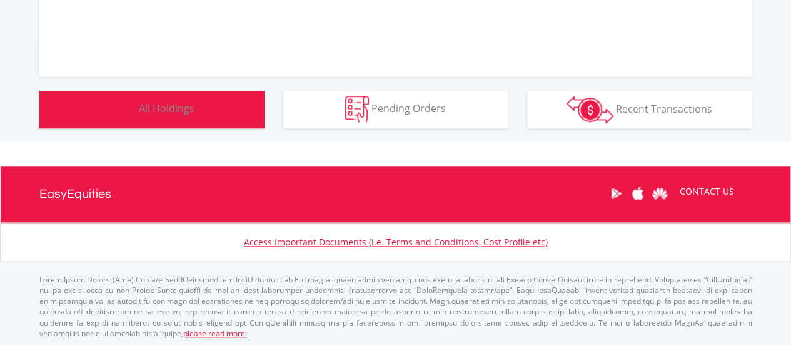
click at [220, 104] on button "Holdings All Holdings" at bounding box center [151, 110] width 225 height 38
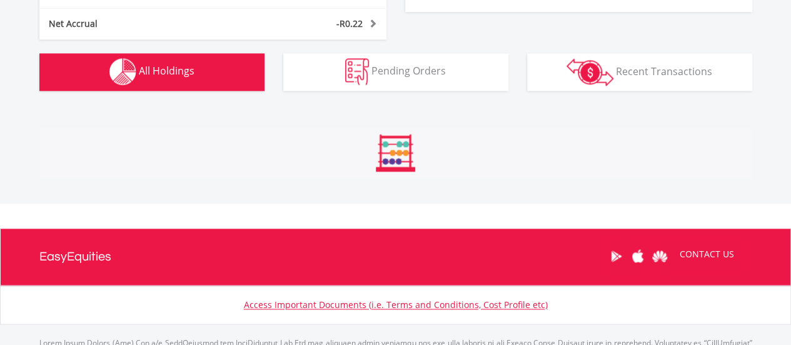
scroll to position [120, 238]
click at [201, 67] on button "Holdings All Holdings" at bounding box center [151, 72] width 225 height 38
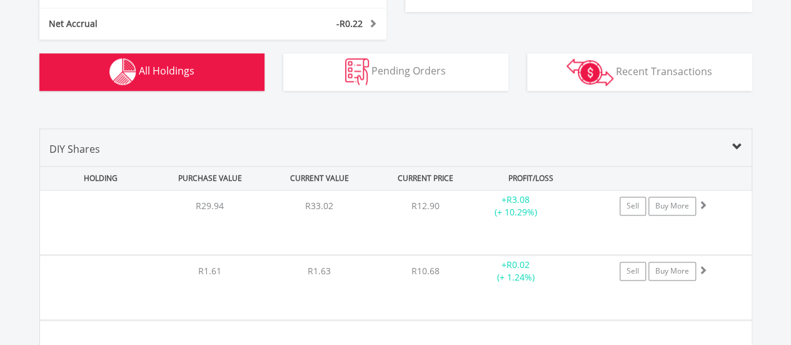
scroll to position [977, 0]
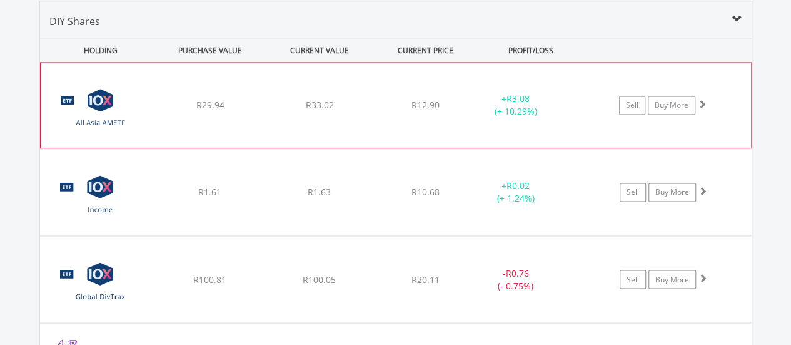
click at [211, 63] on div "﻿ 10X All Asia Actively Managed Exchange Traded Fund R29.94 R33.02 R12.90 + R3.…" at bounding box center [396, 105] width 710 height 85
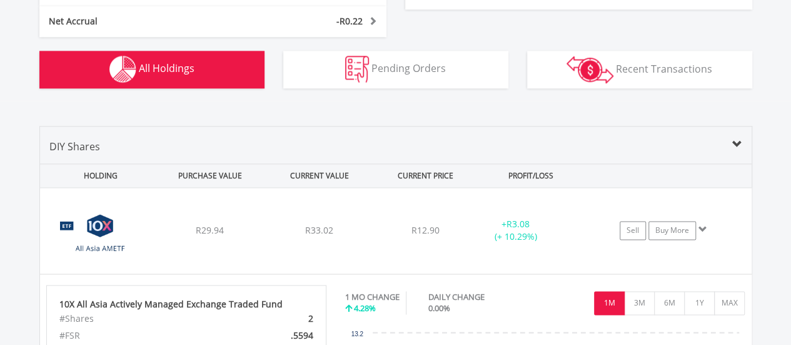
scroll to position [664, 0]
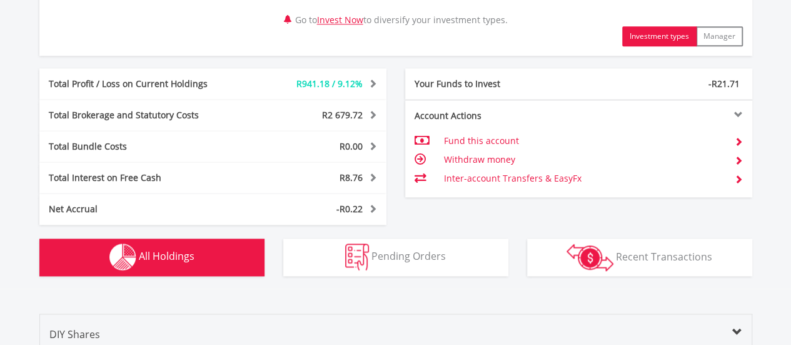
click at [168, 257] on span "All Holdings" at bounding box center [167, 256] width 56 height 14
click at [163, 259] on span "All Holdings" at bounding box center [167, 256] width 56 height 14
click at [153, 251] on span "All Holdings" at bounding box center [167, 256] width 56 height 14
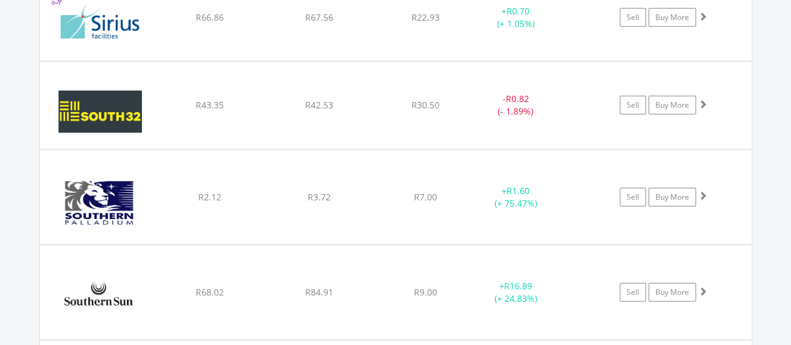
scroll to position [20679, 0]
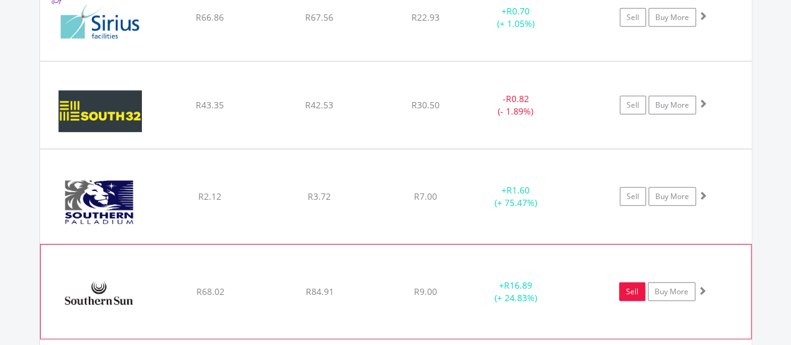
click at [631, 282] on link "Sell" at bounding box center [632, 291] width 26 height 19
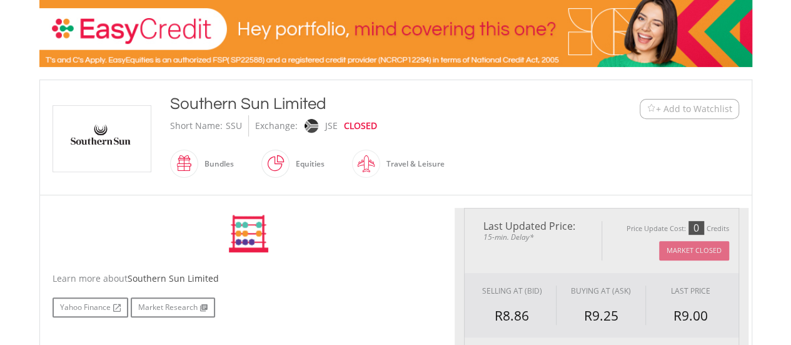
scroll to position [375, 0]
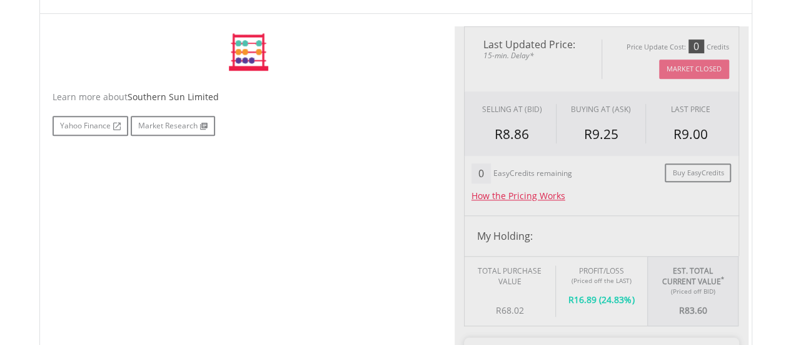
type input "*****"
type input "******"
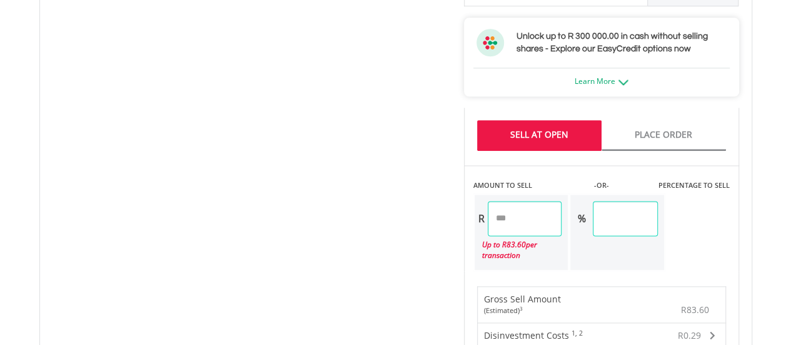
scroll to position [750, 0]
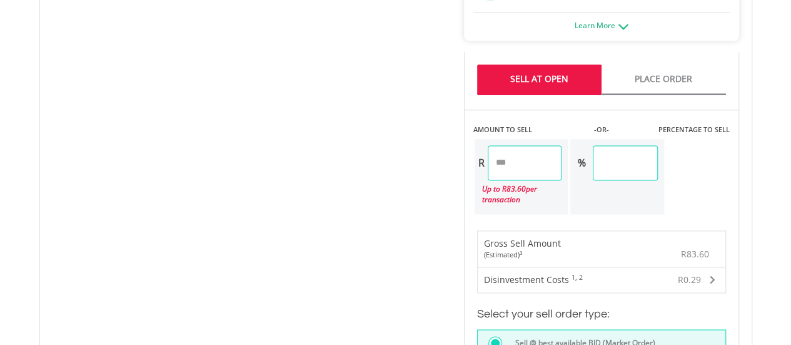
drag, startPoint x: 539, startPoint y: 166, endPoint x: 436, endPoint y: 162, distance: 103.3
click at [436, 162] on div "No chart available. 1 MO CHANGE 2.04% DAILY CHANGE 0.00% 1M 3M 6M 1Y MAX Chart …" at bounding box center [395, 135] width 705 height 969
click at [201, 210] on div "No chart available. 1 MO CHANGE 2.04% DAILY CHANGE 0.00% 1M 3M 6M 1Y MAX Chart …" at bounding box center [395, 135] width 705 height 969
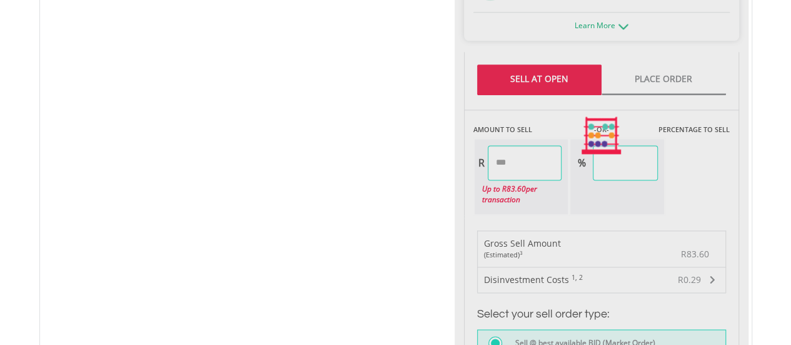
type input "*****"
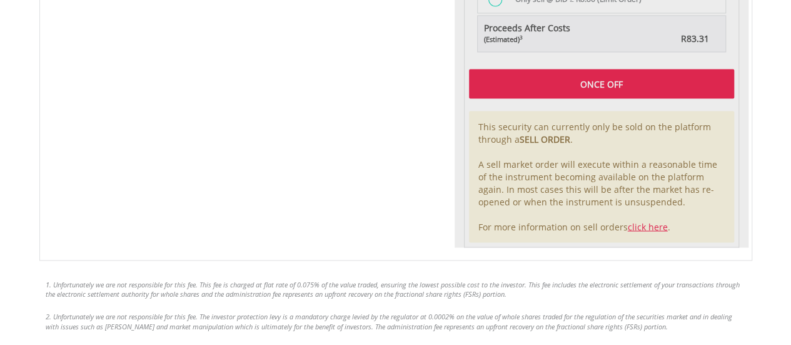
scroll to position [1126, 0]
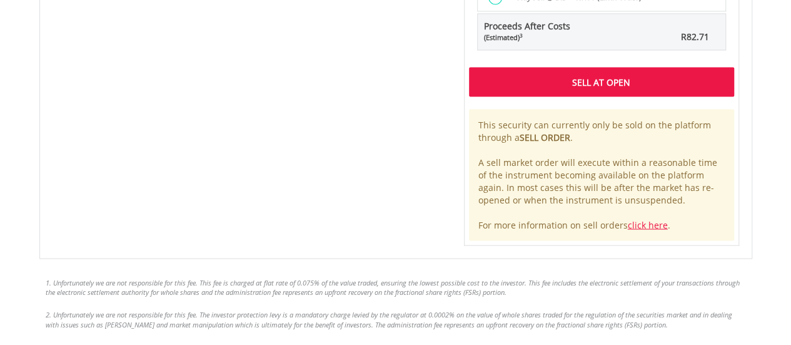
click at [537, 81] on div "Sell At Open" at bounding box center [601, 81] width 265 height 29
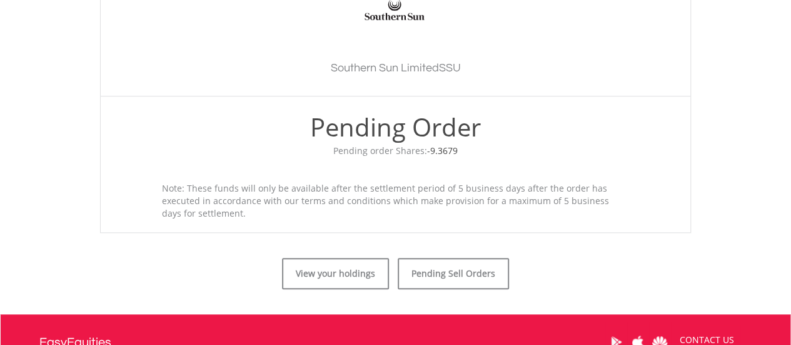
scroll to position [375, 0]
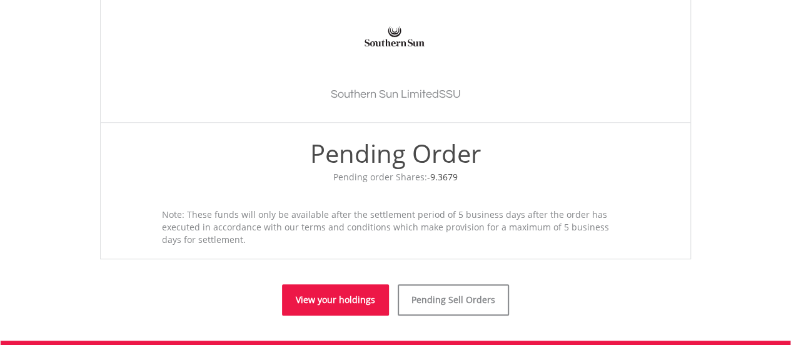
click at [367, 305] on link "View your holdings" at bounding box center [335, 299] width 107 height 31
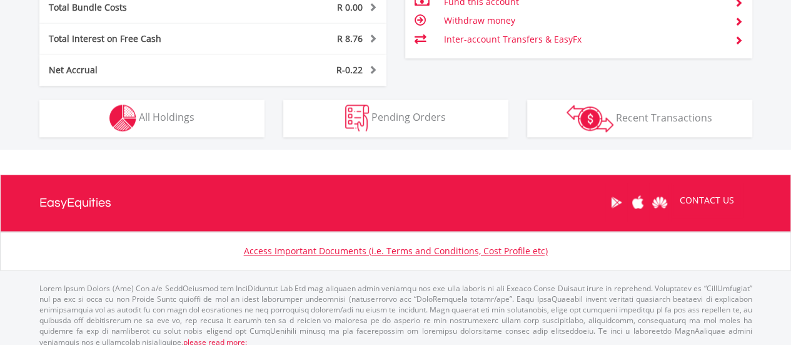
scroll to position [812, 0]
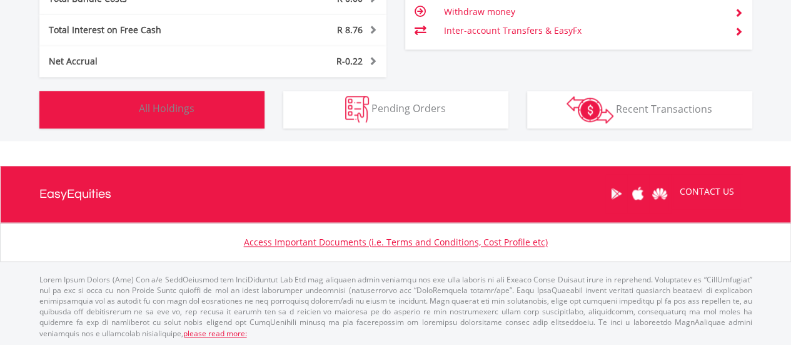
click at [233, 119] on button "Holdings All Holdings" at bounding box center [151, 110] width 225 height 38
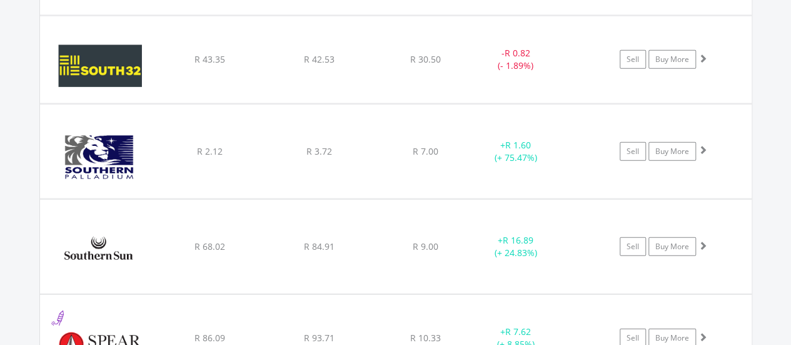
scroll to position [20427, 0]
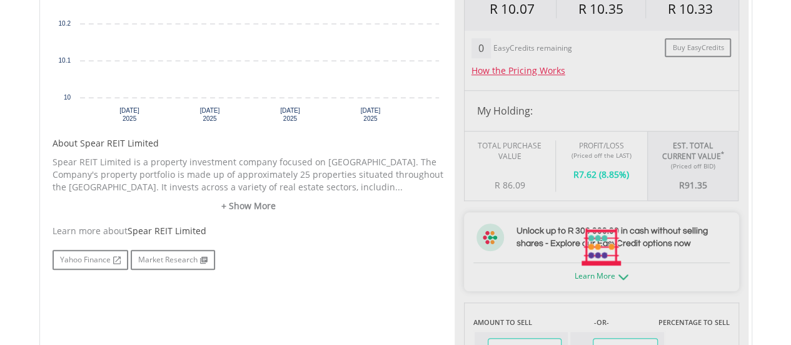
scroll to position [678, 0]
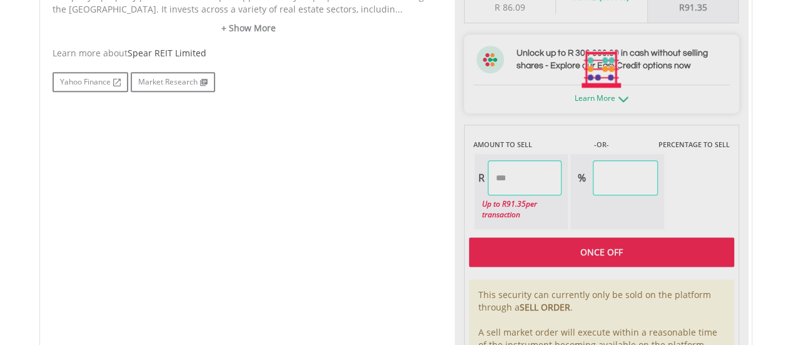
type input "*****"
type input "******"
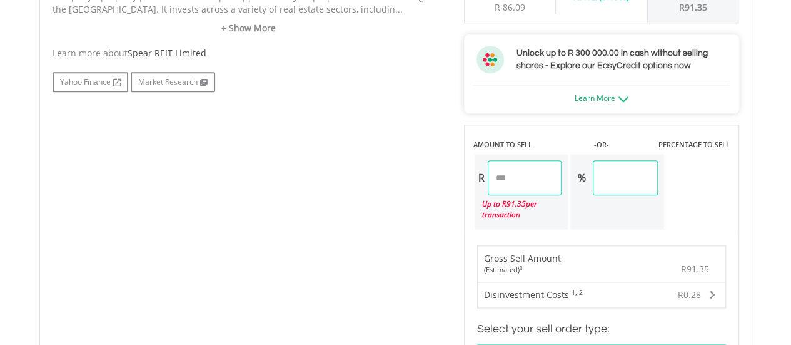
drag, startPoint x: 520, startPoint y: 178, endPoint x: 443, endPoint y: 178, distance: 77.6
click at [443, 178] on div "No chart available. 1 MO CHANGE 0.00% DAILY CHANGE 0.00% 1M 3M 6M 1Y MAX Chart …" at bounding box center [395, 180] width 705 height 912
type input "*"
click at [364, 191] on div "No chart available. 1 MO CHANGE 0.00% DAILY CHANGE 0.00% 1M 3M 6M 1Y MAX Chart …" at bounding box center [395, 180] width 705 height 912
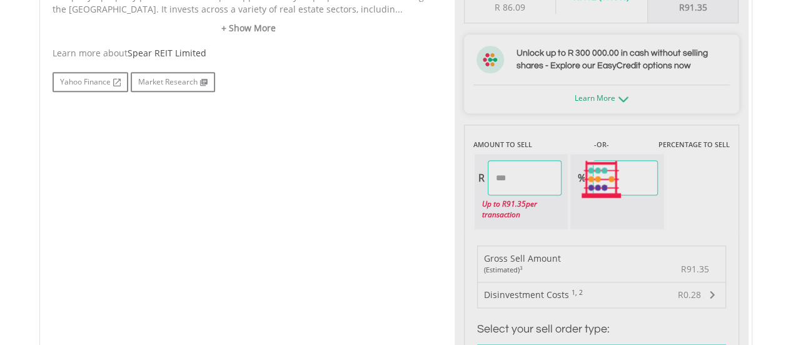
type input "*****"
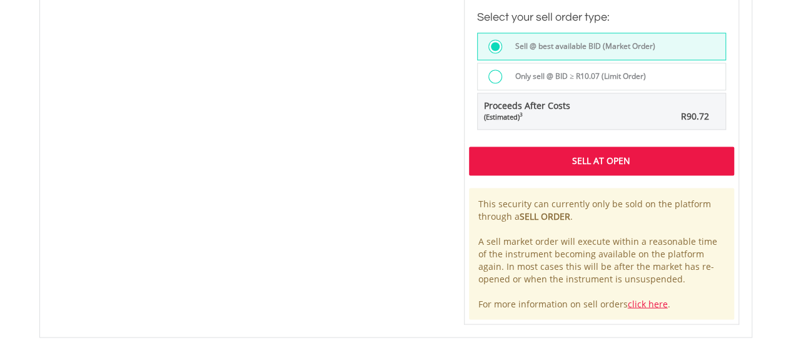
scroll to position [991, 0]
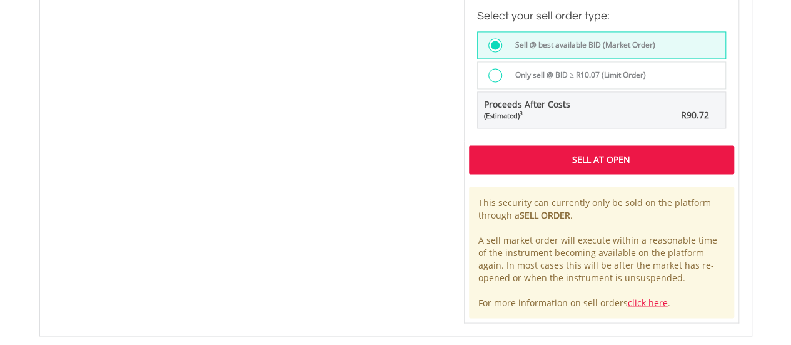
click at [525, 154] on div "Sell At Open" at bounding box center [601, 159] width 265 height 29
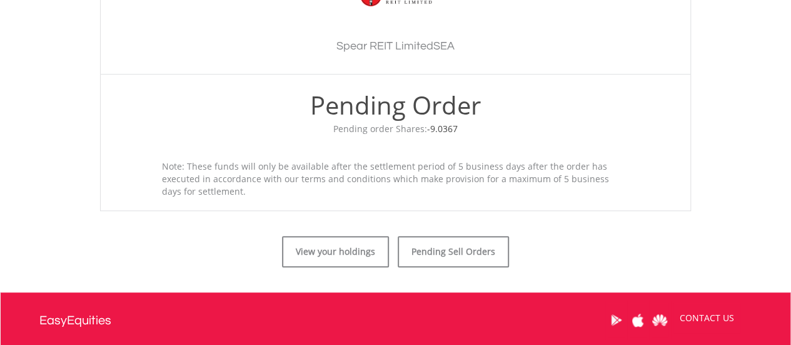
scroll to position [500, 0]
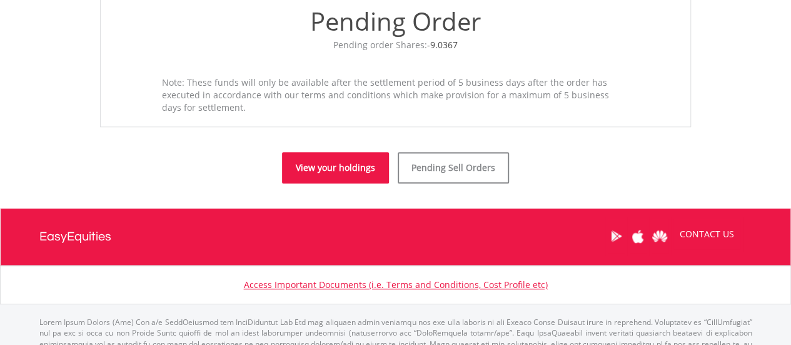
click at [344, 171] on link "View your holdings" at bounding box center [335, 167] width 107 height 31
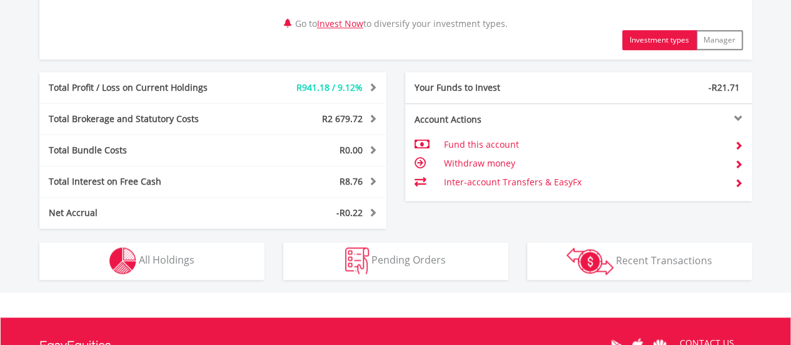
scroll to position [687, 0]
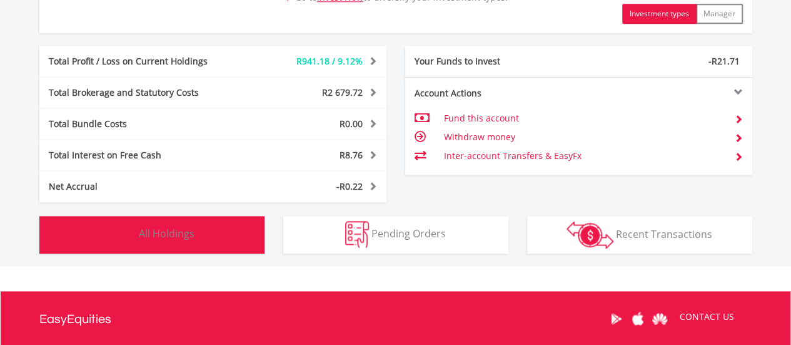
click at [200, 231] on button "Holdings All Holdings" at bounding box center [151, 235] width 225 height 38
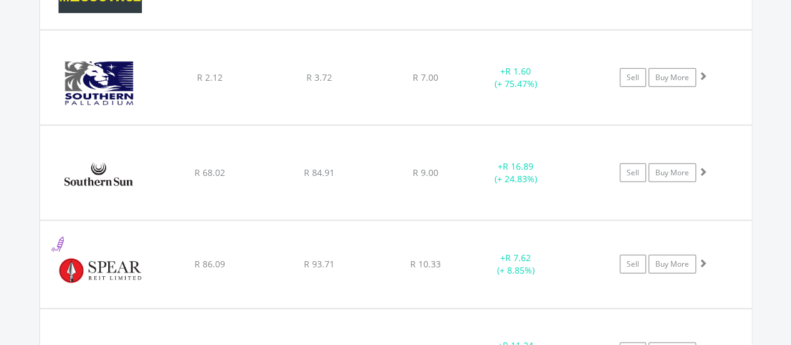
scroll to position [20554, 0]
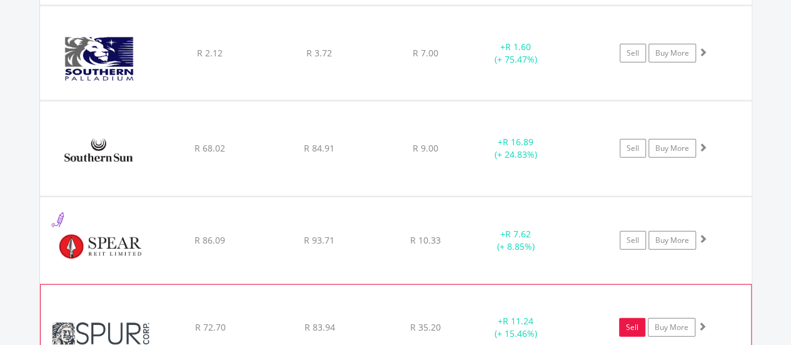
click at [634, 318] on link "Sell" at bounding box center [632, 327] width 26 height 19
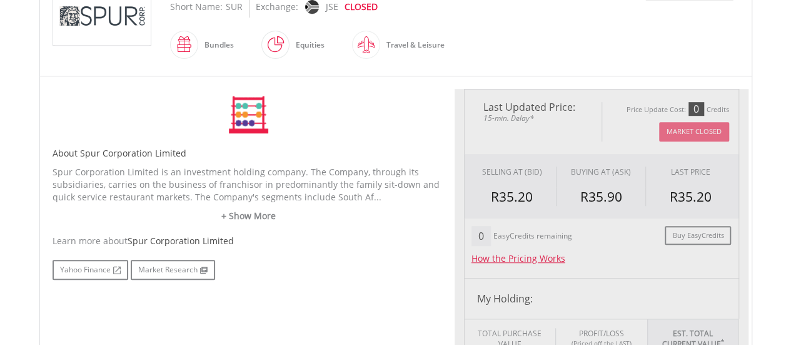
scroll to position [625, 0]
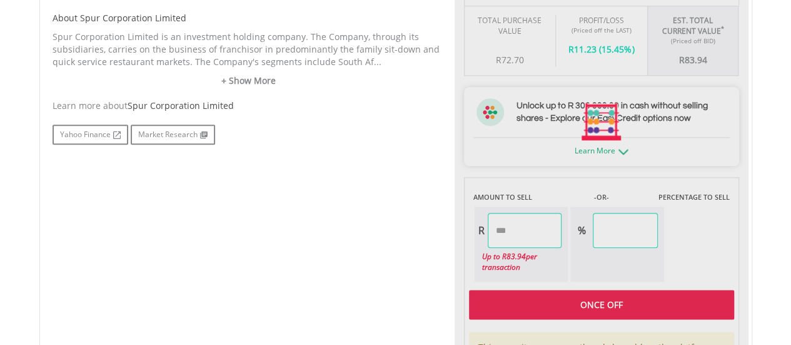
type input "*****"
type input "******"
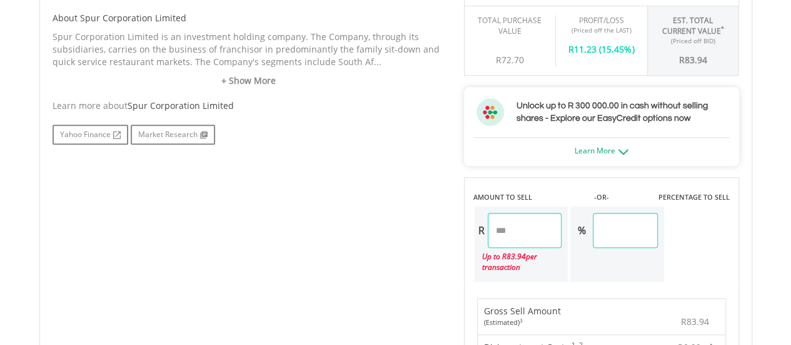
drag, startPoint x: 530, startPoint y: 231, endPoint x: 256, endPoint y: 201, distance: 276.3
click at [256, 201] on div "No chart available. 1 MO CHANGE -0.98% DAILY CHANGE 0.00% 1M 3M 6M 1Y MAX Chart…" at bounding box center [395, 232] width 705 height 912
click at [258, 210] on div "No chart available. 1 MO CHANGE -0.98% DAILY CHANGE 0.00% 1M 3M 6M 1Y MAX Chart…" at bounding box center [395, 232] width 705 height 912
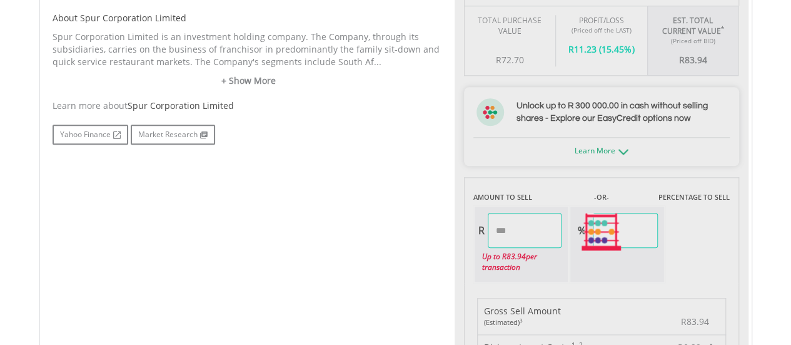
type input "*****"
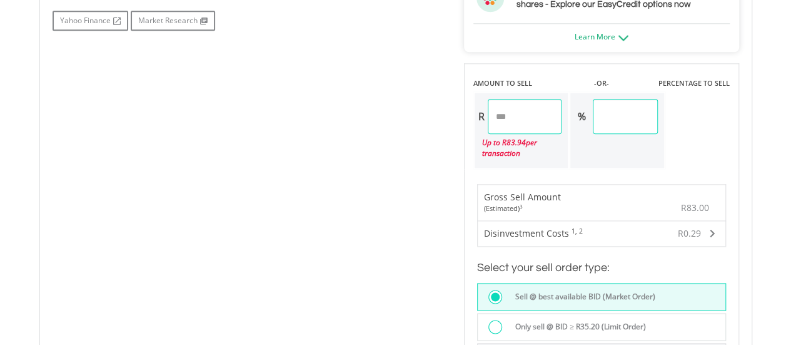
scroll to position [876, 0]
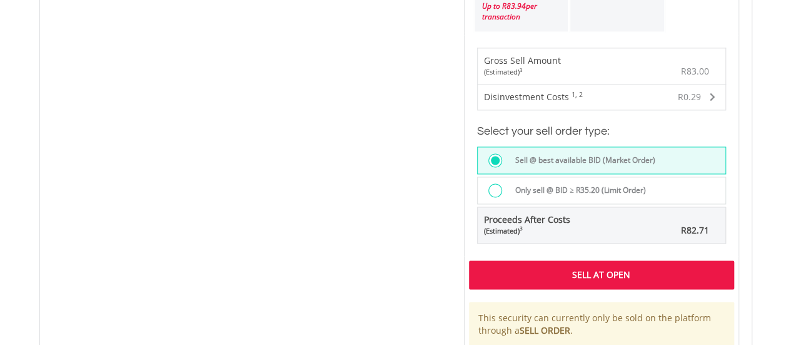
click at [558, 268] on div "Sell At Open" at bounding box center [601, 274] width 265 height 29
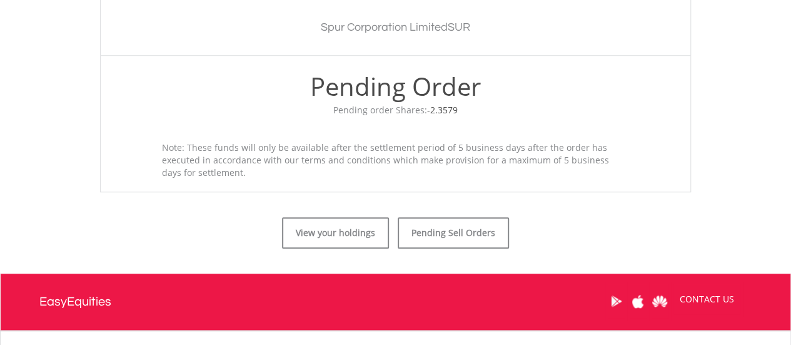
scroll to position [438, 0]
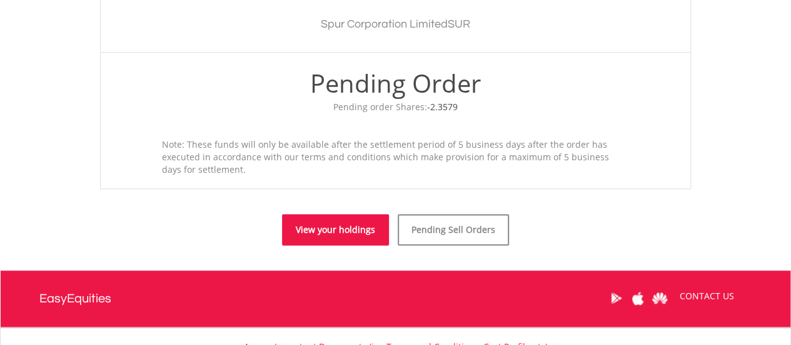
click at [331, 223] on link "View your holdings" at bounding box center [335, 229] width 107 height 31
click at [323, 235] on link "View your holdings" at bounding box center [335, 229] width 107 height 31
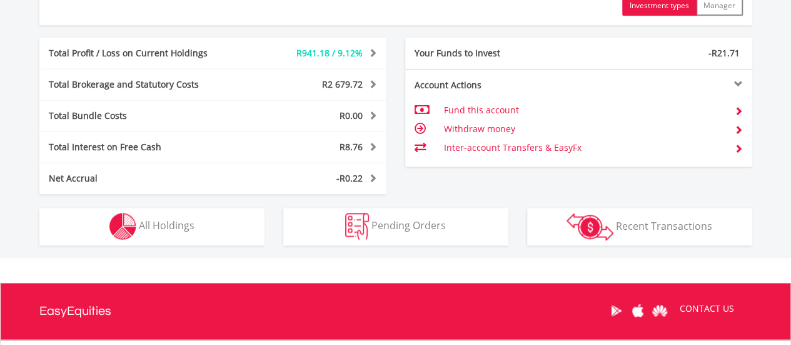
scroll to position [750, 0]
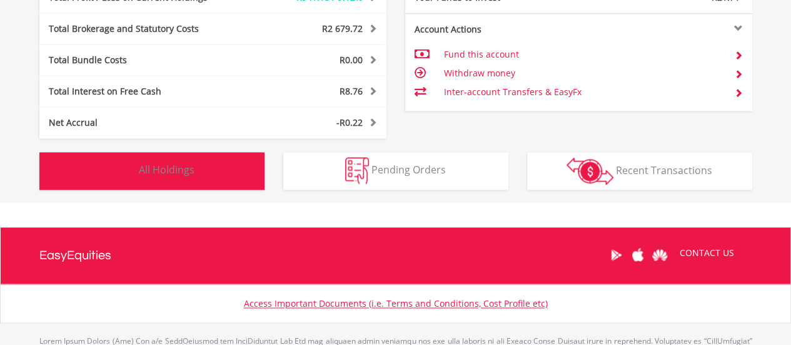
click at [104, 170] on button "Holdings All Holdings" at bounding box center [151, 171] width 225 height 38
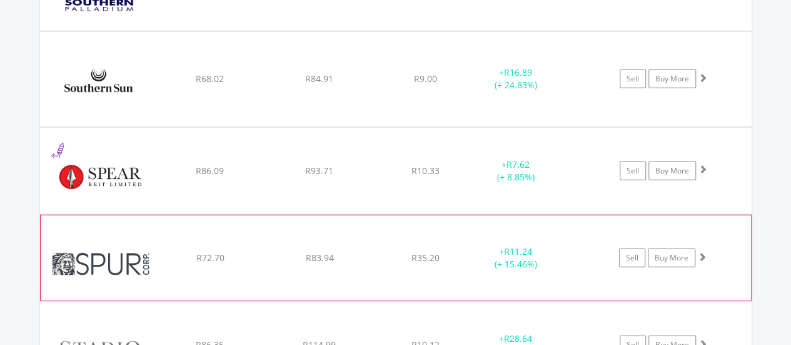
scroll to position [20650, 0]
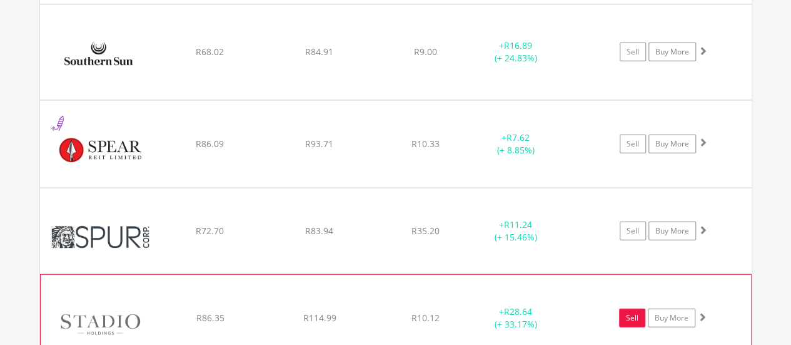
click at [627, 308] on link "Sell" at bounding box center [632, 317] width 26 height 19
click at [626, 308] on link "Sell" at bounding box center [632, 317] width 26 height 19
click at [632, 308] on link "Sell" at bounding box center [632, 317] width 26 height 19
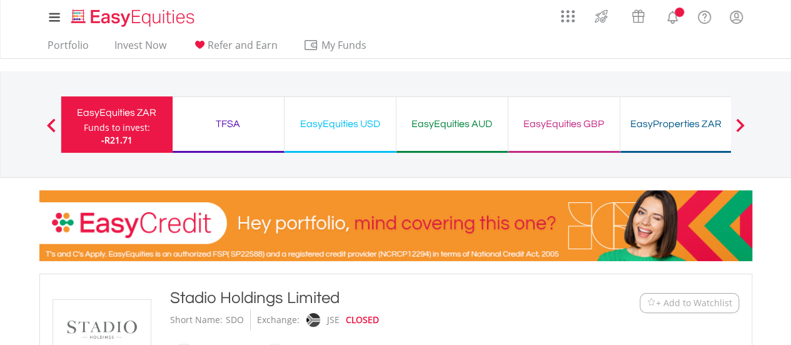
scroll to position [250, 0]
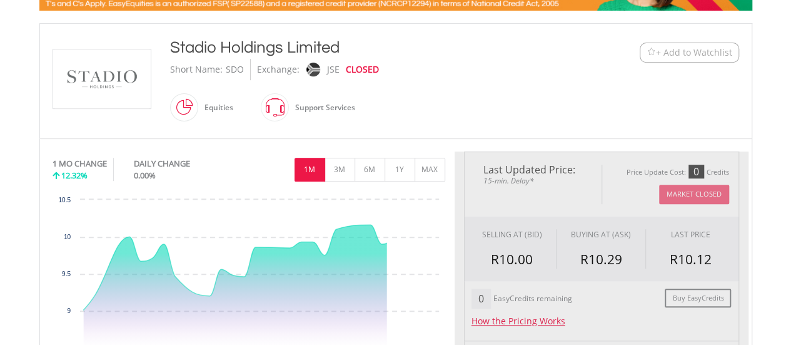
type input "******"
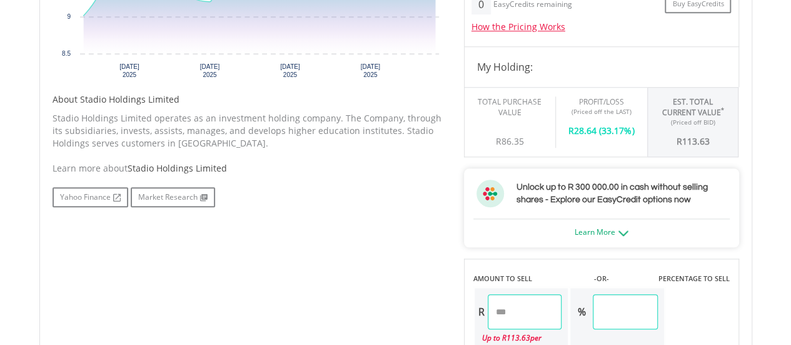
scroll to position [625, 0]
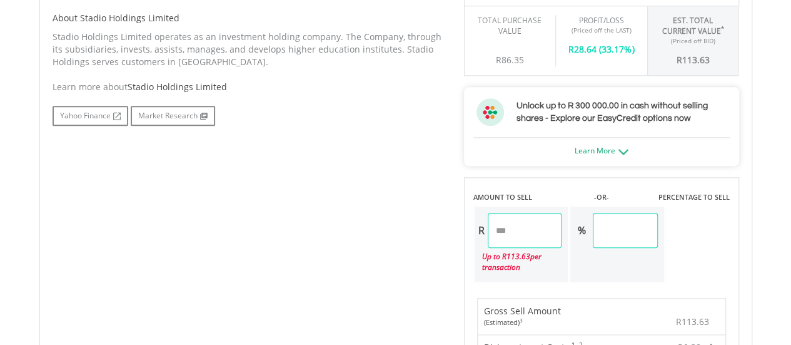
drag, startPoint x: 531, startPoint y: 236, endPoint x: 414, endPoint y: 211, distance: 119.6
click at [414, 211] on div "No chart available. 1 MO CHANGE 12.32% DAILY CHANGE 0.00% 1M 3M 6M 1Y MAX Chart…" at bounding box center [395, 232] width 705 height 912
click at [410, 212] on div "No chart available. 1 MO CHANGE 12.32% DAILY CHANGE 0.00% 1M 3M 6M 1Y MAX Chart…" at bounding box center [395, 232] width 705 height 912
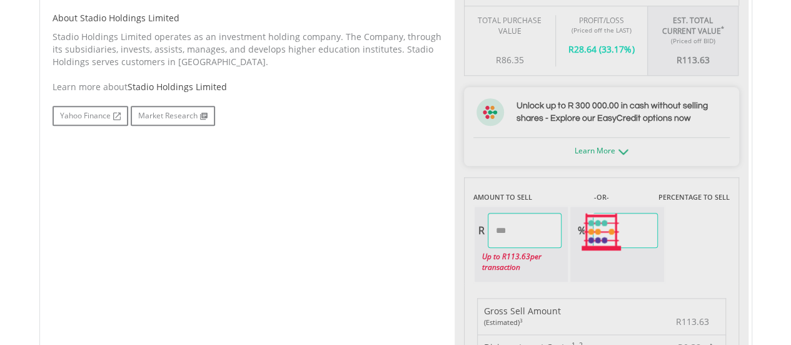
type input "******"
type input "*****"
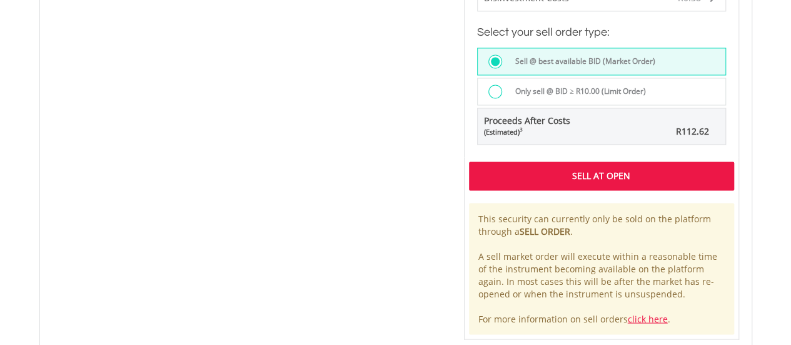
scroll to position [1063, 0]
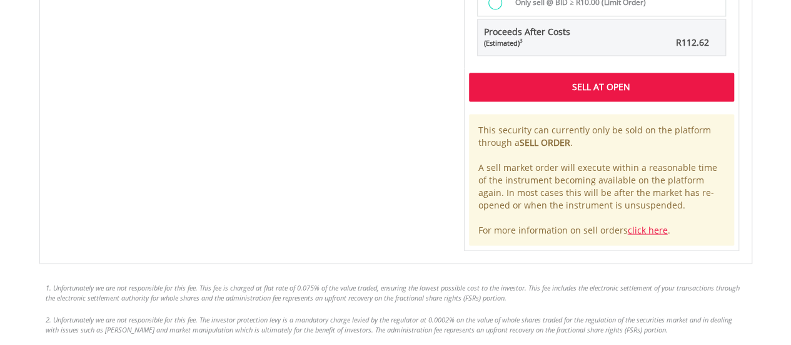
click at [635, 86] on div "Sell At Open" at bounding box center [601, 87] width 265 height 29
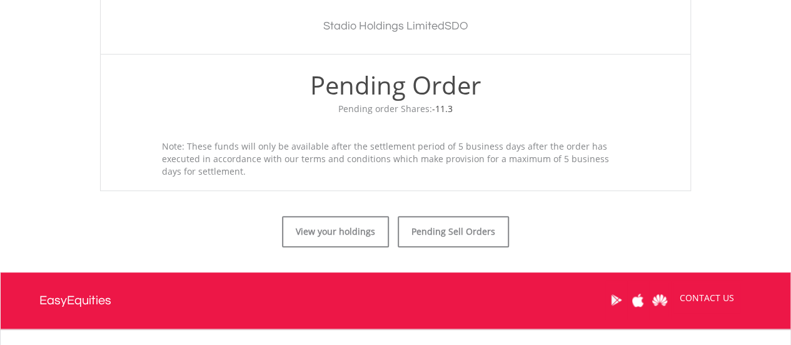
scroll to position [438, 0]
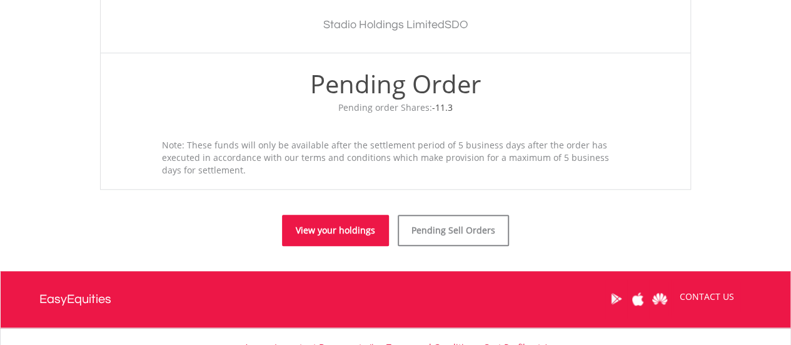
click at [349, 225] on link "View your holdings" at bounding box center [335, 230] width 107 height 31
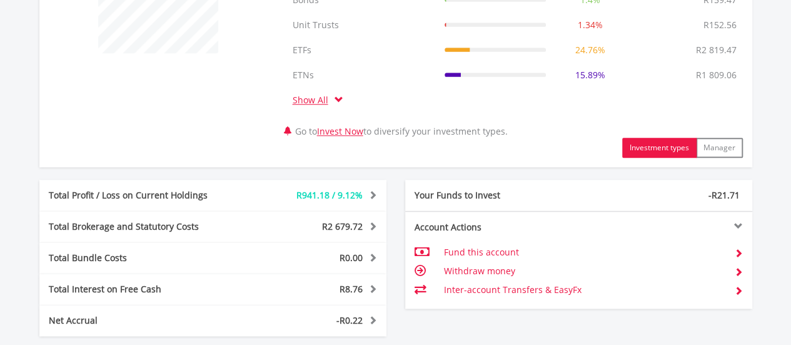
scroll to position [625, 0]
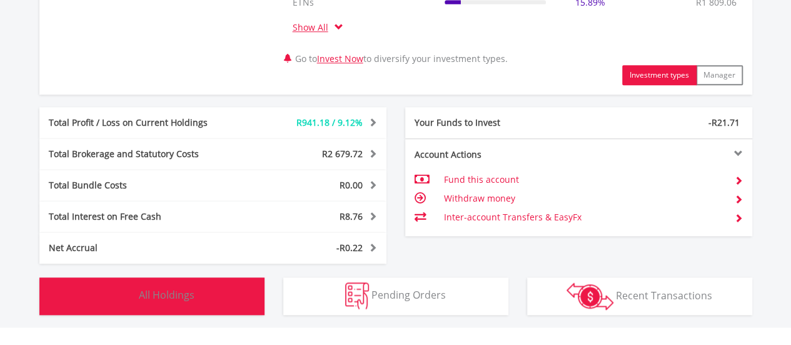
click at [161, 289] on span "All Holdings" at bounding box center [167, 295] width 56 height 14
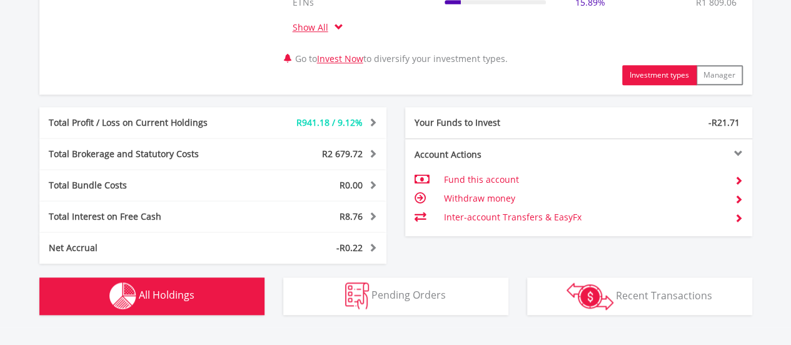
click at [224, 296] on button "Holdings All Holdings" at bounding box center [151, 296] width 225 height 38
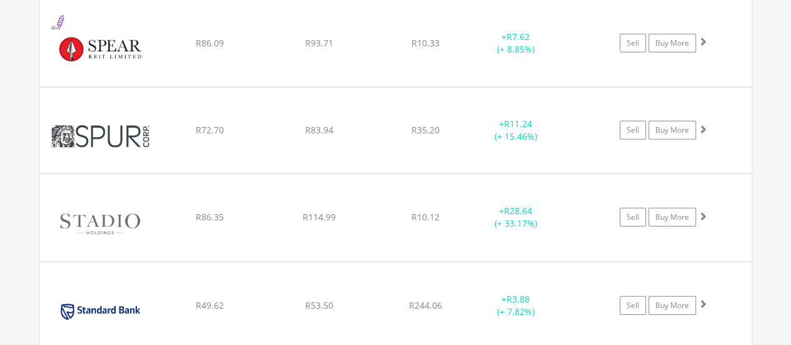
scroll to position [20742, 0]
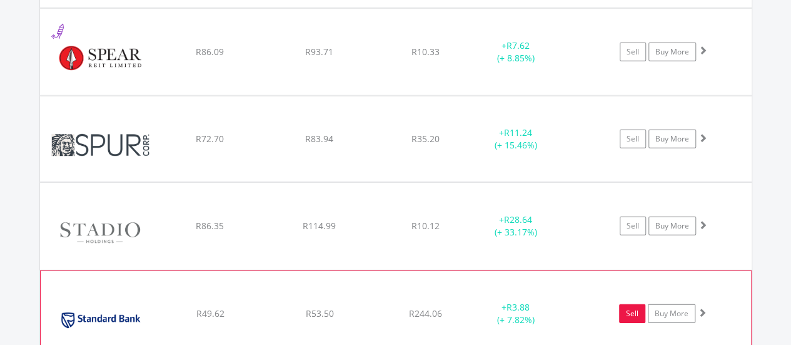
click at [625, 304] on link "Sell" at bounding box center [632, 313] width 26 height 19
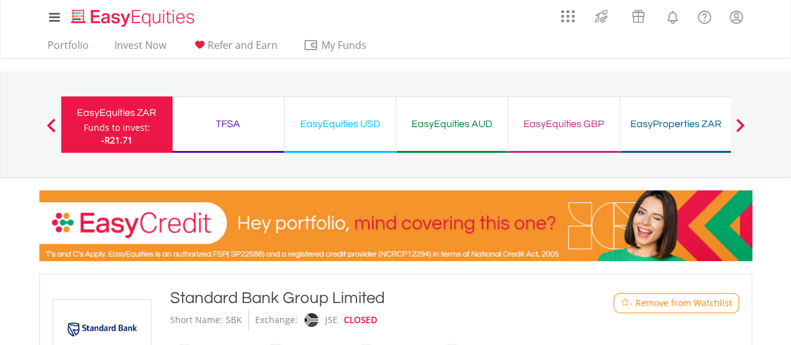
type input "*****"
type input "******"
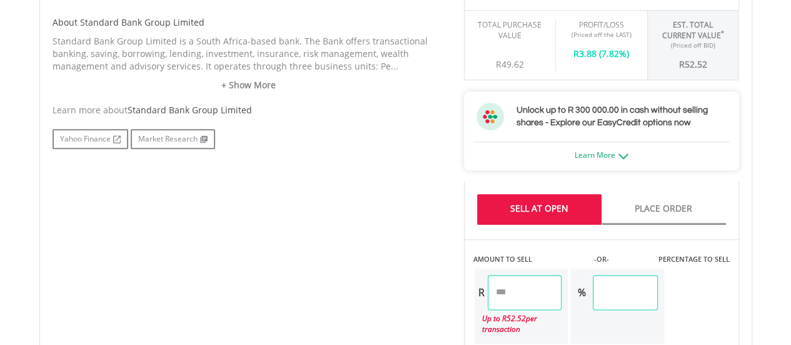
scroll to position [688, 0]
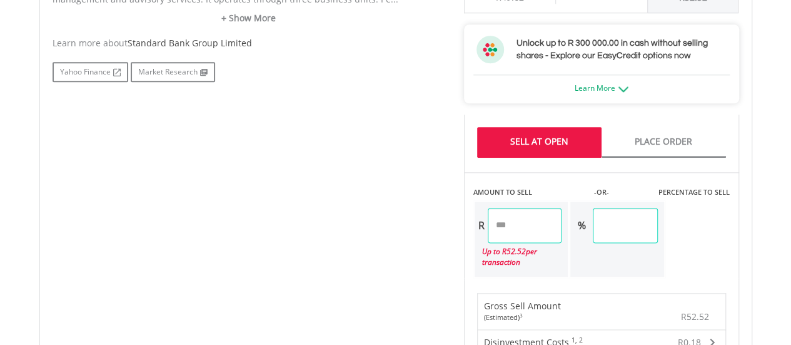
drag, startPoint x: 515, startPoint y: 228, endPoint x: 289, endPoint y: 225, distance: 225.8
click at [289, 225] on div "No chart available. 1 MO CHANGE -2.10% DAILY CHANGE 0.00% 1M 3M 6M 1Y MAX Chart…" at bounding box center [395, 198] width 705 height 969
click at [263, 231] on div "No chart available. 1 MO CHANGE -2.10% DAILY CHANGE 0.00% 1M 3M 6M 1Y MAX Chart…" at bounding box center [395, 198] width 705 height 969
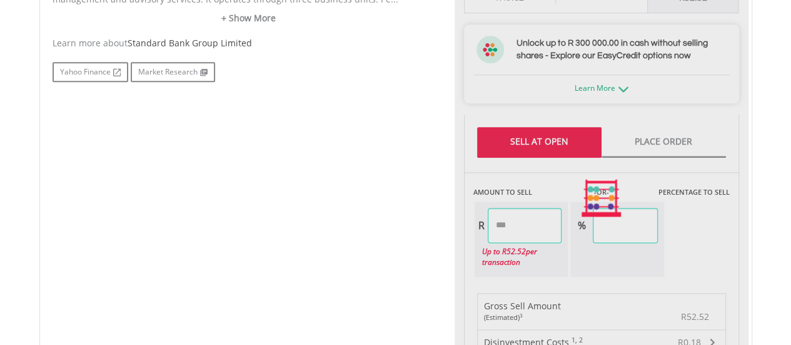
type input "*****"
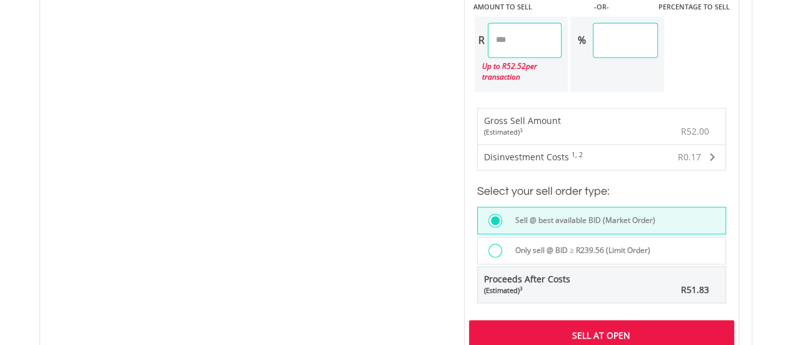
scroll to position [876, 0]
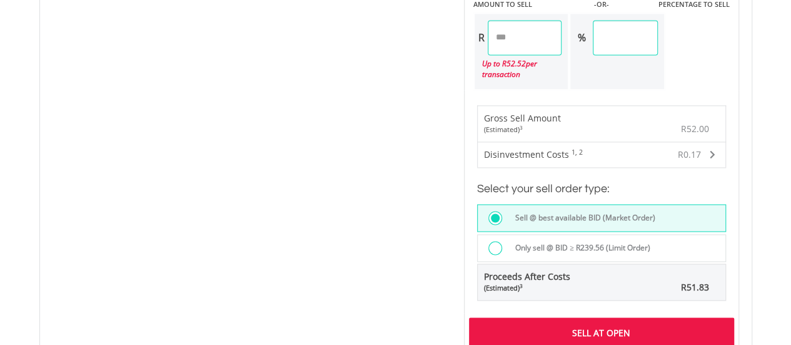
click at [563, 327] on div "Sell At Open" at bounding box center [601, 331] width 265 height 29
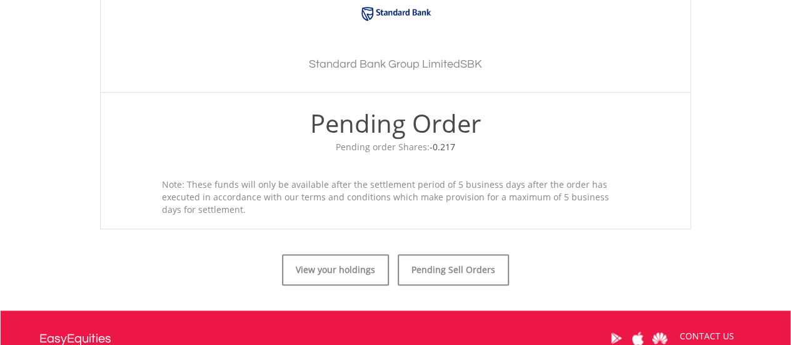
scroll to position [500, 0]
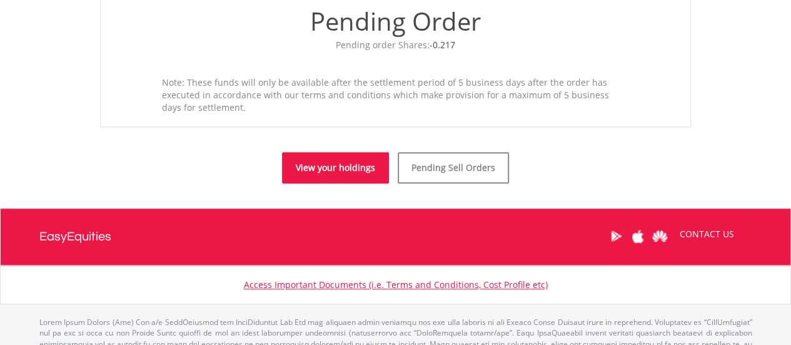
click at [329, 169] on link "View your holdings" at bounding box center [335, 167] width 107 height 31
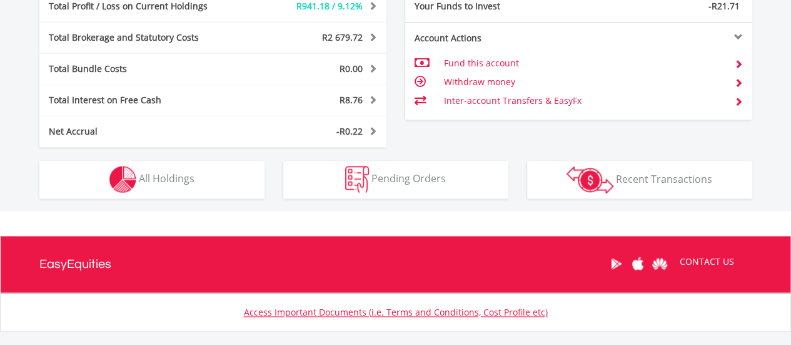
scroll to position [812, 0]
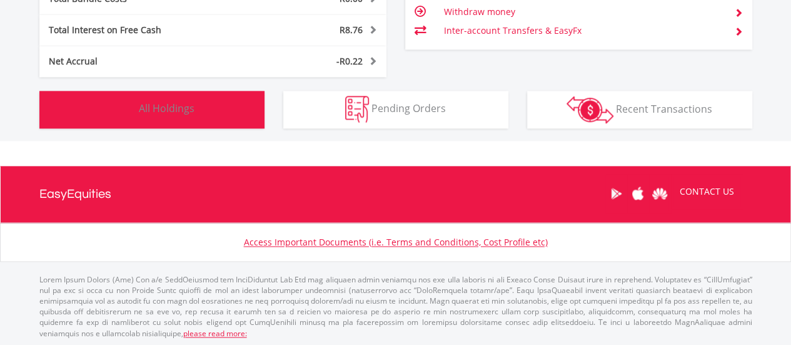
click at [178, 105] on span "All Holdings" at bounding box center [167, 108] width 56 height 14
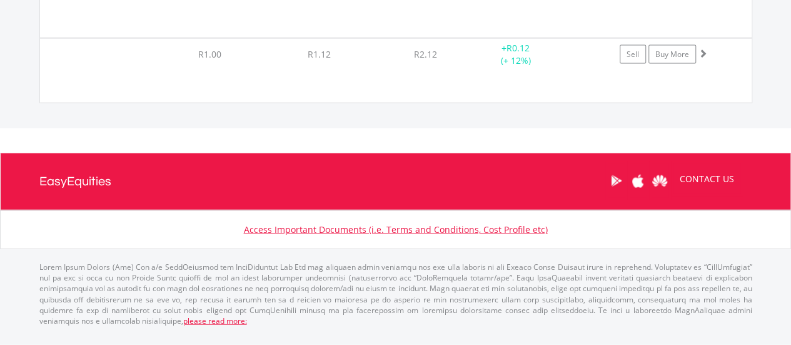
scroll to position [20865, 0]
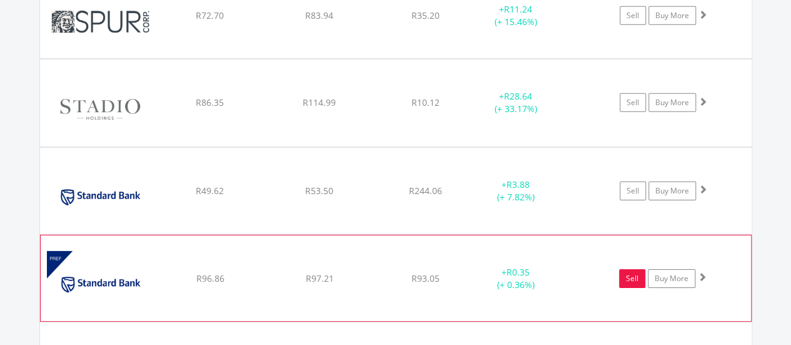
click at [630, 269] on link "Sell" at bounding box center [632, 278] width 26 height 19
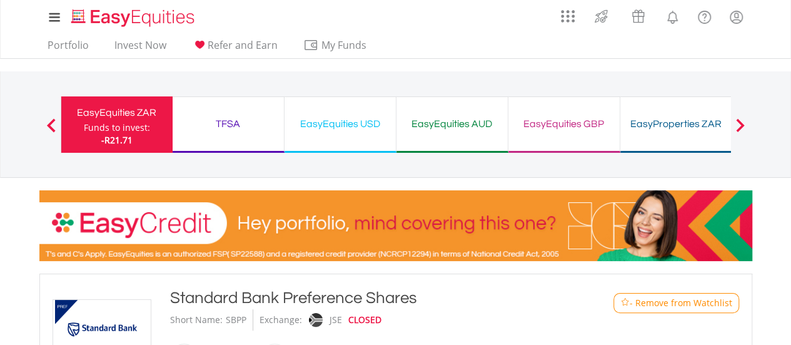
type input "*****"
type input "******"
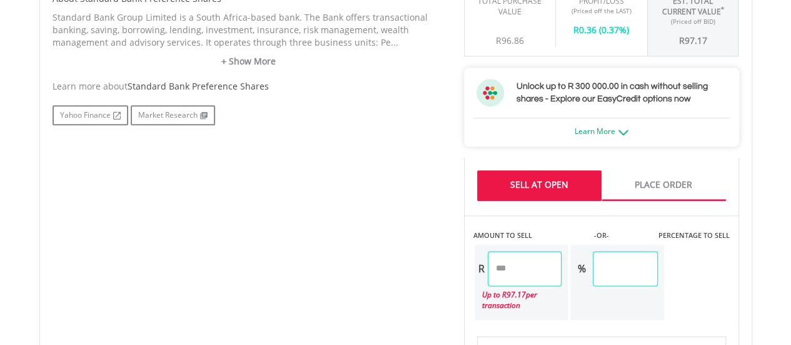
scroll to position [625, 0]
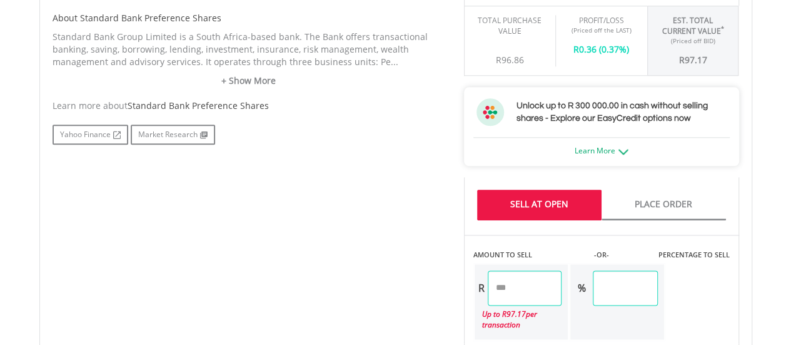
drag, startPoint x: 527, startPoint y: 284, endPoint x: 379, endPoint y: 298, distance: 148.9
click at [379, 298] on div "No chart available. 1 MO CHANGE -6.72% DAILY CHANGE 0.00% 1M 3M 6M 1Y MAX Chart…" at bounding box center [395, 260] width 705 height 969
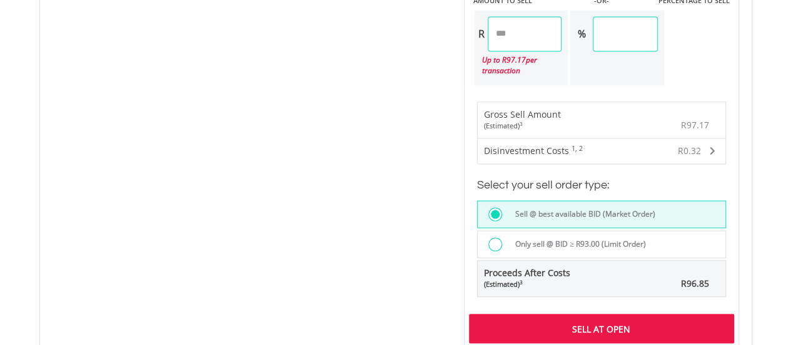
scroll to position [1001, 0]
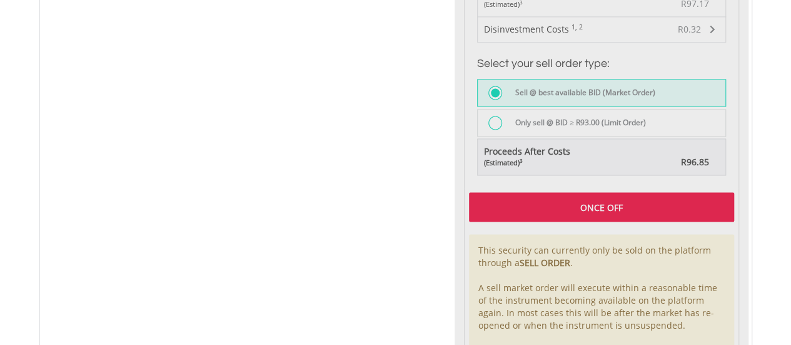
type input "*****"
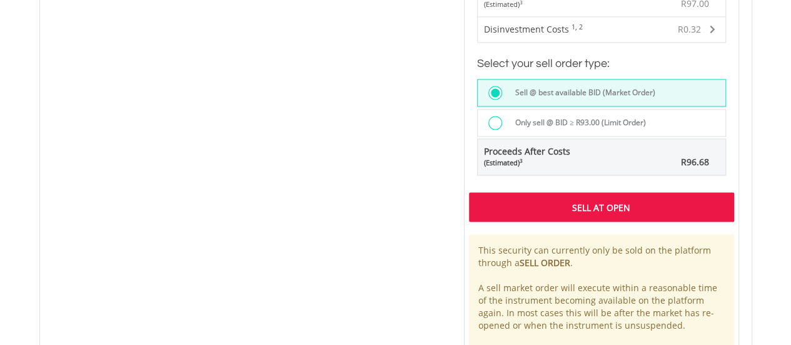
click at [565, 208] on div "Sell At Open" at bounding box center [601, 206] width 265 height 29
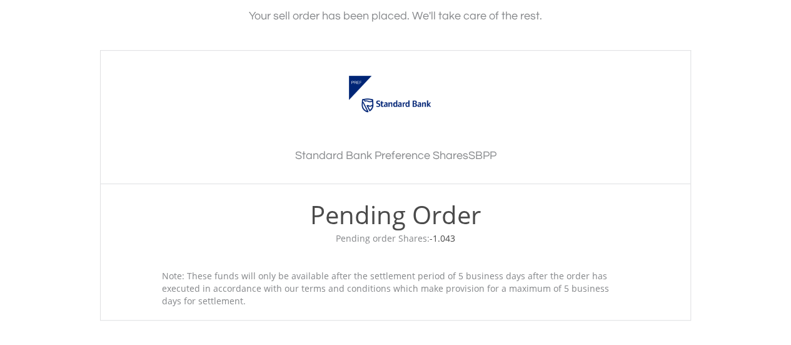
scroll to position [438, 0]
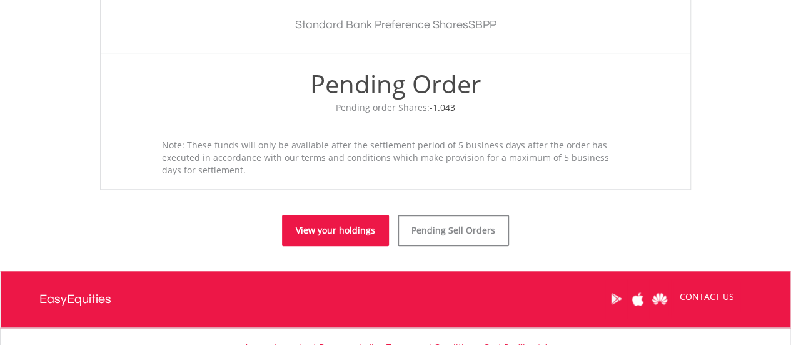
click at [333, 232] on link "View your holdings" at bounding box center [335, 230] width 107 height 31
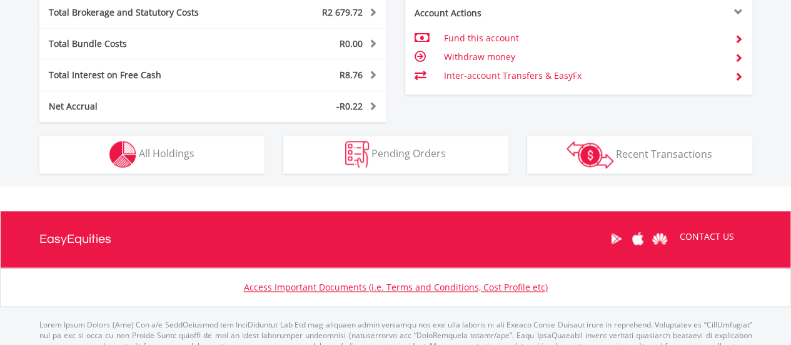
scroll to position [812, 0]
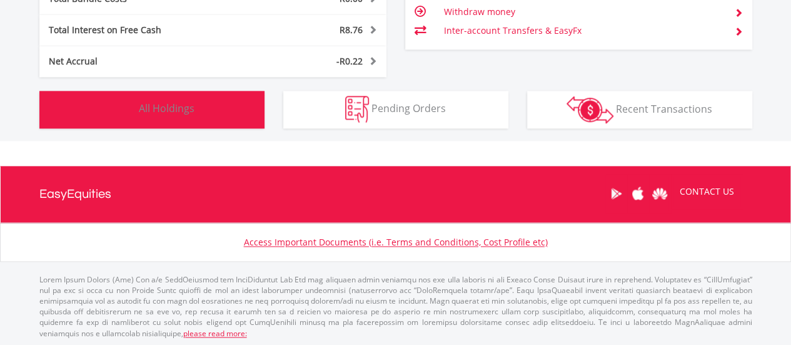
click at [193, 116] on button "Holdings All Holdings" at bounding box center [151, 110] width 225 height 38
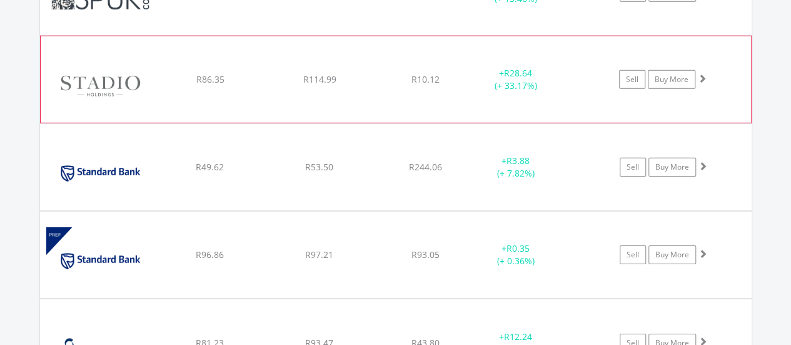
scroll to position [20927, 0]
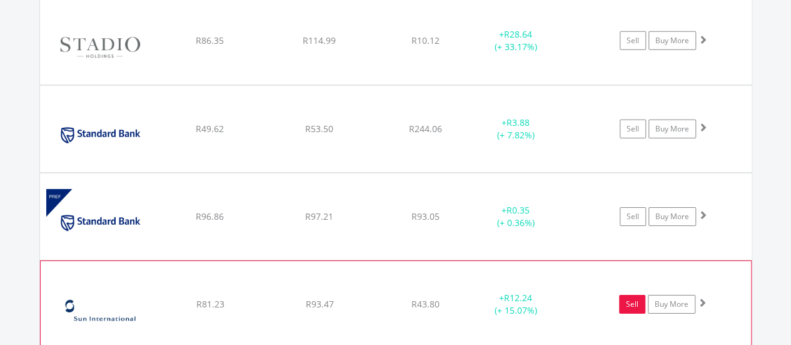
click at [638, 295] on link "Sell" at bounding box center [632, 304] width 26 height 19
click at [630, 295] on link "Sell" at bounding box center [632, 304] width 26 height 19
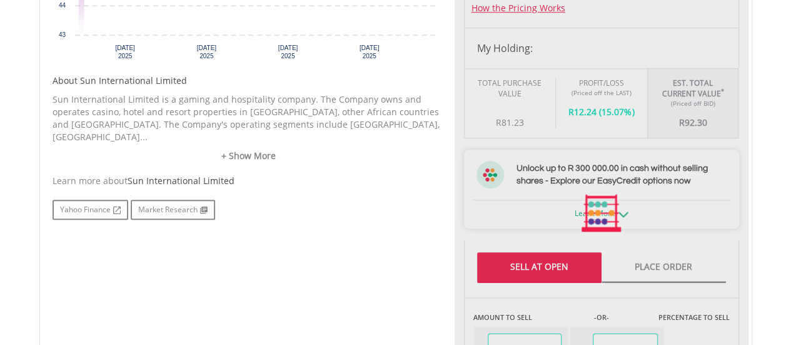
scroll to position [740, 0]
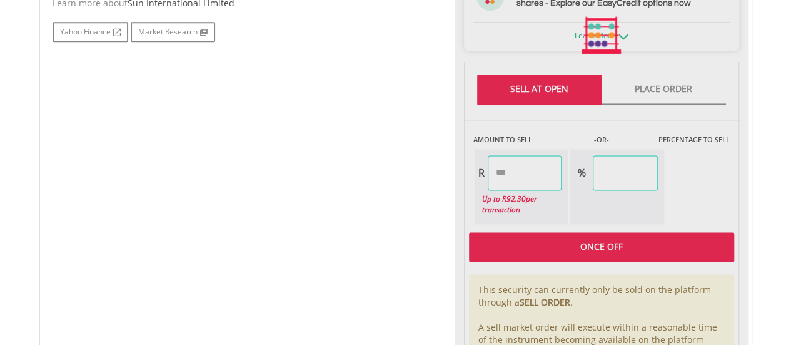
type input "*****"
type input "******"
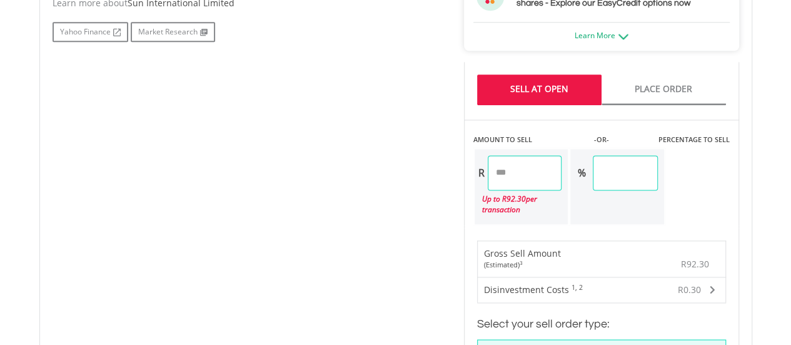
drag, startPoint x: 524, startPoint y: 171, endPoint x: 335, endPoint y: 167, distance: 188.9
click at [335, 167] on div "No chart available. 1 MO CHANGE -4.30% DAILY CHANGE 0.00% 1M 3M 6M 1Y MAX Chart…" at bounding box center [395, 145] width 705 height 969
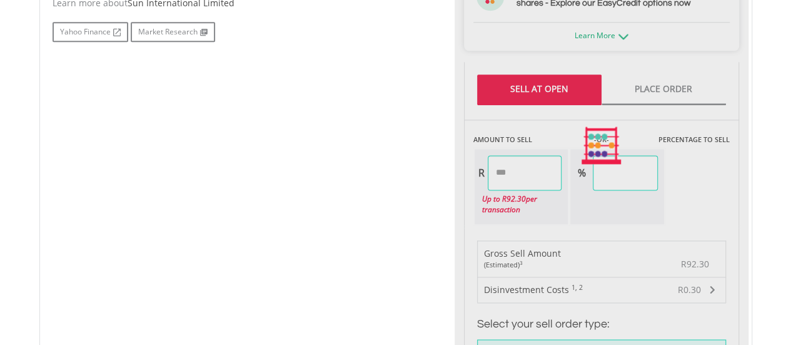
click at [326, 187] on div "No chart available. 1 MO CHANGE -4.30% DAILY CHANGE 0.00% 1M 3M 6M 1Y MAX Chart…" at bounding box center [395, 145] width 705 height 969
type input "*****"
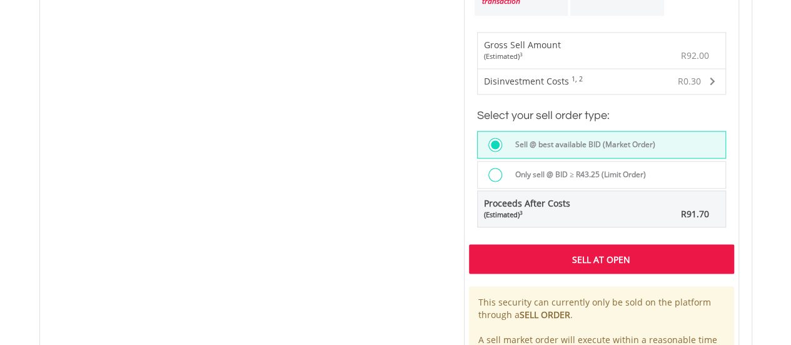
scroll to position [991, 0]
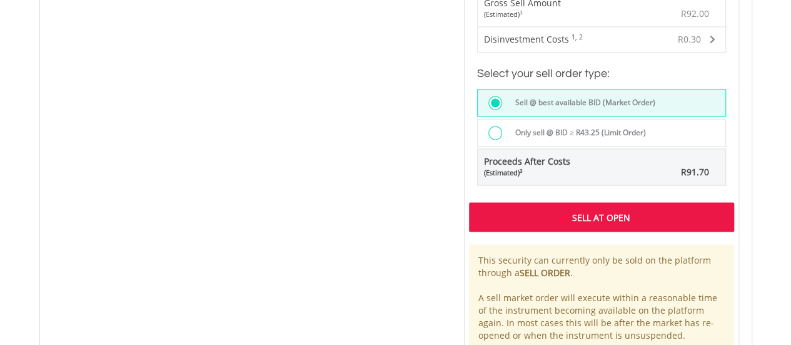
click at [512, 220] on div "Sell At Open" at bounding box center [601, 216] width 265 height 29
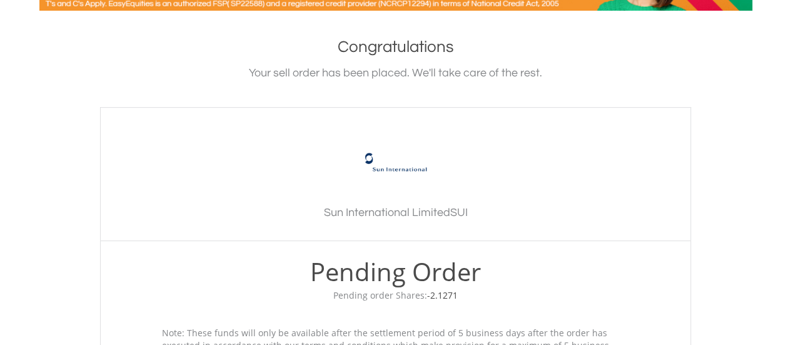
scroll to position [438, 0]
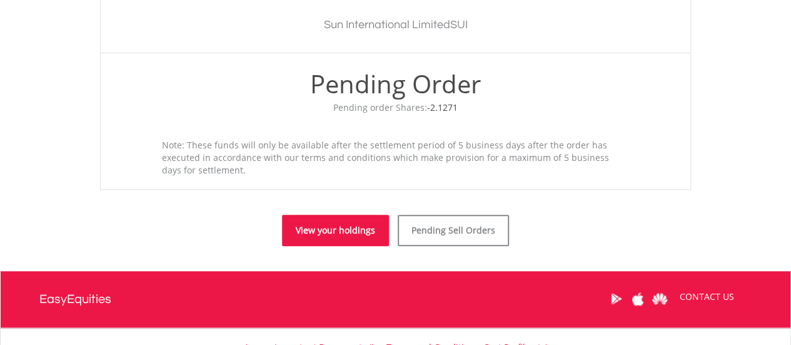
click at [330, 229] on link "View your holdings" at bounding box center [335, 230] width 107 height 31
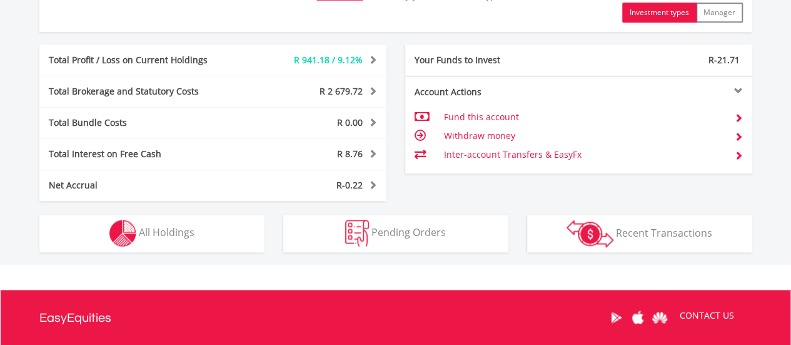
scroll to position [812, 0]
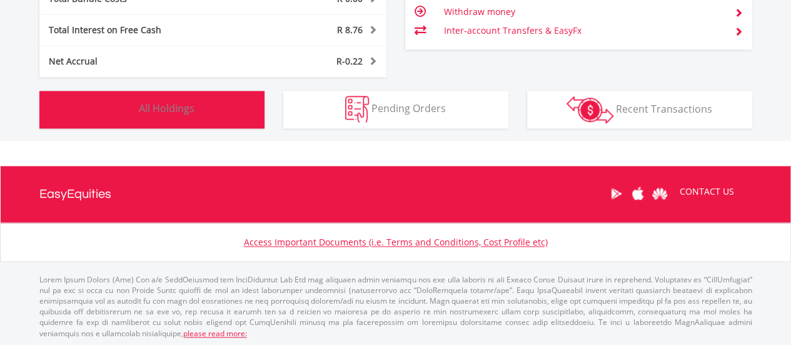
click at [223, 123] on button "Holdings All Holdings" at bounding box center [151, 110] width 225 height 38
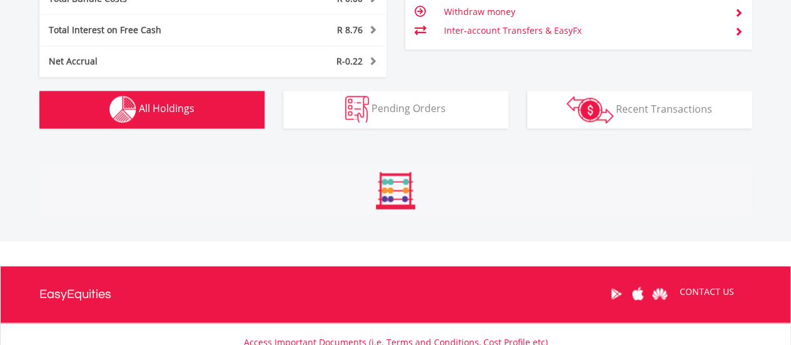
click at [228, 118] on button "Holdings All Holdings" at bounding box center [151, 110] width 225 height 38
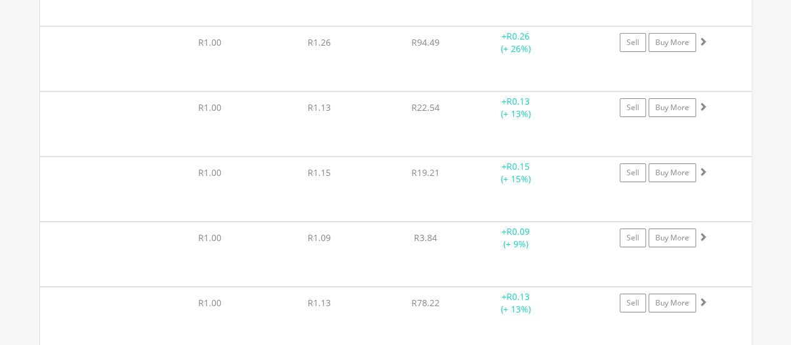
scroll to position [21053, 0]
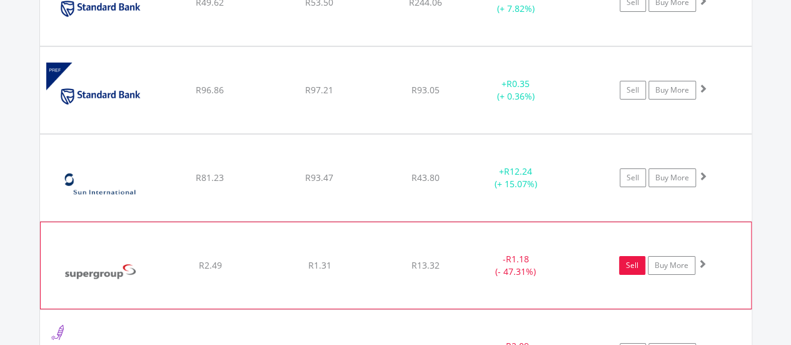
click at [628, 256] on link "Sell" at bounding box center [632, 265] width 26 height 19
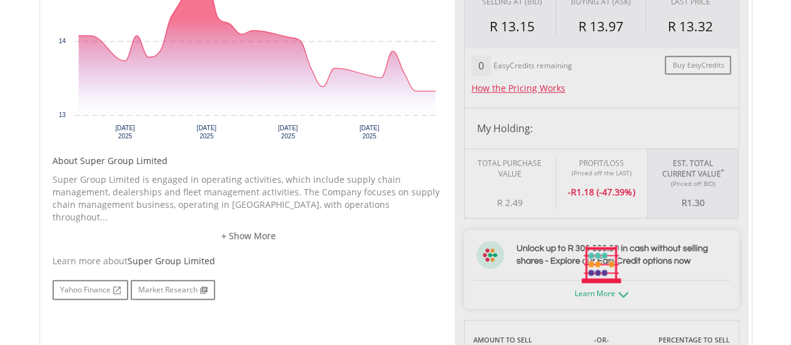
scroll to position [625, 0]
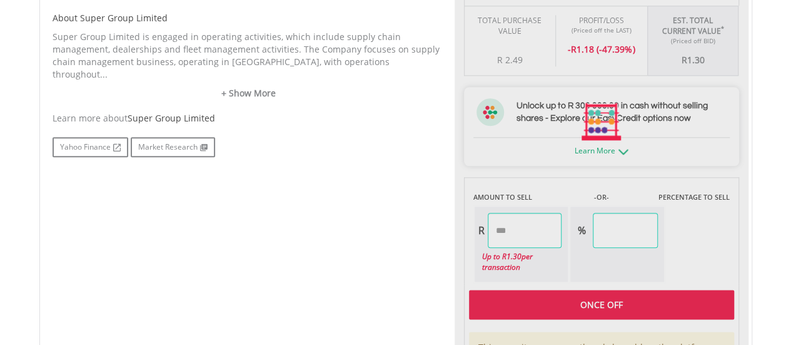
type input "****"
type input "******"
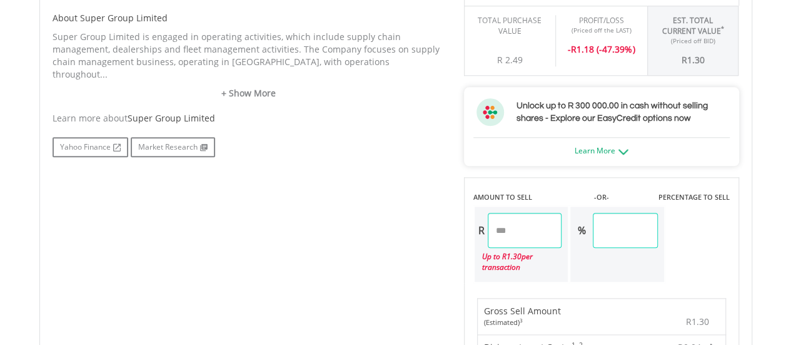
click at [518, 225] on input "****" at bounding box center [525, 230] width 74 height 35
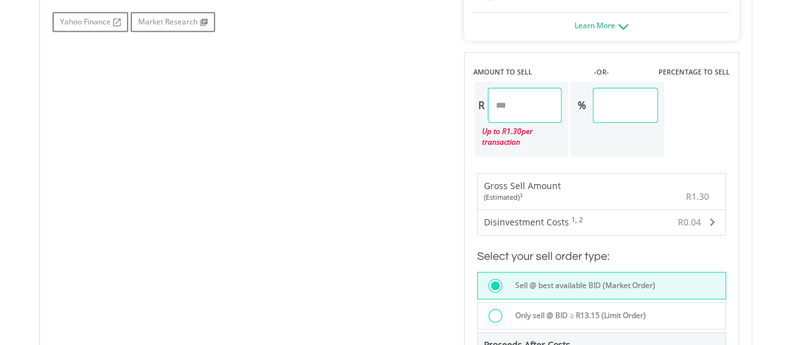
drag, startPoint x: 485, startPoint y: 108, endPoint x: 462, endPoint y: 111, distance: 23.4
click at [462, 111] on div "Last Updated Price: 15-min. Delay* Price Update Cost: 0 Credits Market Closed S…" at bounding box center [602, 107] width 294 height 912
drag, startPoint x: 516, startPoint y: 101, endPoint x: 463, endPoint y: 106, distance: 52.8
click at [464, 106] on div "AMOUNT TO SELL -OR- PERCENTAGE TO SELL R **** Up to R 1.30 per transaction % **…" at bounding box center [601, 105] width 275 height 106
click at [460, 120] on div "Last Updated Price: 15-min. Delay* Price Update Cost: 0 Credits Market Closed S…" at bounding box center [602, 107] width 294 height 912
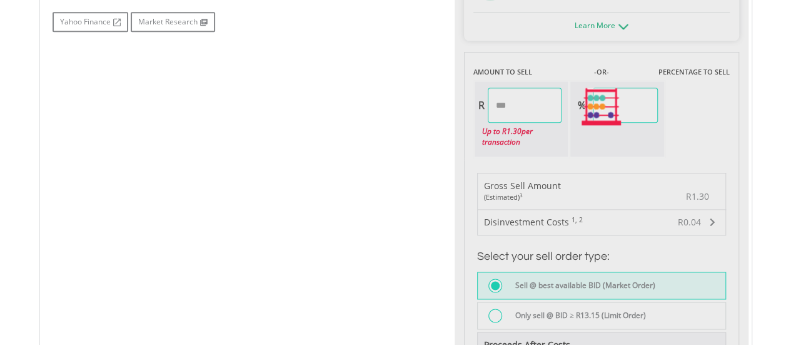
type input "****"
type input "*****"
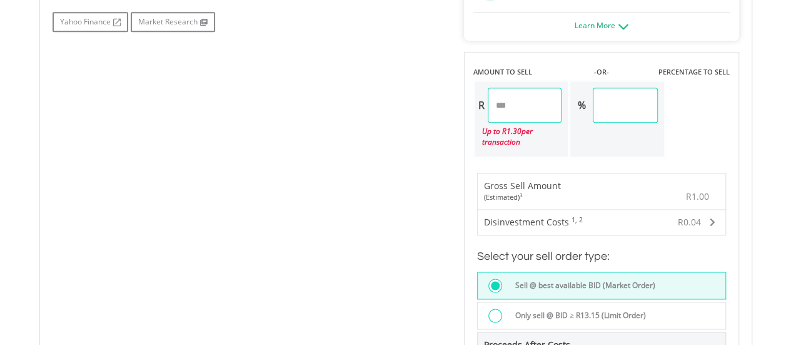
click at [413, 139] on div "No chart available. 1 MO CHANGE -5.33% DAILY CHANGE 0.00% 1M 3M 6M 1Y MAX Chart…" at bounding box center [395, 107] width 705 height 912
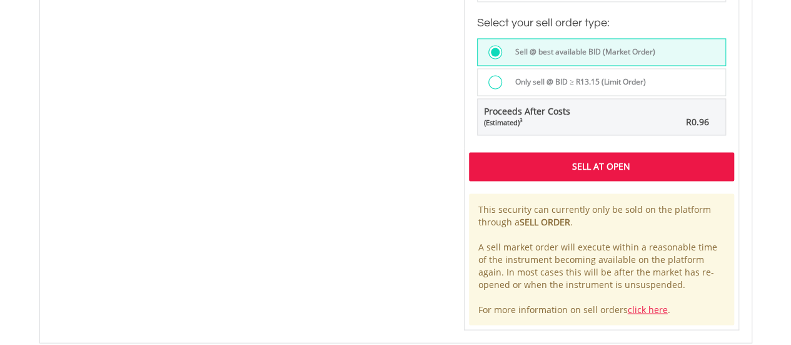
scroll to position [1001, 0]
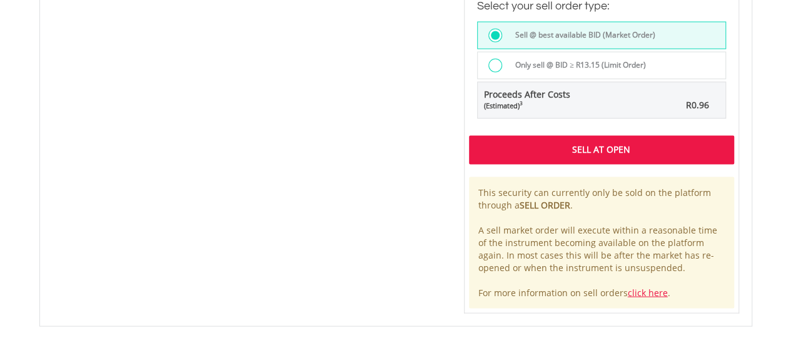
click at [488, 135] on div "Sell At Open" at bounding box center [601, 149] width 265 height 29
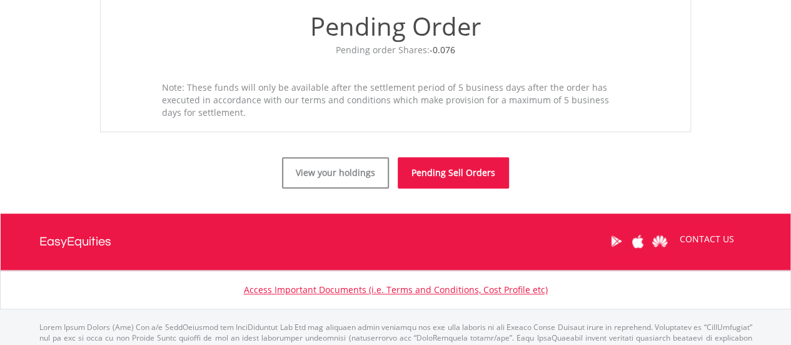
scroll to position [543, 0]
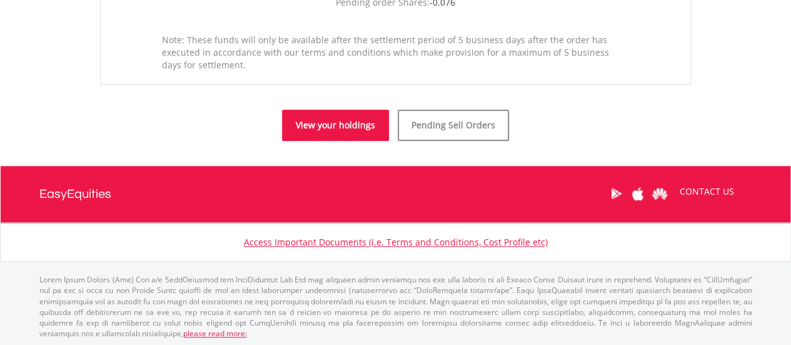
click at [358, 119] on link "View your holdings" at bounding box center [335, 124] width 107 height 31
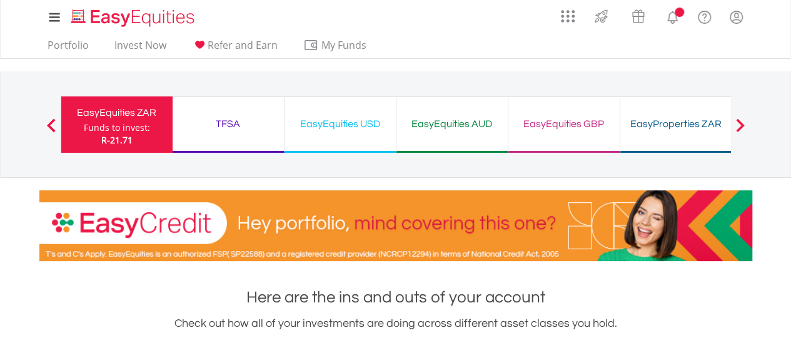
scroll to position [438, 0]
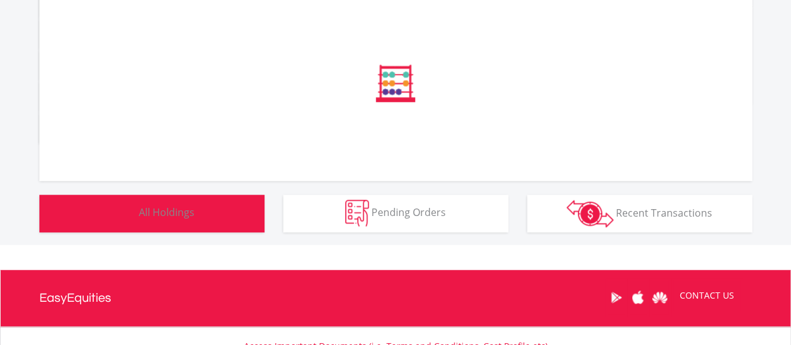
click at [205, 211] on button "Holdings All Holdings" at bounding box center [151, 213] width 225 height 38
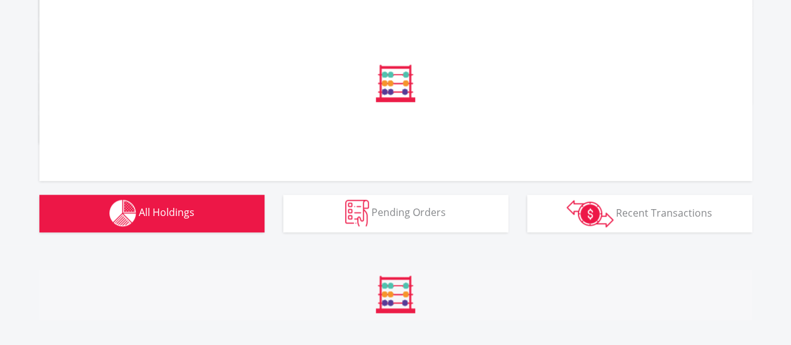
click at [210, 215] on button "Holdings All Holdings" at bounding box center [151, 213] width 225 height 38
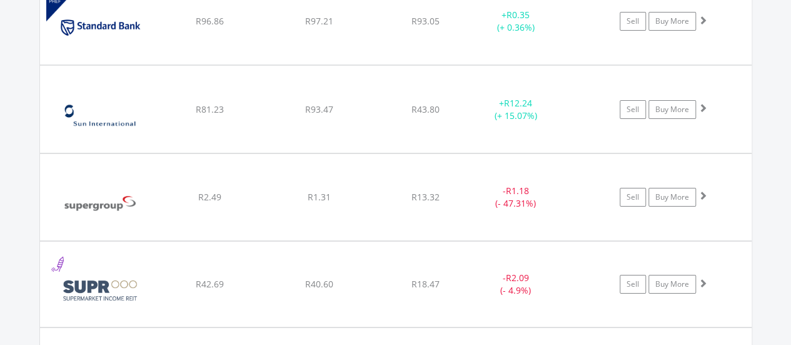
scroll to position [21178, 0]
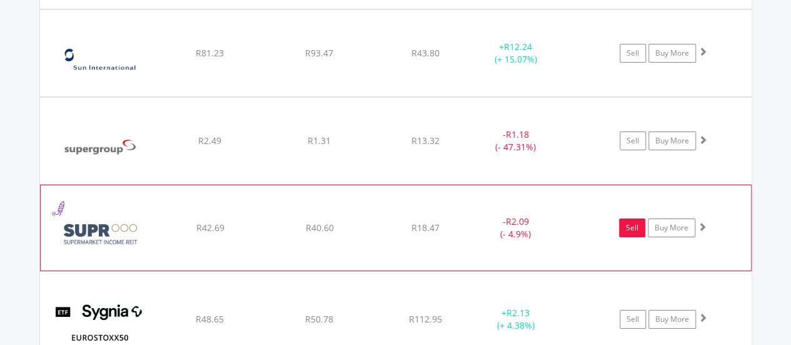
click at [632, 218] on link "Sell" at bounding box center [632, 227] width 26 height 19
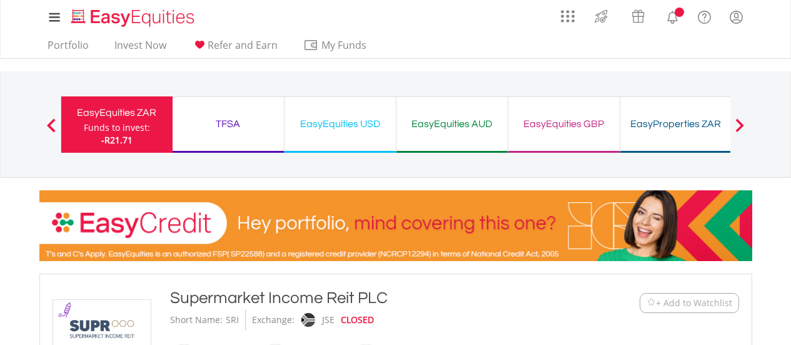
scroll to position [813, 0]
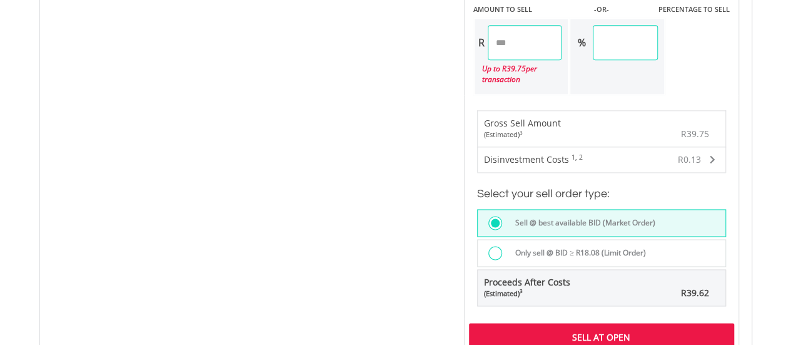
click at [317, 136] on div "No chart available. 1 MO CHANGE -2.38% DAILY CHANGE -7.65% 1M 3M 6M 1Y MAX Char…" at bounding box center [395, 44] width 705 height 912
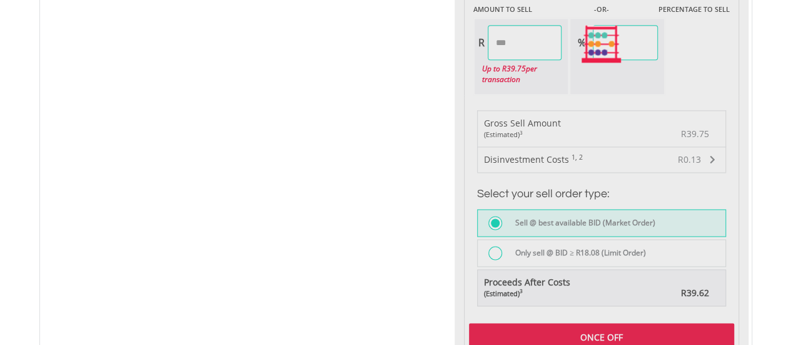
type input "*****"
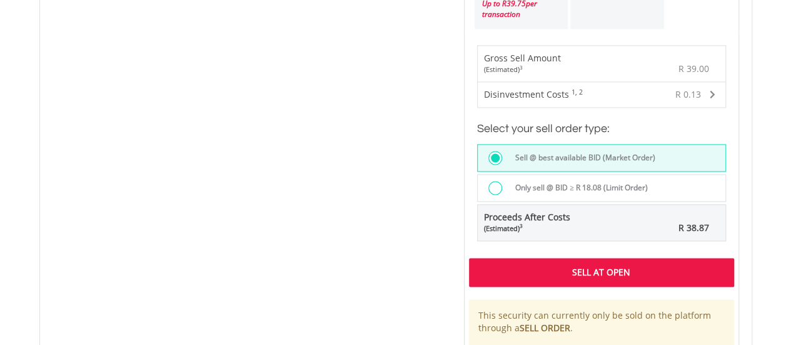
scroll to position [1001, 0]
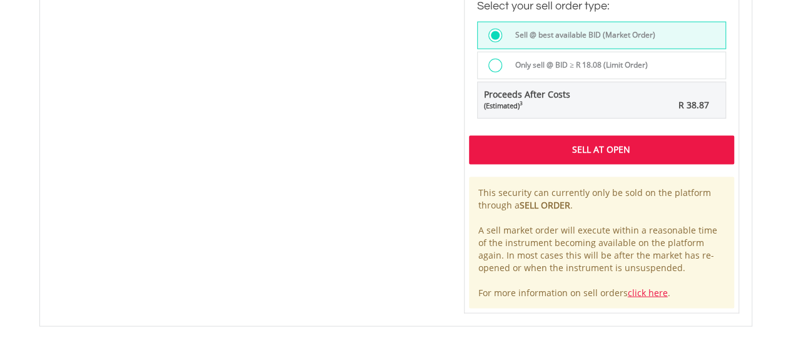
click at [552, 143] on div "Sell At Open" at bounding box center [601, 149] width 265 height 29
